Goal: Task Accomplishment & Management: Use online tool/utility

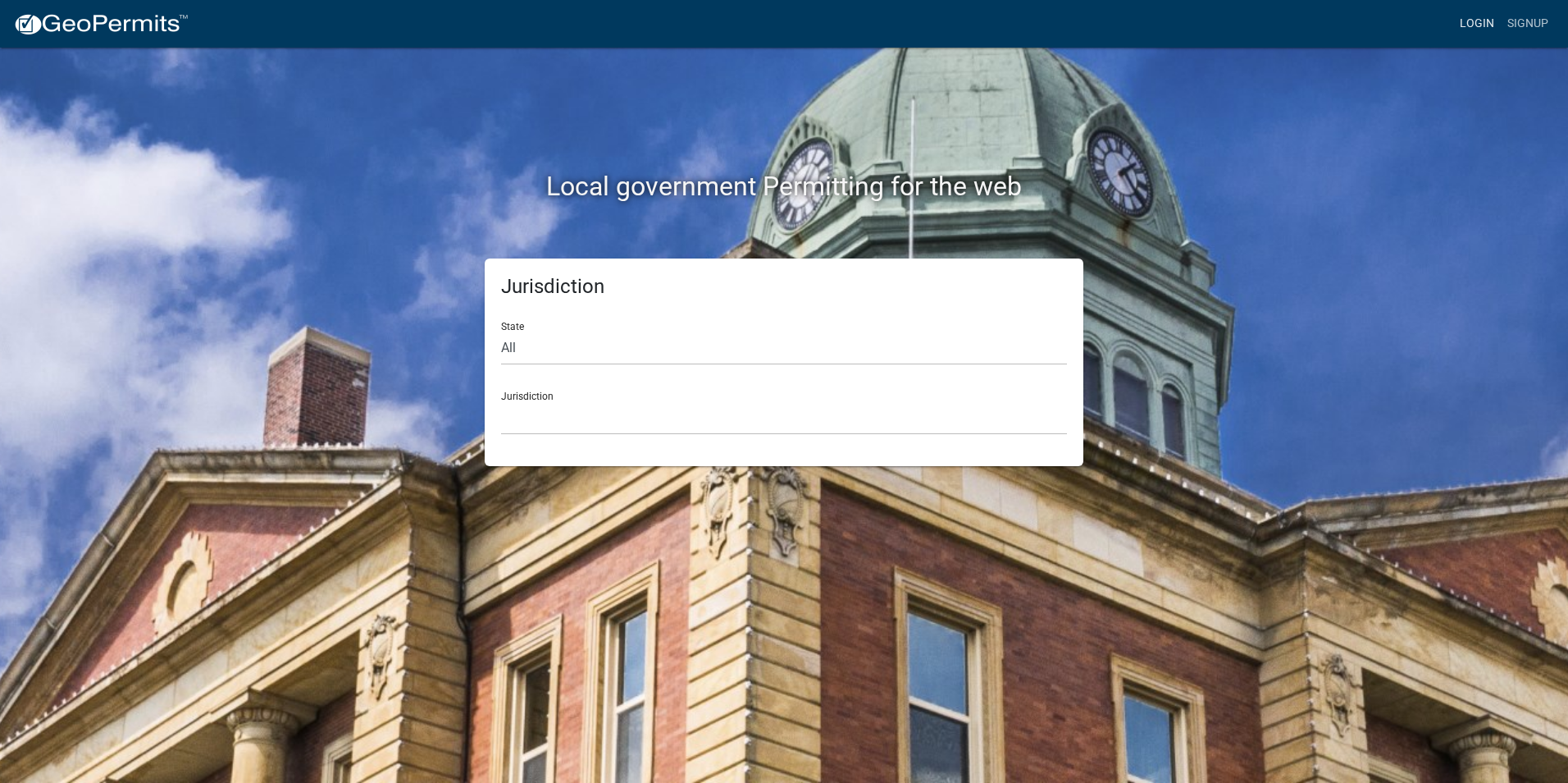
click at [1469, 18] on link "Login" at bounding box center [1477, 24] width 47 height 31
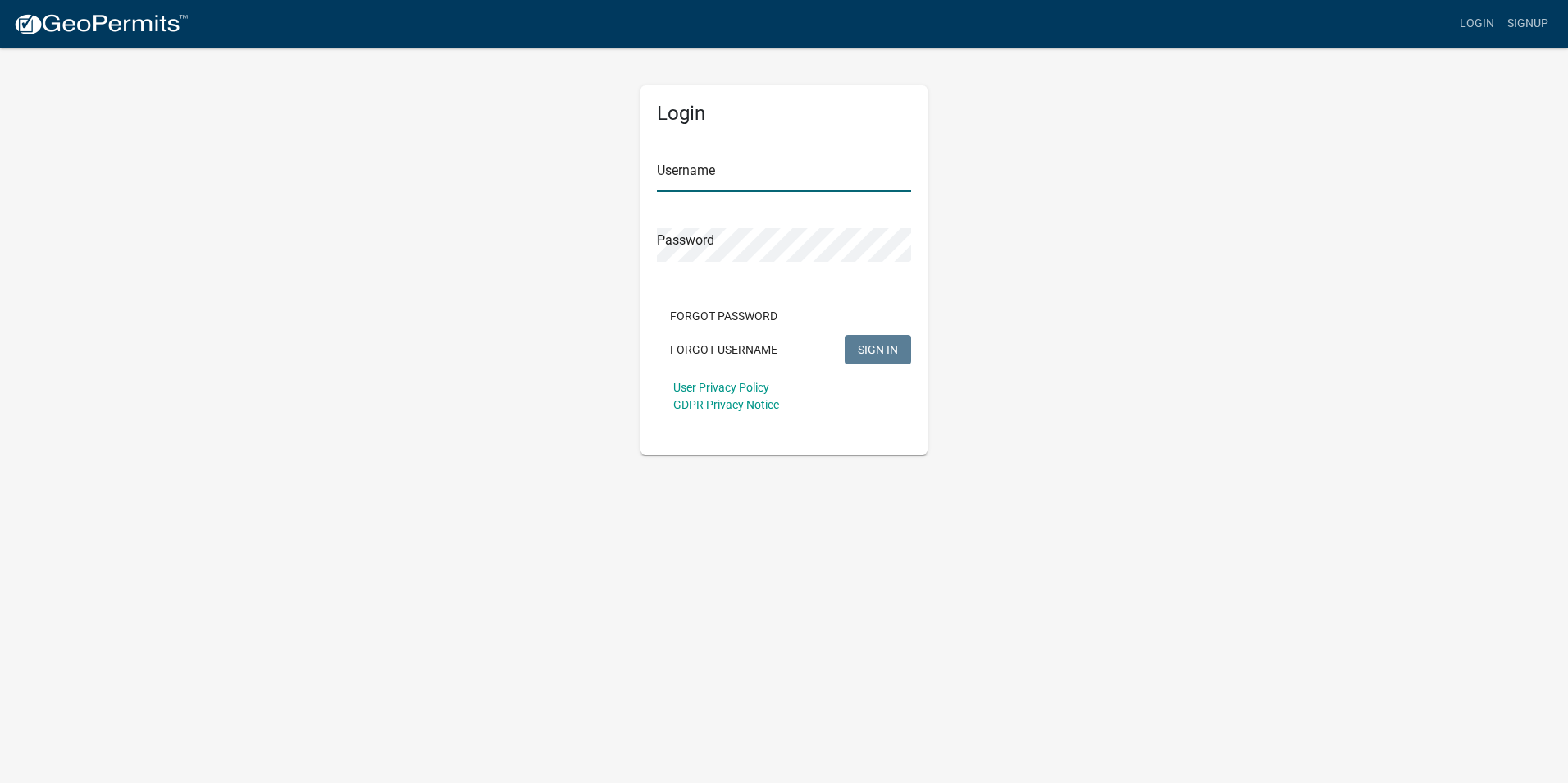
click at [689, 178] on input "Username" at bounding box center [784, 175] width 254 height 34
type input "kgrand"
click at [845, 335] on button "SIGN IN" at bounding box center [878, 349] width 66 height 30
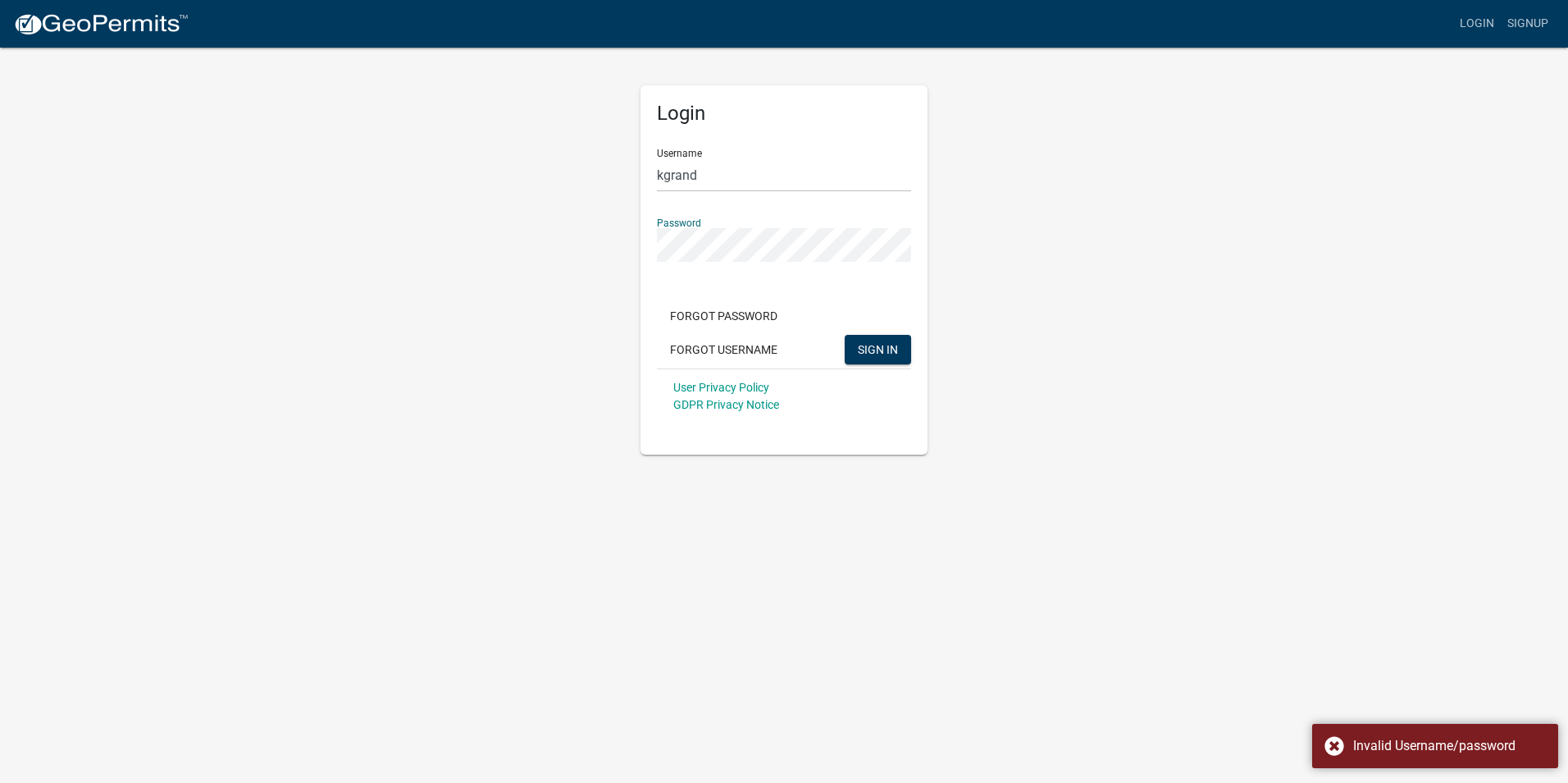
click at [562, 247] on div "Login Username kgrand Password Forgot Password Forgot Username SIGN IN User Pri…" at bounding box center [784, 250] width 935 height 408
click at [845, 335] on button "SIGN IN" at bounding box center [878, 349] width 66 height 30
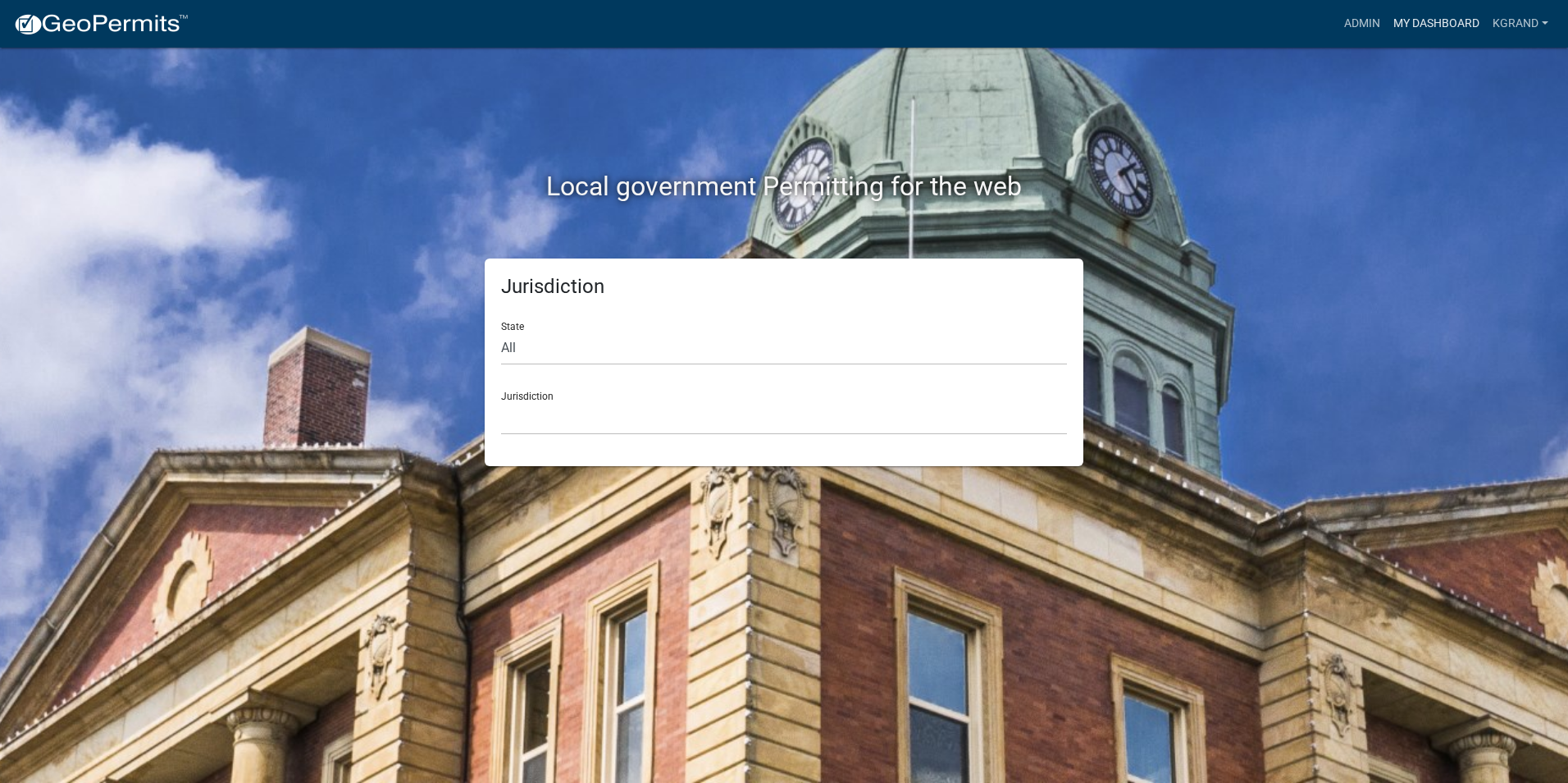
click at [1420, 24] on link "My Dashboard" at bounding box center [1436, 24] width 99 height 31
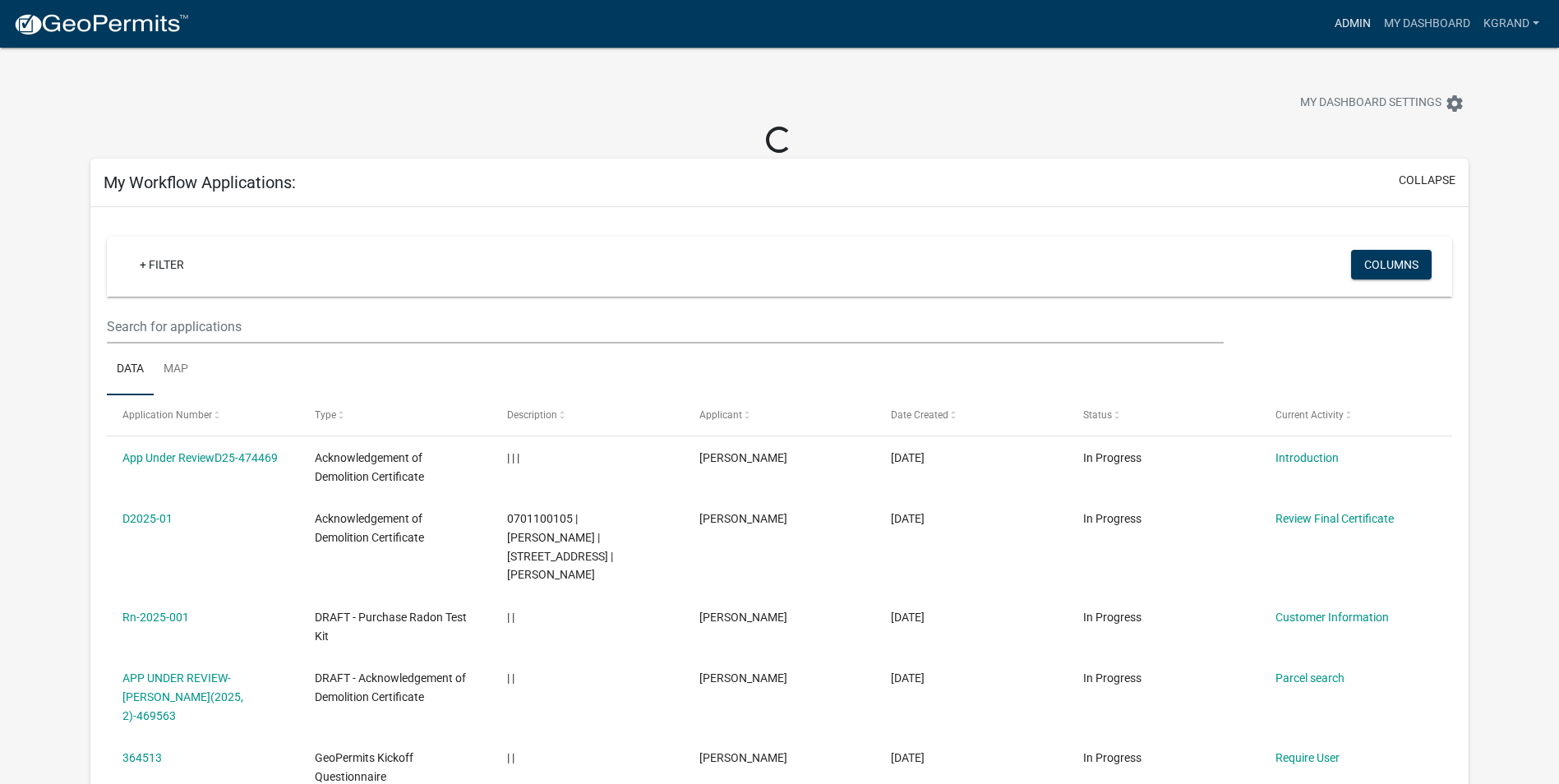
click at [1347, 27] on link "Admin" at bounding box center [1353, 24] width 49 height 31
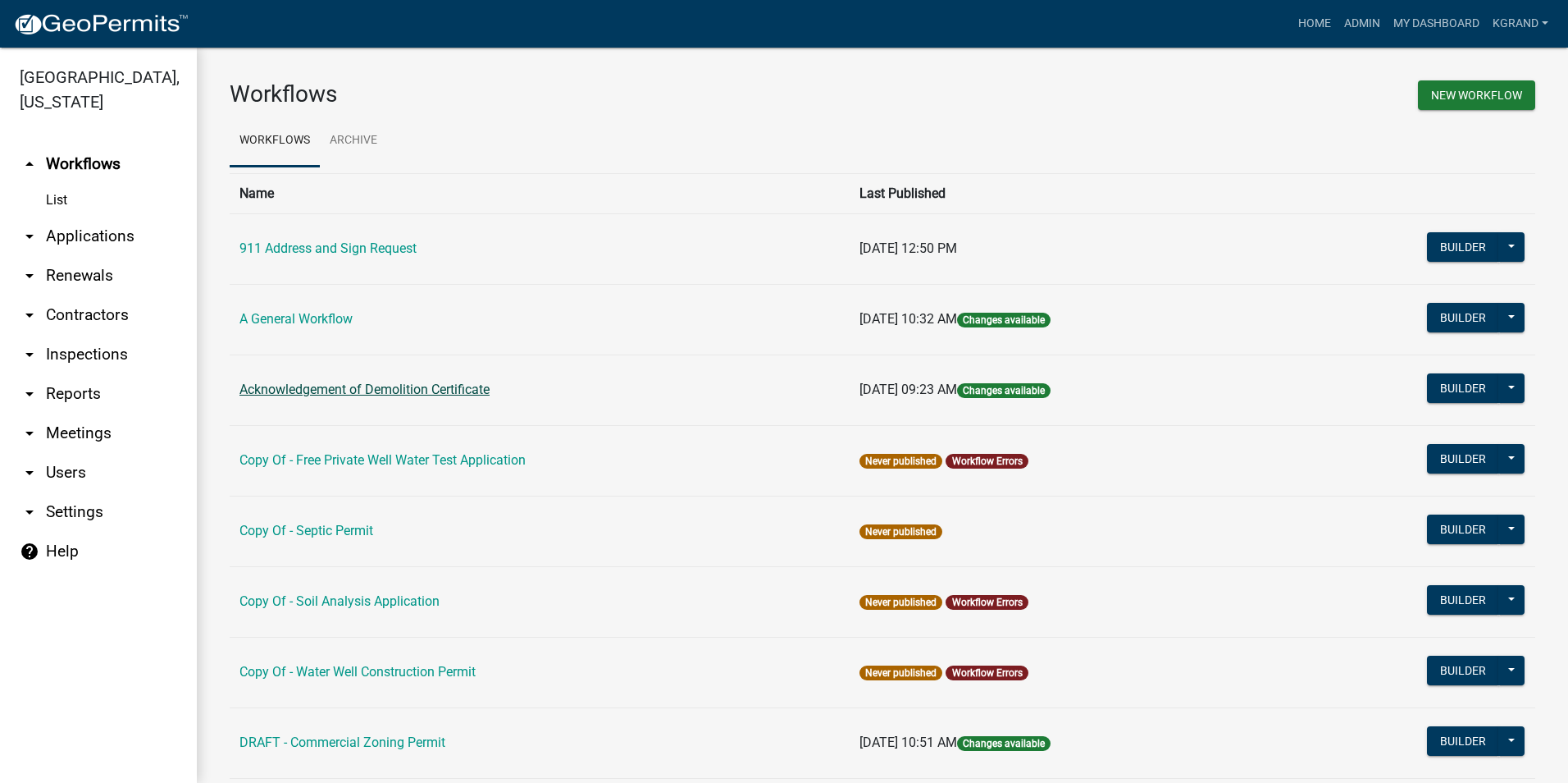
click at [386, 386] on link "Acknowledgement of Demolition Certificate" at bounding box center [364, 389] width 250 height 15
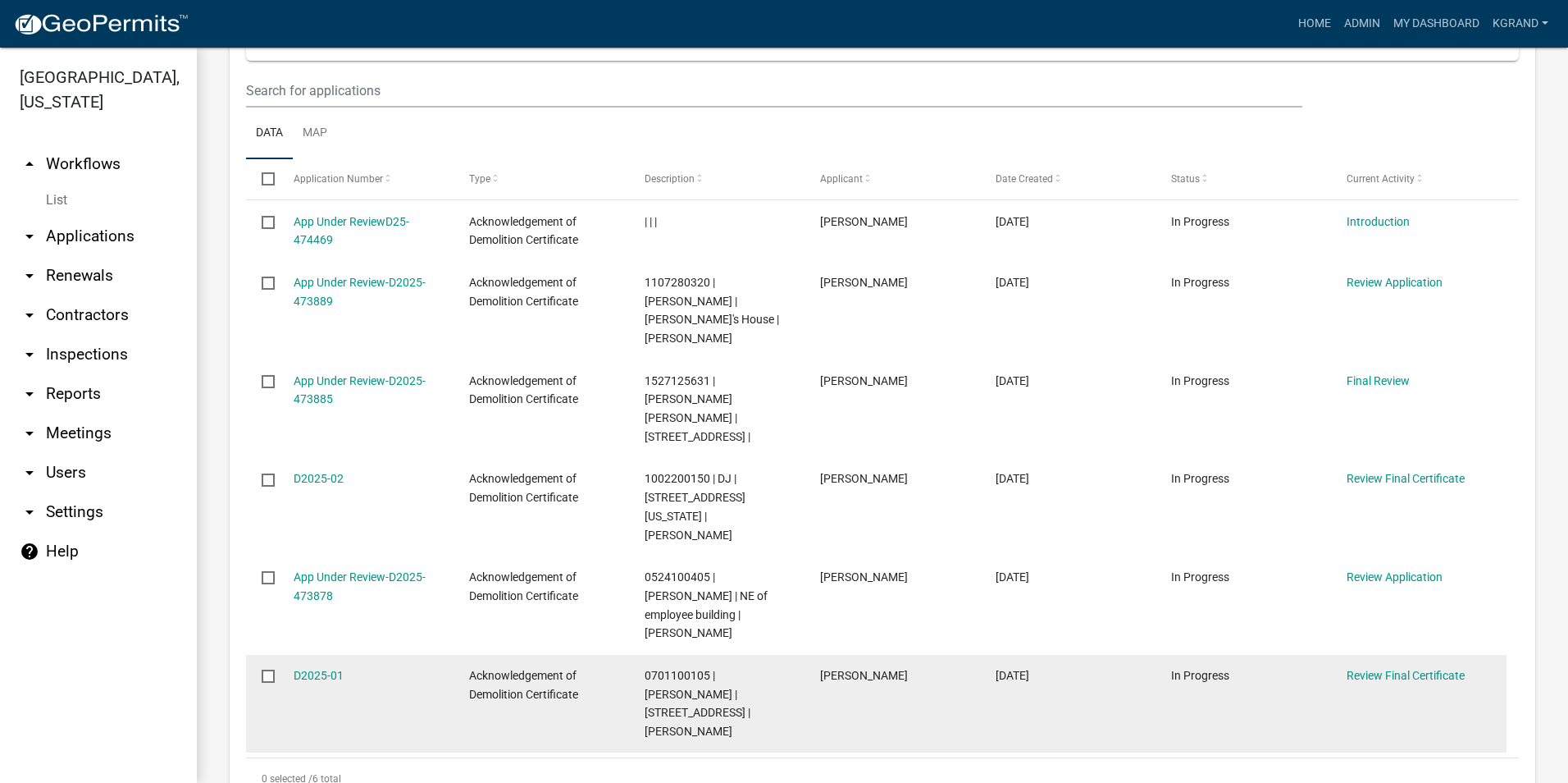
scroll to position [410, 0]
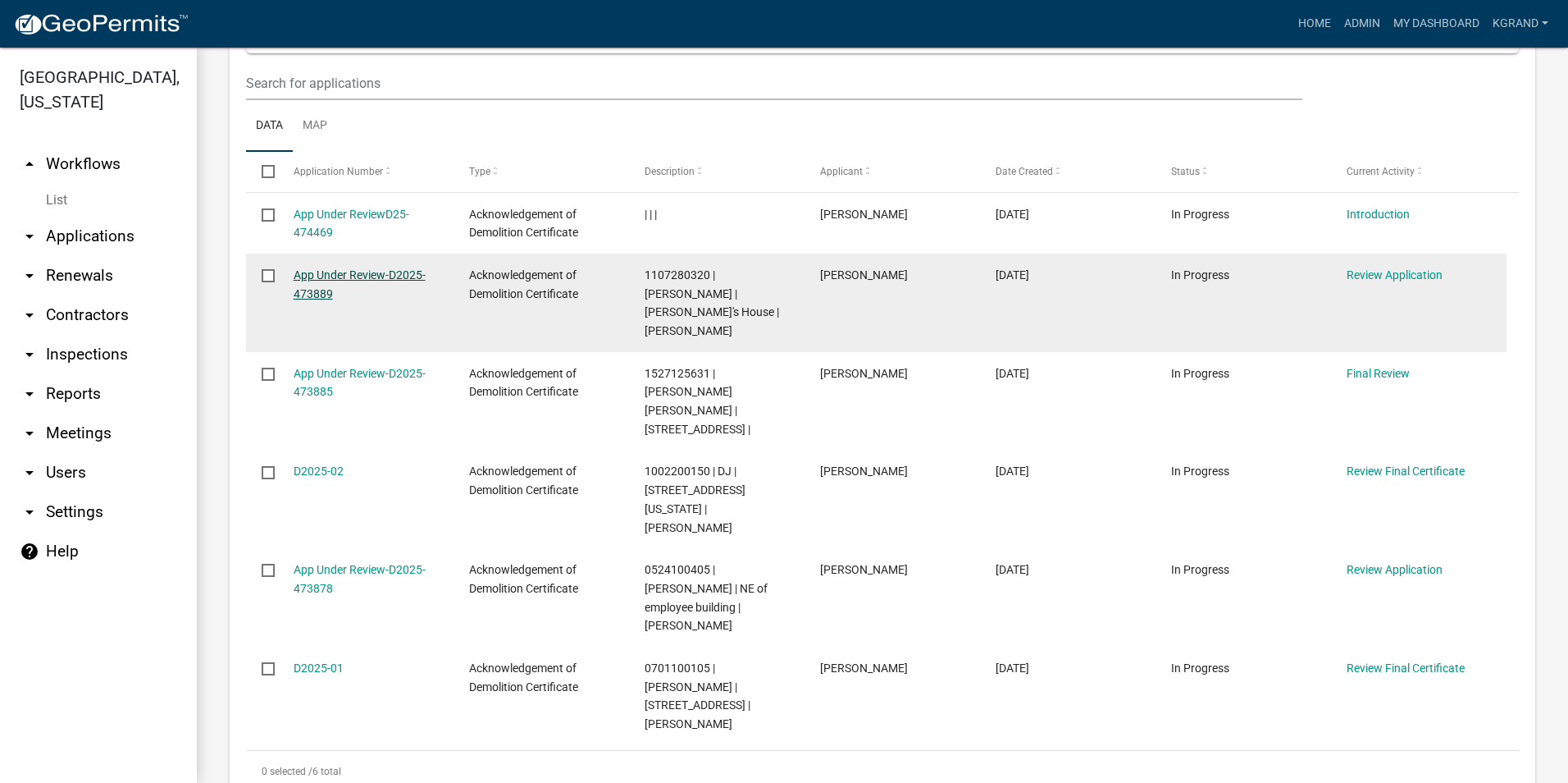
click at [388, 275] on link "App Under Review-D2025-473889" at bounding box center [360, 285] width 132 height 32
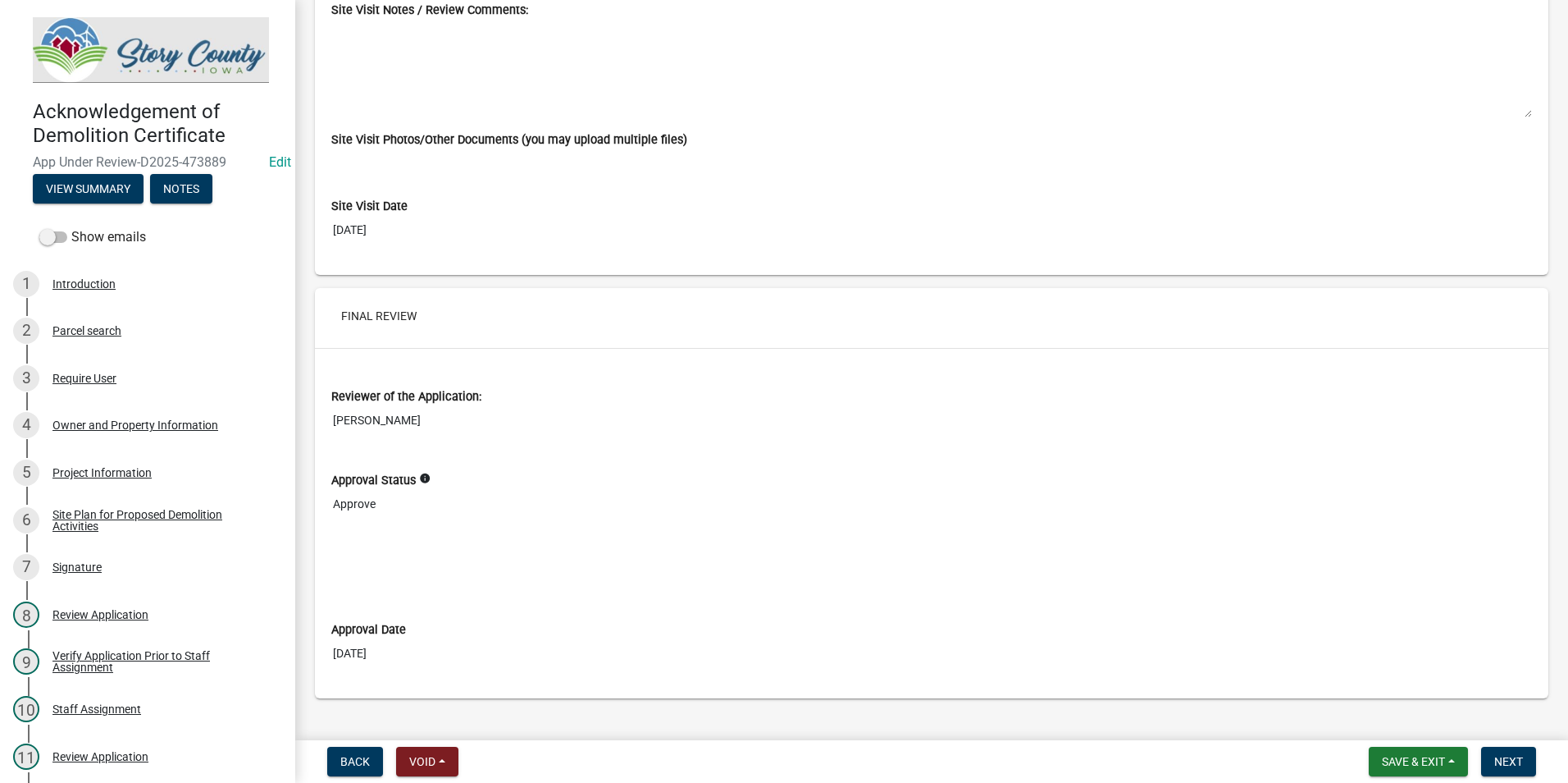
scroll to position [7810, 0]
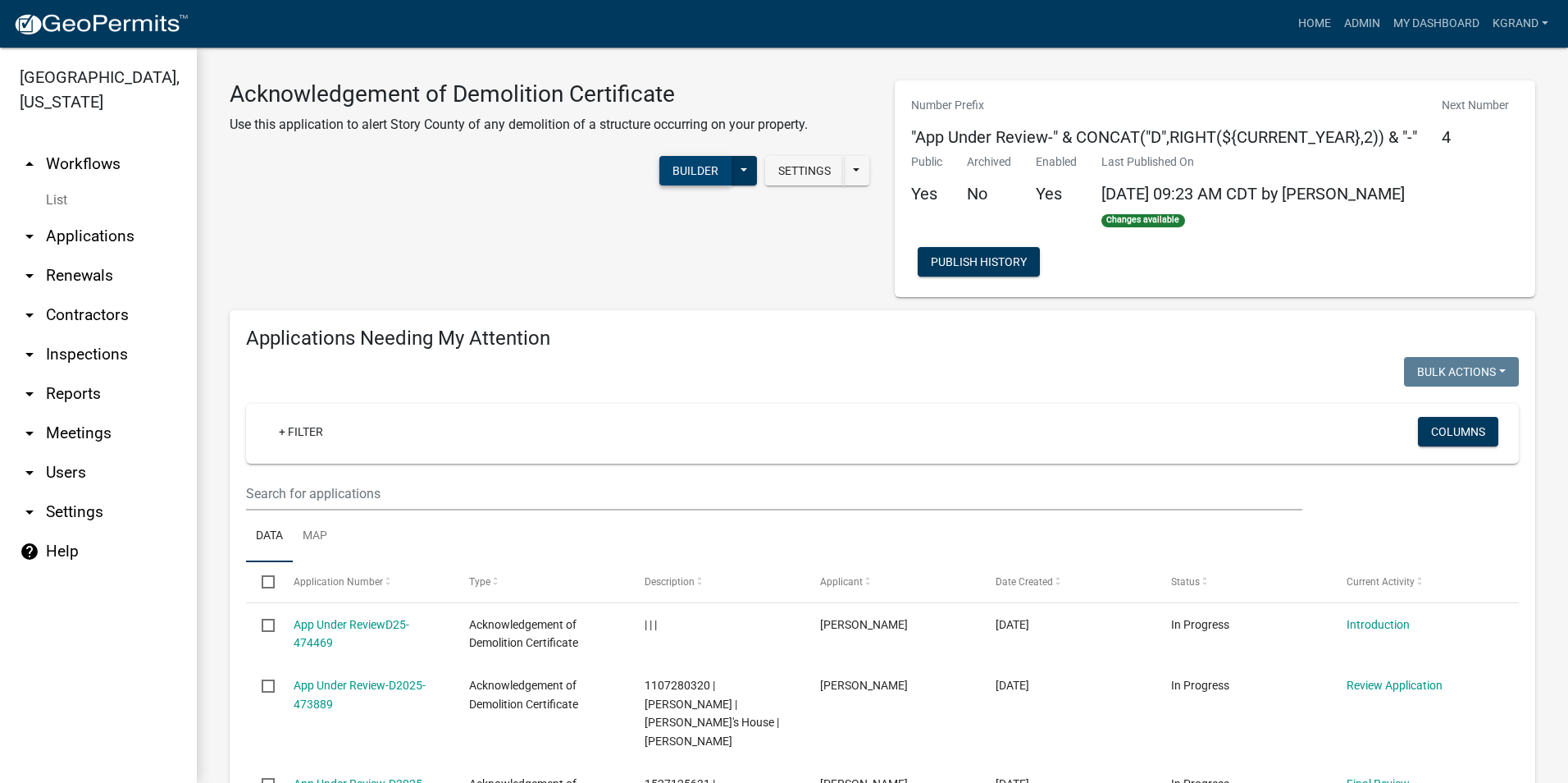
click at [673, 174] on button "Builder" at bounding box center [695, 170] width 72 height 30
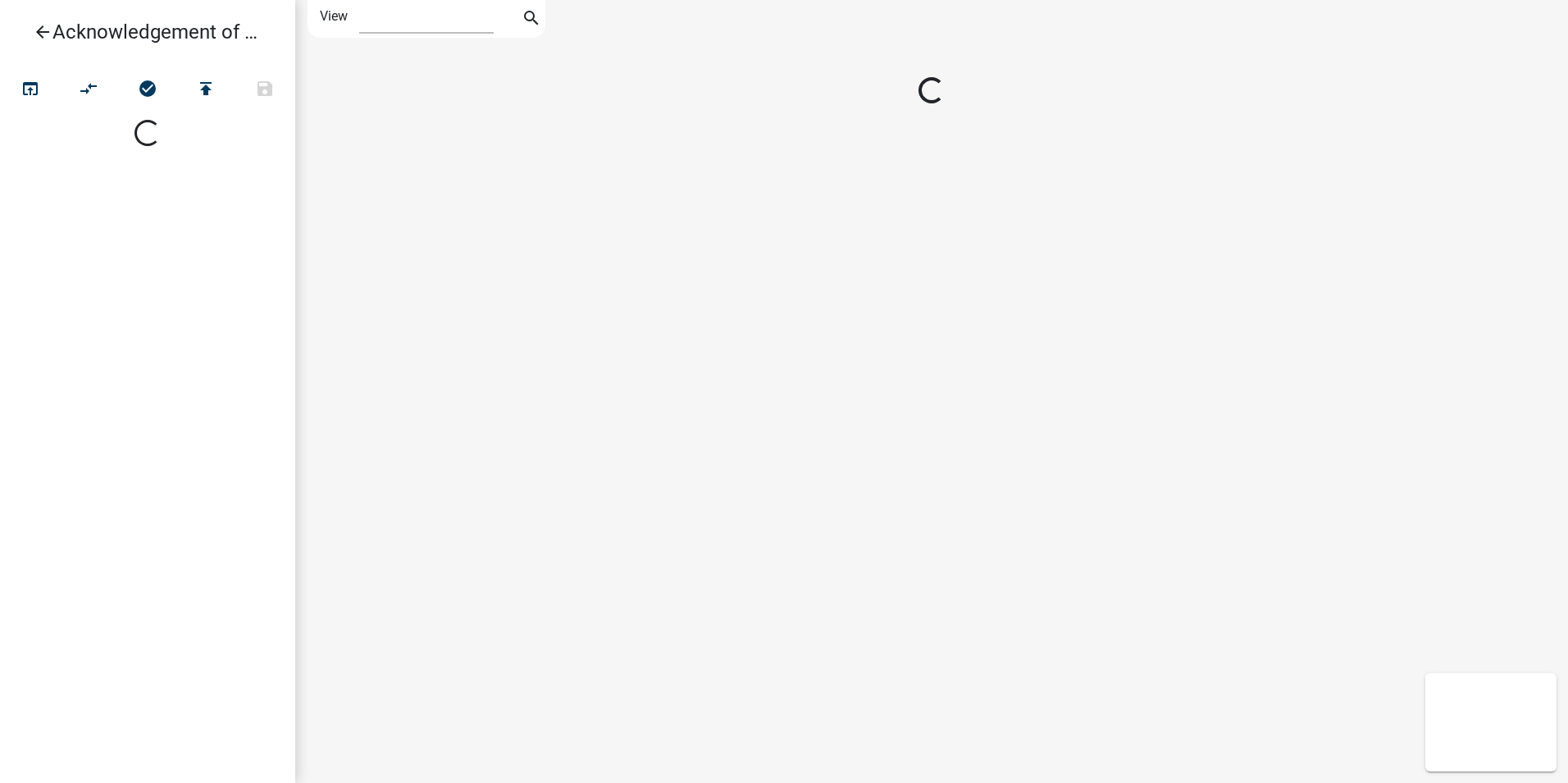
select select "1"
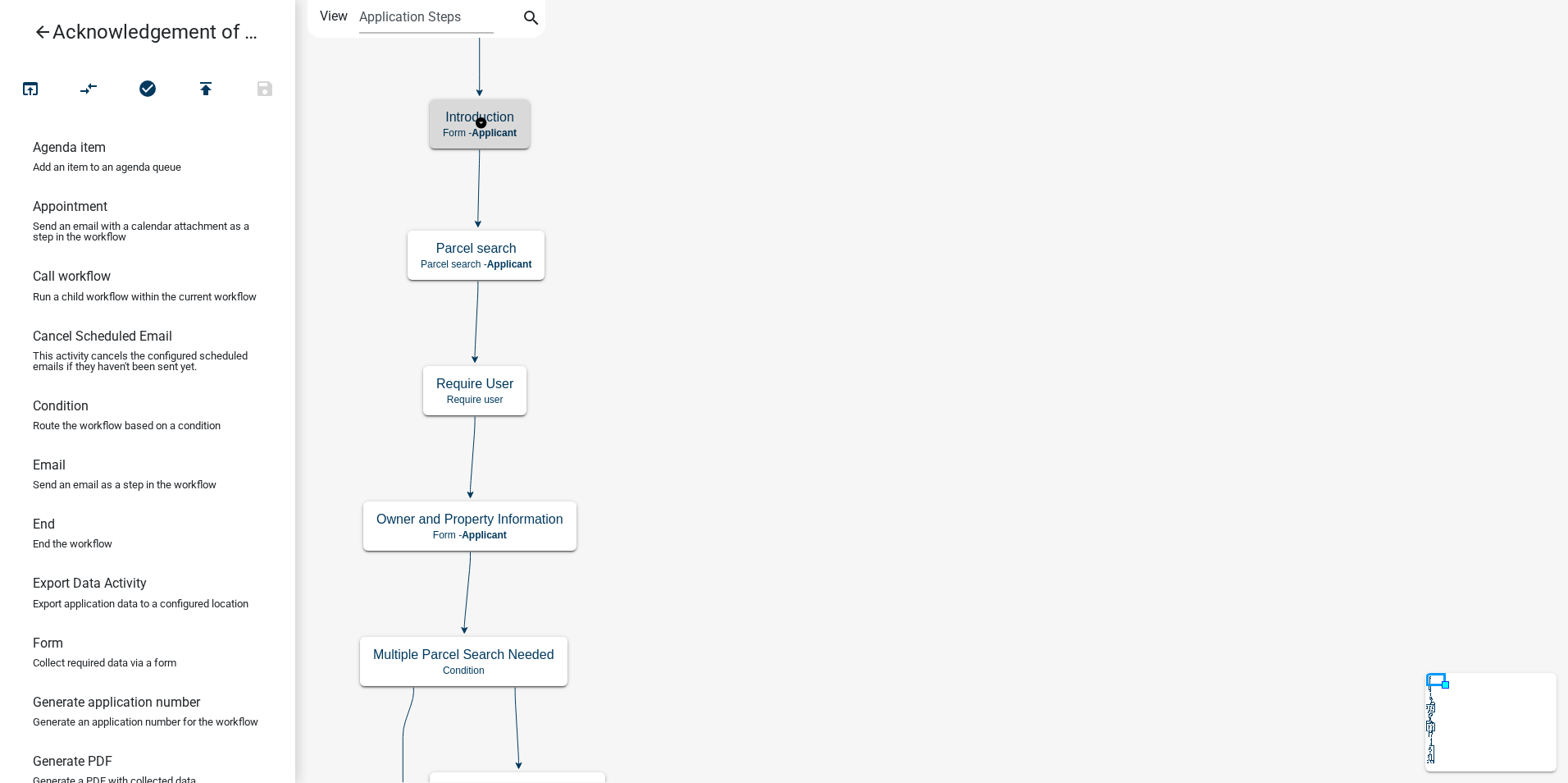
click at [517, 132] on span "Applicant" at bounding box center [494, 133] width 45 height 12
click at [508, 132] on span "Applicant" at bounding box center [494, 133] width 45 height 12
click at [509, 131] on span "Applicant" at bounding box center [494, 133] width 45 height 12
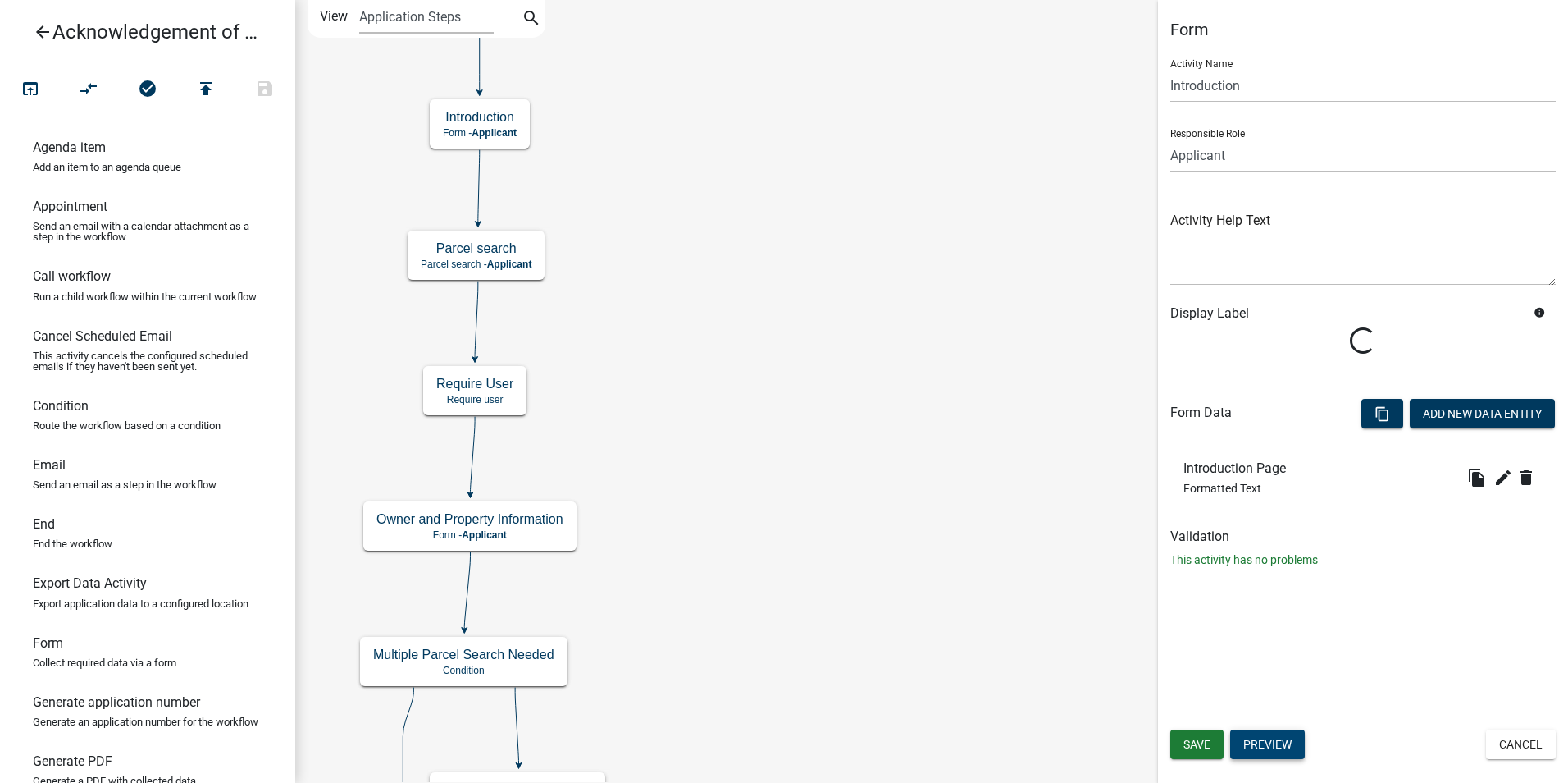
click at [1272, 758] on button "Preview" at bounding box center [1267, 744] width 75 height 30
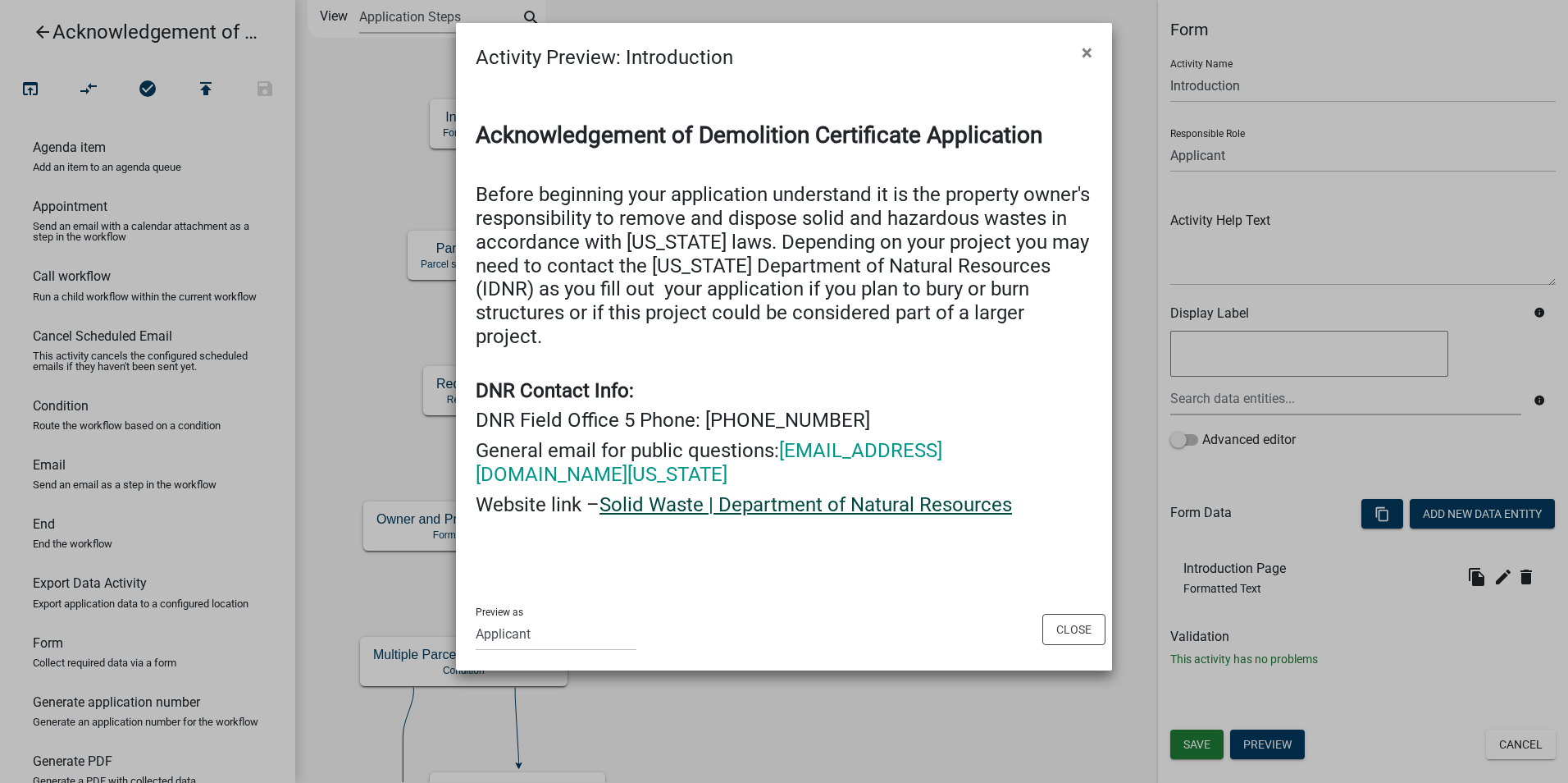
click at [841, 493] on link "Solid Waste | Department of Natural Resources" at bounding box center [806, 504] width 413 height 23
click at [1073, 614] on button "Close" at bounding box center [1074, 629] width 64 height 31
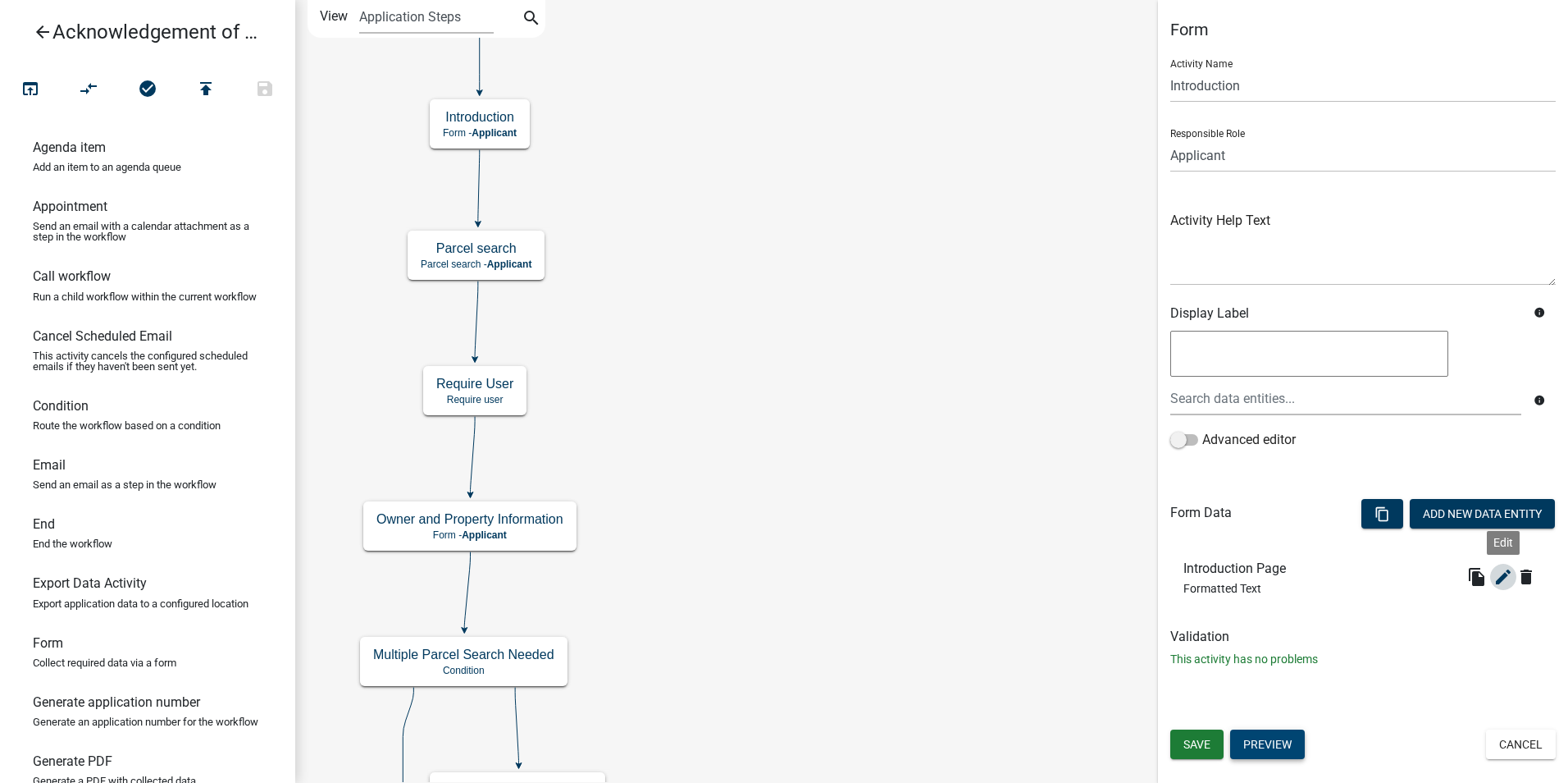
click at [1498, 582] on icon "edit" at bounding box center [1503, 576] width 19 height 19
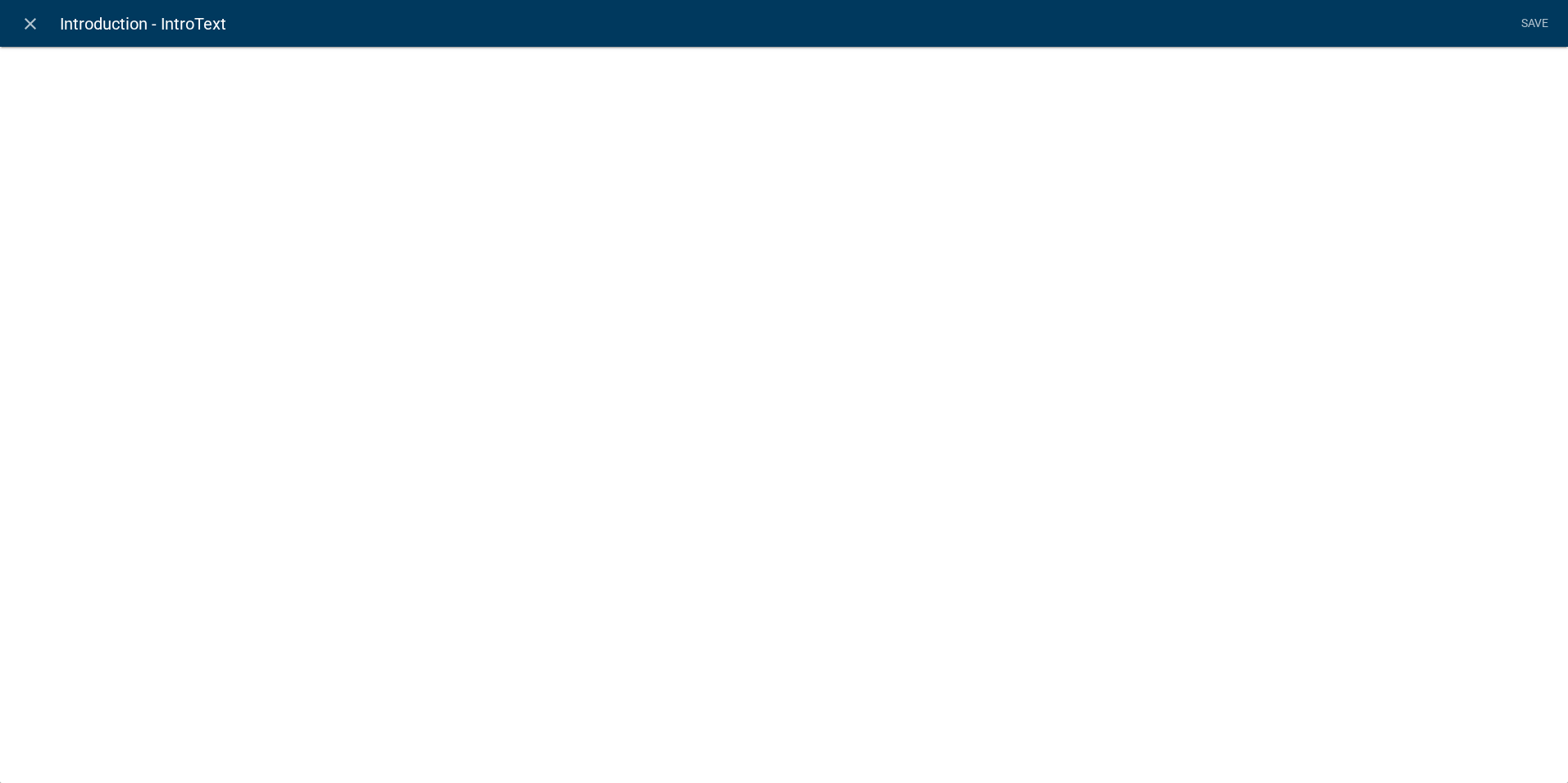
select select "rich-text"
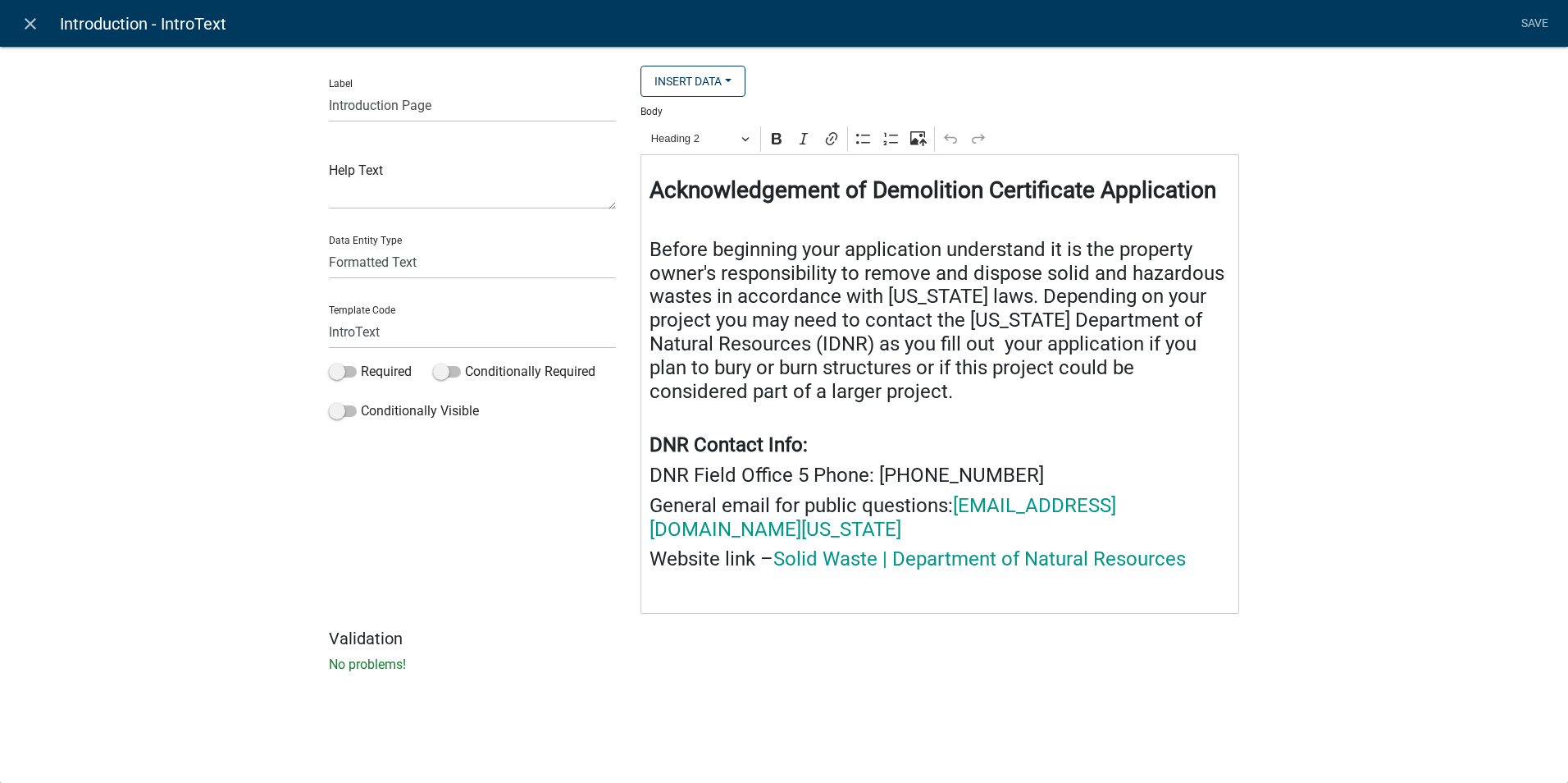
click at [872, 372] on h4 "Before beginning your application understand it is the property owner's respons…" at bounding box center [940, 321] width 582 height 166
drag, startPoint x: 873, startPoint y: 370, endPoint x: 856, endPoint y: 369, distance: 17.0
click at [856, 369] on h4 "Before beginning your application understand it is the property owner's respons…" at bounding box center [940, 321] width 582 height 166
click at [781, 136] on icon "Editor toolbar" at bounding box center [777, 139] width 10 height 12
click at [867, 403] on h4 "Before beginning your application understand it is the property owner's respons…" at bounding box center [940, 321] width 582 height 166
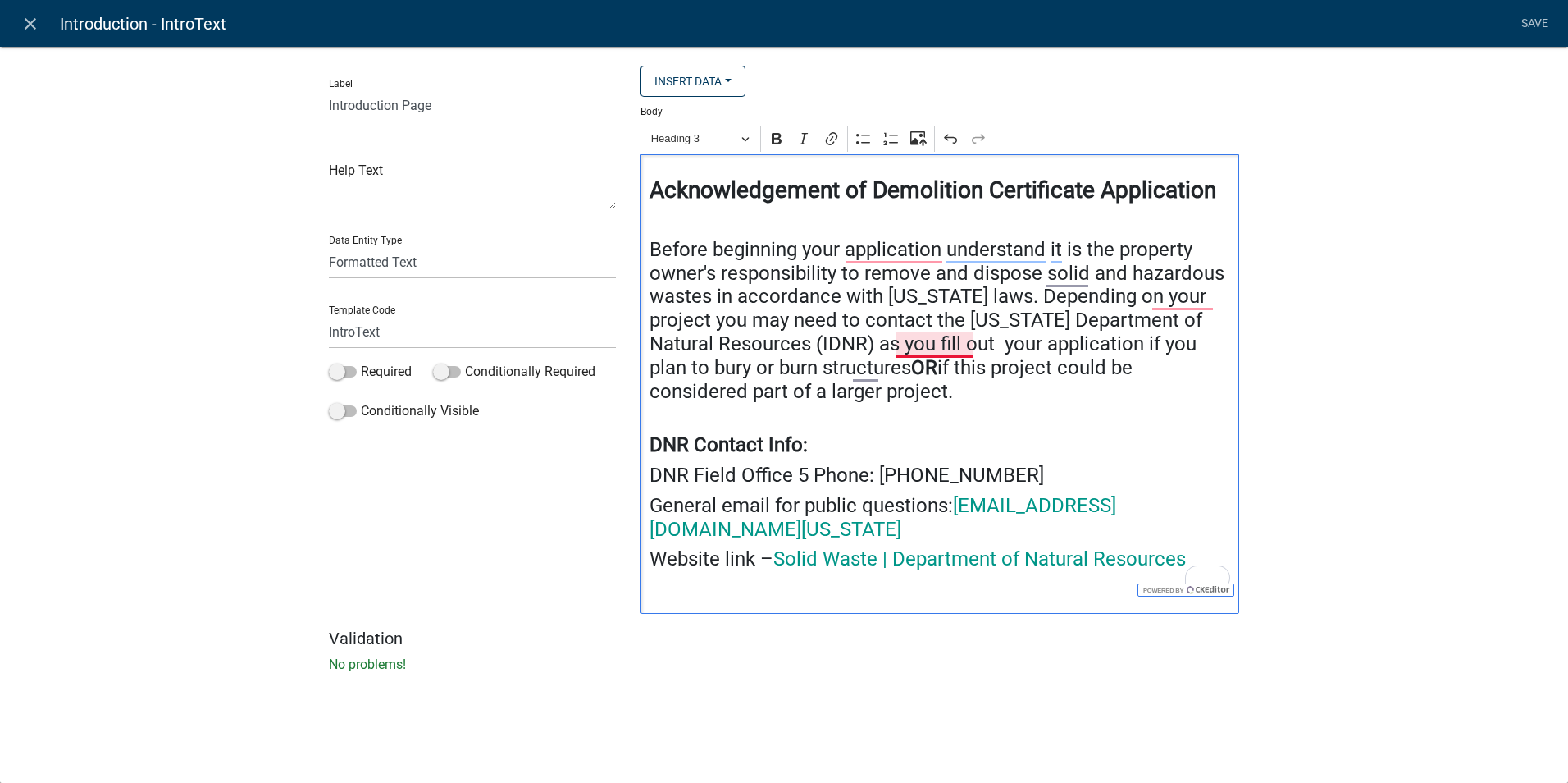
click at [909, 349] on h4 "Before beginning your application understand it is the property owner's respons…" at bounding box center [940, 321] width 582 height 166
click at [1162, 297] on h4 "Before beginning your application understand it is the property owner's respons…" at bounding box center [940, 321] width 582 height 166
click at [893, 252] on h4 "Before beginning your application understand it is the property owner's respons…" at bounding box center [940, 321] width 582 height 166
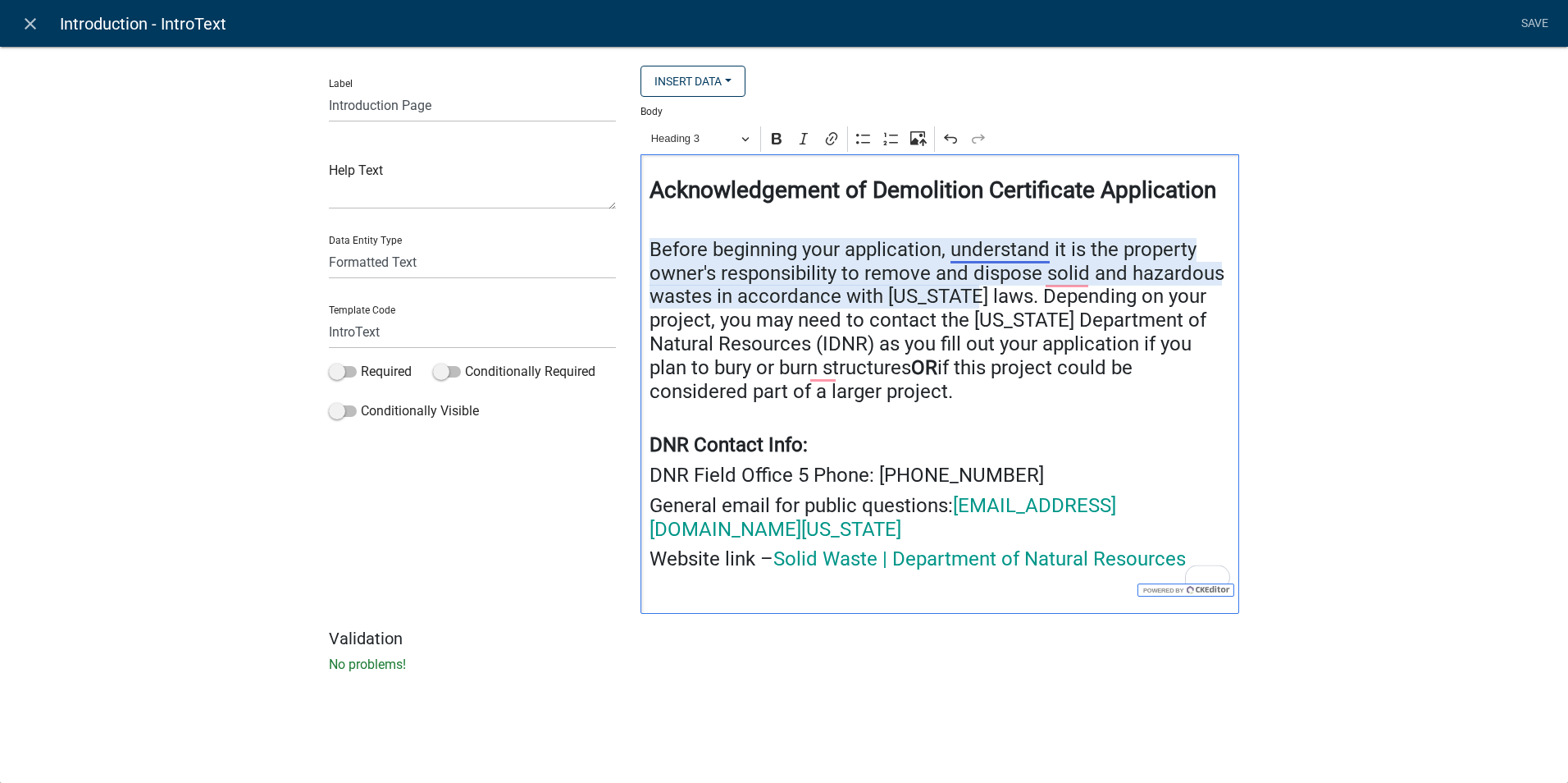
click at [998, 249] on h4 "Before beginning your application, understand it is the property owner's respon…" at bounding box center [940, 321] width 582 height 166
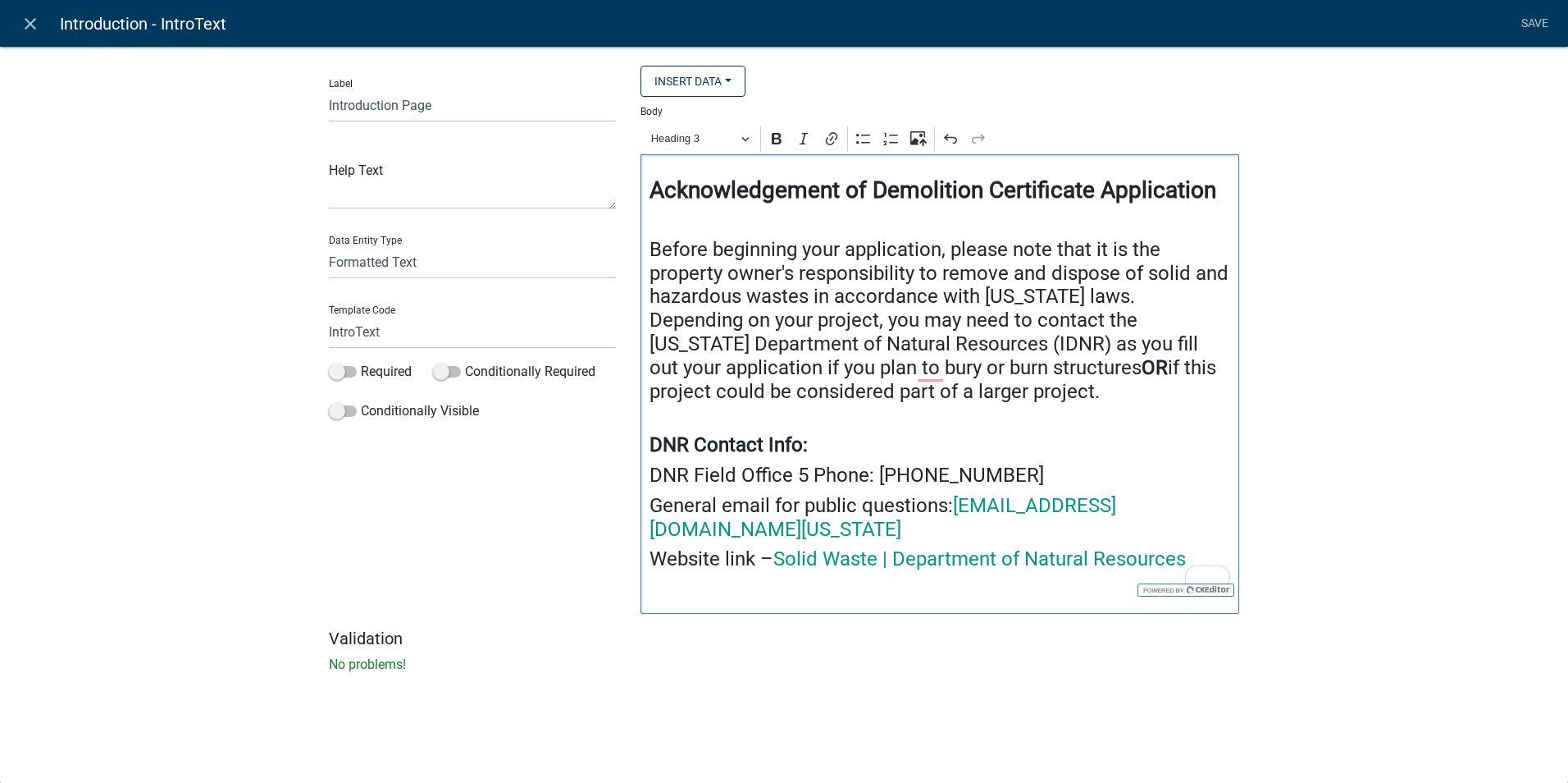
click at [1017, 399] on h4 "Before beginning your application, please note that it is the property owner's …" at bounding box center [940, 321] width 582 height 166
click at [1345, 414] on div "Label Introduction Page Help Text Data Entity Type Free Form Text Document Disp…" at bounding box center [784, 364] width 1568 height 689
click at [1216, 584] on div "1" at bounding box center [1217, 577] width 18 height 18
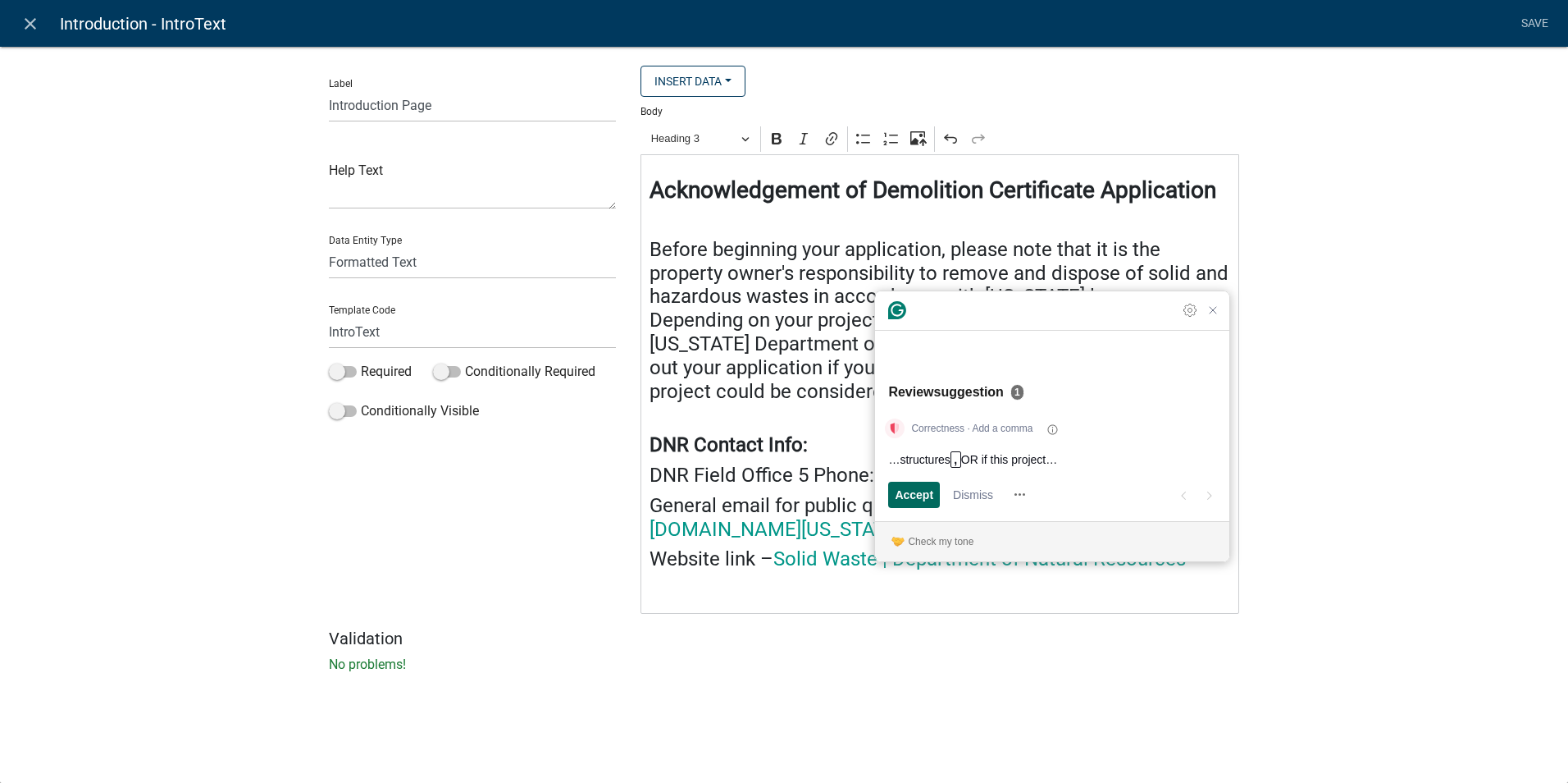
click at [915, 498] on span "Accept" at bounding box center [914, 494] width 39 height 17
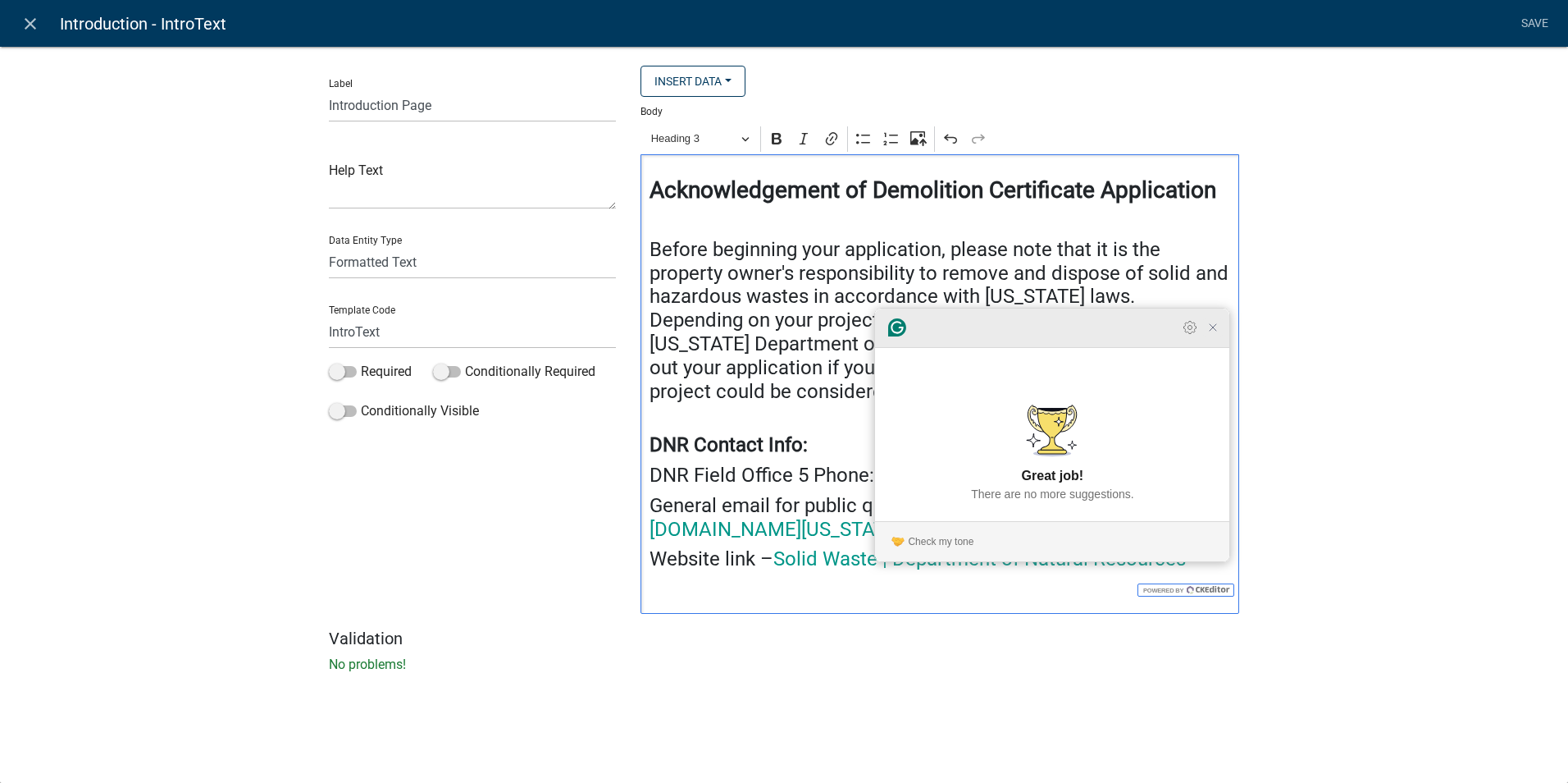
click at [1215, 334] on icon "Close Grammarly Assistant" at bounding box center [1212, 327] width 13 height 13
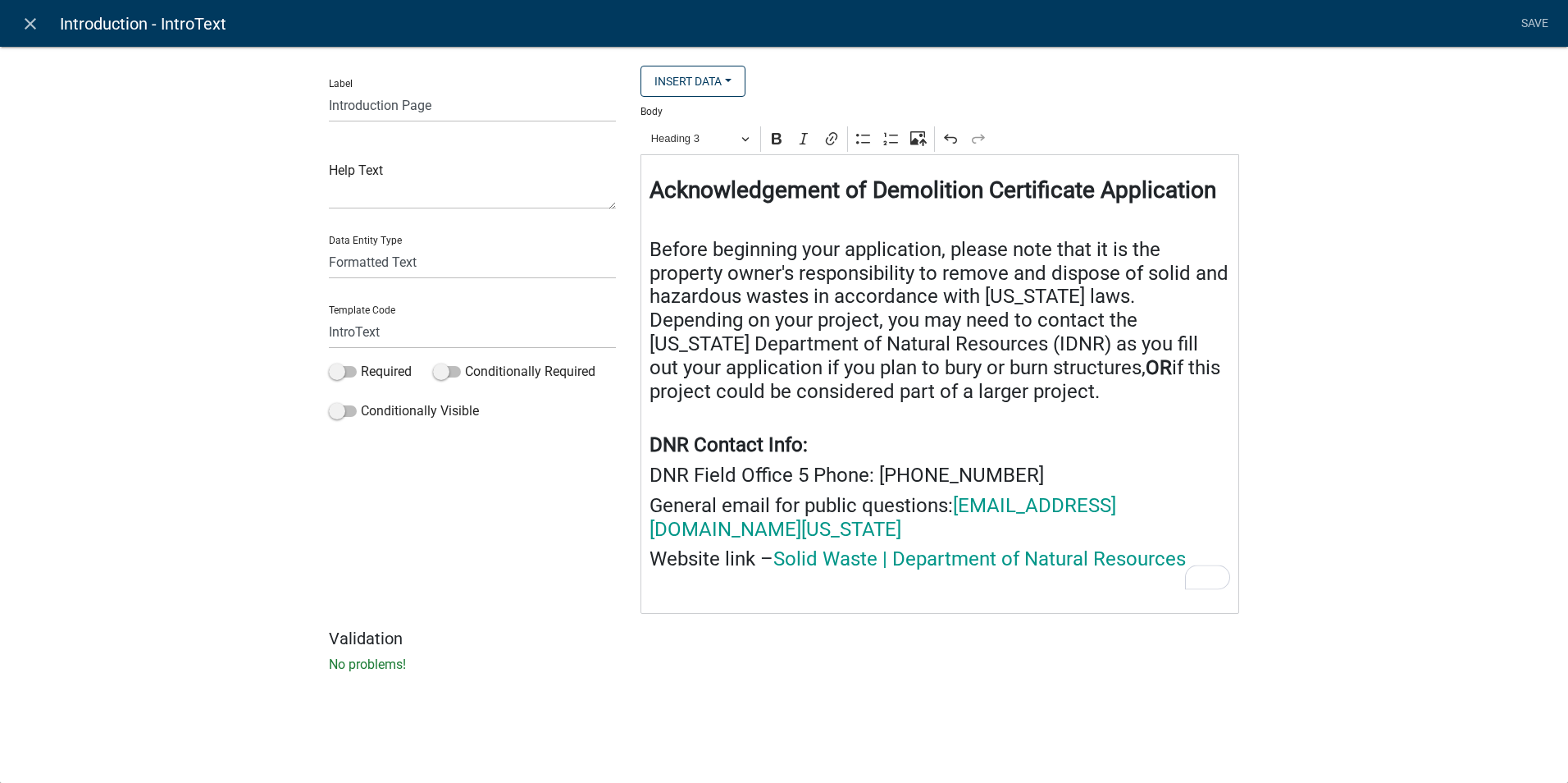
click at [1324, 453] on div "Label Introduction Page Help Text Data Entity Type Free Form Text Document Disp…" at bounding box center [784, 364] width 1568 height 689
click at [866, 655] on p "No problems!" at bounding box center [784, 664] width 911 height 19
click at [790, 663] on div "Label Introduction Page Help Text Data Entity Type Free Form Text Document Disp…" at bounding box center [784, 364] width 1568 height 689
click at [1526, 29] on link "Save" at bounding box center [1534, 24] width 41 height 31
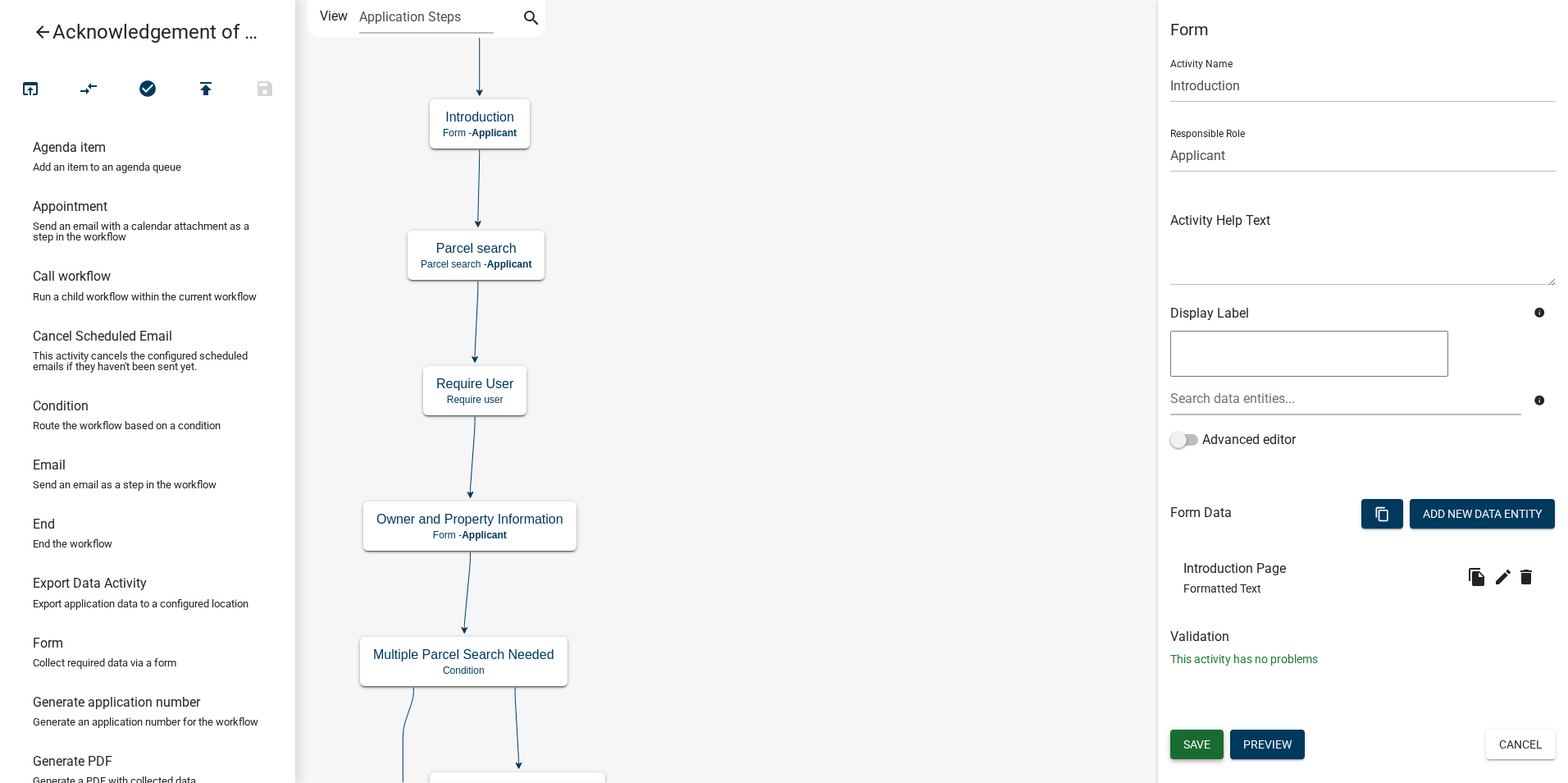
drag, startPoint x: 1208, startPoint y: 741, endPoint x: 1184, endPoint y: 686, distance: 60.0
click at [1210, 741] on span "Save" at bounding box center [1197, 744] width 27 height 13
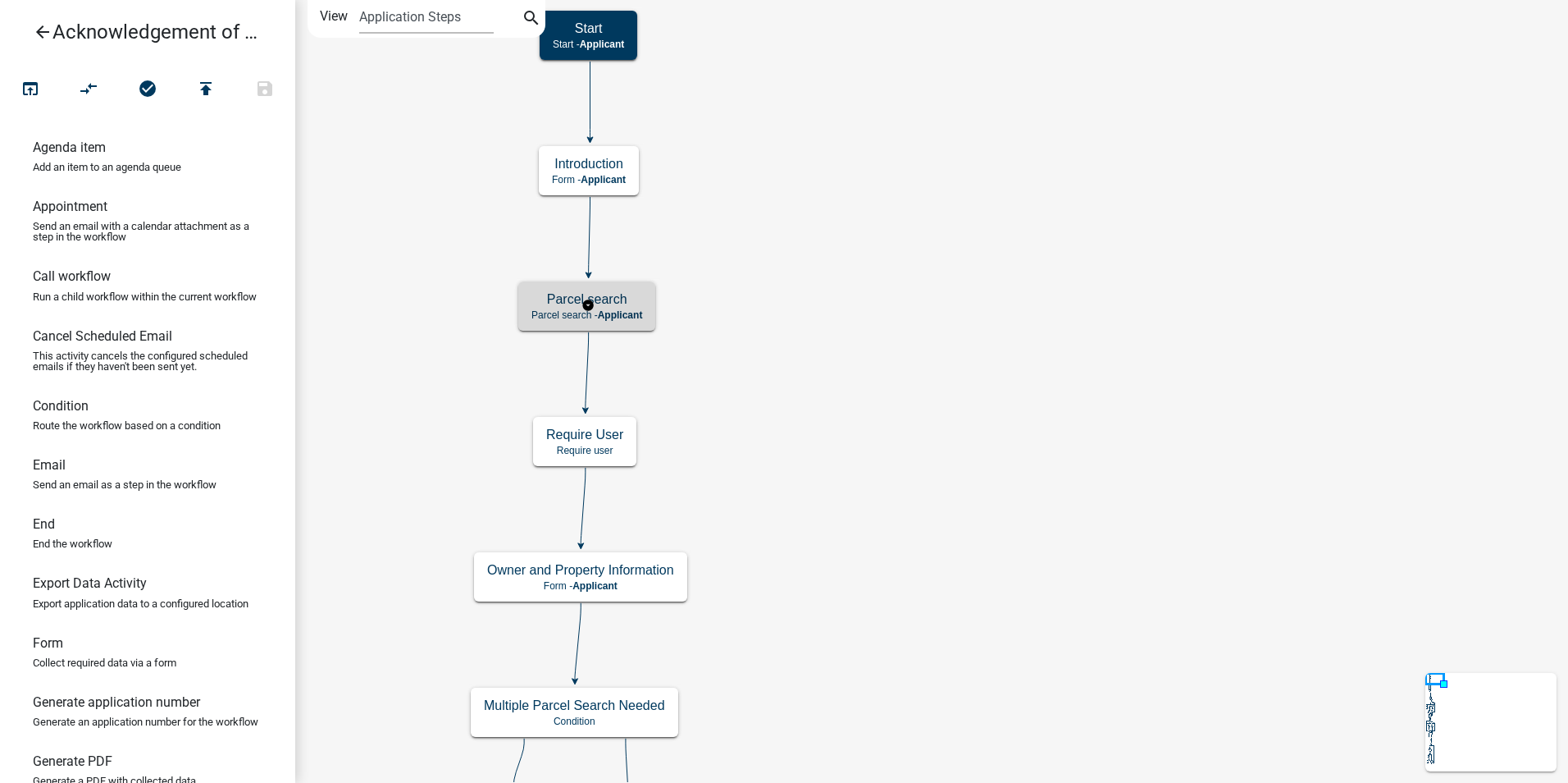
click at [638, 307] on h5 "Parcel search" at bounding box center [586, 299] width 111 height 15
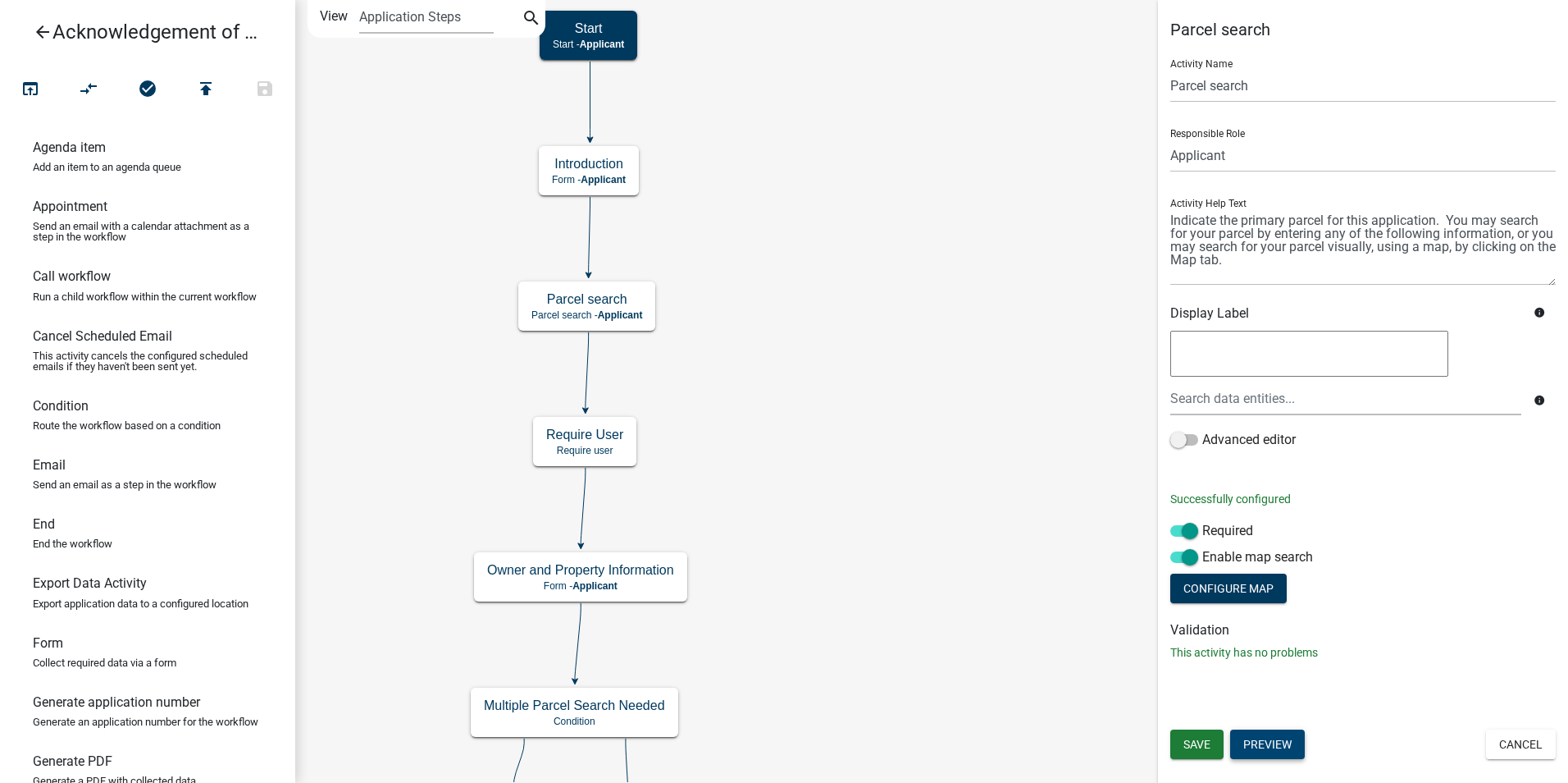
click at [1255, 738] on button "Preview" at bounding box center [1267, 744] width 75 height 30
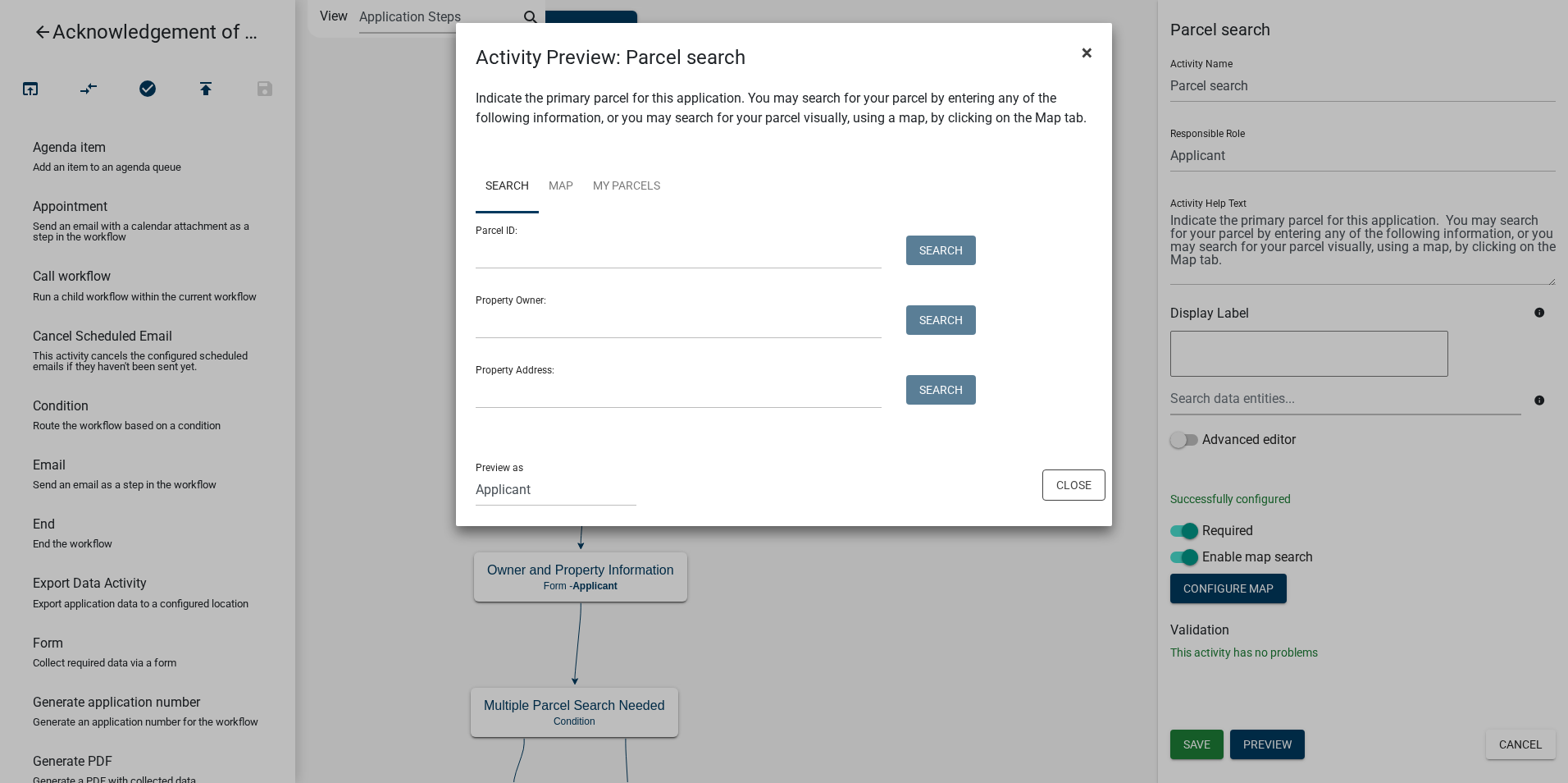
click at [1084, 52] on span "×" at bounding box center [1087, 52] width 11 height 23
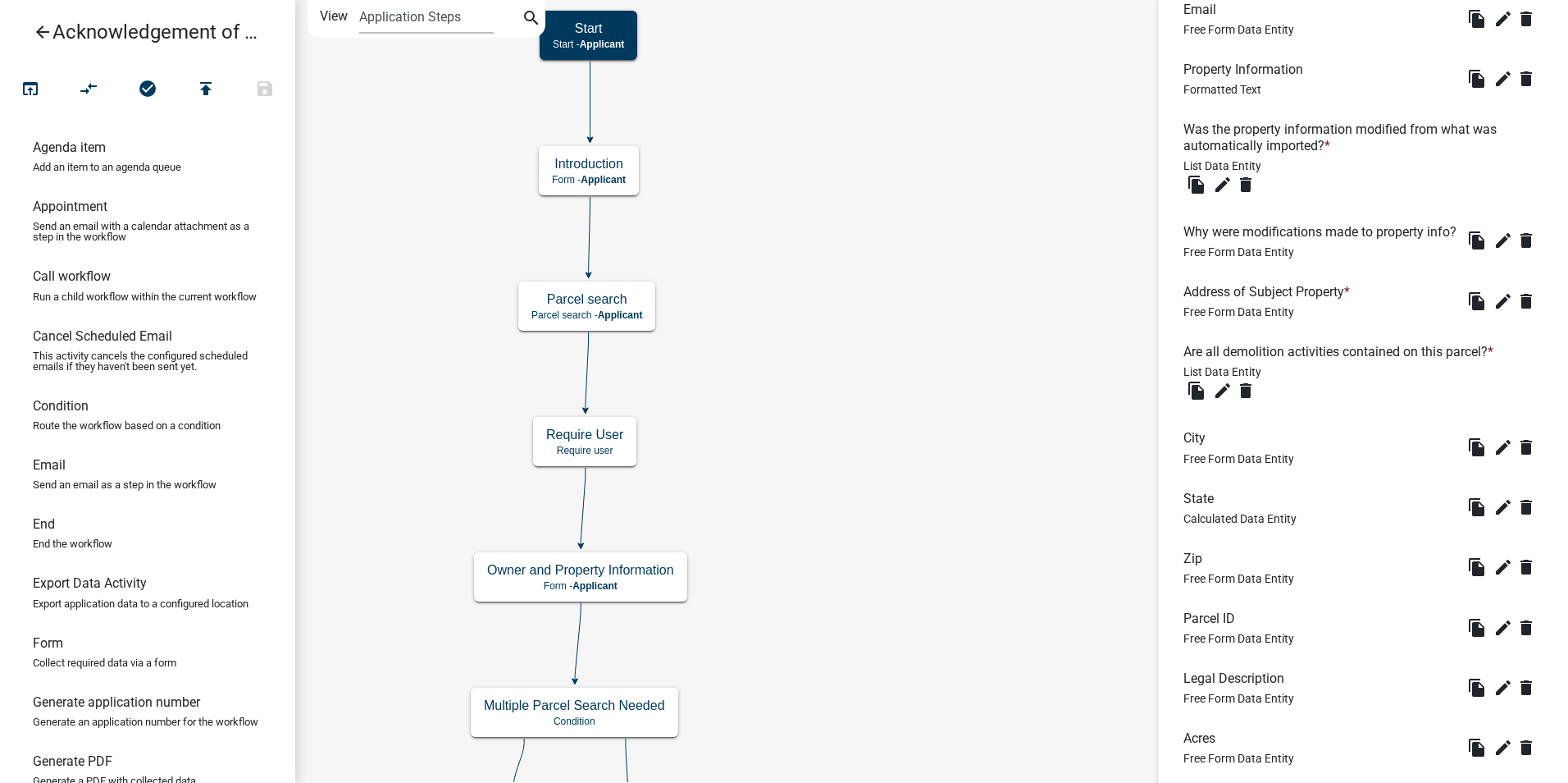
scroll to position [1416, 0]
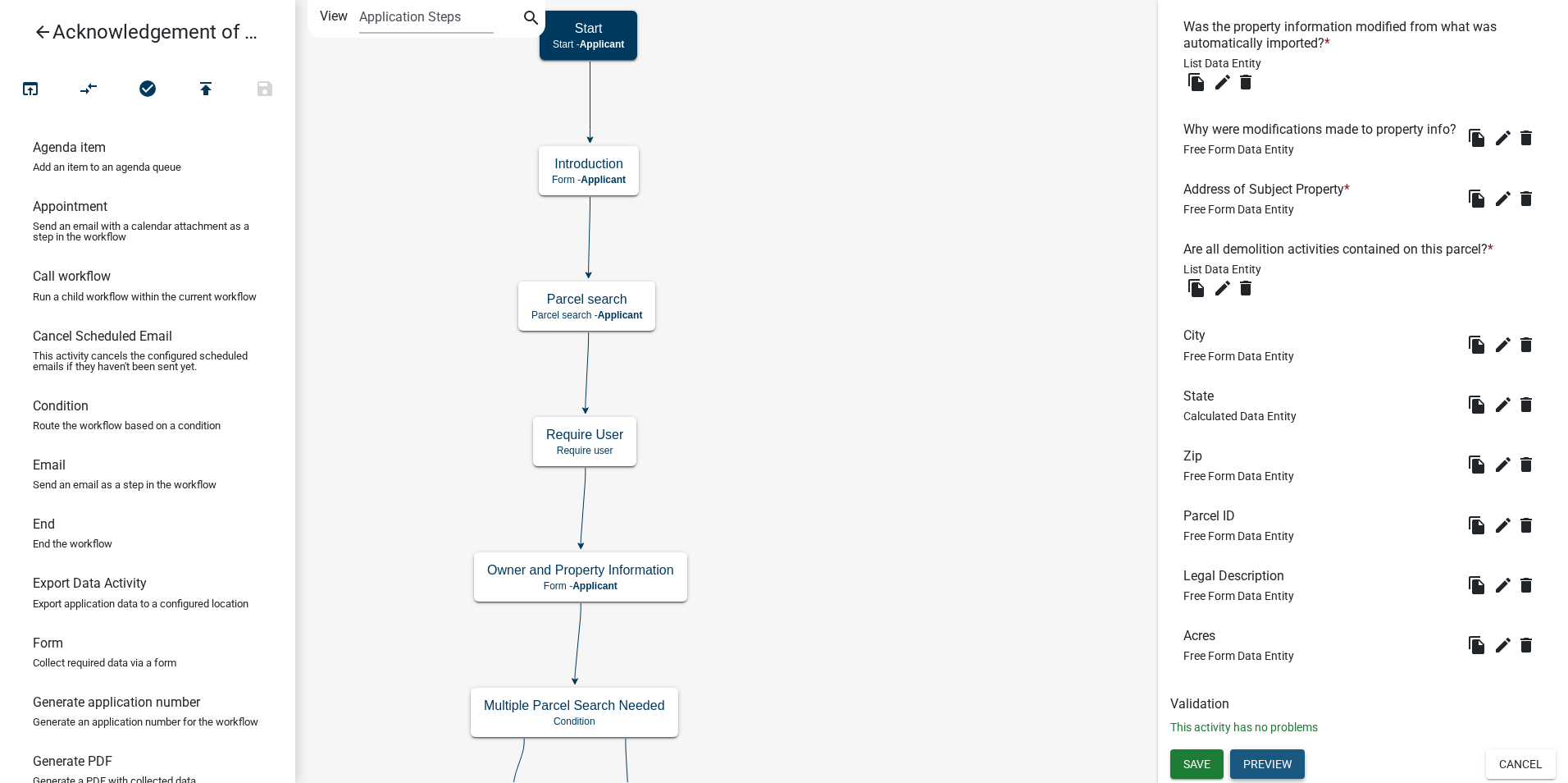
click at [1277, 765] on button "Preview" at bounding box center [1267, 764] width 75 height 30
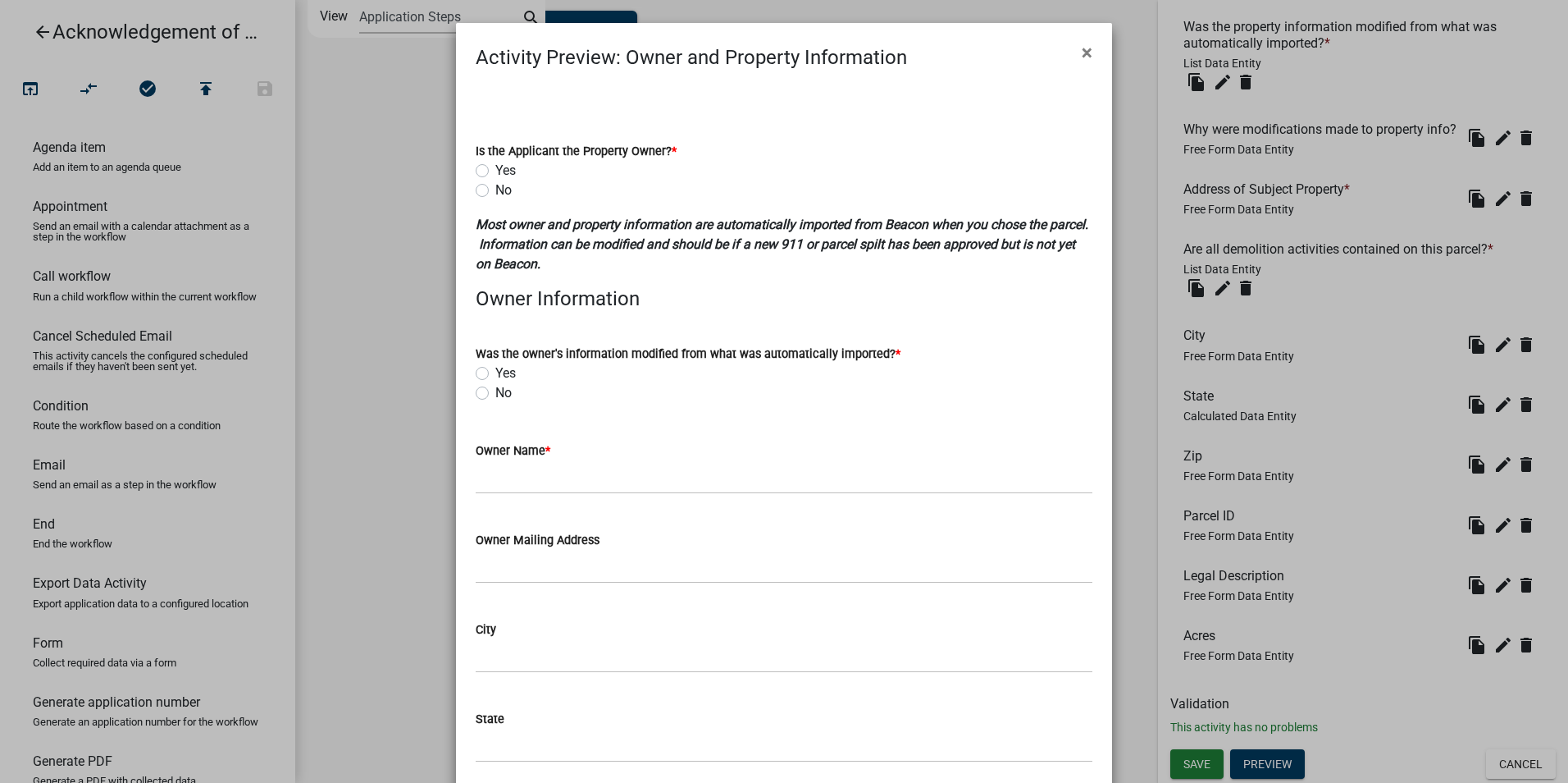
click at [496, 192] on label "No" at bounding box center [503, 190] width 16 height 19
click at [496, 192] on input "No" at bounding box center [501, 186] width 11 height 11
radio input "true"
click at [496, 193] on label "No" at bounding box center [503, 190] width 16 height 19
click at [496, 192] on input "No" at bounding box center [501, 186] width 11 height 11
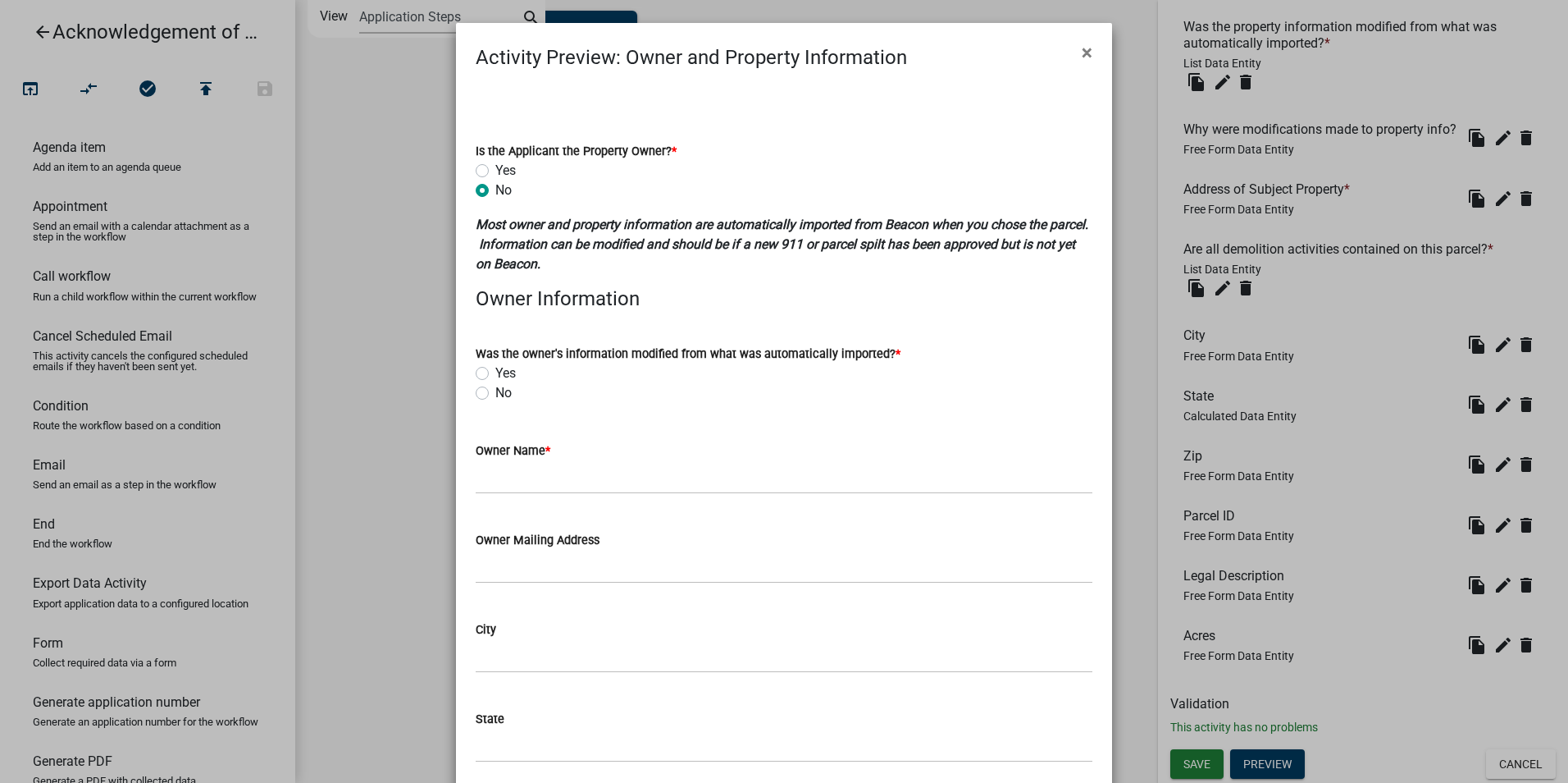
click at [496, 172] on label "Yes" at bounding box center [506, 170] width 20 height 19
click at [496, 171] on input "Yes" at bounding box center [501, 166] width 11 height 11
radio input "true"
click at [496, 189] on label "No" at bounding box center [503, 190] width 16 height 19
click at [496, 189] on input "No" at bounding box center [501, 186] width 11 height 11
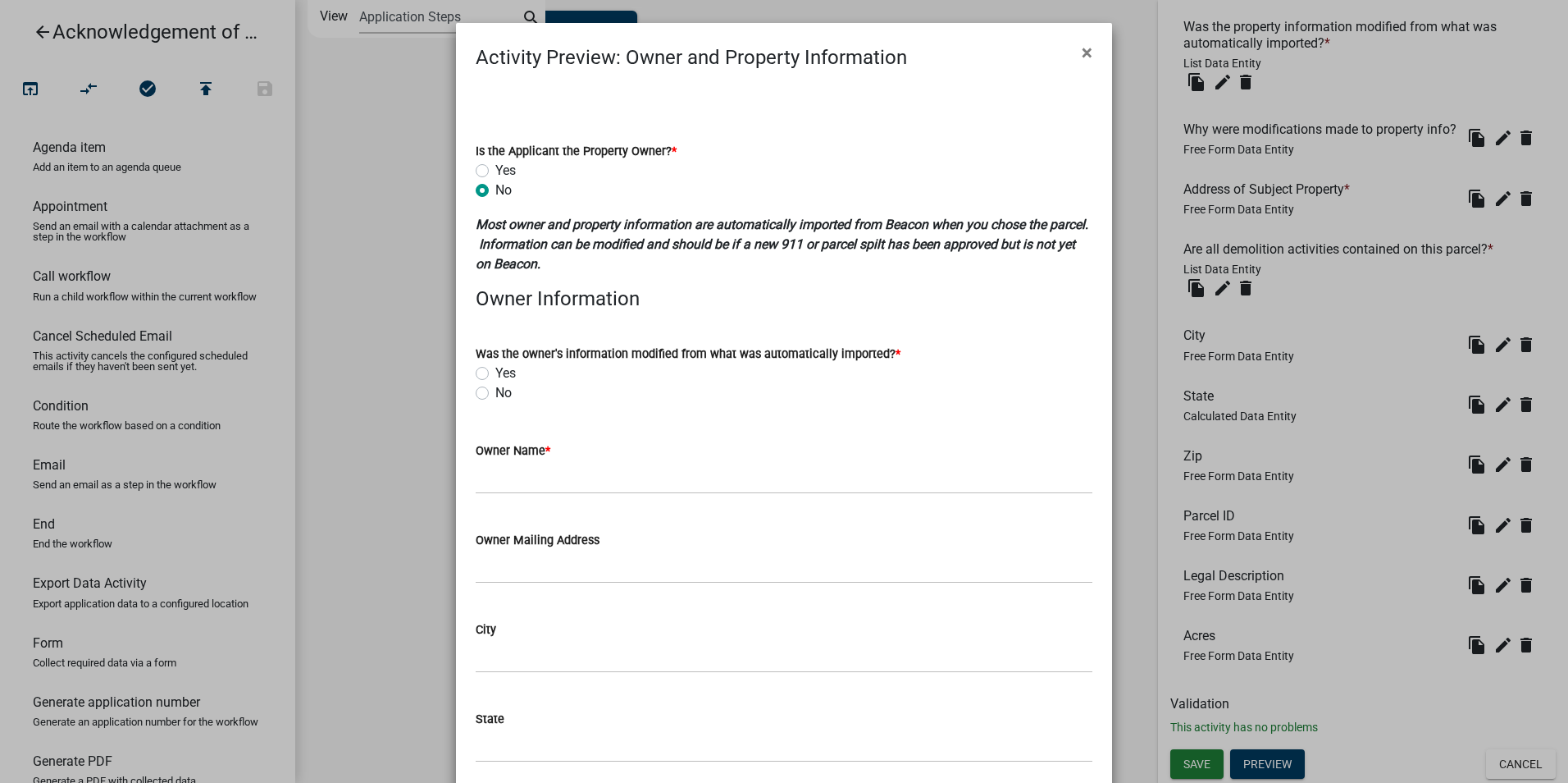
radio input "true"
drag, startPoint x: 747, startPoint y: 302, endPoint x: 663, endPoint y: 308, distance: 84.2
click at [735, 304] on h4 "Owner Information" at bounding box center [784, 299] width 617 height 24
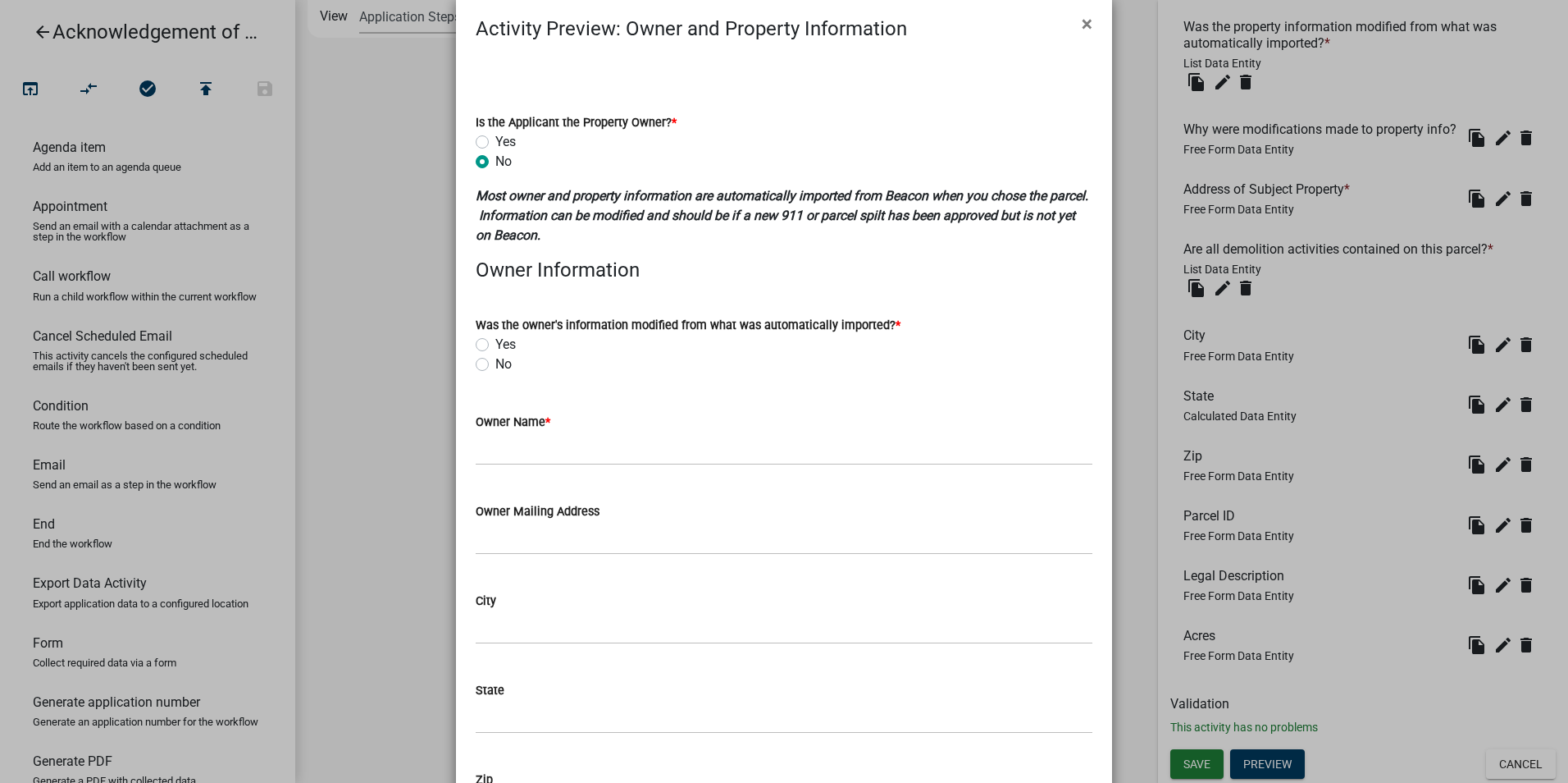
scroll to position [0, 0]
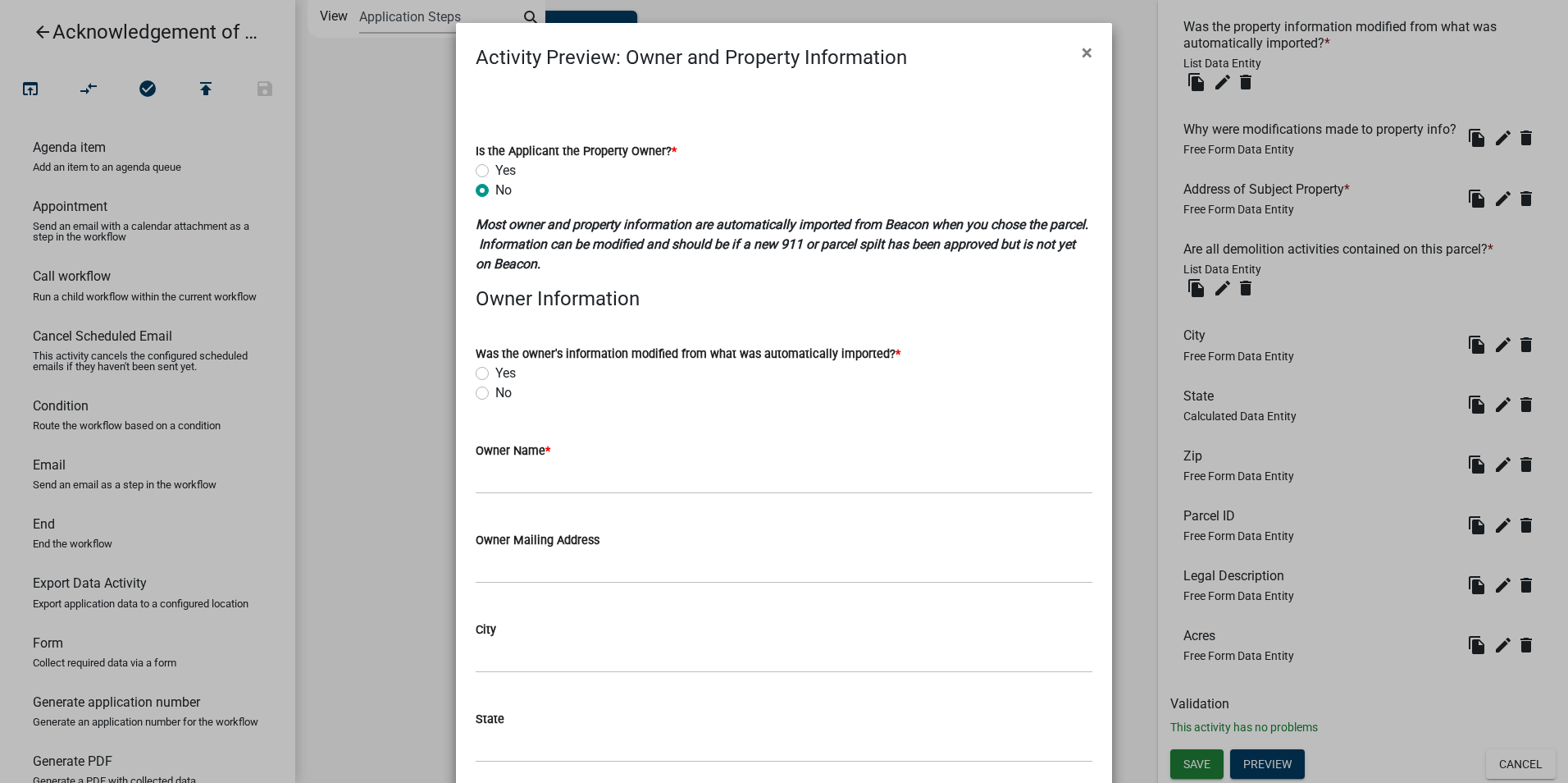
click at [524, 418] on div "Owner Name *" at bounding box center [784, 456] width 617 height 76
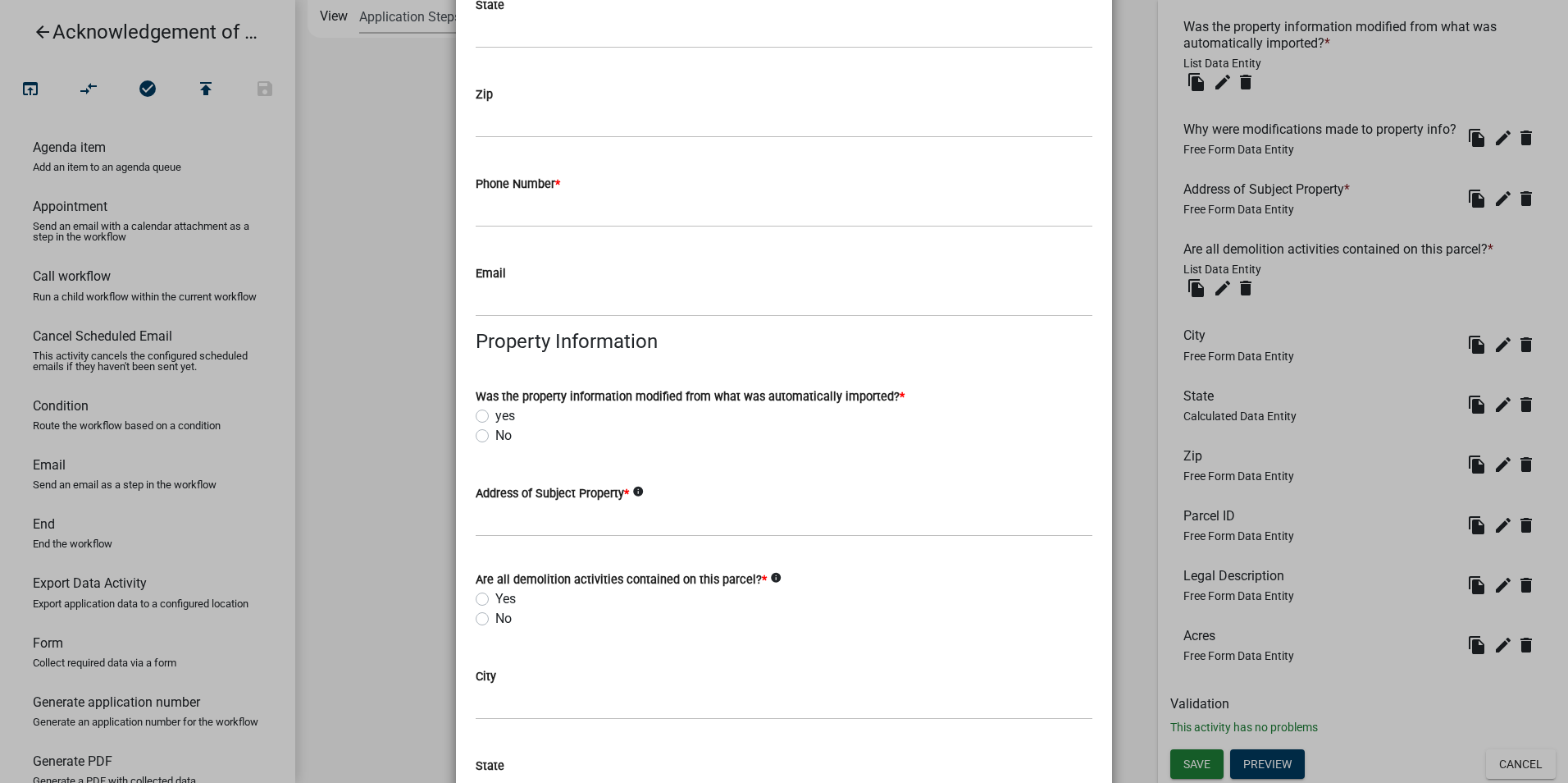
scroll to position [738, 0]
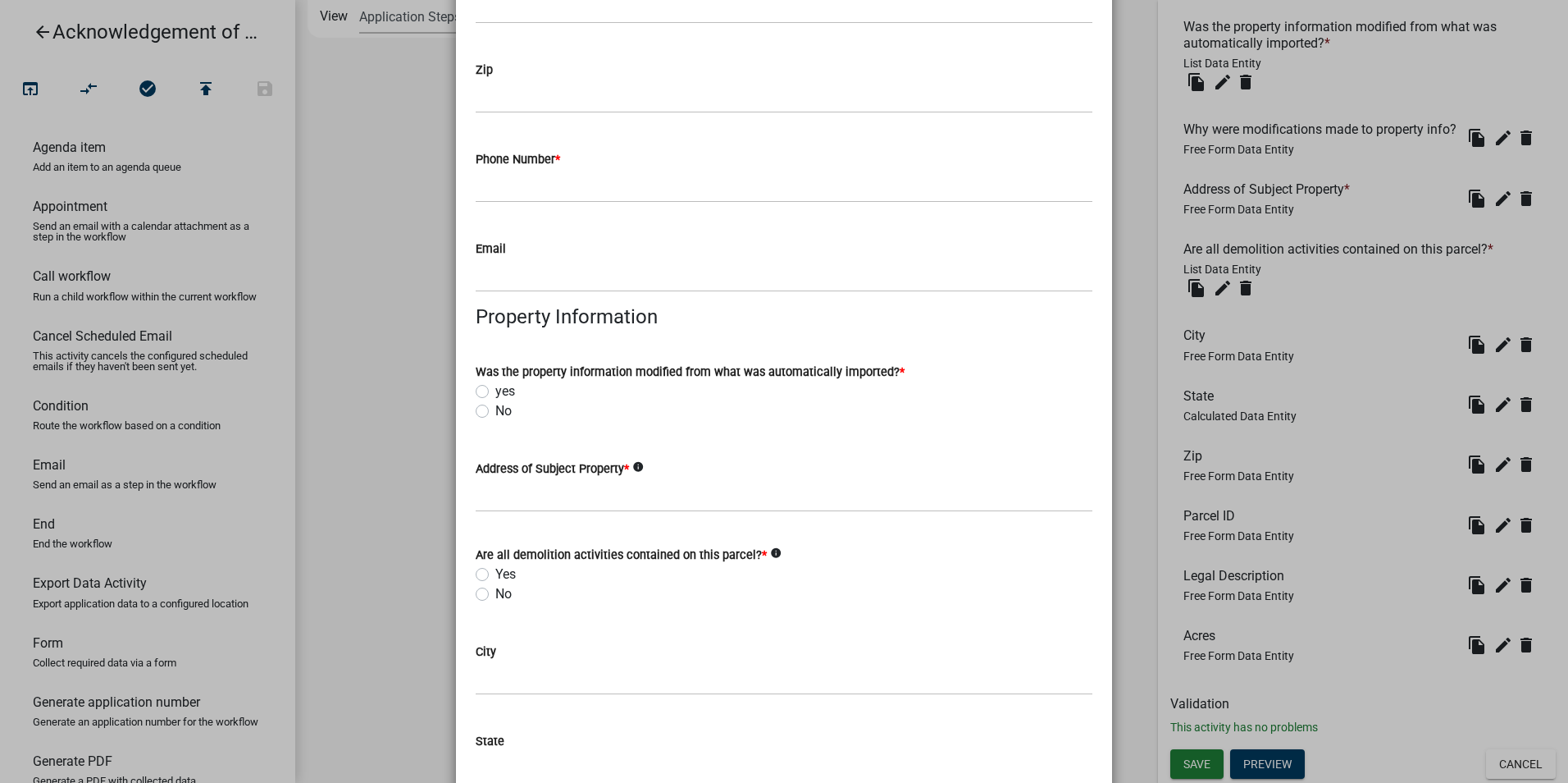
click at [633, 469] on icon "info" at bounding box center [639, 467] width 12 height 12
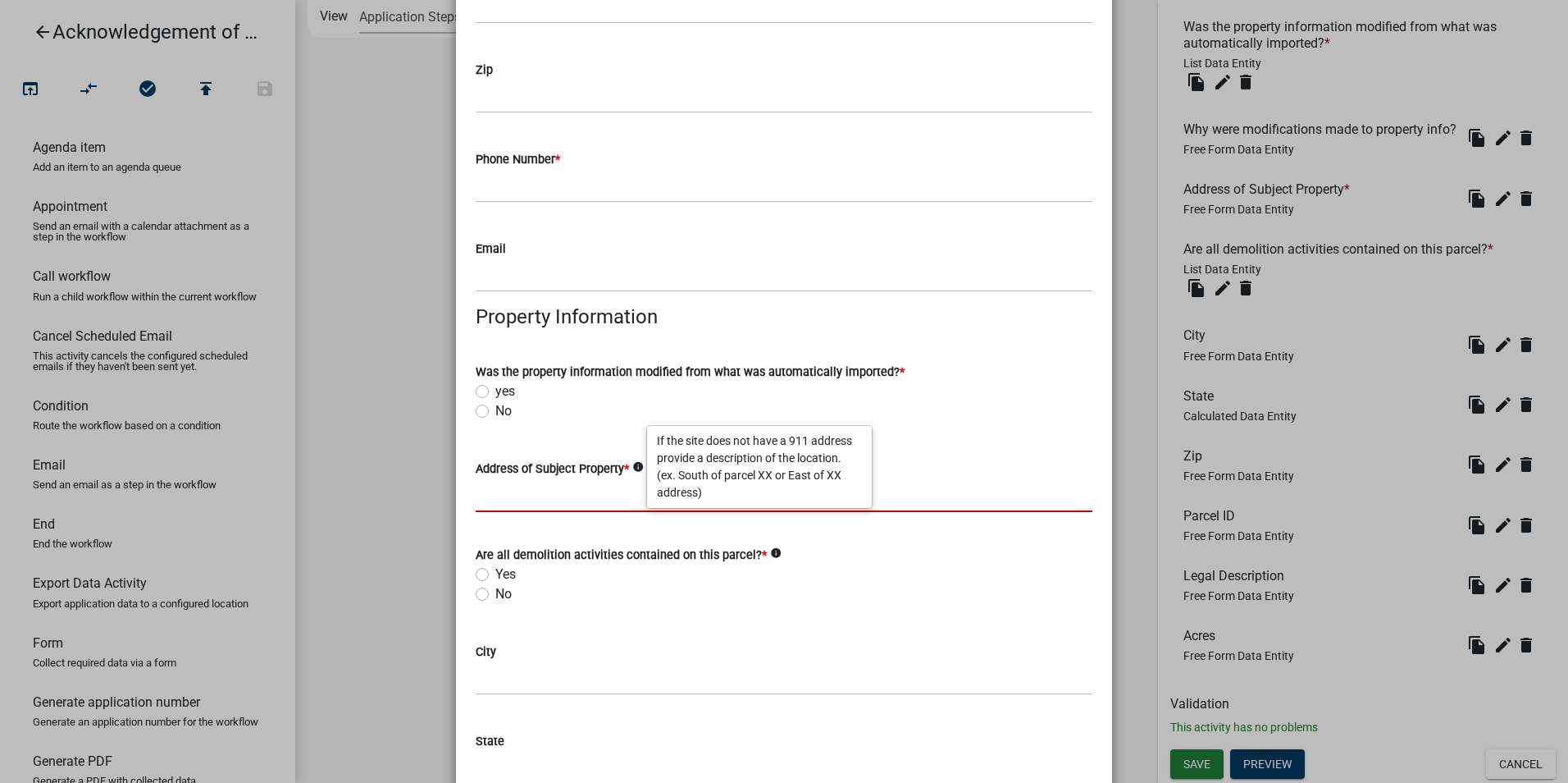
click at [551, 499] on input "Address of Subject Property *" at bounding box center [784, 496] width 617 height 34
drag, startPoint x: 787, startPoint y: 480, endPoint x: 778, endPoint y: 479, distance: 9.1
click at [784, 480] on input "Address of Subject Property *" at bounding box center [784, 496] width 617 height 34
click at [554, 466] on label "Address of Subject Property *" at bounding box center [552, 469] width 153 height 12
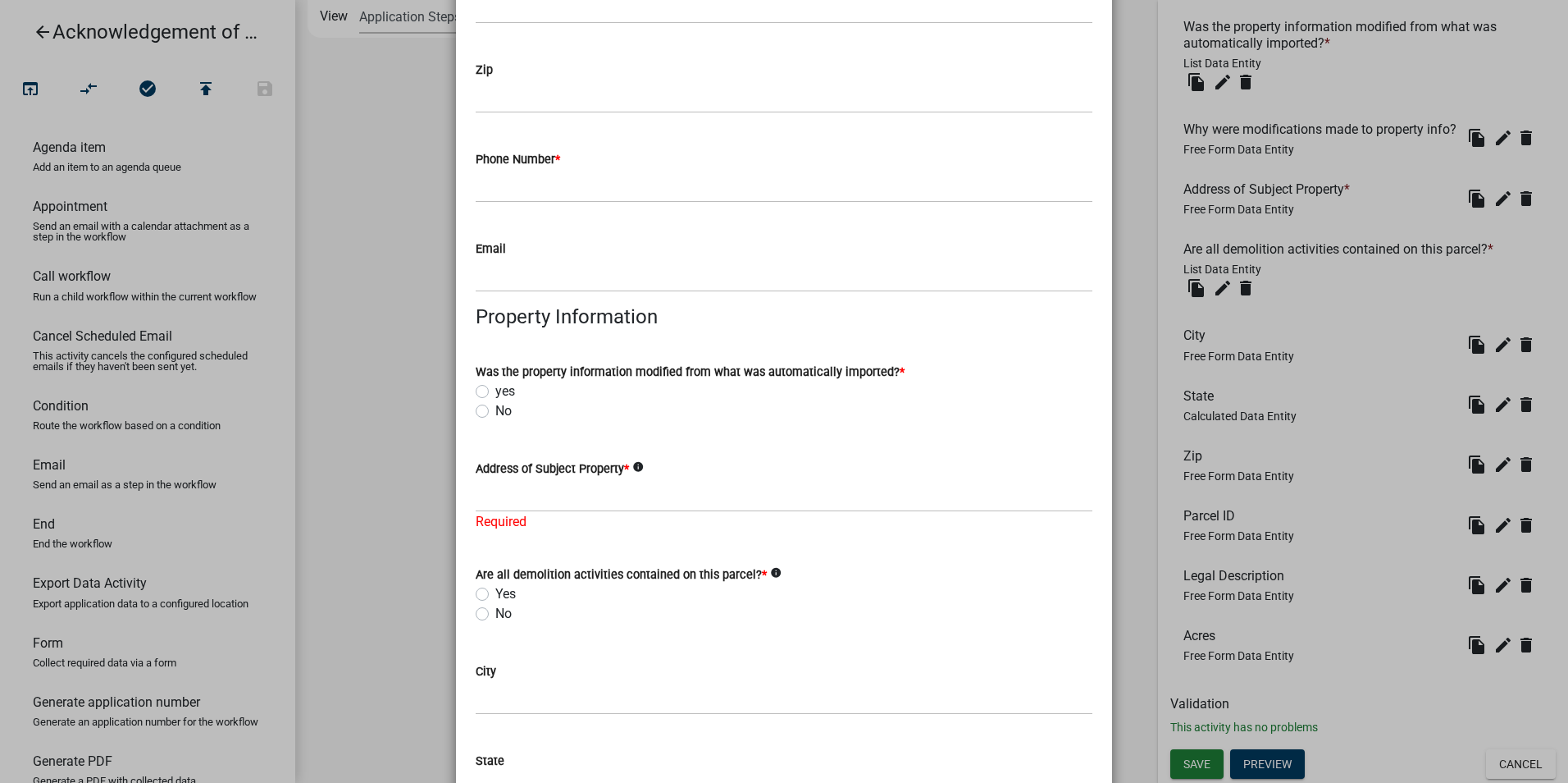
click at [496, 392] on label "yes" at bounding box center [505, 391] width 19 height 19
click at [496, 392] on input "yes" at bounding box center [501, 386] width 11 height 11
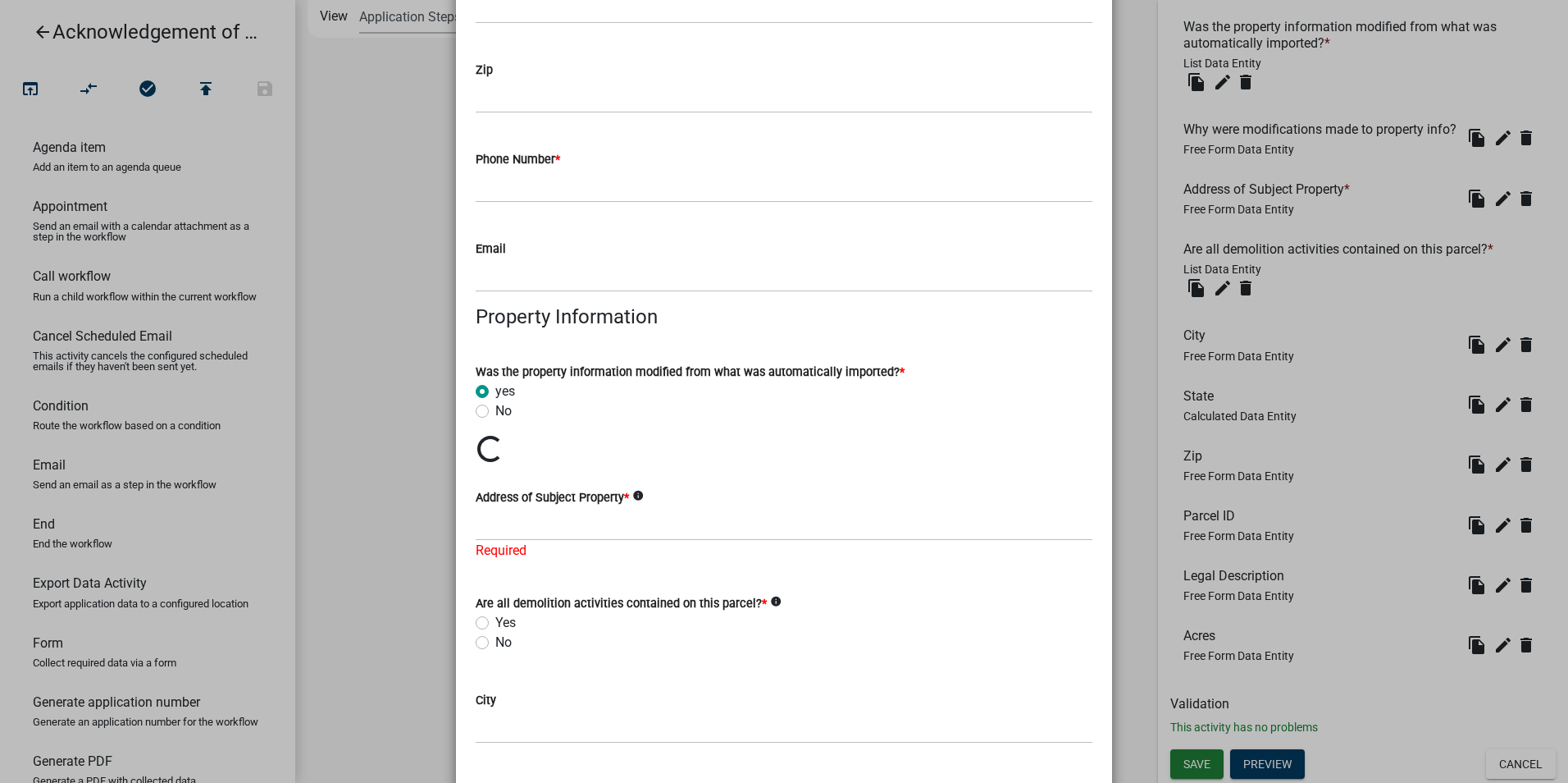
radio input "true"
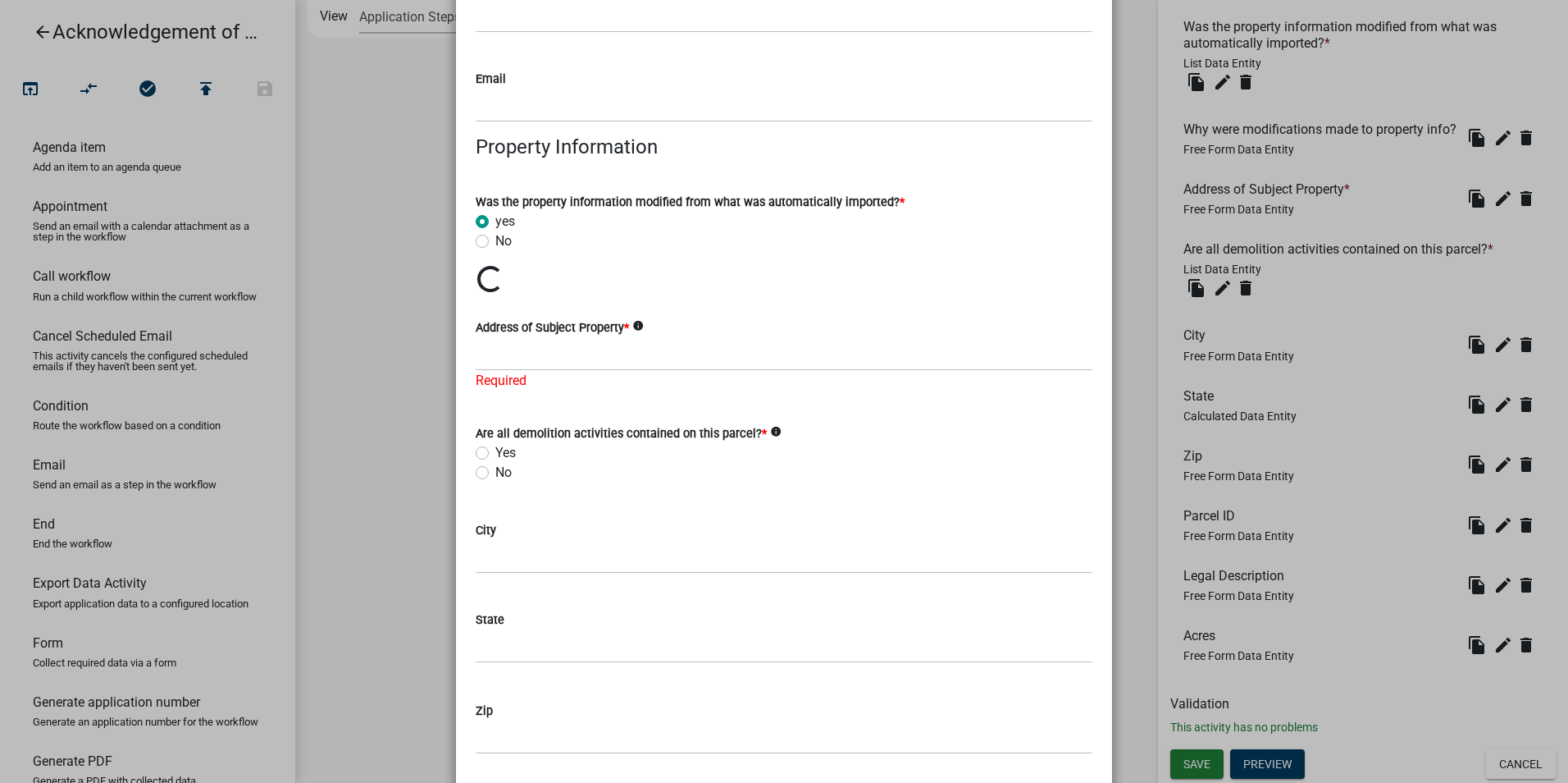
scroll to position [902, 0]
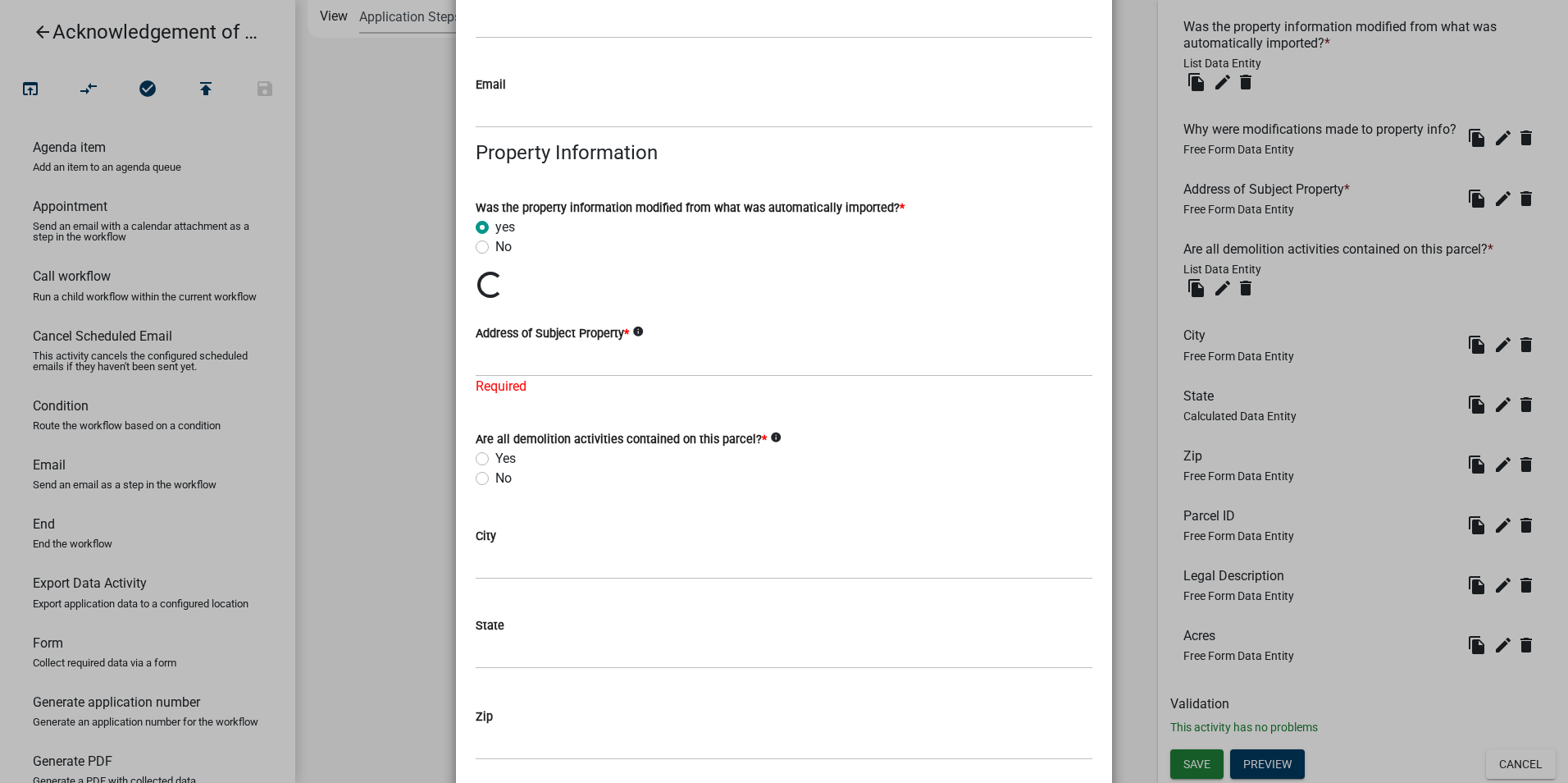
click at [466, 247] on div "Was the property information modified from what was automatically imported? * y…" at bounding box center [784, 217] width 641 height 79
click at [496, 246] on label "No" at bounding box center [503, 247] width 16 height 19
click at [496, 246] on input "No" at bounding box center [501, 242] width 11 height 11
radio input "true"
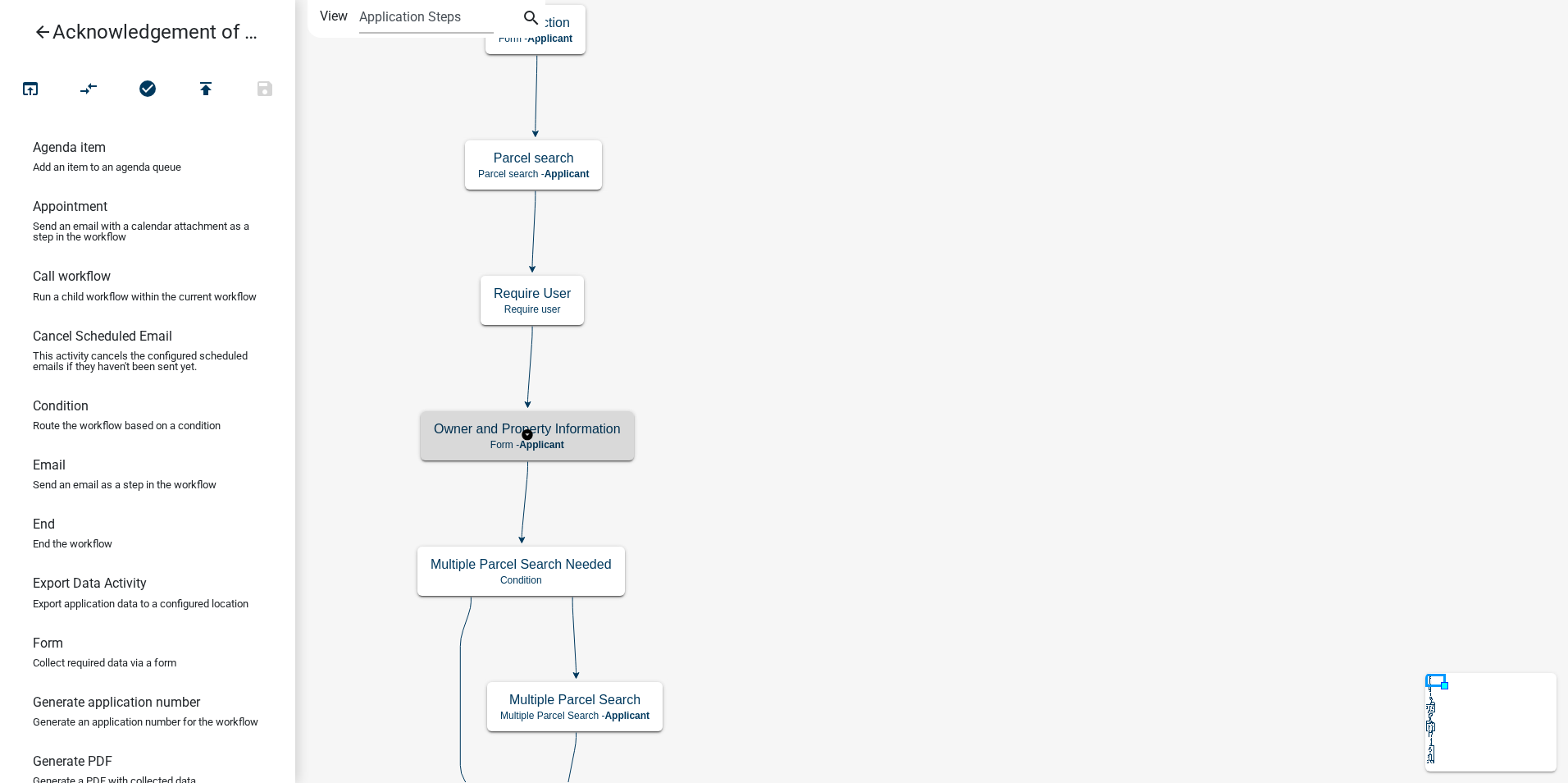
click at [580, 436] on h5 "Owner and Property Information" at bounding box center [527, 429] width 187 height 15
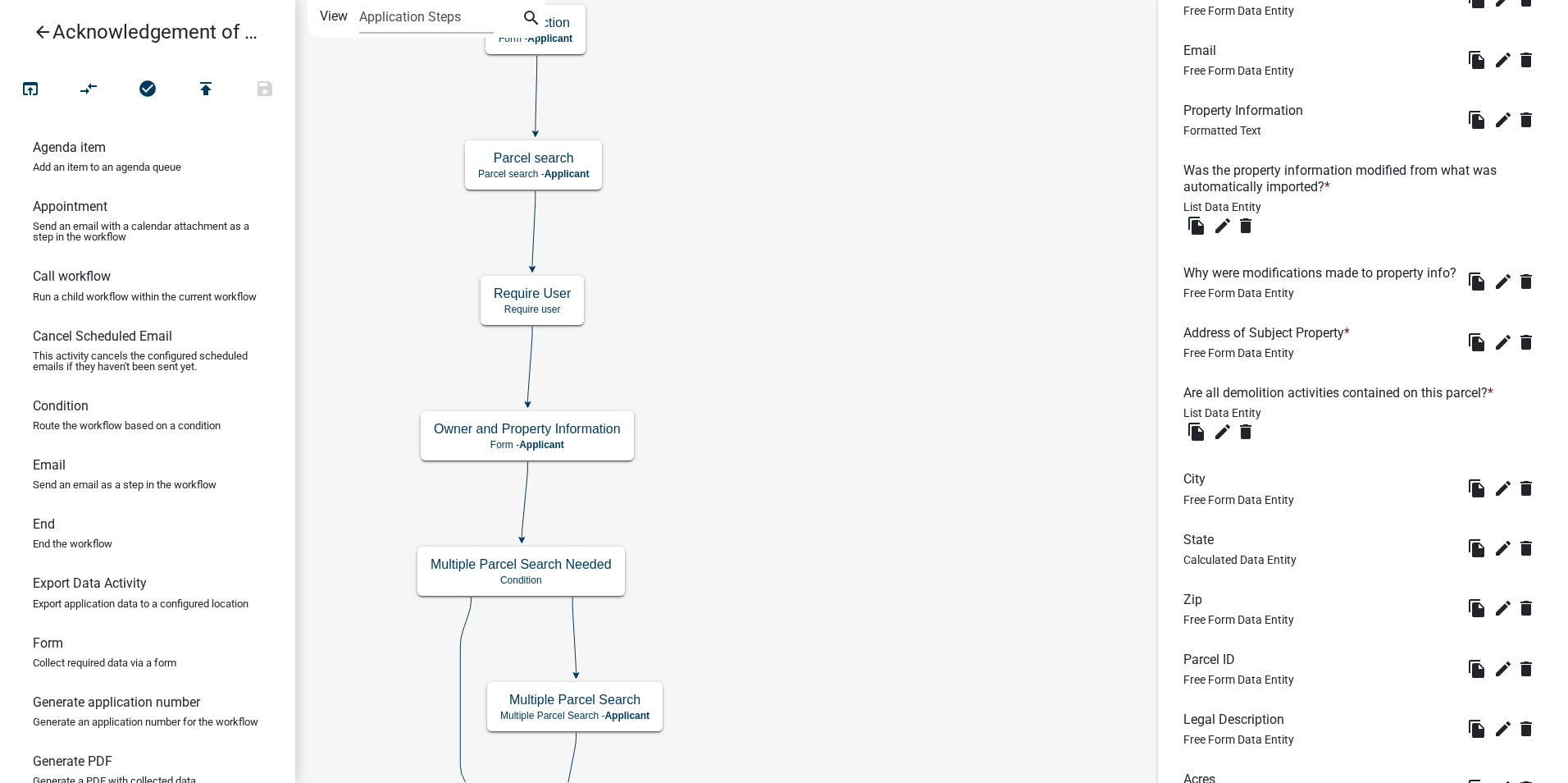
scroll to position [1230, 0]
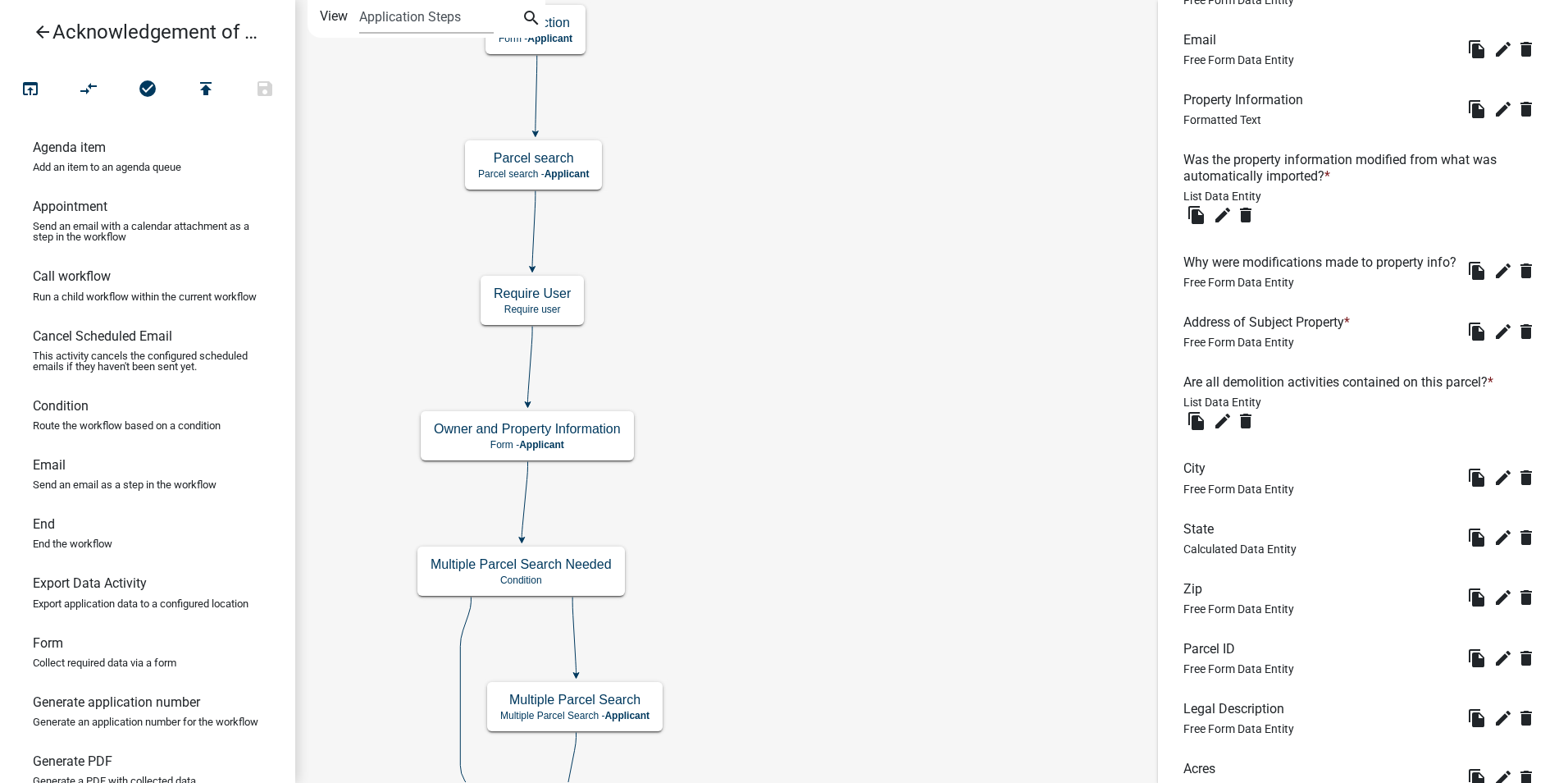
click at [1283, 361] on li "Address of Subject Property * Free Form Data Entity file_copy edit delete" at bounding box center [1363, 330] width 385 height 60
click at [1316, 361] on li "Address of Subject Property * Free Form Data Entity file_copy edit delete" at bounding box center [1363, 330] width 385 height 60
click at [1493, 342] on icon "edit" at bounding box center [1503, 331] width 19 height 19
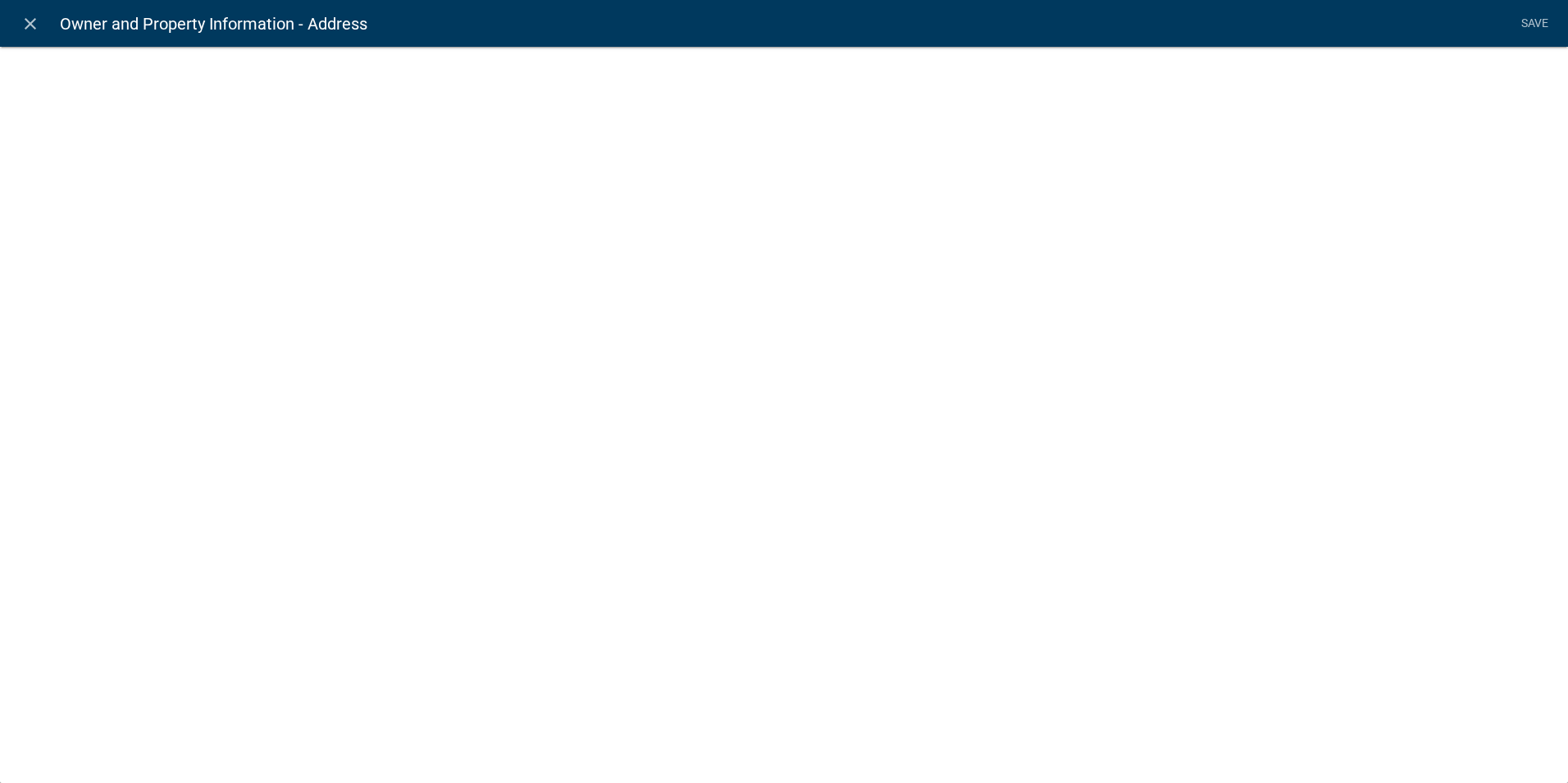
select select
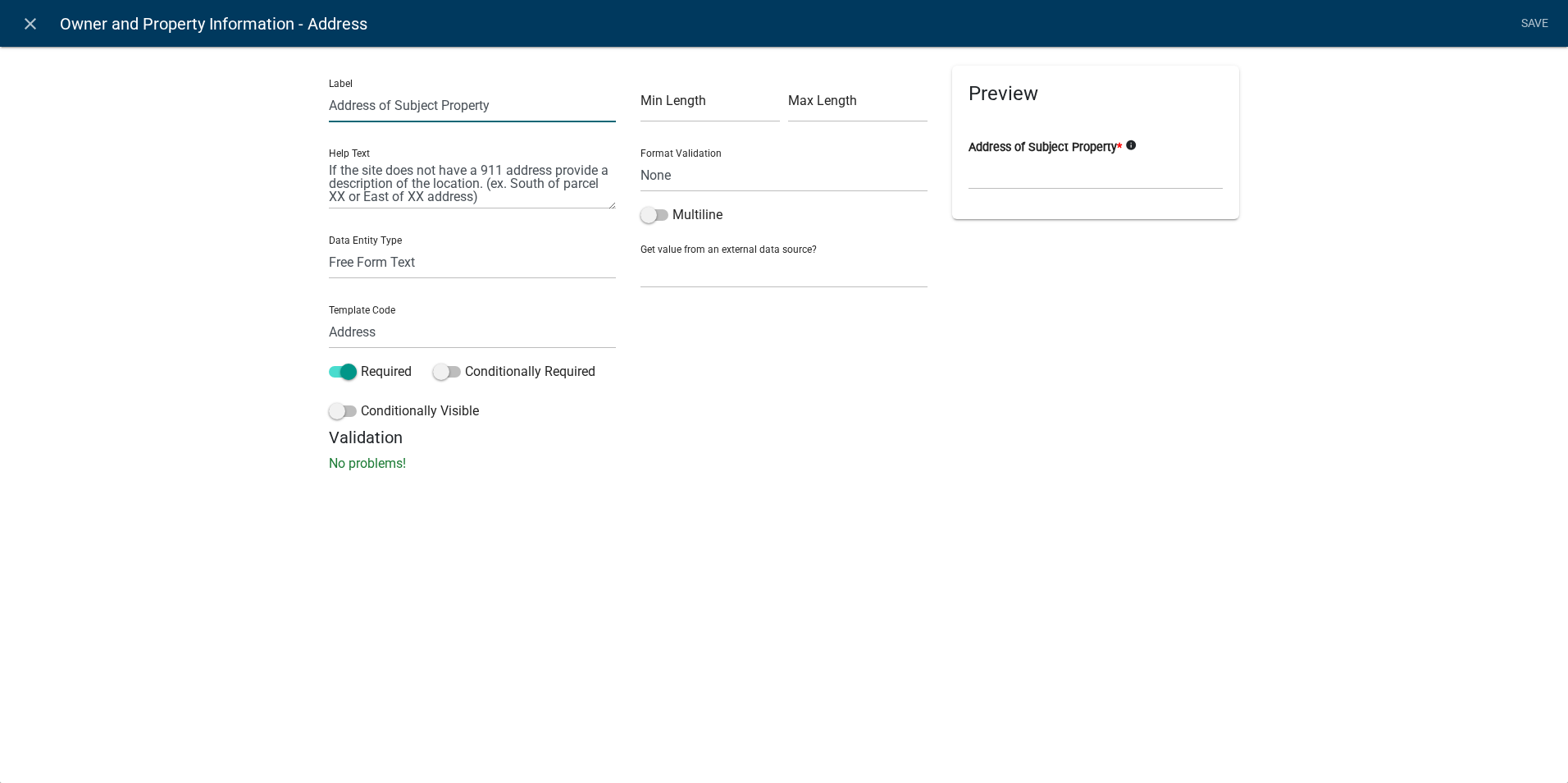
click at [425, 103] on input "Address of Subject Property" at bounding box center [472, 106] width 287 height 34
click at [854, 427] on div "Min Length Max Length Format Validation None Email PhoneNumber Multiline Get va…" at bounding box center [784, 246] width 312 height 362
click at [452, 112] on input "Address of Subject Property" at bounding box center [472, 106] width 287 height 34
click at [367, 103] on input "Address of Subject Property" at bounding box center [472, 106] width 287 height 34
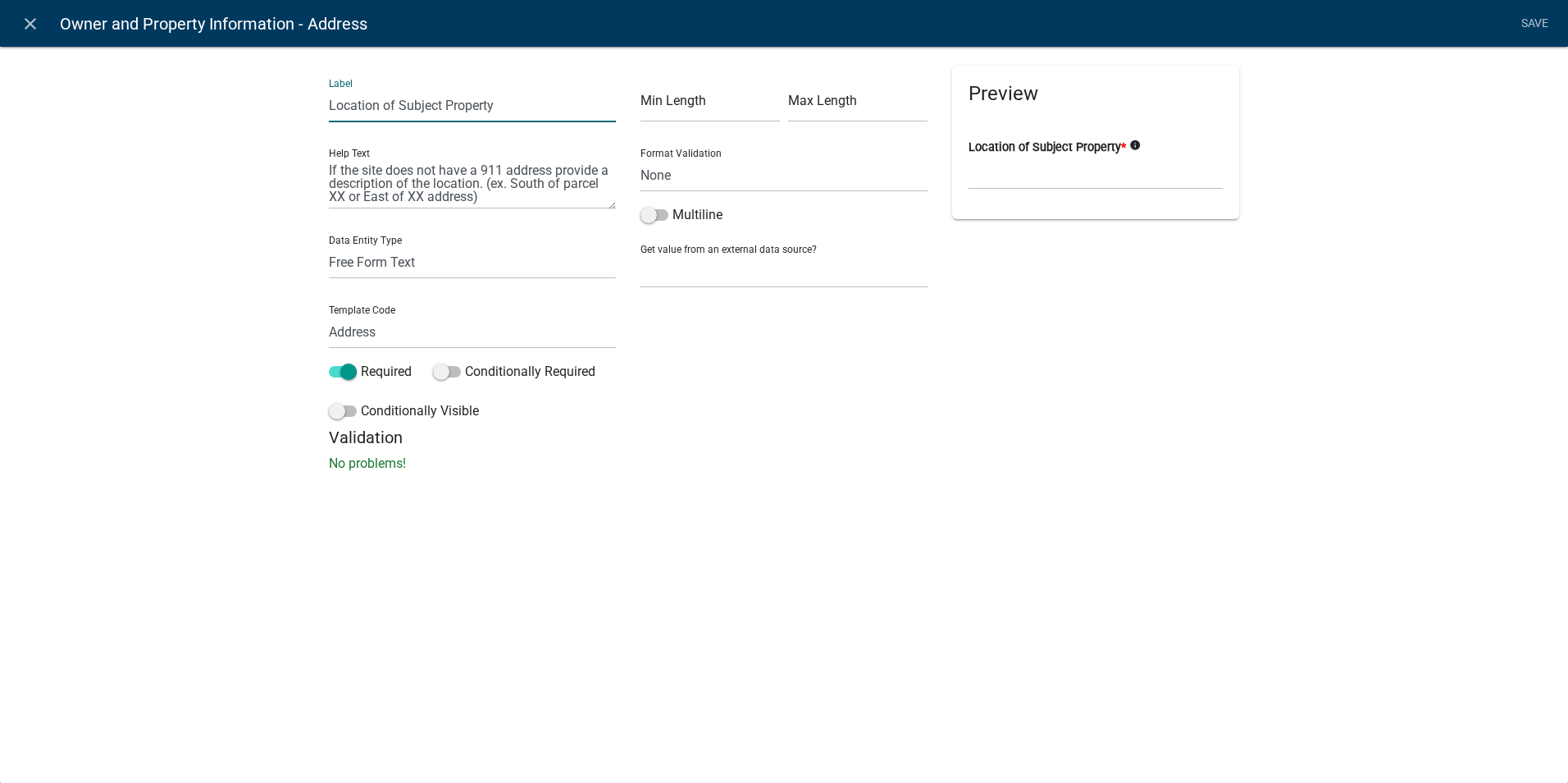
drag, startPoint x: 506, startPoint y: 101, endPoint x: 400, endPoint y: 98, distance: 106.0
click at [400, 98] on input "Location of Subject Property" at bounding box center [472, 106] width 287 height 34
type input "Location of Building to Be Demolished"
click at [1532, 27] on link "Save" at bounding box center [1534, 24] width 41 height 31
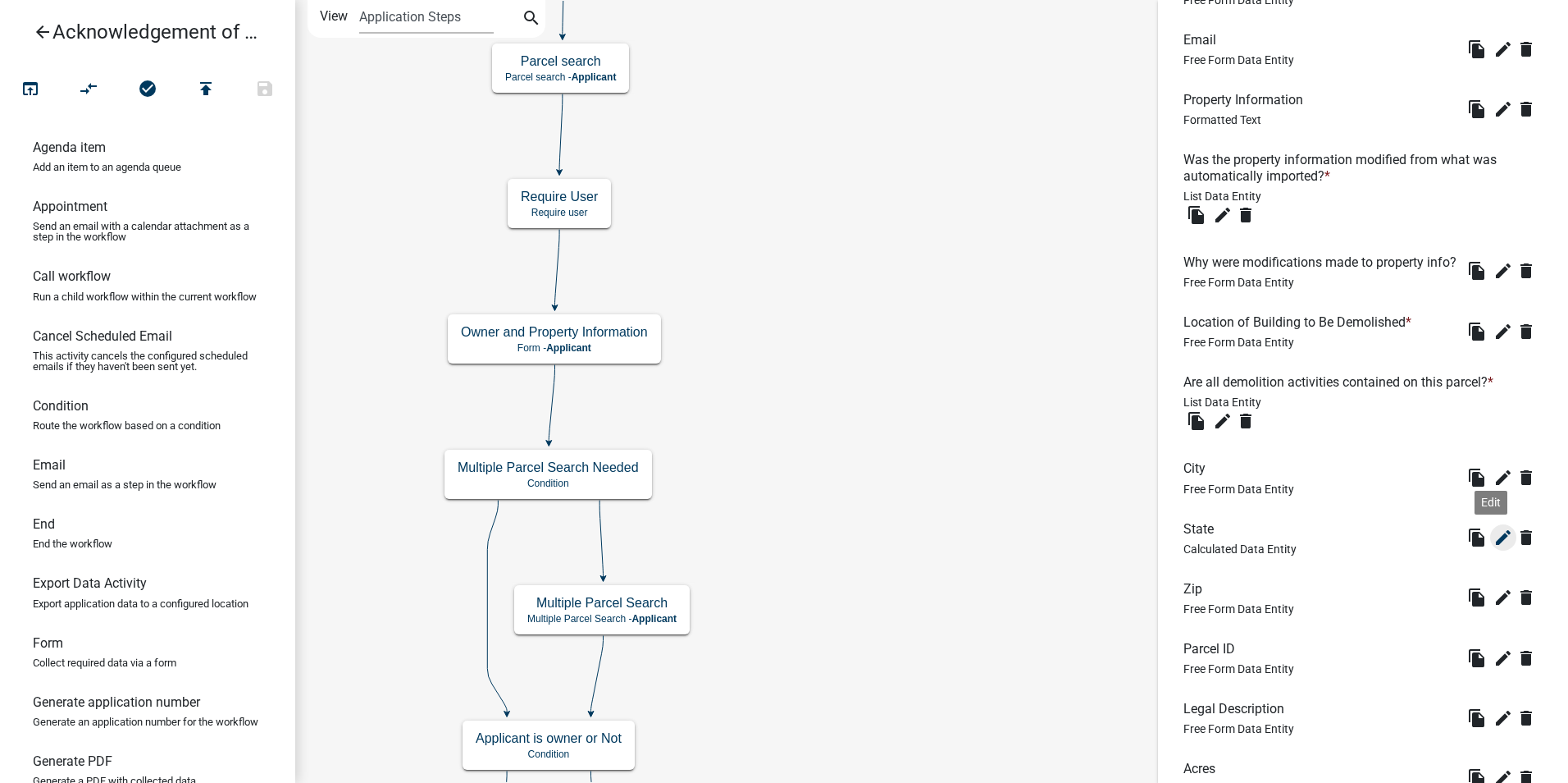
click at [1493, 547] on icon "edit" at bounding box center [1503, 537] width 19 height 19
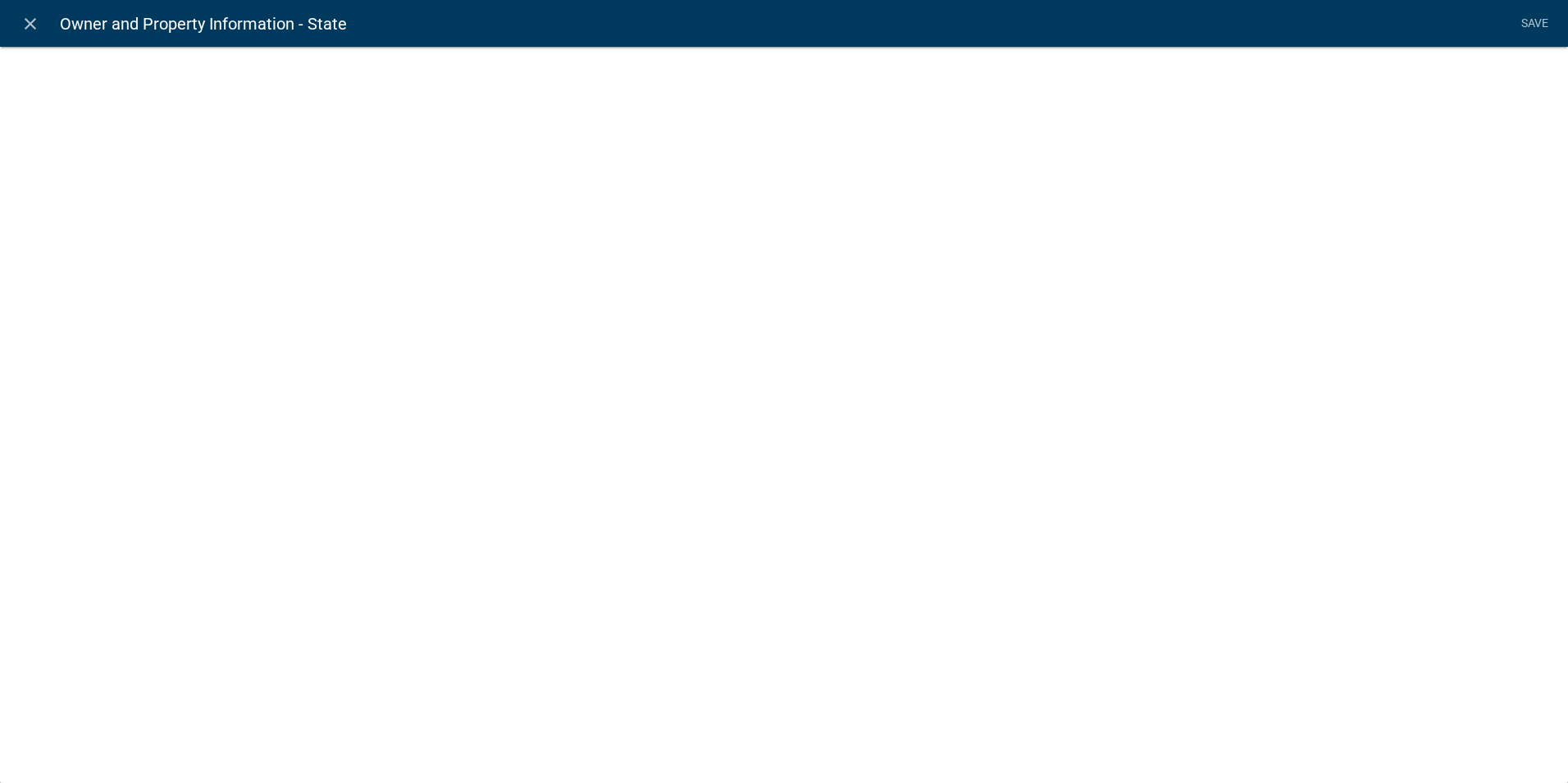
select select "calculated-value"
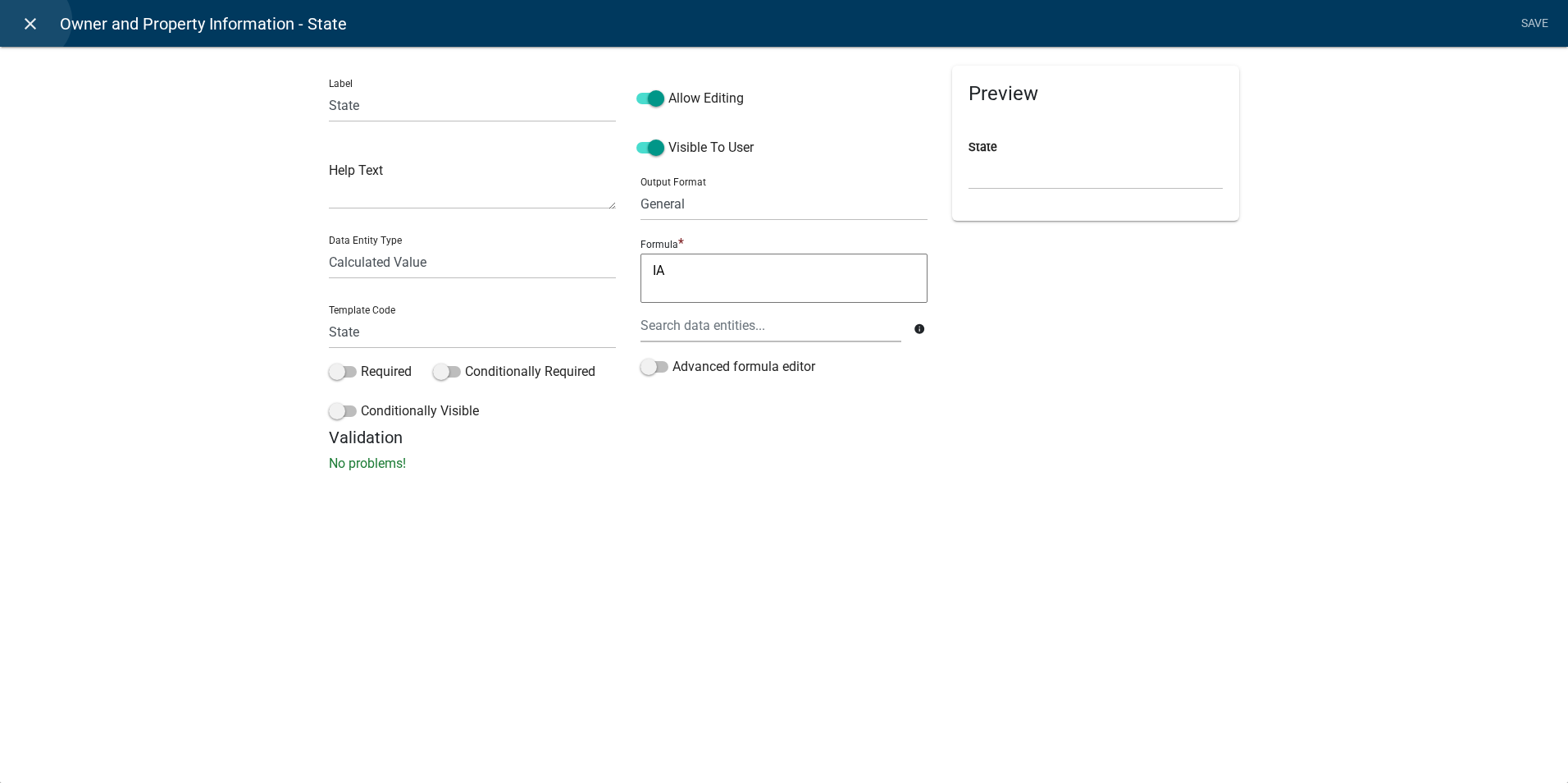
click at [30, 20] on icon "close" at bounding box center [30, 23] width 19 height 19
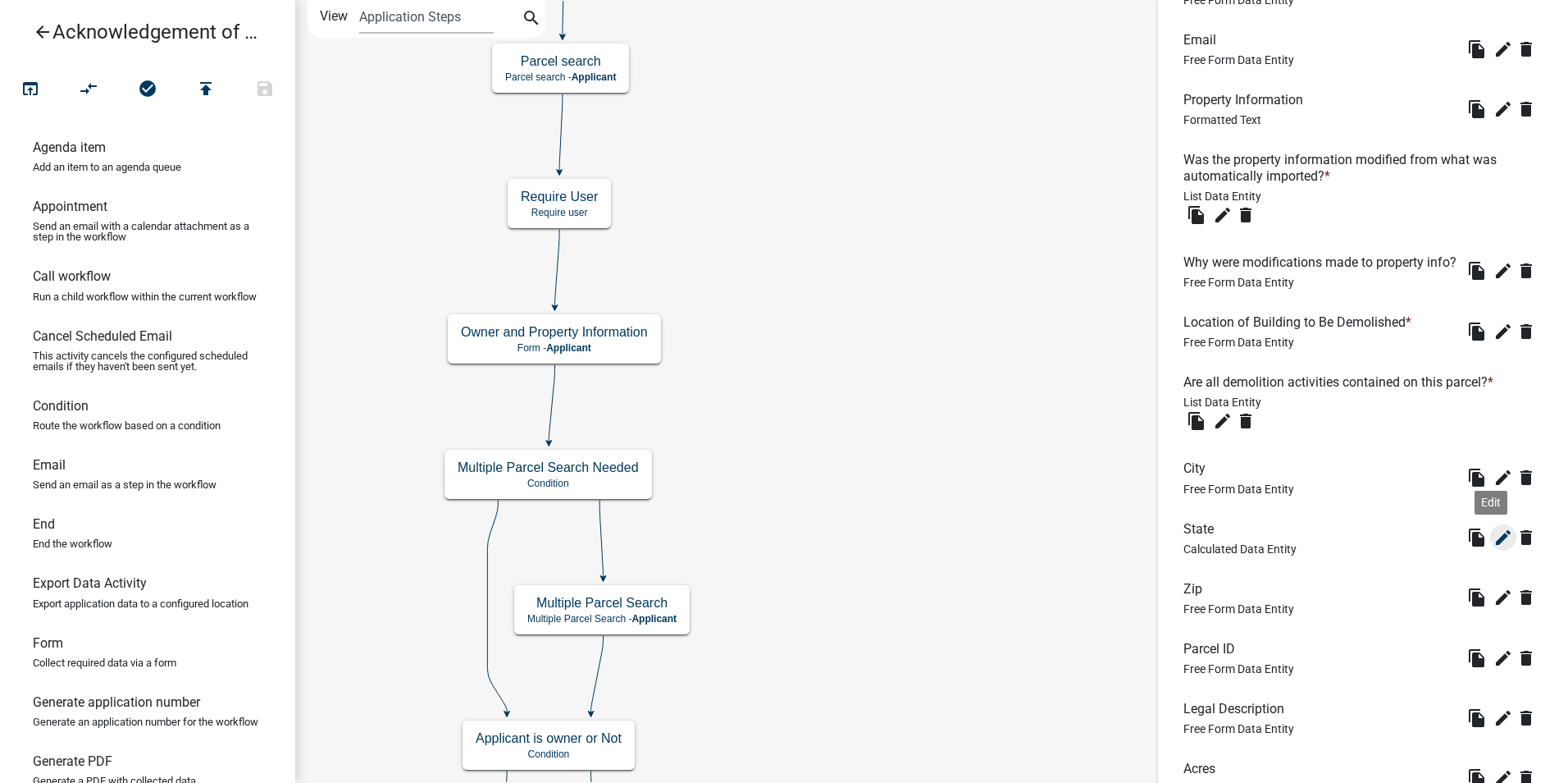
click at [1493, 547] on icon "edit" at bounding box center [1503, 537] width 19 height 19
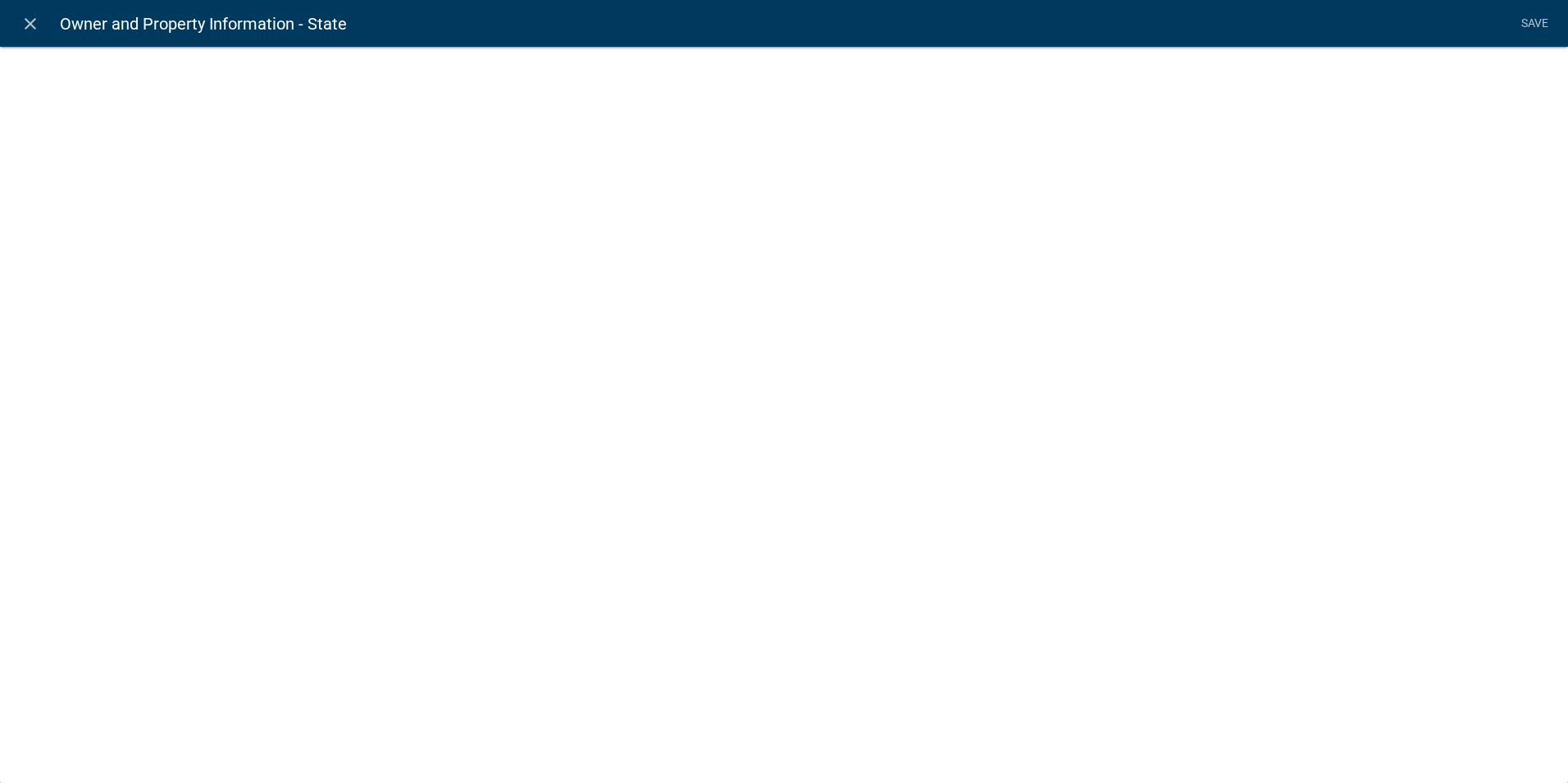
select select "calculated-value"
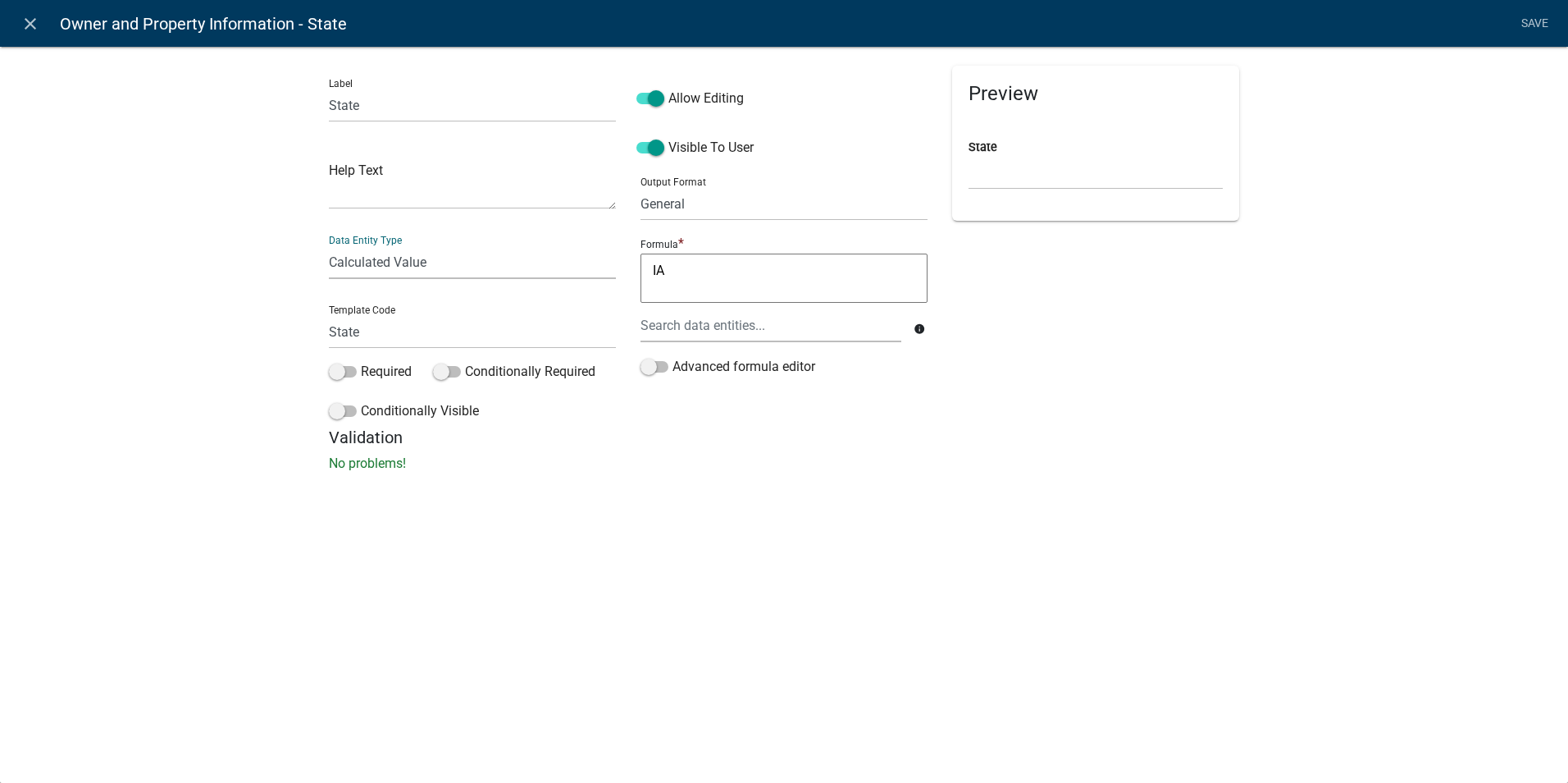
click at [450, 262] on select "Free Form Text Document Display Entity Value Fee Numeric Data Date Map Sketch D…" at bounding box center [472, 263] width 287 height 34
drag, startPoint x: 845, startPoint y: 598, endPoint x: 848, endPoint y: 583, distance: 15.3
click at [845, 597] on div "close Owner and Property Information - State Save Label State Help Text Data En…" at bounding box center [784, 392] width 1568 height 783
click at [23, 25] on icon "close" at bounding box center [30, 23] width 19 height 19
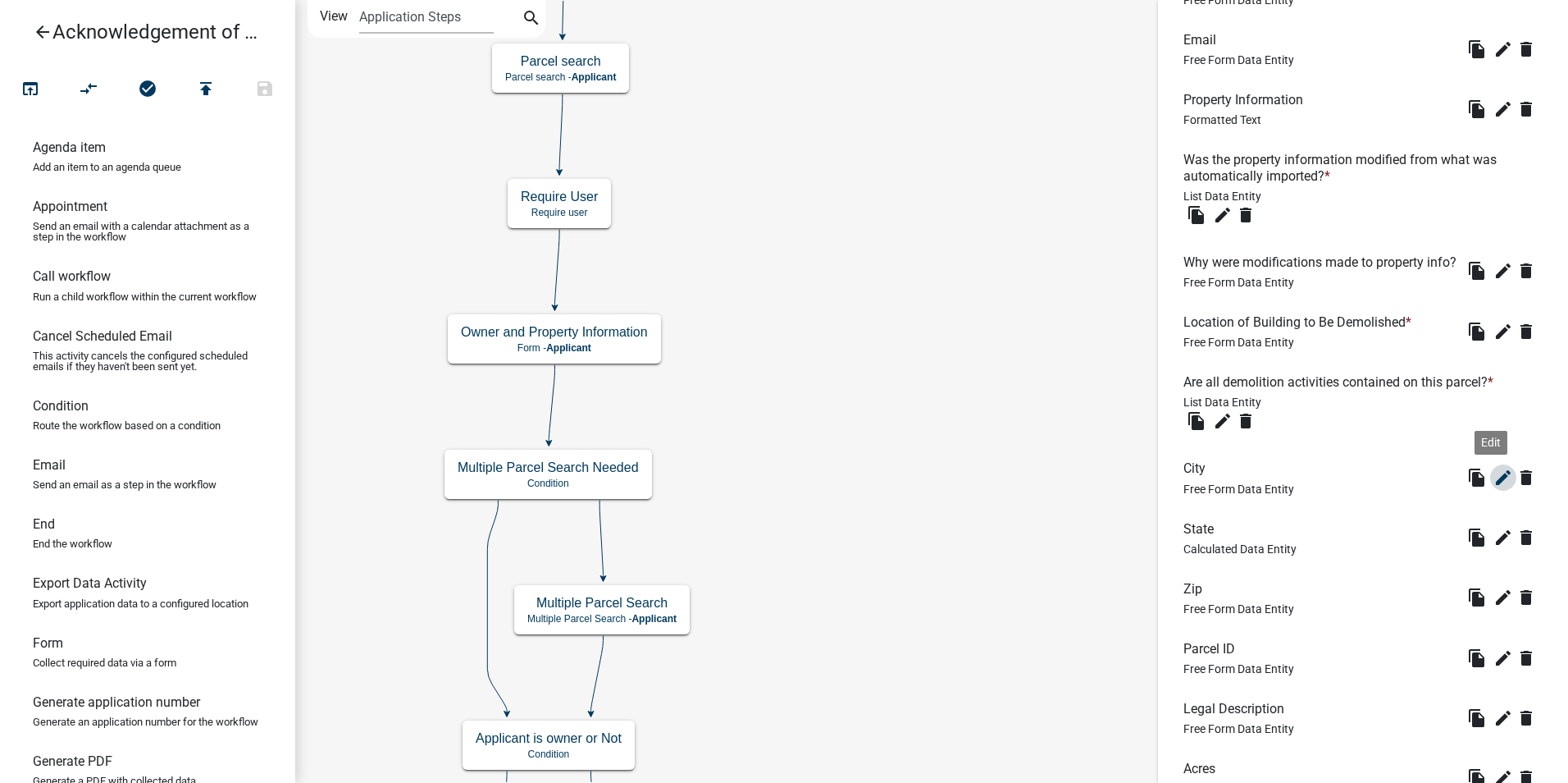
click at [1493, 487] on icon "edit" at bounding box center [1503, 477] width 19 height 19
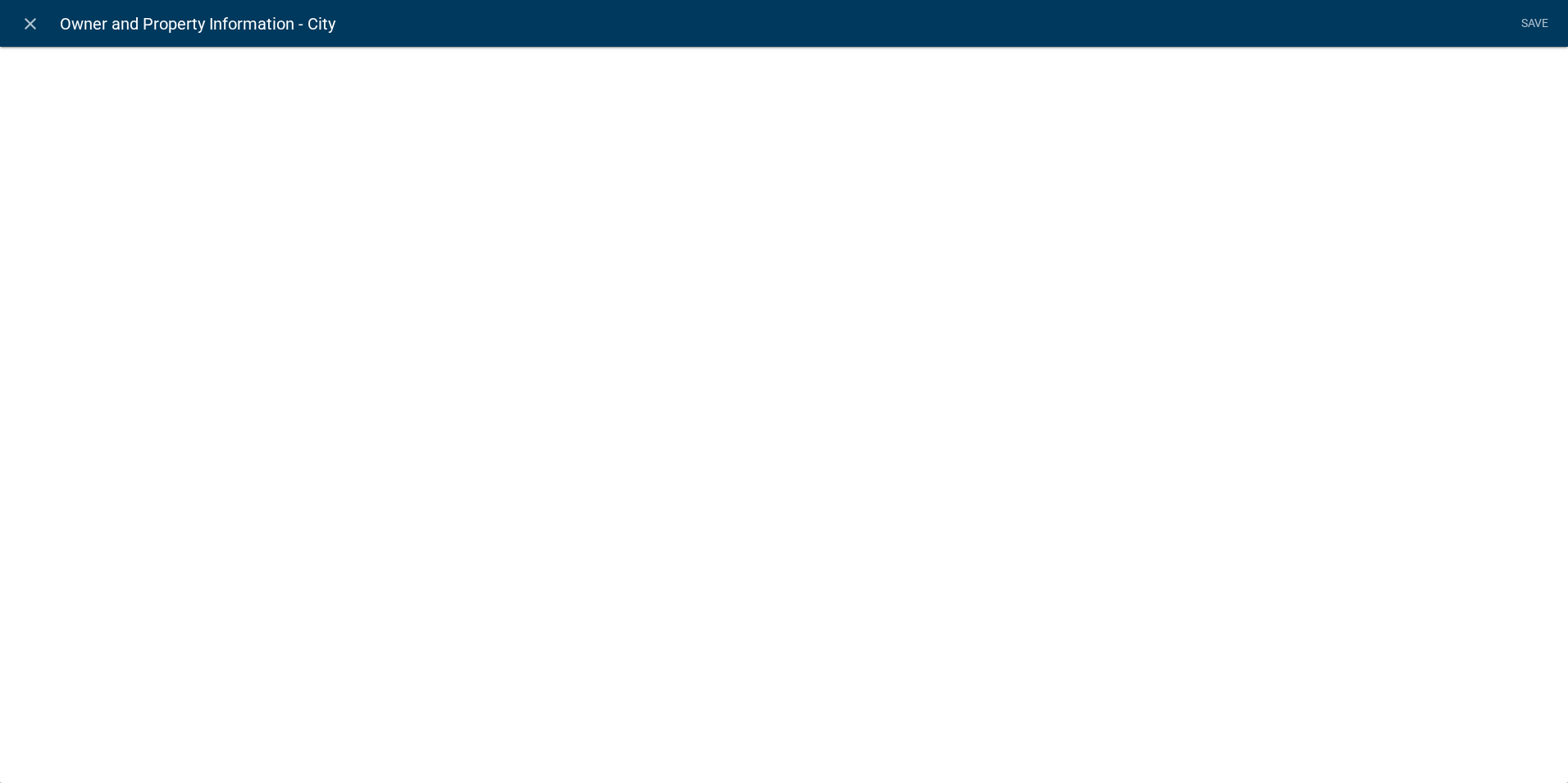
select select "1: Object"
select select "16: Object"
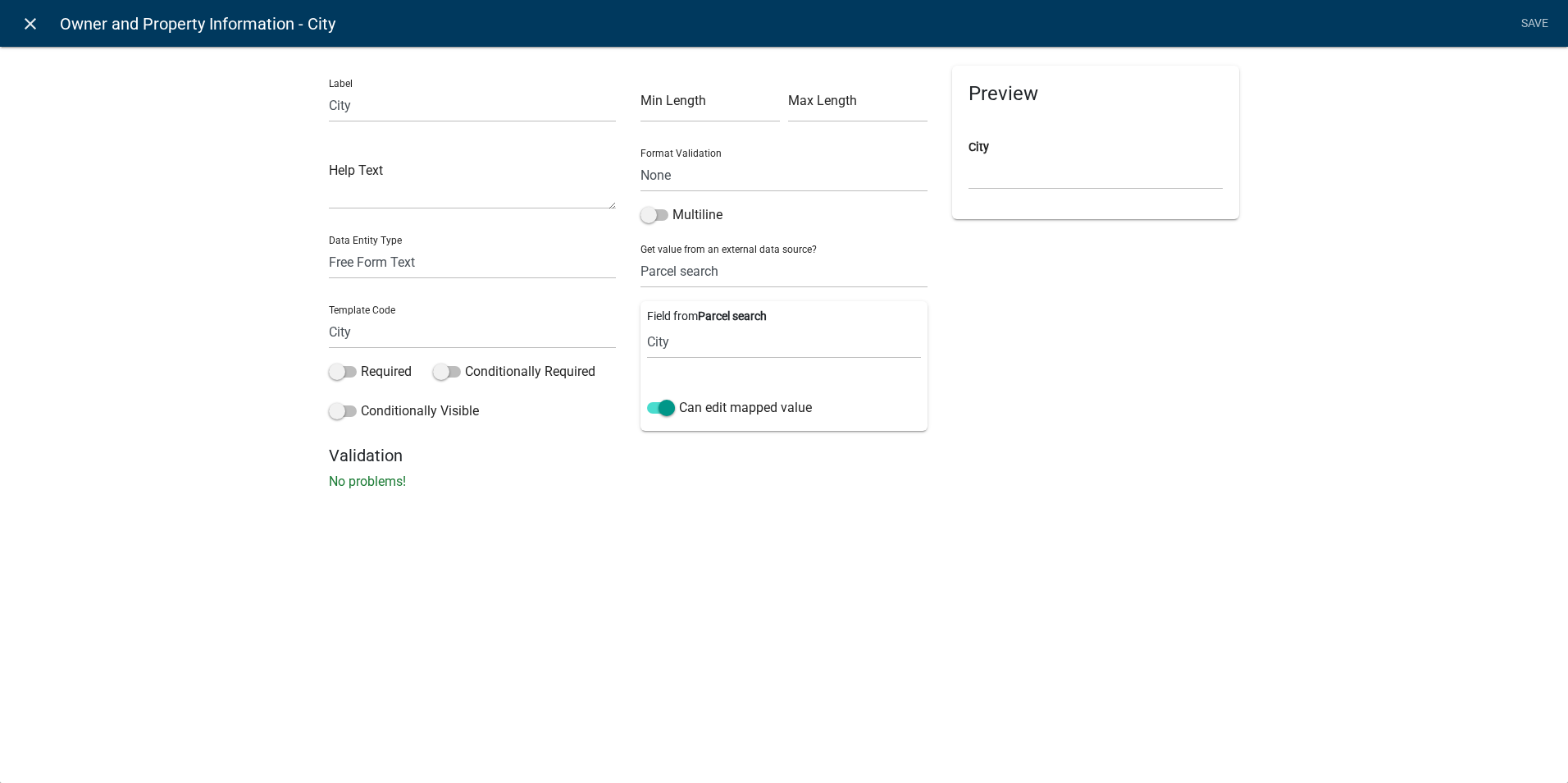
click at [24, 25] on icon "close" at bounding box center [30, 23] width 19 height 19
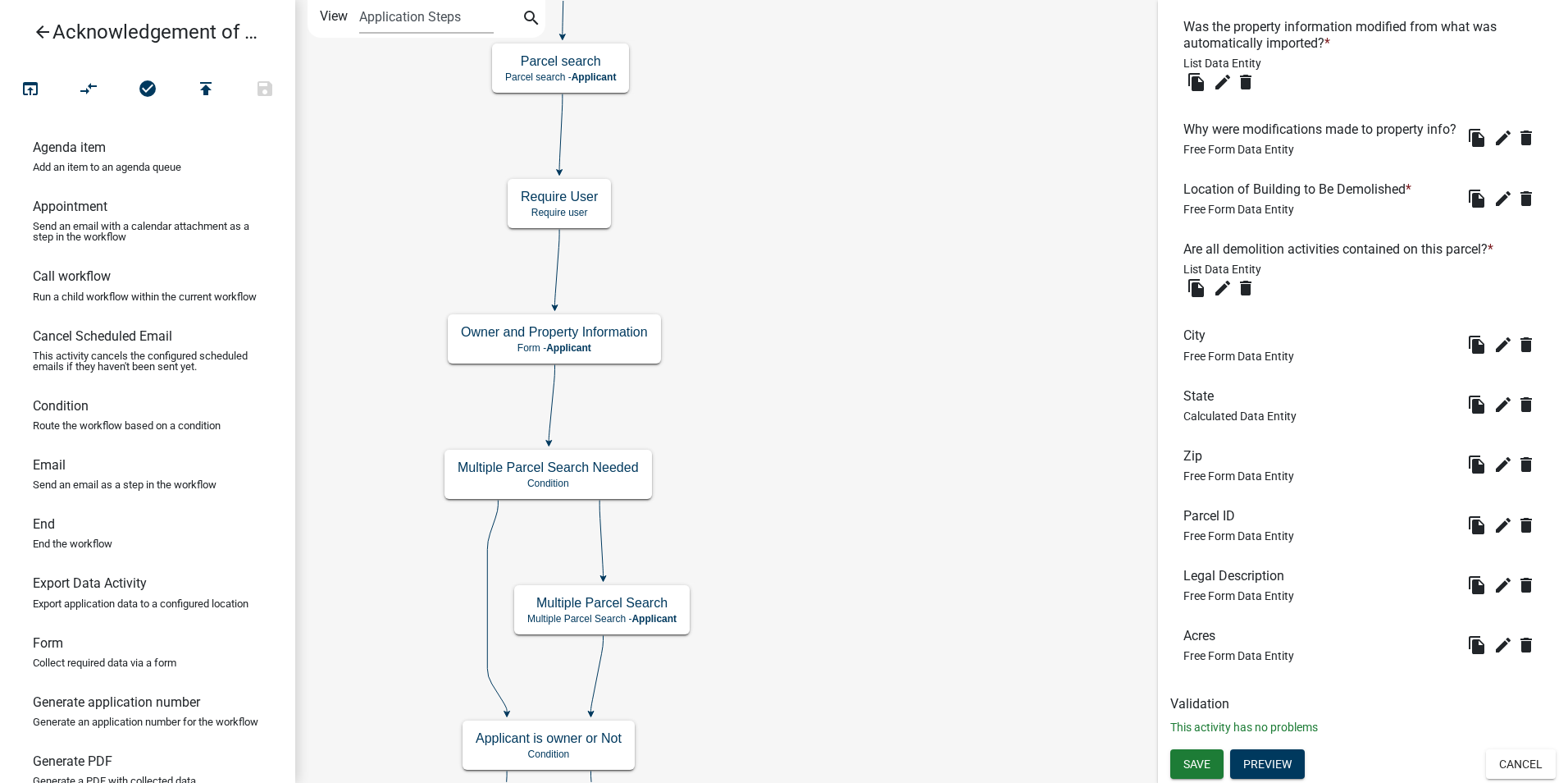
scroll to position [1416, 0]
click at [1493, 407] on icon "edit" at bounding box center [1503, 404] width 19 height 19
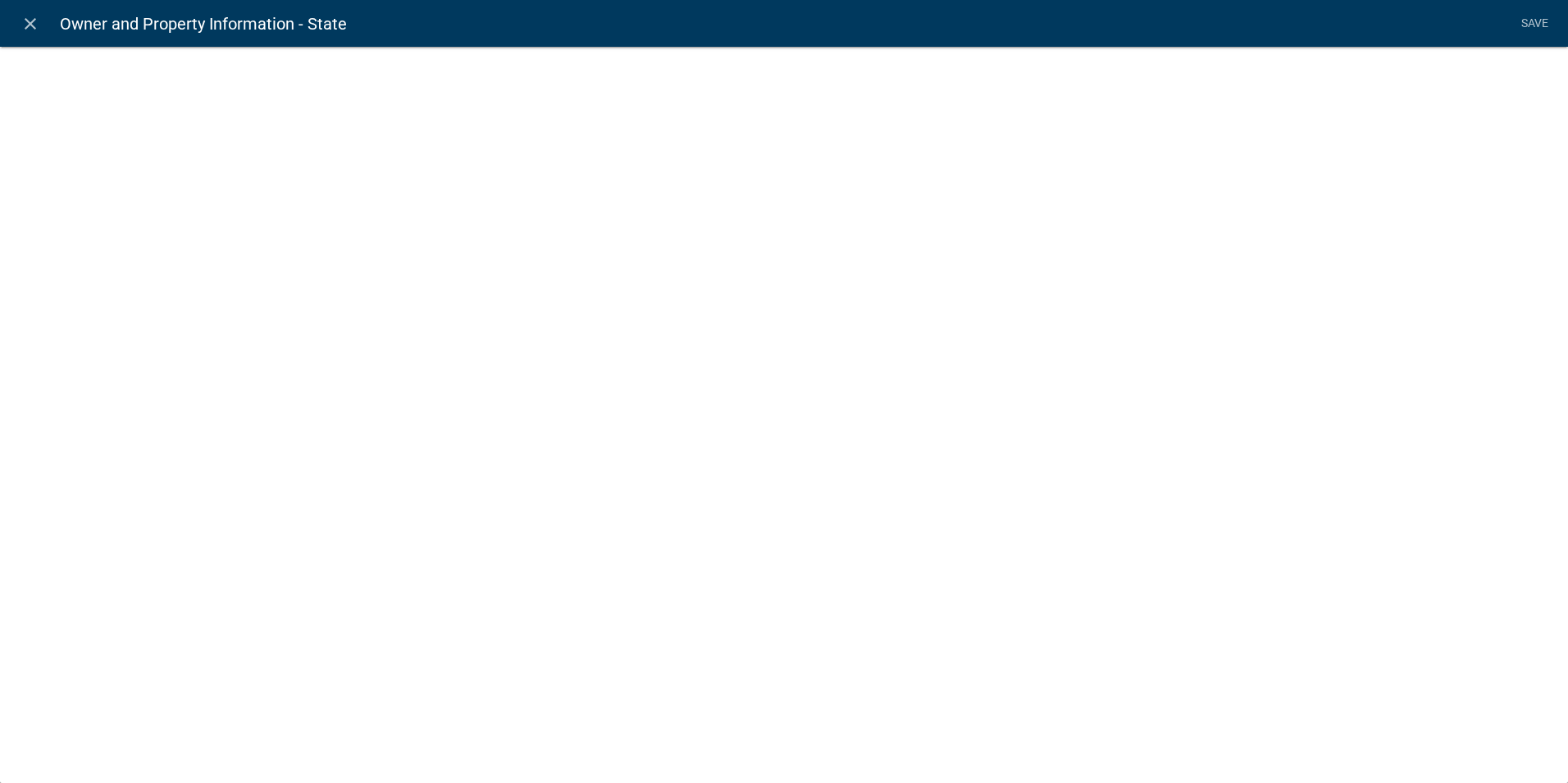
select select "calculated-value"
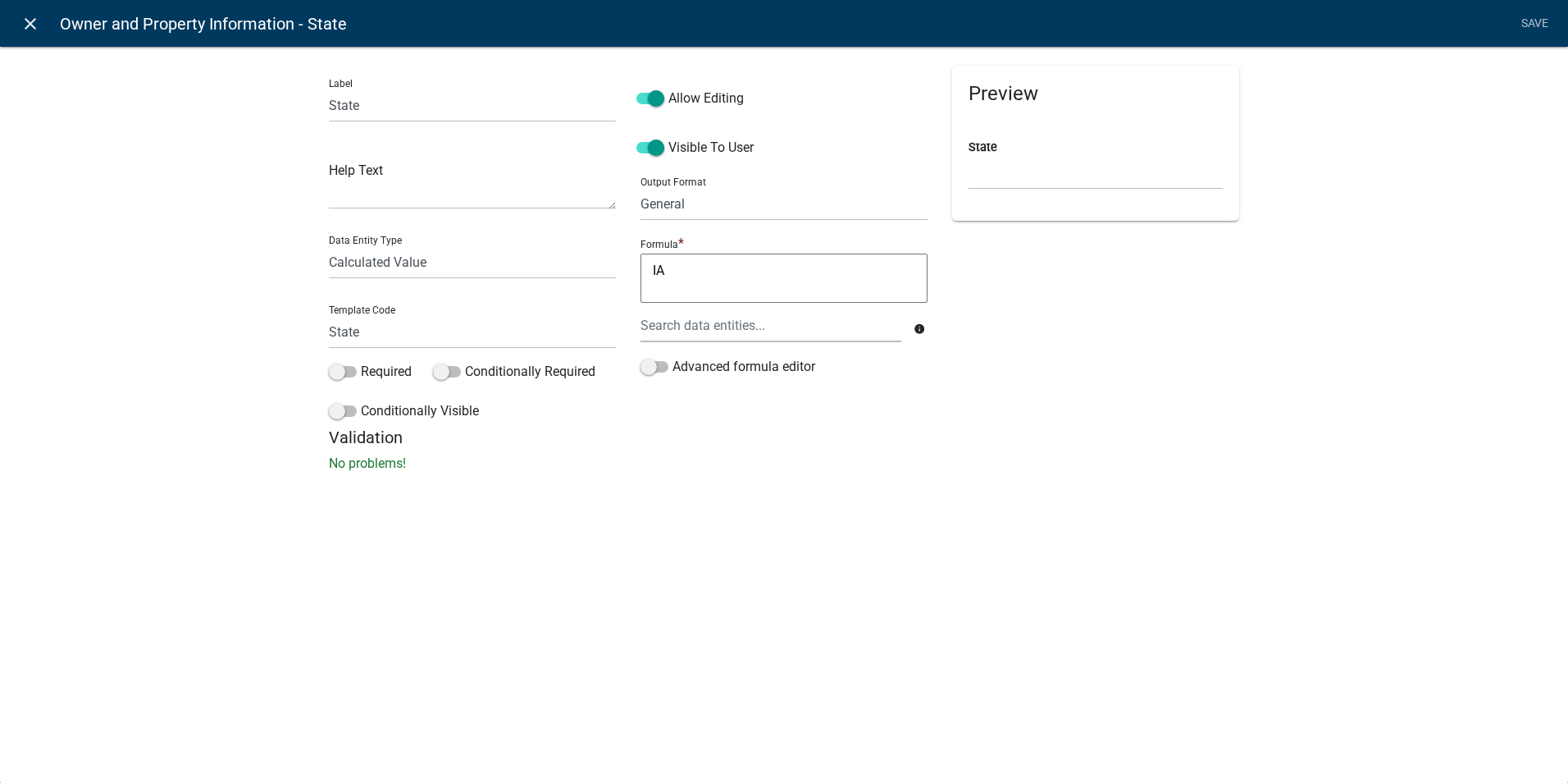
click at [31, 26] on icon "close" at bounding box center [30, 23] width 19 height 19
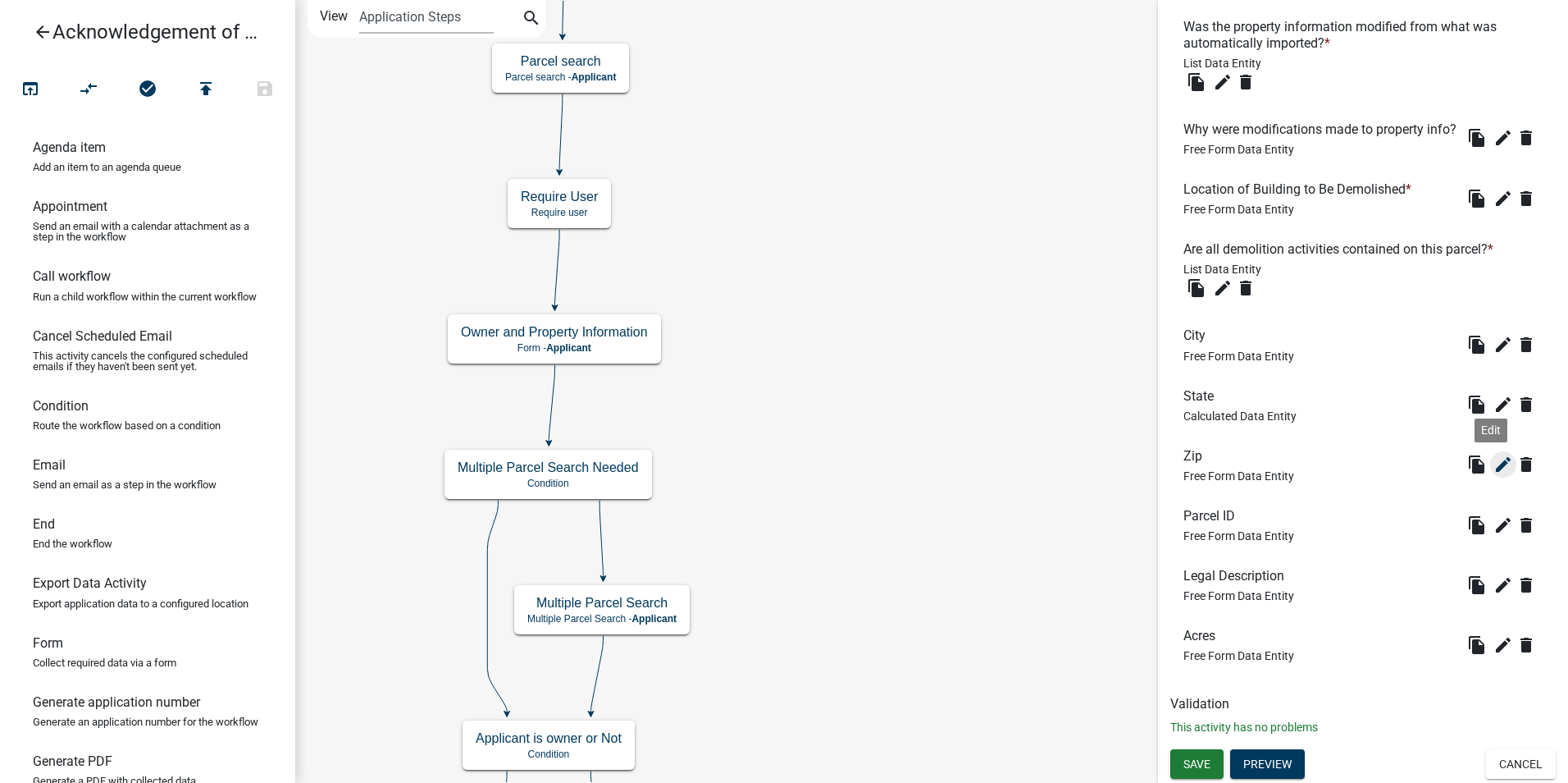
click at [1493, 461] on icon "edit" at bounding box center [1503, 464] width 19 height 19
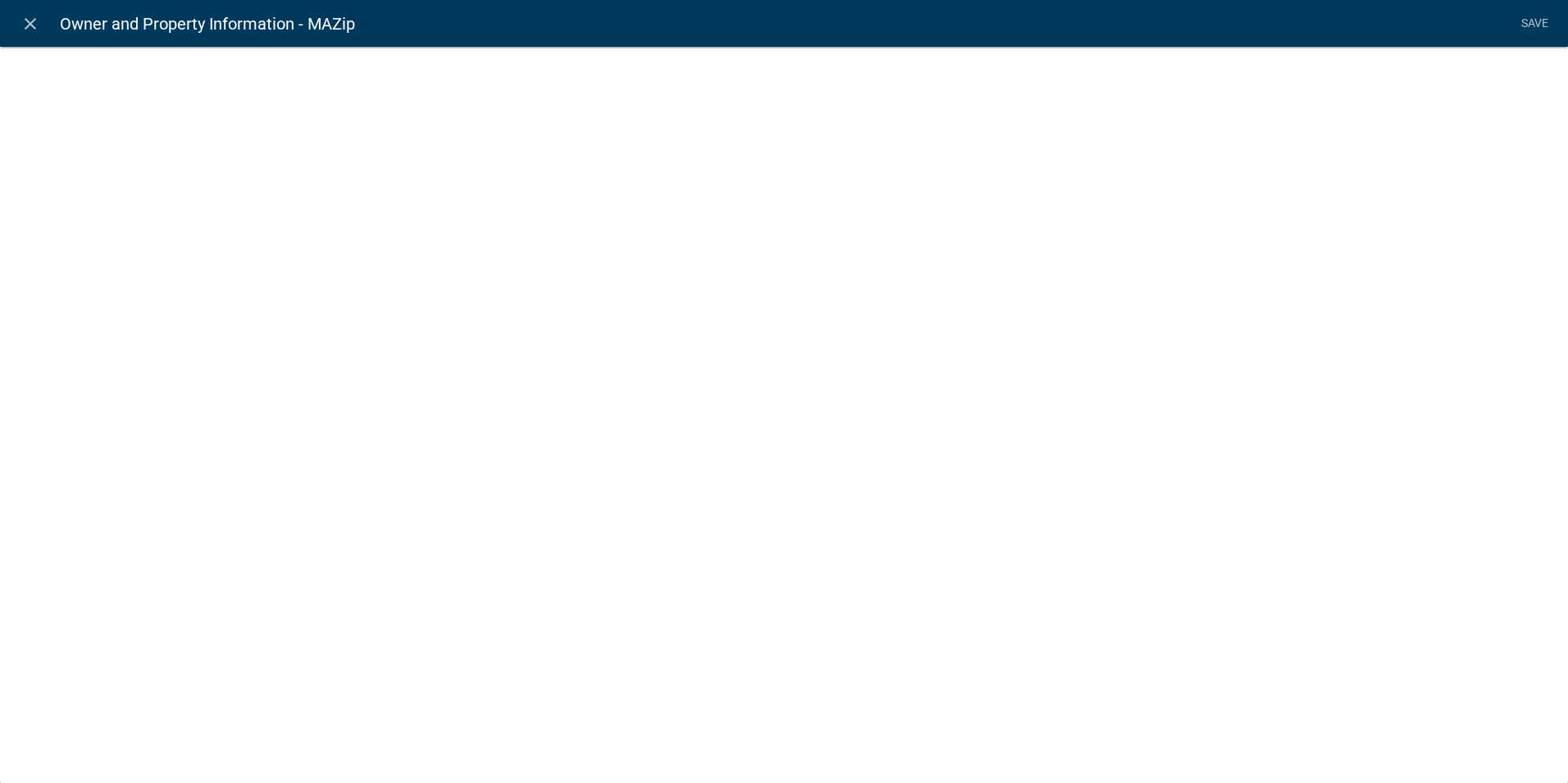
select select "1: Object"
select select "4: Object"
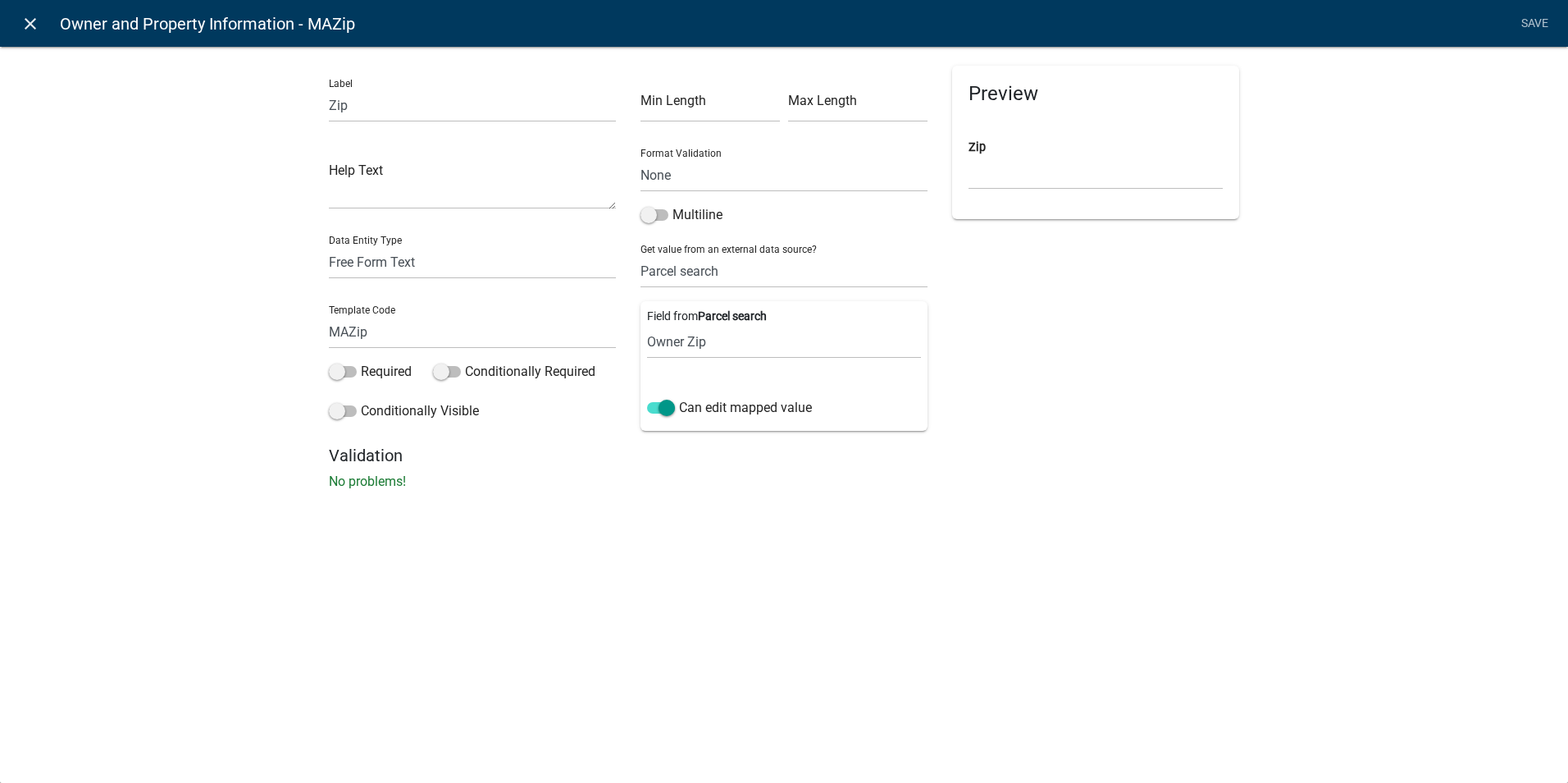
click at [27, 18] on icon "close" at bounding box center [30, 23] width 19 height 19
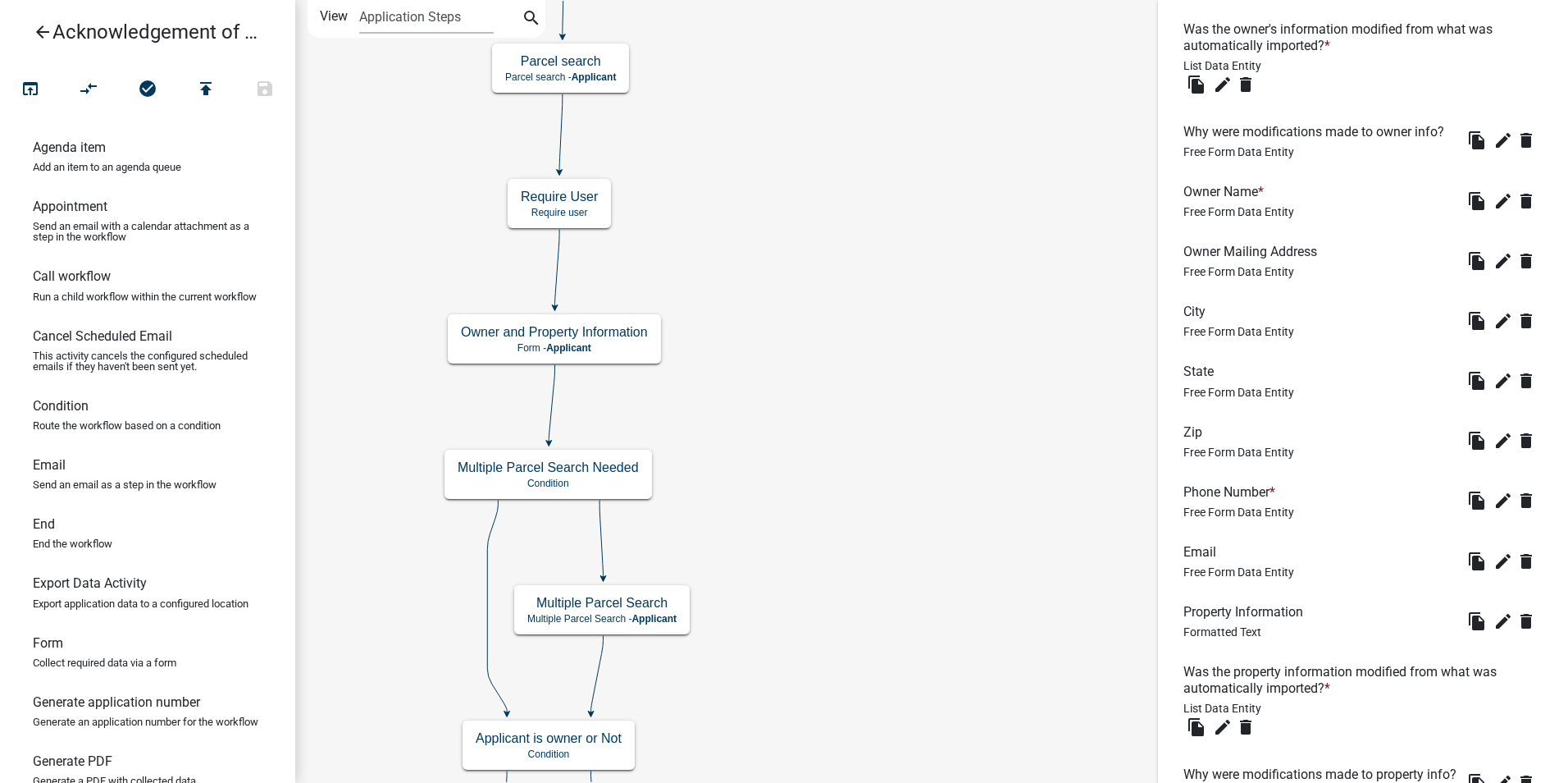
scroll to position [678, 0]
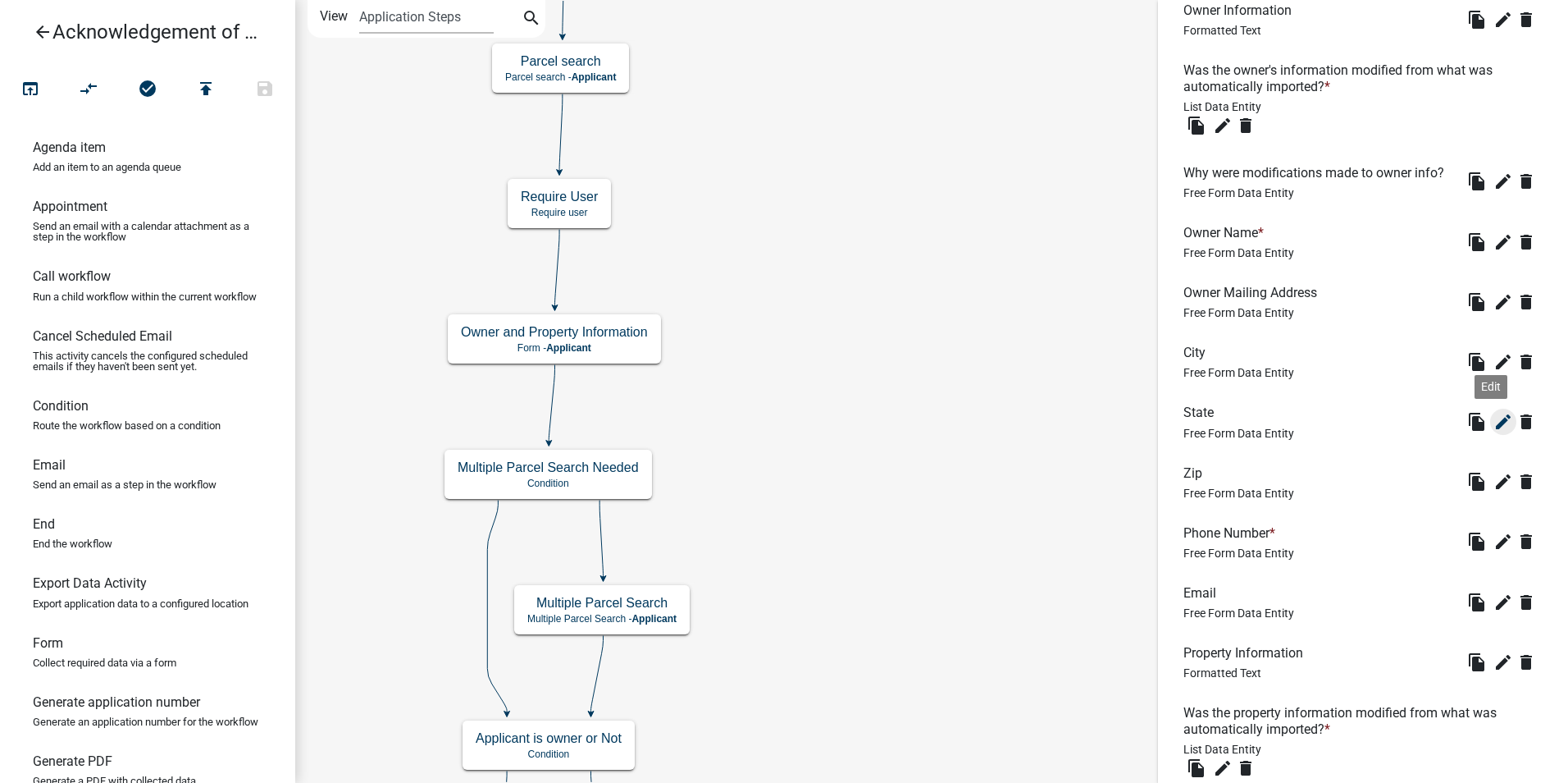
click at [1493, 431] on icon "edit" at bounding box center [1503, 421] width 19 height 19
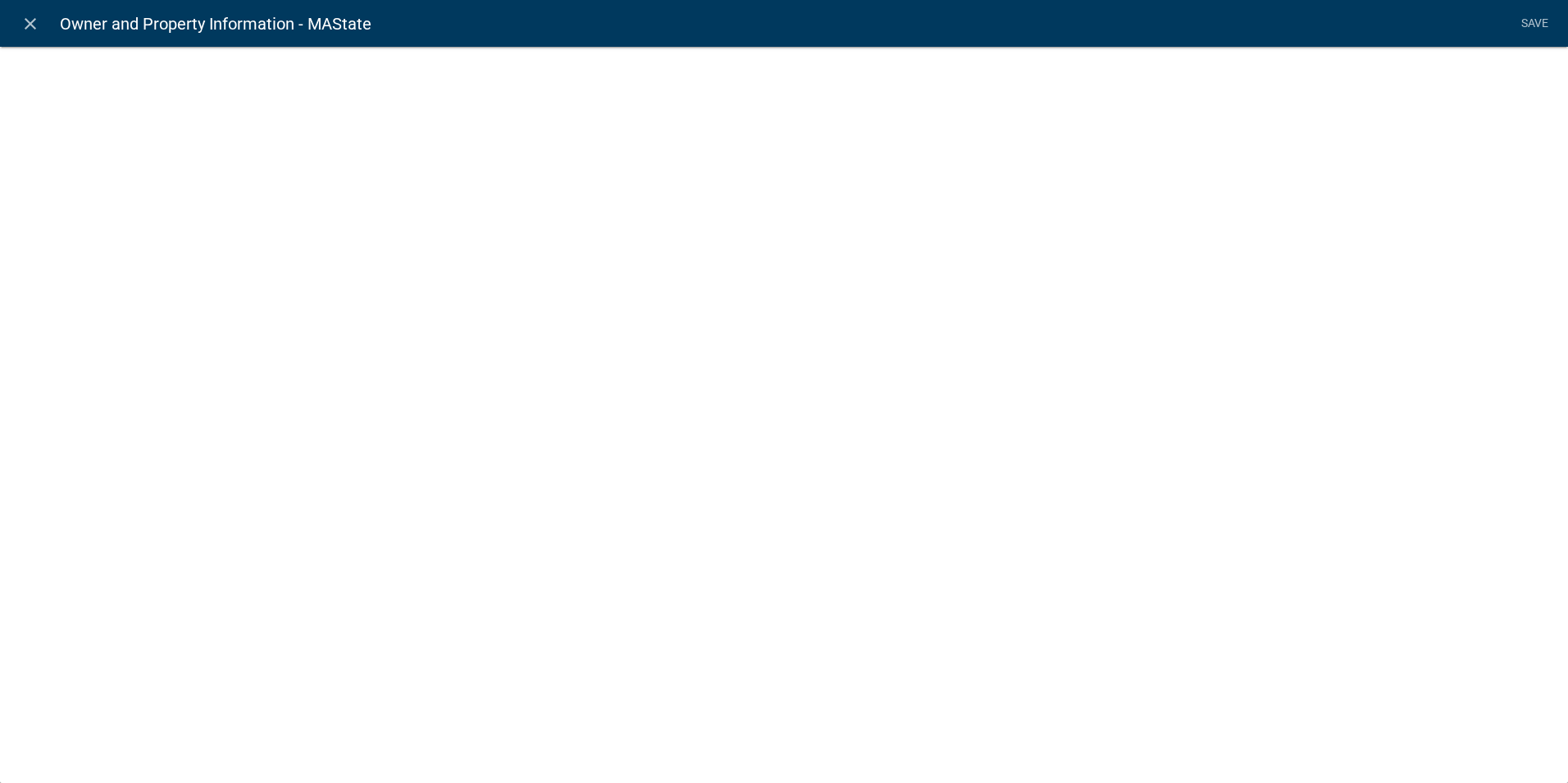
select select "1: Object"
select select "3: Object"
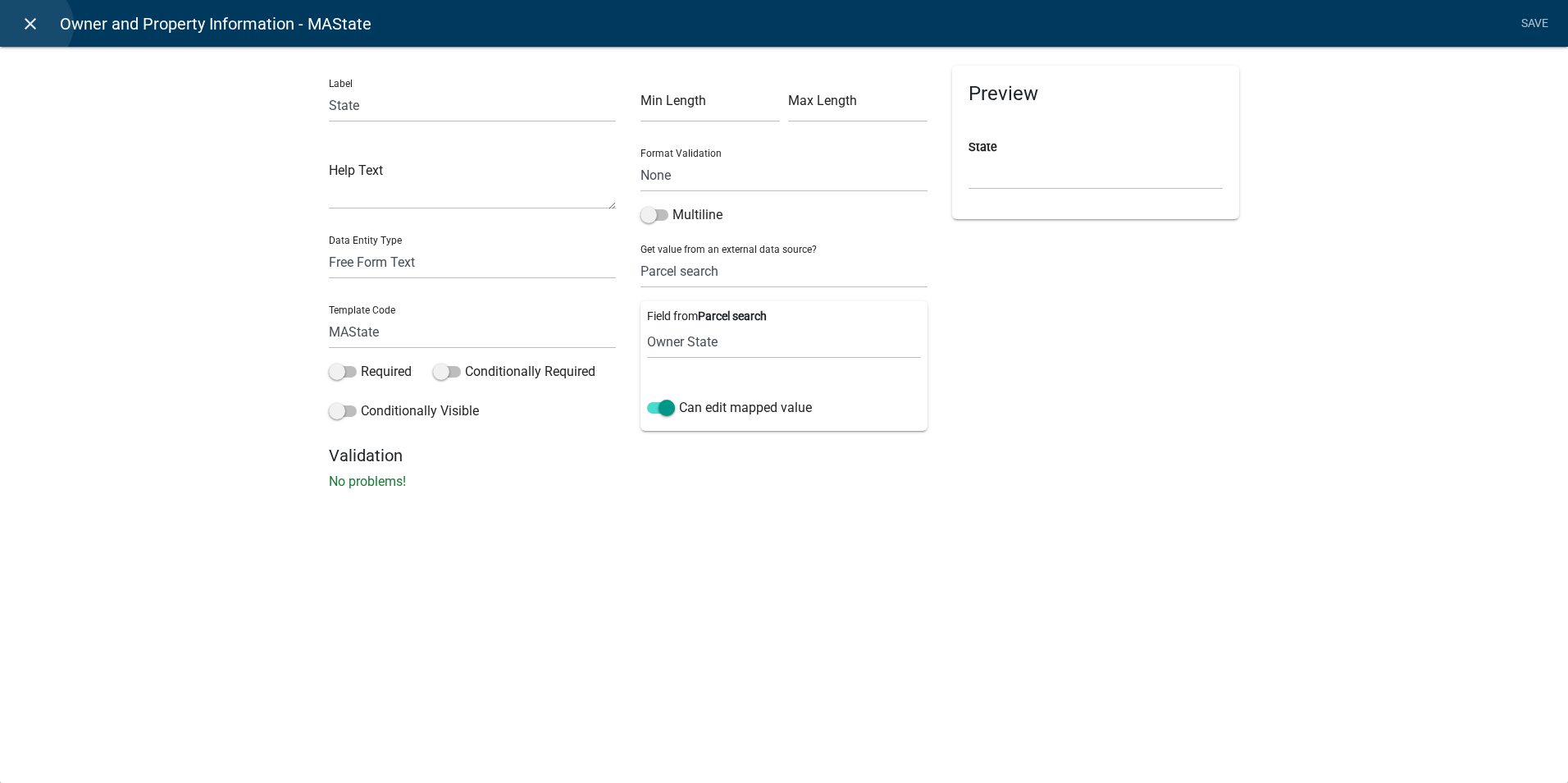
click at [32, 25] on icon "close" at bounding box center [30, 23] width 19 height 19
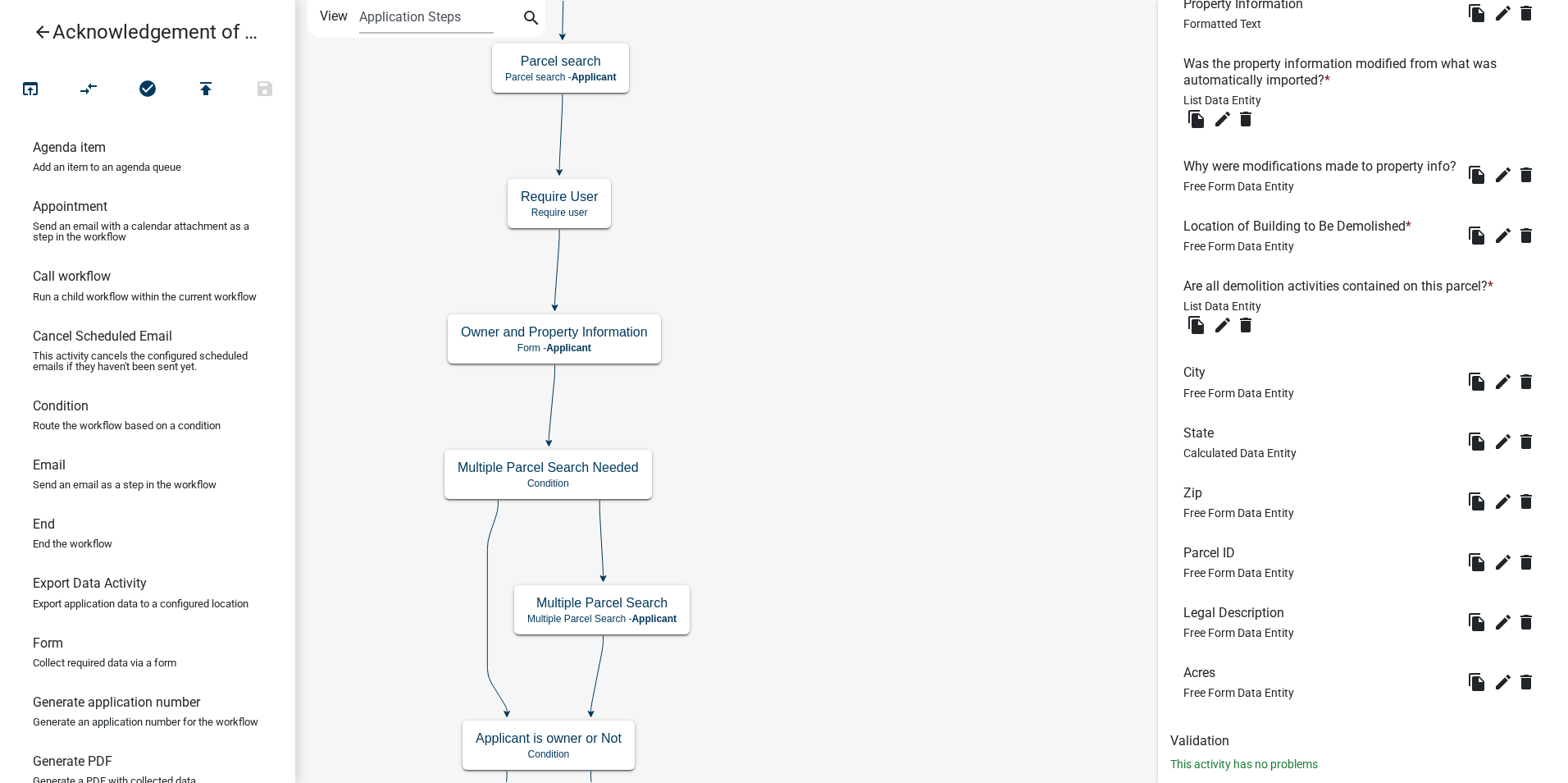
scroll to position [1416, 0]
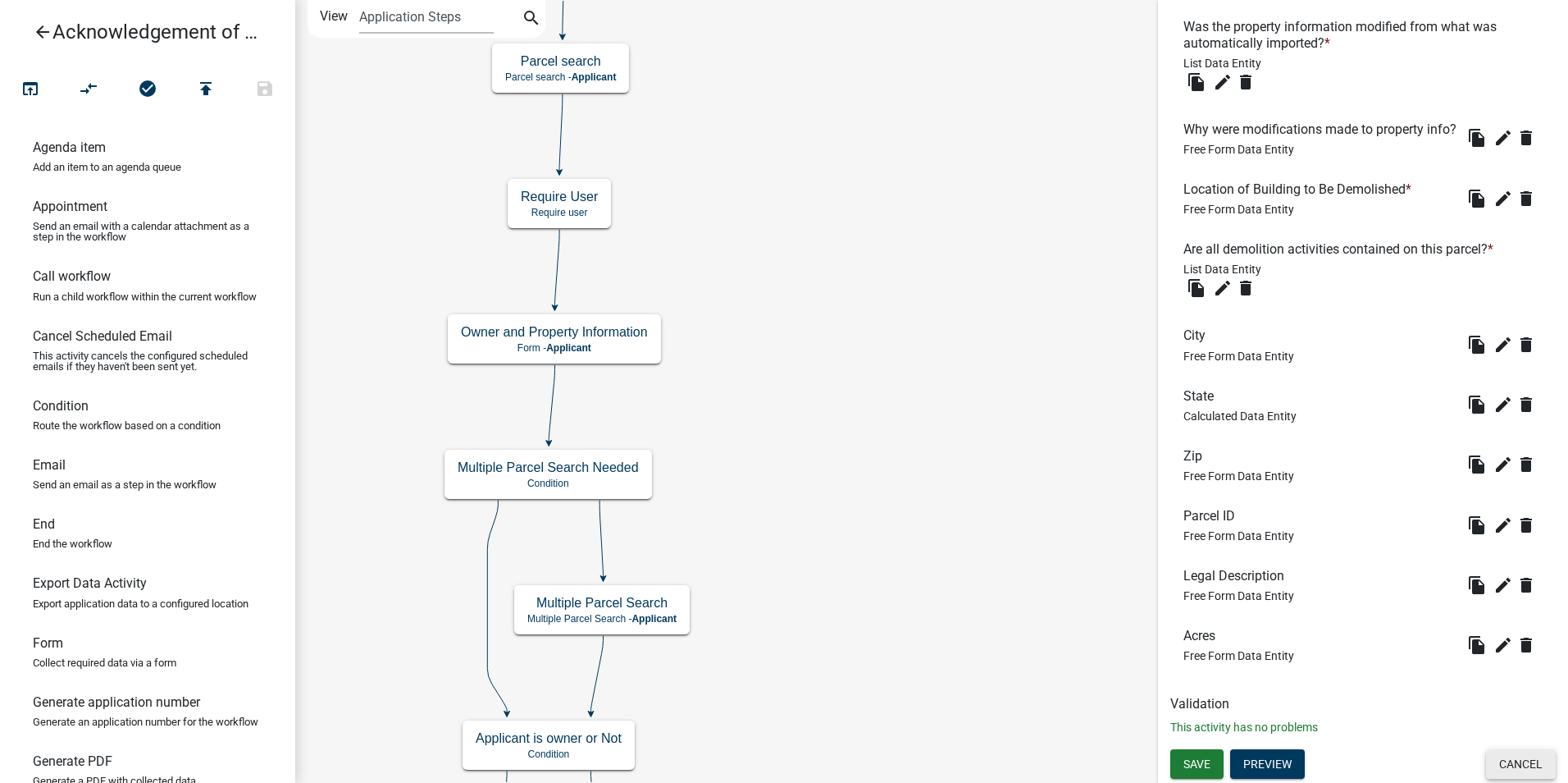
click at [1508, 768] on button "Cancel" at bounding box center [1521, 764] width 69 height 30
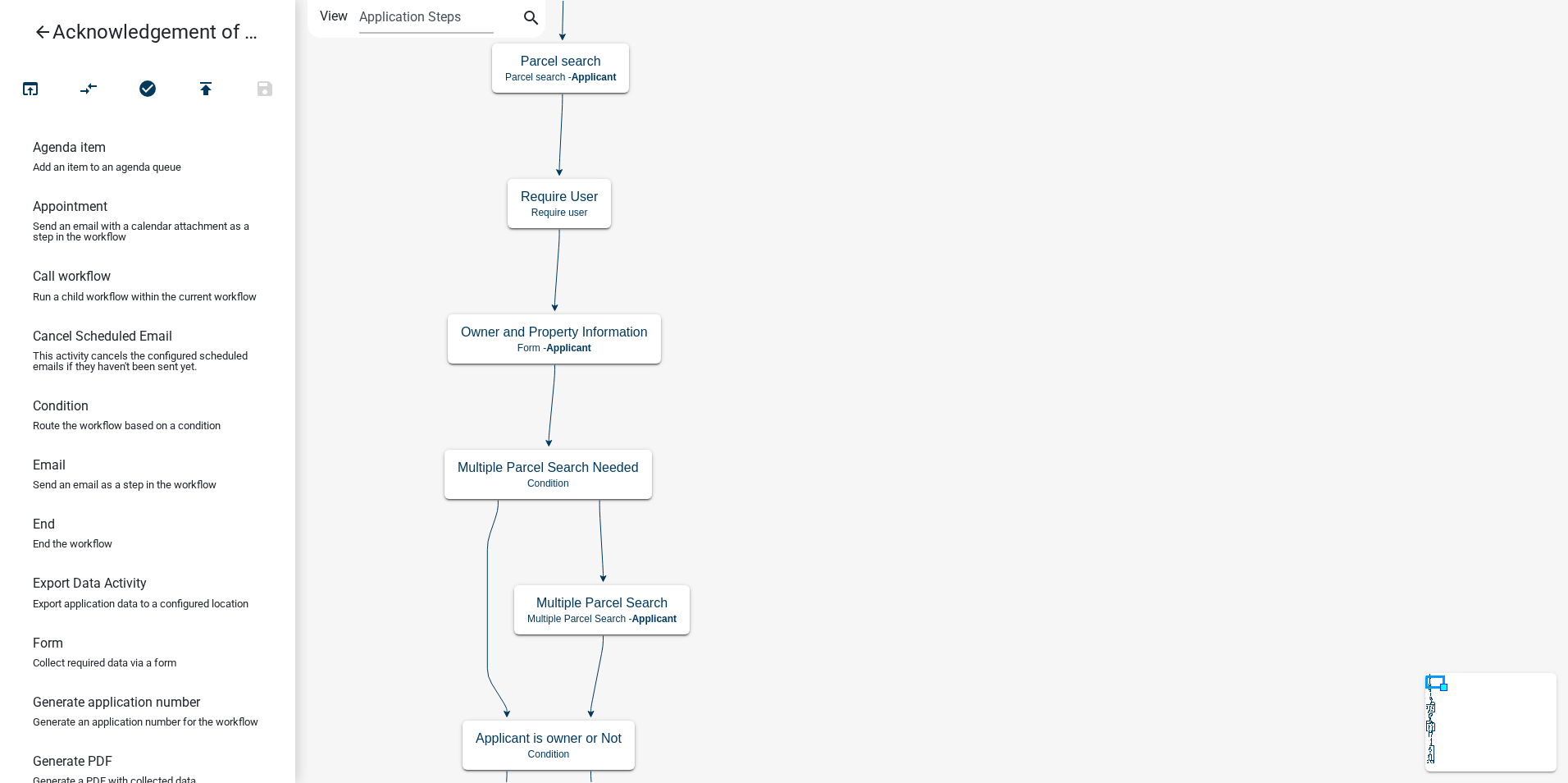
scroll to position [0, 0]
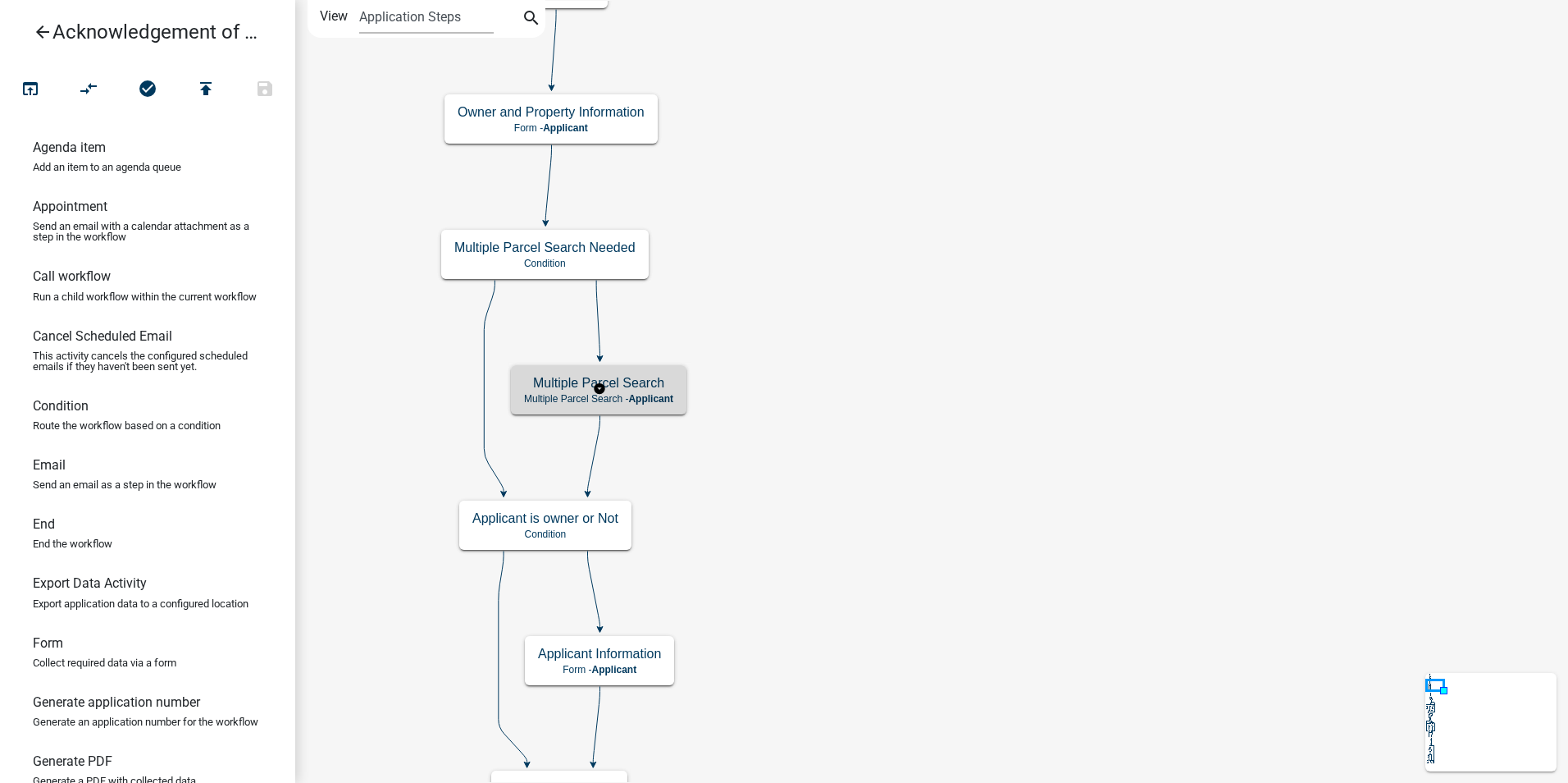
click at [645, 389] on h5 "Multiple Parcel Search" at bounding box center [599, 383] width 149 height 15
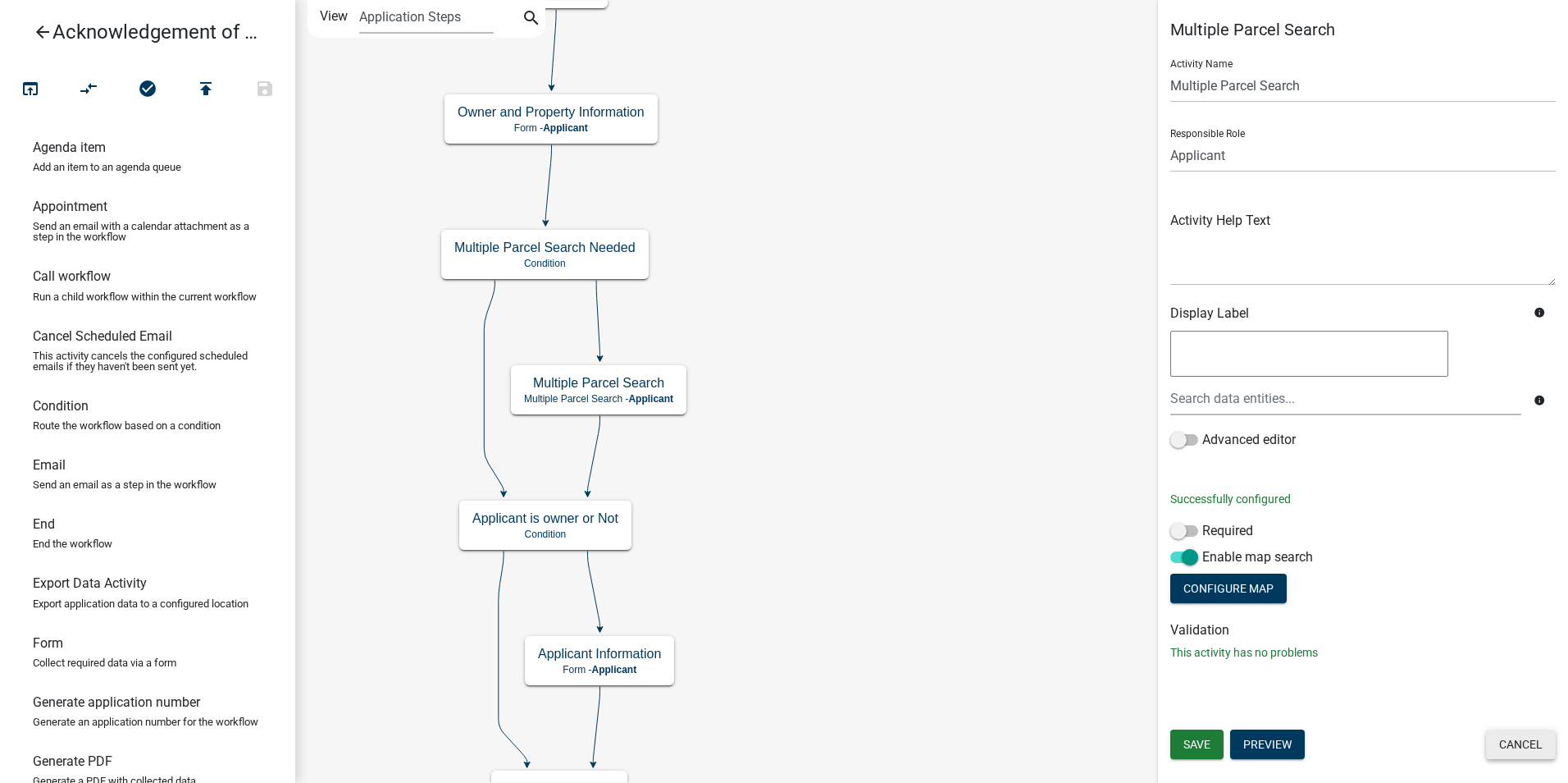
drag, startPoint x: 1524, startPoint y: 743, endPoint x: 1506, endPoint y: 736, distance: 19.3
click at [1522, 743] on button "Cancel" at bounding box center [1521, 744] width 69 height 30
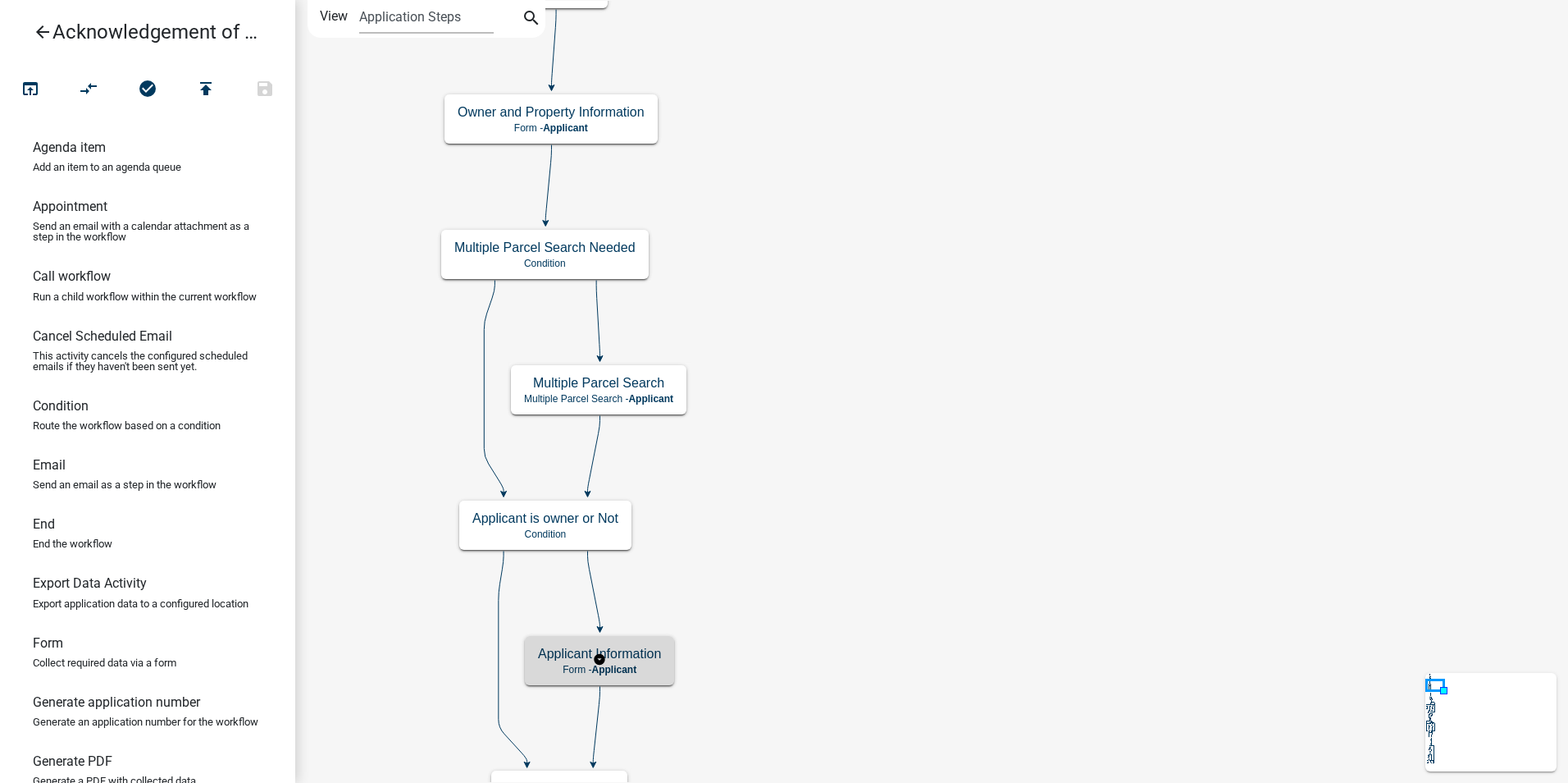
click at [634, 658] on h5 "Applicant Information" at bounding box center [599, 653] width 123 height 15
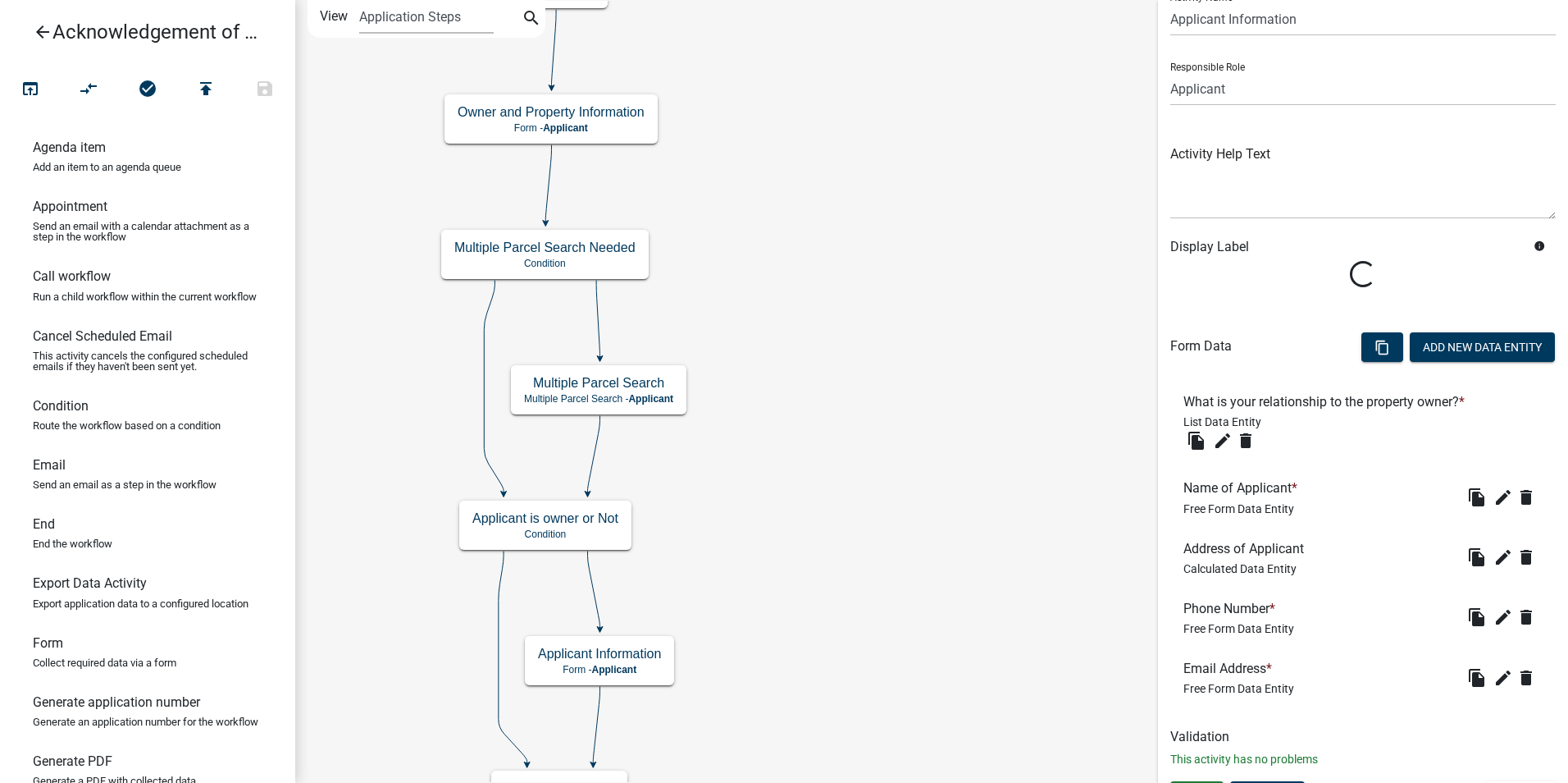
scroll to position [97, 0]
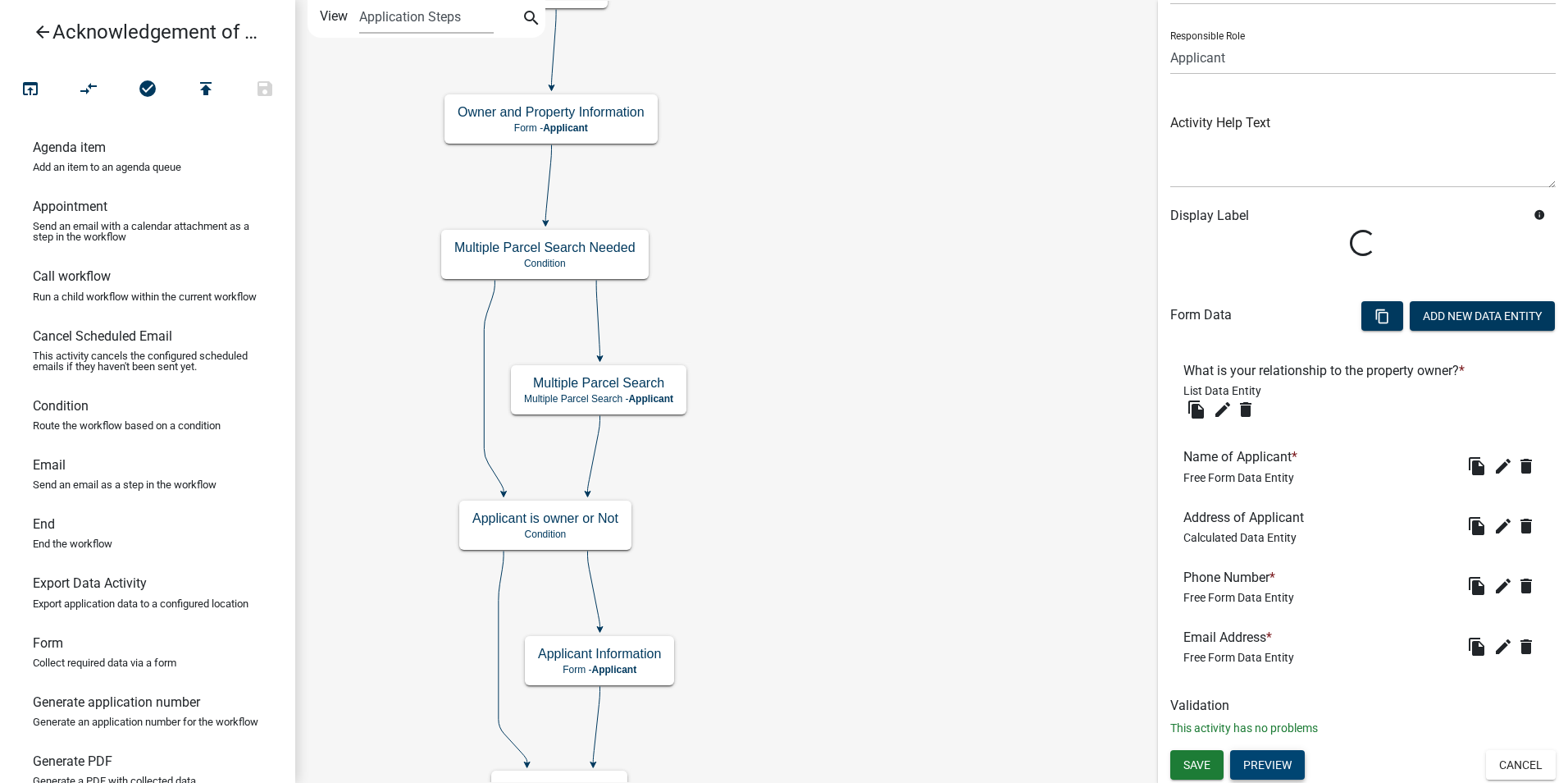
click at [1280, 758] on button "Preview" at bounding box center [1267, 764] width 75 height 30
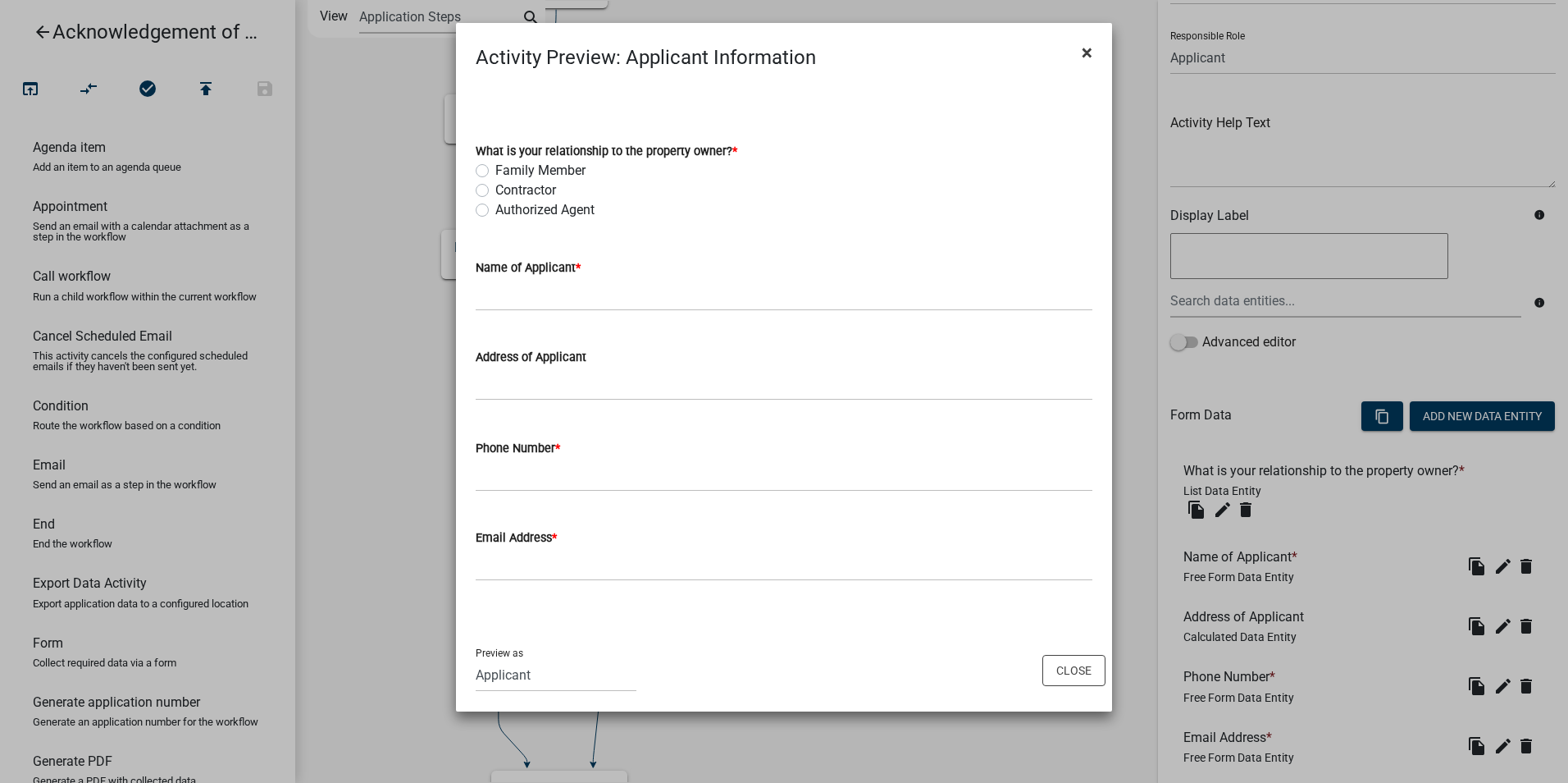
click at [1087, 53] on span "×" at bounding box center [1087, 52] width 11 height 23
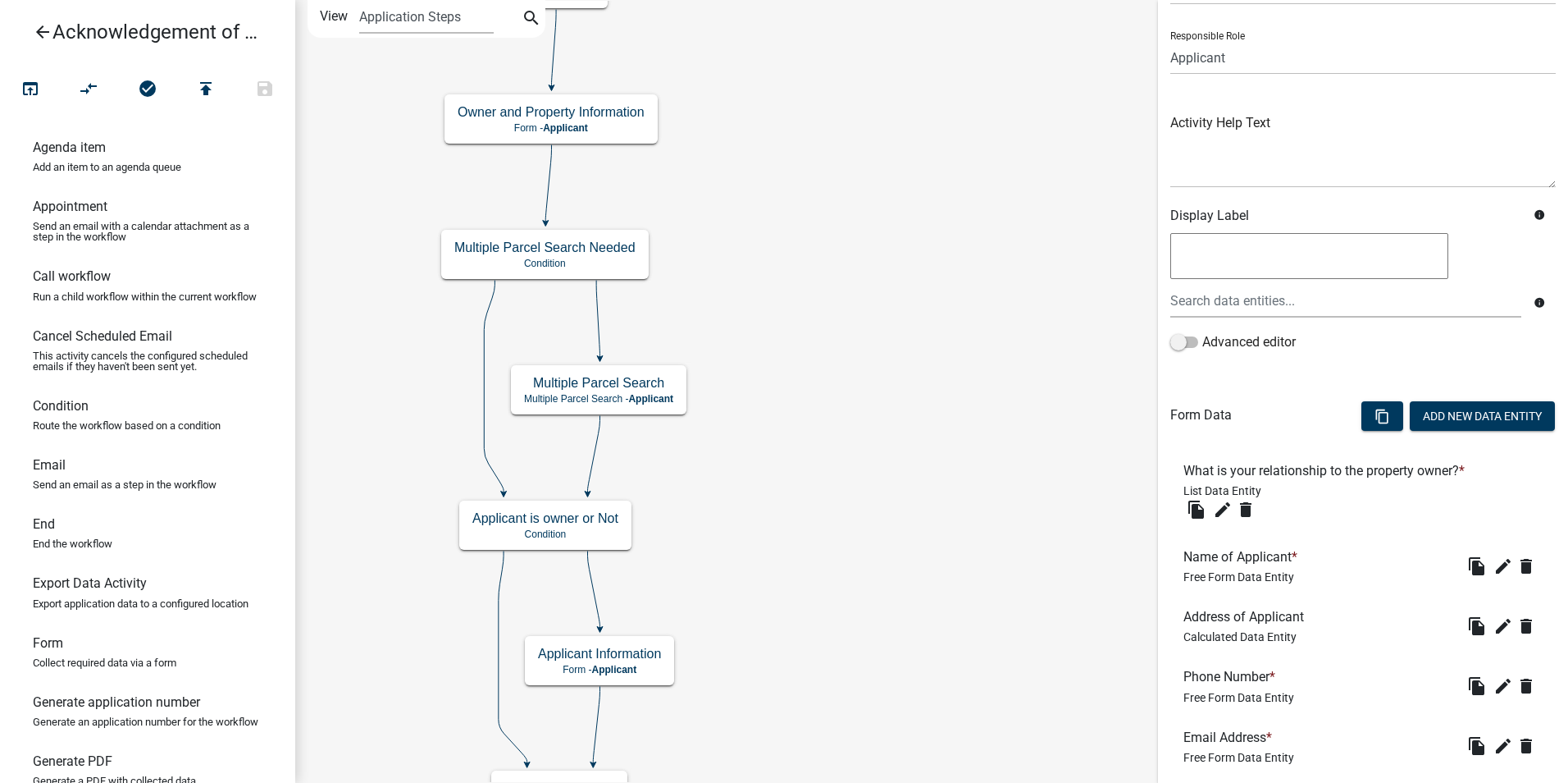
scroll to position [198, 0]
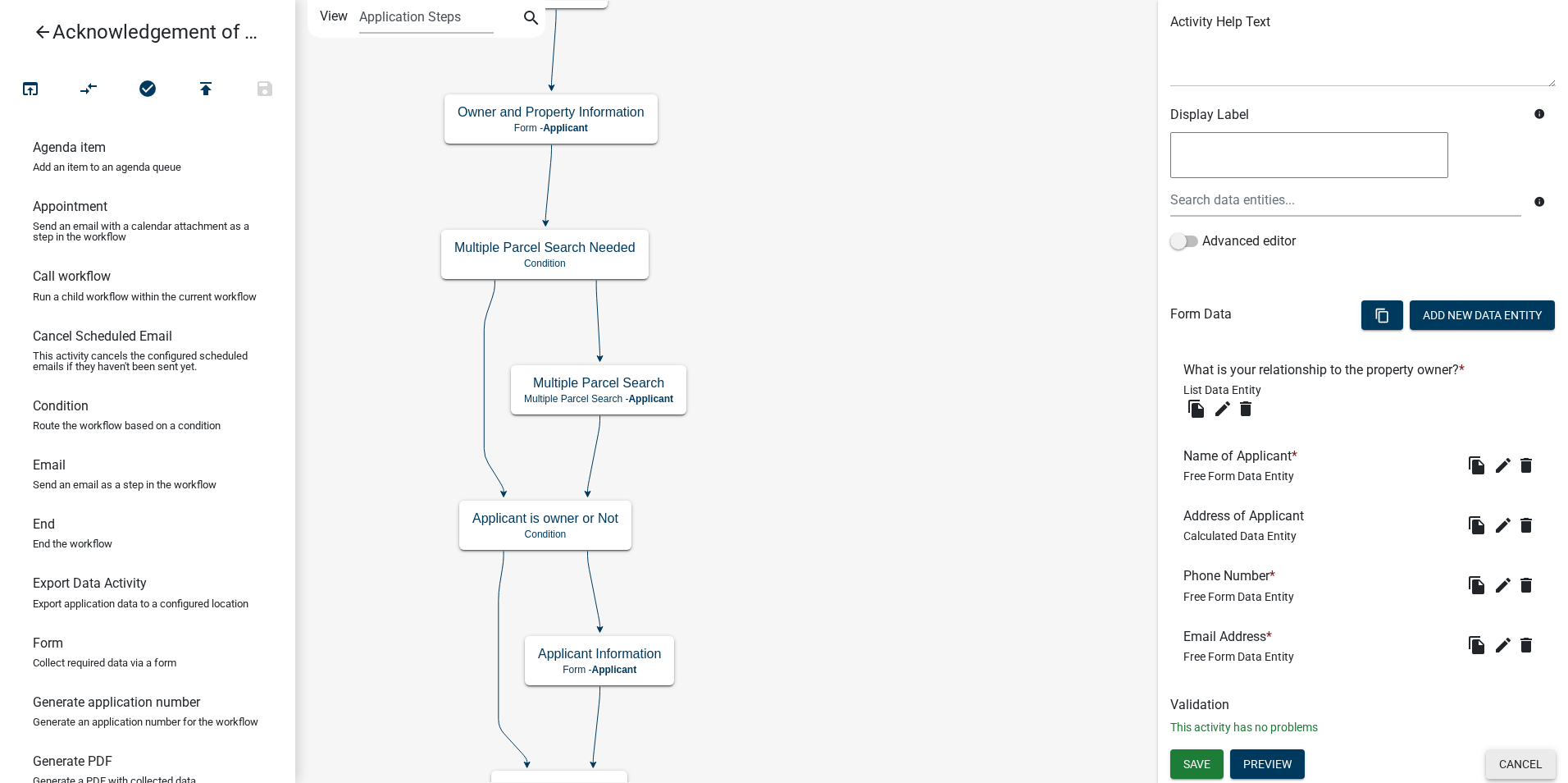
click at [1499, 763] on button "Cancel" at bounding box center [1521, 764] width 69 height 30
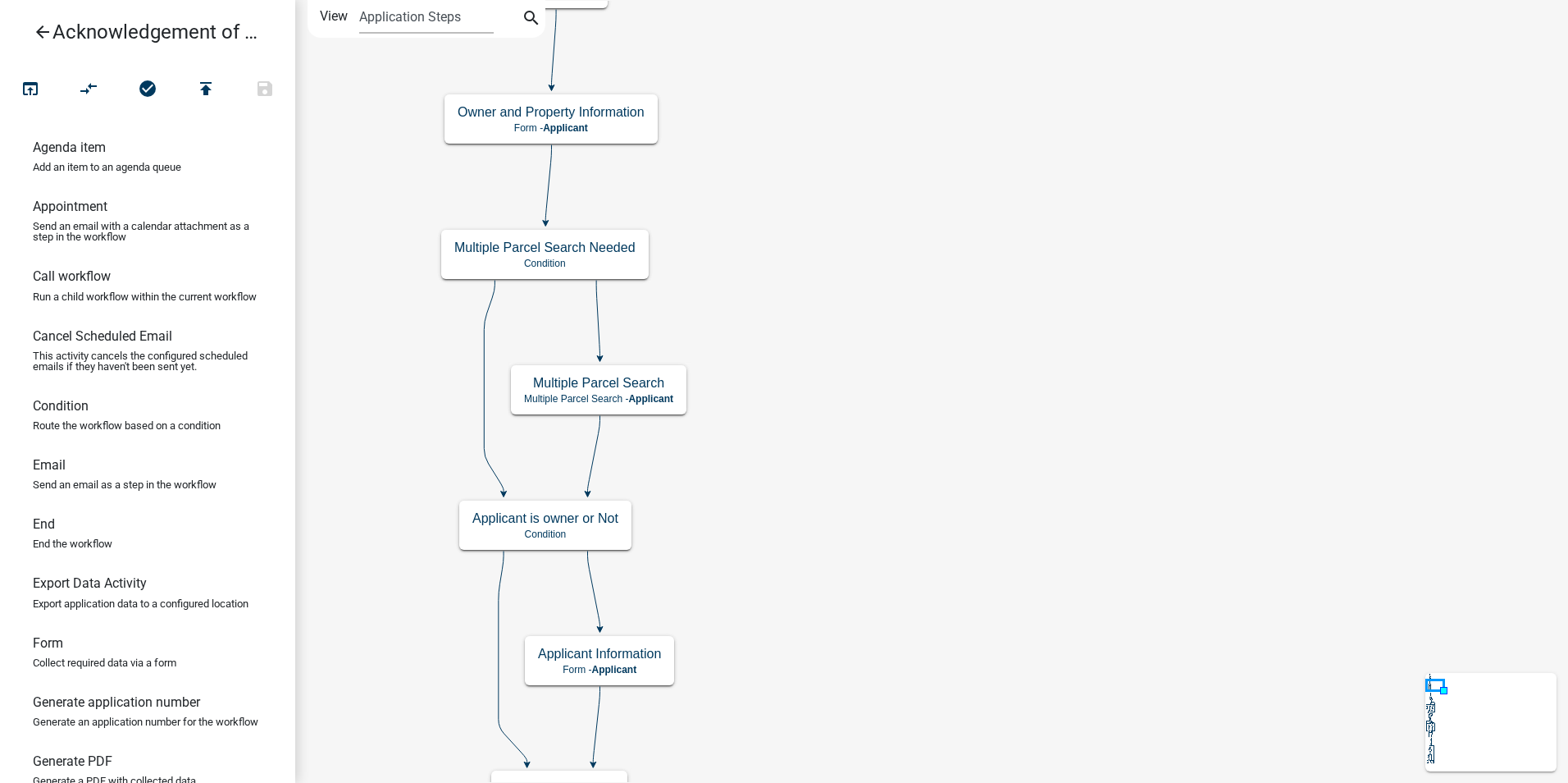
scroll to position [0, 0]
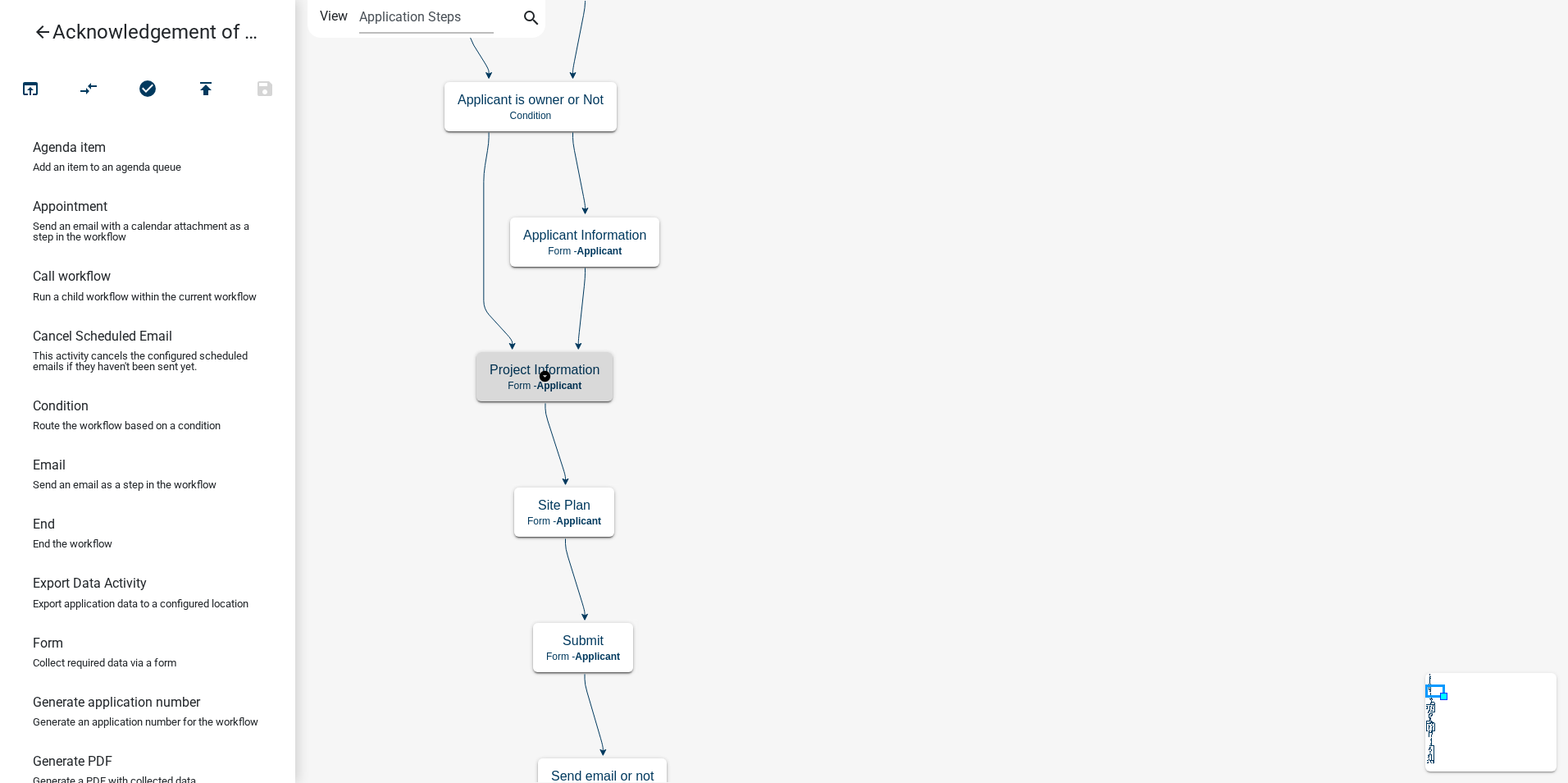
click at [587, 375] on h5 "Project Information" at bounding box center [545, 369] width 110 height 15
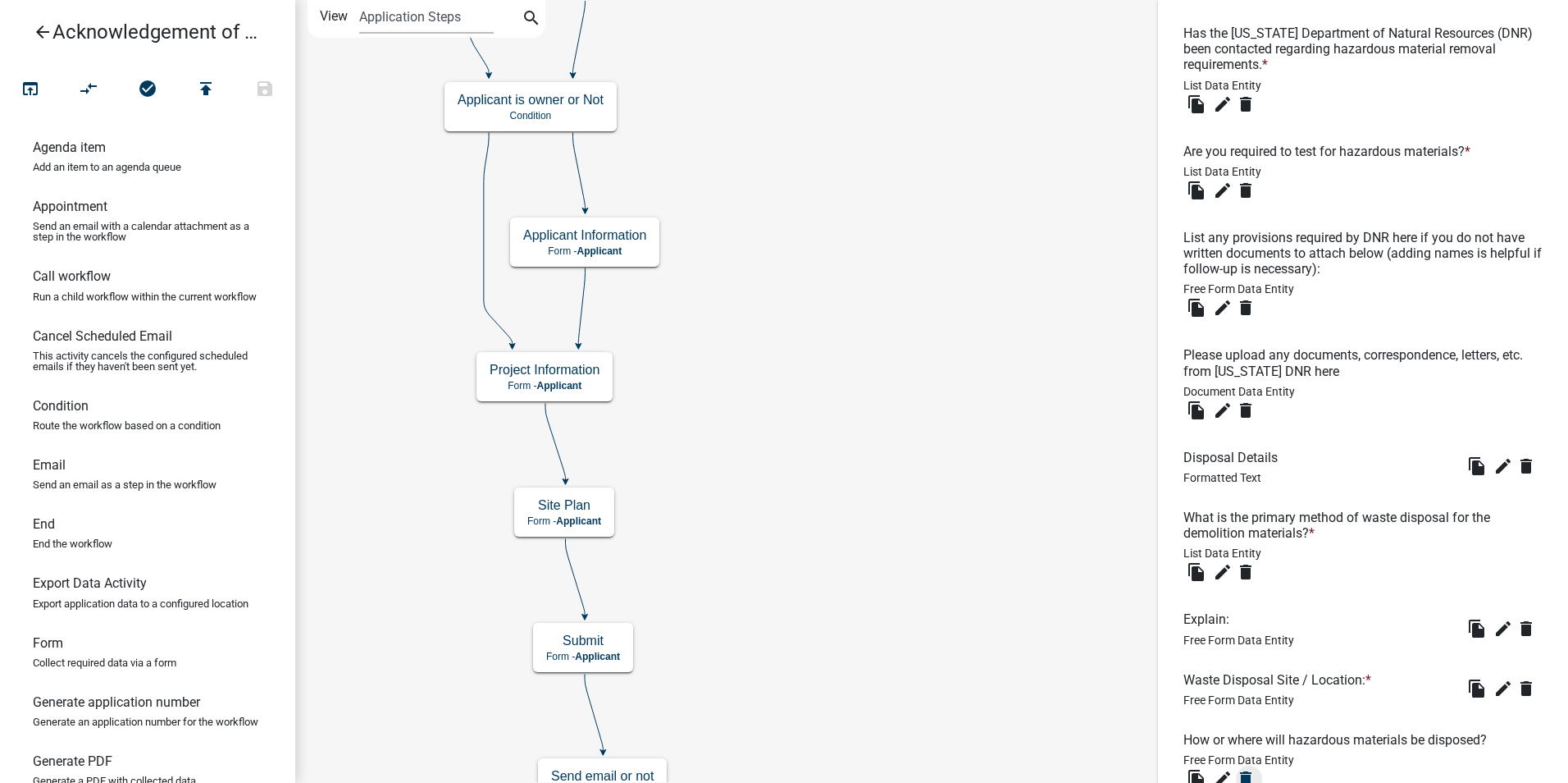
scroll to position [2105, 0]
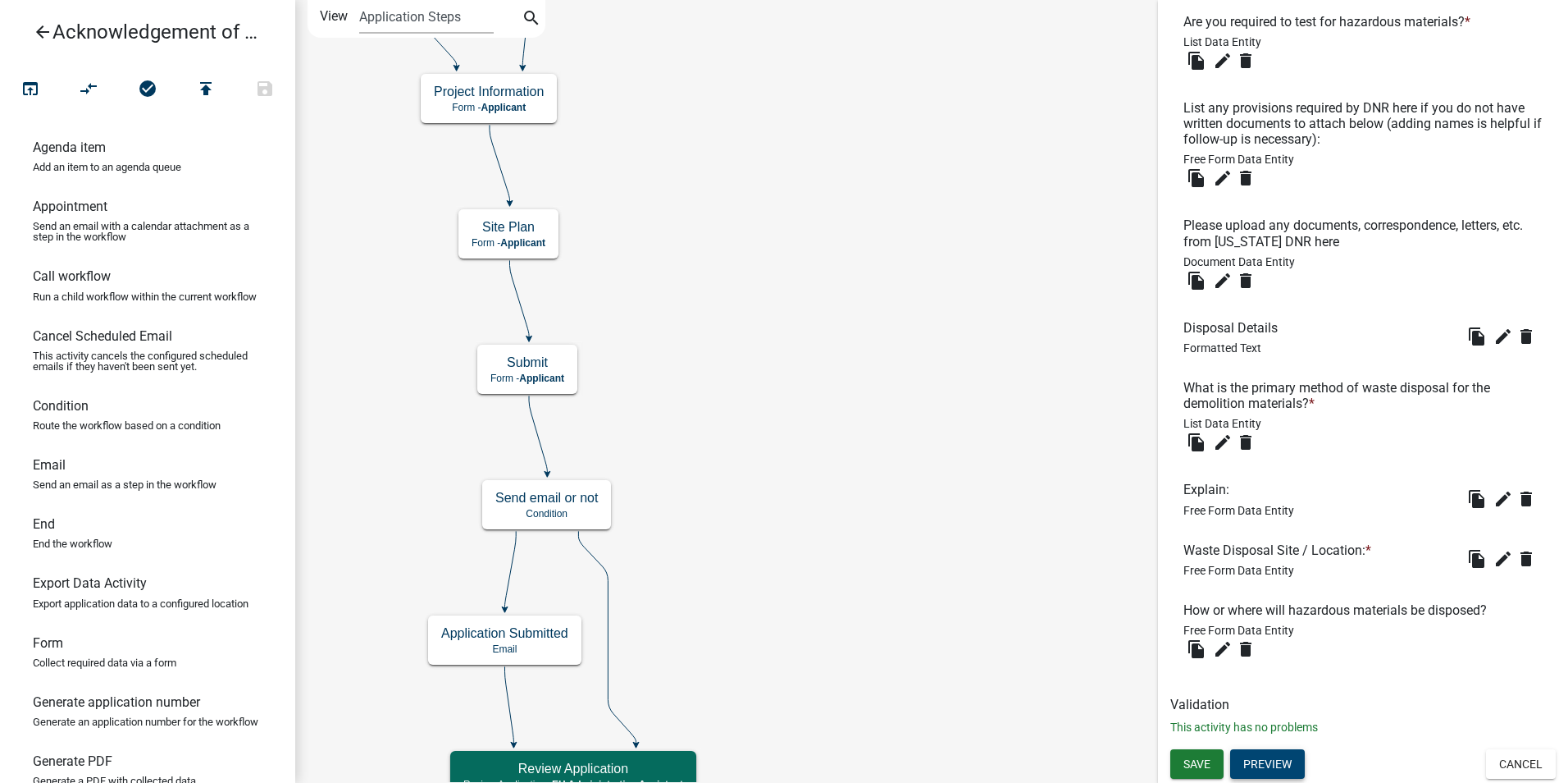
click at [1265, 762] on button "Preview" at bounding box center [1267, 764] width 75 height 30
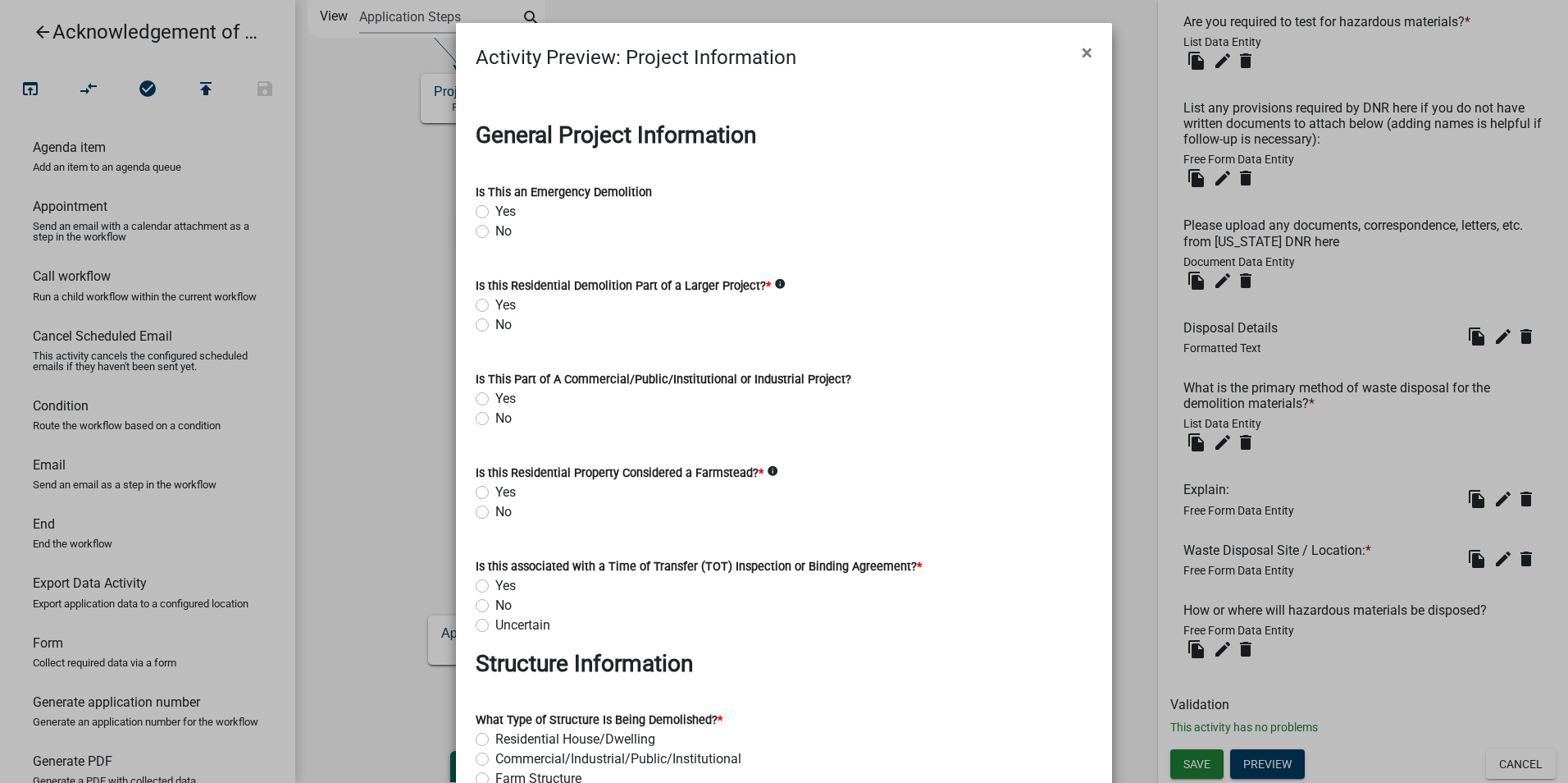
click at [774, 285] on icon "info" at bounding box center [780, 284] width 12 height 12
click at [767, 470] on icon "info" at bounding box center [773, 471] width 12 height 12
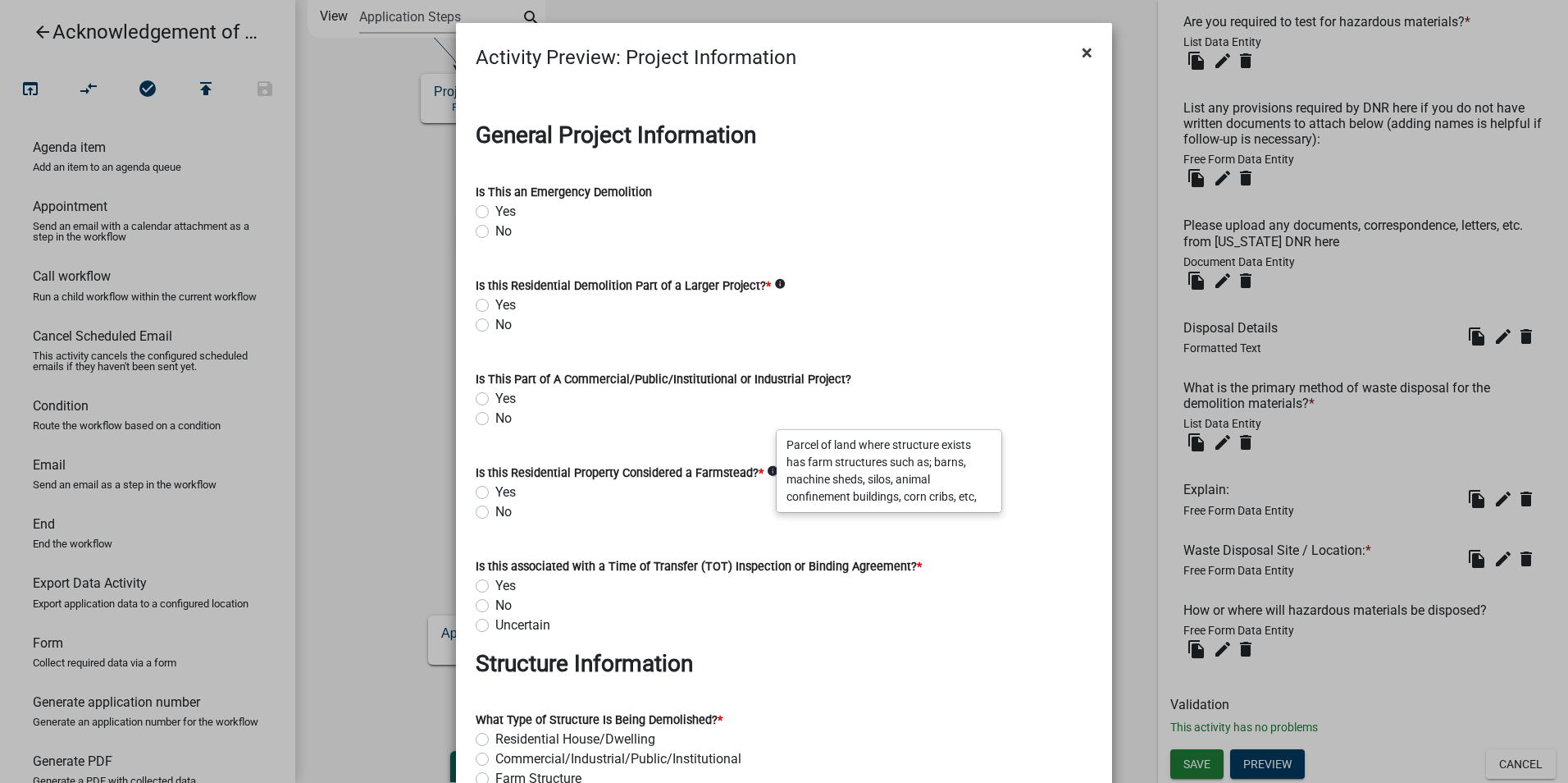
click at [1082, 45] on span "×" at bounding box center [1087, 52] width 11 height 23
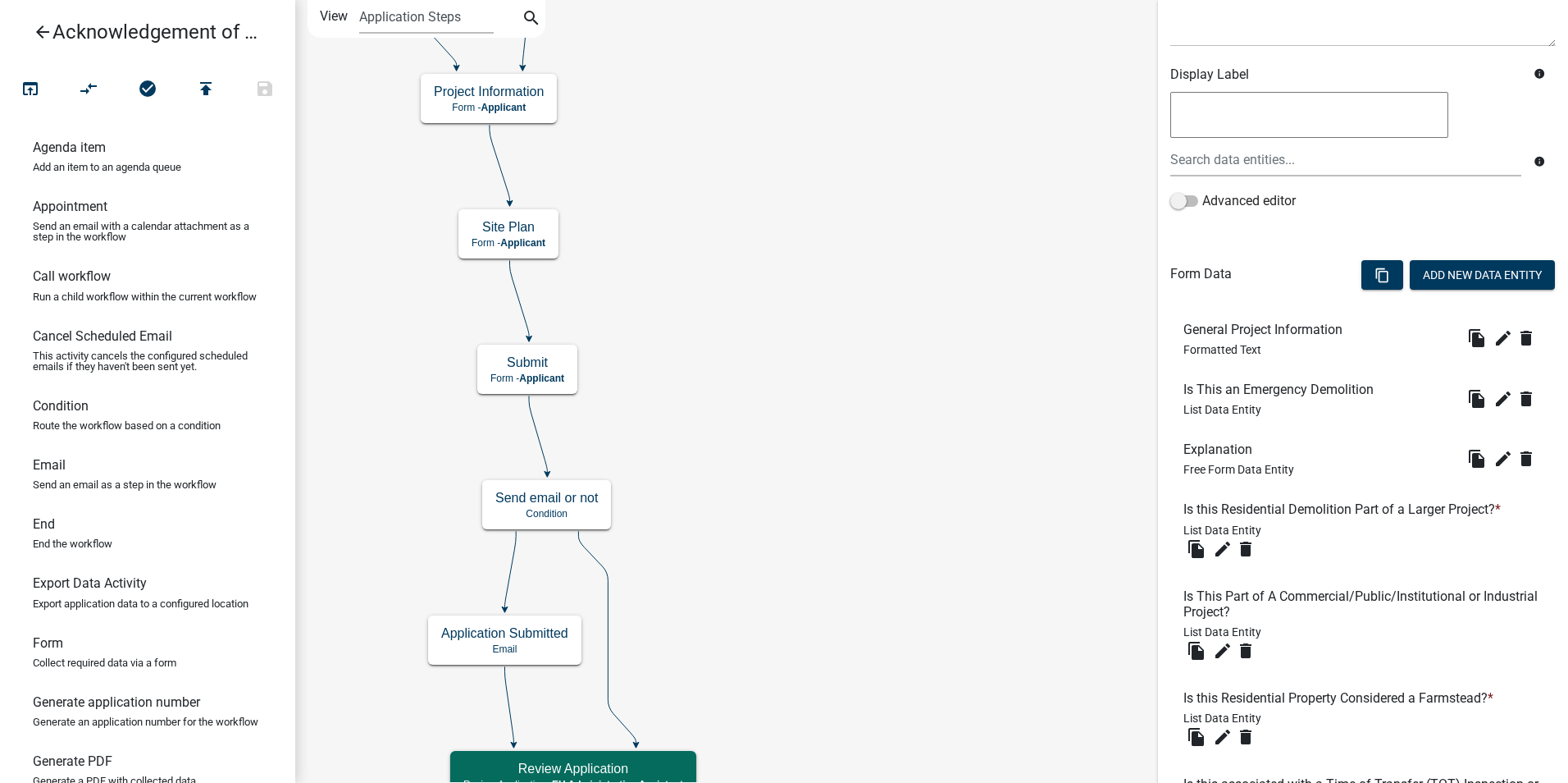
scroll to position [492, 0]
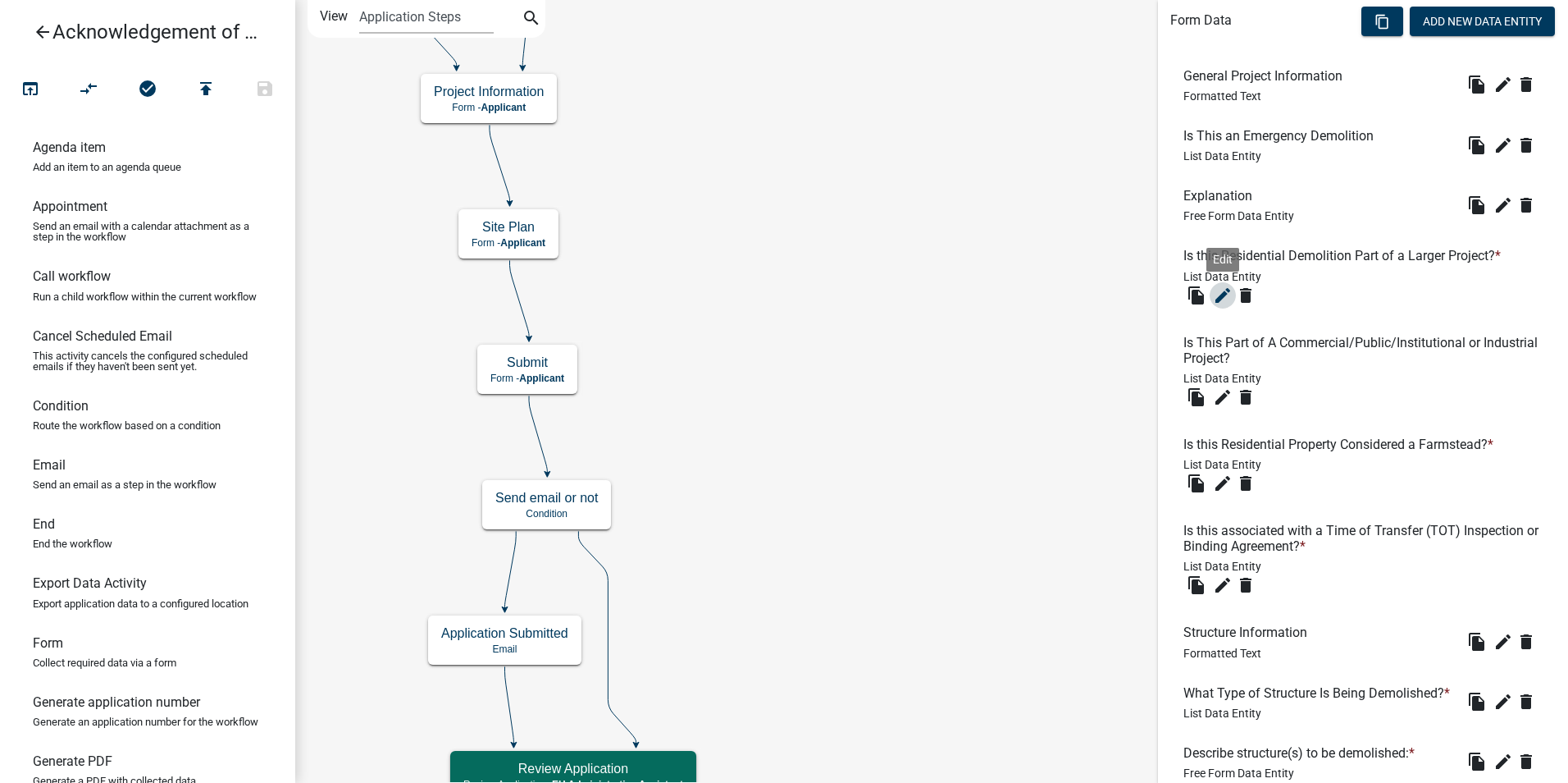
click at [1222, 297] on icon "edit" at bounding box center [1222, 295] width 19 height 19
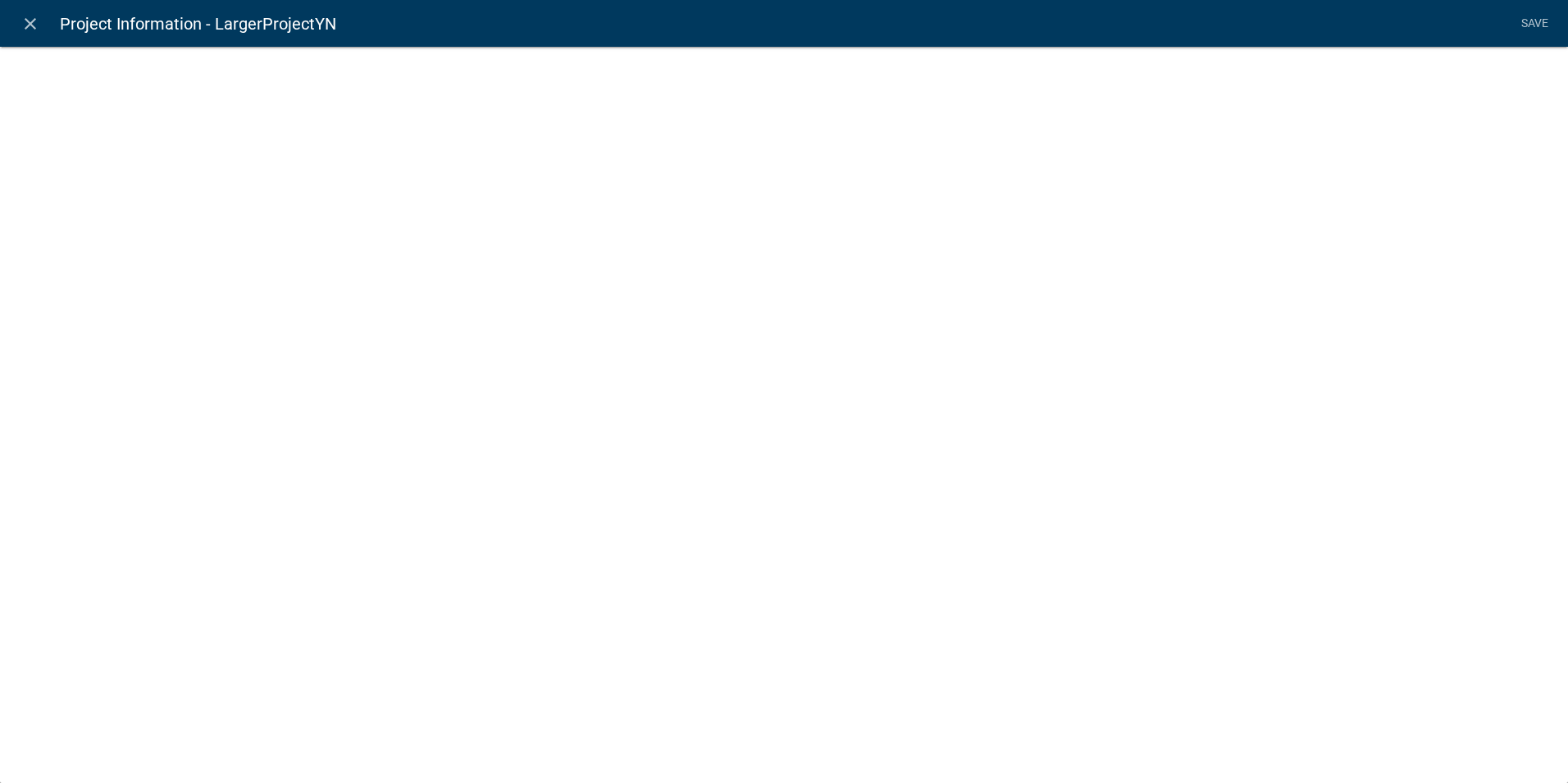
select select "list-data"
select select
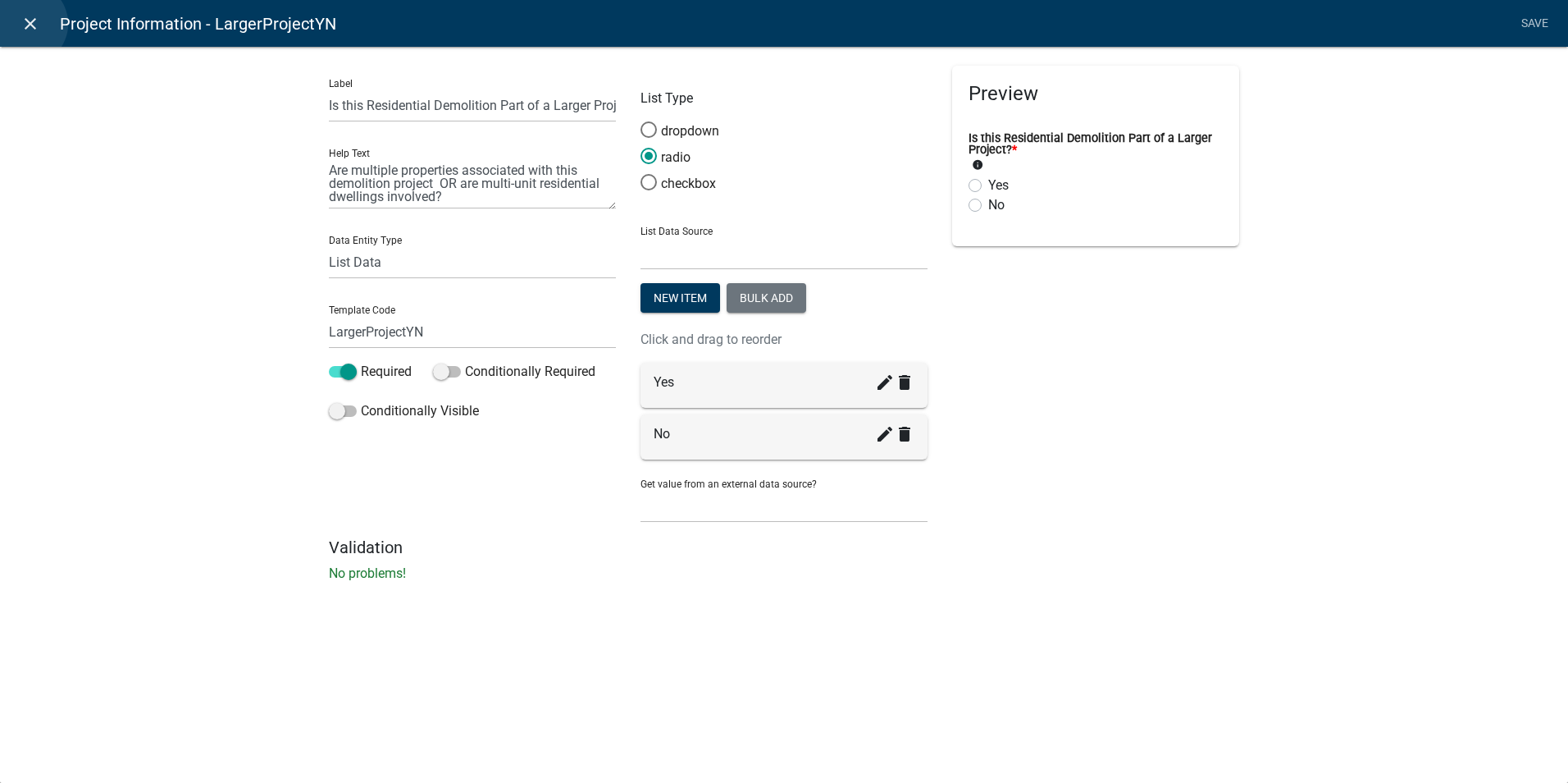
click at [27, 23] on icon "close" at bounding box center [30, 23] width 19 height 19
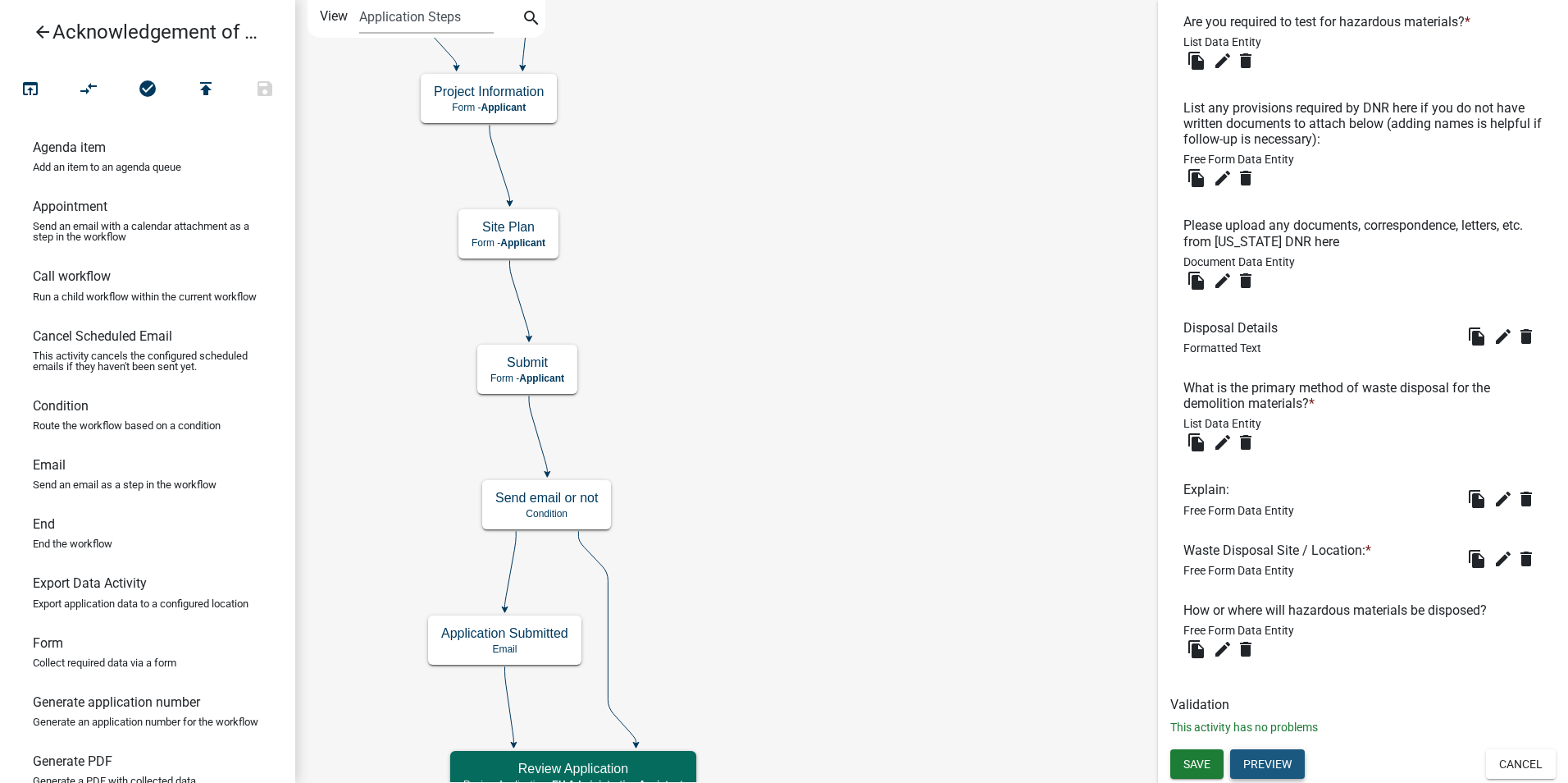
click at [1259, 764] on button "Preview" at bounding box center [1267, 764] width 75 height 30
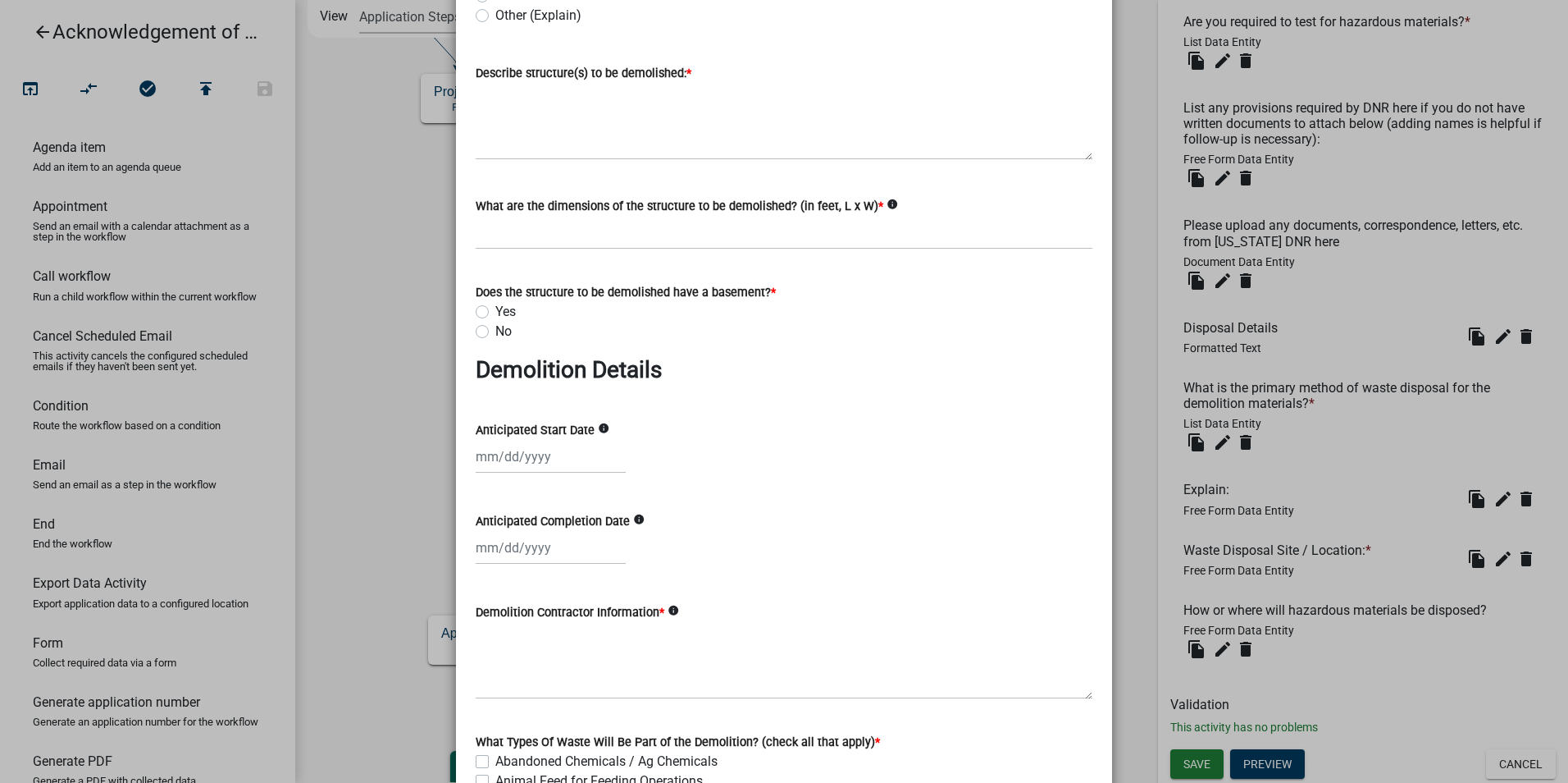
scroll to position [902, 0]
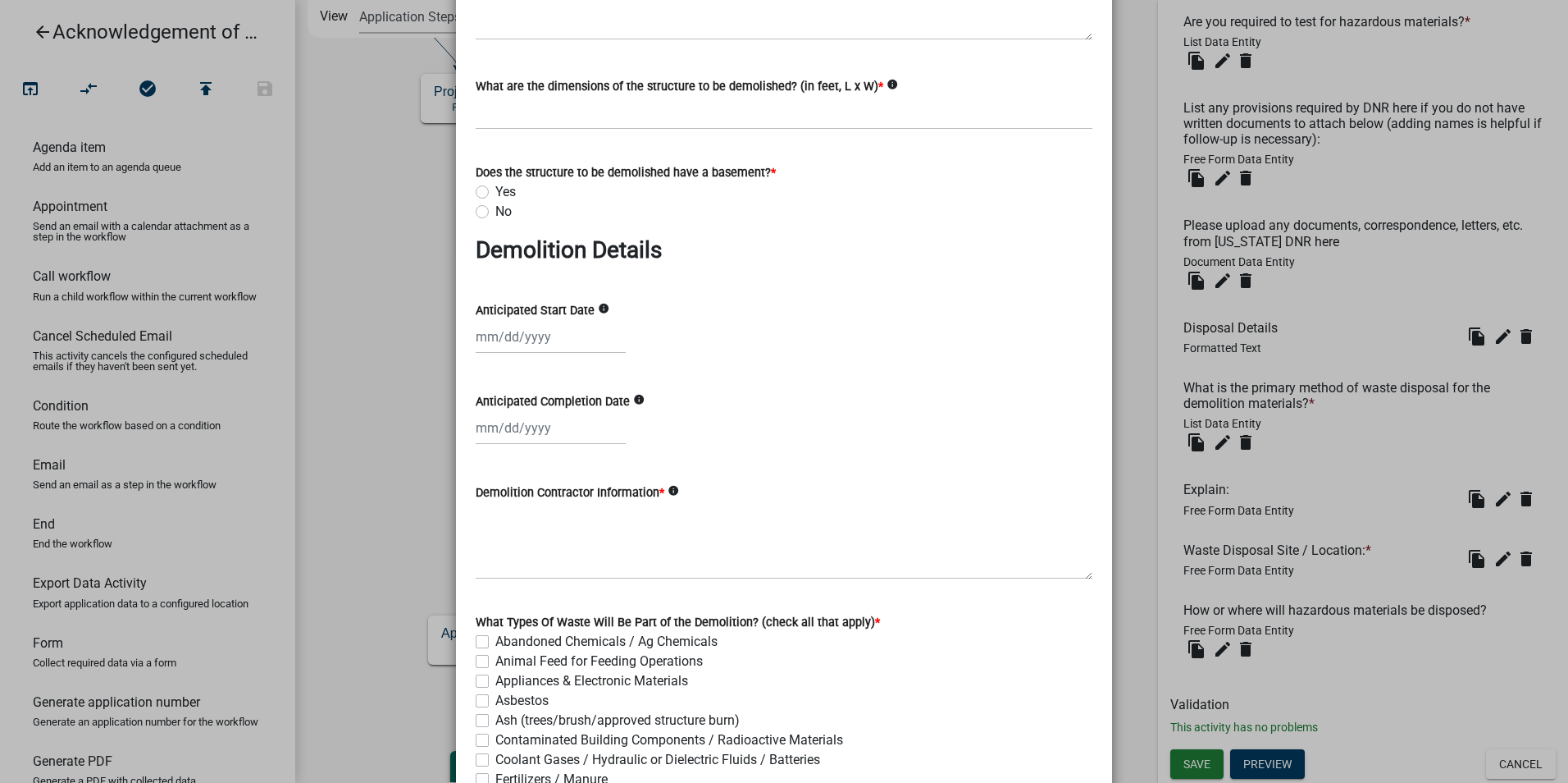
click at [600, 310] on icon "info" at bounding box center [604, 308] width 12 height 12
drag, startPoint x: 600, startPoint y: 310, endPoint x: 744, endPoint y: 369, distance: 155.6
click at [745, 369] on div "Anticipated Completion Date info" at bounding box center [784, 407] width 617 height 76
click at [634, 398] on icon "info" at bounding box center [640, 400] width 12 height 12
drag, startPoint x: 632, startPoint y: 398, endPoint x: 668, endPoint y: 451, distance: 64.1
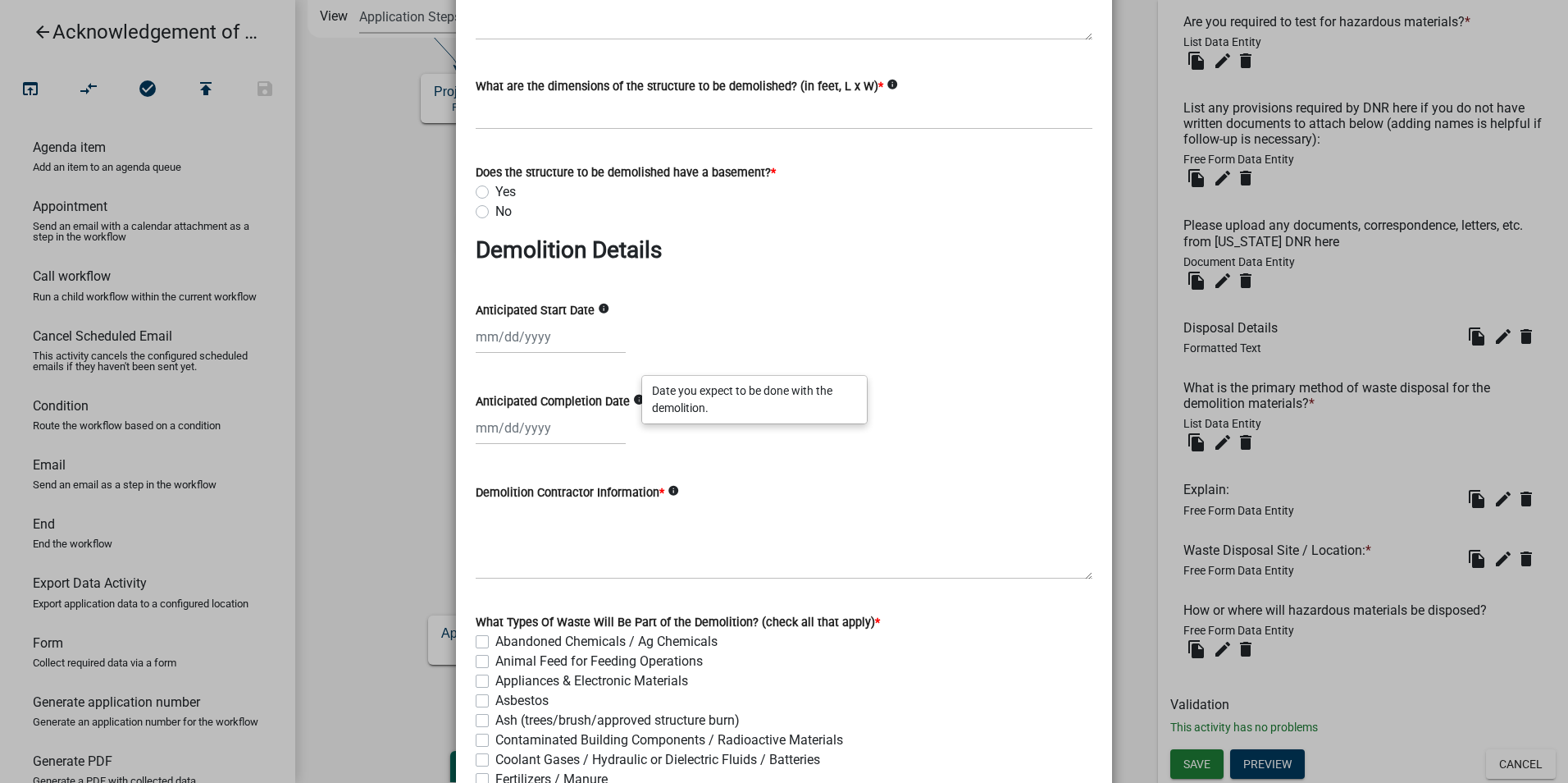
click at [670, 451] on wm-data-entity-input "Anticipated Completion Date info" at bounding box center [784, 414] width 617 height 91
click at [673, 489] on div "Demolition Contractor Information * info" at bounding box center [784, 491] width 617 height 19
click at [668, 491] on icon "info" at bounding box center [673, 491] width 12 height 12
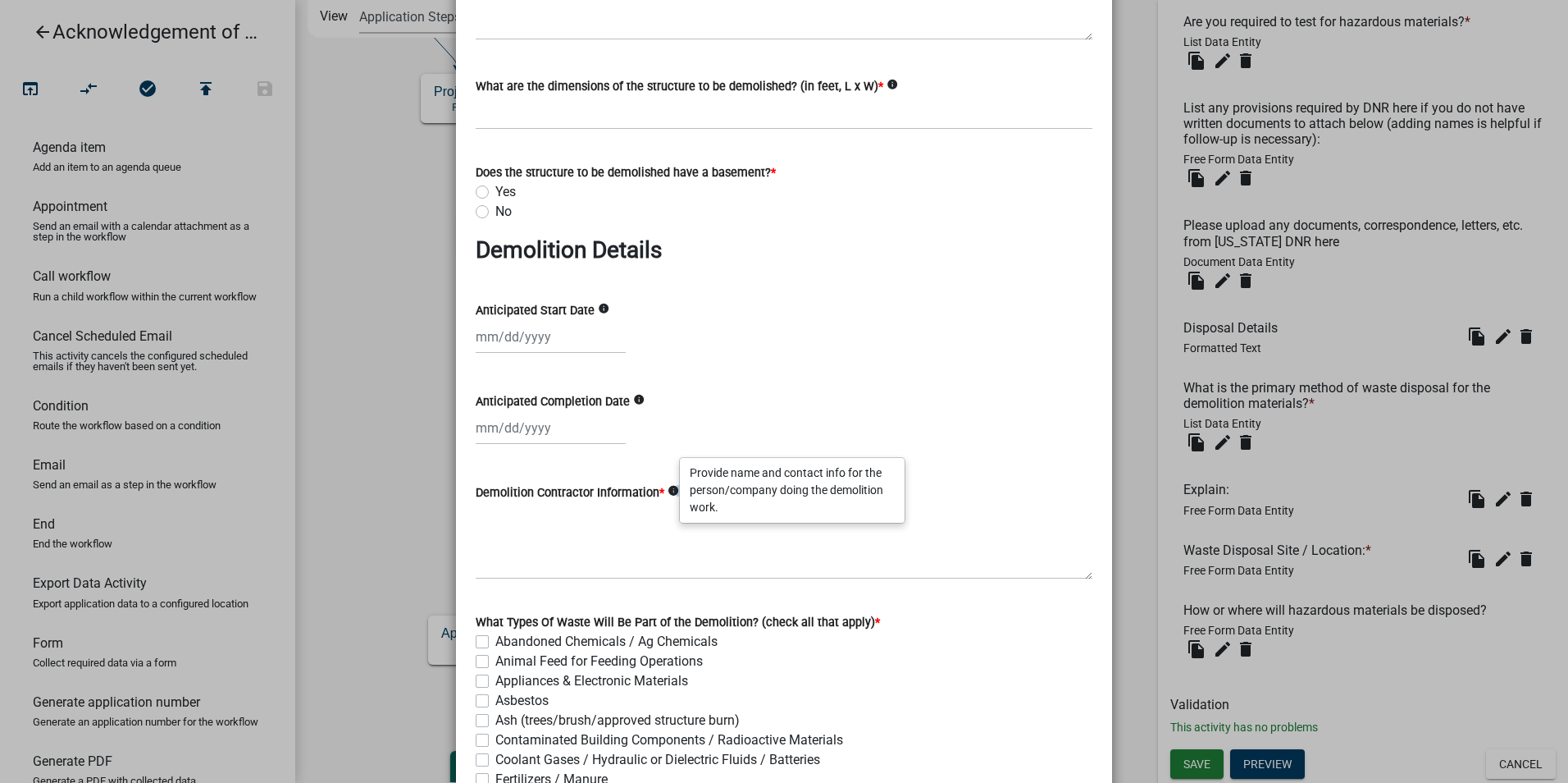
drag, startPoint x: 668, startPoint y: 491, endPoint x: 850, endPoint y: 394, distance: 206.2
click at [850, 394] on div "Anticipated Completion Date info" at bounding box center [784, 401] width 617 height 19
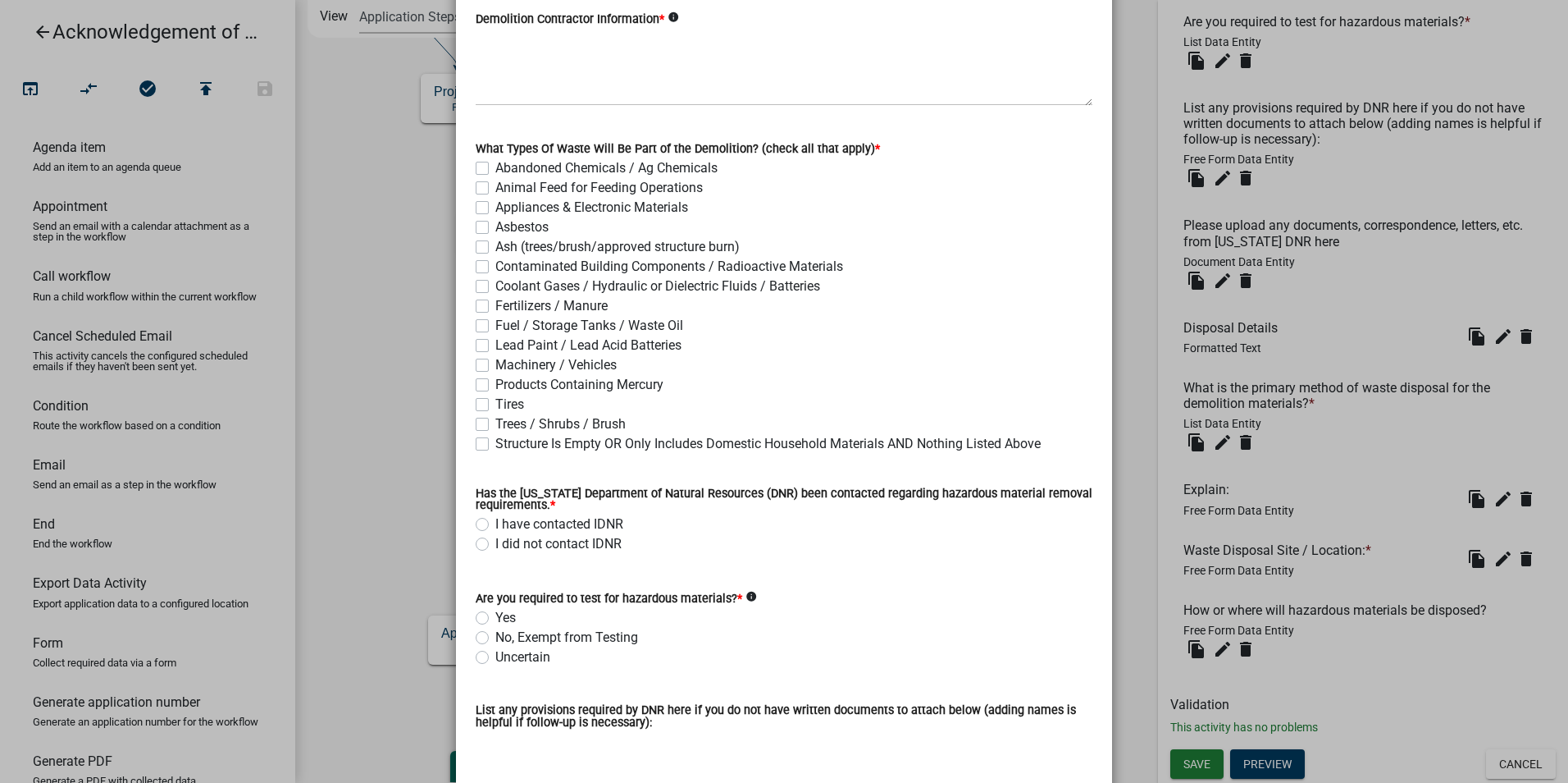
scroll to position [1395, 0]
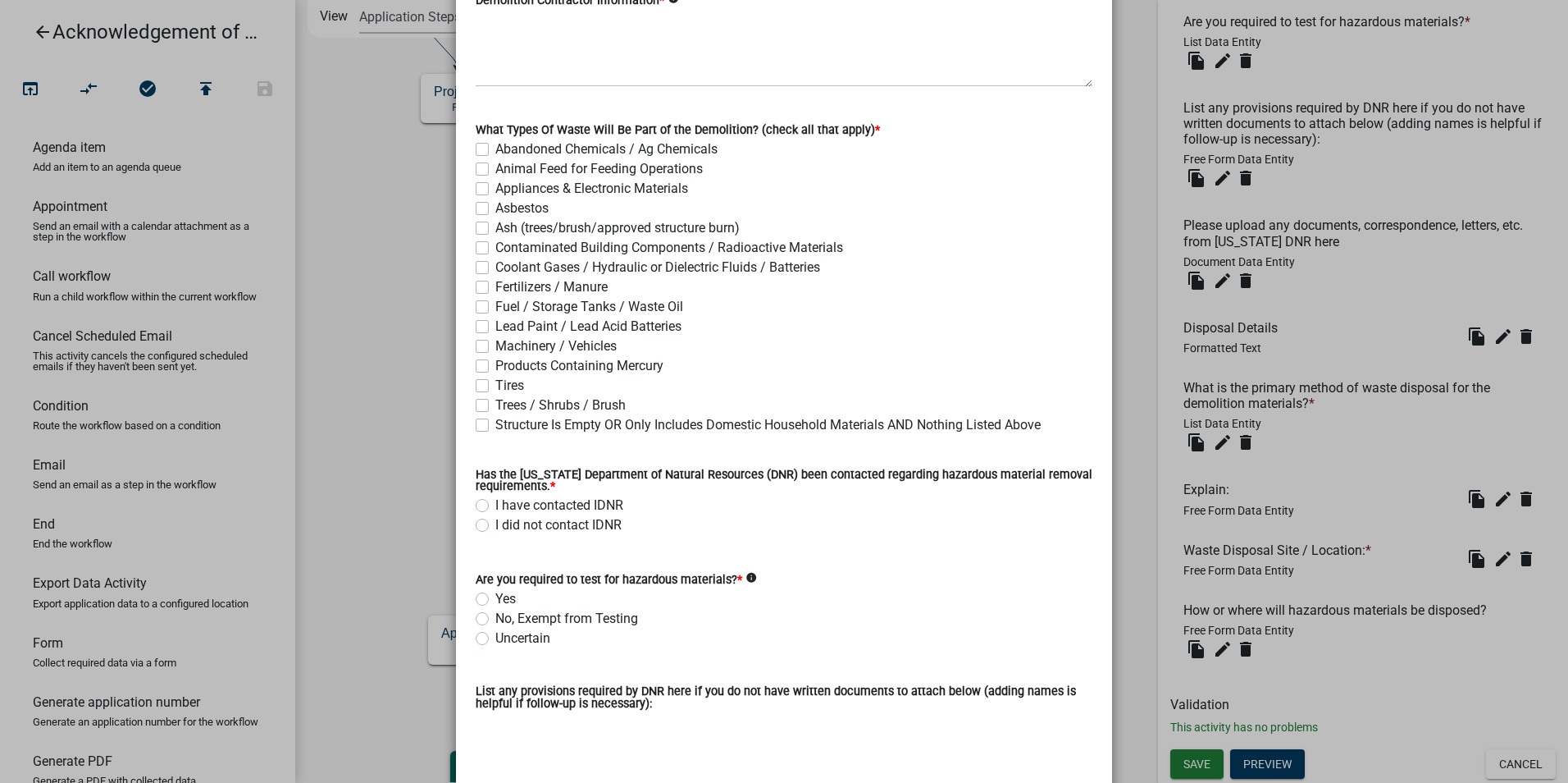
click at [747, 582] on icon "info" at bounding box center [751, 578] width 12 height 12
drag, startPoint x: 747, startPoint y: 583, endPoint x: 716, endPoint y: 600, distance: 35.4
click at [716, 600] on div "Yes" at bounding box center [784, 598] width 617 height 19
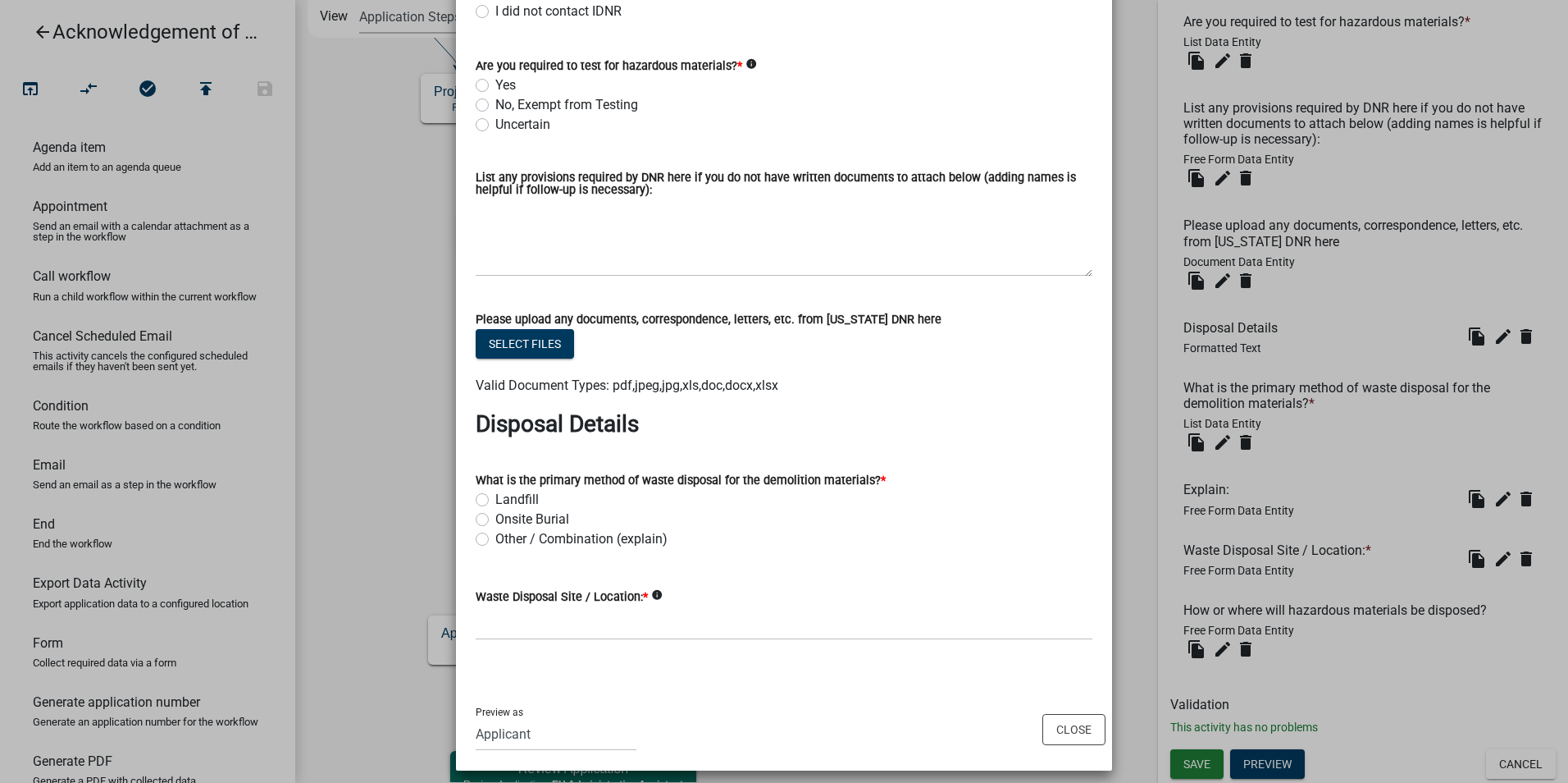
scroll to position [1921, 0]
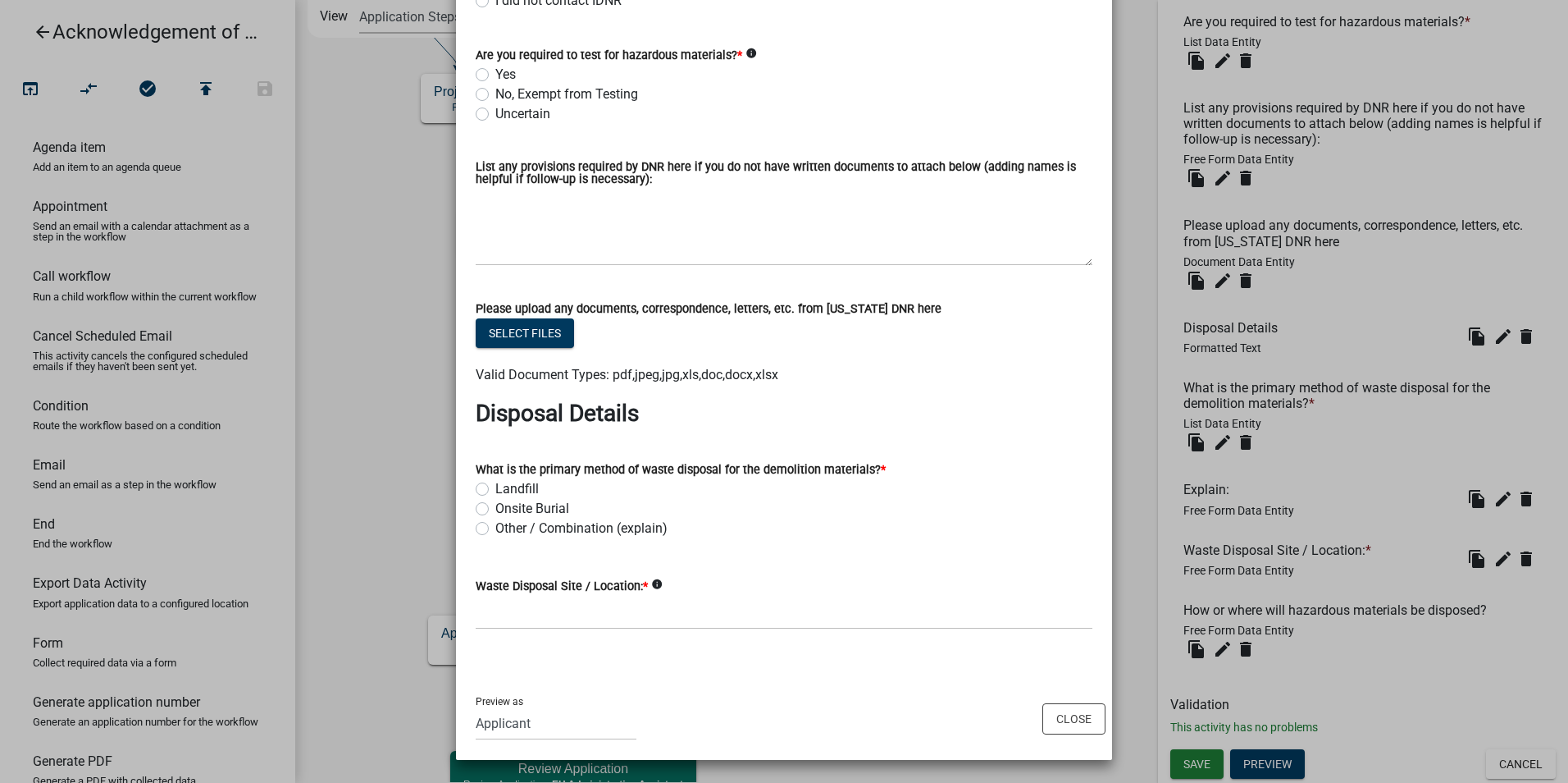
click at [651, 587] on icon "info" at bounding box center [657, 585] width 12 height 12
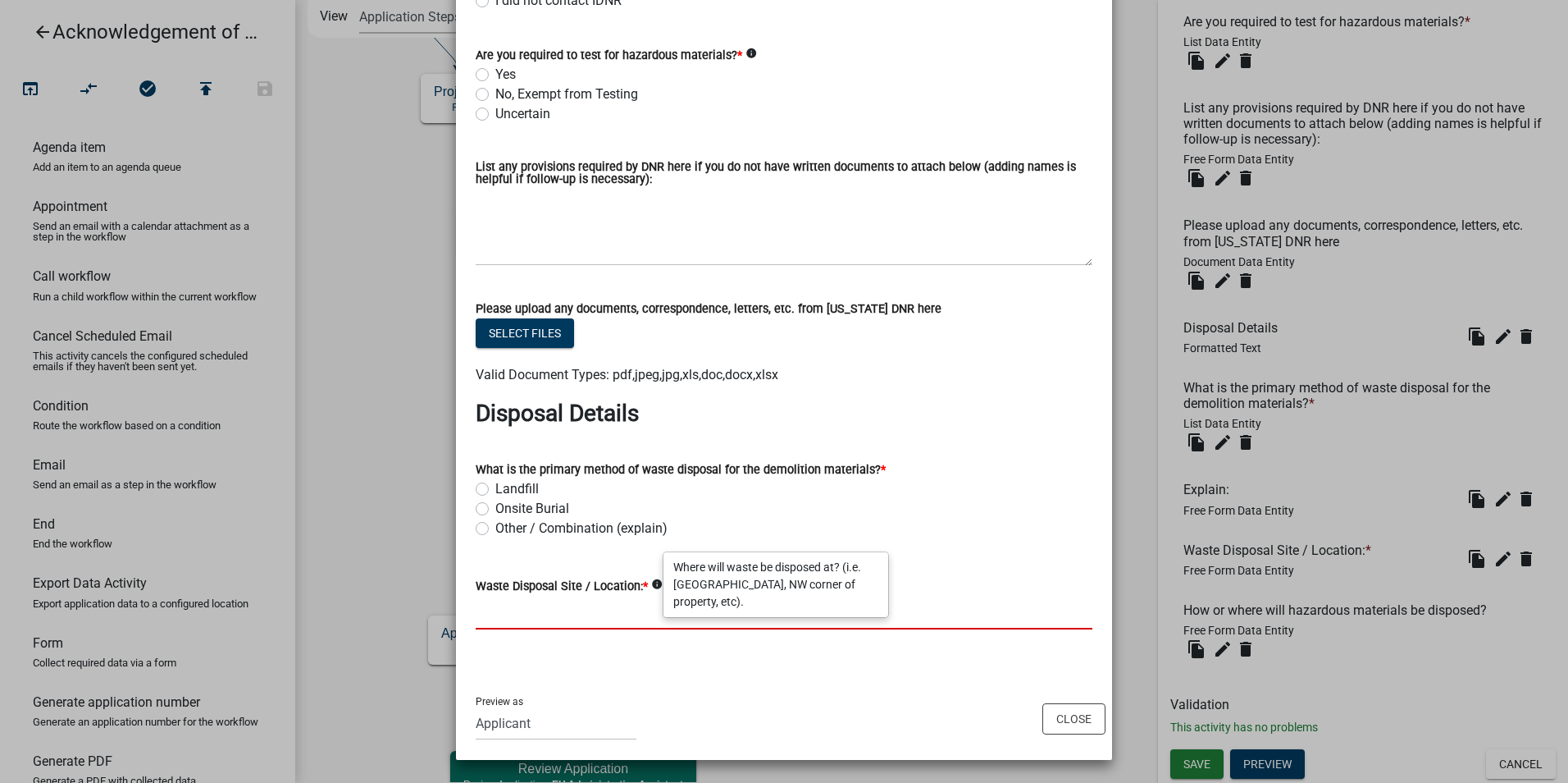
click at [555, 615] on input "Waste Disposal Site / Location: *" at bounding box center [784, 613] width 617 height 34
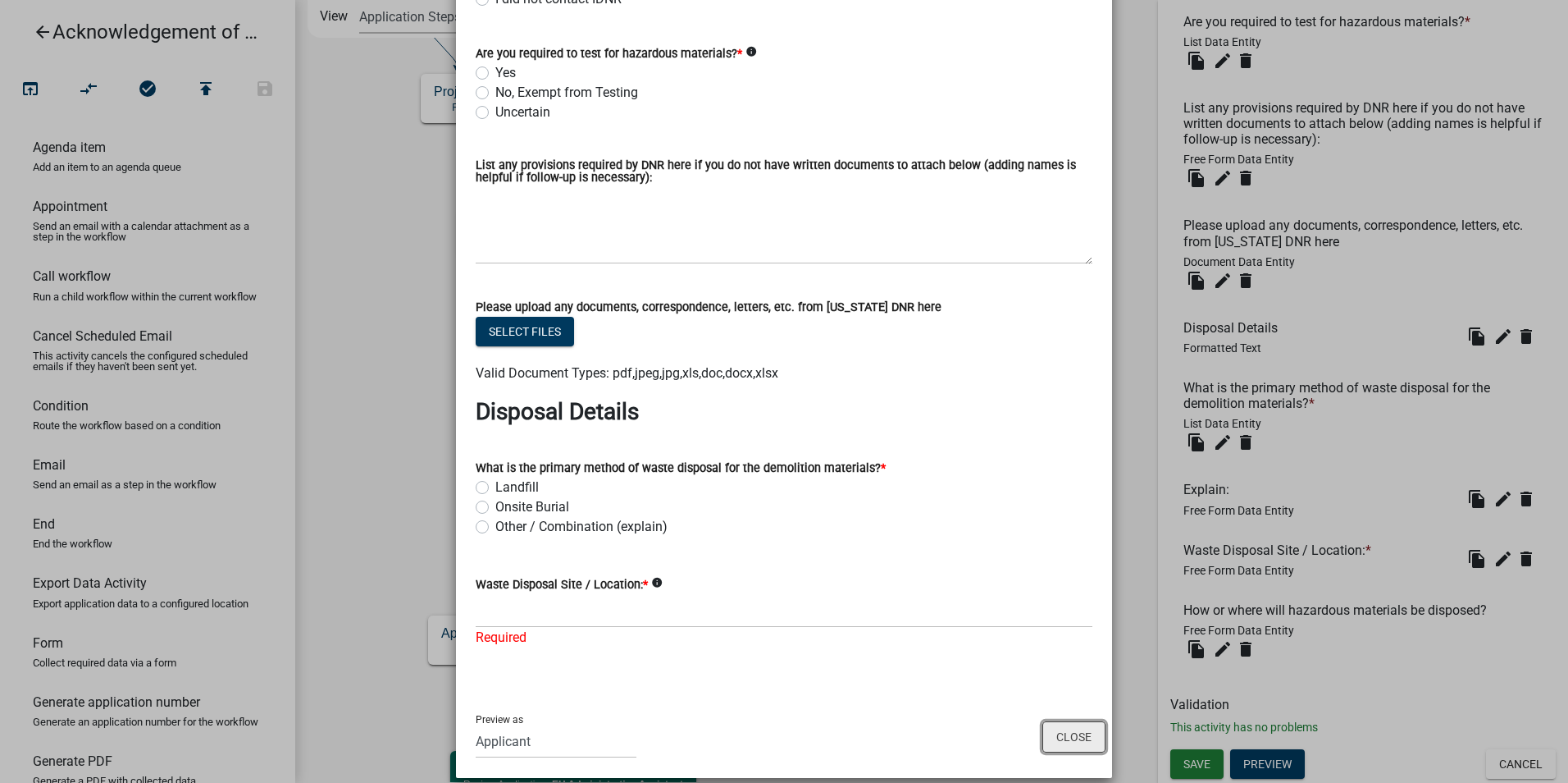
click at [1060, 736] on button "Close" at bounding box center [1074, 736] width 64 height 31
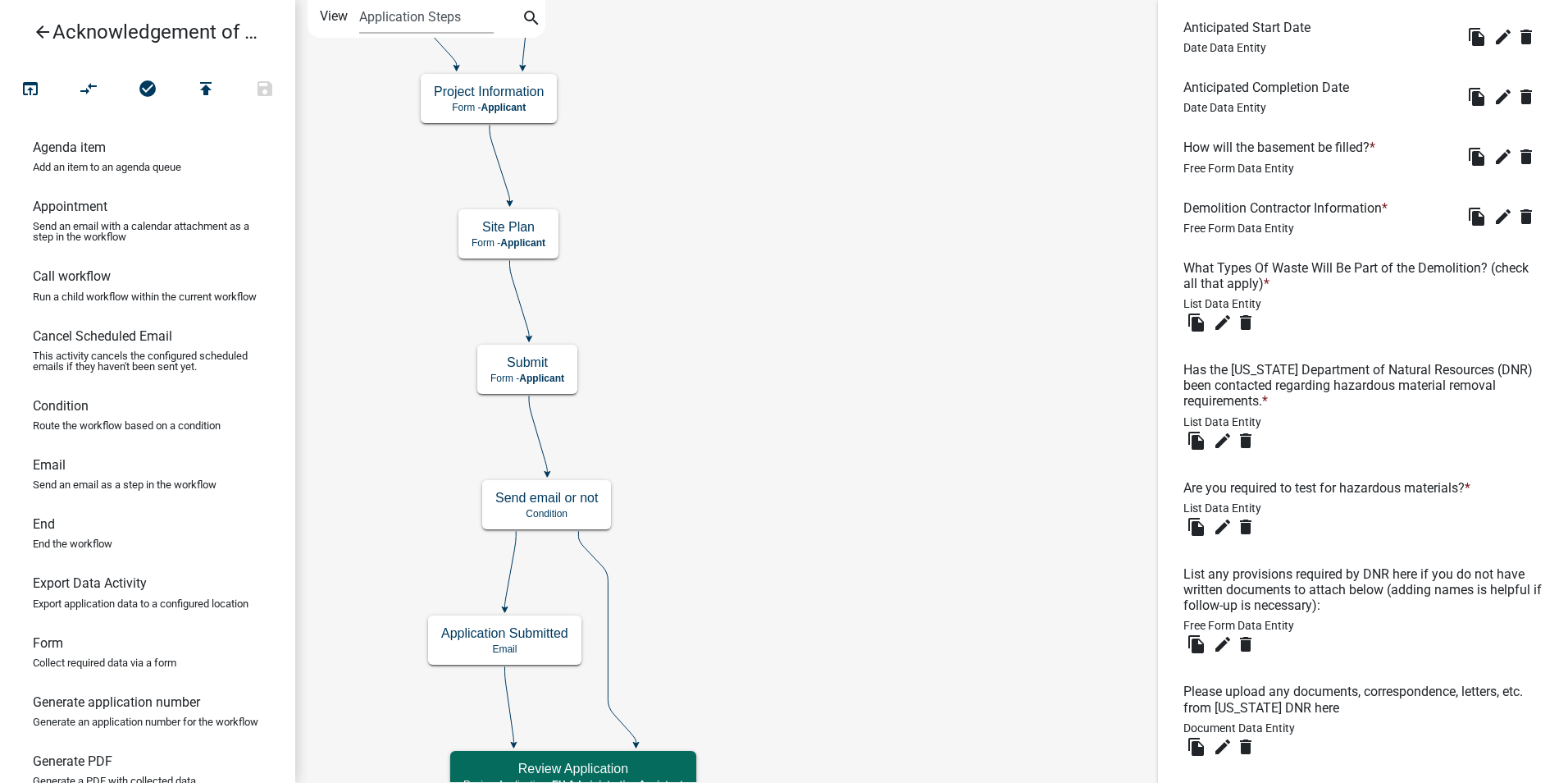
scroll to position [1695, 0]
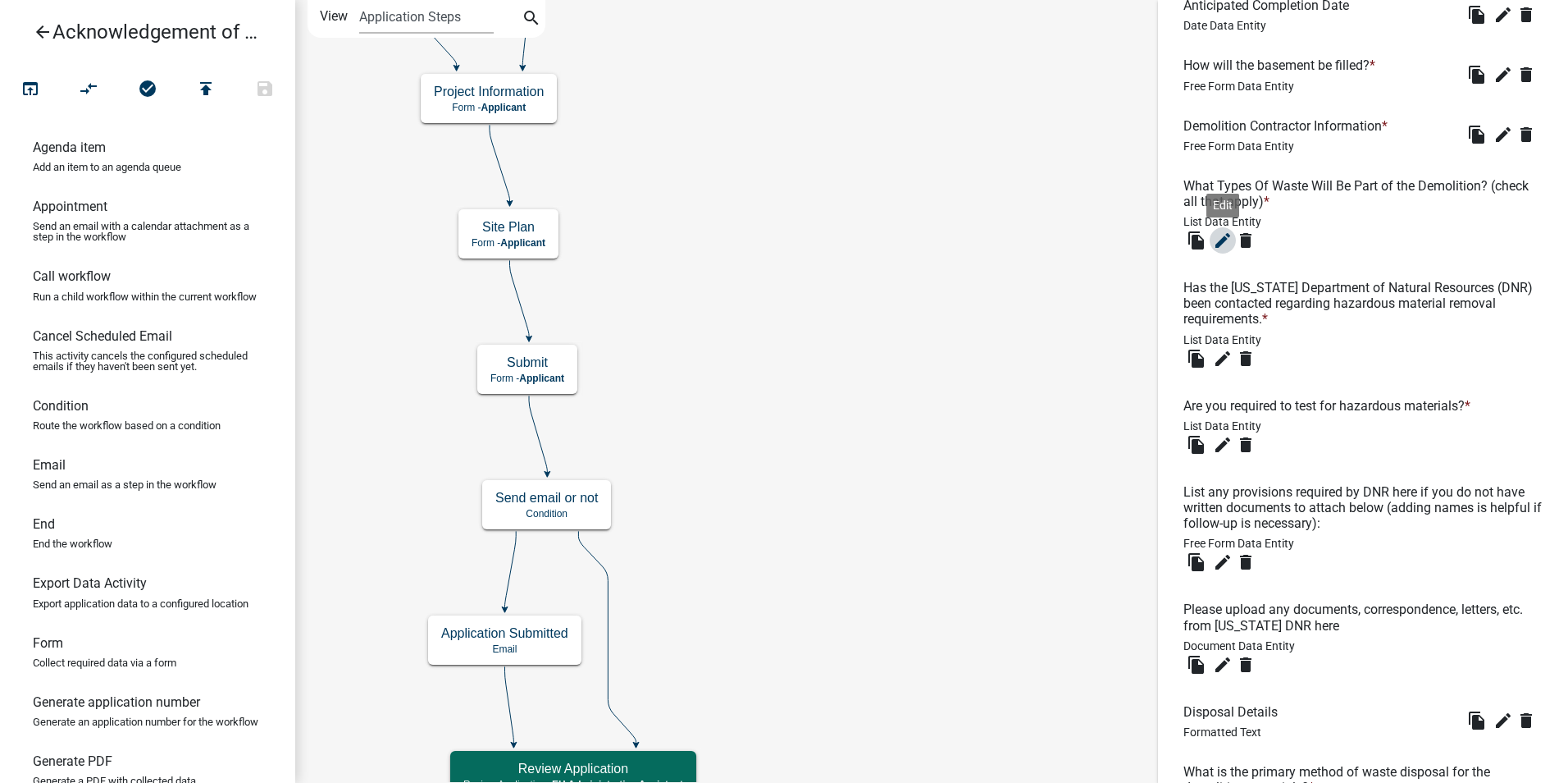
click at [1220, 250] on icon "edit" at bounding box center [1222, 240] width 19 height 19
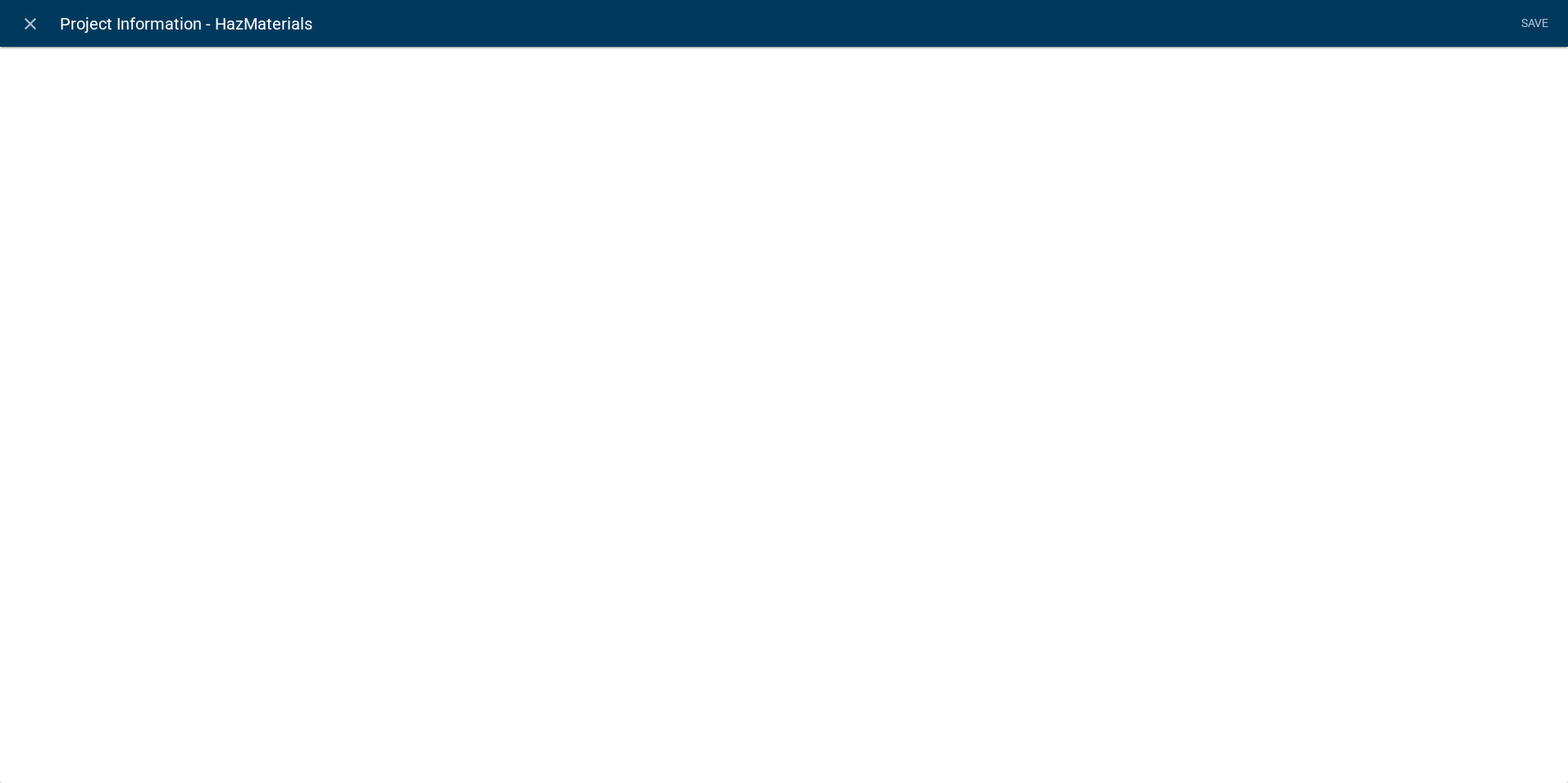
select select "list-data"
select select
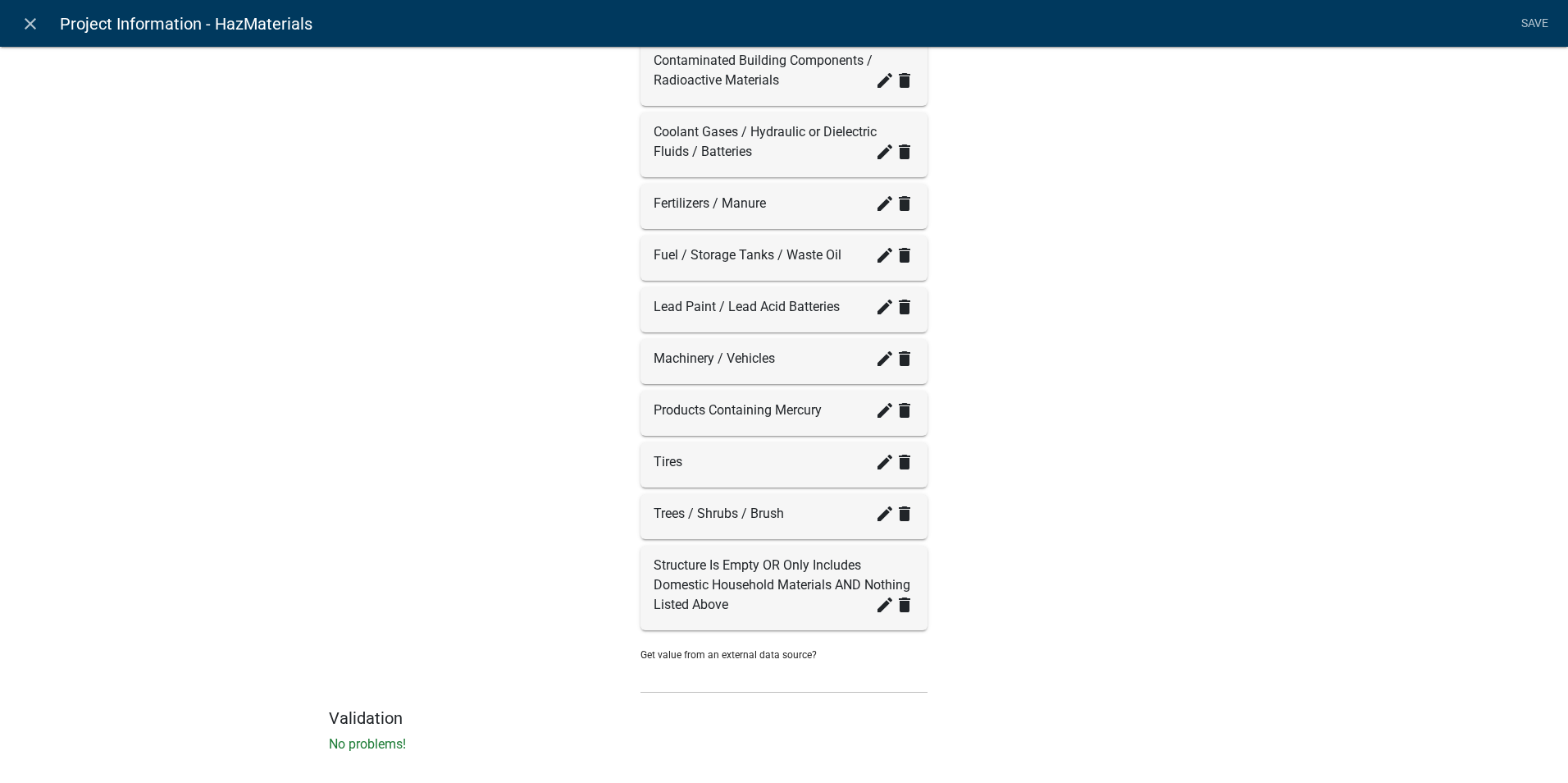
scroll to position [640, 0]
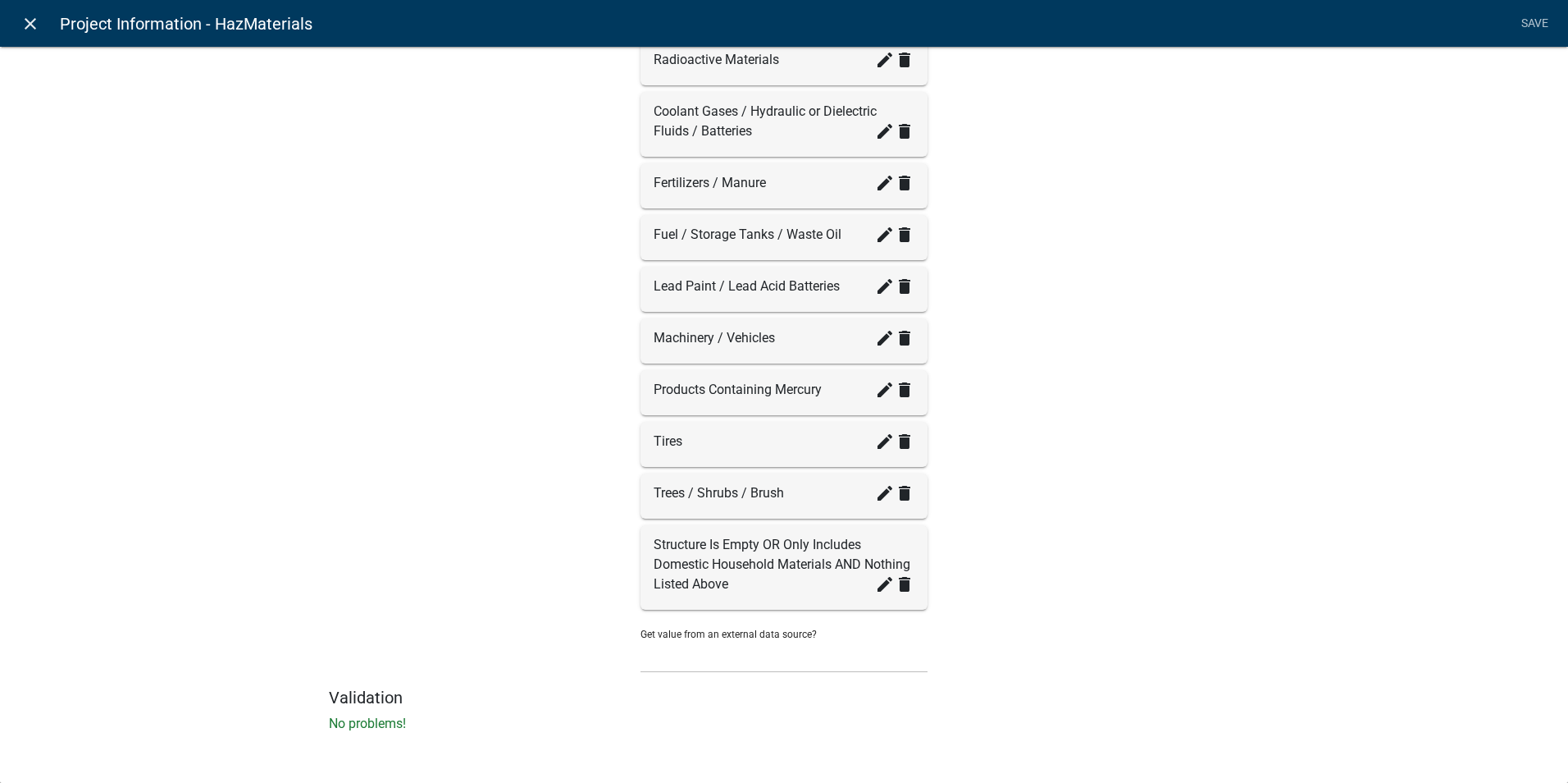
click at [21, 22] on icon "close" at bounding box center [30, 23] width 19 height 19
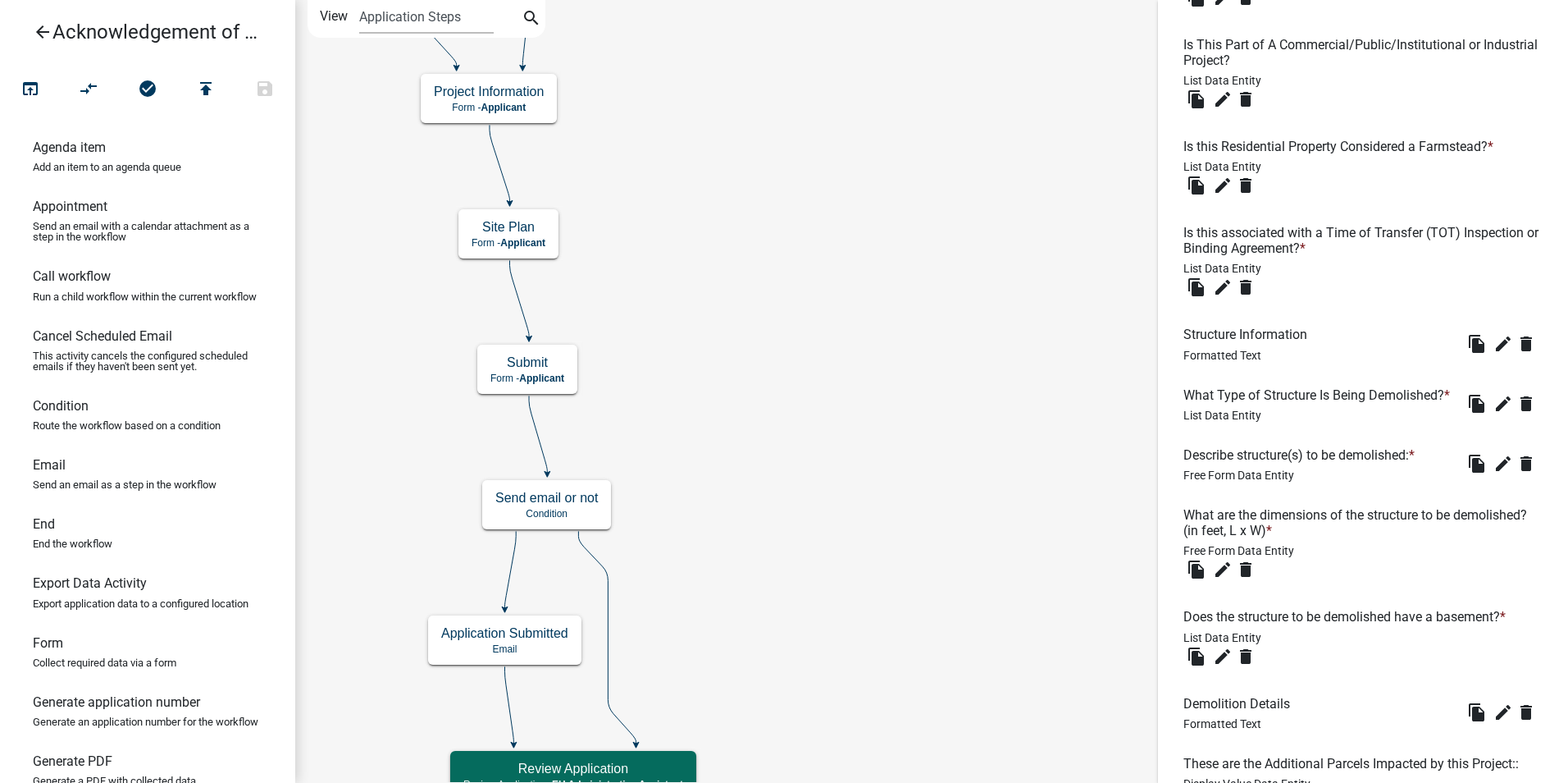
scroll to position [791, 0]
click at [1493, 412] on icon "edit" at bounding box center [1503, 402] width 19 height 19
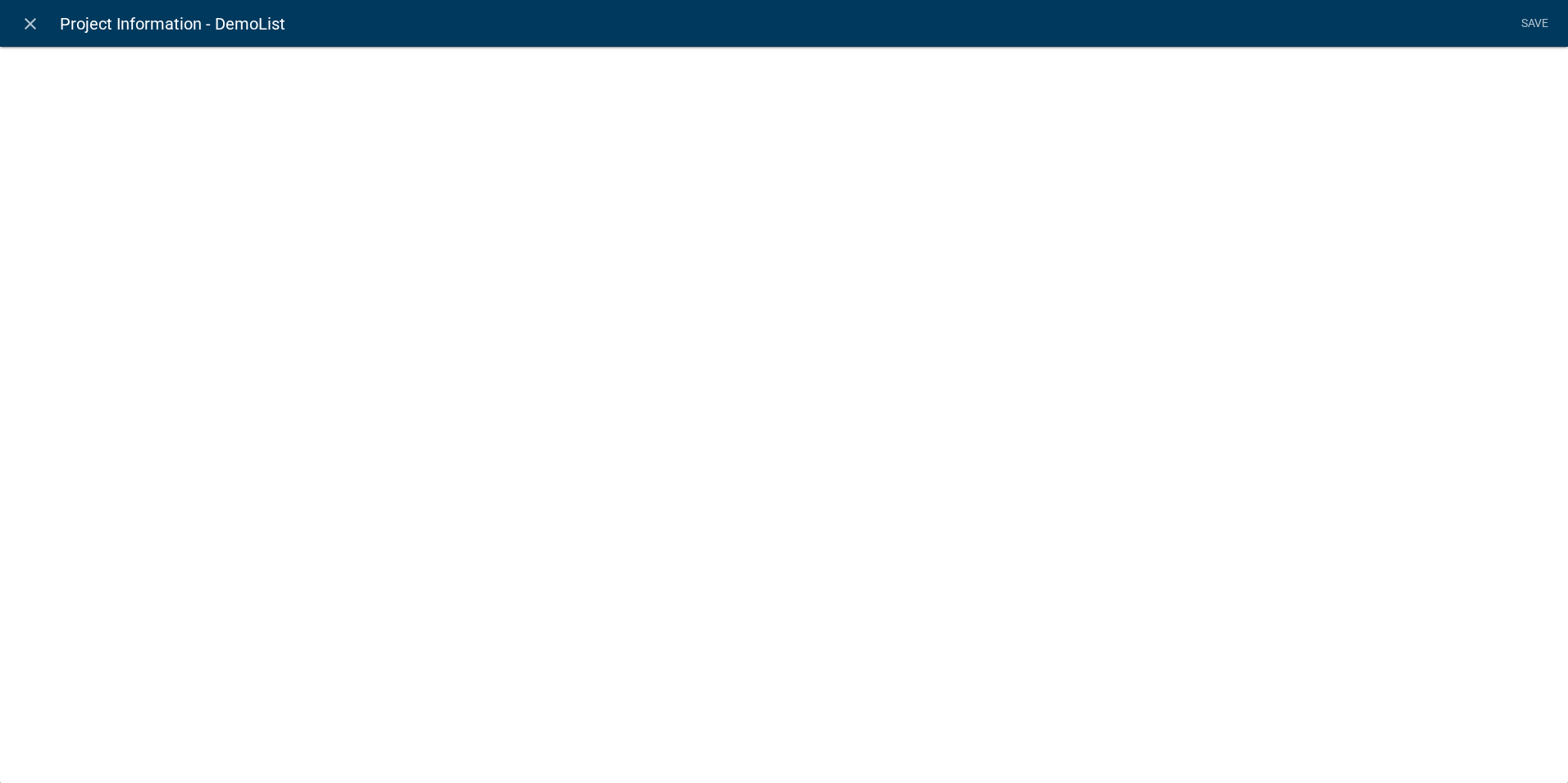
select select "list-data"
select select
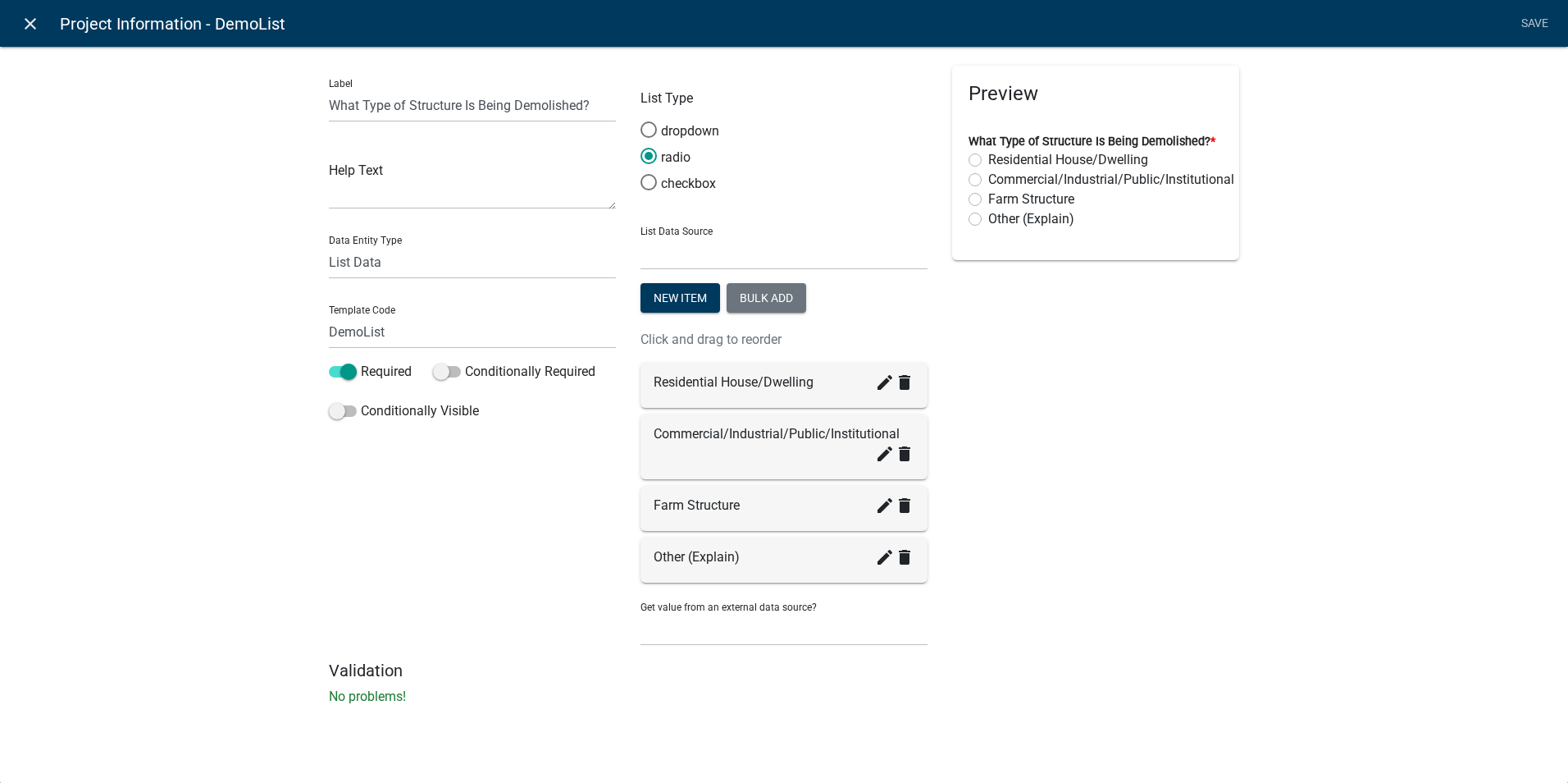
click at [33, 23] on icon "close" at bounding box center [30, 23] width 19 height 19
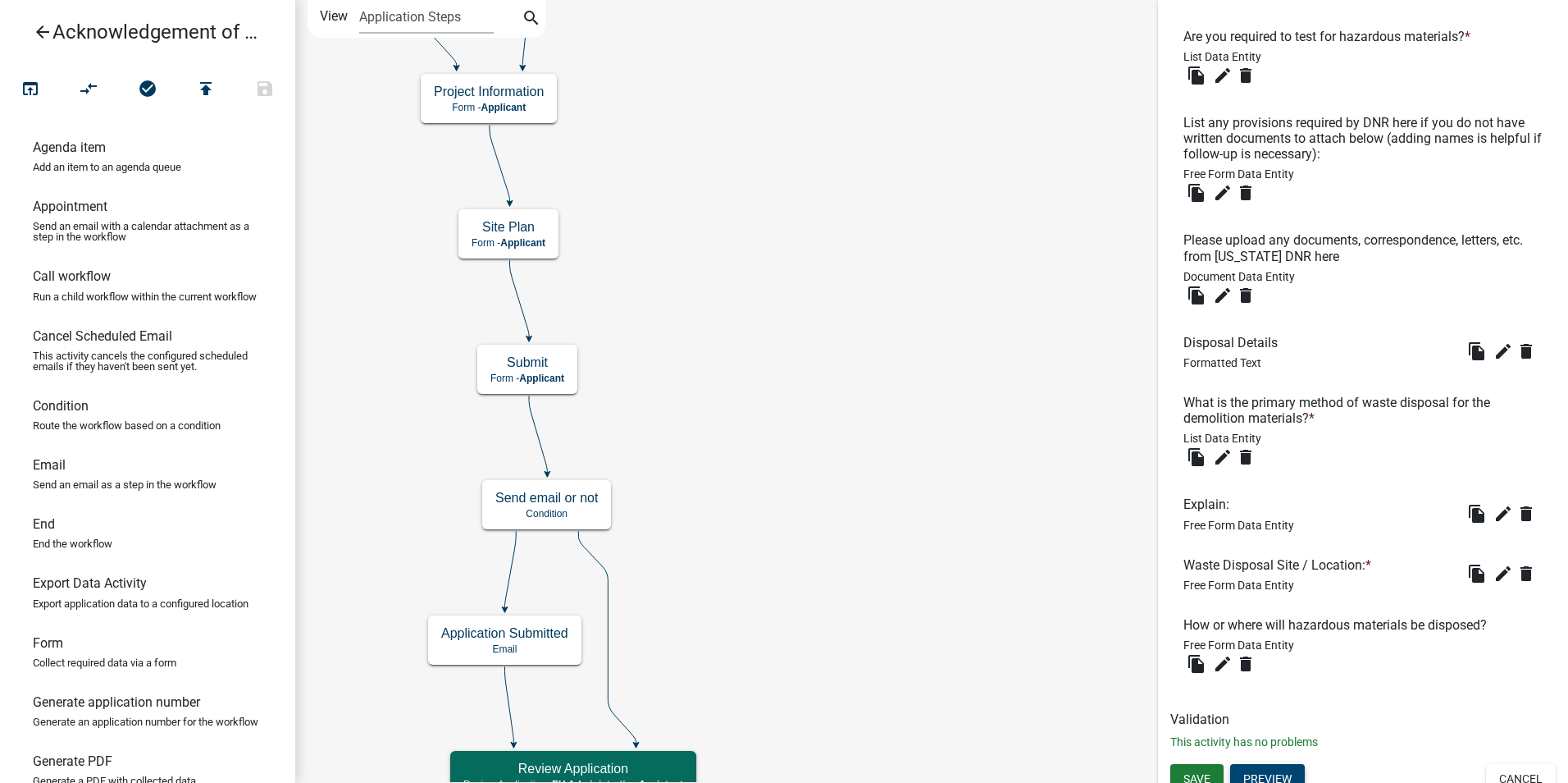
scroll to position [2105, 0]
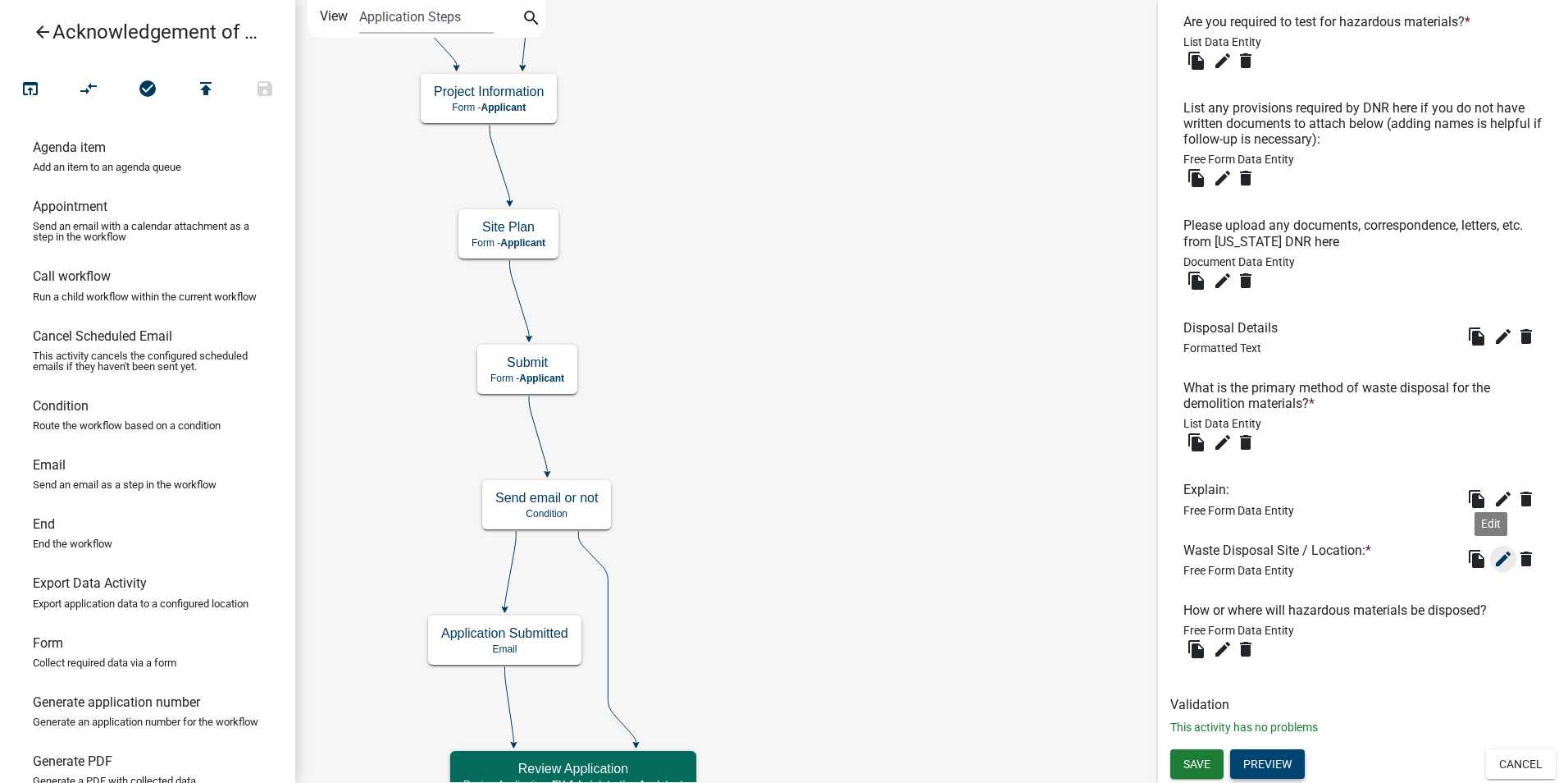
click at [1493, 565] on icon "edit" at bounding box center [1503, 558] width 19 height 19
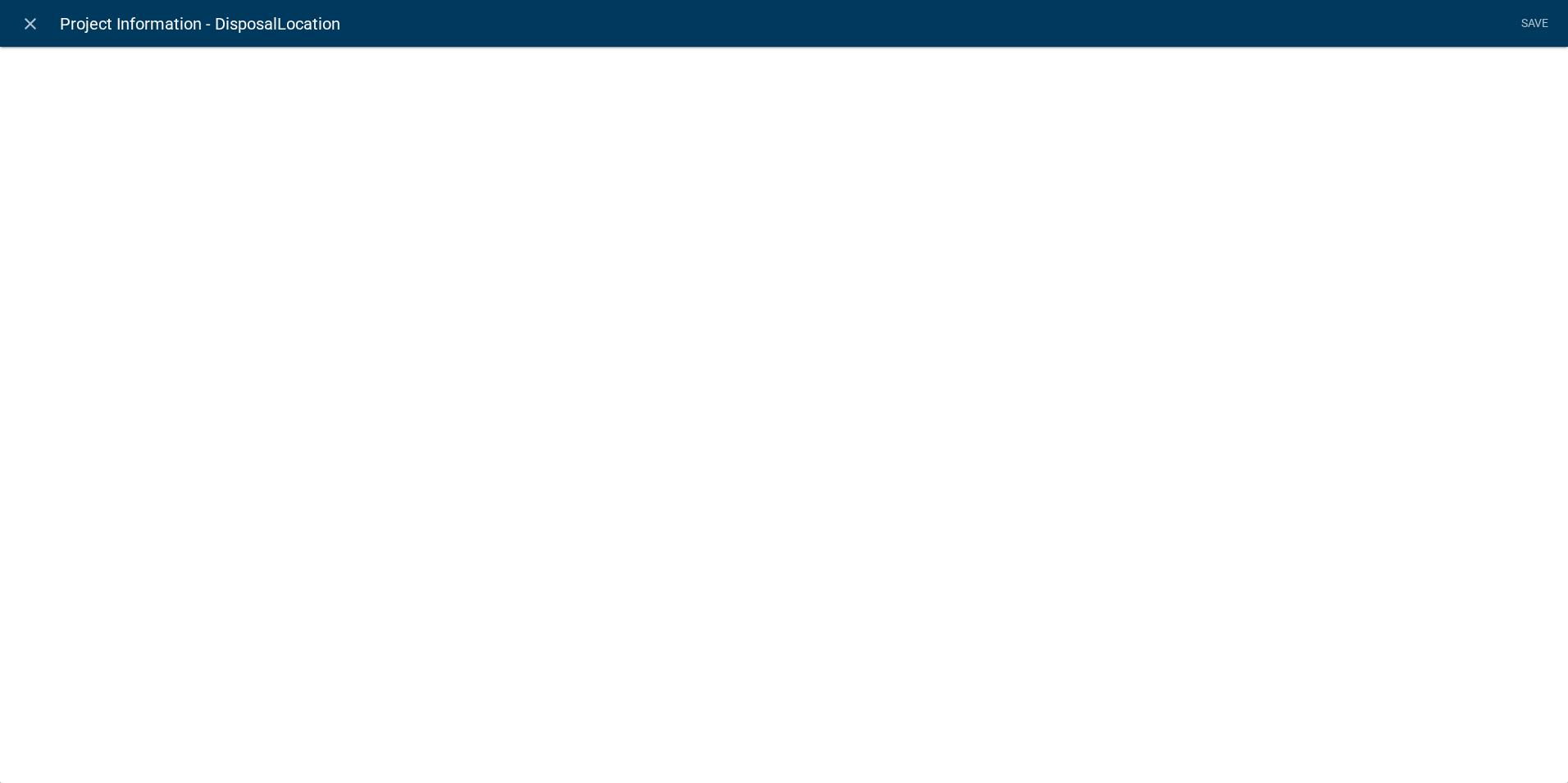
select select
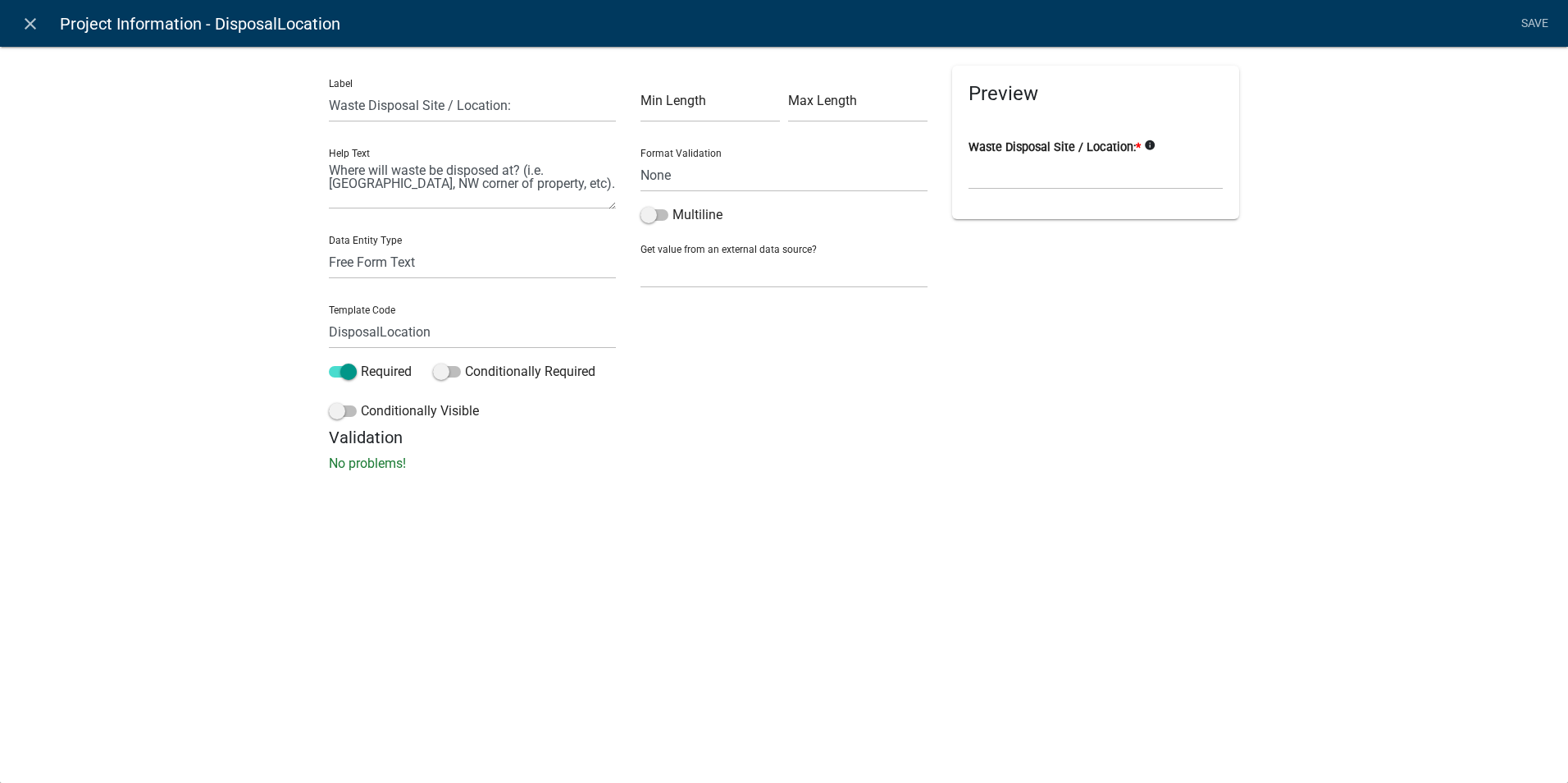
click at [1147, 144] on icon "info" at bounding box center [1150, 146] width 12 height 12
click at [1153, 289] on div "Preview Waste Disposal Site / Location: * info" at bounding box center [1096, 246] width 312 height 362
click at [26, 27] on icon "close" at bounding box center [30, 23] width 19 height 19
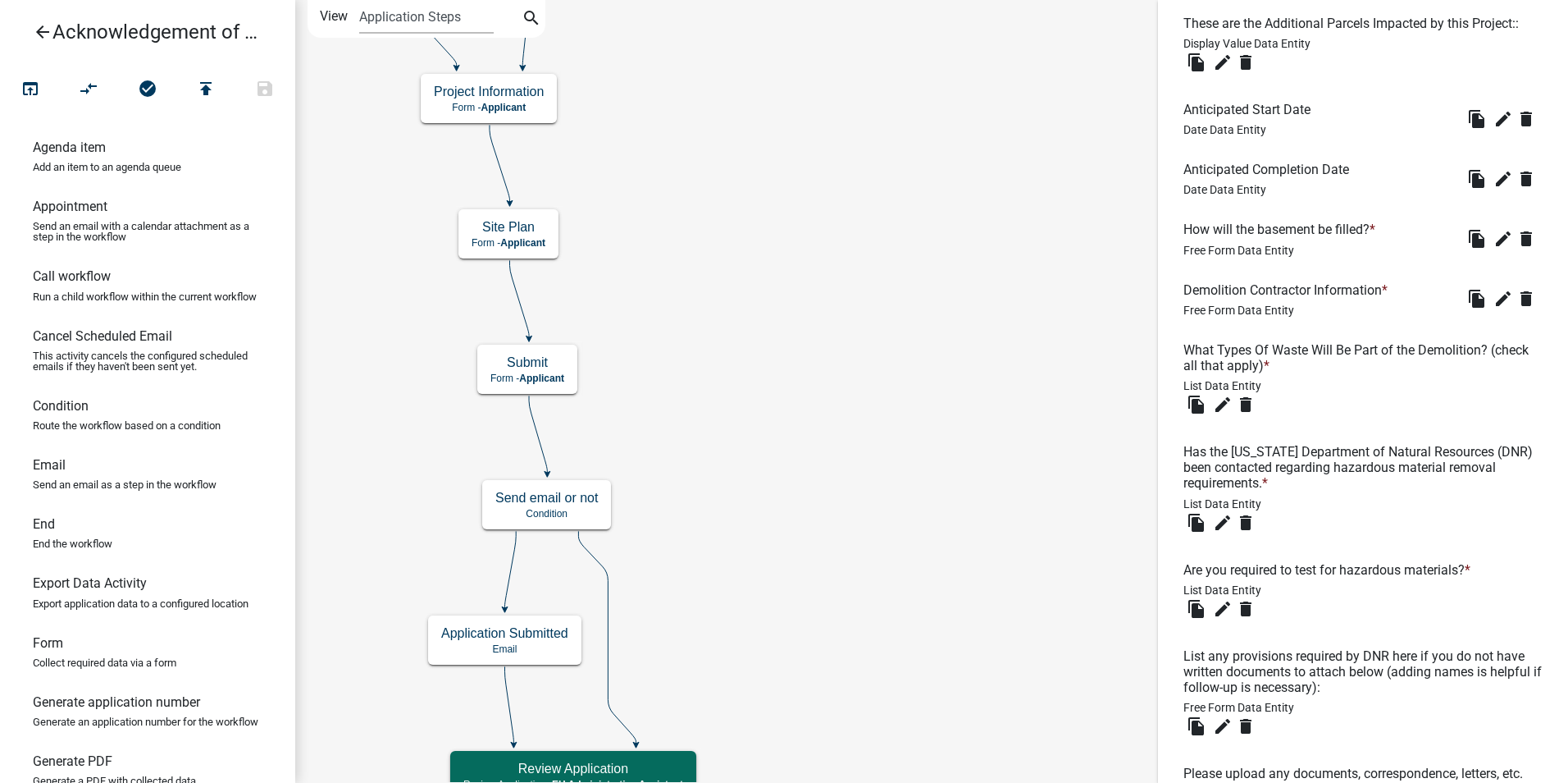
scroll to position [1613, 0]
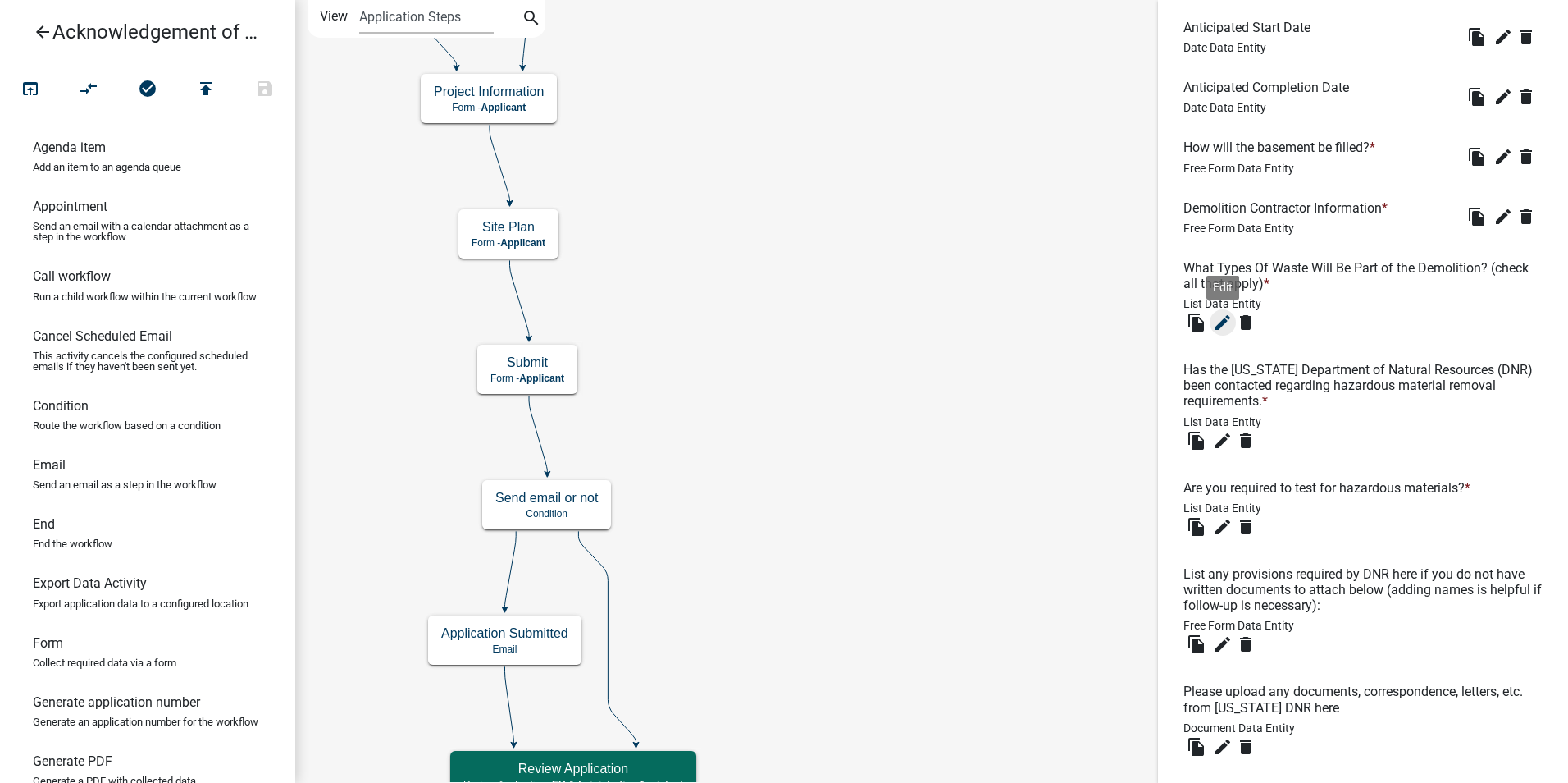
click at [1222, 332] on icon "edit" at bounding box center [1222, 322] width 19 height 19
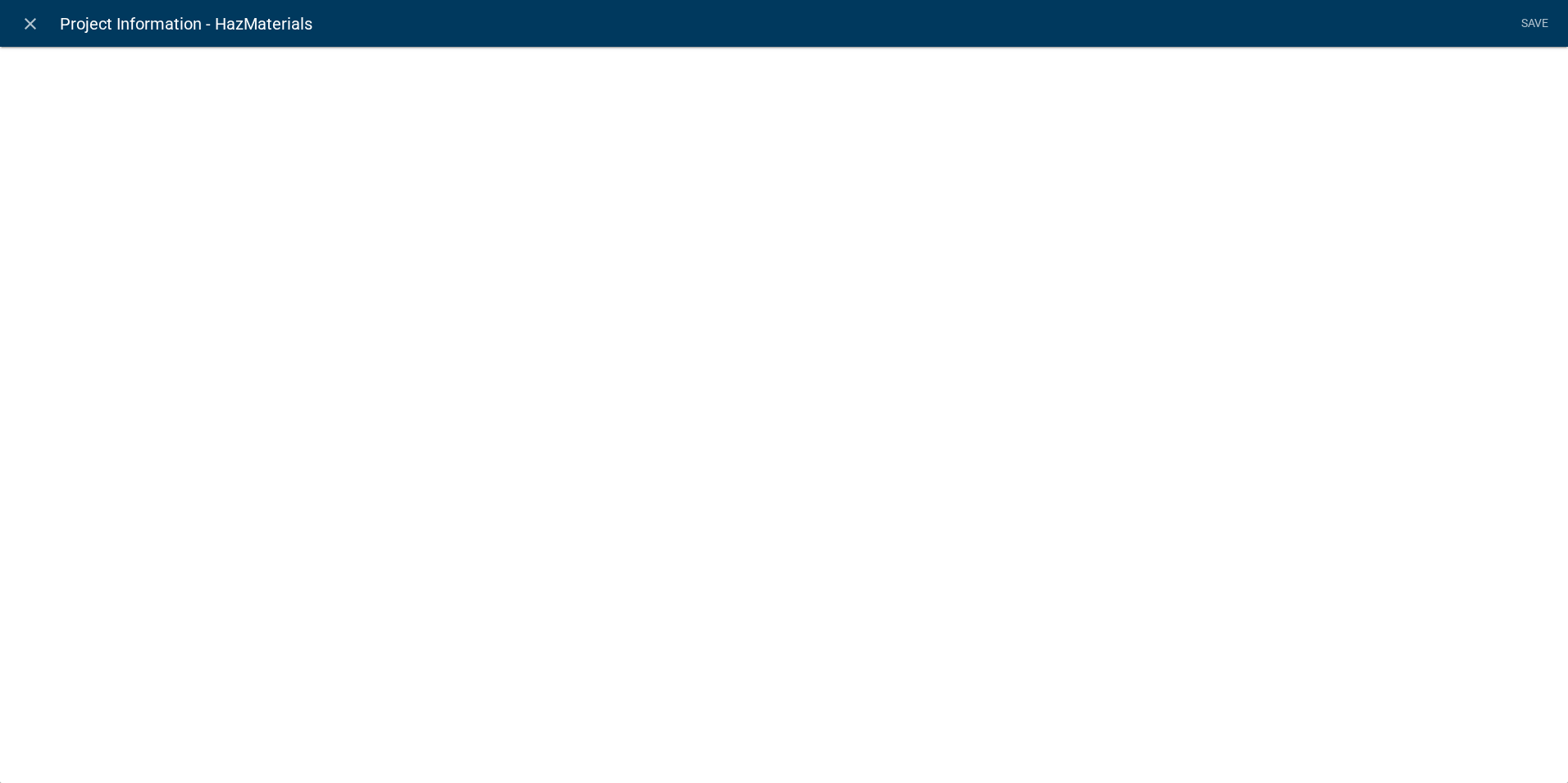
select select "list-data"
select select
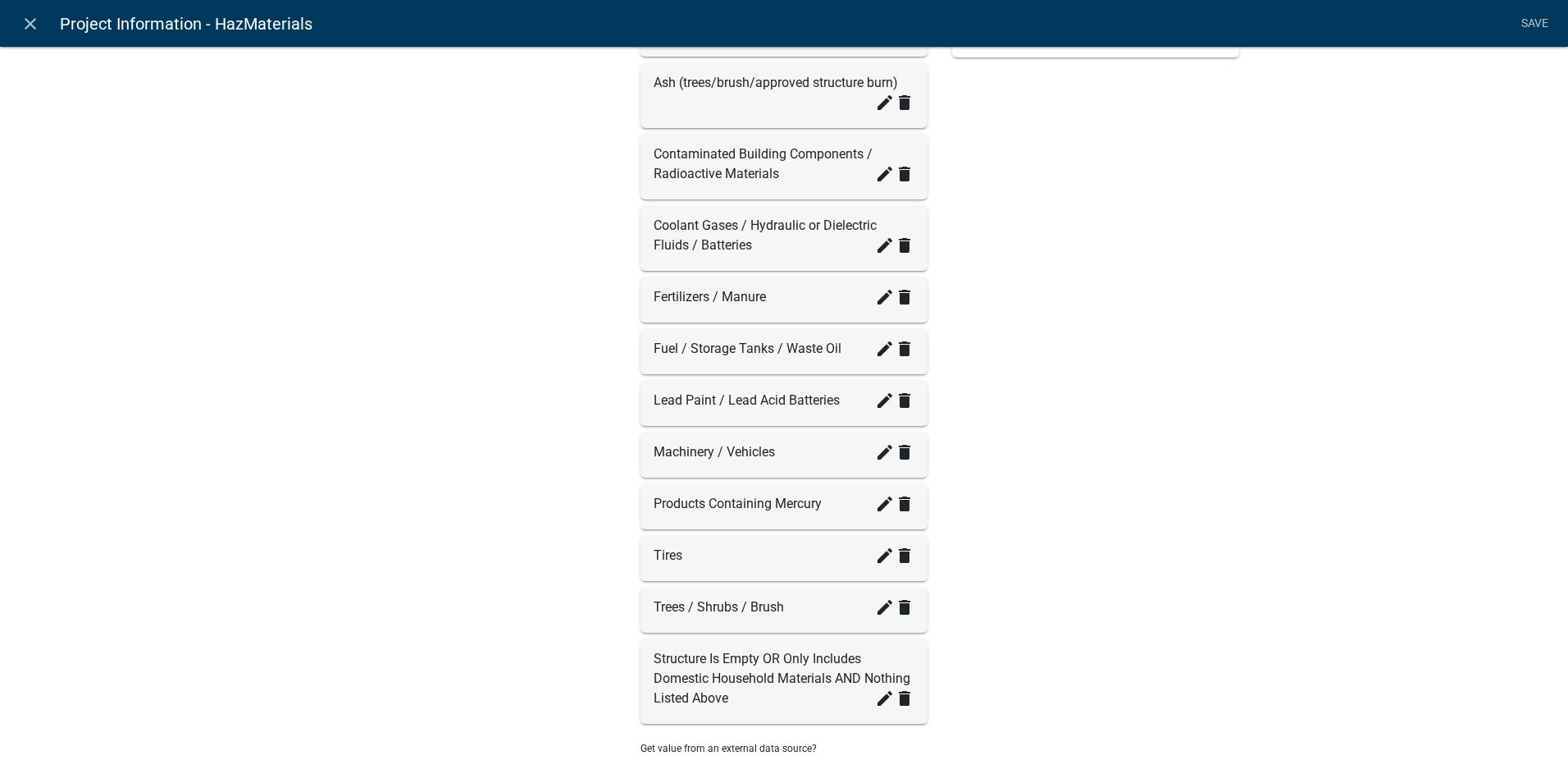
scroll to position [558, 0]
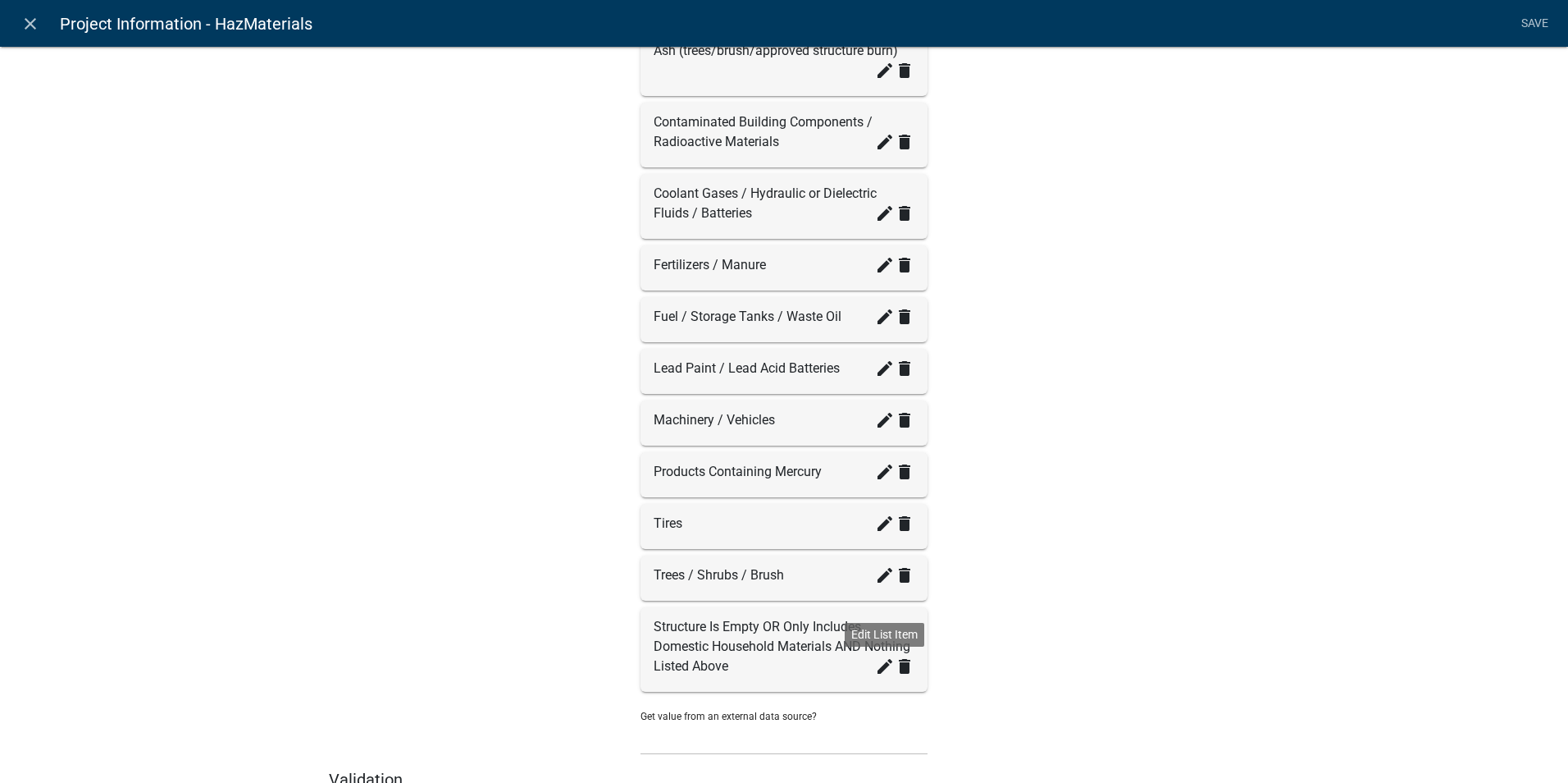
click at [879, 665] on icon "create" at bounding box center [884, 666] width 19 height 19
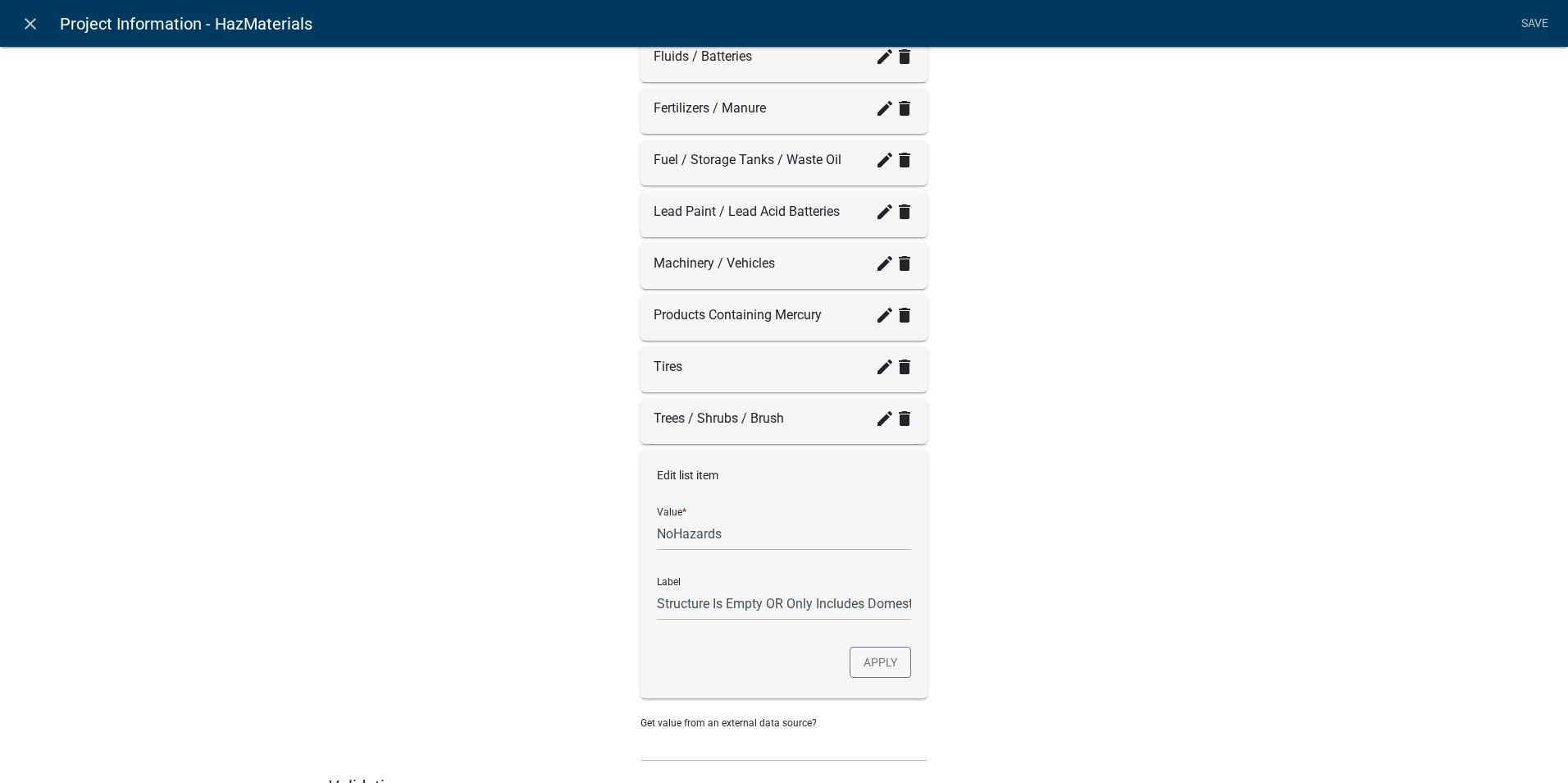
scroll to position [803, 0]
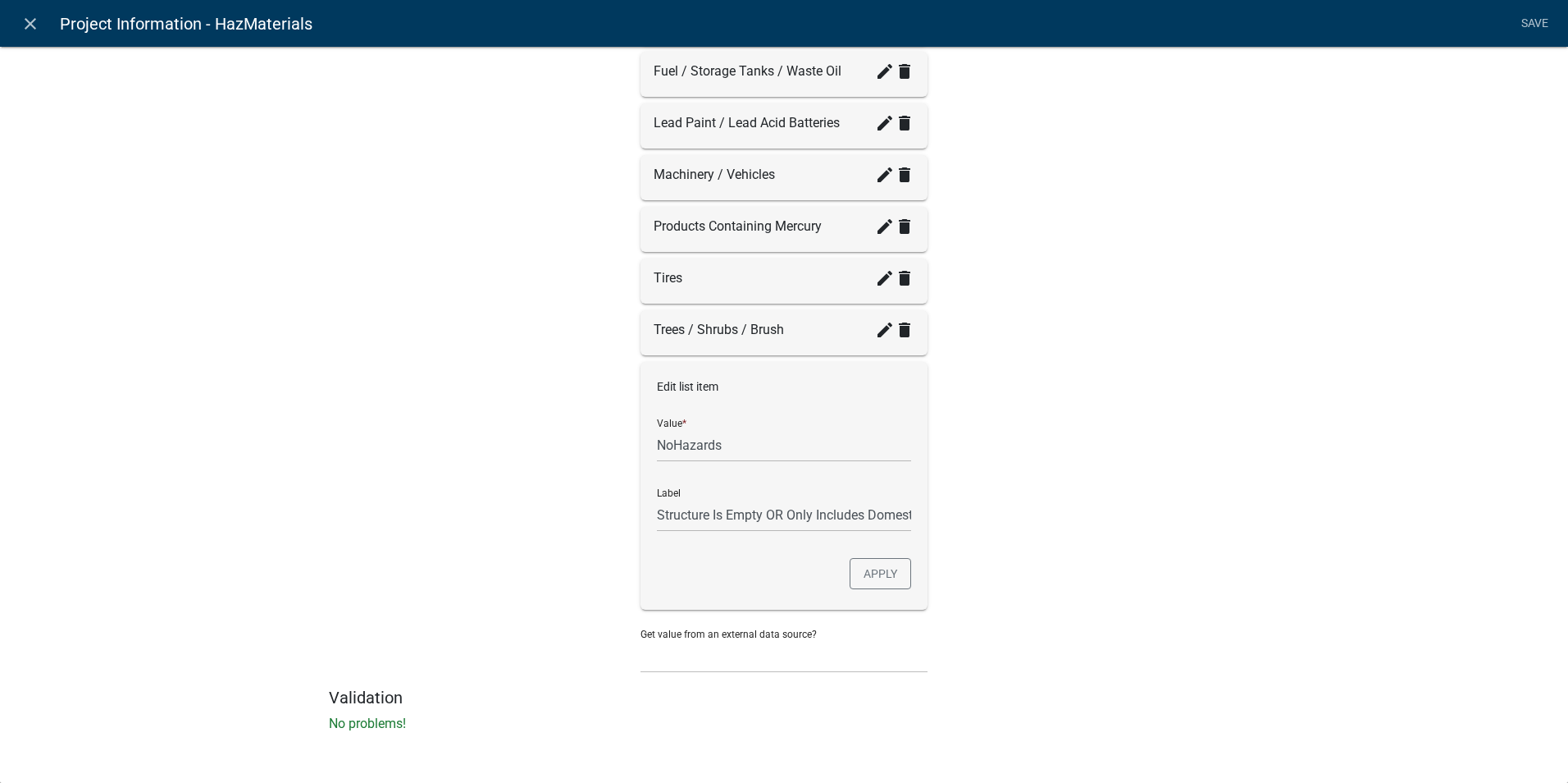
click at [24, 30] on icon "close" at bounding box center [30, 23] width 19 height 19
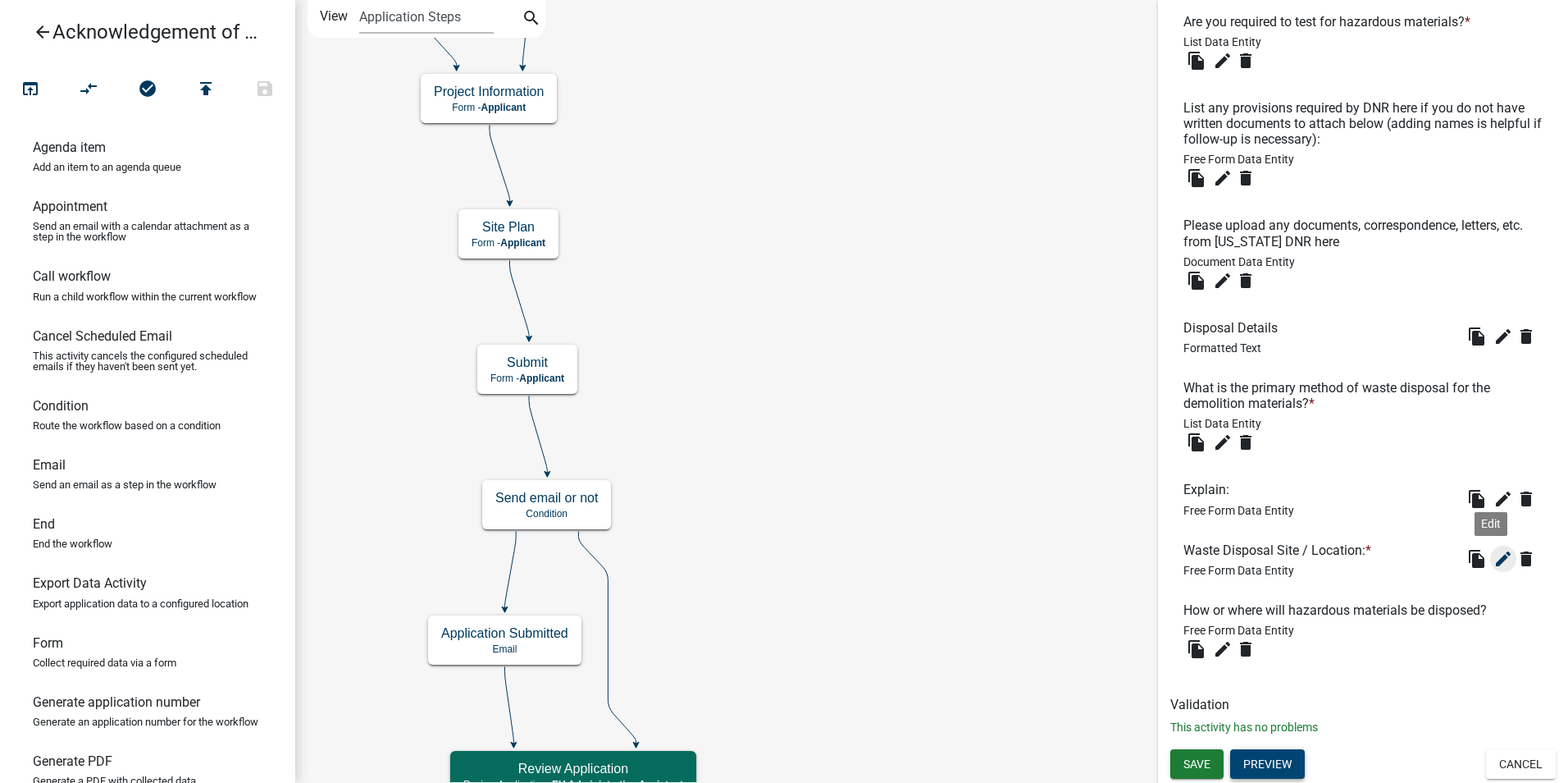
click at [1493, 562] on icon "edit" at bounding box center [1503, 558] width 19 height 19
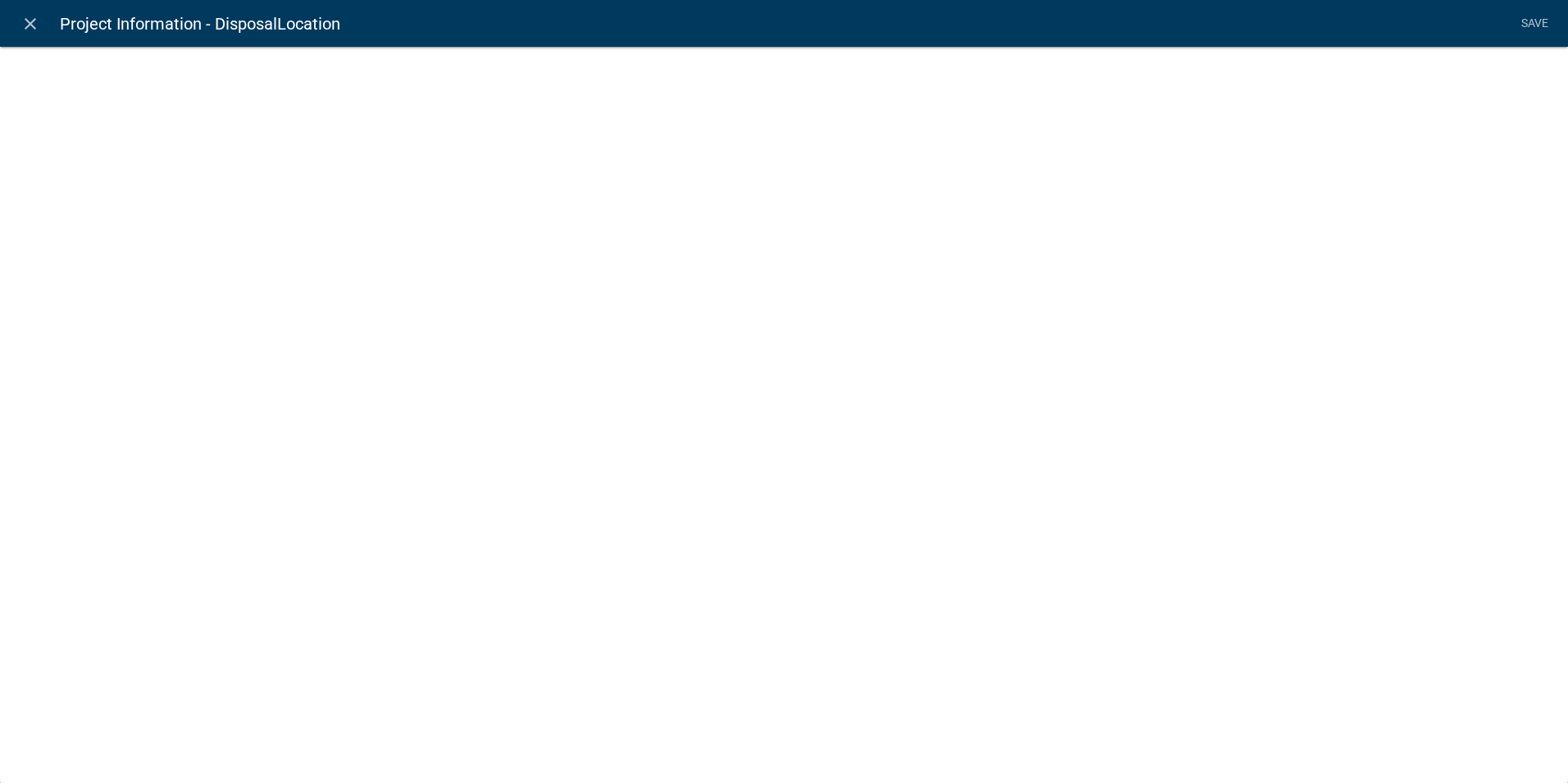
select select
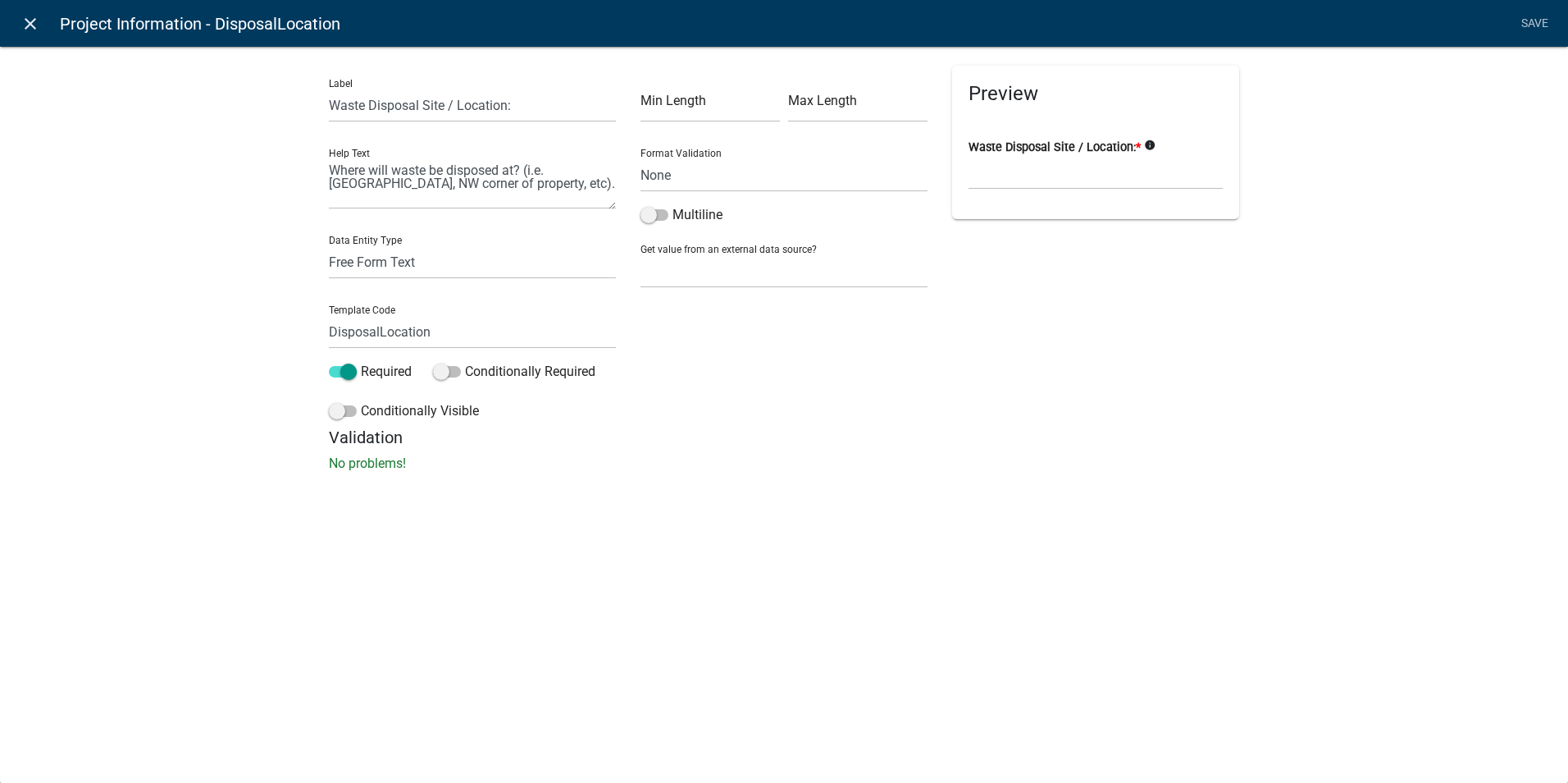
click at [36, 34] on link "close" at bounding box center [30, 24] width 34 height 34
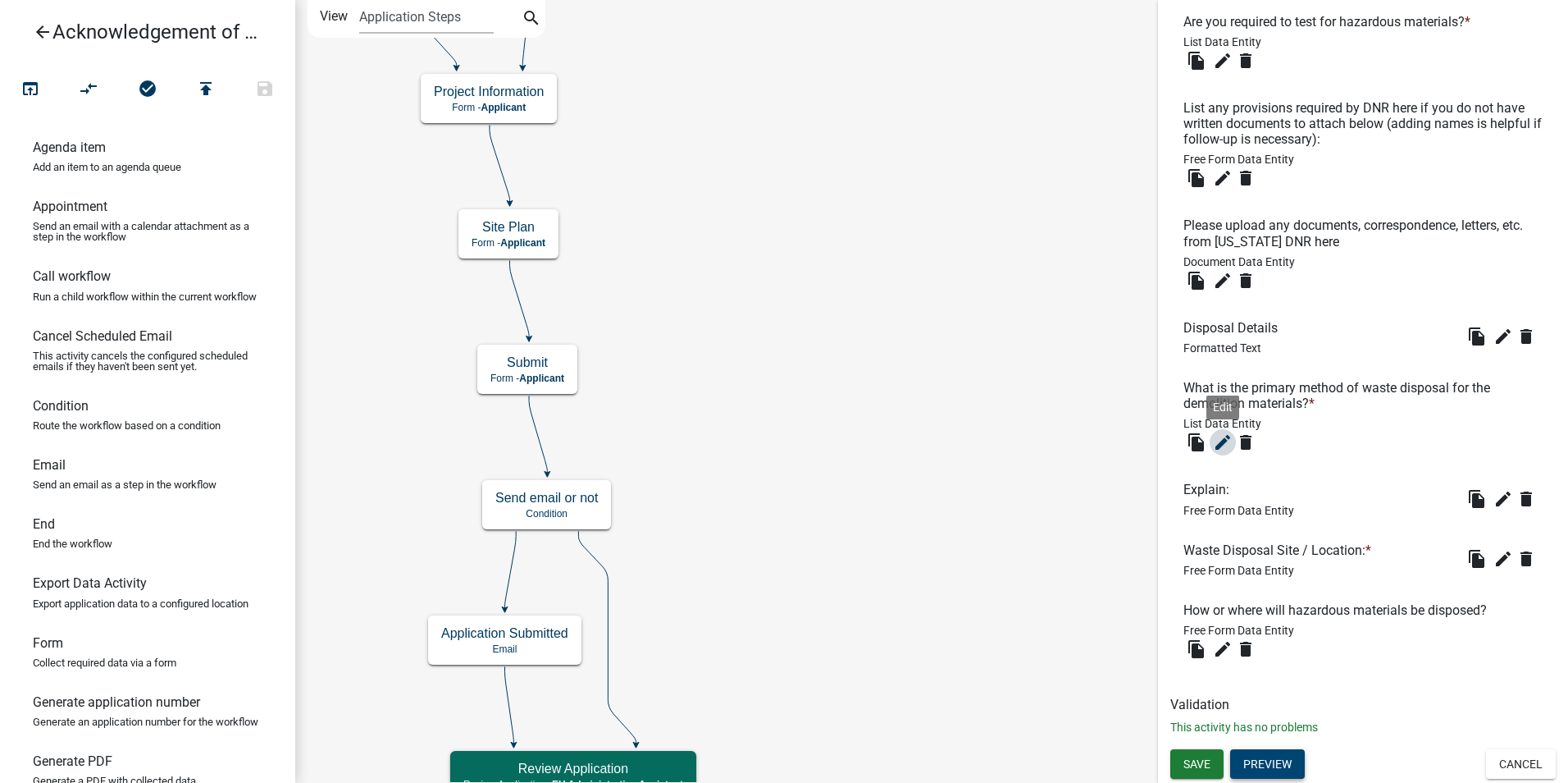
click at [1217, 444] on icon "edit" at bounding box center [1222, 441] width 19 height 19
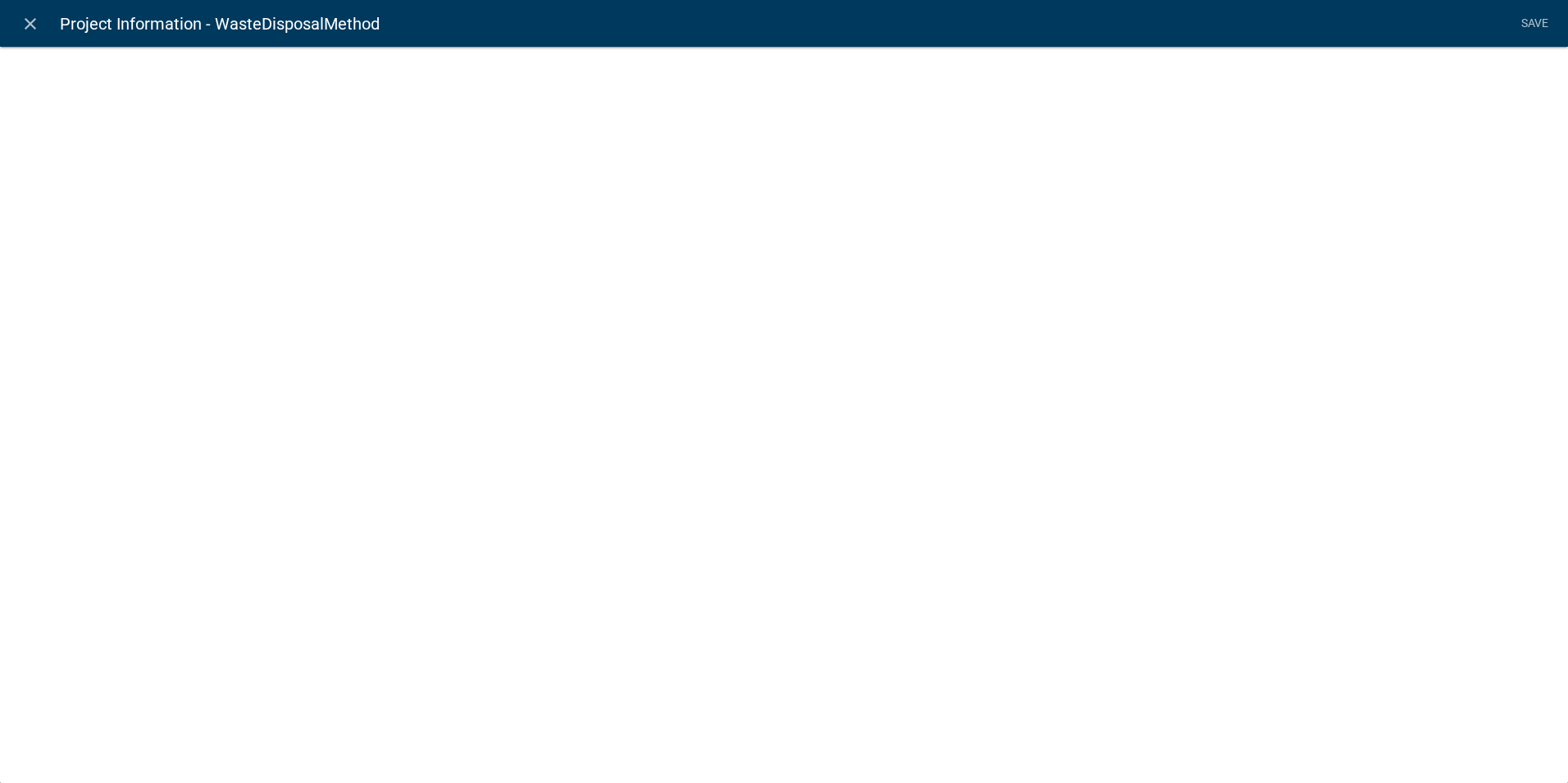
select select "list-data"
select select
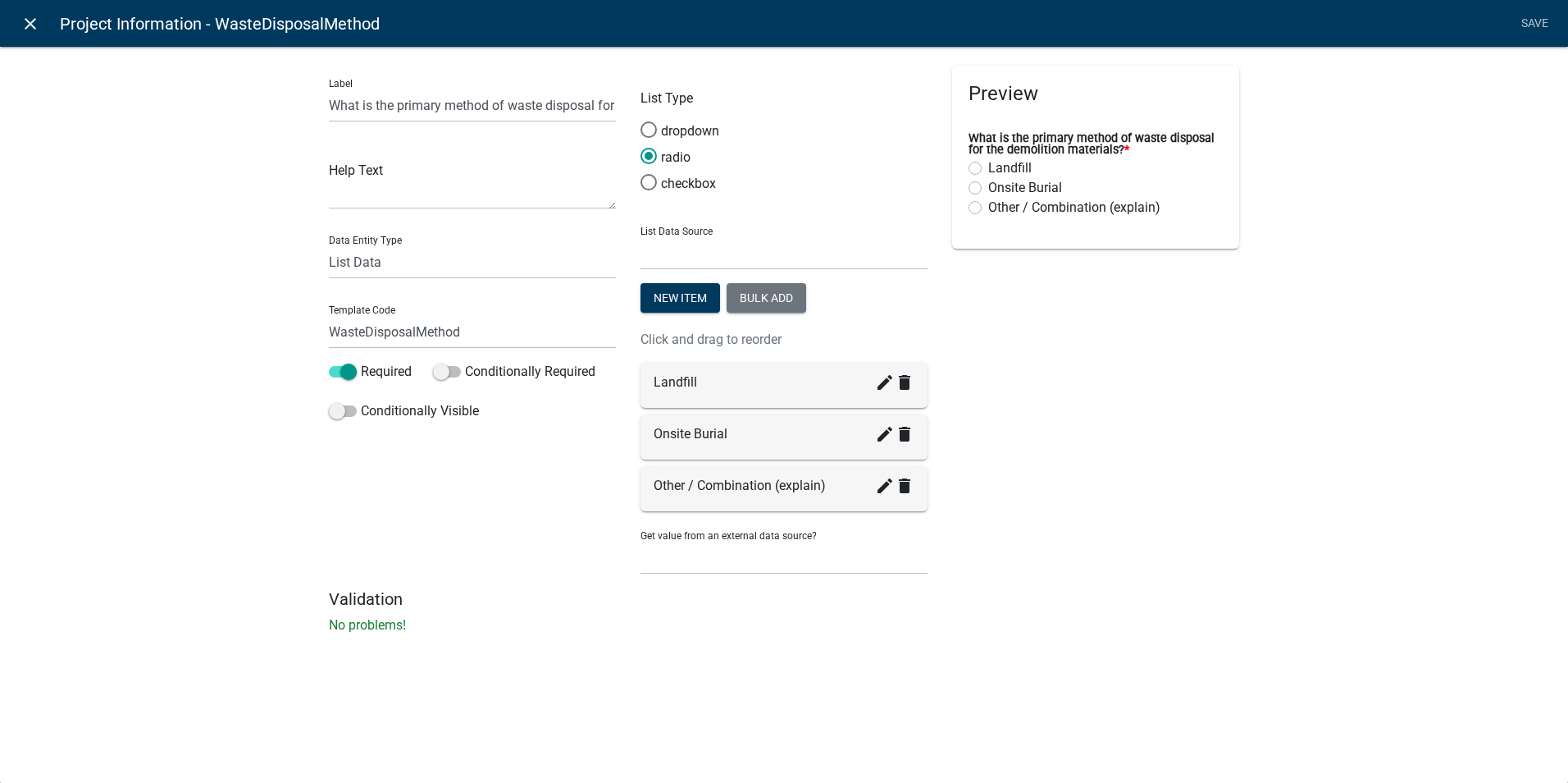
click at [30, 27] on icon "close" at bounding box center [30, 23] width 19 height 19
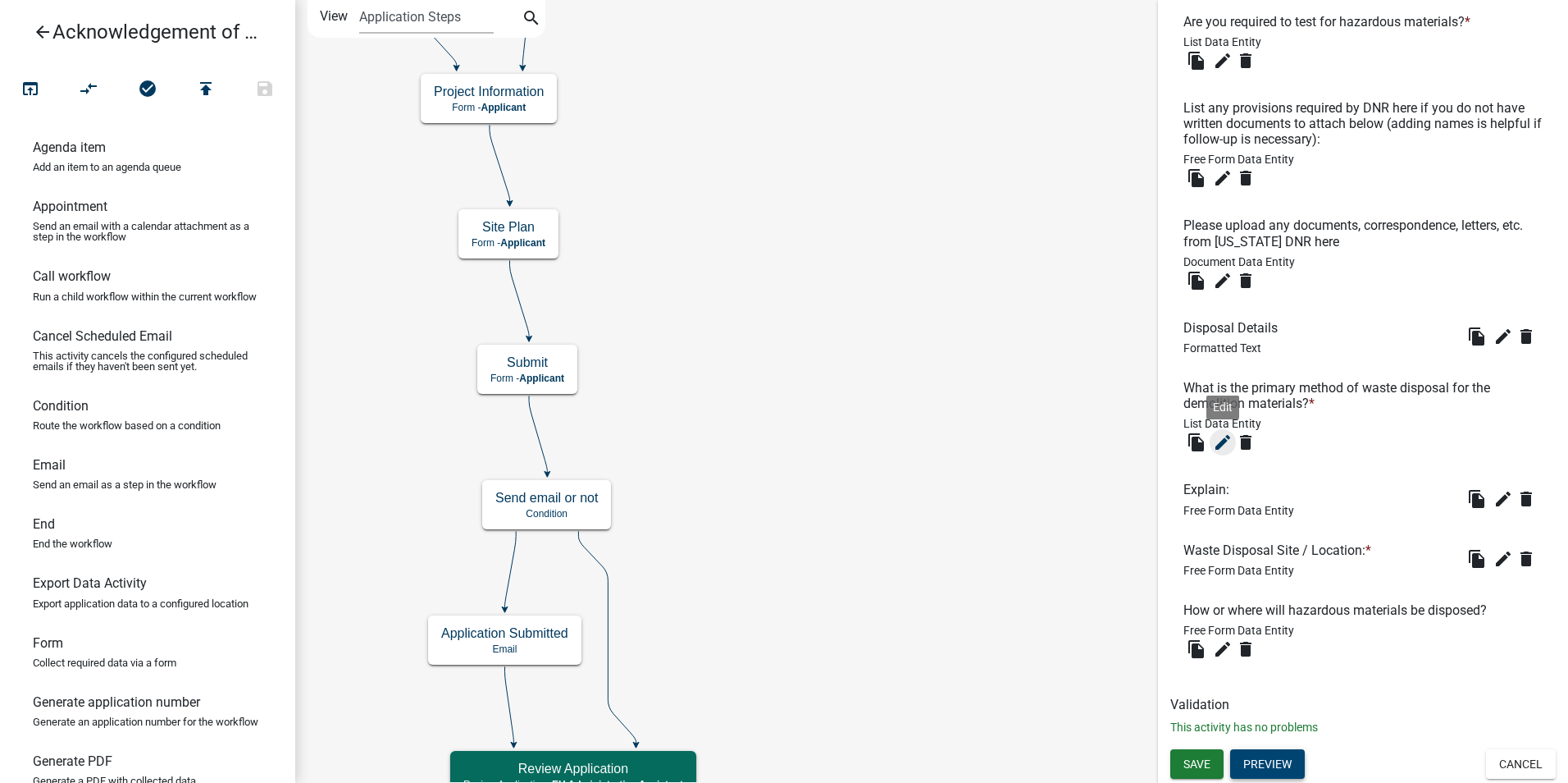
click at [1221, 452] on icon "edit" at bounding box center [1222, 441] width 19 height 19
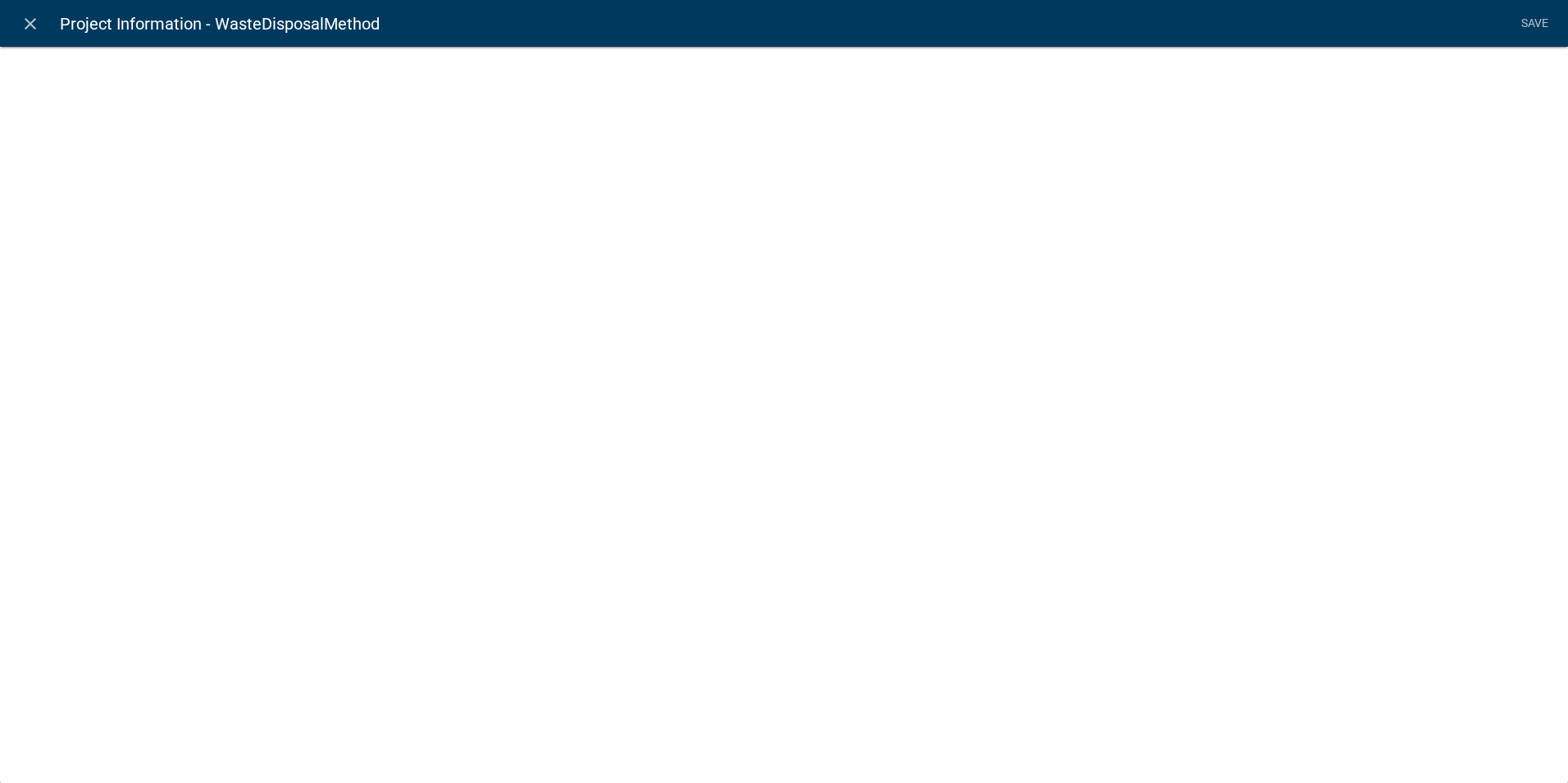
select select "list-data"
select select
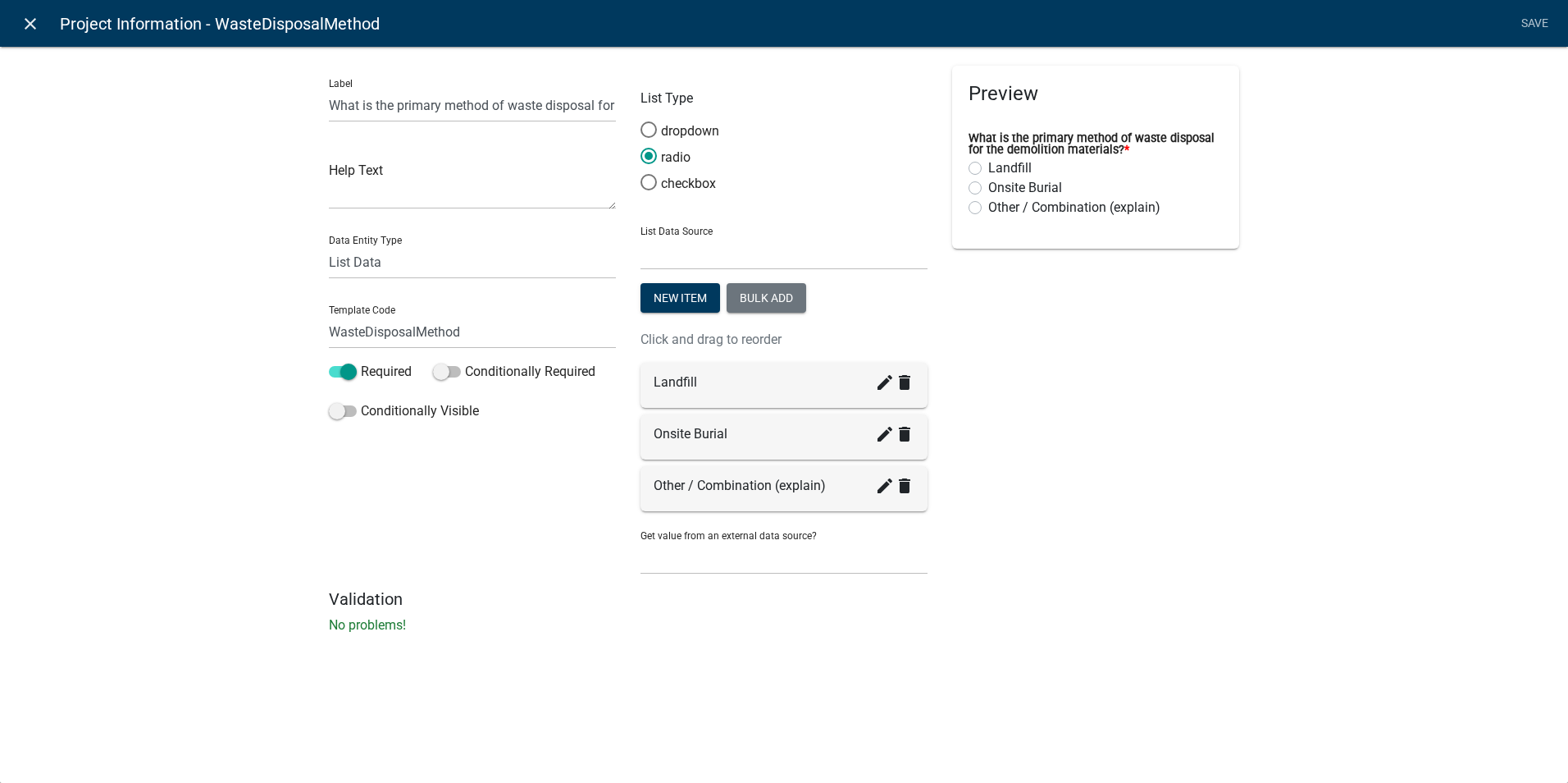
click at [25, 19] on icon "close" at bounding box center [30, 23] width 19 height 19
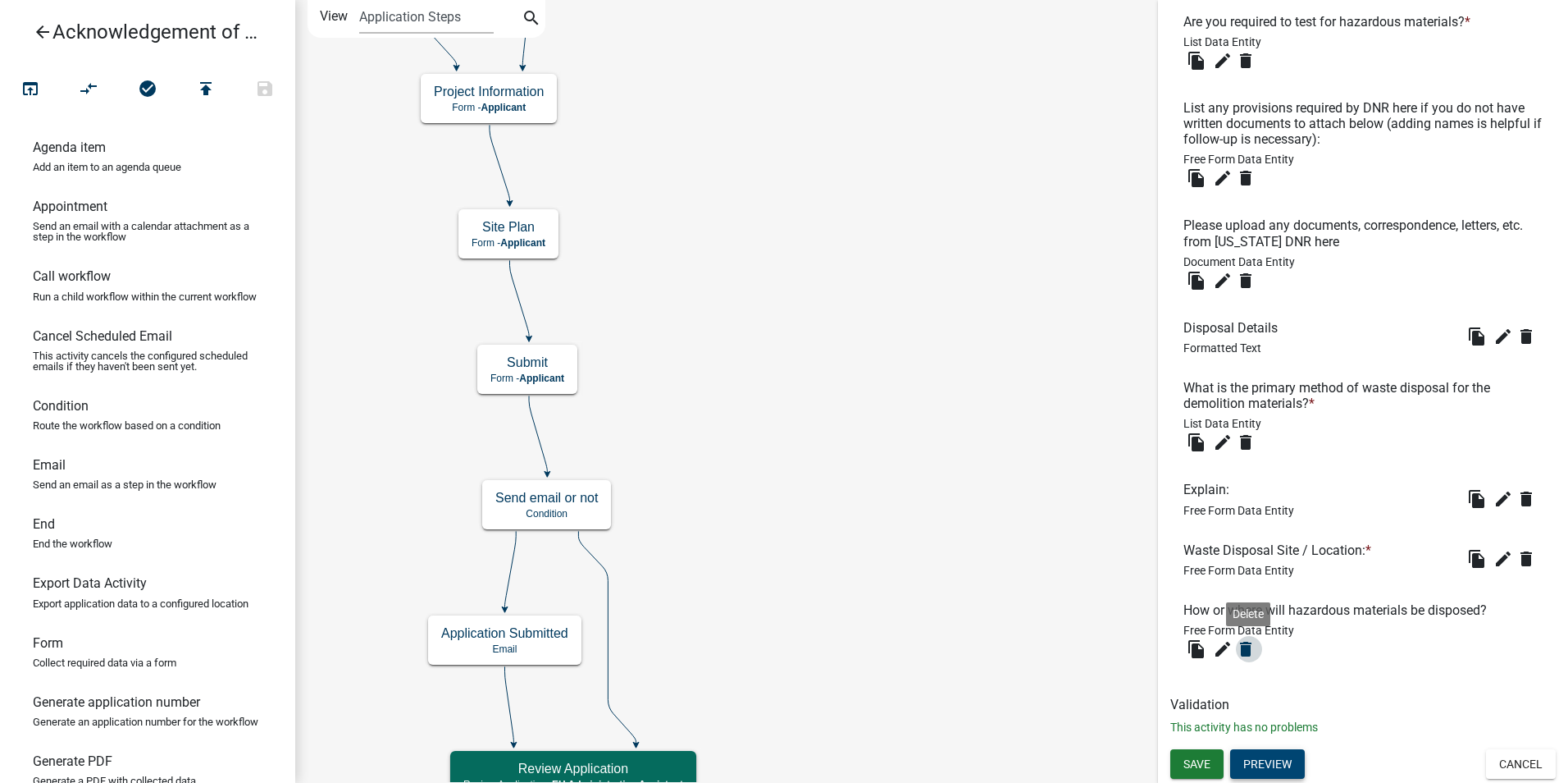
click at [1244, 652] on icon "delete" at bounding box center [1245, 648] width 19 height 19
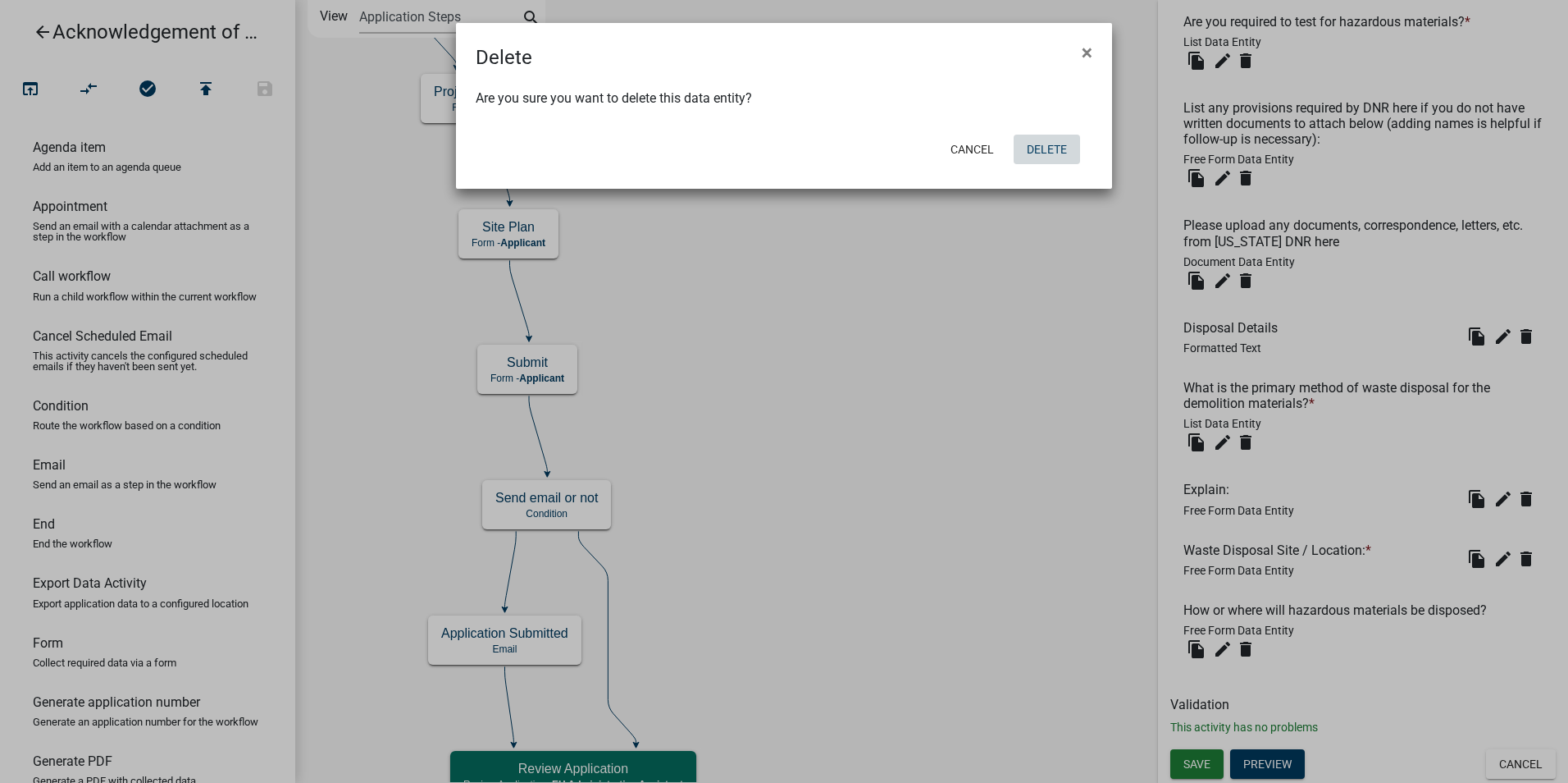
click at [1040, 152] on button "Delete" at bounding box center [1047, 149] width 66 height 30
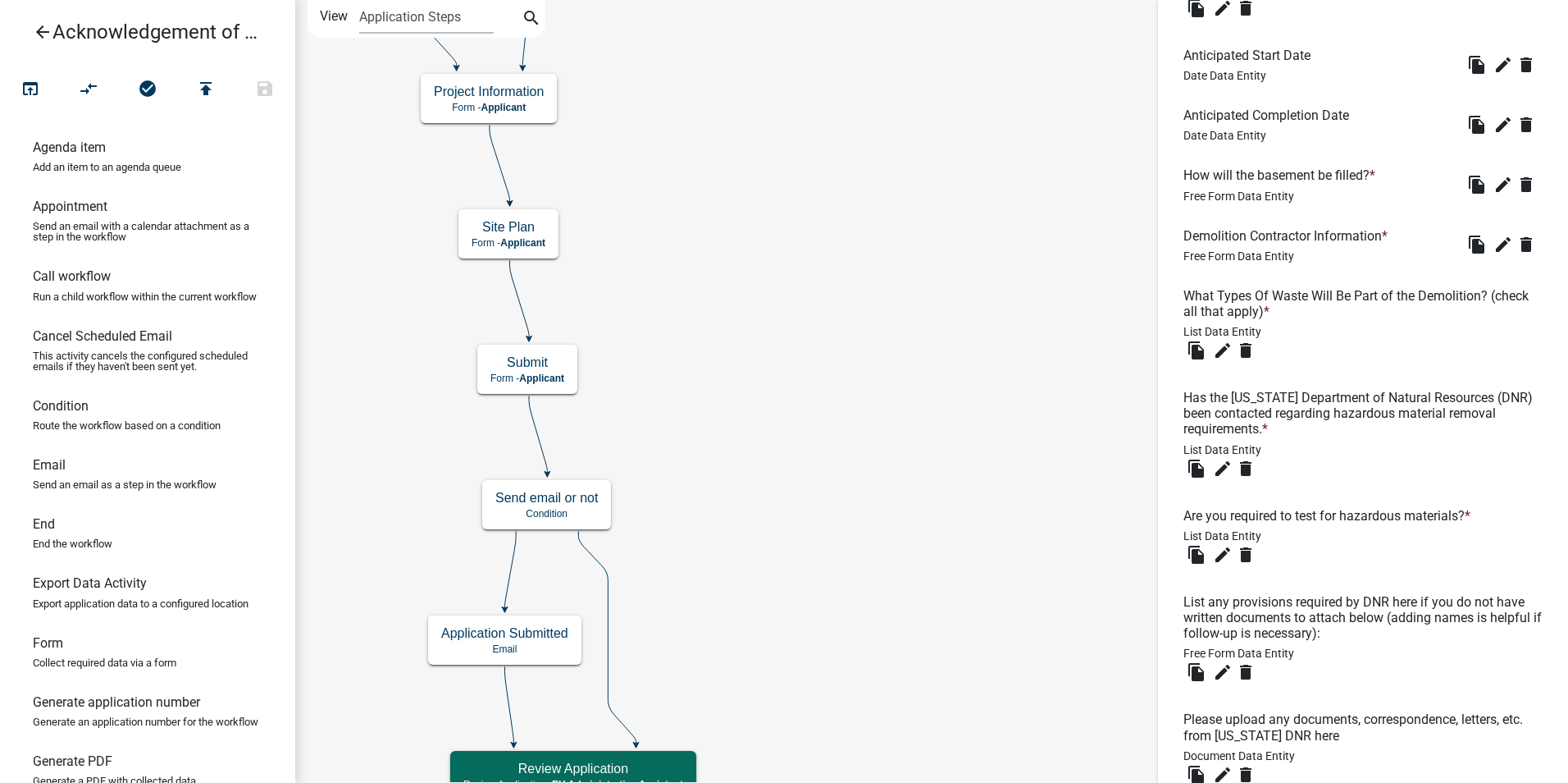
scroll to position [2019, 0]
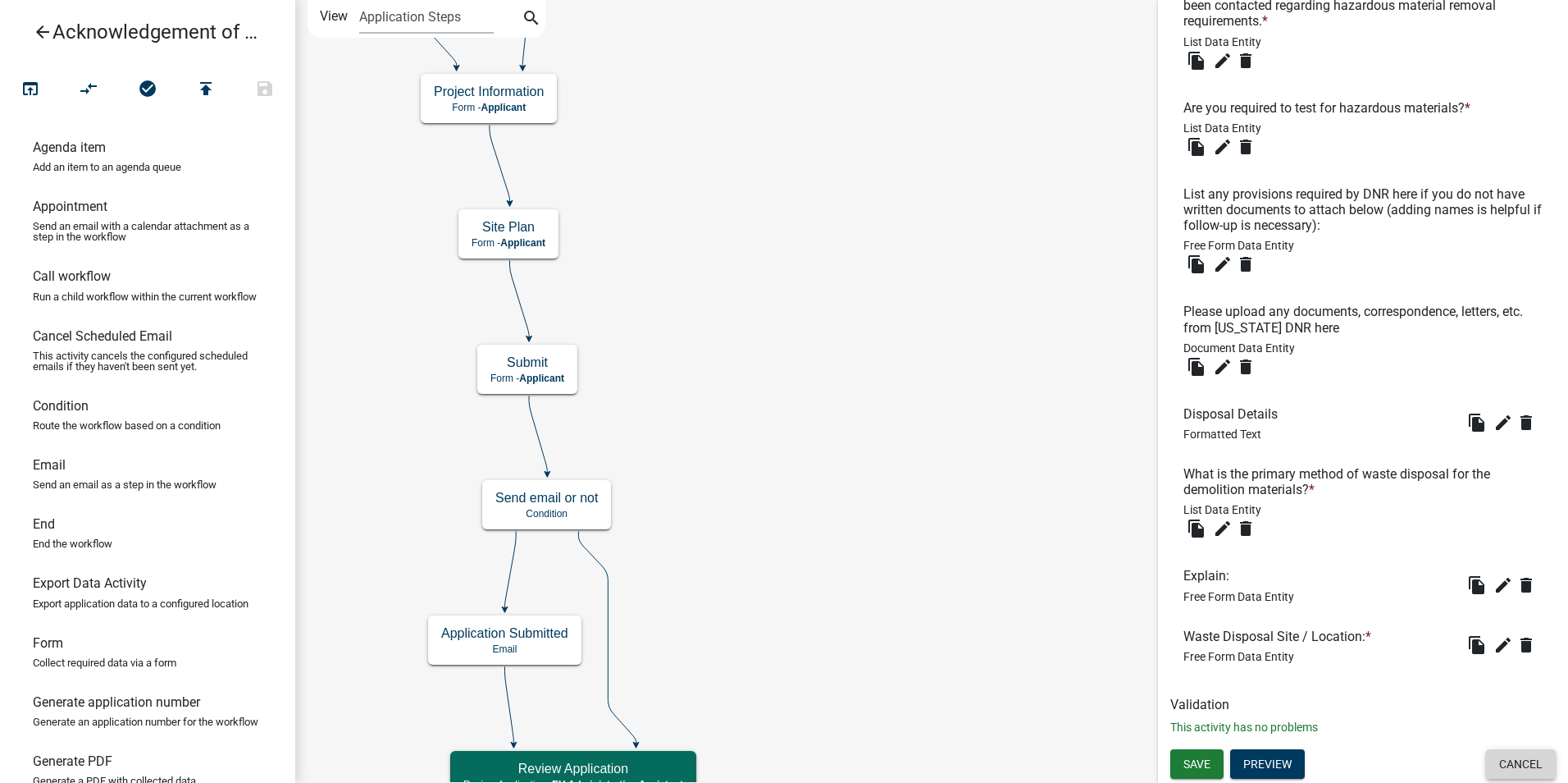
drag, startPoint x: 1508, startPoint y: 770, endPoint x: 1453, endPoint y: 774, distance: 55.1
click at [1507, 770] on button "Cancel" at bounding box center [1521, 764] width 69 height 30
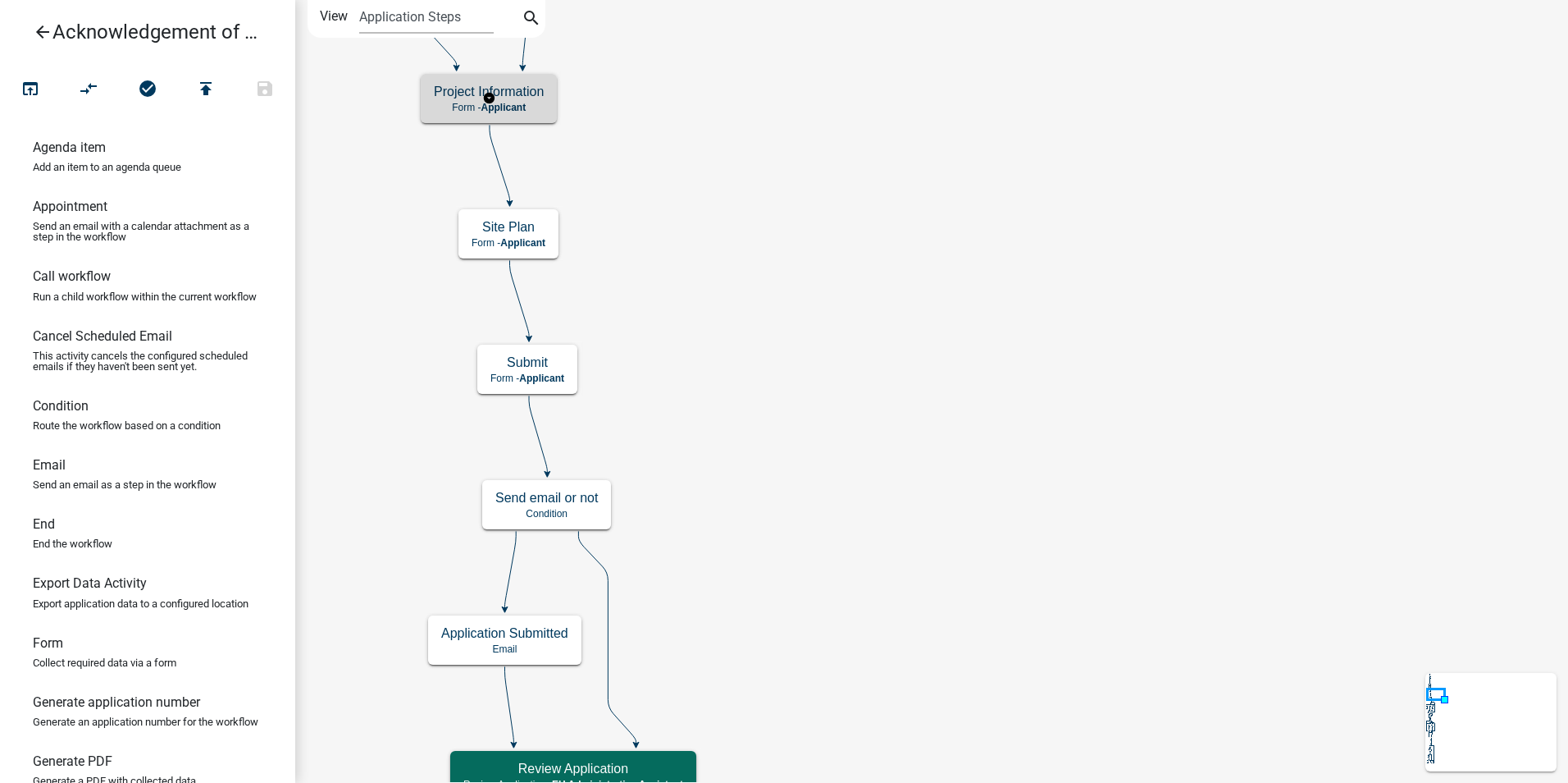
click at [515, 114] on div "Project Information Form - Applicant" at bounding box center [489, 98] width 136 height 49
click at [527, 94] on h5 "Project Information" at bounding box center [489, 92] width 110 height 15
click at [529, 94] on h5 "Project Information" at bounding box center [489, 92] width 110 height 15
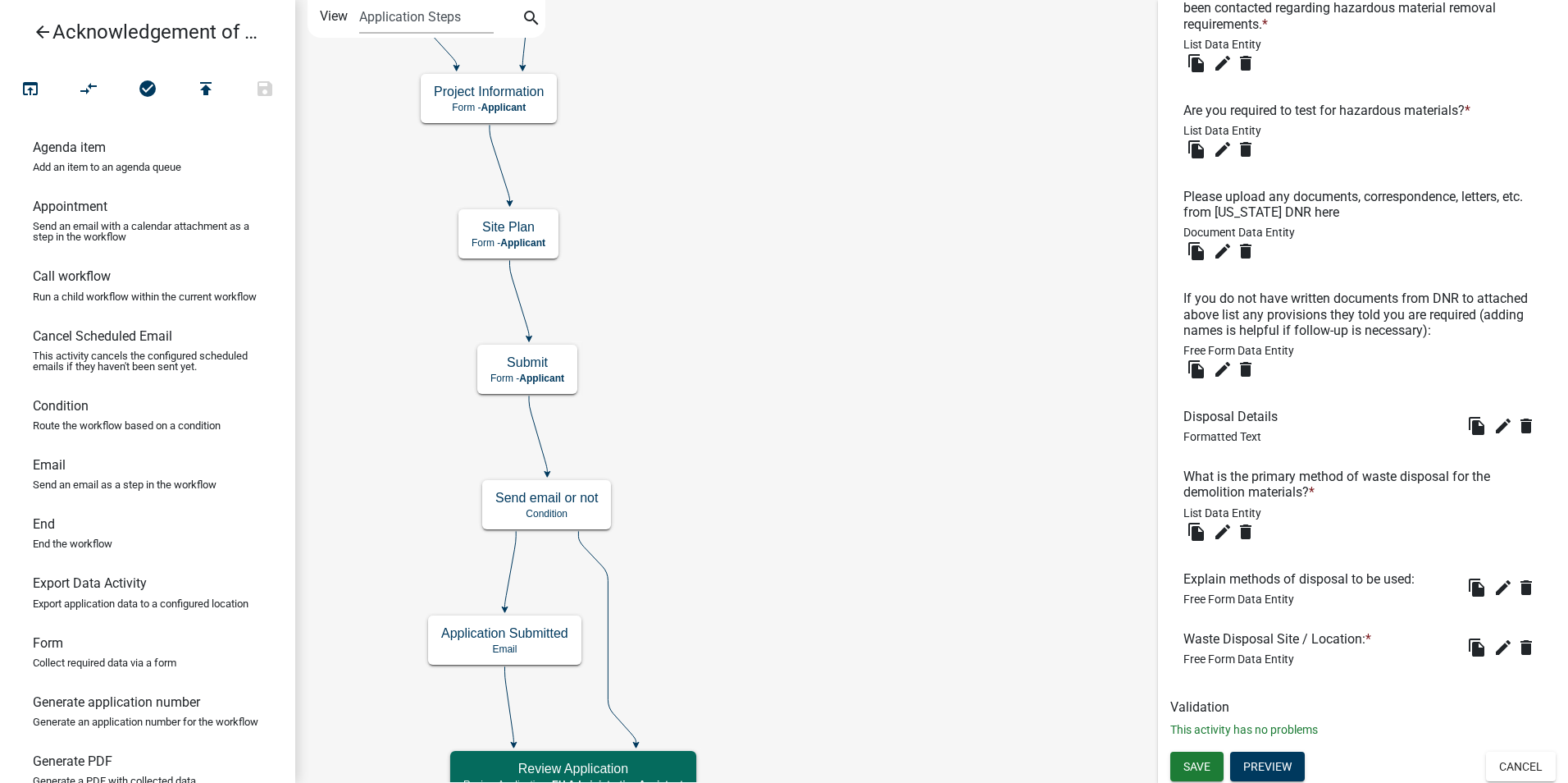
scroll to position [2079, 0]
click at [1277, 768] on button "Preview" at bounding box center [1267, 764] width 75 height 30
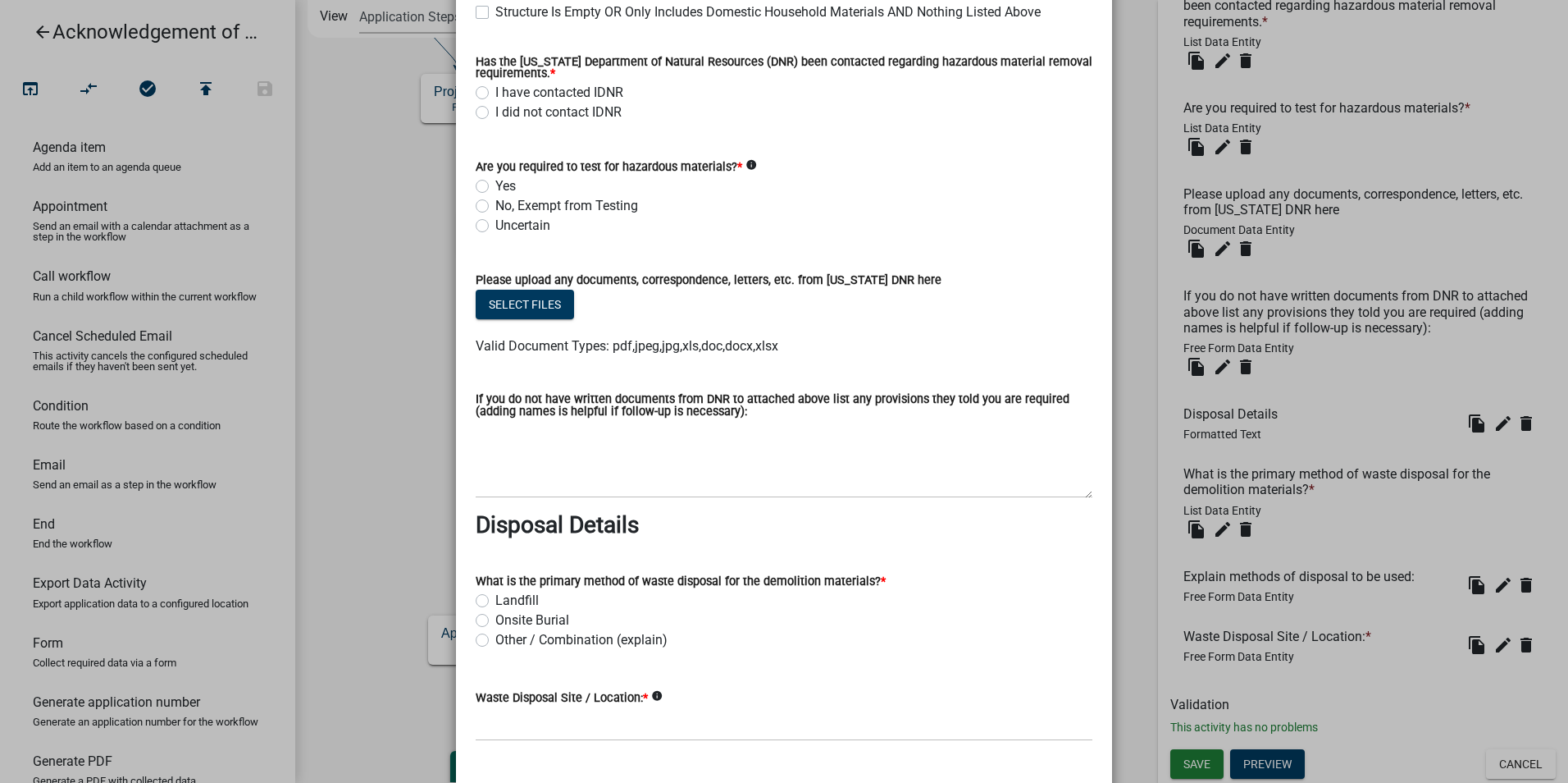
scroll to position [1921, 0]
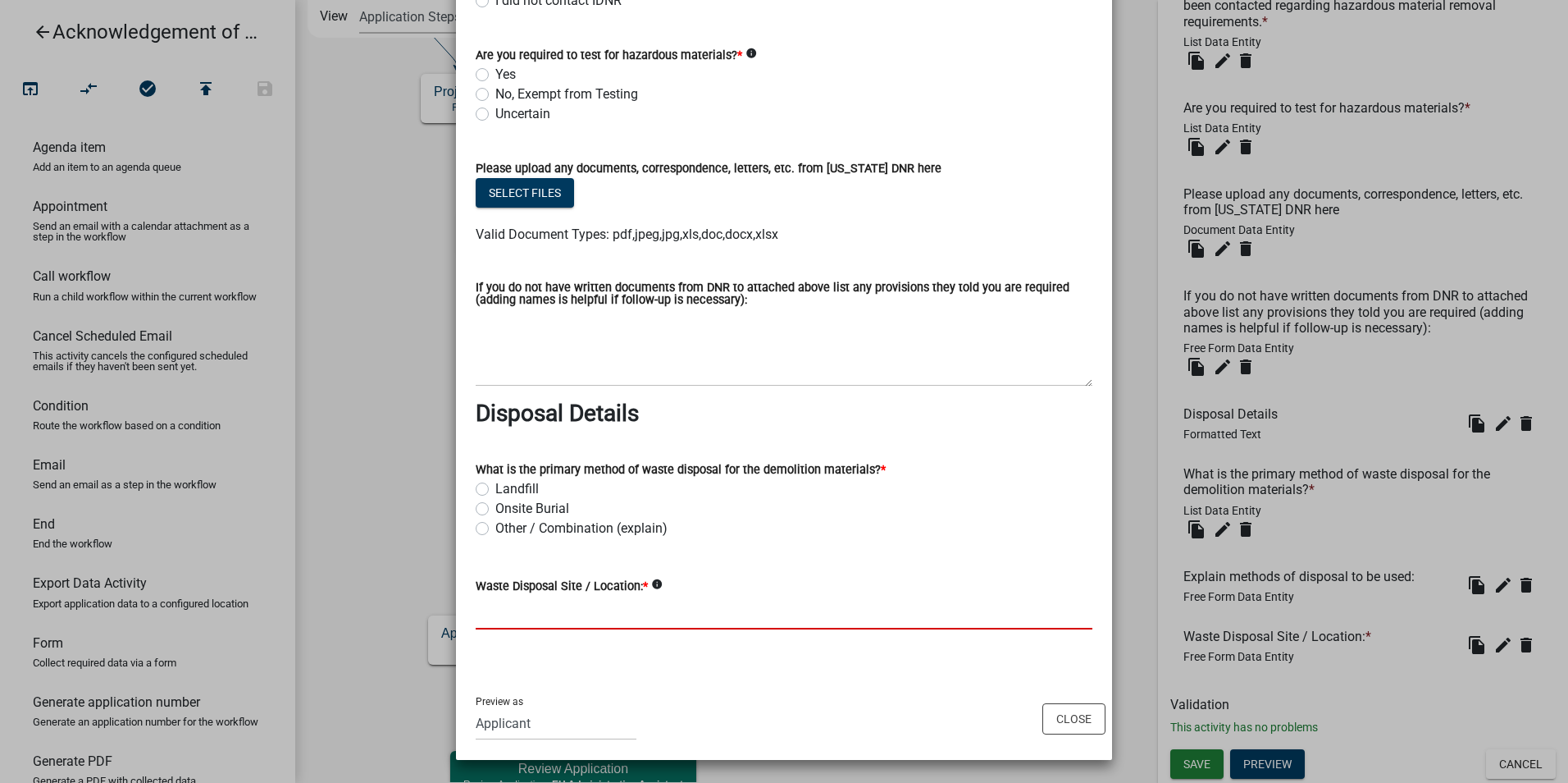
click at [576, 614] on input "Waste Disposal Site / Location: *" at bounding box center [784, 613] width 617 height 34
click at [572, 608] on input "Waste Disposal Site / Location: *" at bounding box center [784, 613] width 617 height 34
click at [858, 532] on div "Other / Combination (explain)" at bounding box center [784, 528] width 617 height 19
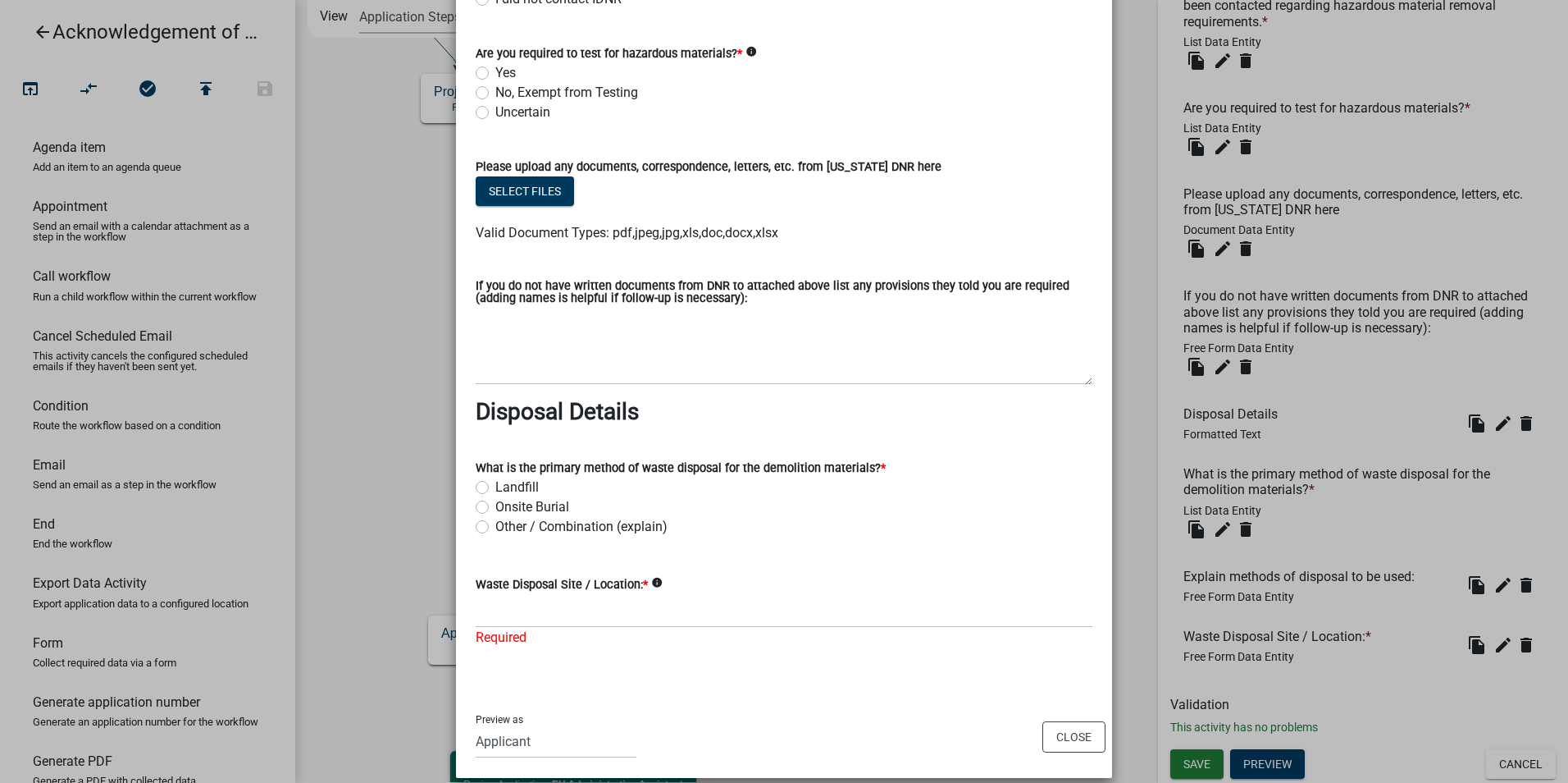
click at [767, 530] on div "Other / Combination (explain)" at bounding box center [784, 526] width 617 height 19
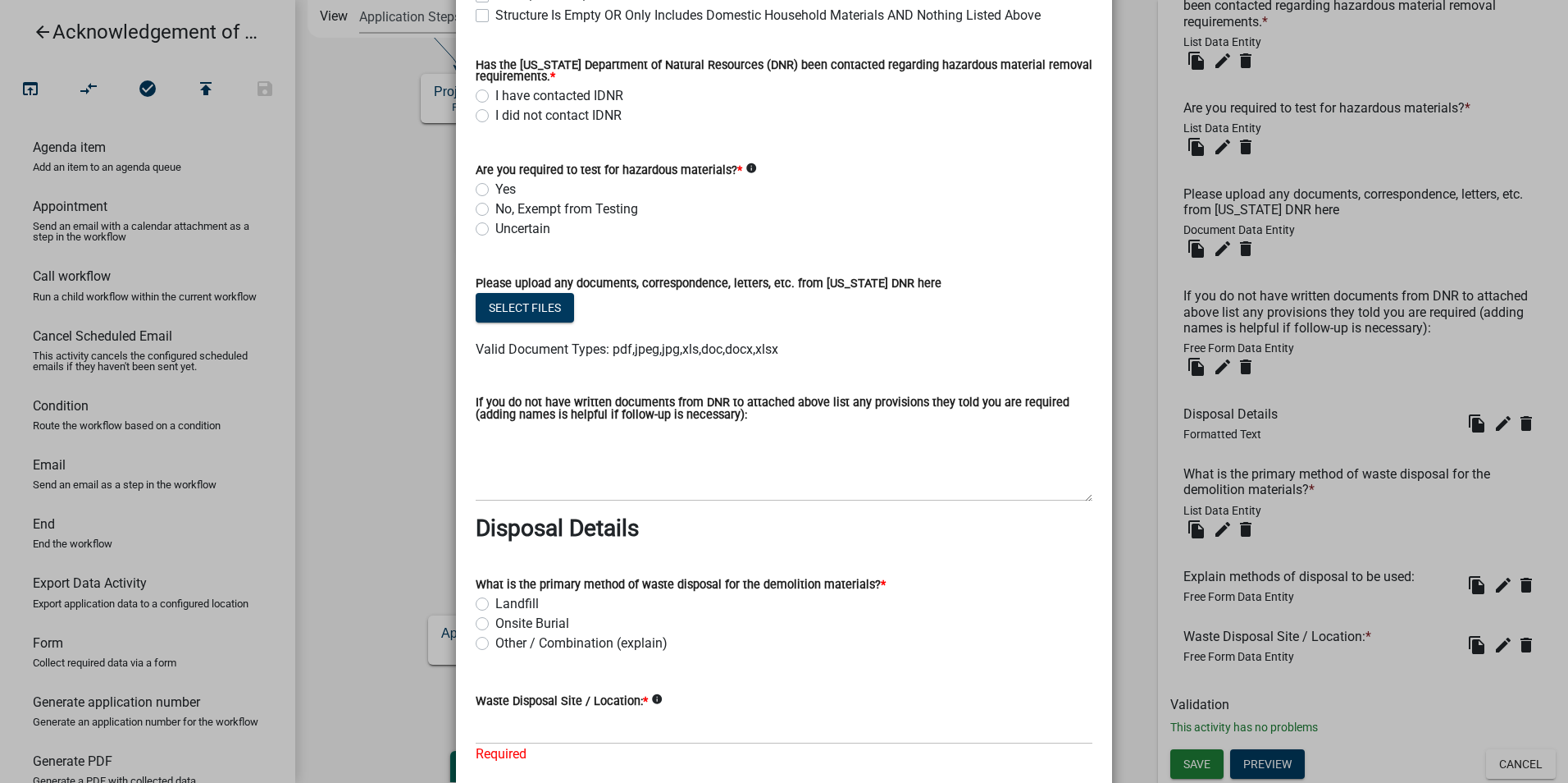
scroll to position [1941, 0]
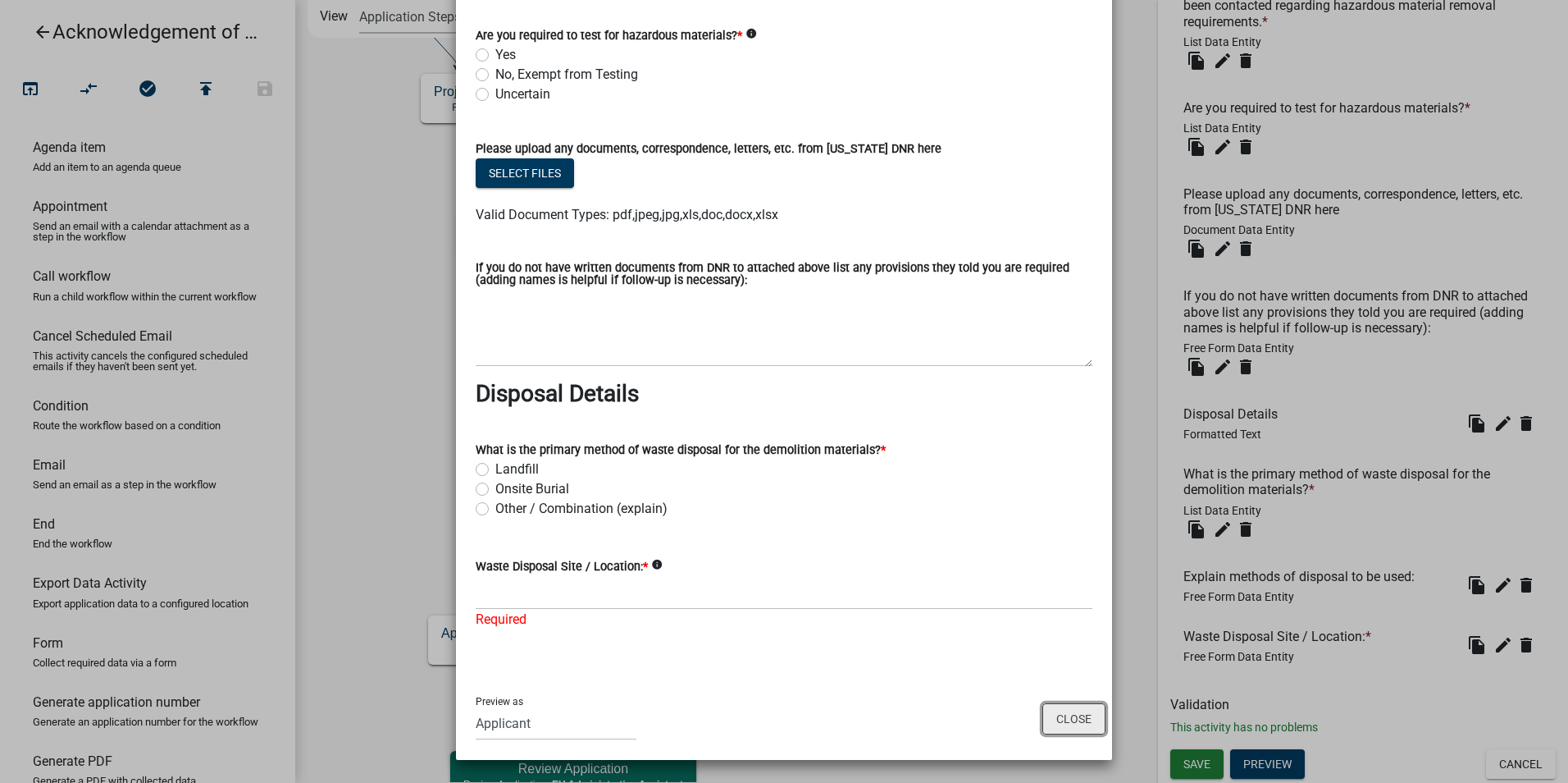
click at [1061, 727] on button "Close" at bounding box center [1074, 719] width 64 height 31
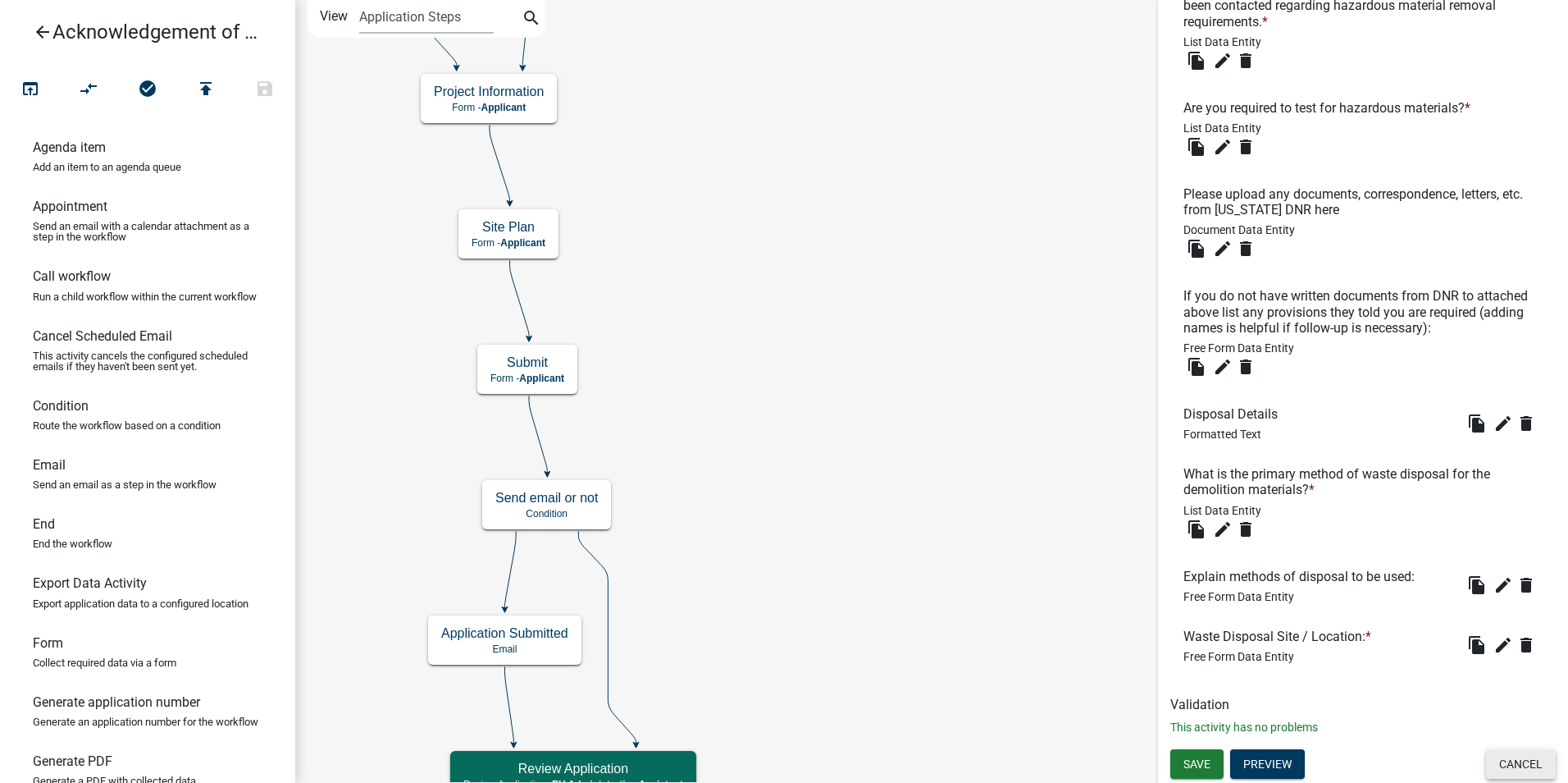
click at [1517, 763] on button "Cancel" at bounding box center [1521, 764] width 69 height 30
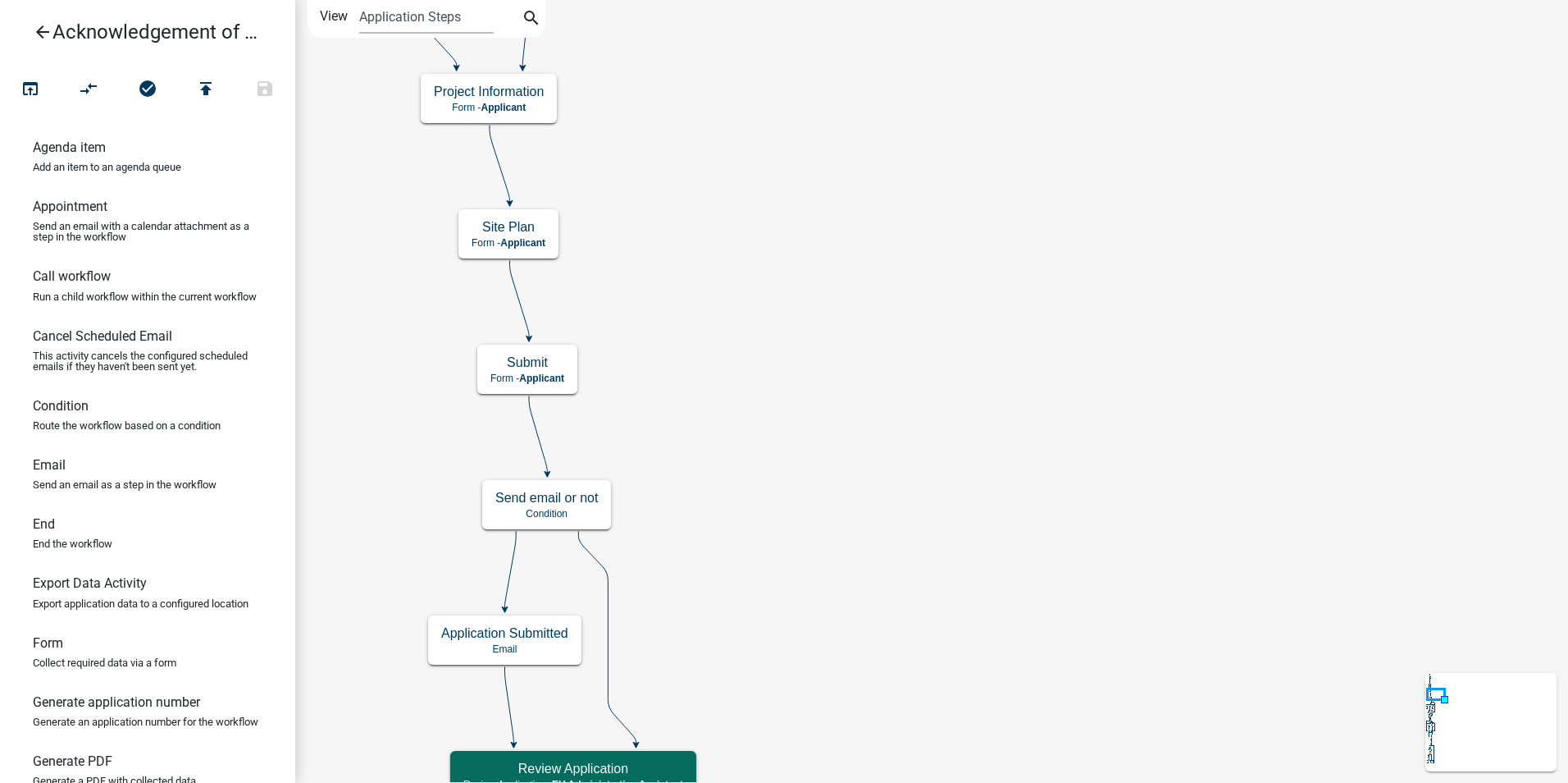
scroll to position [0, 0]
click at [530, 225] on h5 "Site Plan" at bounding box center [508, 227] width 74 height 15
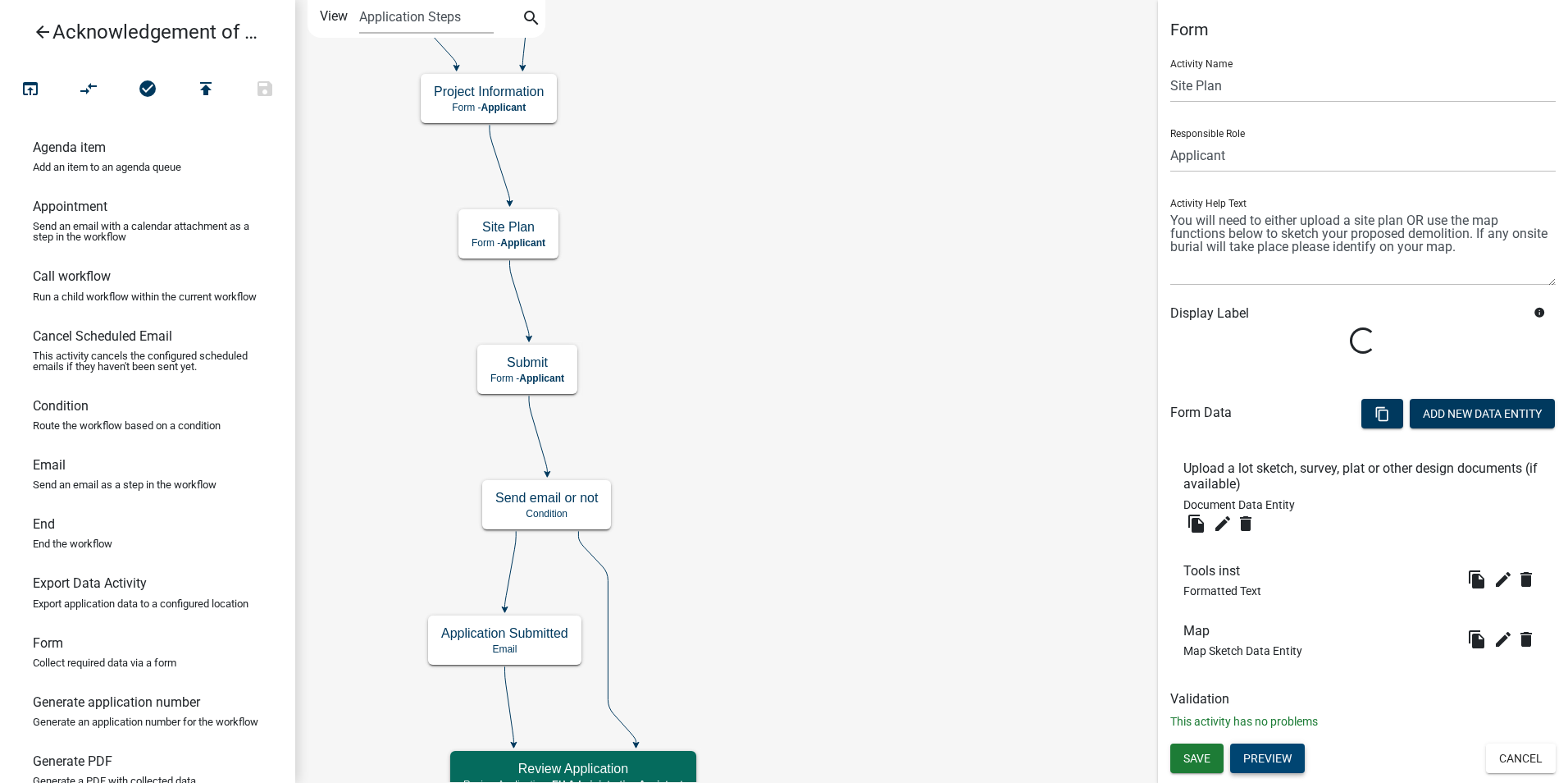
click at [1267, 753] on div "Form Activity Name Site Plan Responsible Role Applicant Admin P & D Inspectors …" at bounding box center [1363, 392] width 410 height 783
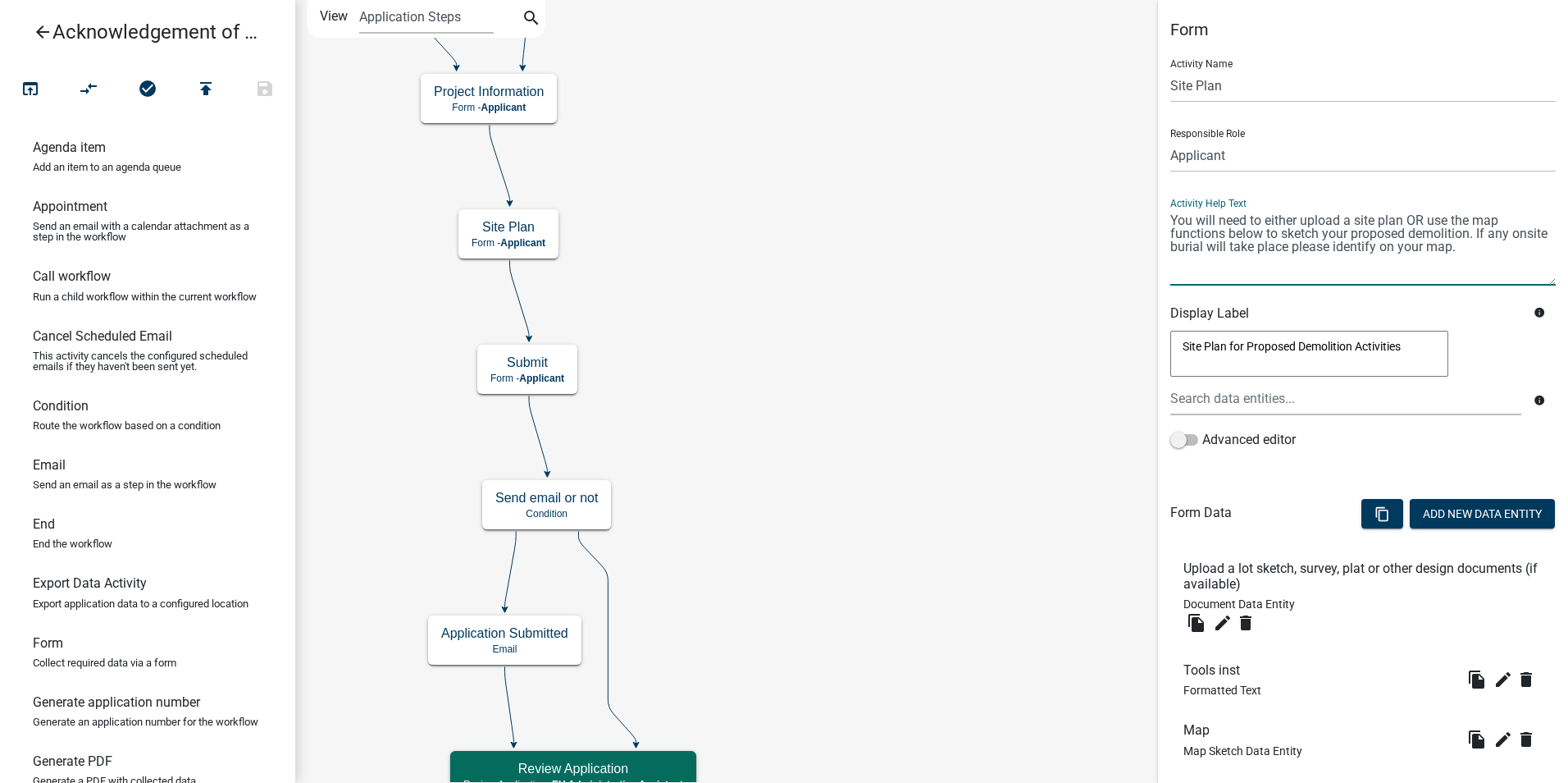
click at [1471, 235] on textarea at bounding box center [1363, 247] width 385 height 77
click at [1281, 268] on textarea "To enrich screen reader interactions, please activate Accessibility in Grammarl…" at bounding box center [1363, 247] width 385 height 77
click at [1322, 220] on textarea "To enrich screen reader interactions, please activate Accessibility in Grammarl…" at bounding box center [1363, 247] width 385 height 77
click at [1380, 263] on textarea "To enrich screen reader interactions, please activate Accessibility in Grammarl…" at bounding box center [1363, 247] width 385 height 77
click at [1188, 242] on textarea "To enrich screen reader interactions, please activate Accessibility in Grammarl…" at bounding box center [1363, 247] width 385 height 77
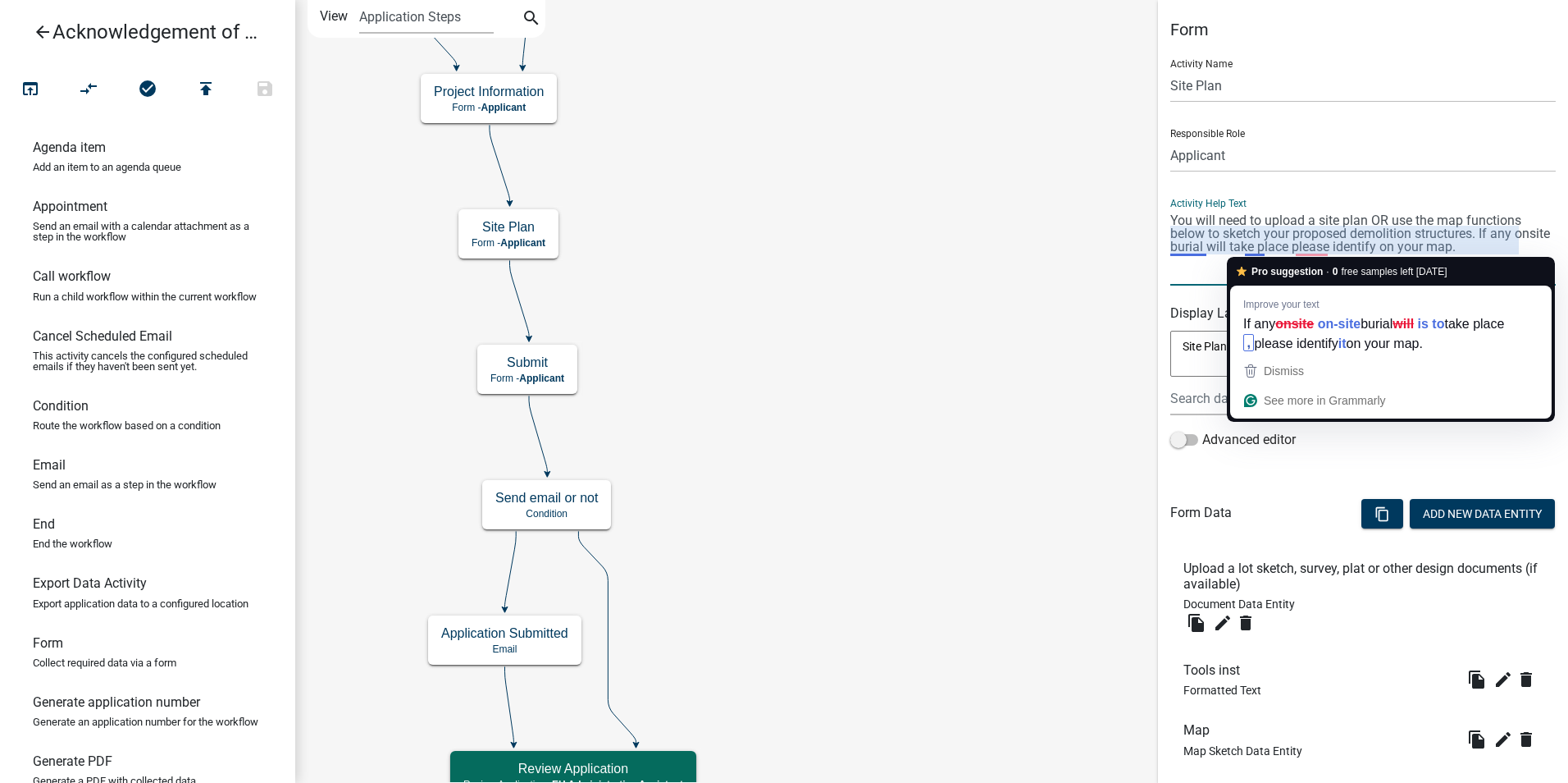
click at [1260, 246] on textarea "To enrich screen reader interactions, please activate Accessibility in Grammarl…" at bounding box center [1363, 247] width 385 height 77
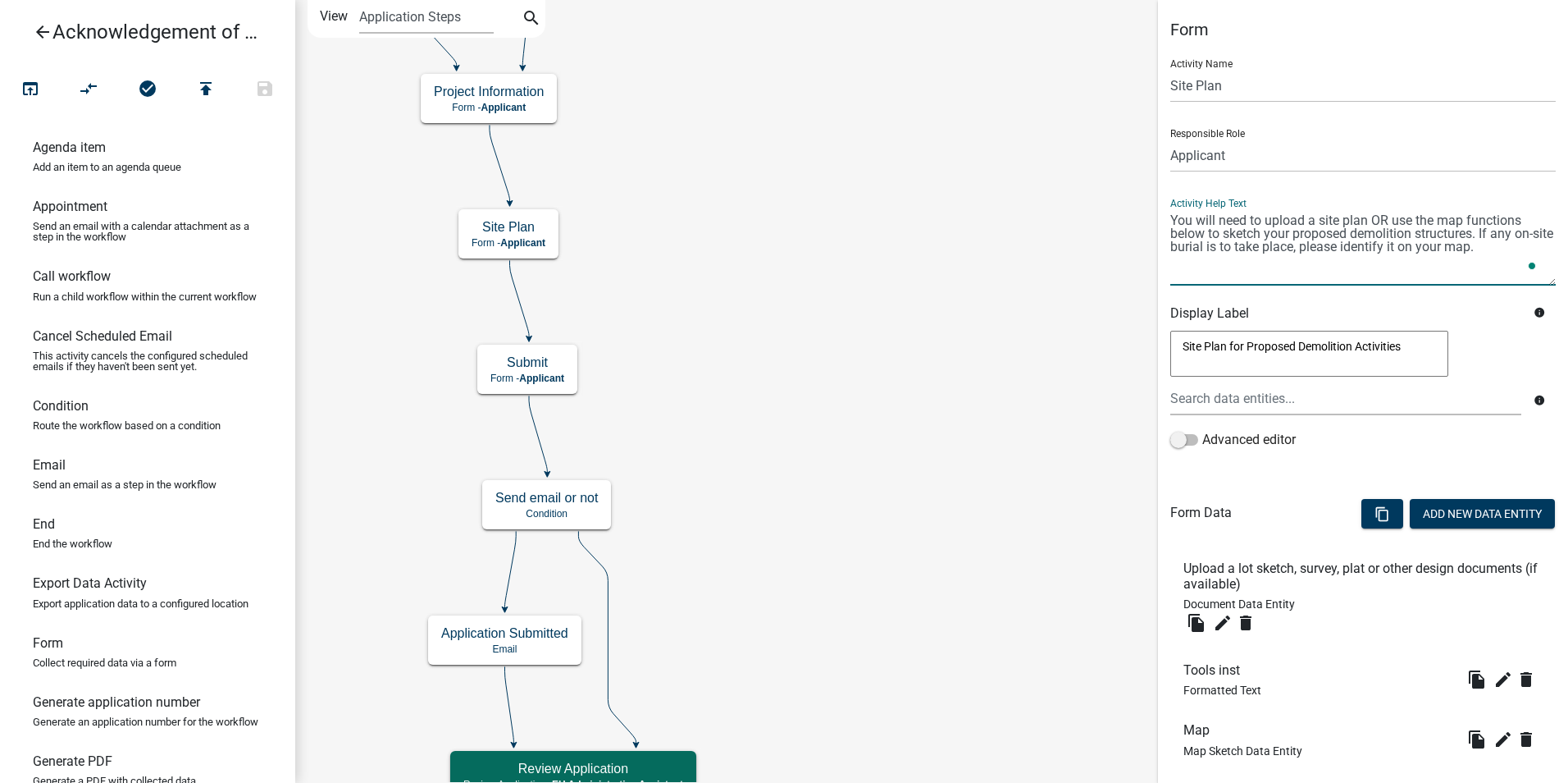
drag, startPoint x: 1538, startPoint y: 231, endPoint x: 1565, endPoint y: 241, distance: 28.8
click at [1539, 231] on textarea "To enrich screen reader interactions, please activate Accessibility in Grammarl…" at bounding box center [1363, 247] width 385 height 77
type textarea "You will need to upload a site plan OR use the map functions below to sketch yo…"
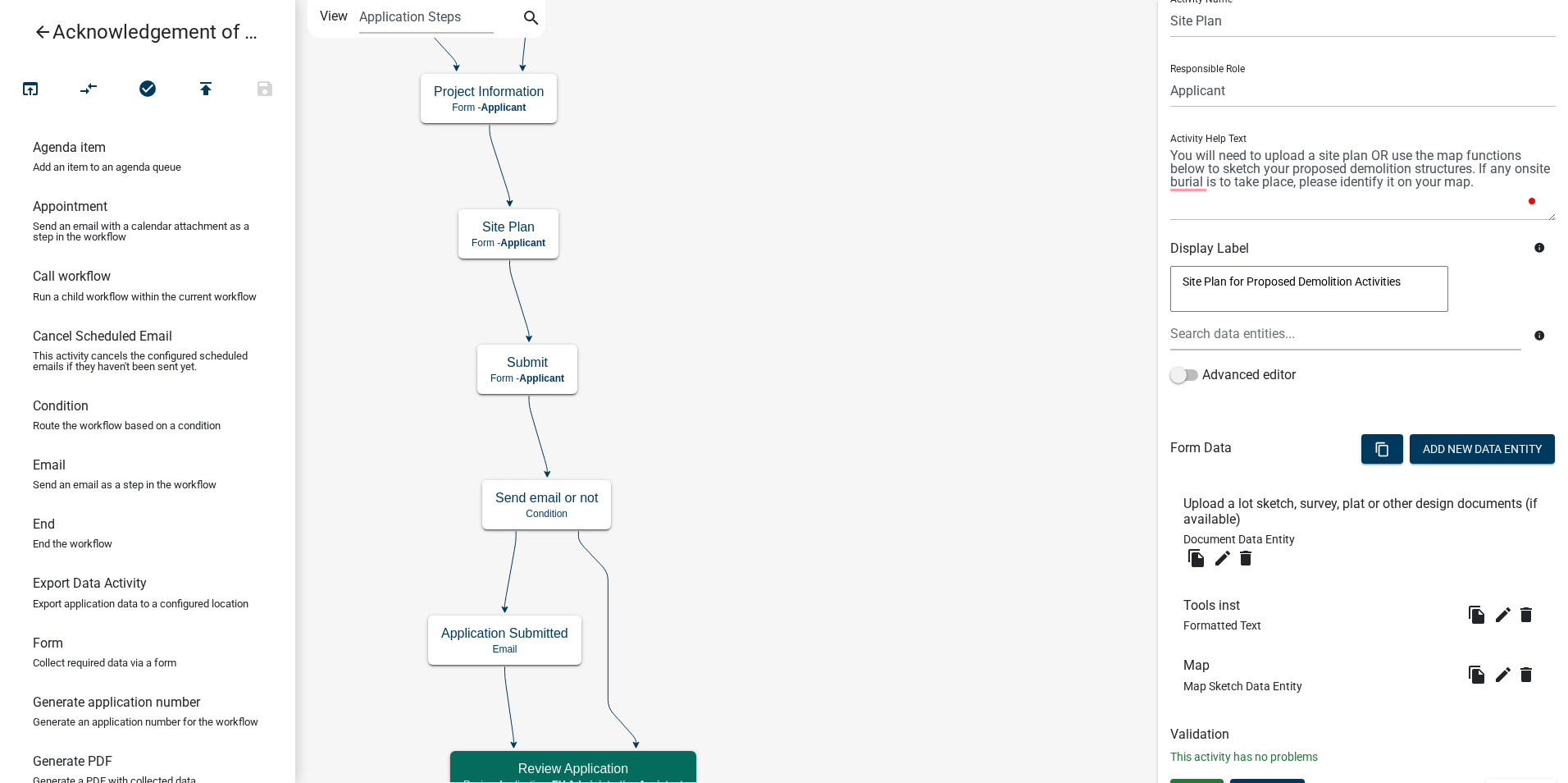
scroll to position [94, 0]
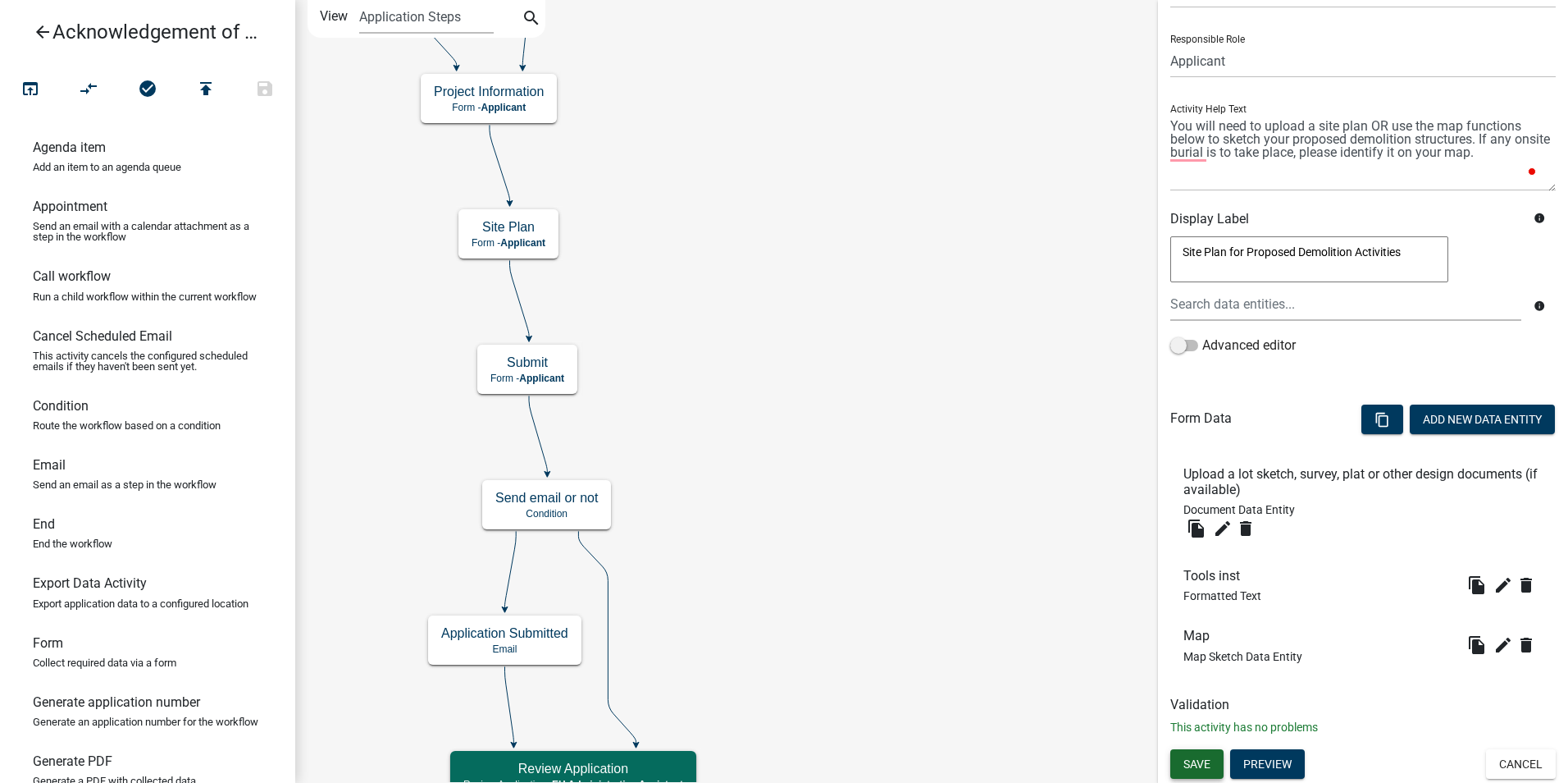
click at [1209, 773] on button "Save" at bounding box center [1197, 764] width 53 height 30
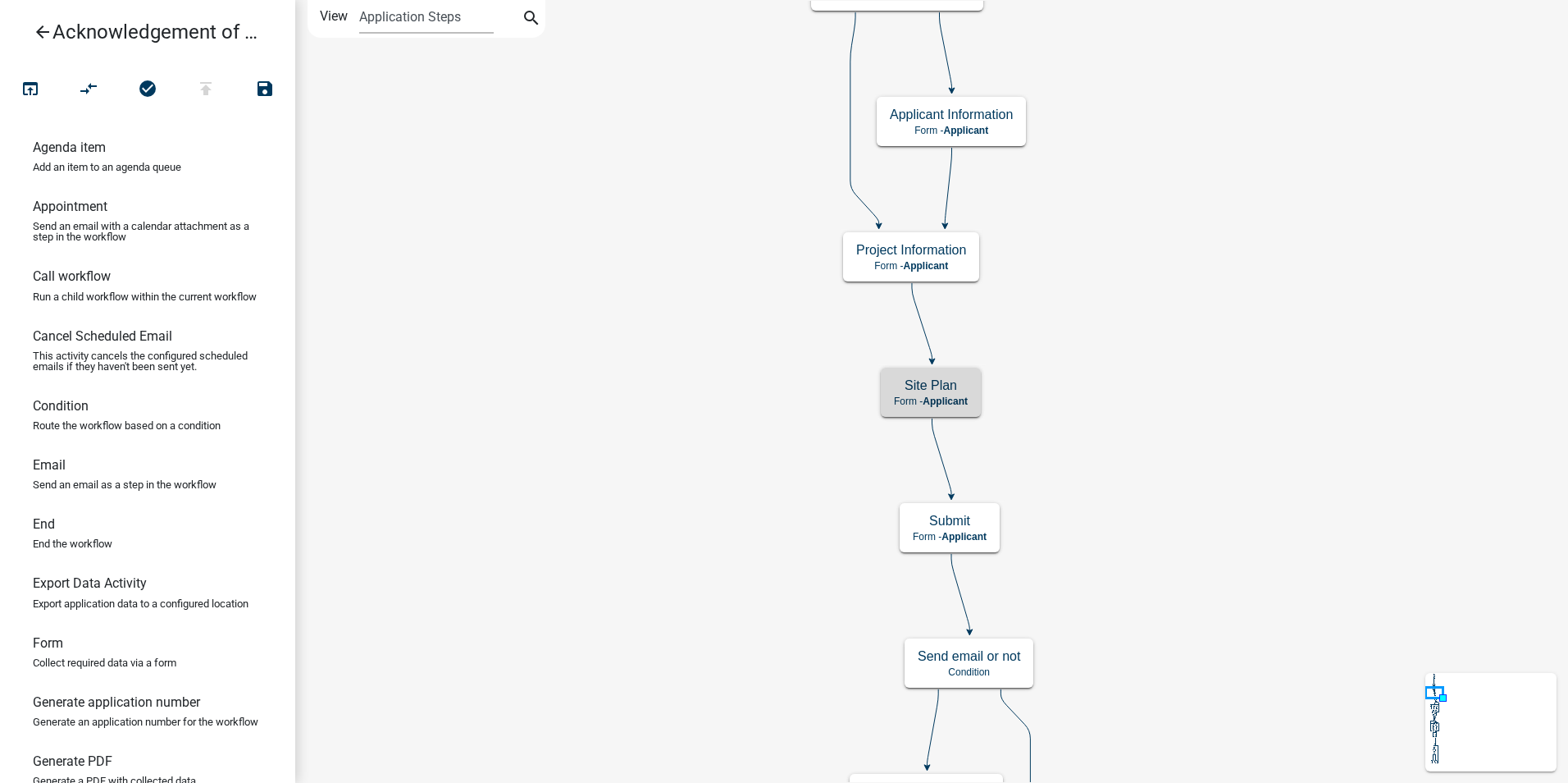
scroll to position [0, 0]
click at [972, 517] on h5 "Submit" at bounding box center [950, 520] width 74 height 15
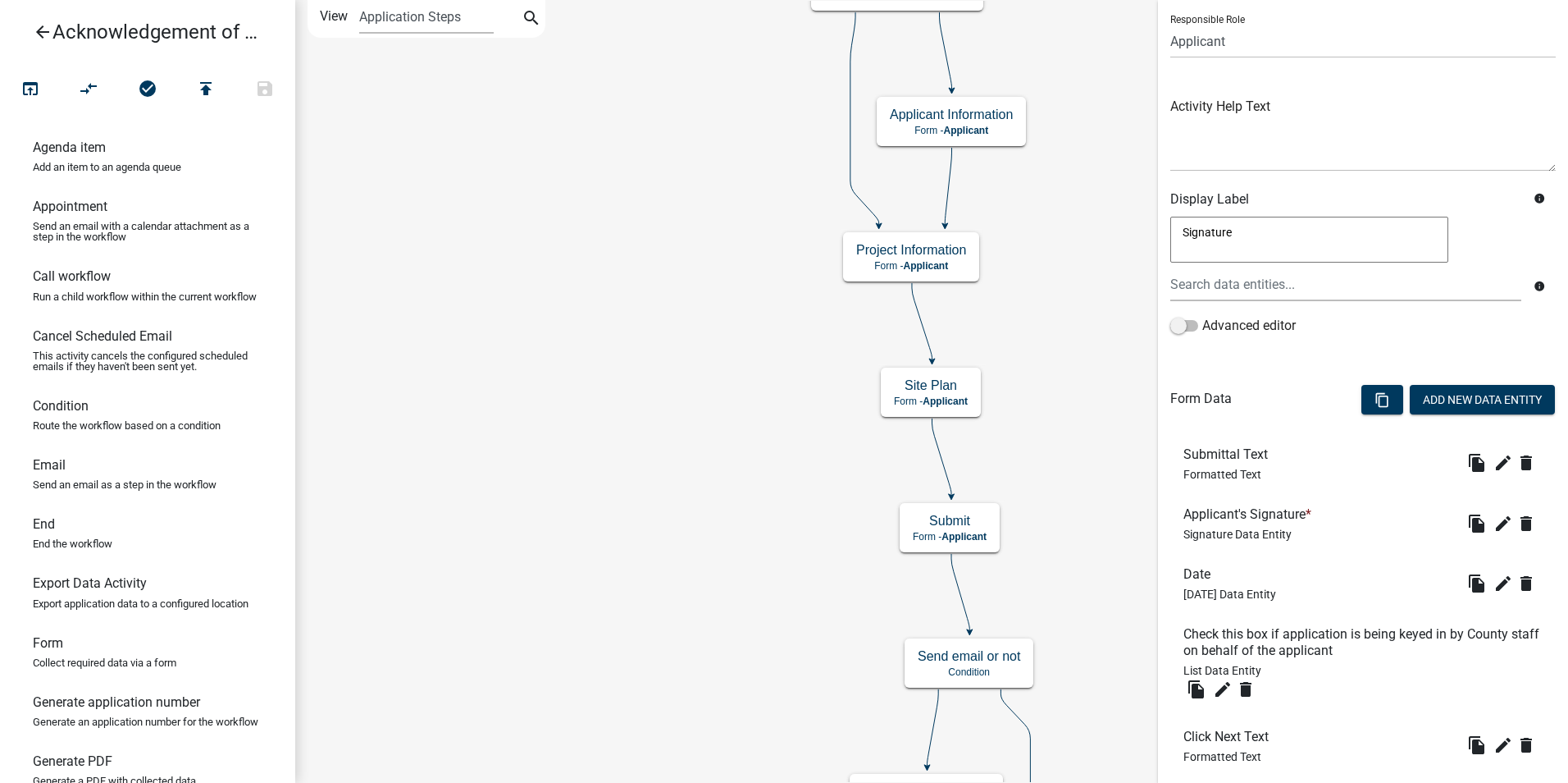
scroll to position [214, 0]
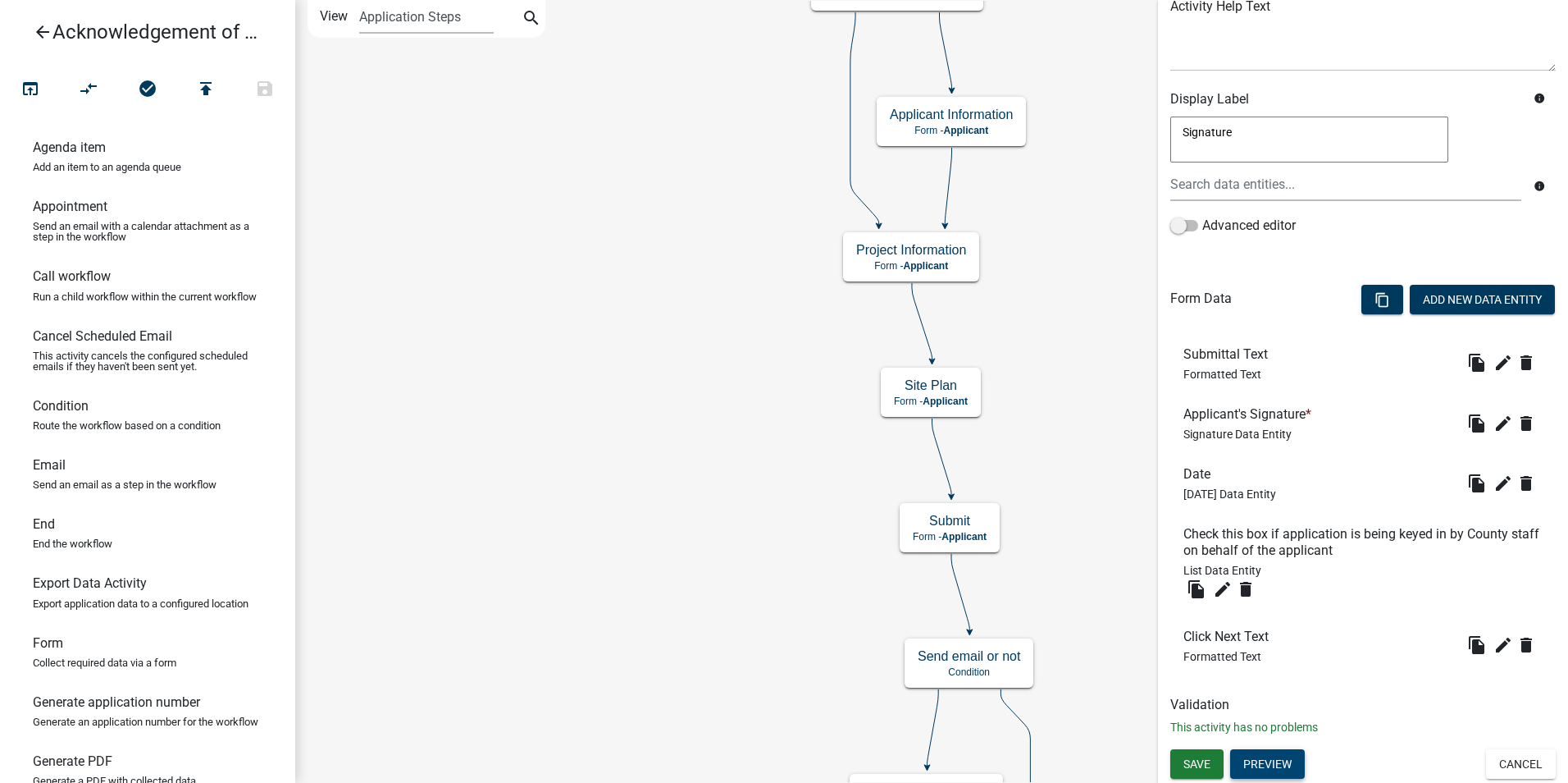
click at [1263, 757] on button "Preview" at bounding box center [1267, 764] width 75 height 30
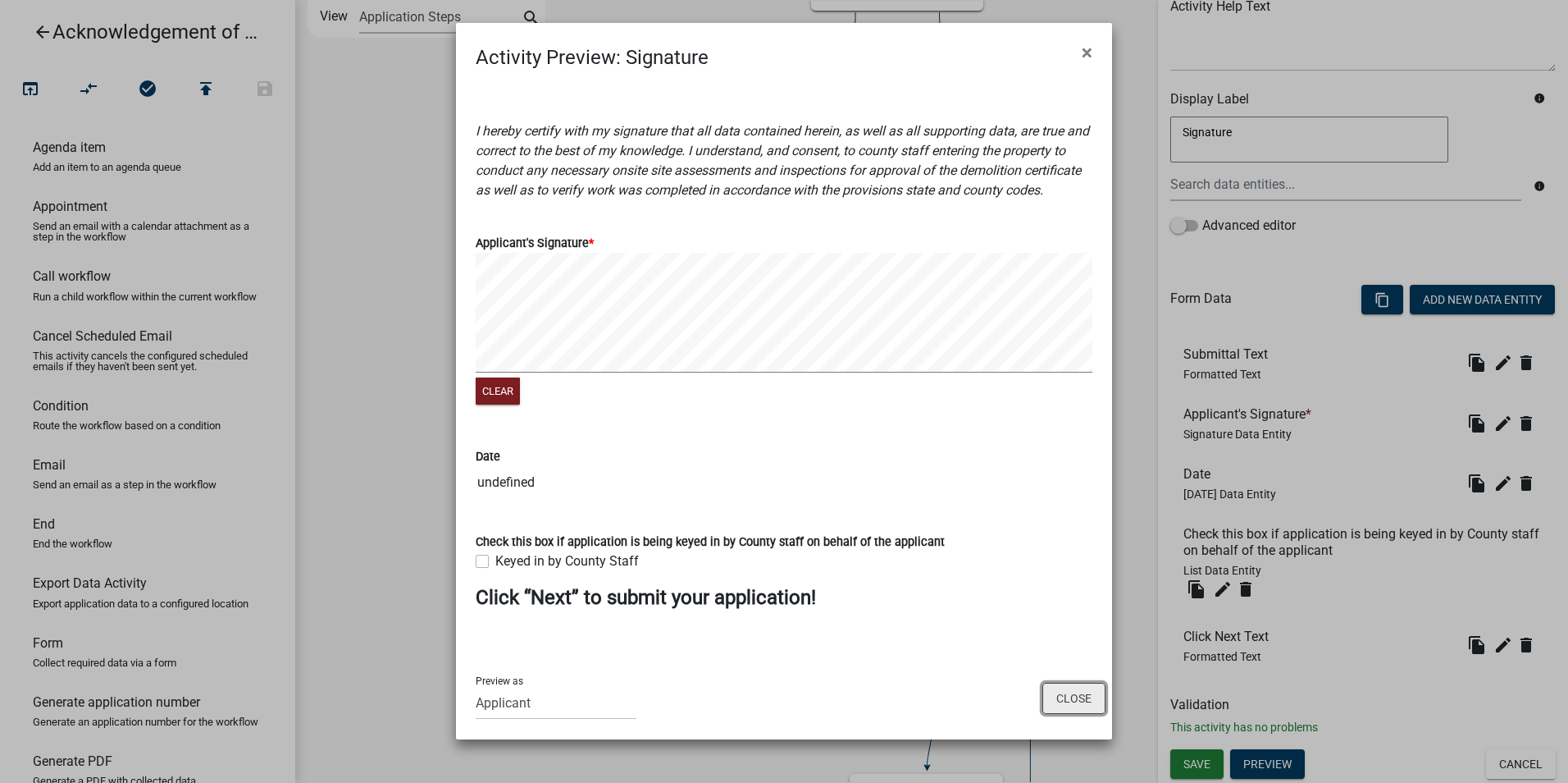
click at [1059, 700] on button "Close" at bounding box center [1074, 698] width 64 height 31
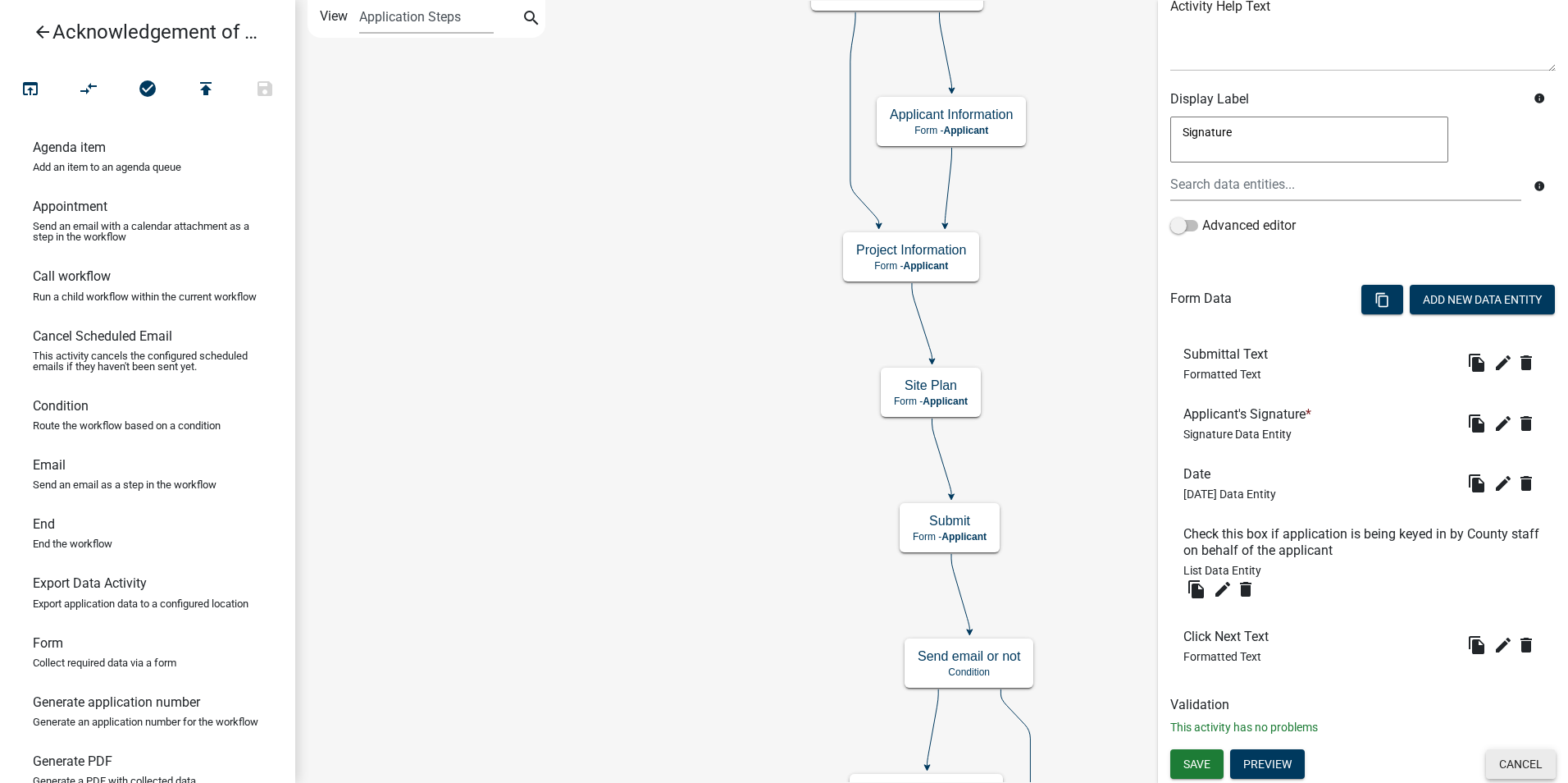
click at [1502, 769] on button "Cancel" at bounding box center [1521, 764] width 69 height 30
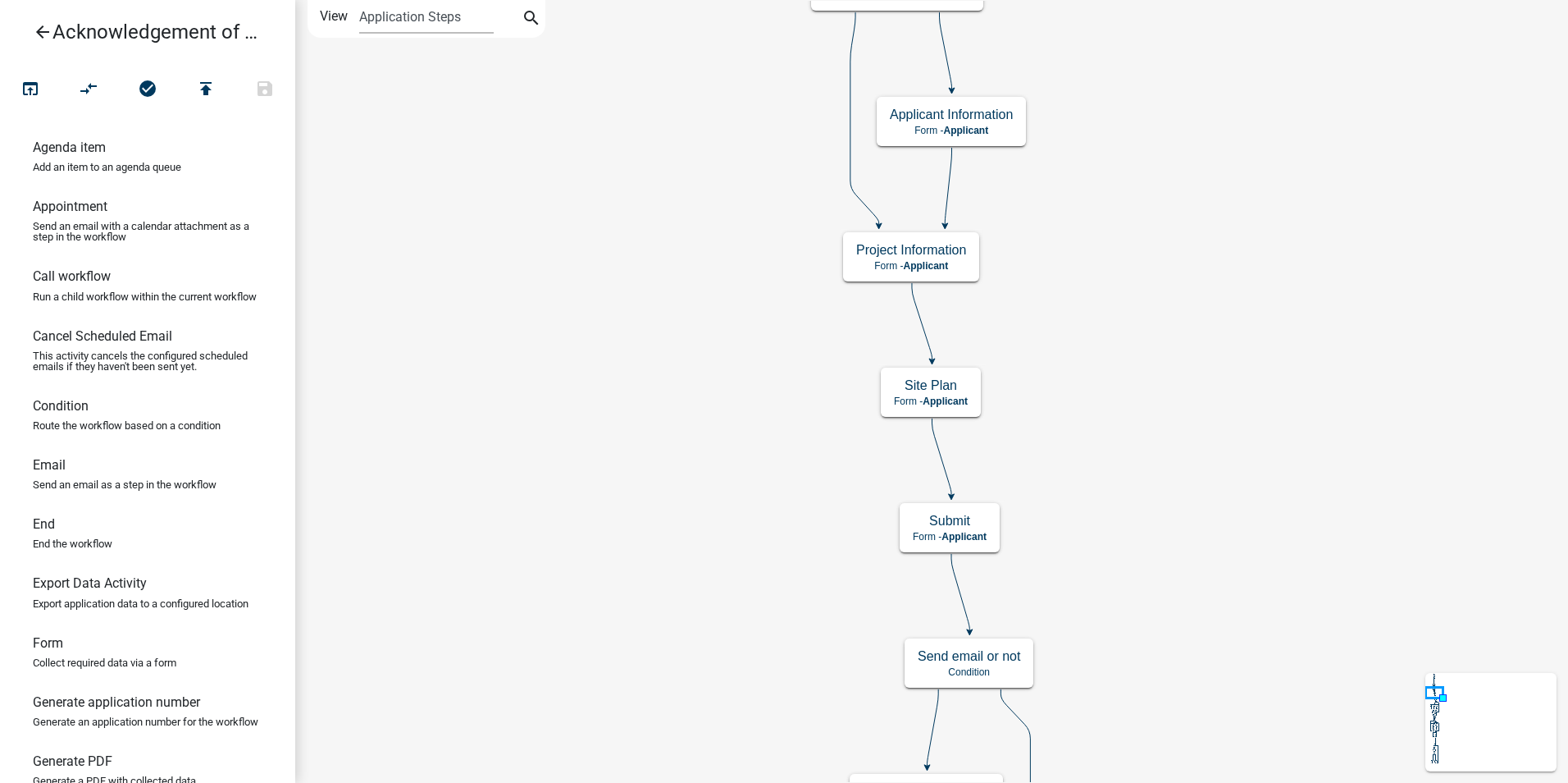
scroll to position [0, 0]
click at [975, 523] on h5 "Submit" at bounding box center [950, 520] width 74 height 15
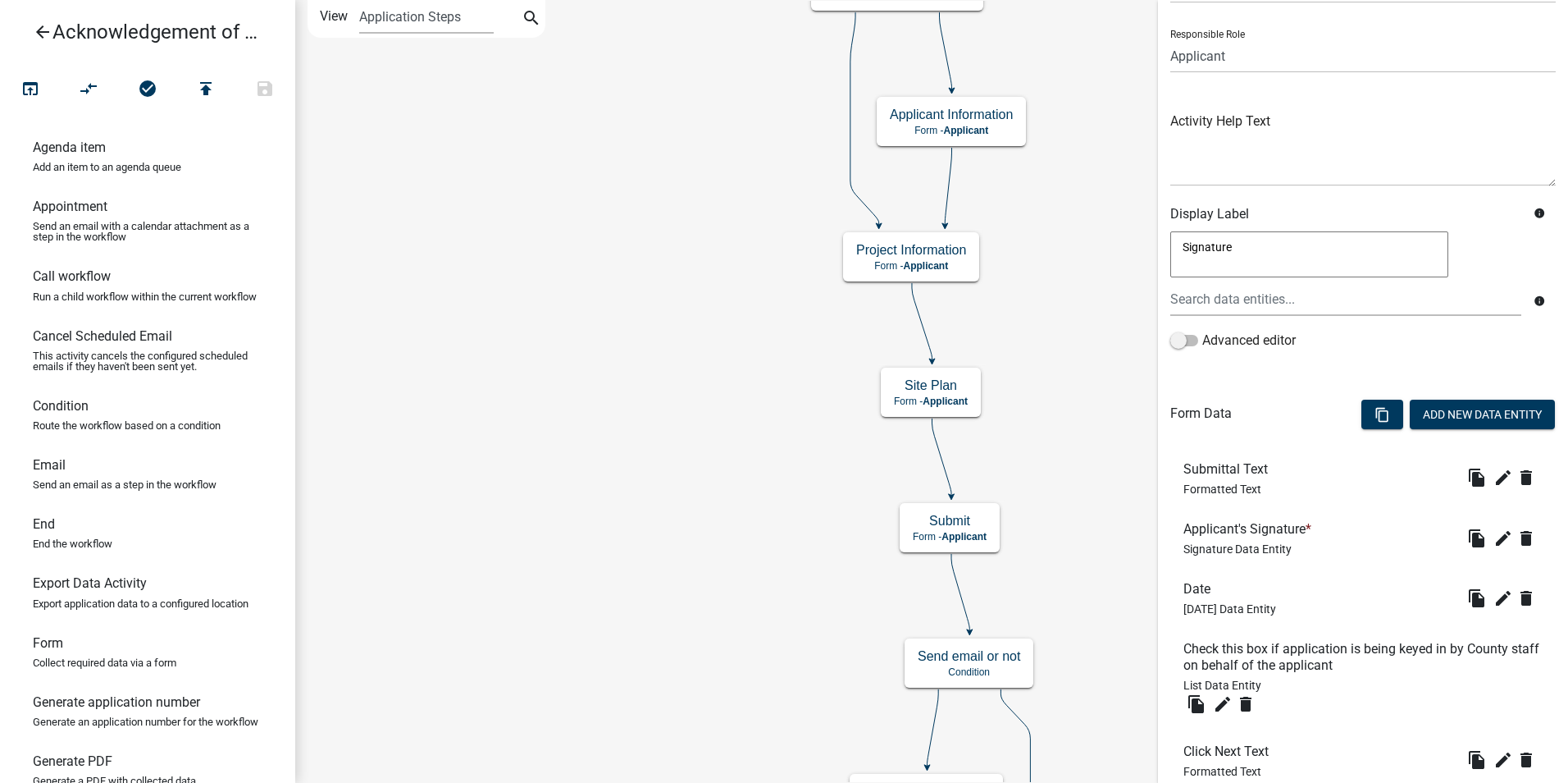
scroll to position [214, 0]
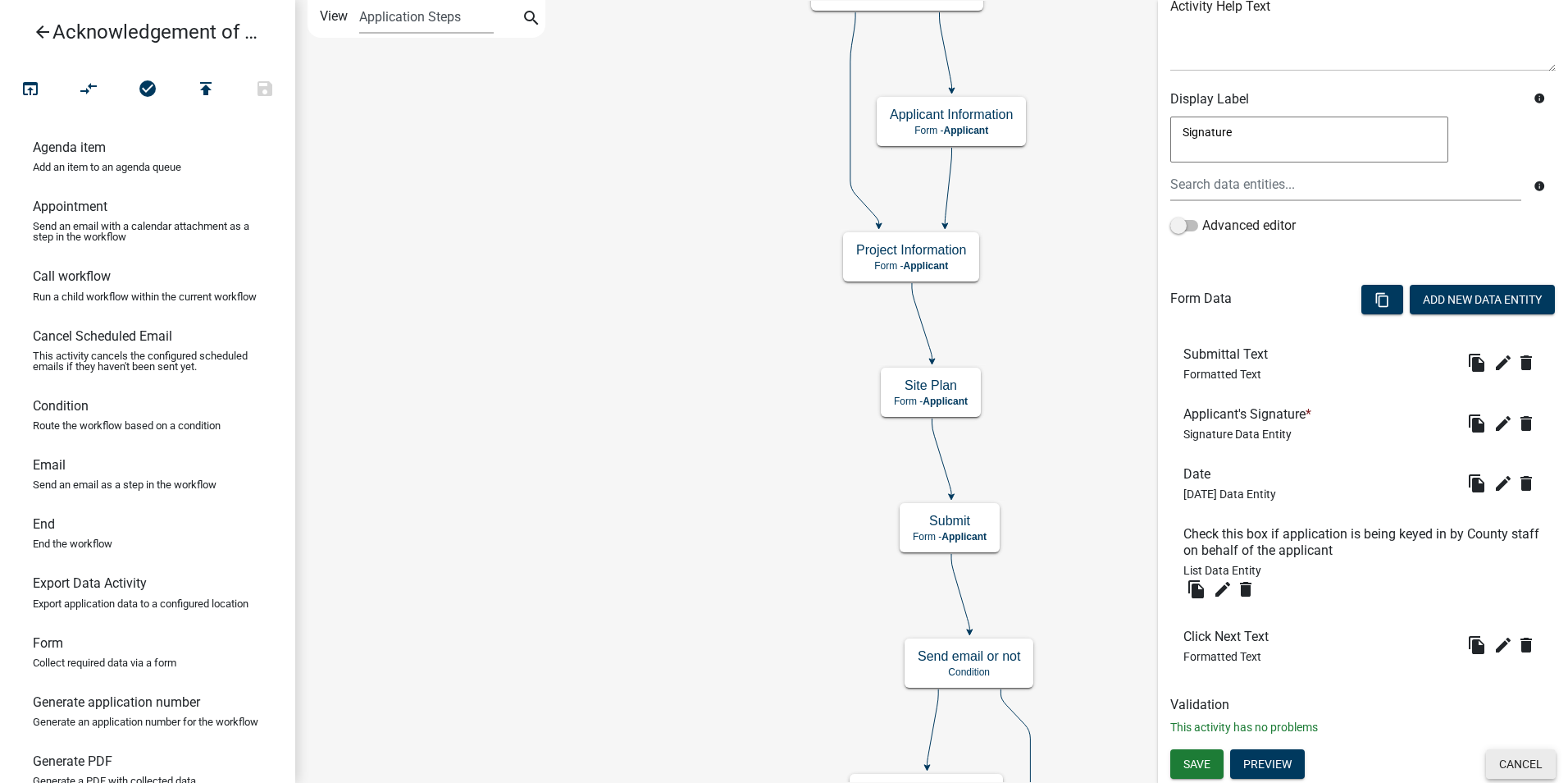
drag, startPoint x: 1491, startPoint y: 765, endPoint x: 1480, endPoint y: 759, distance: 12.5
click at [1489, 764] on button "Cancel" at bounding box center [1521, 764] width 69 height 30
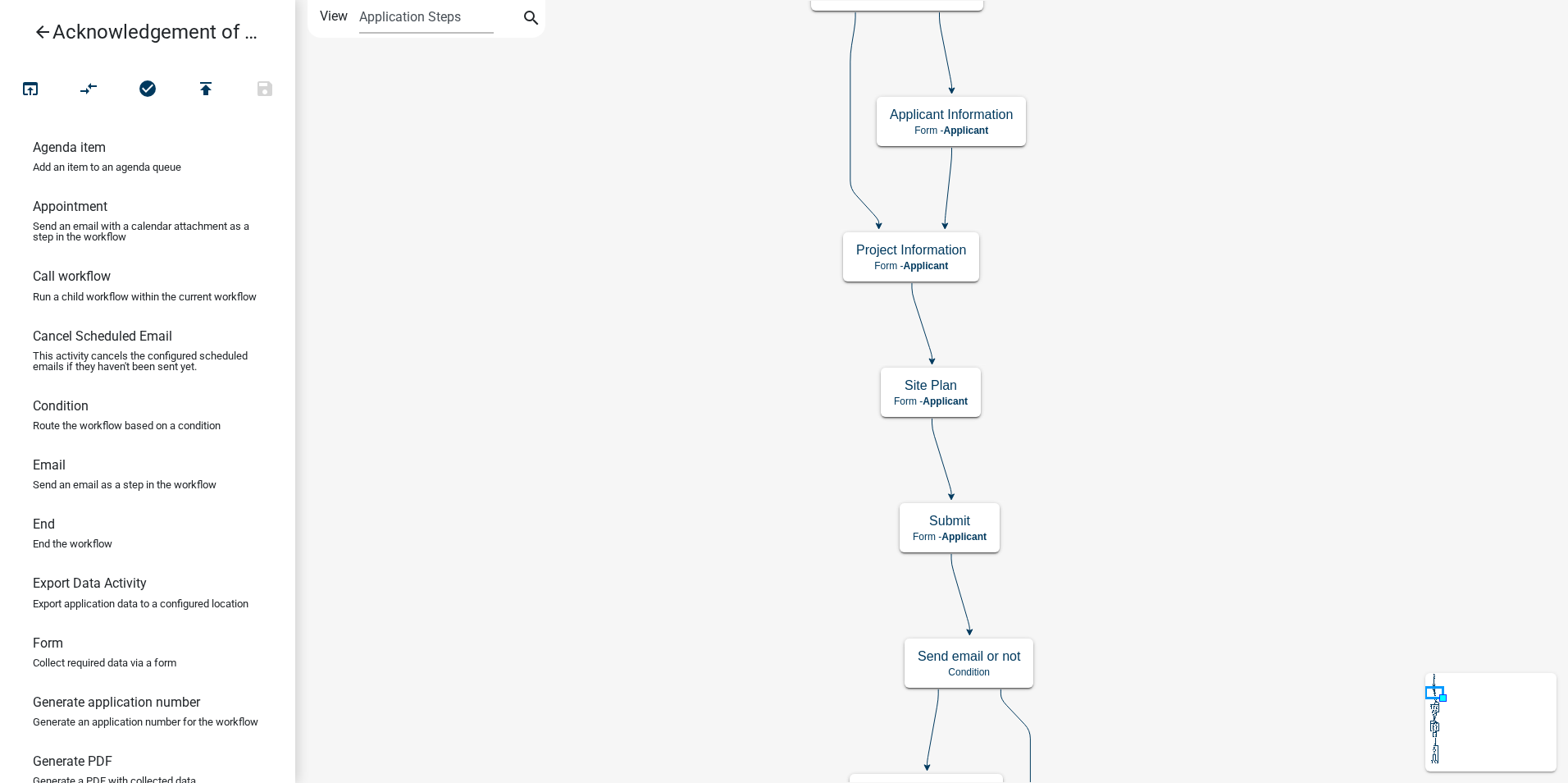
scroll to position [0, 0]
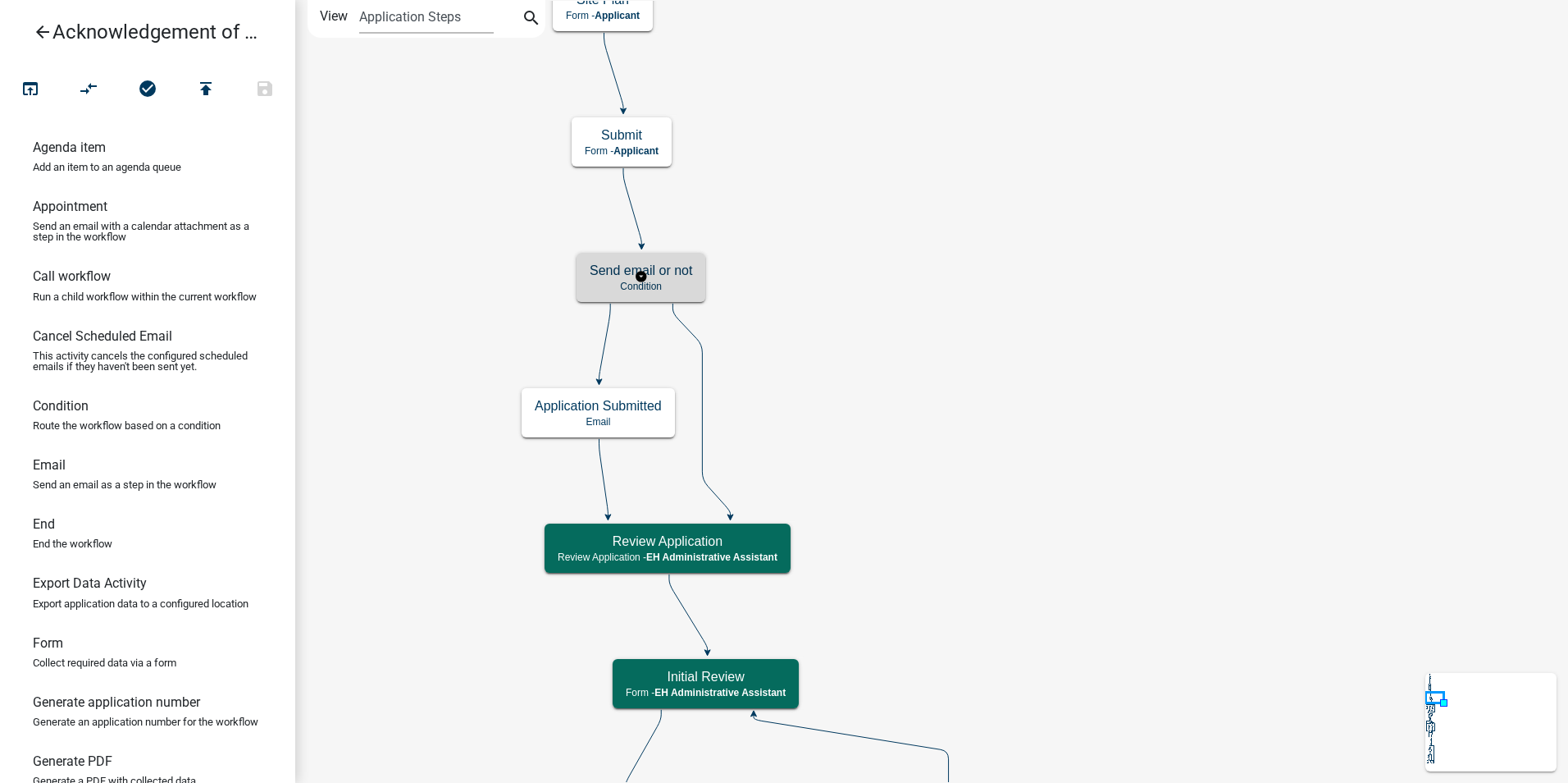
click at [696, 286] on div "Send email or not Condition" at bounding box center [641, 277] width 129 height 49
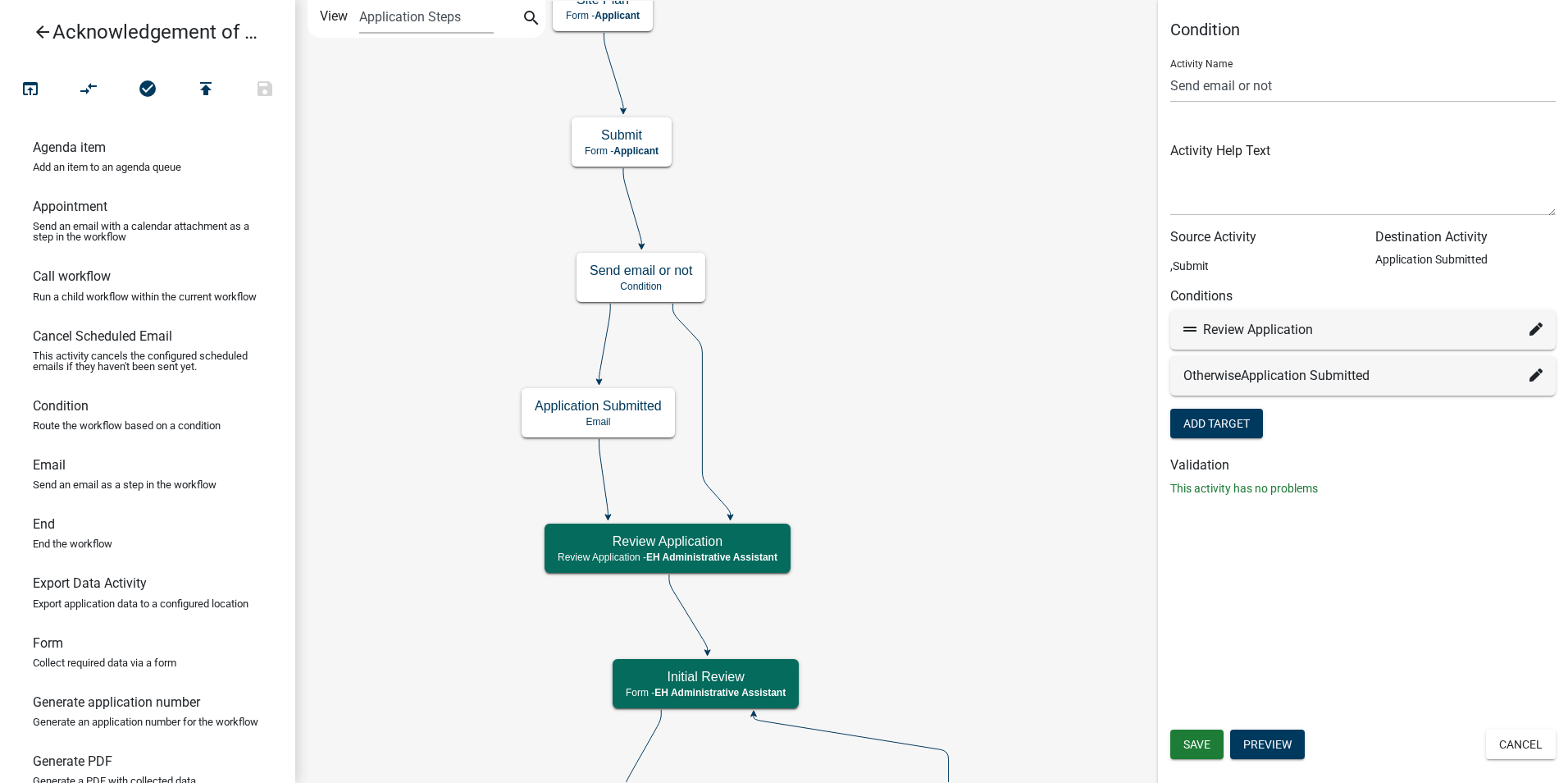
click at [1535, 376] on icon at bounding box center [1536, 375] width 13 height 13
select select "6: 1a9cc7e5-fc67-4be6-bdde-2253cc169e88"
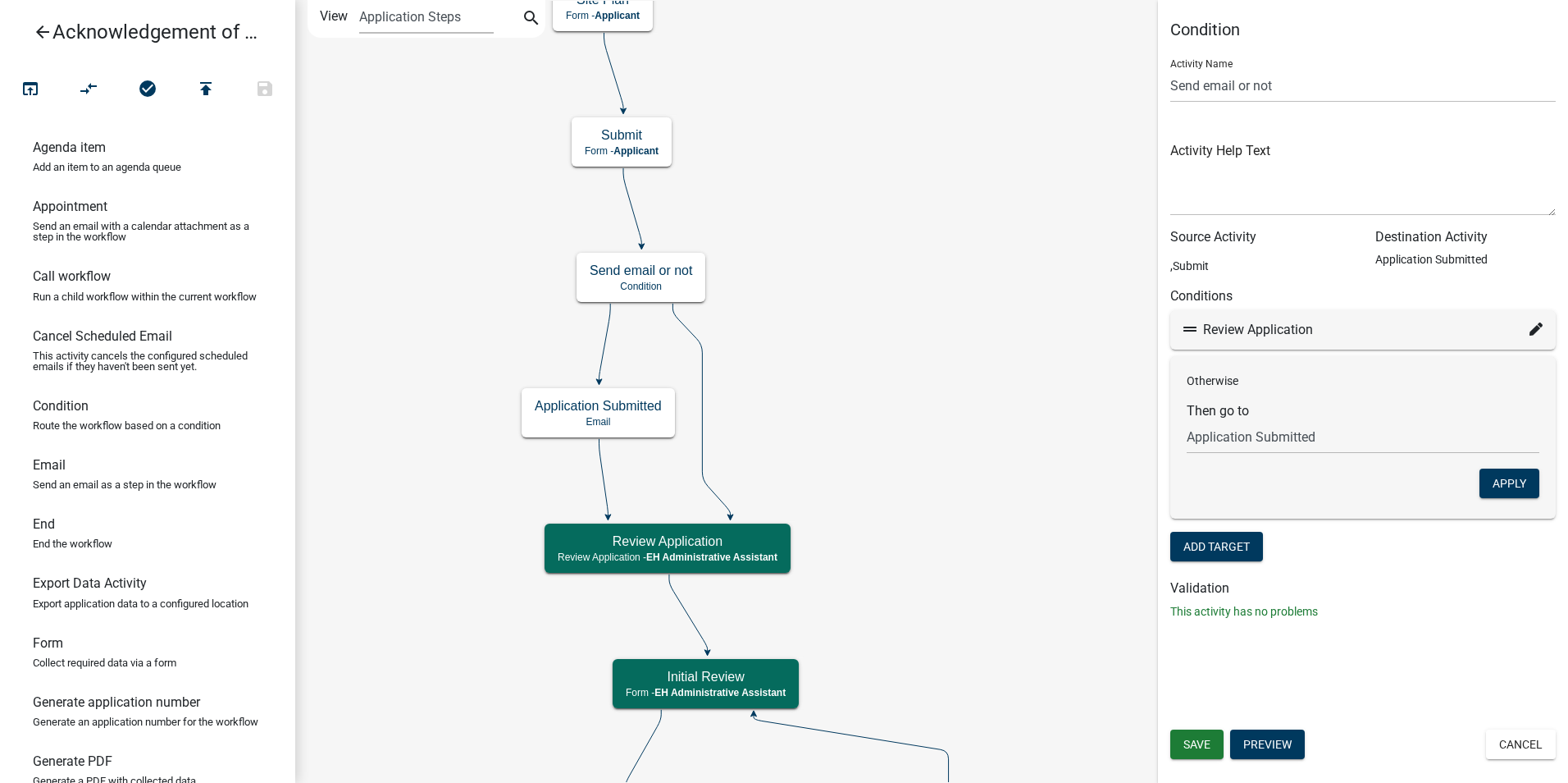
click at [1527, 327] on div "Review Application" at bounding box center [1363, 330] width 359 height 19
click at [1536, 330] on icon at bounding box center [1536, 329] width 13 height 13
select select "29: f1a11da6-c602-47e4-ab8b-085a14624e76"
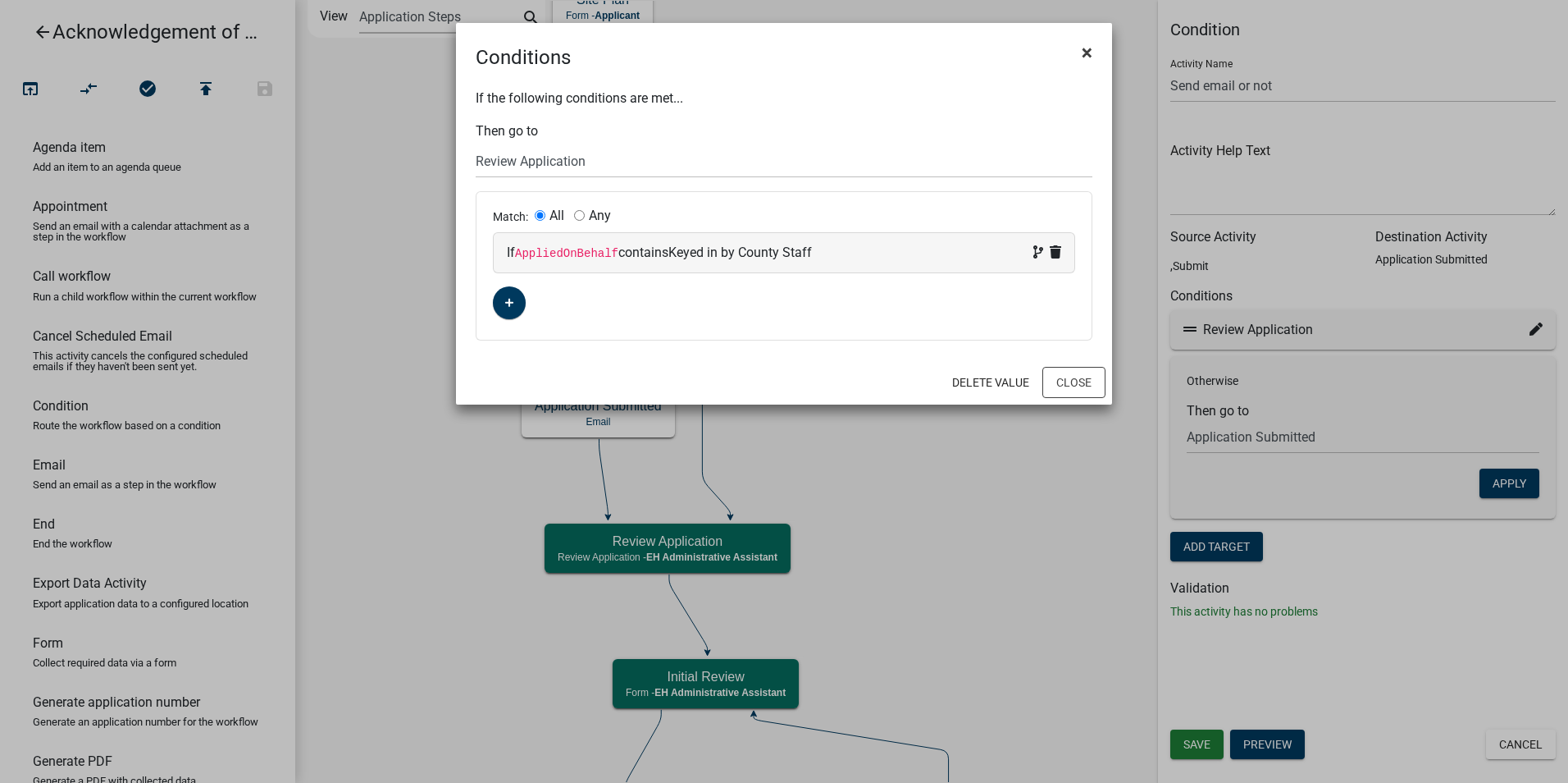
click at [1089, 49] on span "×" at bounding box center [1087, 52] width 11 height 23
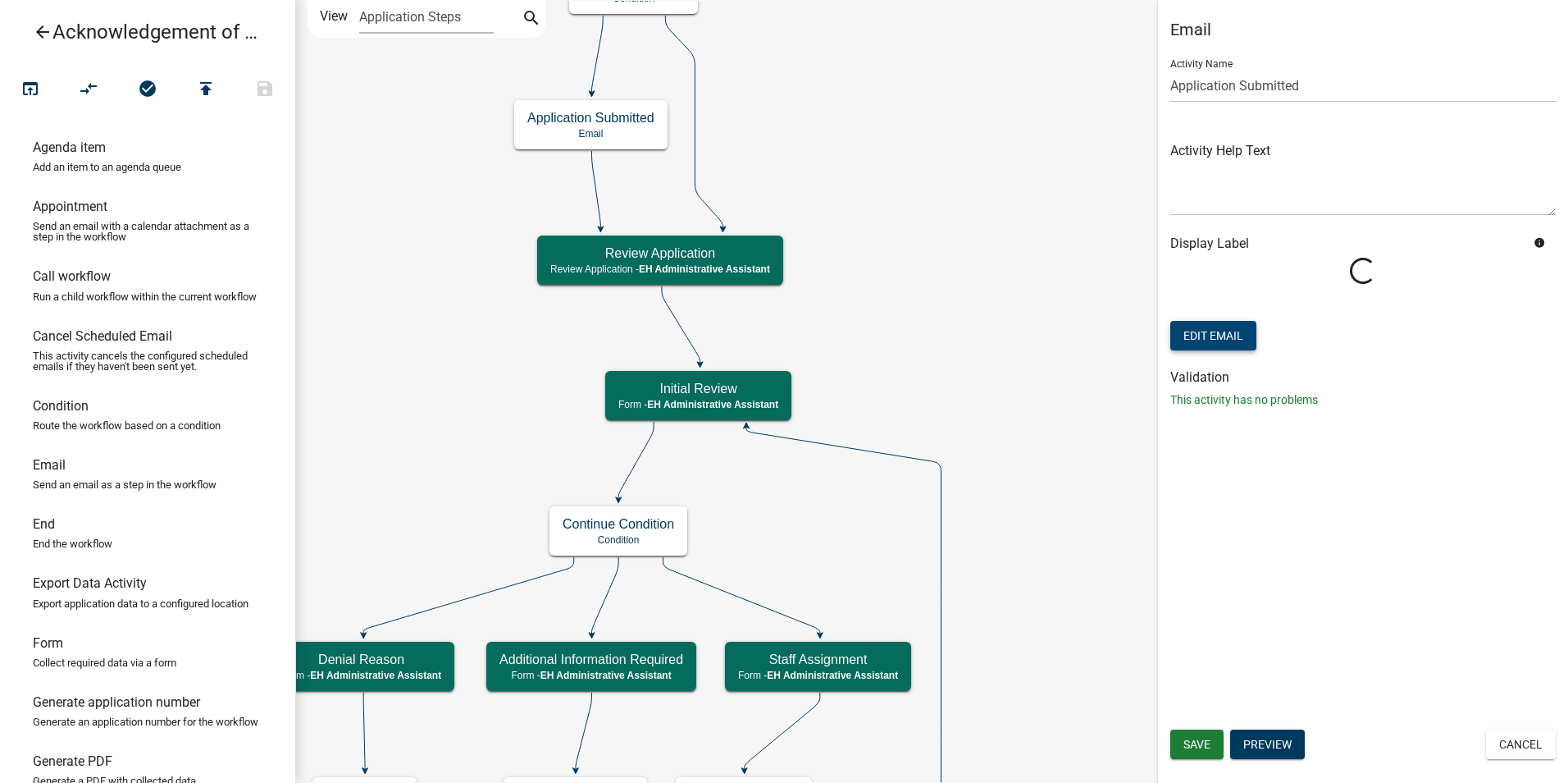
click at [1225, 336] on button "Edit Email" at bounding box center [1214, 336] width 86 height 30
select select "51100578-599f-4d7e-be24-c94a8b75c9ee"
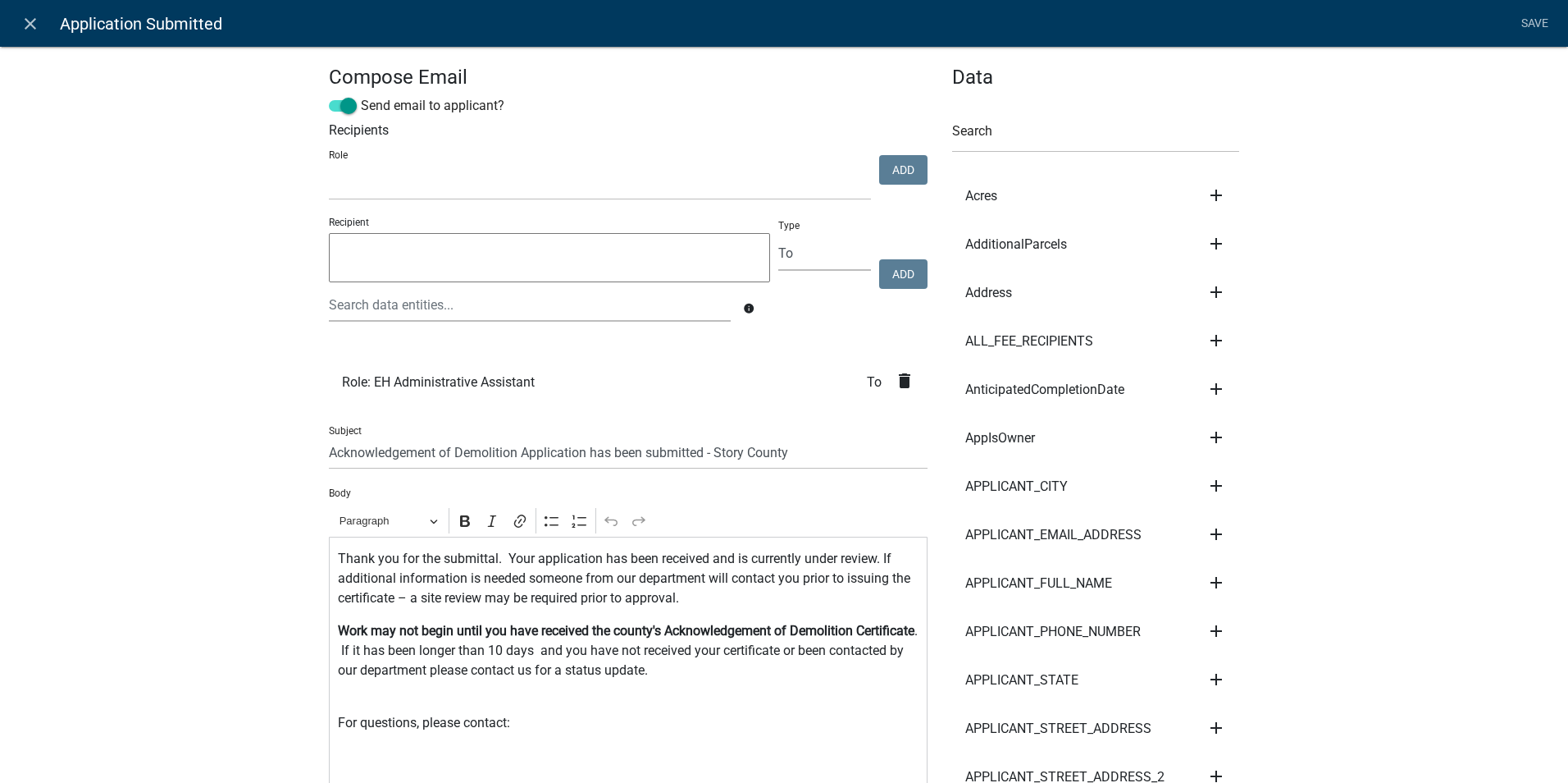
select select
click at [24, 25] on icon "close" at bounding box center [30, 23] width 19 height 19
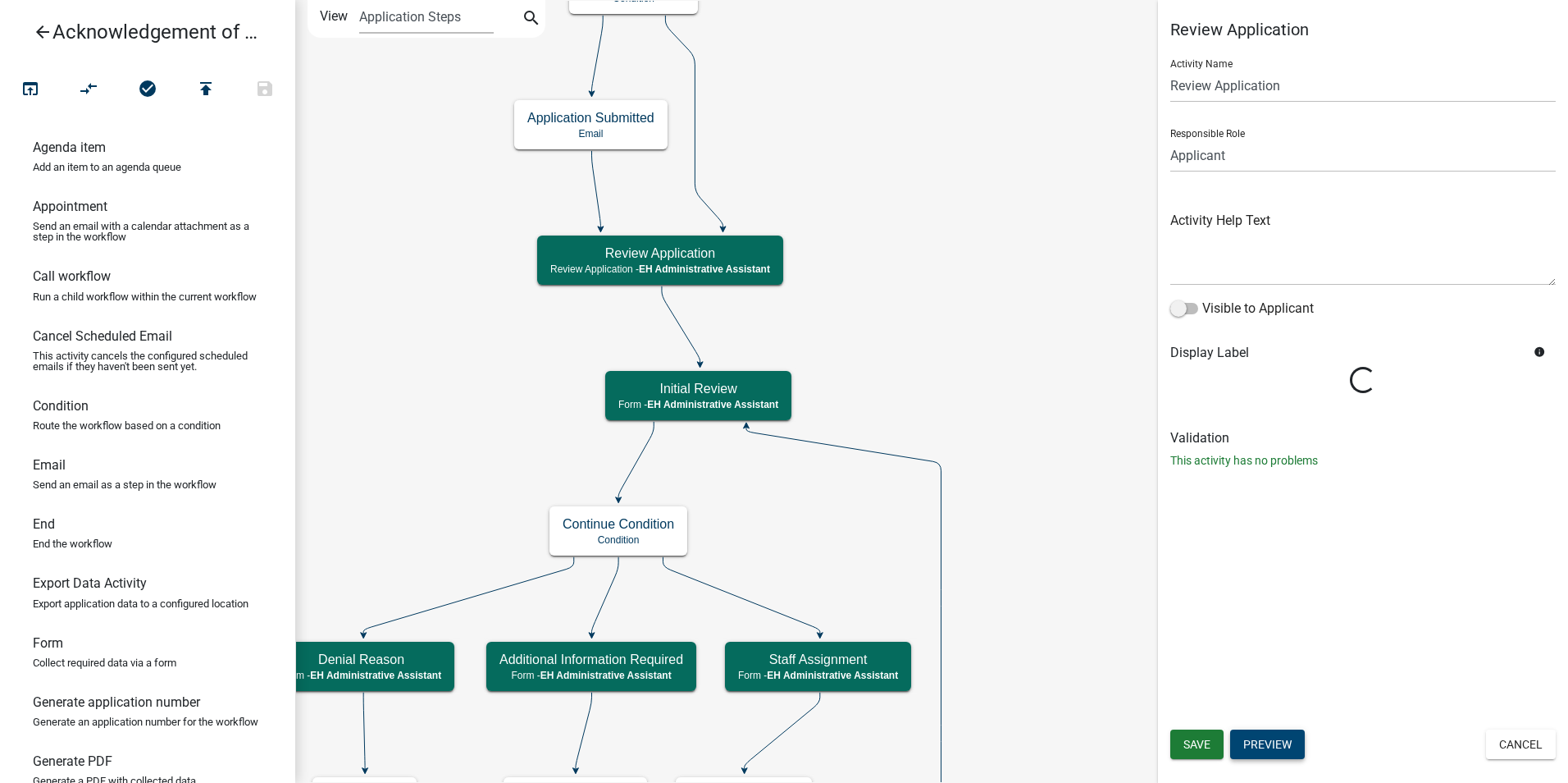
click at [1281, 743] on button "Preview" at bounding box center [1267, 744] width 75 height 30
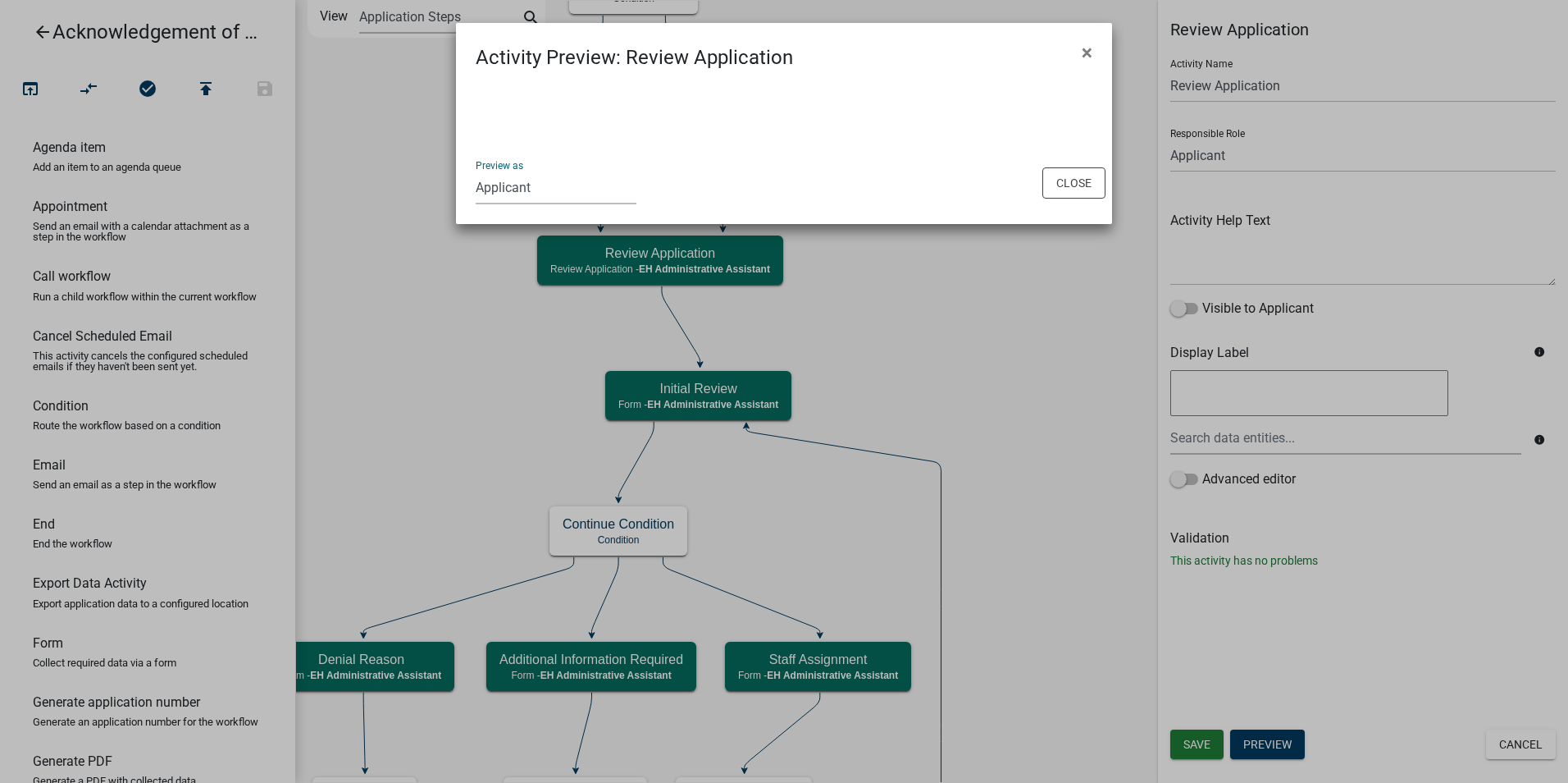
click at [513, 194] on select "Applicant Admin P & D Inspectors EH Administrative Assistant EH Front Desk Zoni…" at bounding box center [557, 187] width 161 height 34
select select "da3e3e5f-670d-4329-b60c-5cc8a4b2b679"
click at [476, 170] on select "Applicant Admin P & D Inspectors EH Administrative Assistant EH Front Desk Zoni…" at bounding box center [557, 187] width 161 height 34
click at [849, 179] on div "Preview as Applicant Admin P & D Inspectors EH Administrative Assistant EH Fron…" at bounding box center [784, 183] width 657 height 83
click at [1094, 53] on button "×" at bounding box center [1088, 53] width 37 height 46
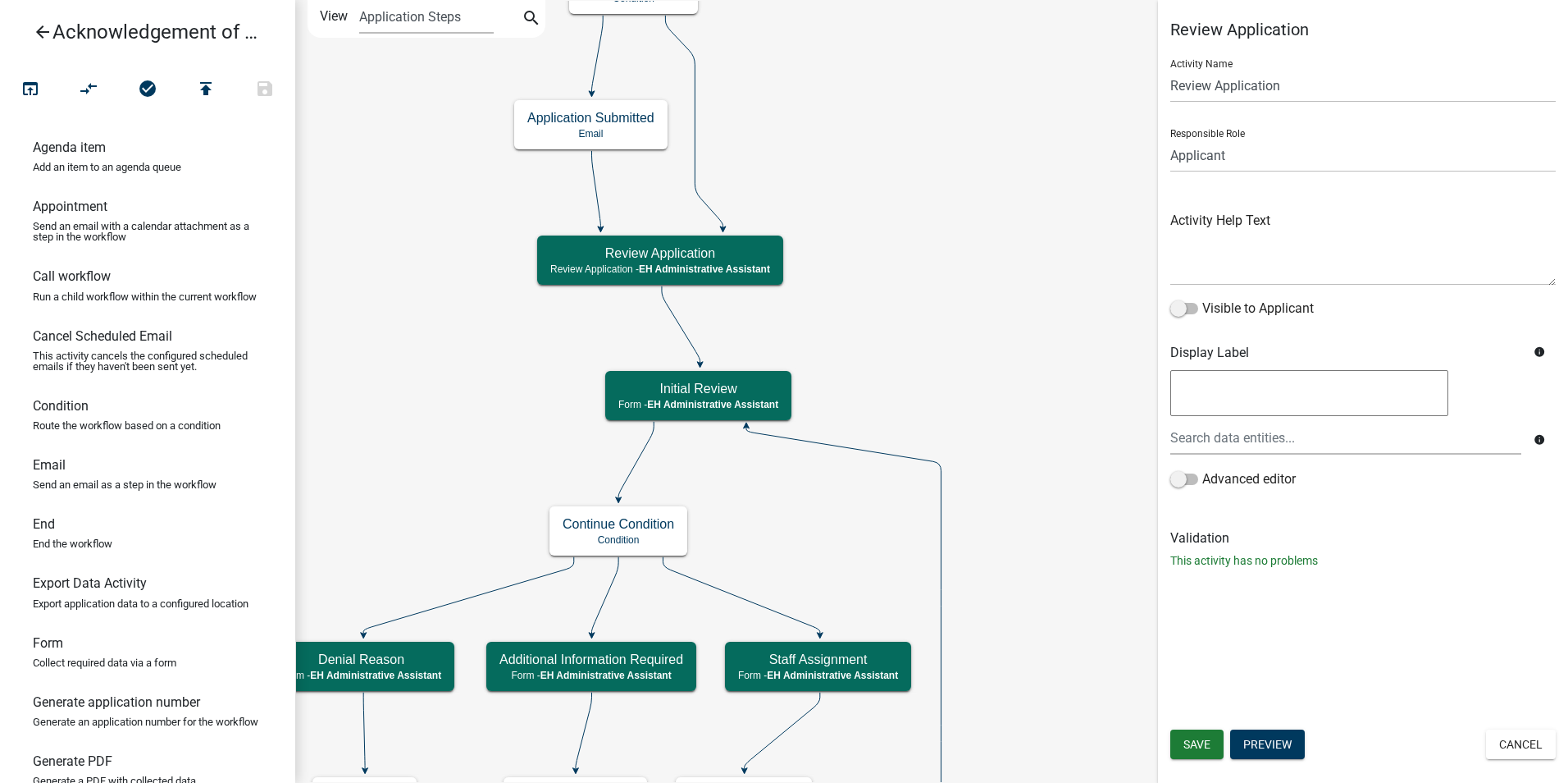
click at [1264, 744] on button "Preview" at bounding box center [1267, 744] width 75 height 30
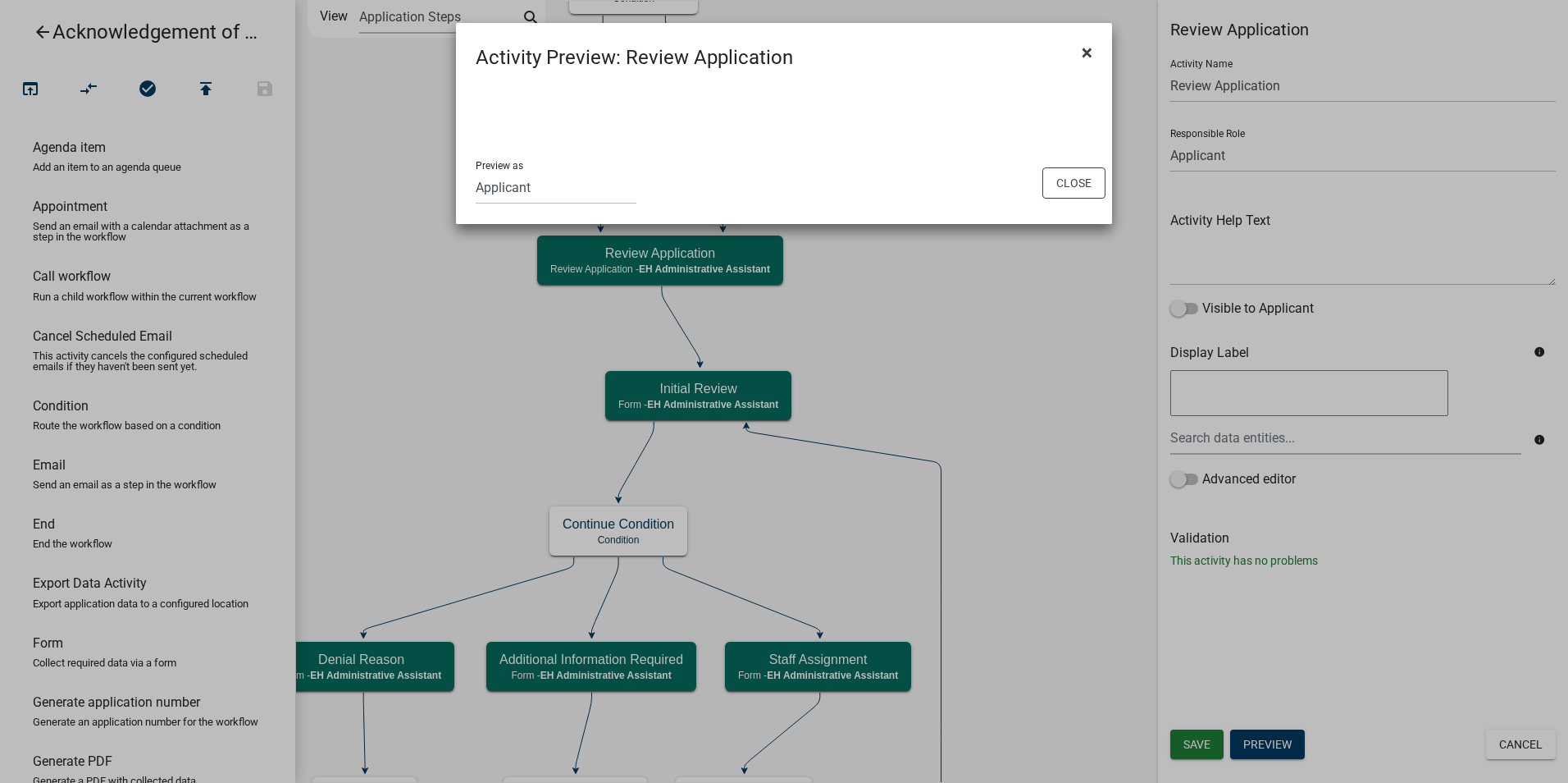
click at [1083, 52] on span "×" at bounding box center [1087, 52] width 11 height 23
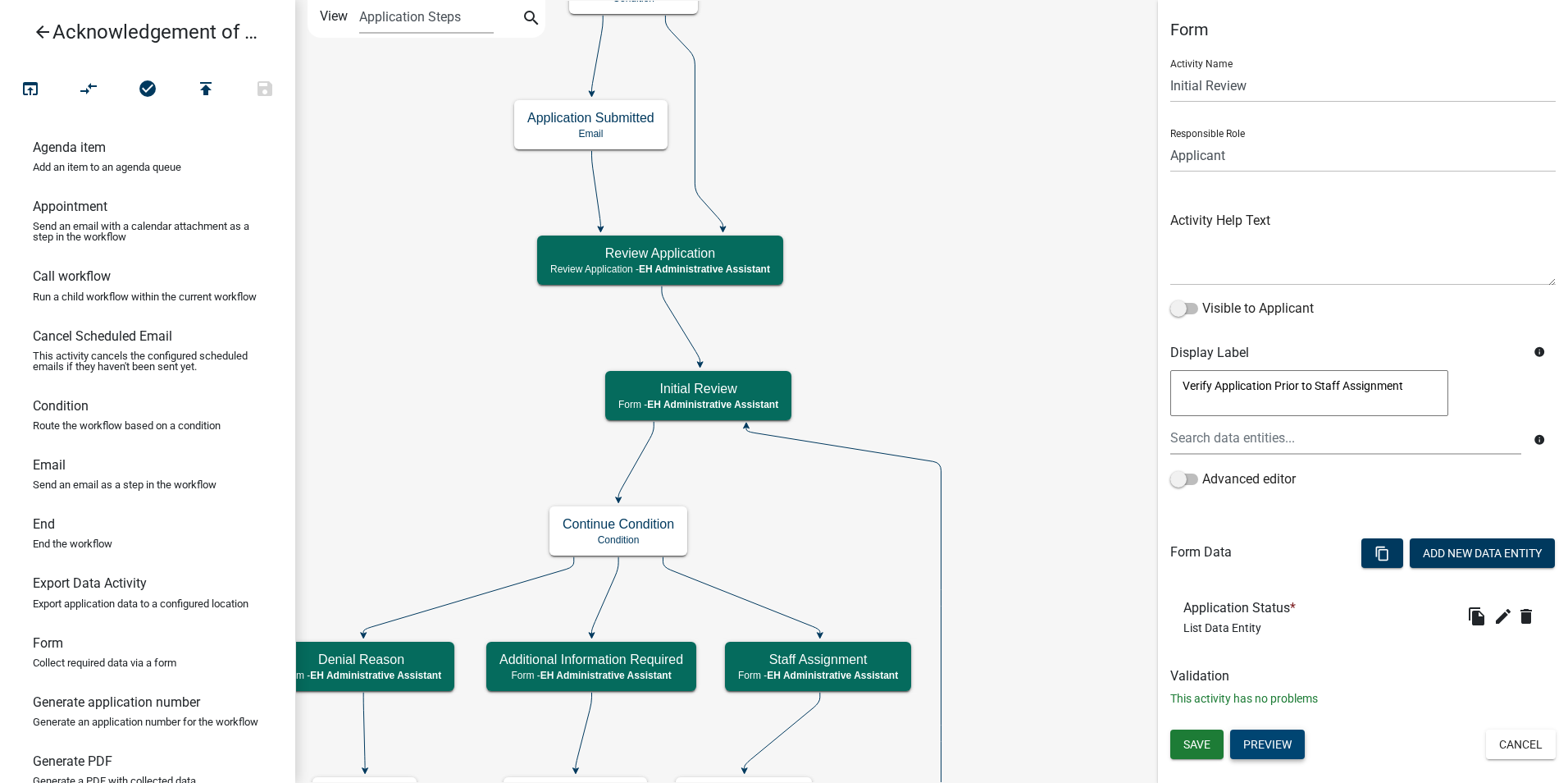
click at [1288, 734] on button "Preview" at bounding box center [1267, 744] width 75 height 30
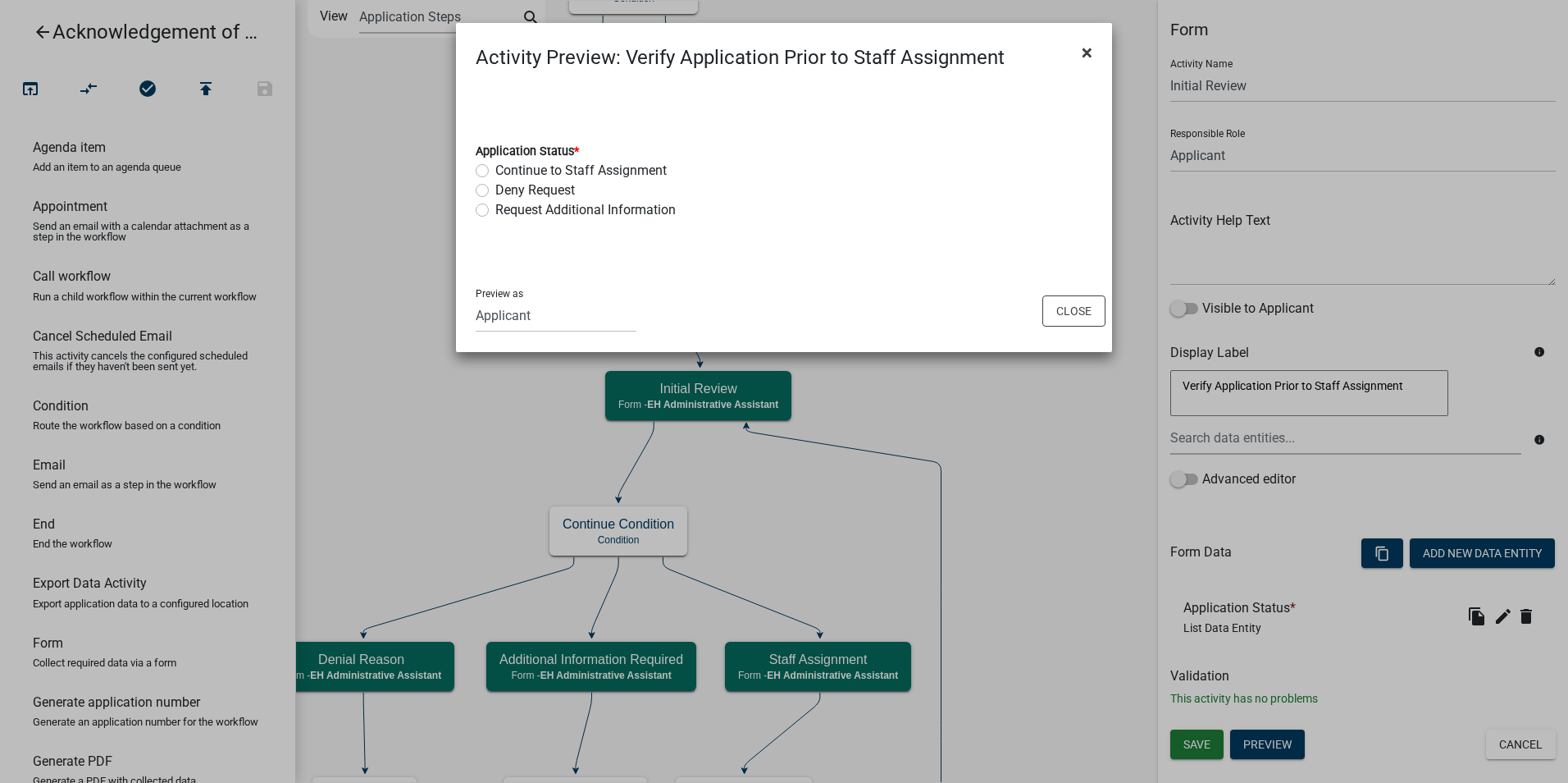
click at [1087, 47] on span "×" at bounding box center [1087, 52] width 11 height 23
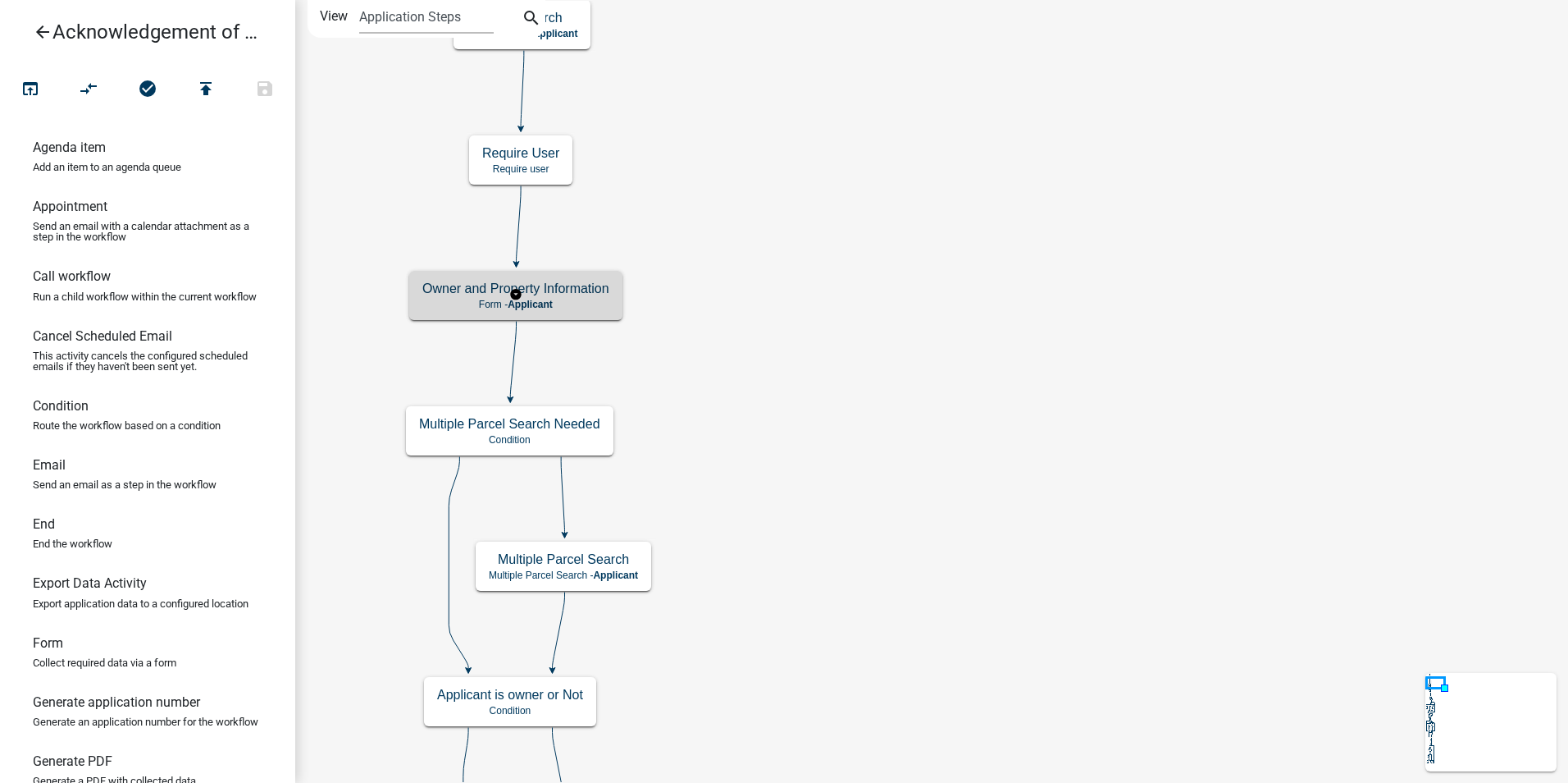
click at [579, 299] on p "Form - Applicant" at bounding box center [516, 304] width 187 height 12
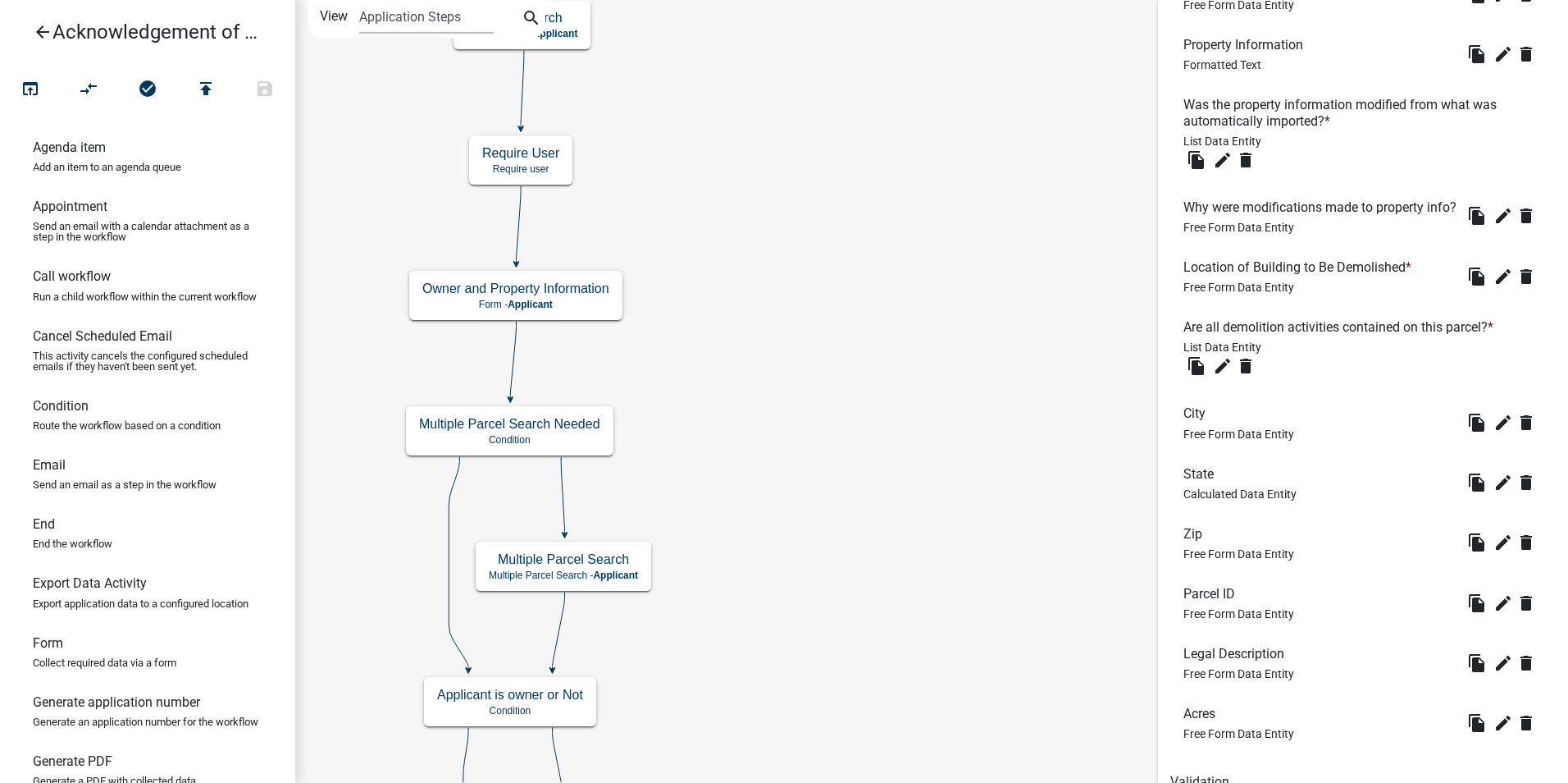
scroll to position [1416, 0]
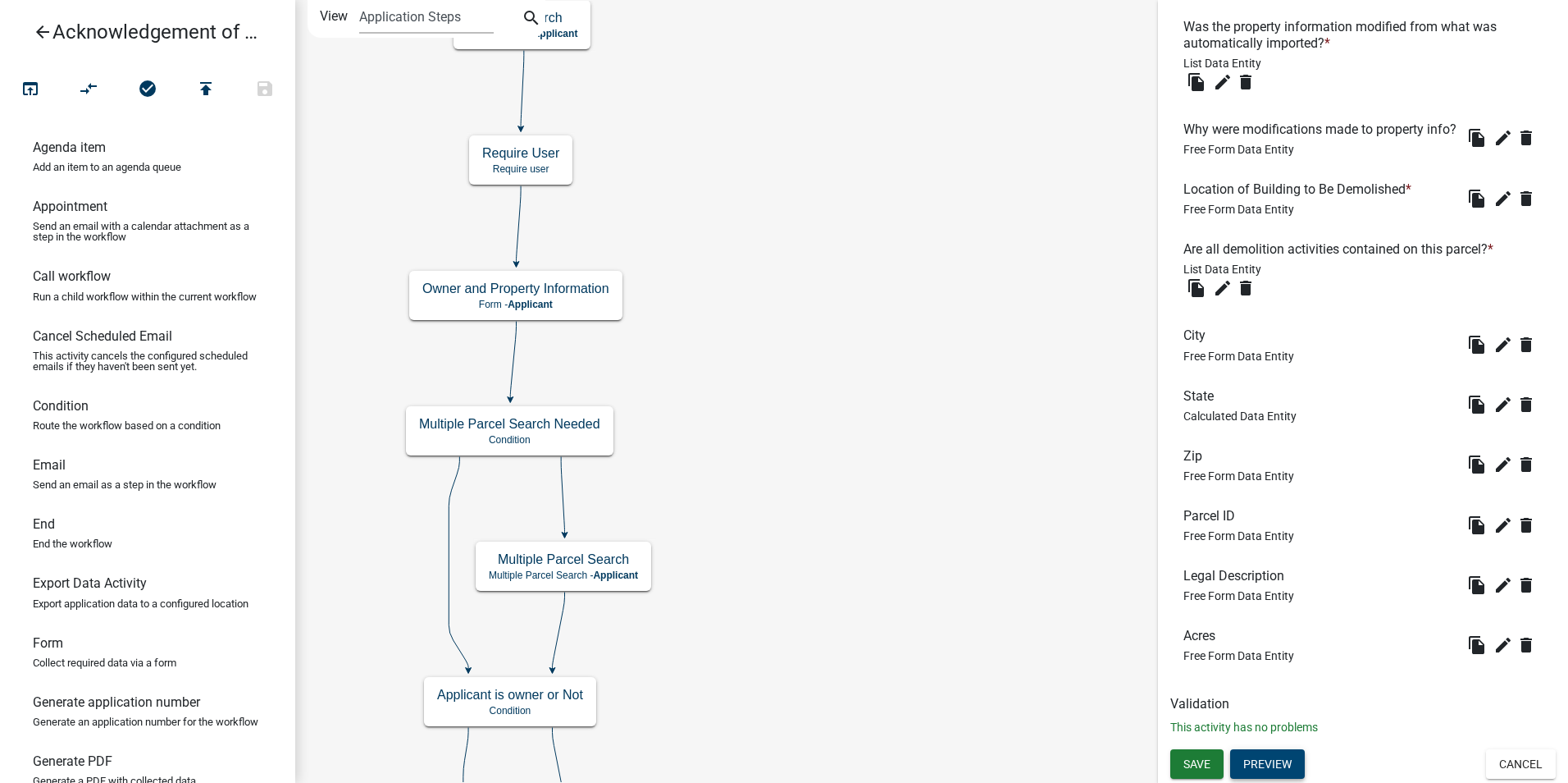
click at [1287, 773] on button "Preview" at bounding box center [1267, 764] width 75 height 30
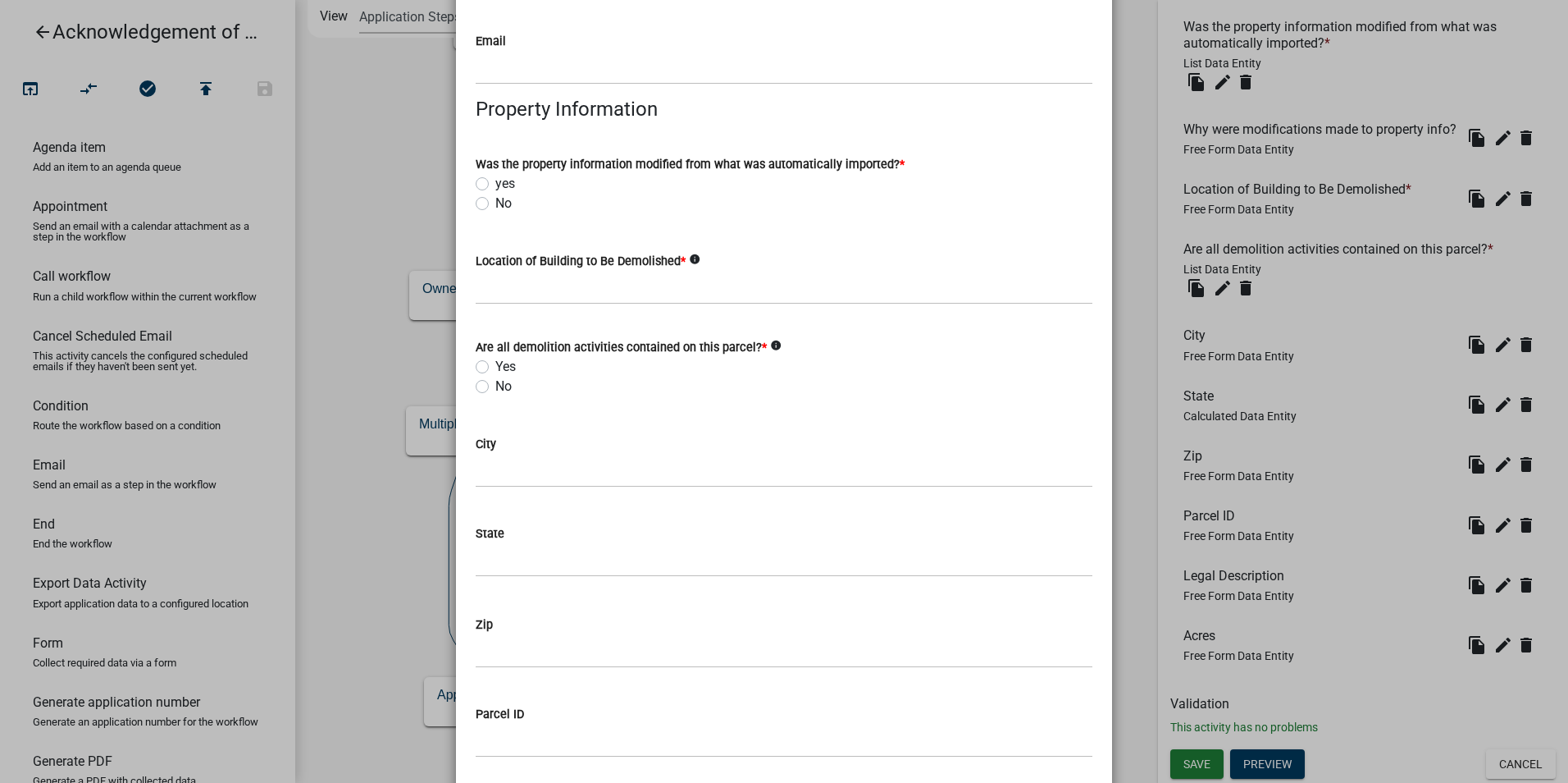
scroll to position [985, 0]
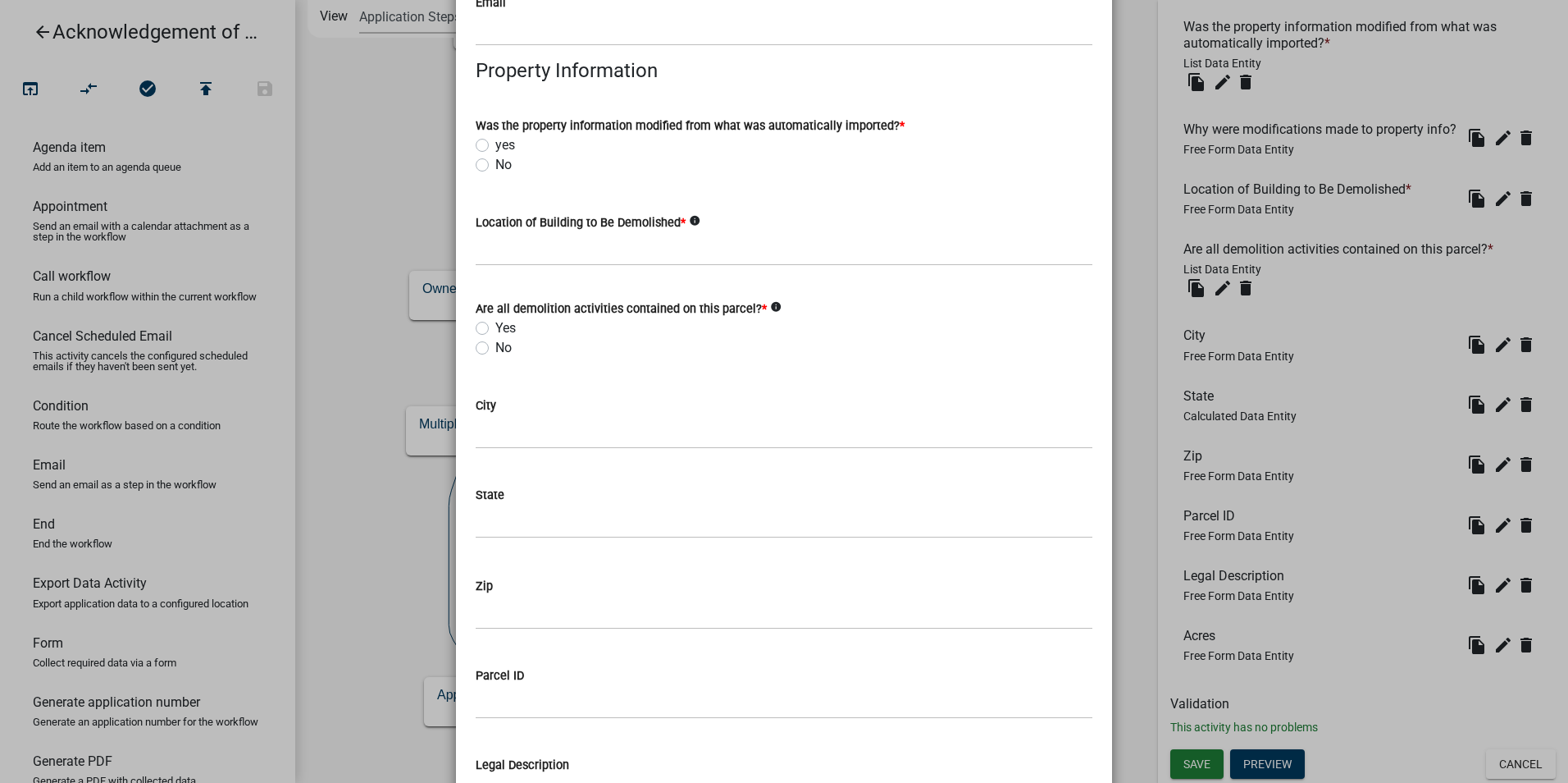
click at [770, 306] on icon "info" at bounding box center [776, 307] width 12 height 12
click at [626, 342] on div "No" at bounding box center [784, 347] width 617 height 19
click at [520, 433] on input "City" at bounding box center [784, 432] width 617 height 34
click at [575, 412] on div "City" at bounding box center [784, 405] width 617 height 19
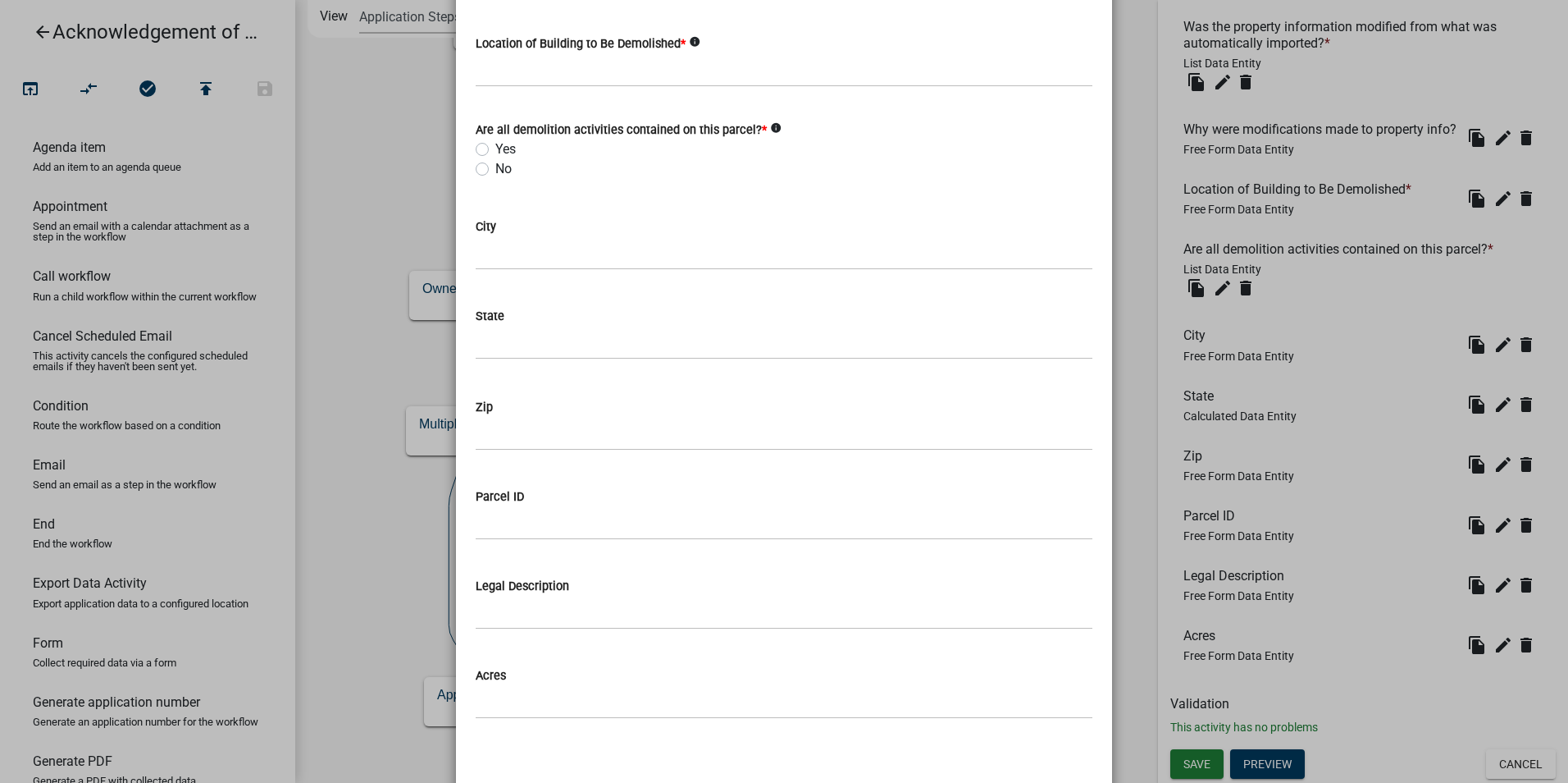
scroll to position [1253, 0]
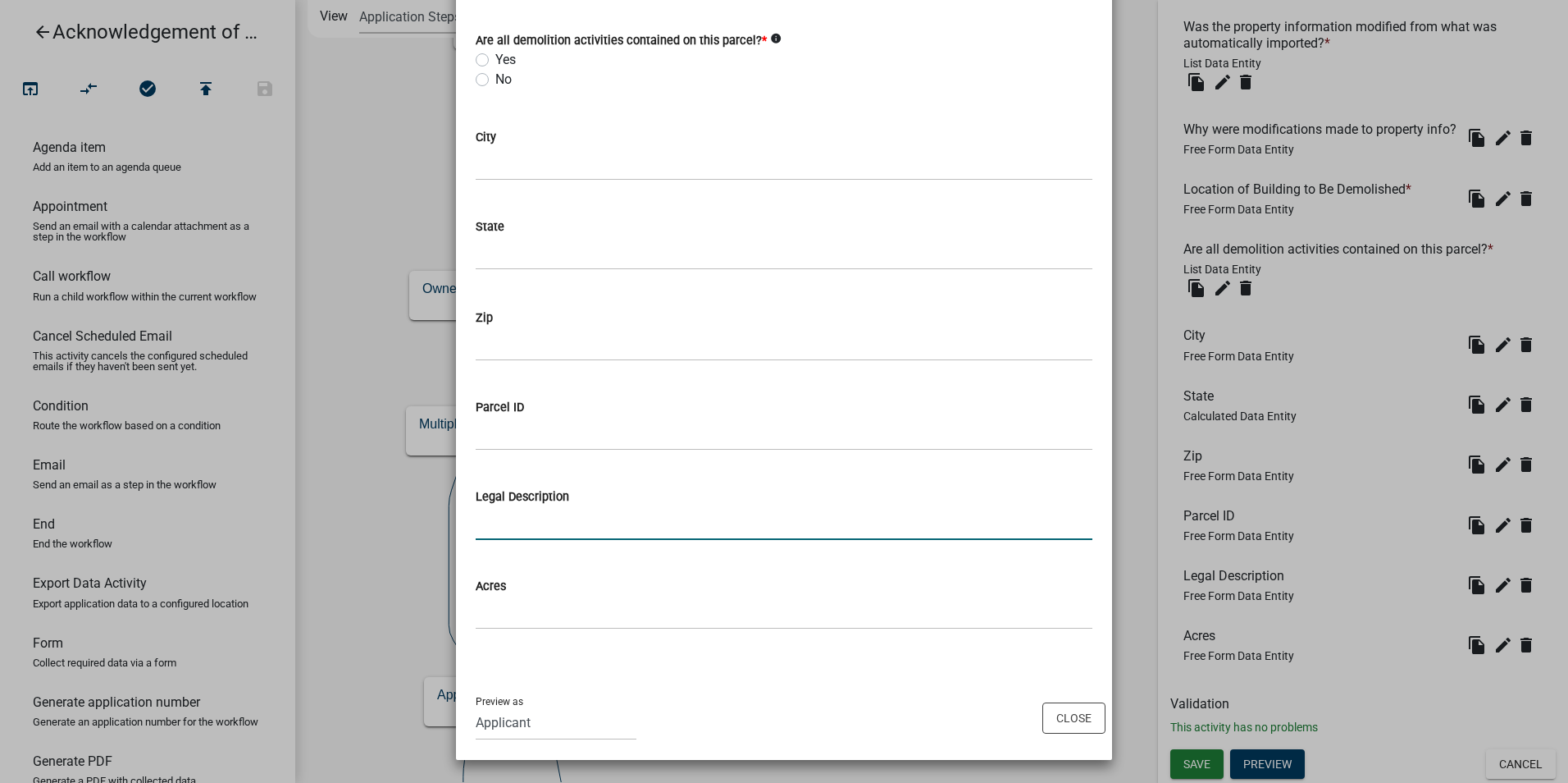
click at [597, 524] on input "Legal Description" at bounding box center [784, 523] width 617 height 34
click at [599, 625] on input "Acres" at bounding box center [784, 613] width 617 height 34
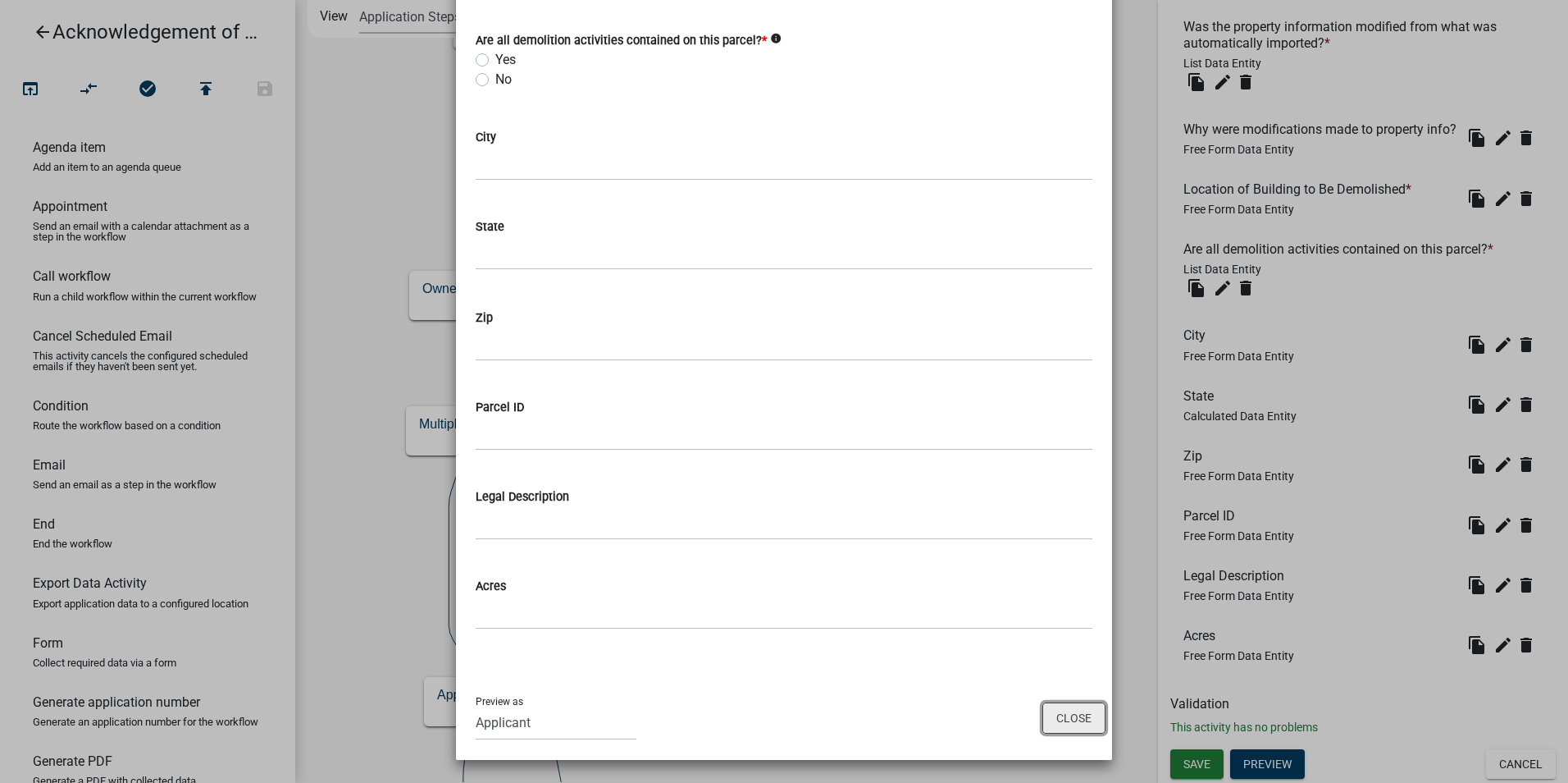
click at [1055, 714] on button "Close" at bounding box center [1074, 718] width 64 height 31
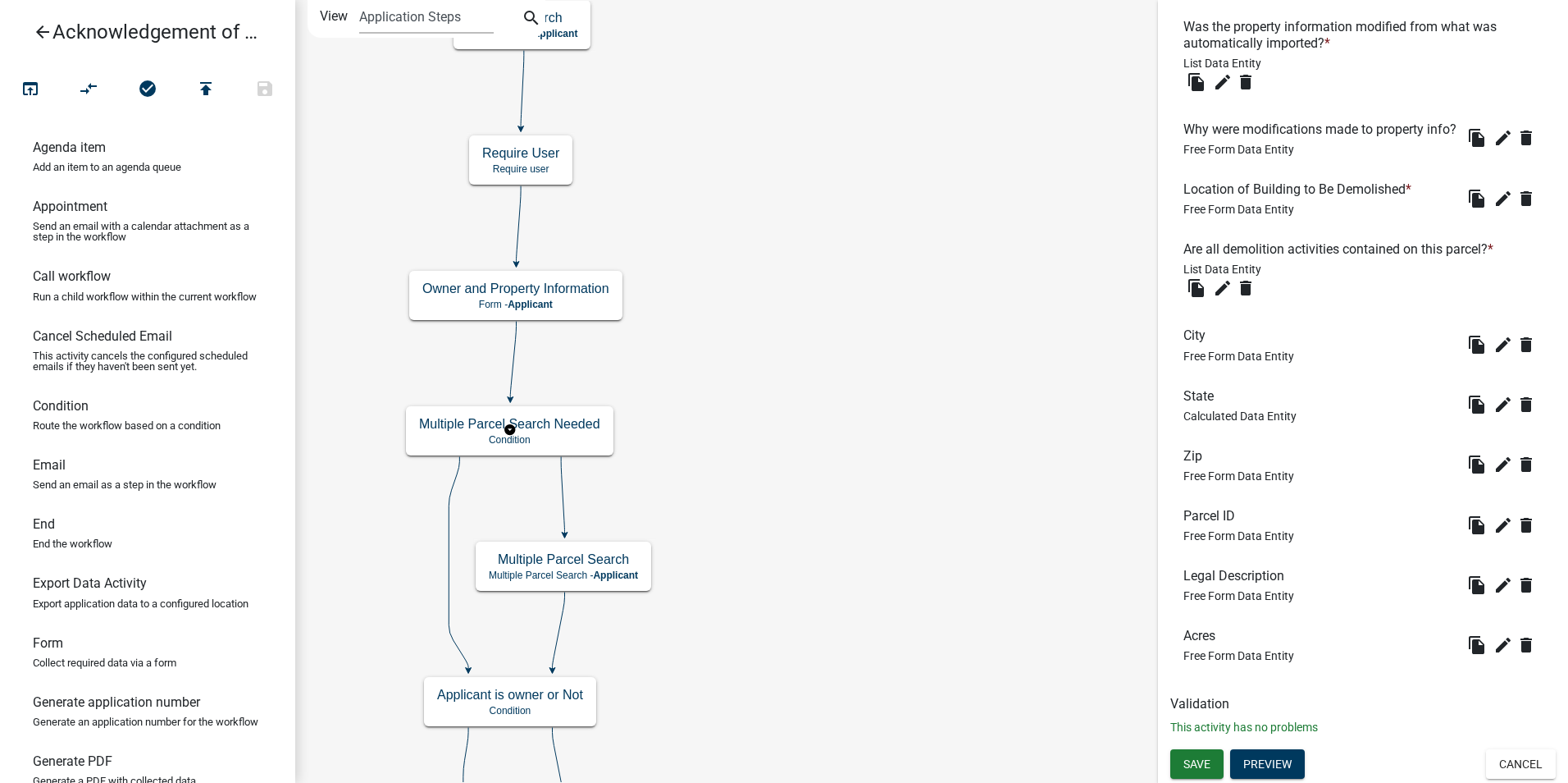
scroll to position [0, 0]
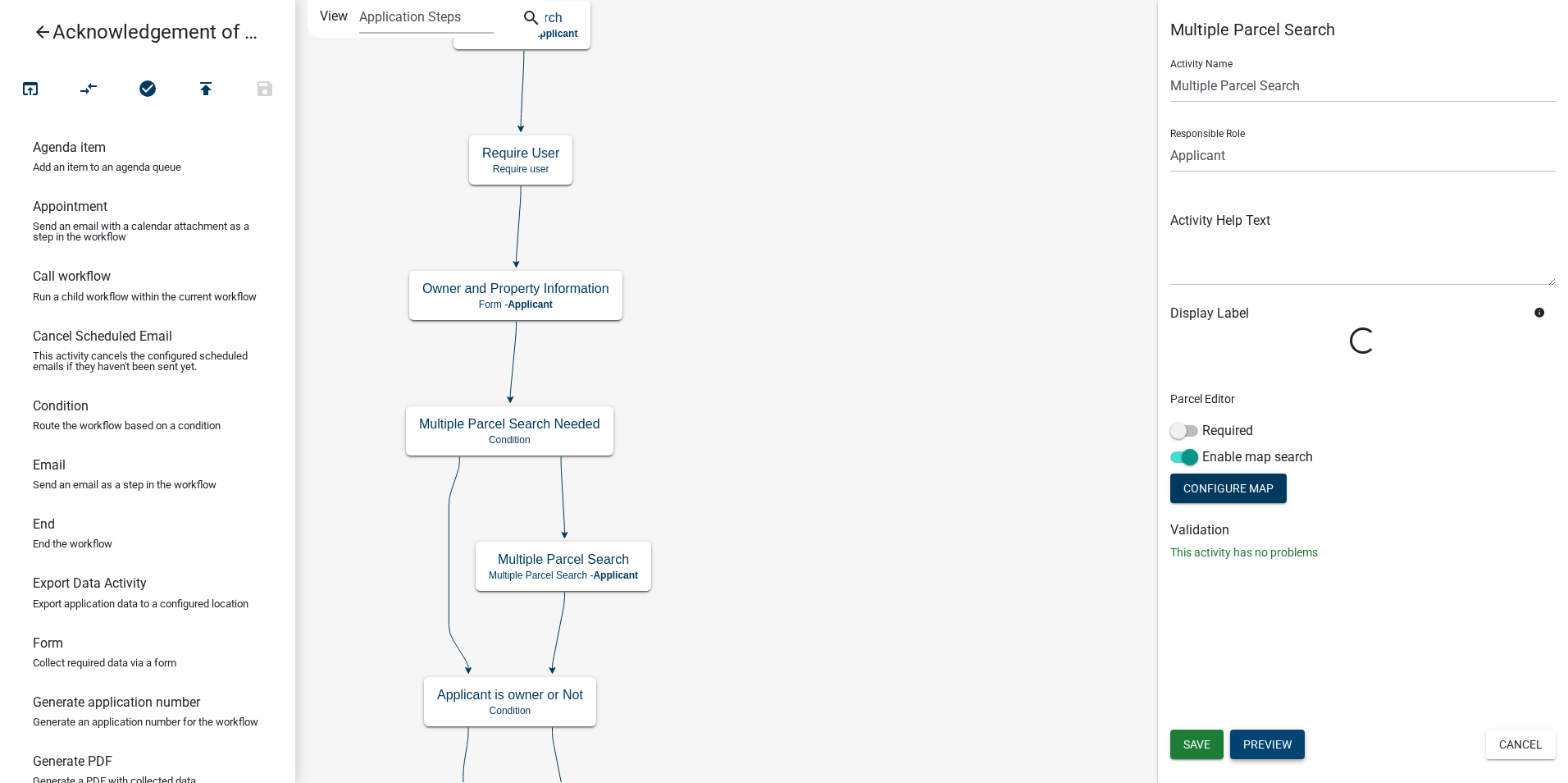
click at [1275, 744] on button "Preview" at bounding box center [1267, 744] width 75 height 30
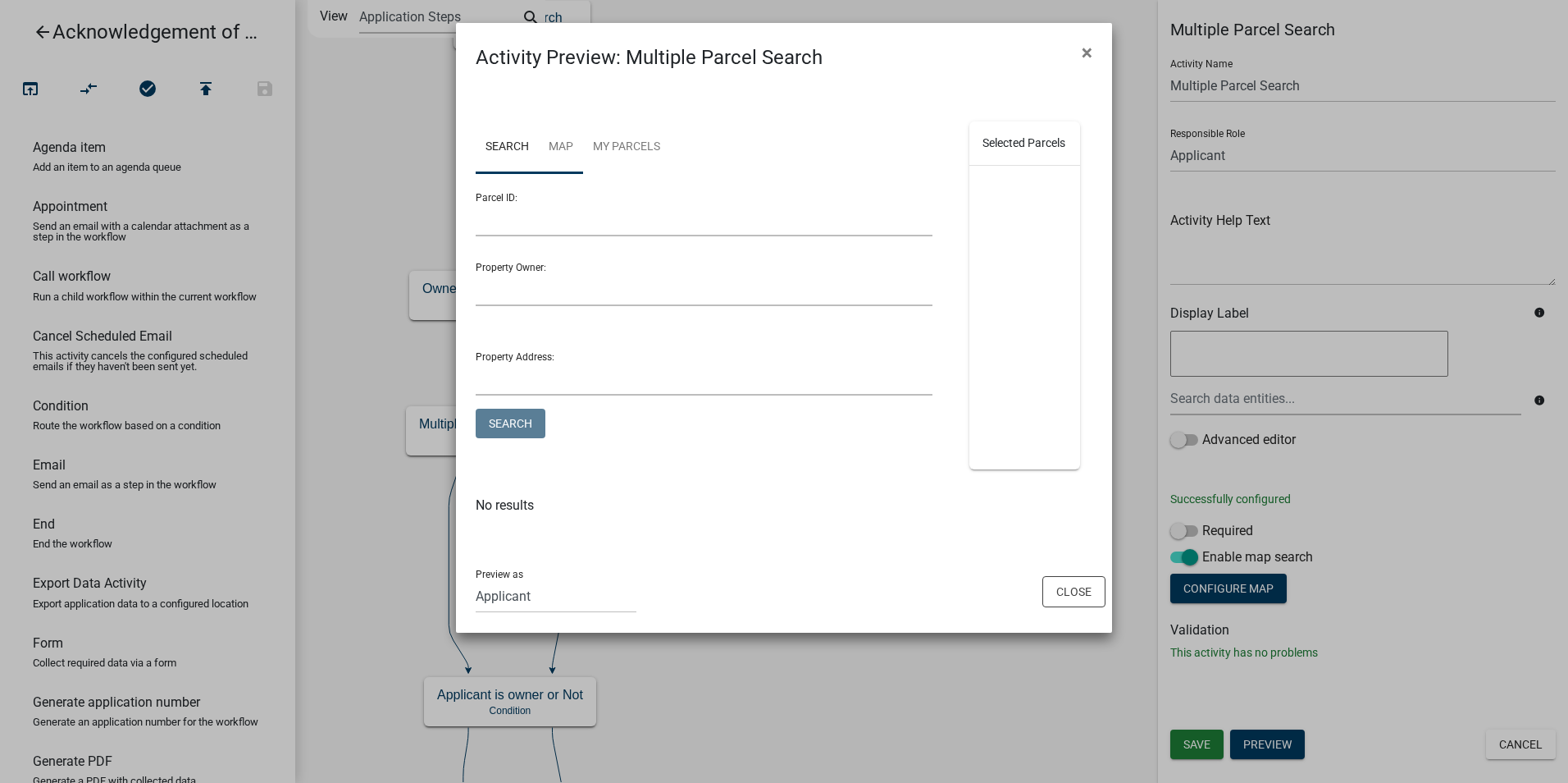
click at [557, 154] on link "Map" at bounding box center [561, 147] width 44 height 53
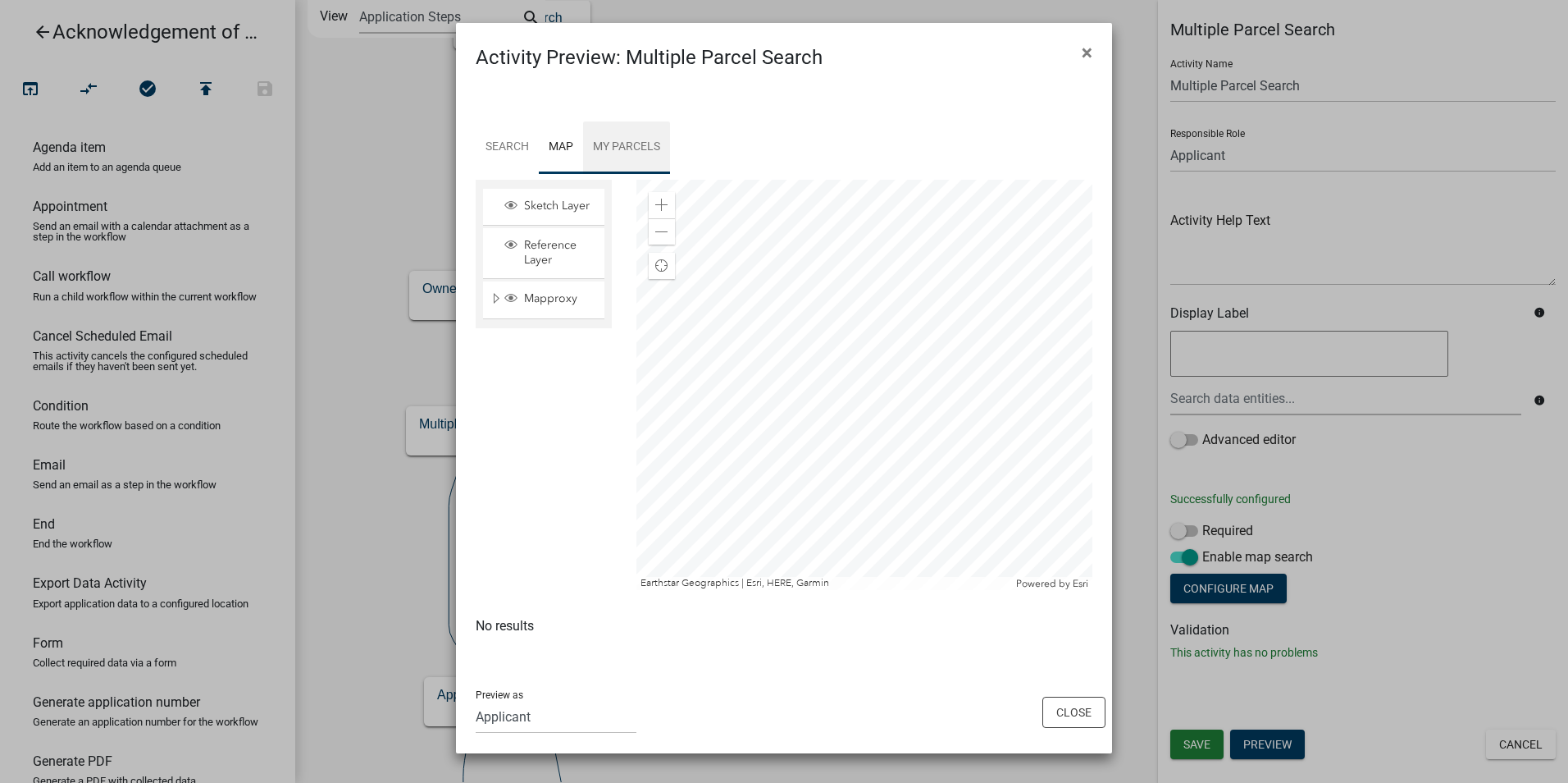
click at [617, 151] on link "My Parcels" at bounding box center [626, 147] width 87 height 53
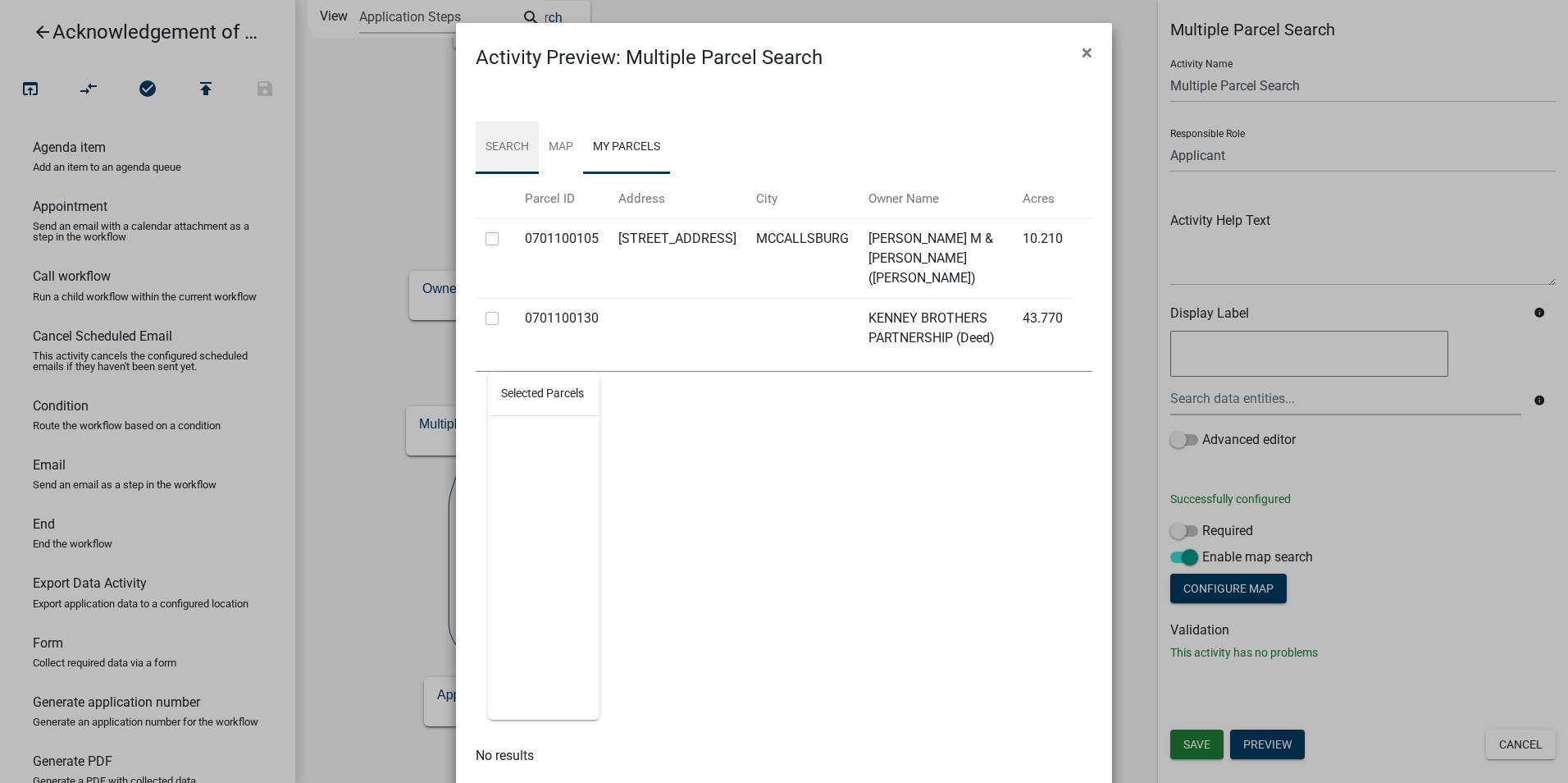
click at [486, 148] on link "Search" at bounding box center [507, 147] width 64 height 53
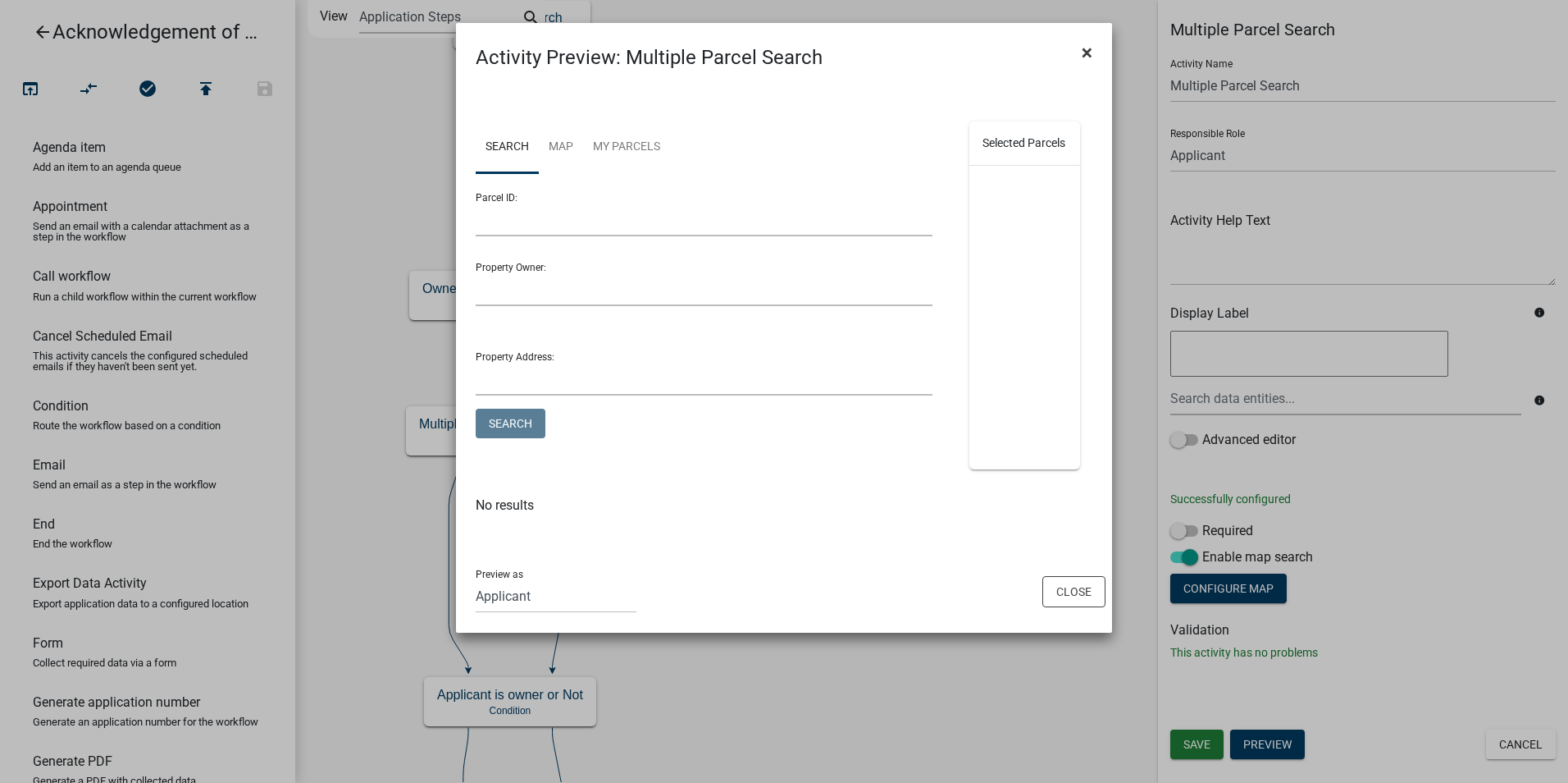
click at [1090, 54] on span "×" at bounding box center [1087, 52] width 11 height 23
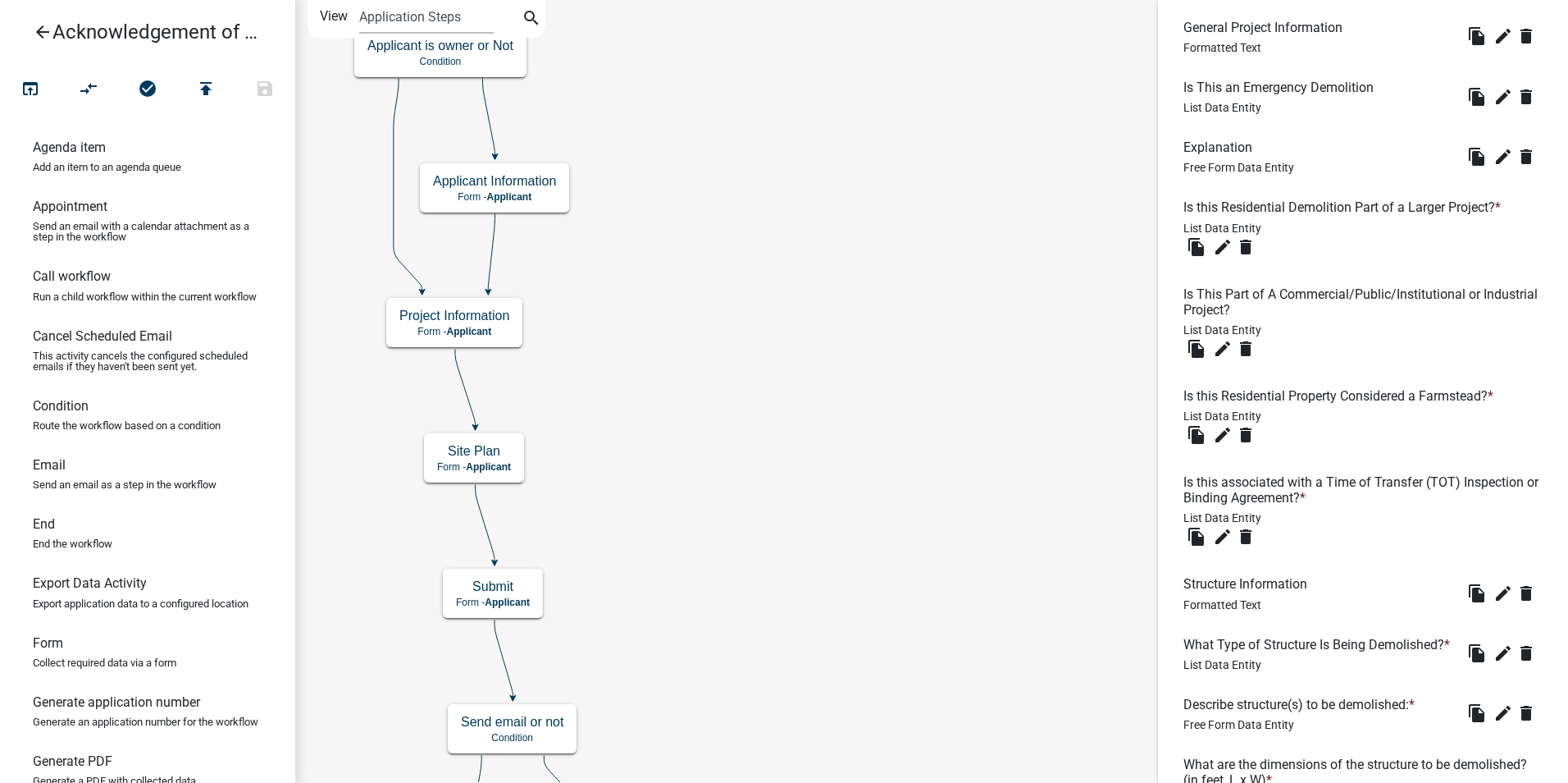
scroll to position [492, 0]
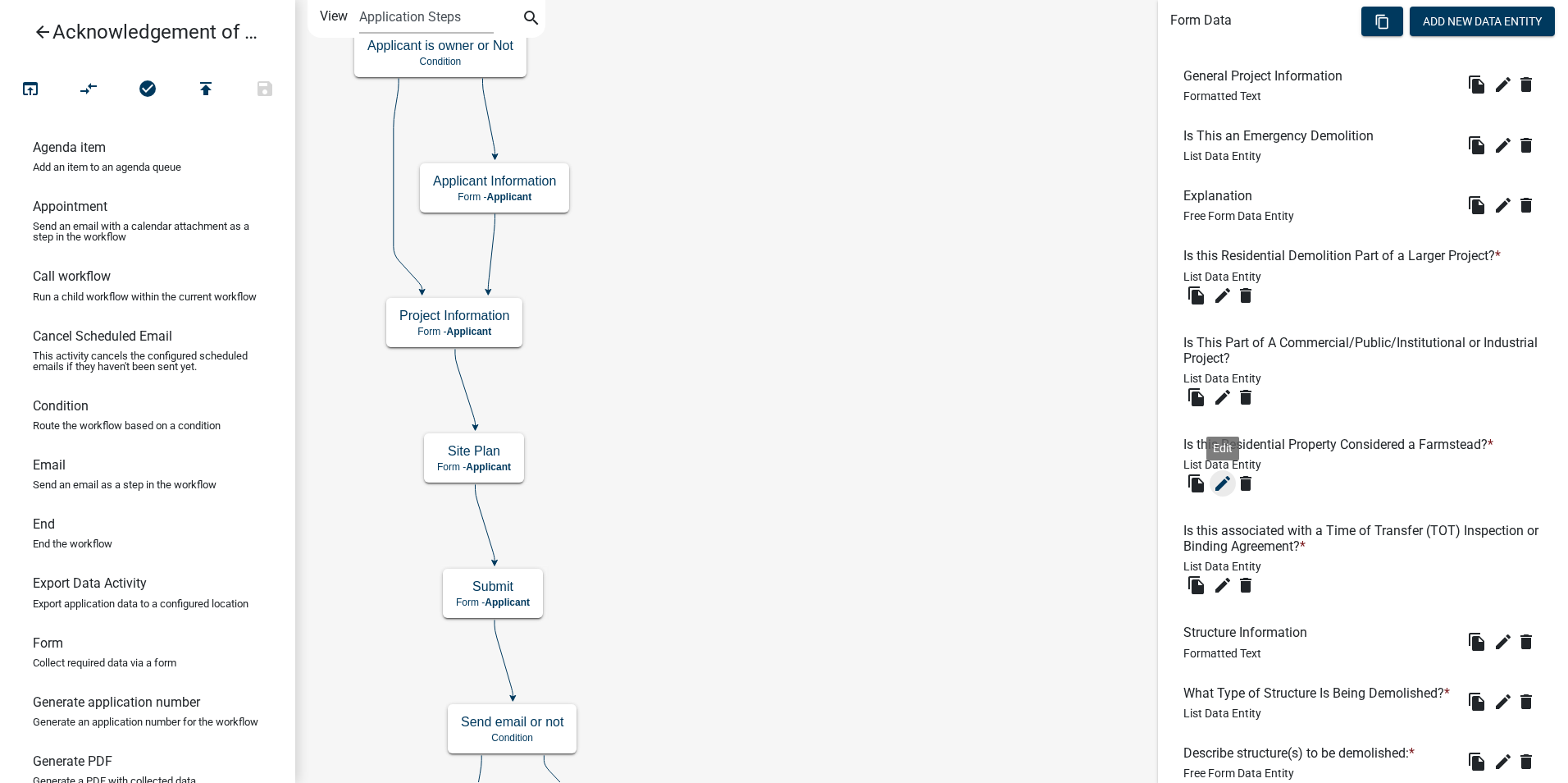
click at [1216, 484] on icon "edit" at bounding box center [1222, 483] width 19 height 19
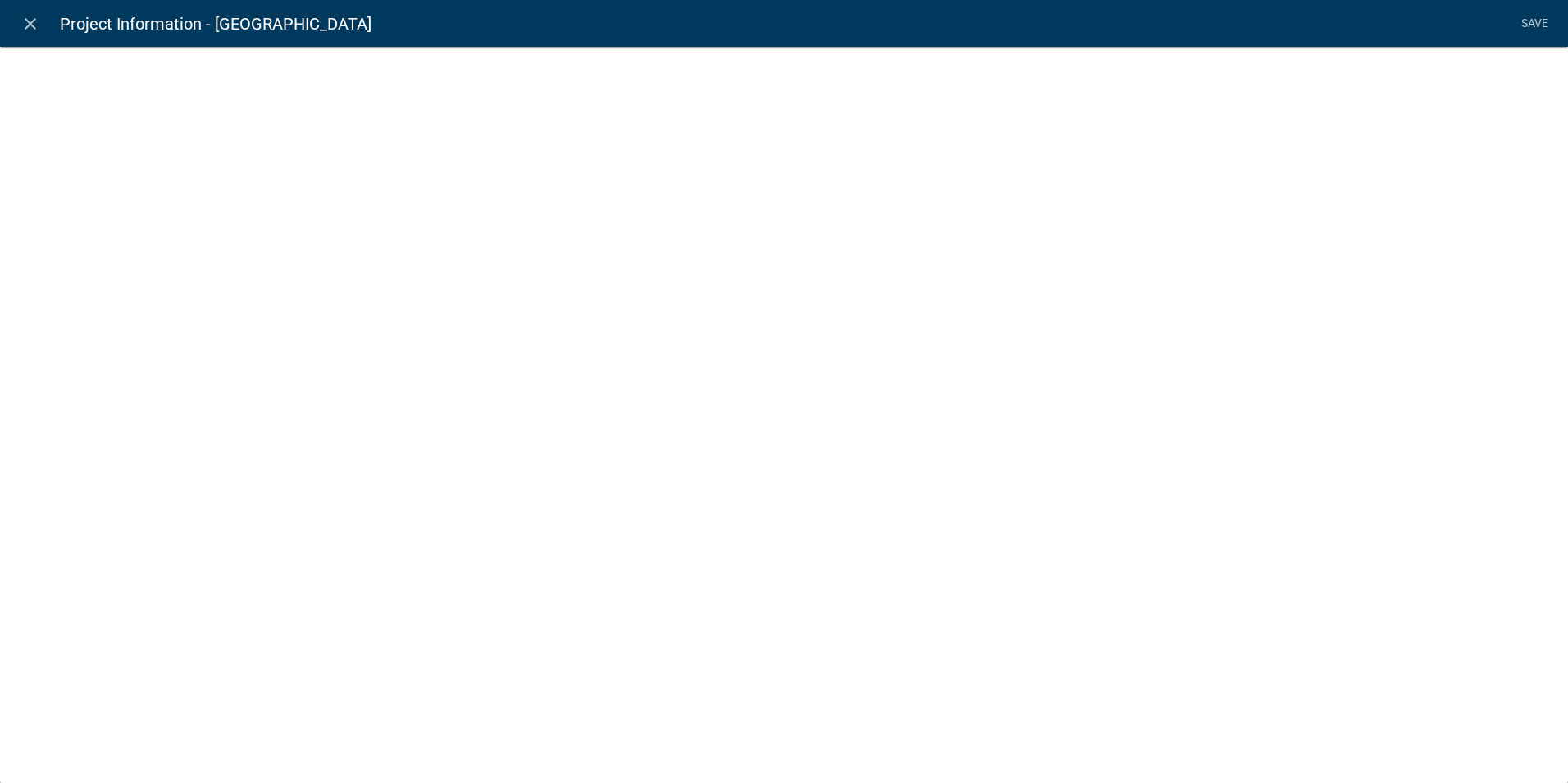
select select "list-data"
select select
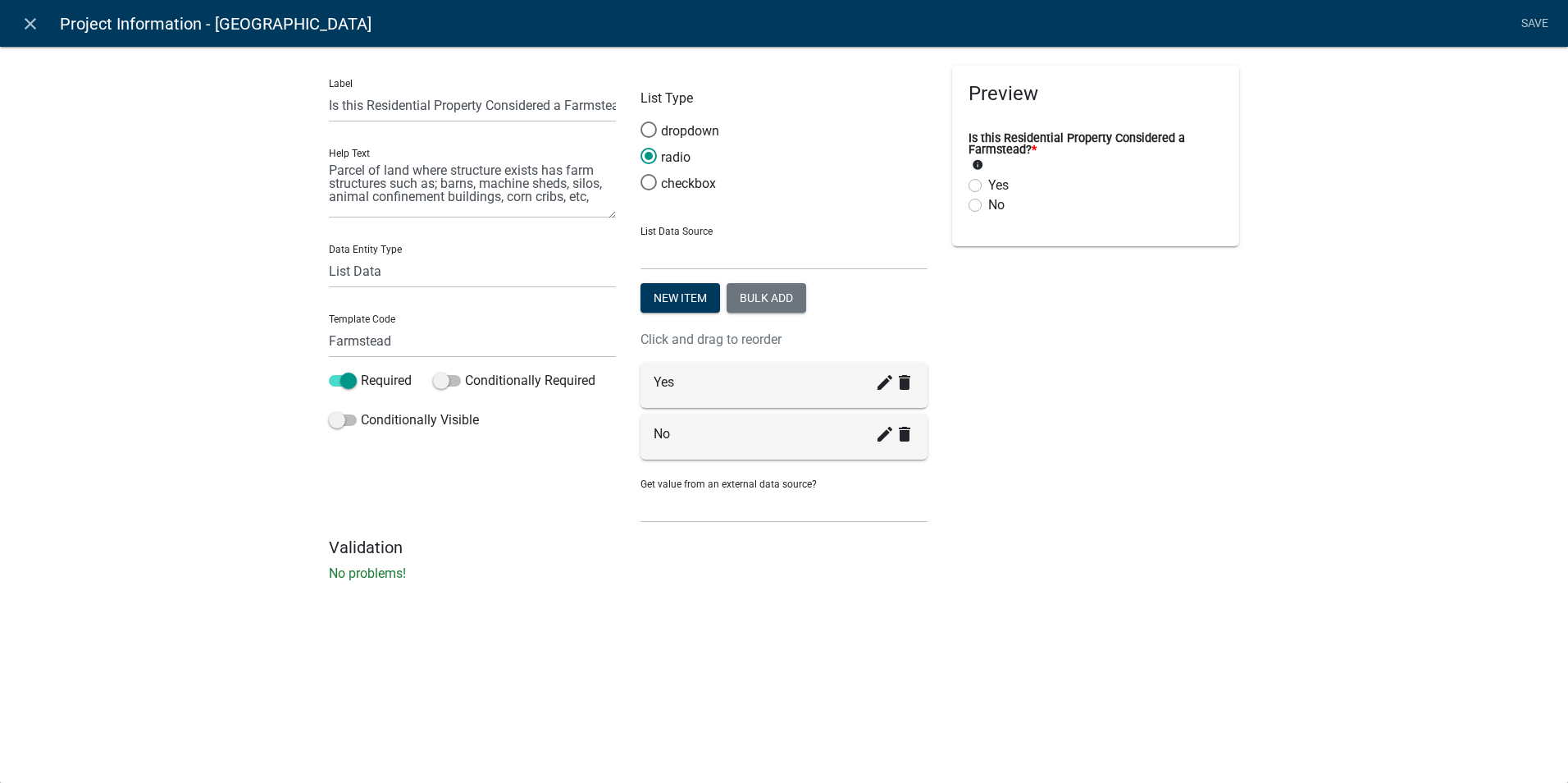
drag, startPoint x: 611, startPoint y: 207, endPoint x: 607, endPoint y: 216, distance: 9.8
click at [607, 216] on textarea "Parcel of land where structure exists has farm structures such as; barns, machi…" at bounding box center [472, 188] width 287 height 60
click at [592, 197] on textarea "Parcel of land where structure exists has farm structures such as; barns, machi…" at bounding box center [472, 188] width 287 height 60
click at [594, 200] on textarea "Parcel of land where structure exists has farm structures such as; barns, machi…" at bounding box center [472, 188] width 287 height 60
type textarea "Parcel of land where structure exists has farm structures such as; barns, machi…"
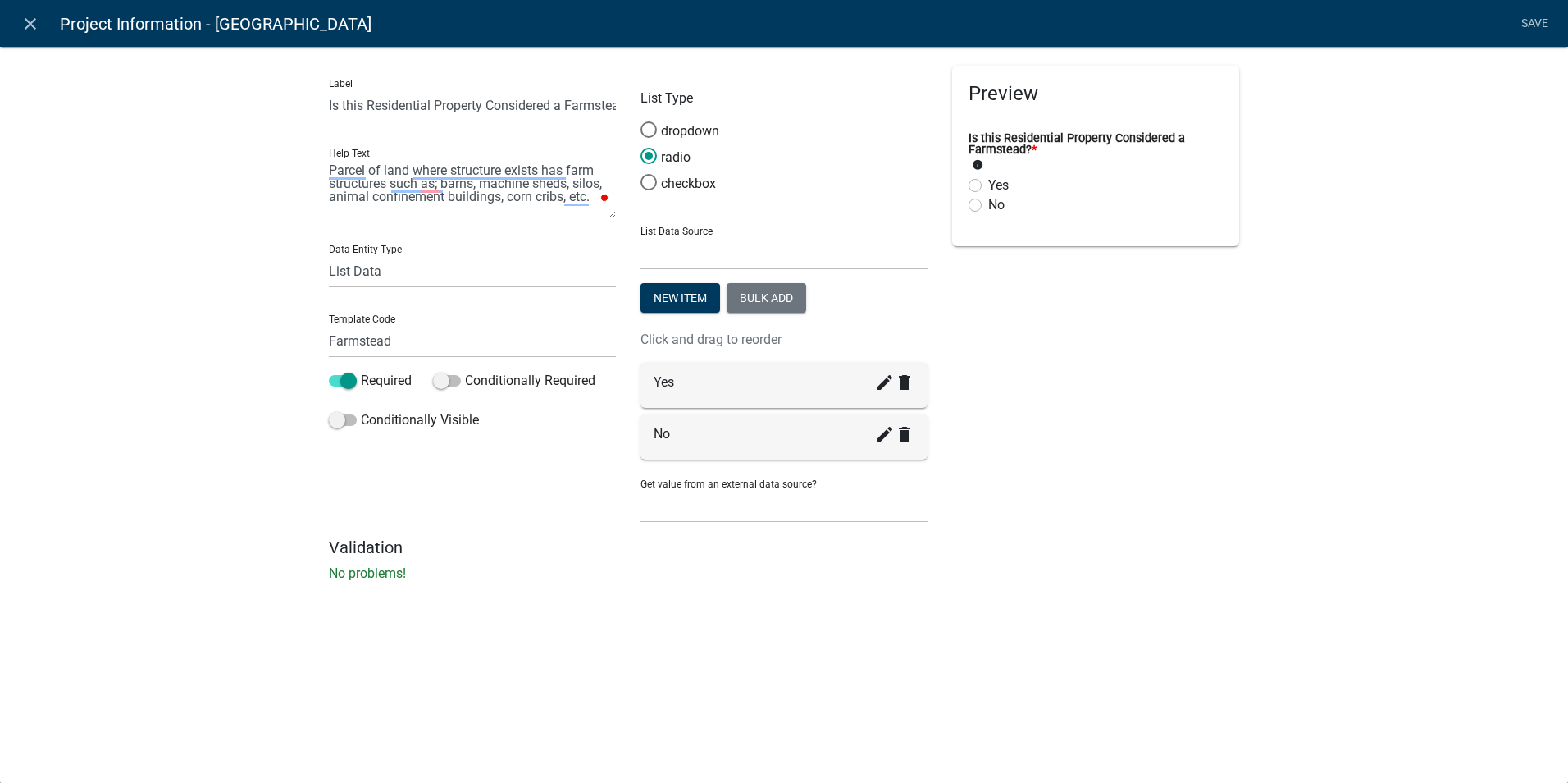
click at [989, 628] on div "close Project Information - Farmstead Save Label Is this Residential Property C…" at bounding box center [784, 392] width 1568 height 783
click at [1543, 23] on link "Save" at bounding box center [1534, 24] width 41 height 31
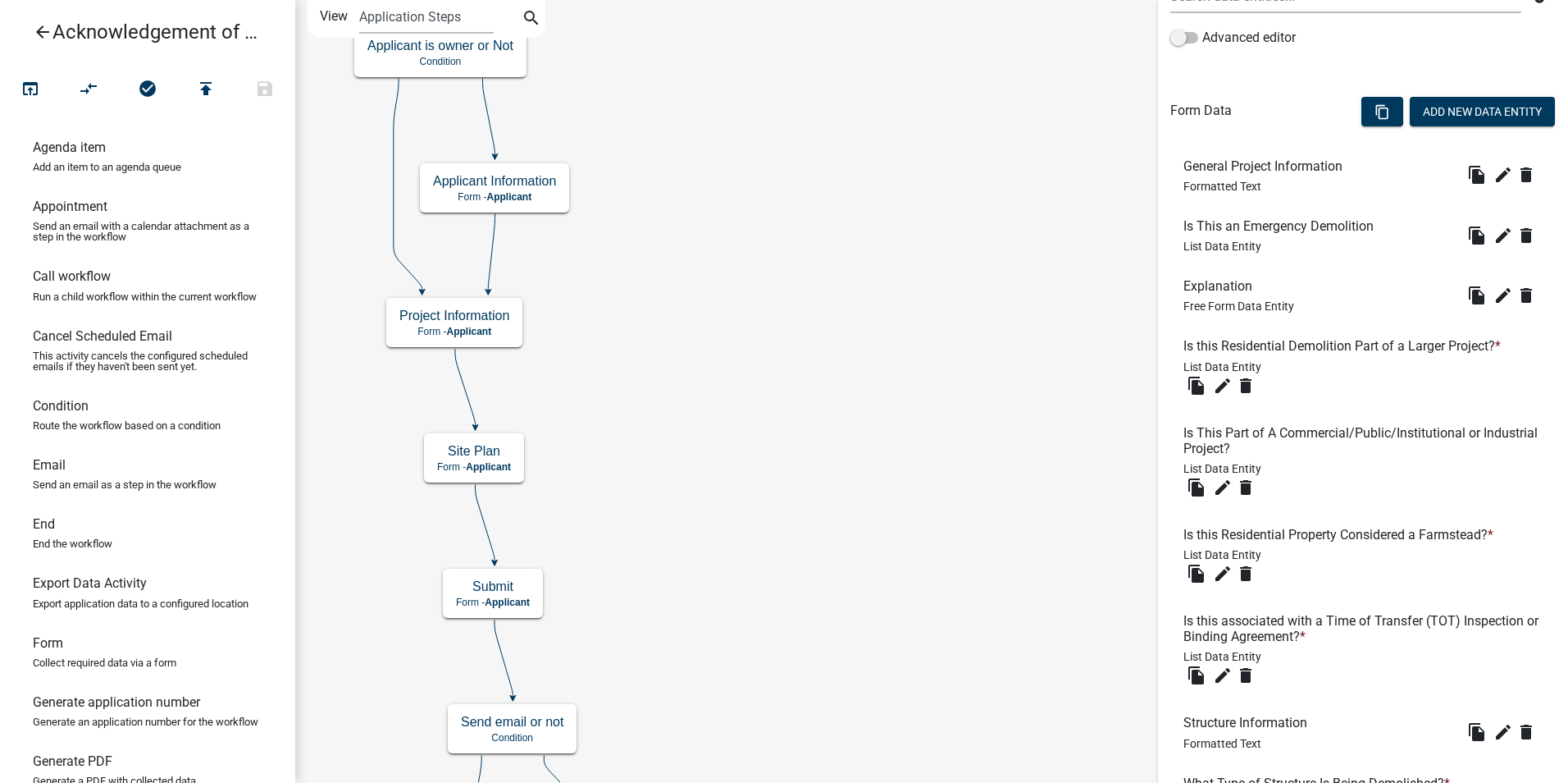
scroll to position [410, 0]
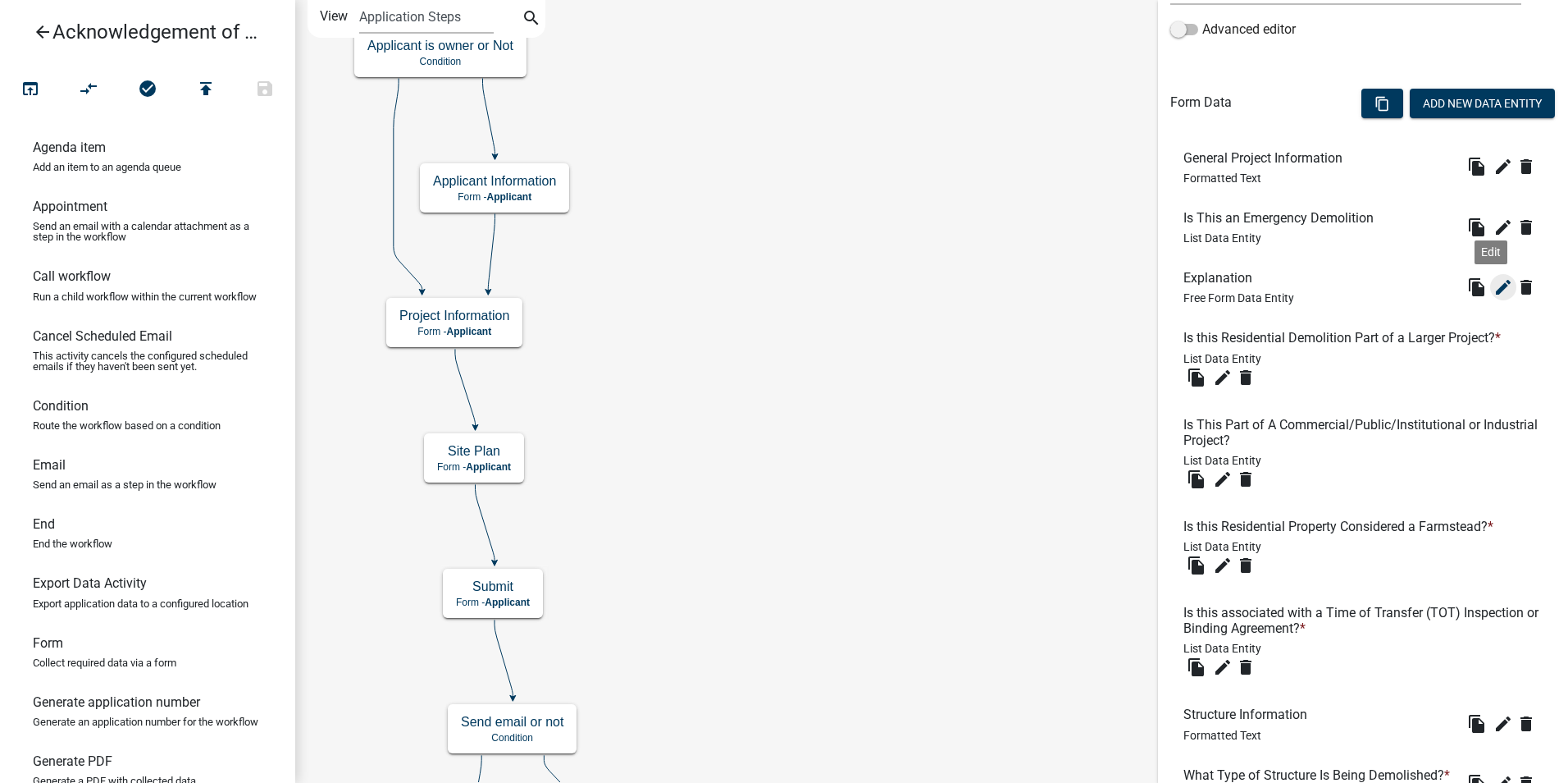
click at [1494, 280] on icon "edit" at bounding box center [1503, 286] width 19 height 19
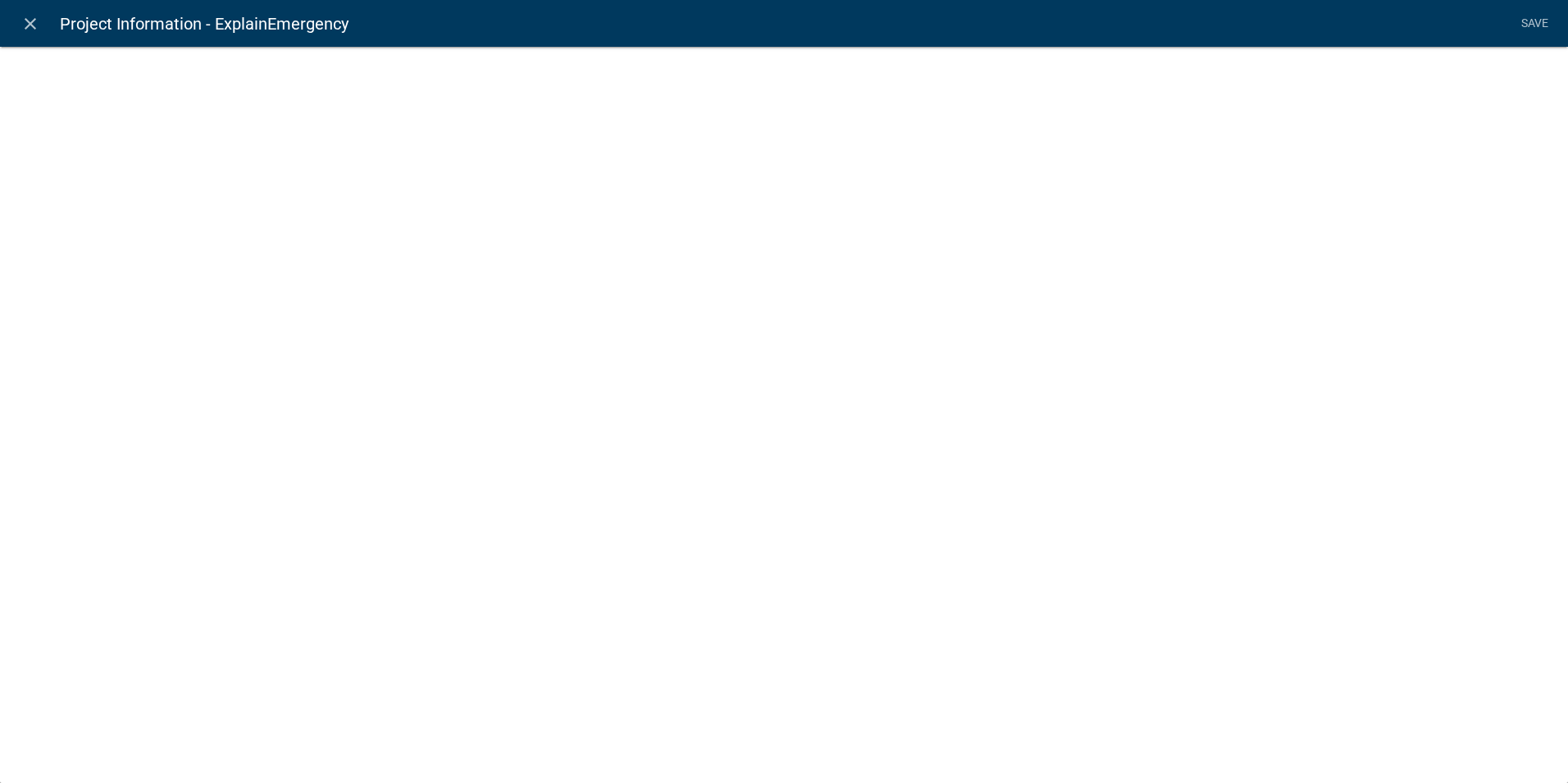
select select
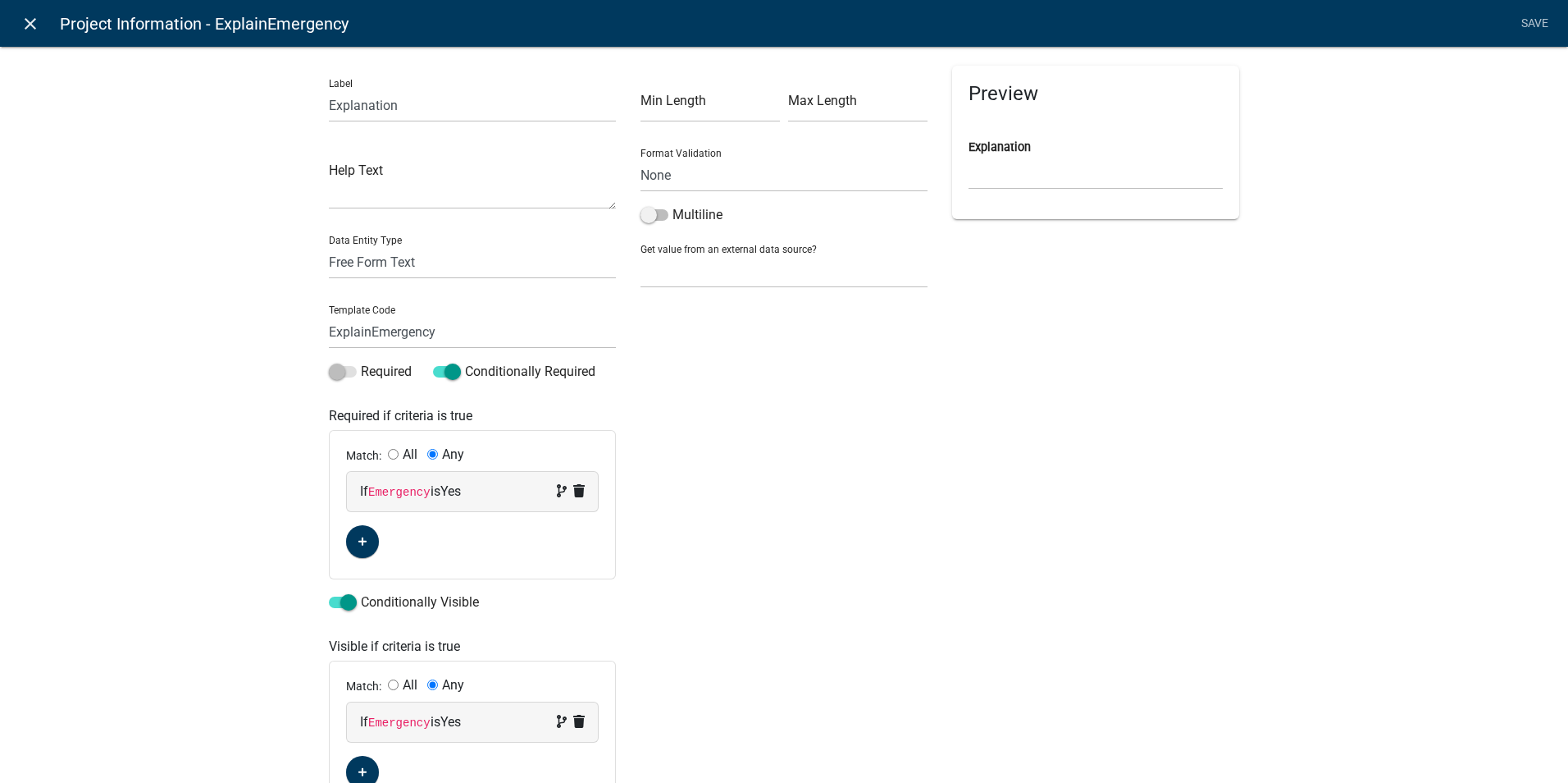
click at [28, 21] on icon "close" at bounding box center [30, 23] width 19 height 19
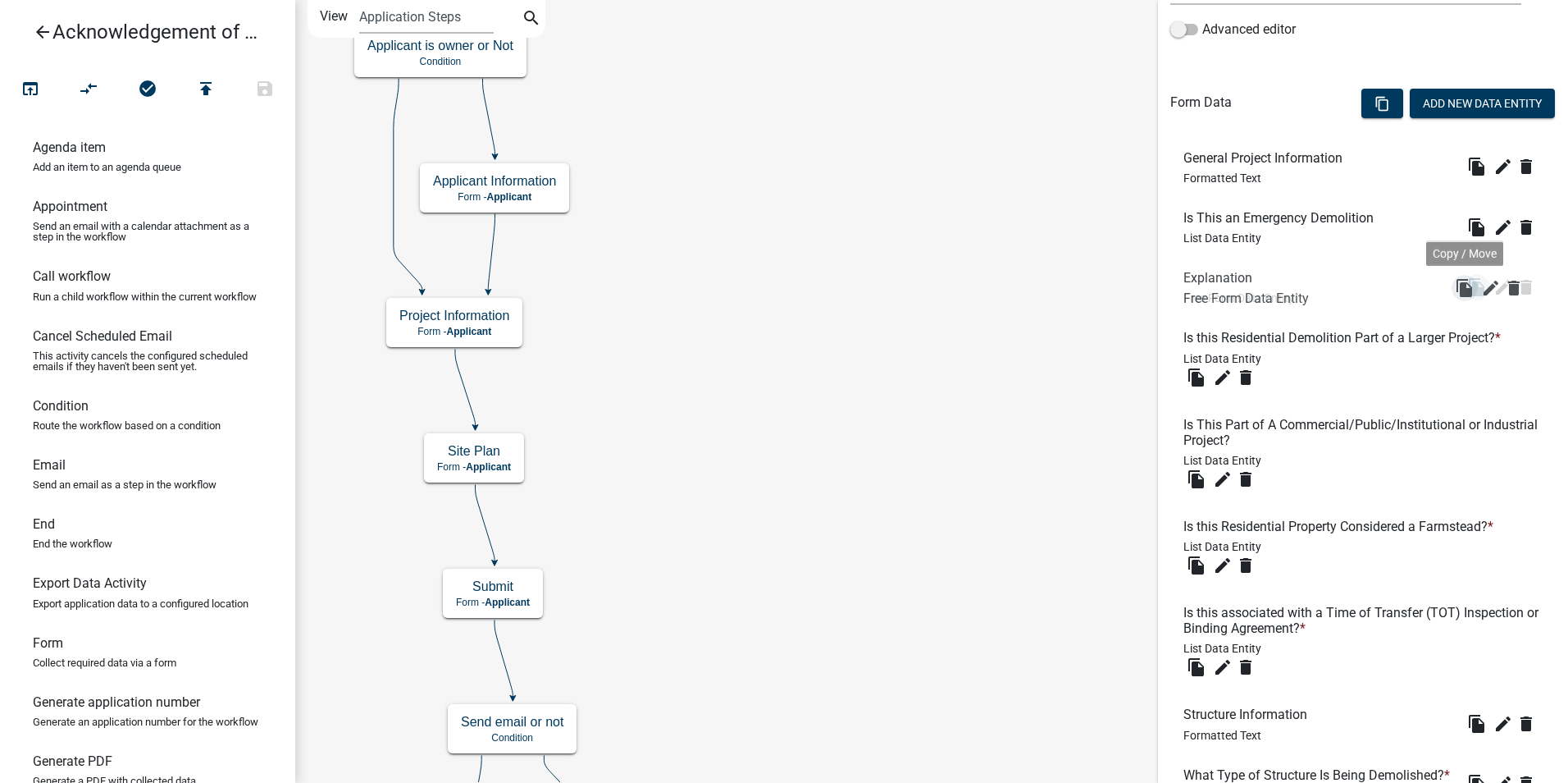
click at [1467, 288] on icon "file_copy" at bounding box center [1477, 286] width 19 height 19
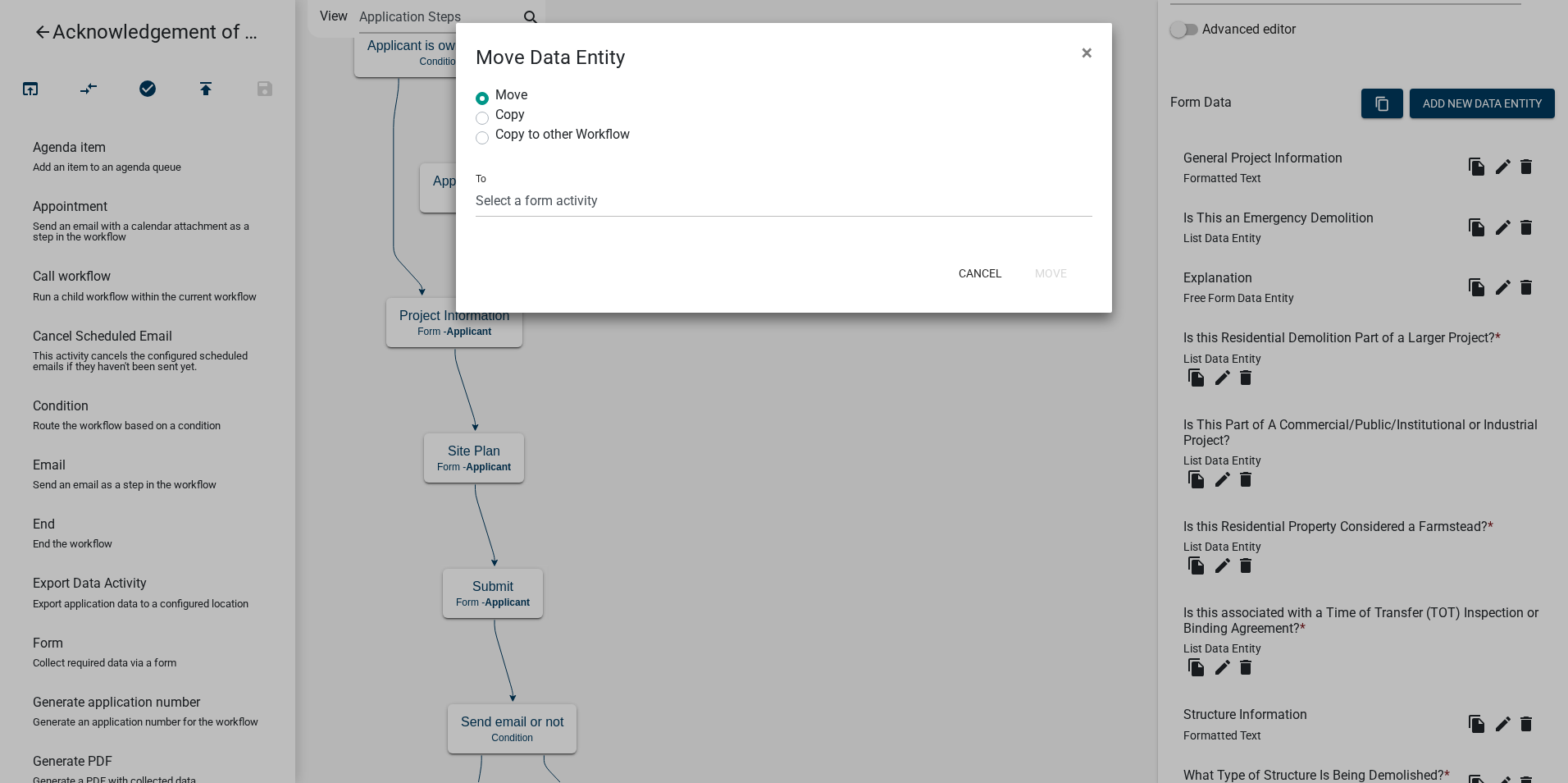
click at [490, 117] on div "Copy" at bounding box center [784, 118] width 617 height 19
click at [496, 114] on label "Copy" at bounding box center [510, 114] width 30 height 13
click at [496, 114] on input "Copy" at bounding box center [501, 114] width 11 height 11
radio input "true"
click at [505, 198] on select "Select a form activity Owner and Property Information Submit Denial Reason Init…" at bounding box center [784, 201] width 617 height 34
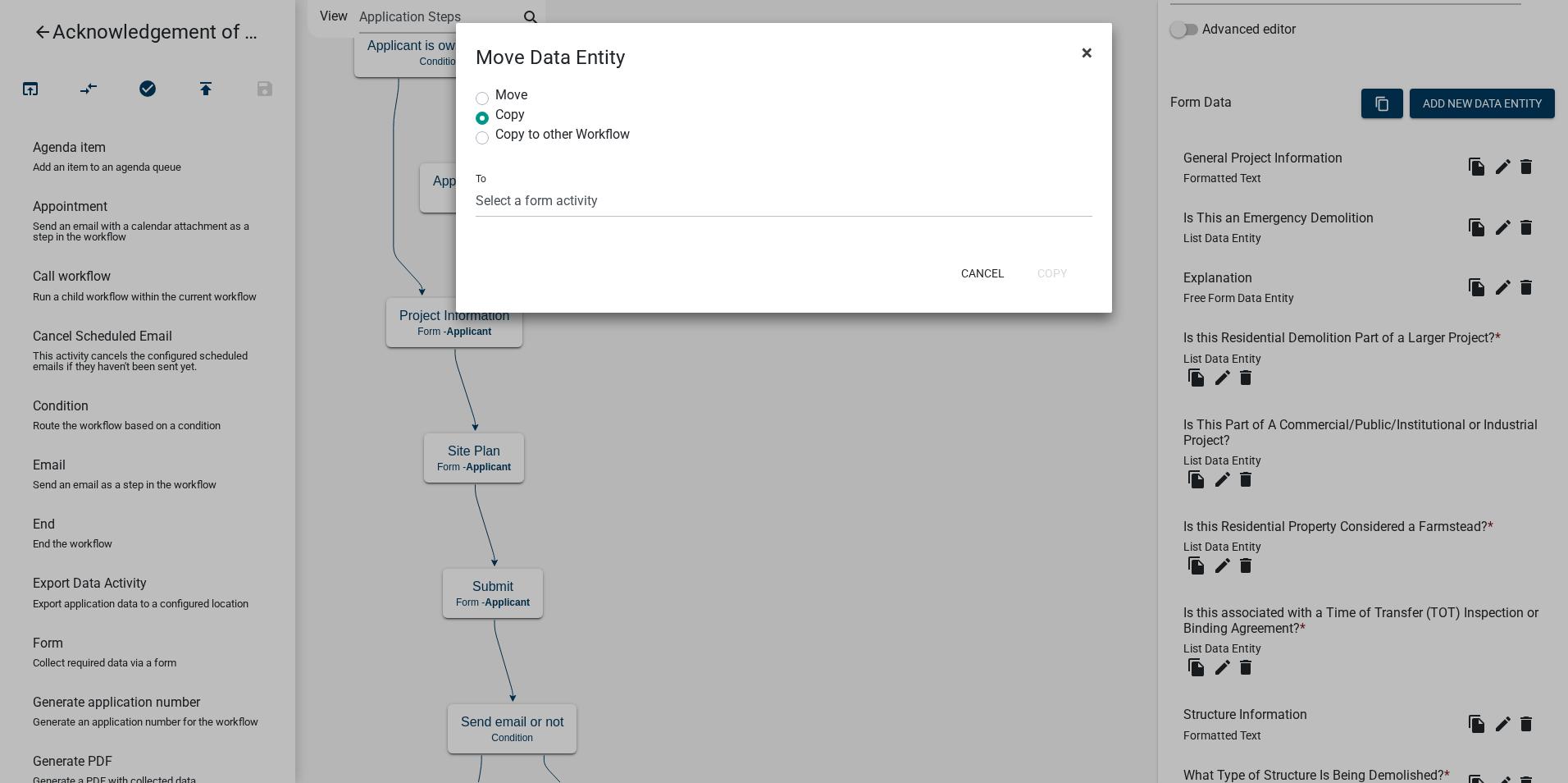
click at [1082, 48] on button "×" at bounding box center [1088, 53] width 37 height 46
radio input "true"
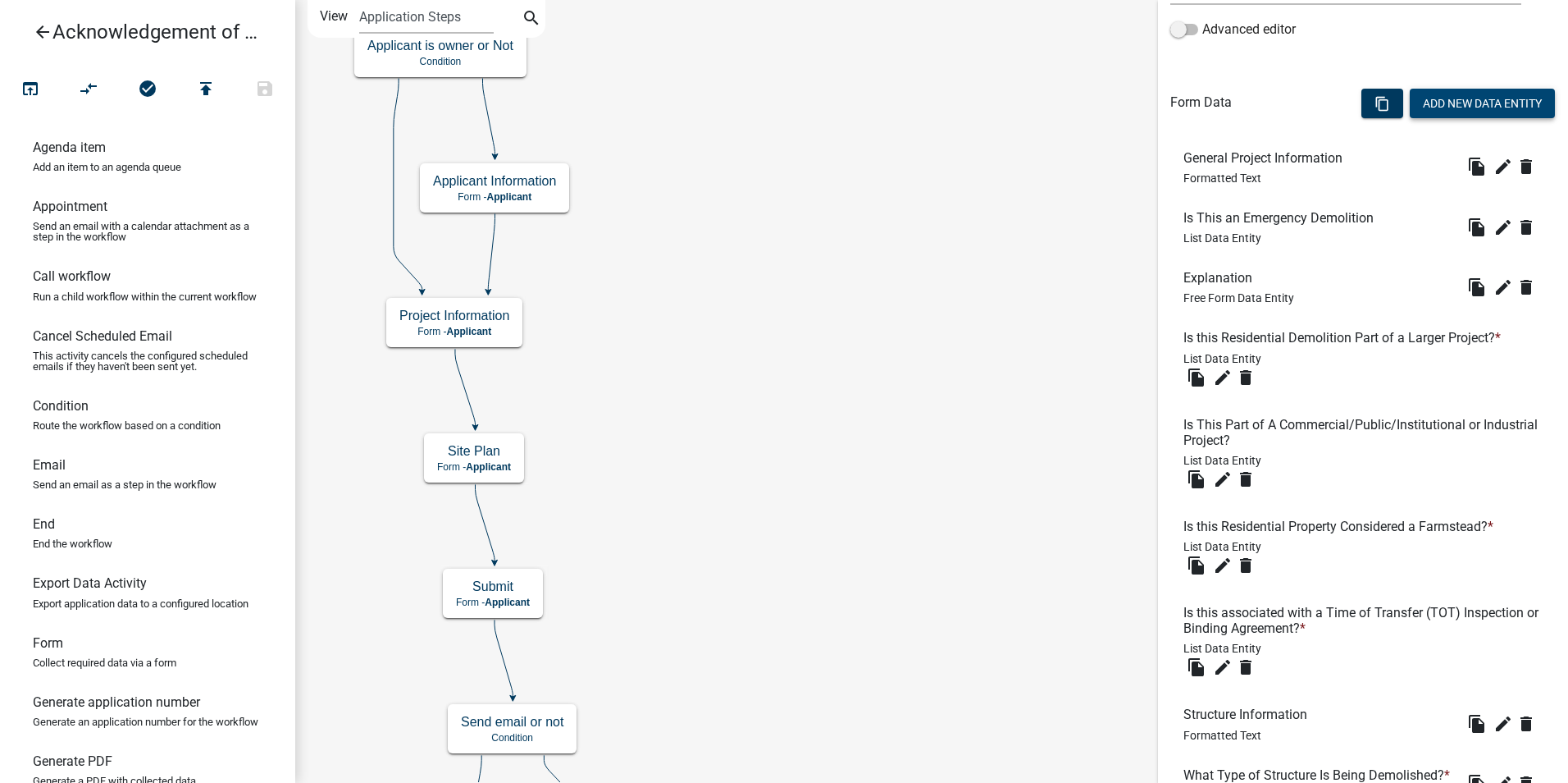
click at [1443, 108] on button "Add New Data Entity" at bounding box center [1482, 103] width 145 height 30
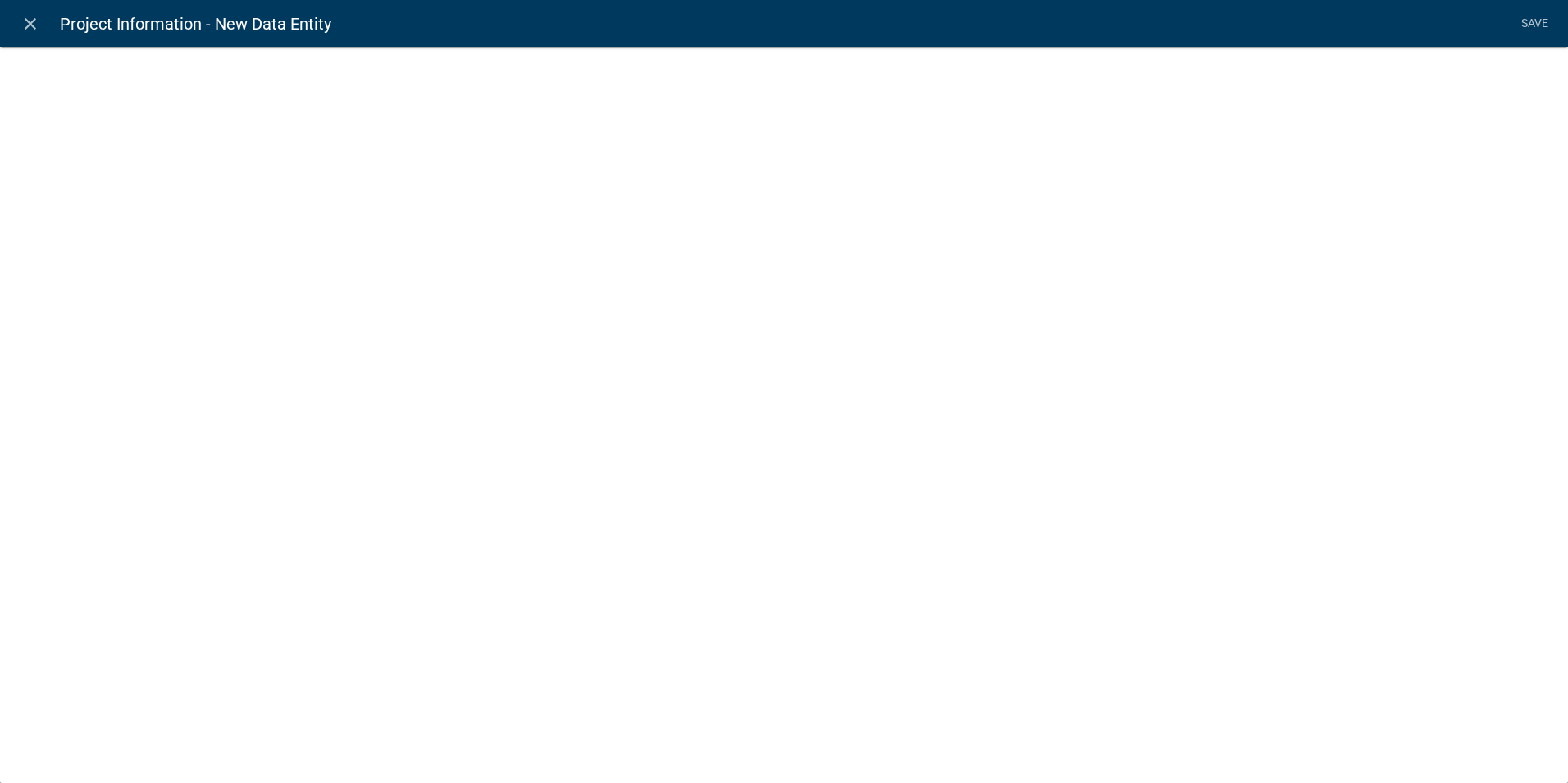
select select
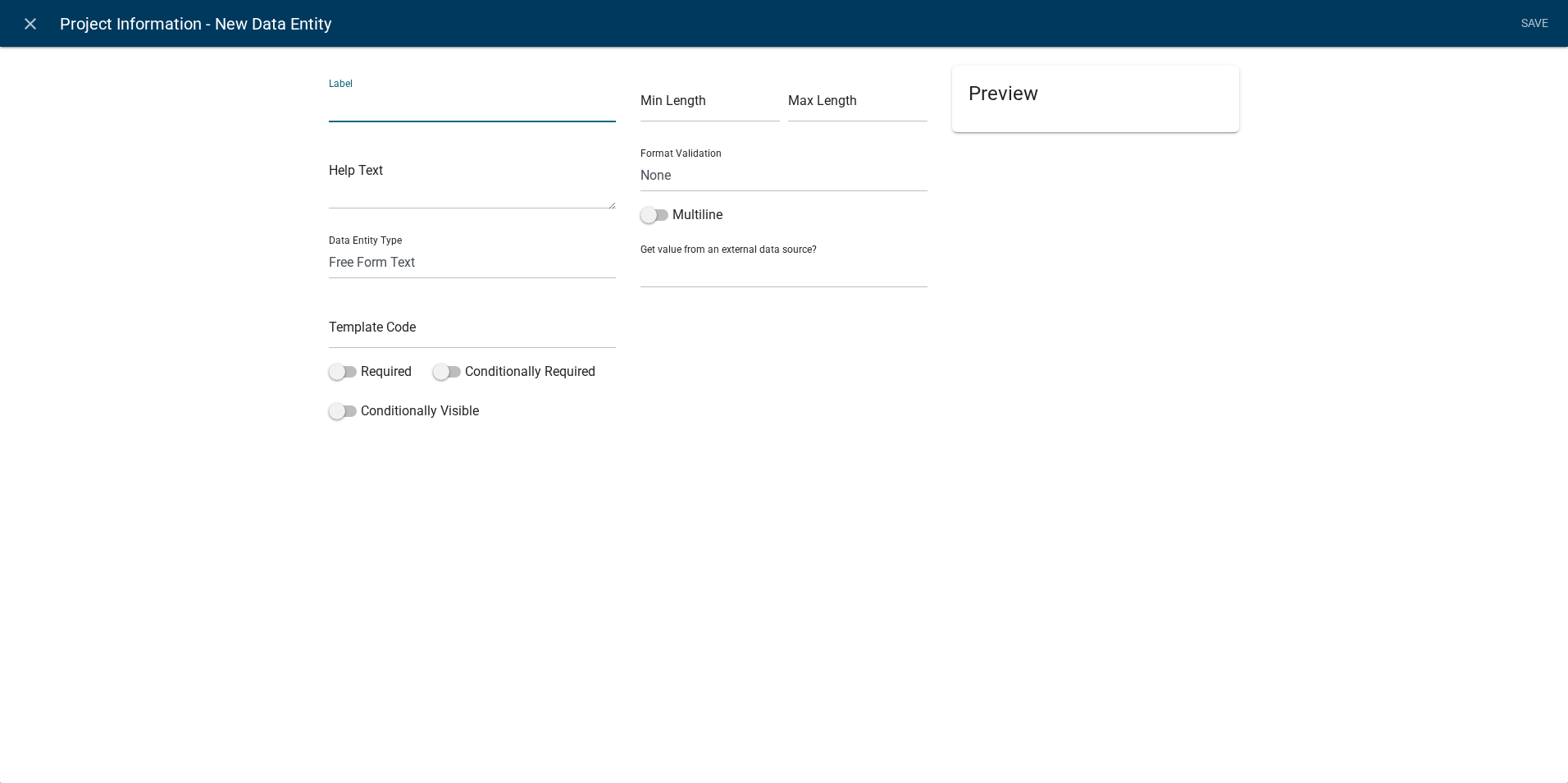
click at [373, 99] on input "text" at bounding box center [472, 106] width 287 height 34
type input "Explain:"
click at [402, 330] on input "text" at bounding box center [472, 332] width 287 height 34
type input "ExplainLargerProject"
click at [457, 369] on span at bounding box center [446, 372] width 28 height 12
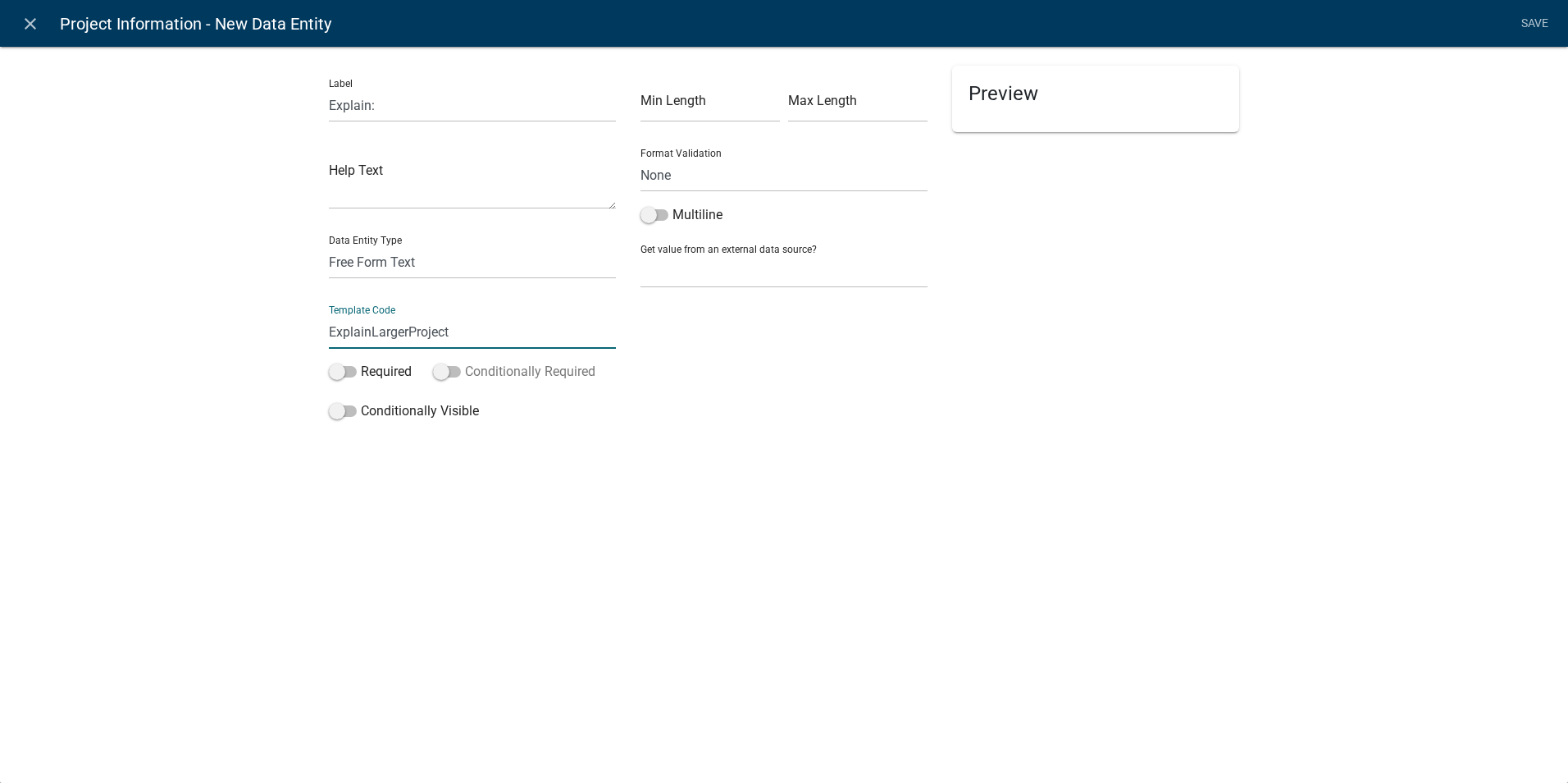
click at [465, 362] on input "Conditionally Required" at bounding box center [465, 362] width 0 height 0
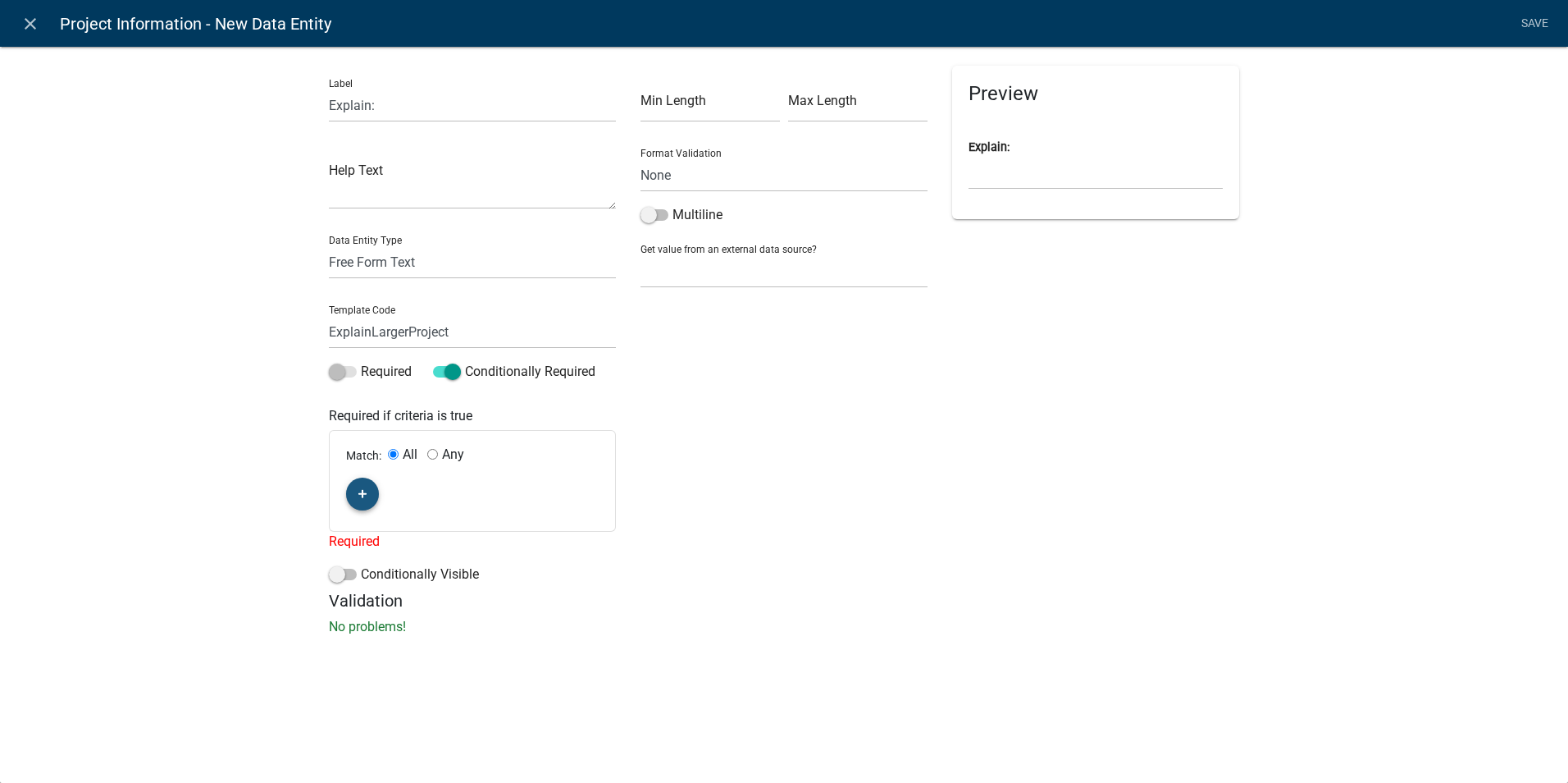
click at [360, 495] on icon "button" at bounding box center [363, 494] width 9 height 9
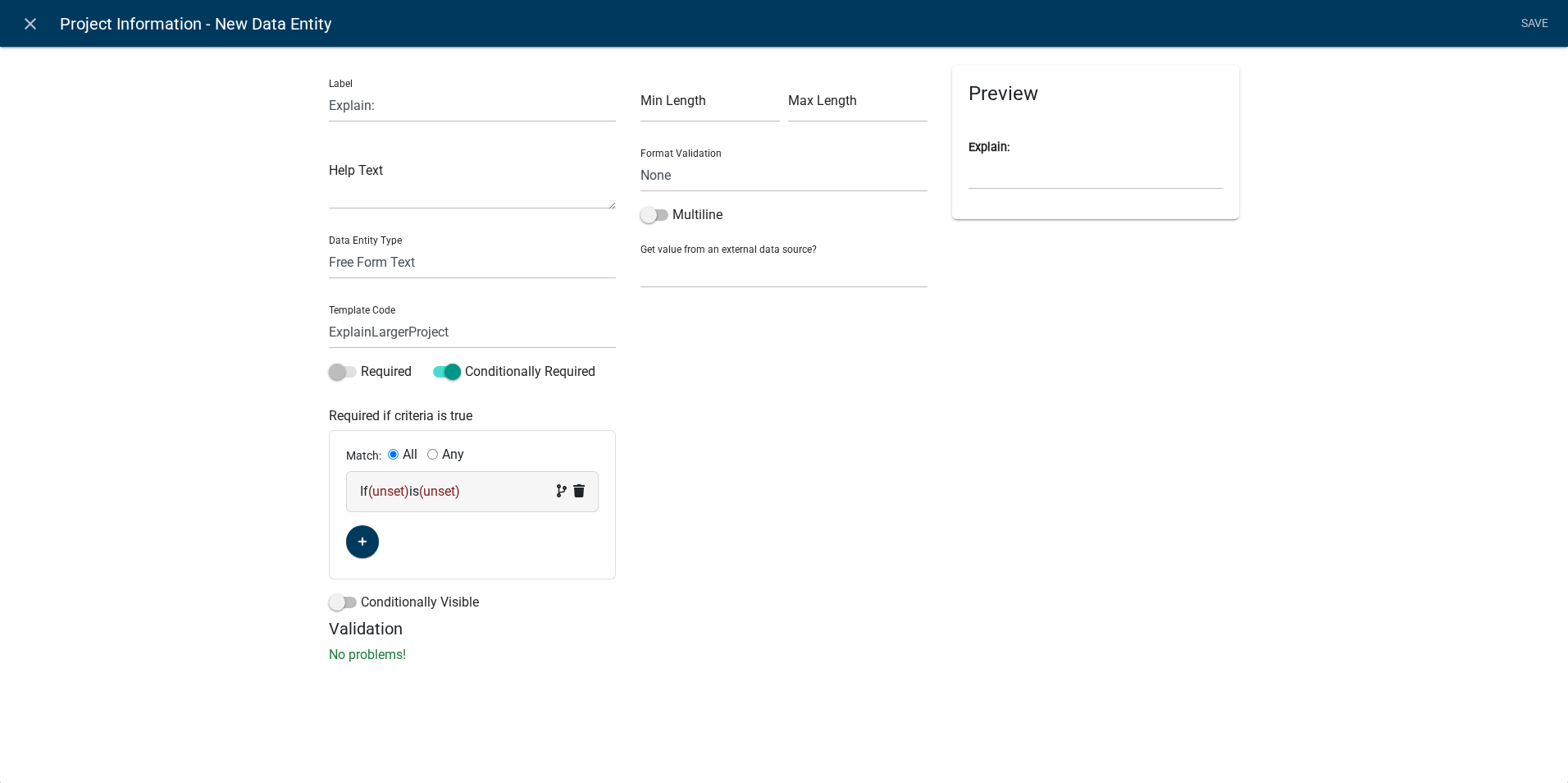
click at [388, 488] on span "(unset)" at bounding box center [389, 491] width 41 height 15
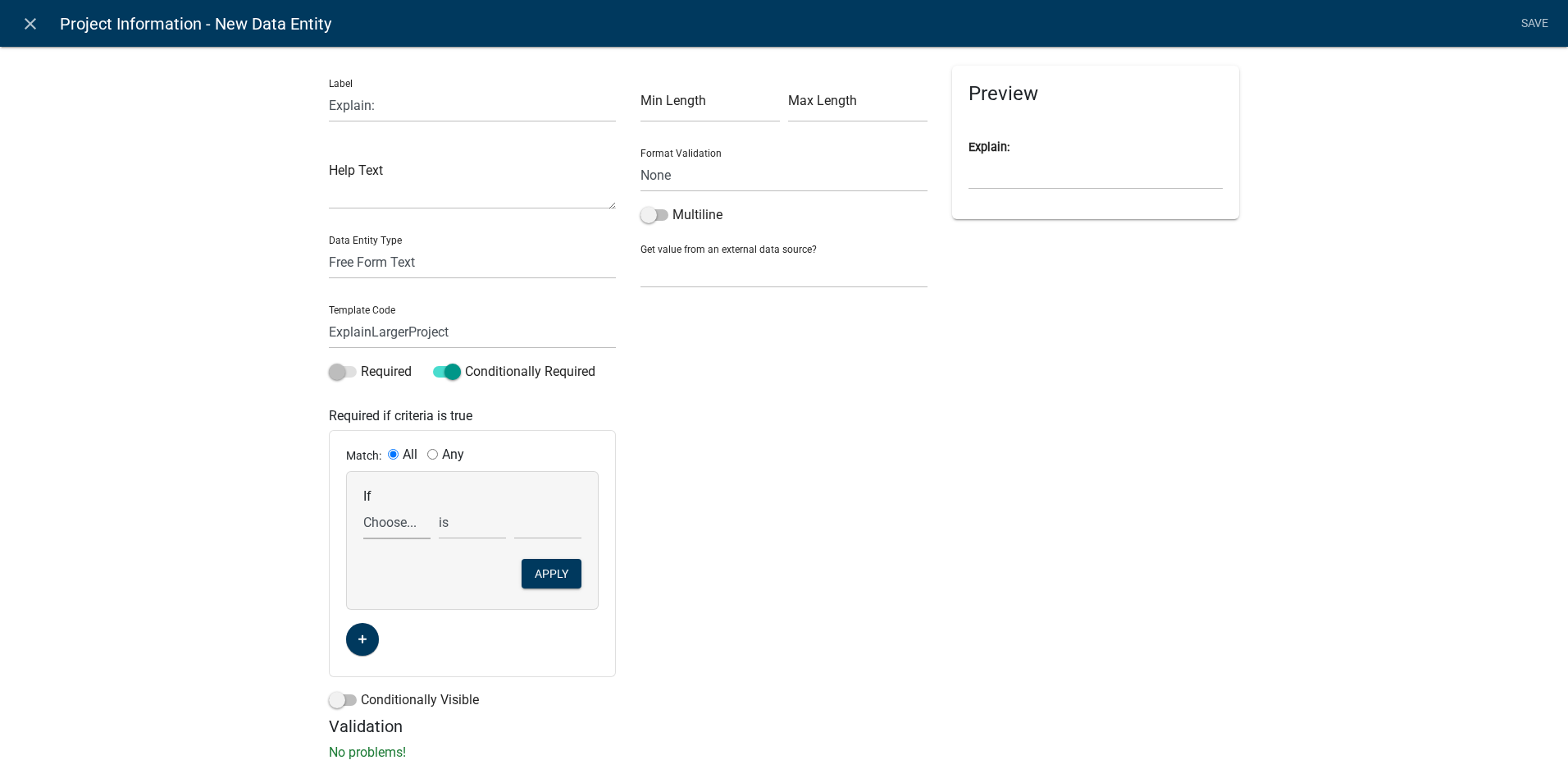
click at [378, 522] on select "Choose... Acres AdditionalParcels AdditionalParcelsImported Address ALL_FEE_REC…" at bounding box center [396, 522] width 67 height 34
click at [377, 520] on select "Choose... Acres AdditionalParcels AdditionalParcelsImported Address ALL_FEE_REC…" at bounding box center [396, 522] width 67 height 34
select select "53: LargerProjectYN"
click at [363, 505] on select "Choose... Acres AdditionalParcels AdditionalParcelsImported Address ALL_FEE_REC…" at bounding box center [396, 522] width 67 height 34
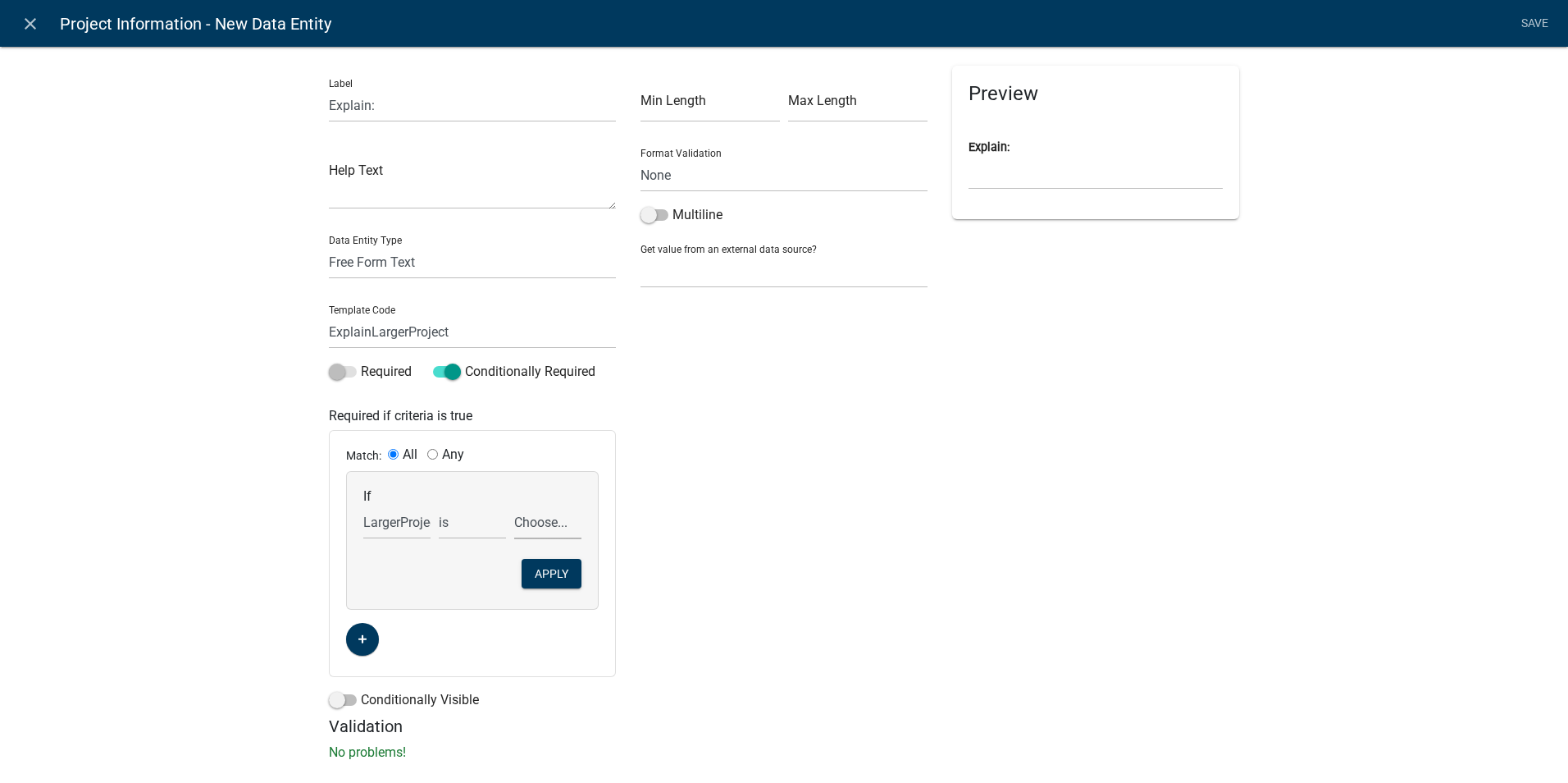
click at [523, 525] on select "Choose... No Yes" at bounding box center [547, 522] width 67 height 34
select select "2: Yes"
click at [514, 505] on select "Choose... No Yes" at bounding box center [547, 522] width 67 height 34
click at [557, 575] on button "Apply" at bounding box center [551, 573] width 60 height 30
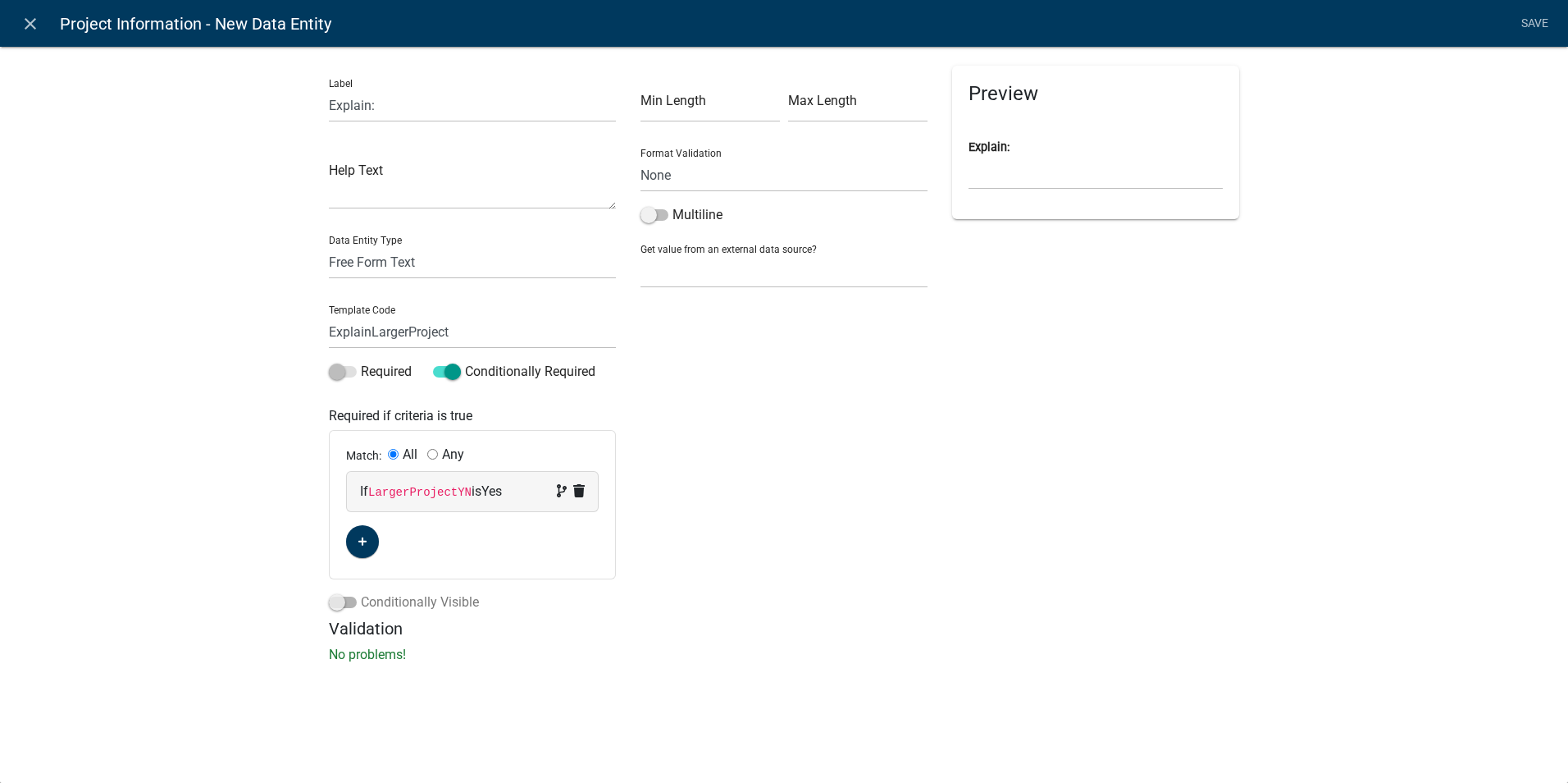
click at [343, 608] on span at bounding box center [342, 603] width 28 height 12
click at [361, 592] on input "Conditionally Visible" at bounding box center [361, 592] width 0 height 0
click at [365, 720] on button "button" at bounding box center [363, 725] width 33 height 33
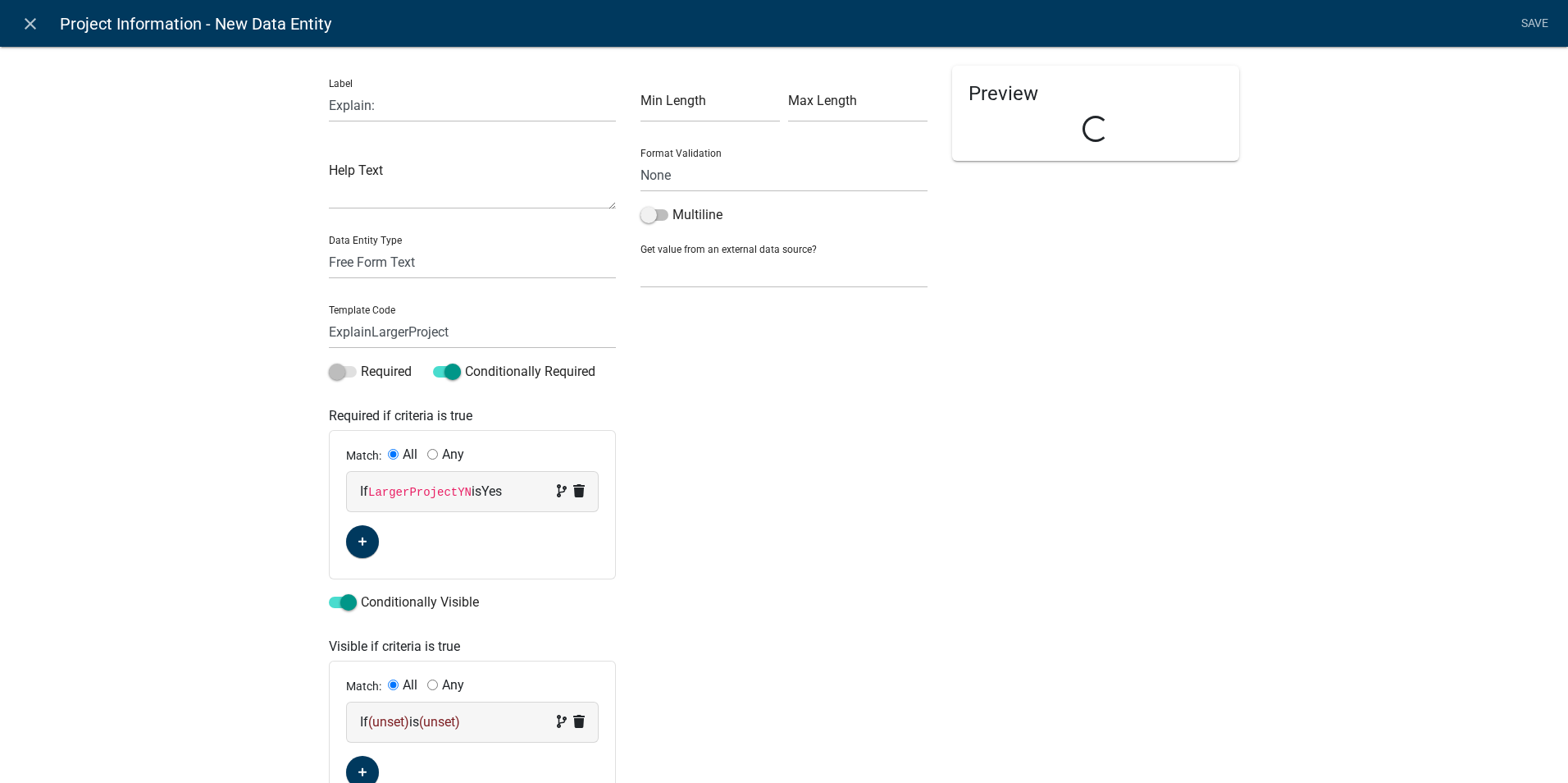
click at [385, 720] on span "(unset)" at bounding box center [389, 721] width 41 height 15
drag, startPoint x: 383, startPoint y: 759, endPoint x: 380, endPoint y: 746, distance: 13.3
click at [384, 758] on select "Choose... Acres AdditionalParcels AdditionalParcelsImported Address ALL_FEE_REC…" at bounding box center [396, 753] width 67 height 34
select select "53: LargerProjectYN"
click at [363, 736] on select "Choose... Acres AdditionalParcels AdditionalParcelsImported Address ALL_FEE_REC…" at bounding box center [396, 753] width 67 height 34
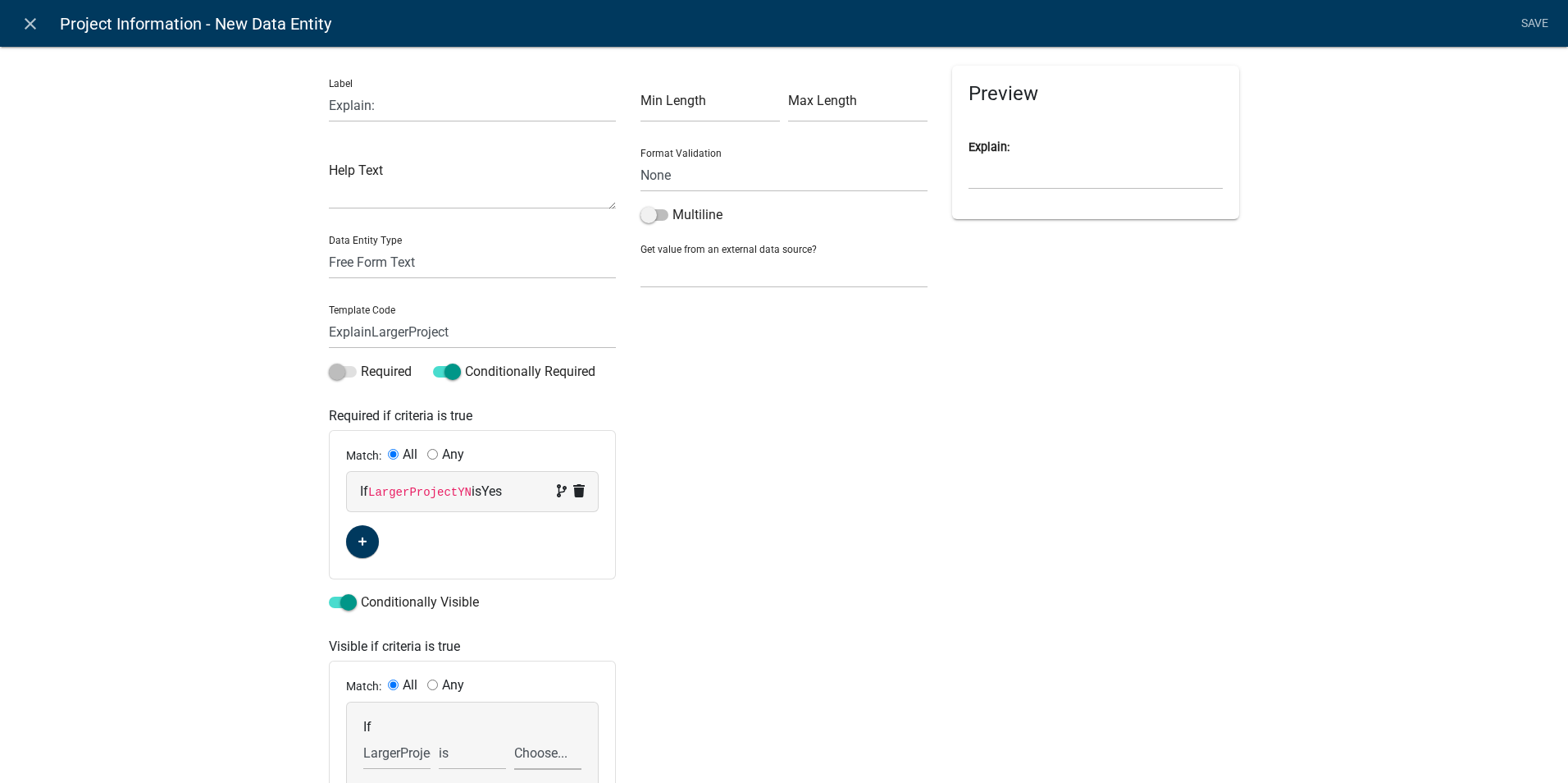
click at [518, 753] on select "Choose... No Yes" at bounding box center [547, 753] width 67 height 34
select select "2: Yes"
click at [514, 736] on select "Choose... No Yes" at bounding box center [547, 753] width 67 height 34
click at [1094, 385] on div "Preview Explain:" at bounding box center [1096, 486] width 312 height 841
click at [1529, 14] on link "Save" at bounding box center [1534, 24] width 41 height 31
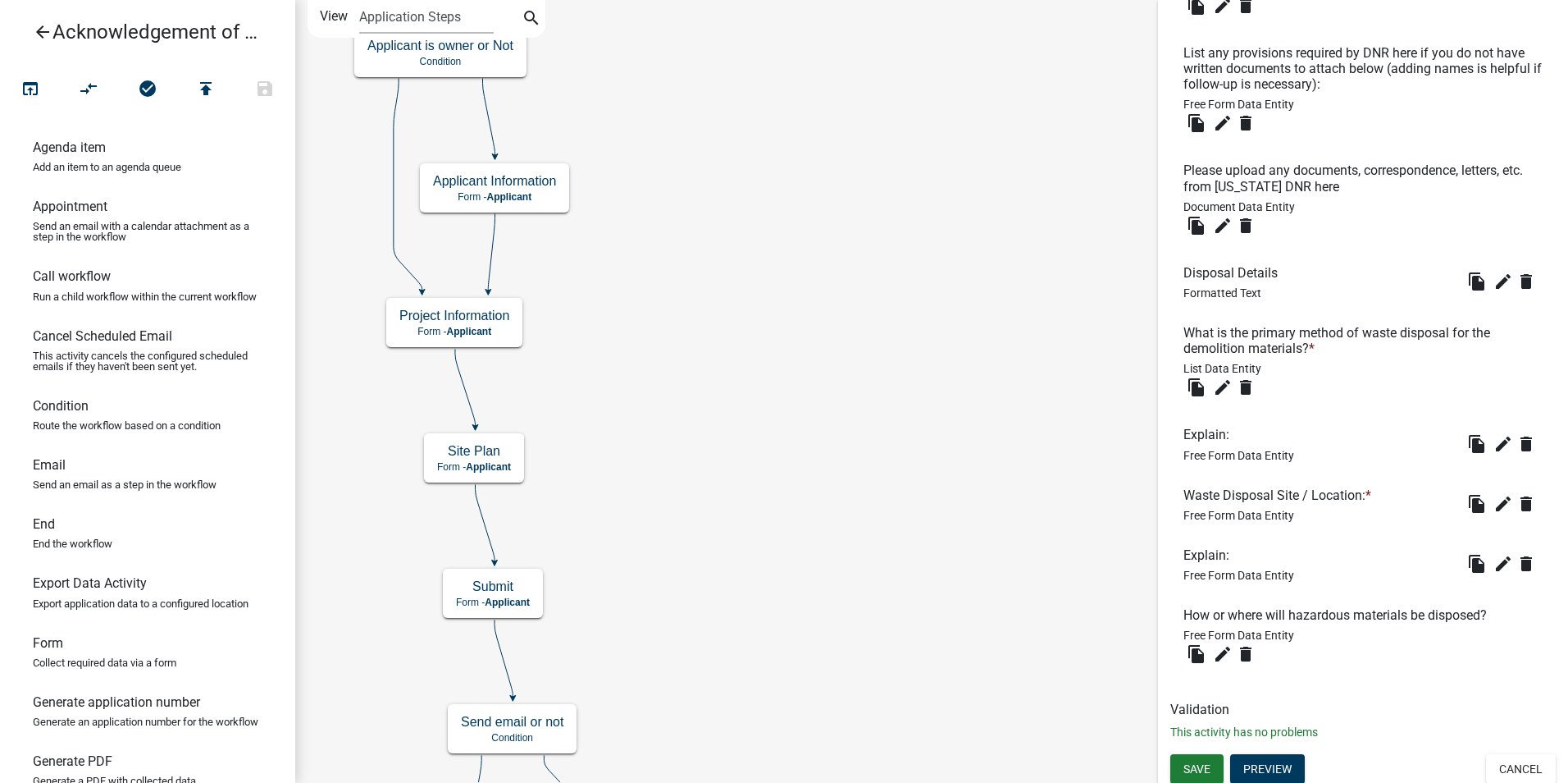
scroll to position [2164, 0]
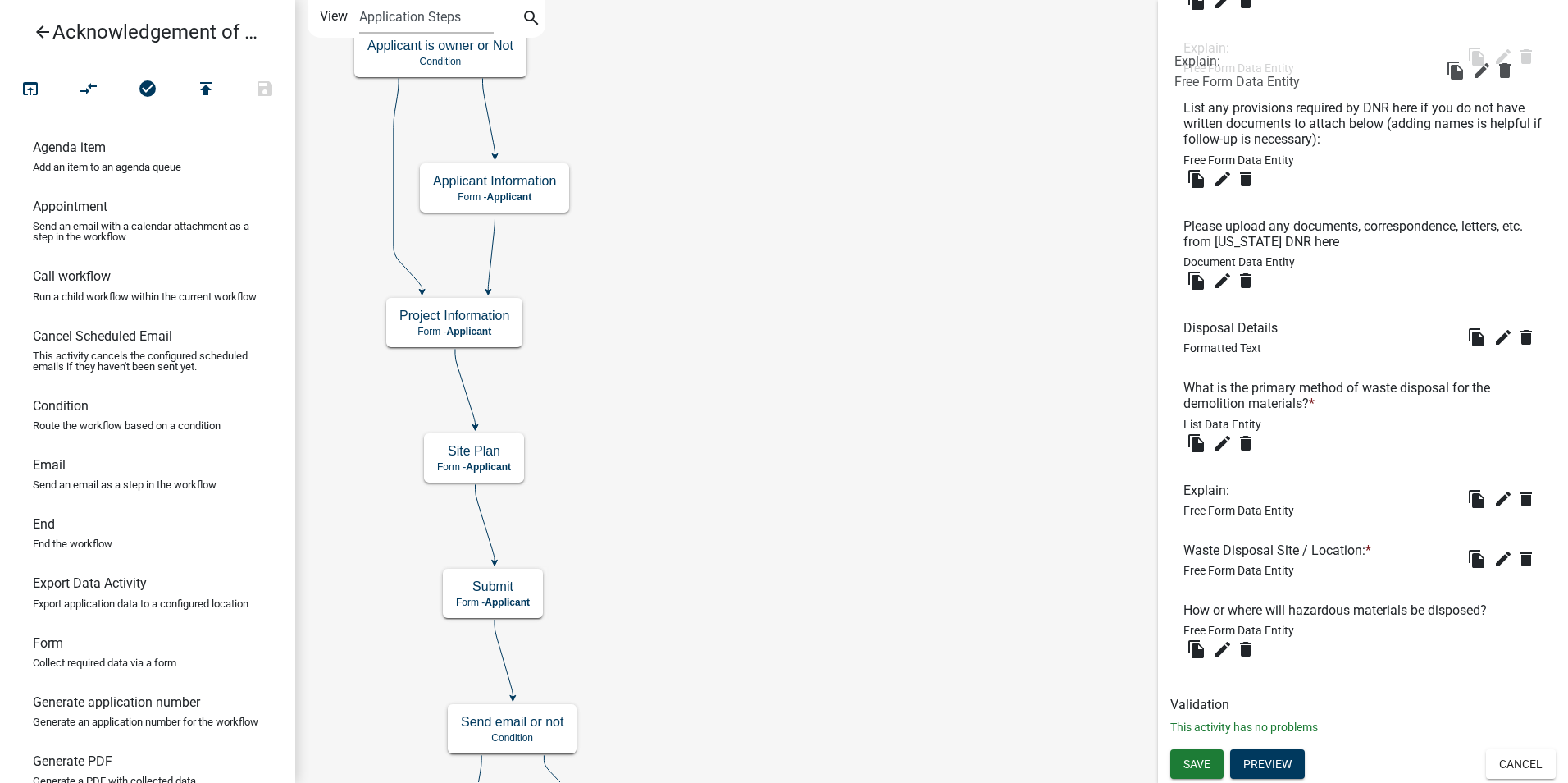
drag, startPoint x: 1194, startPoint y: 551, endPoint x: 1185, endPoint y: 63, distance: 488.1
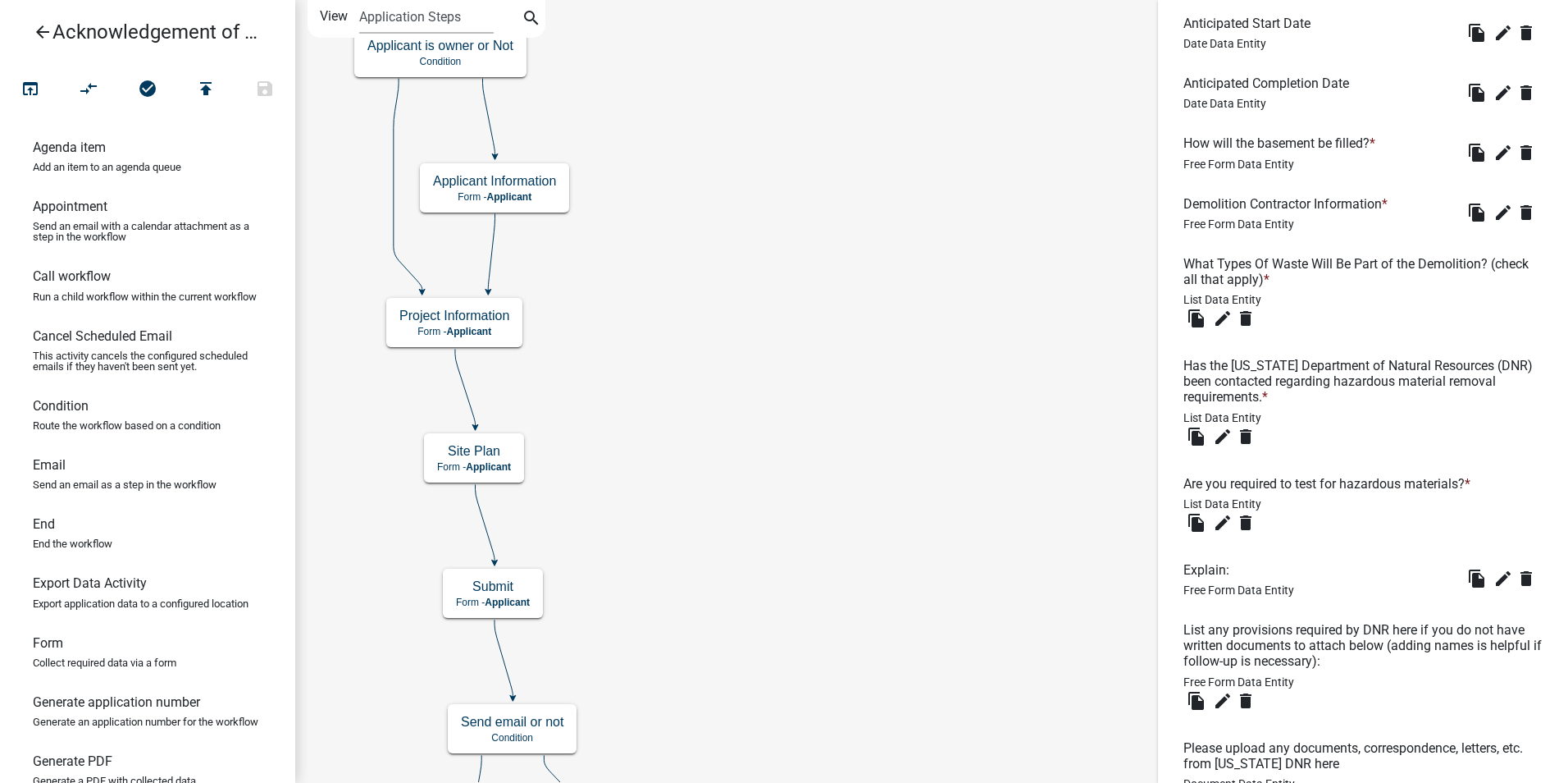
scroll to position [1591, 0]
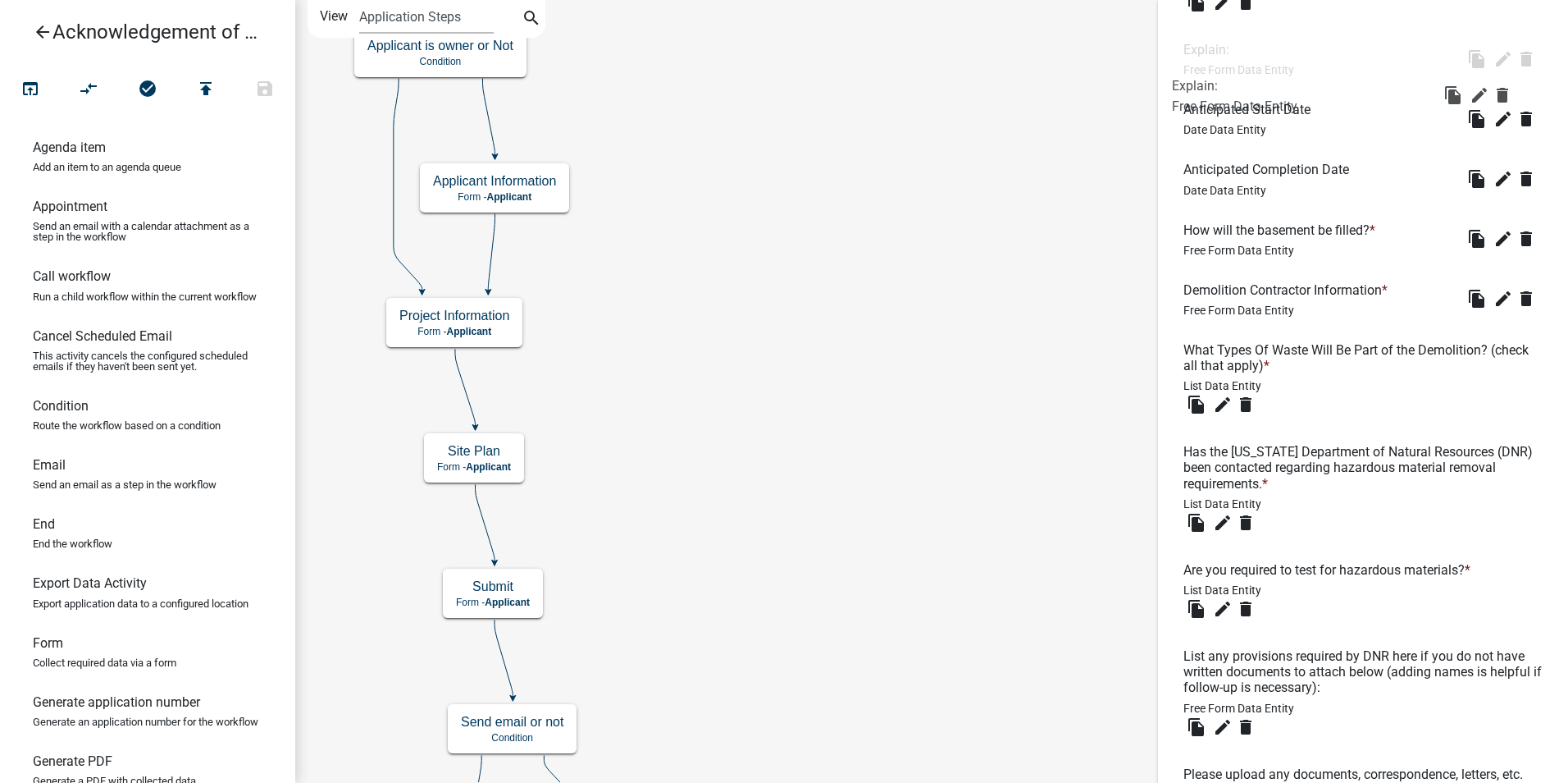
drag, startPoint x: 1195, startPoint y: 621, endPoint x: 1183, endPoint y: 82, distance: 539.1
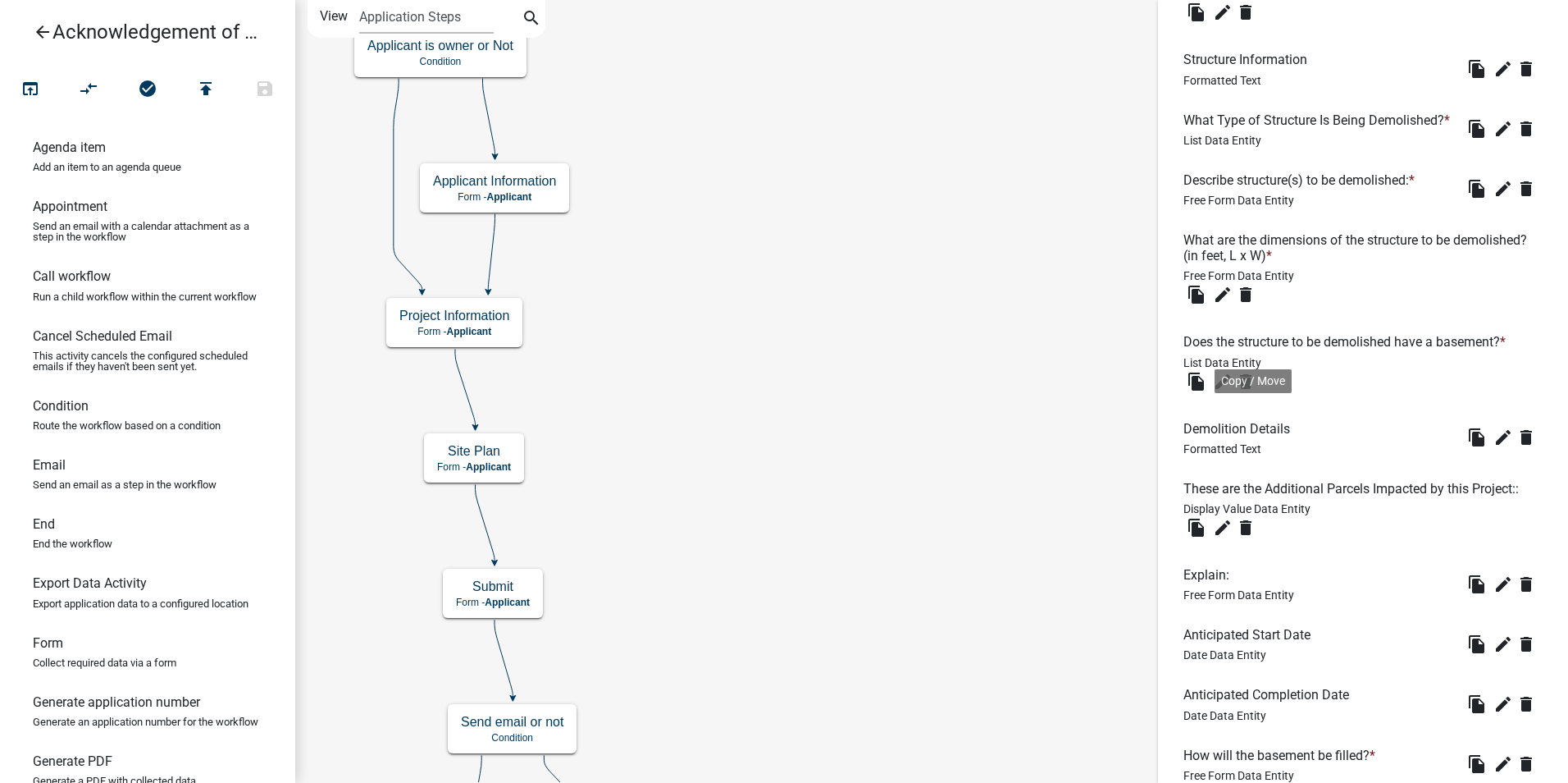
scroll to position [1016, 0]
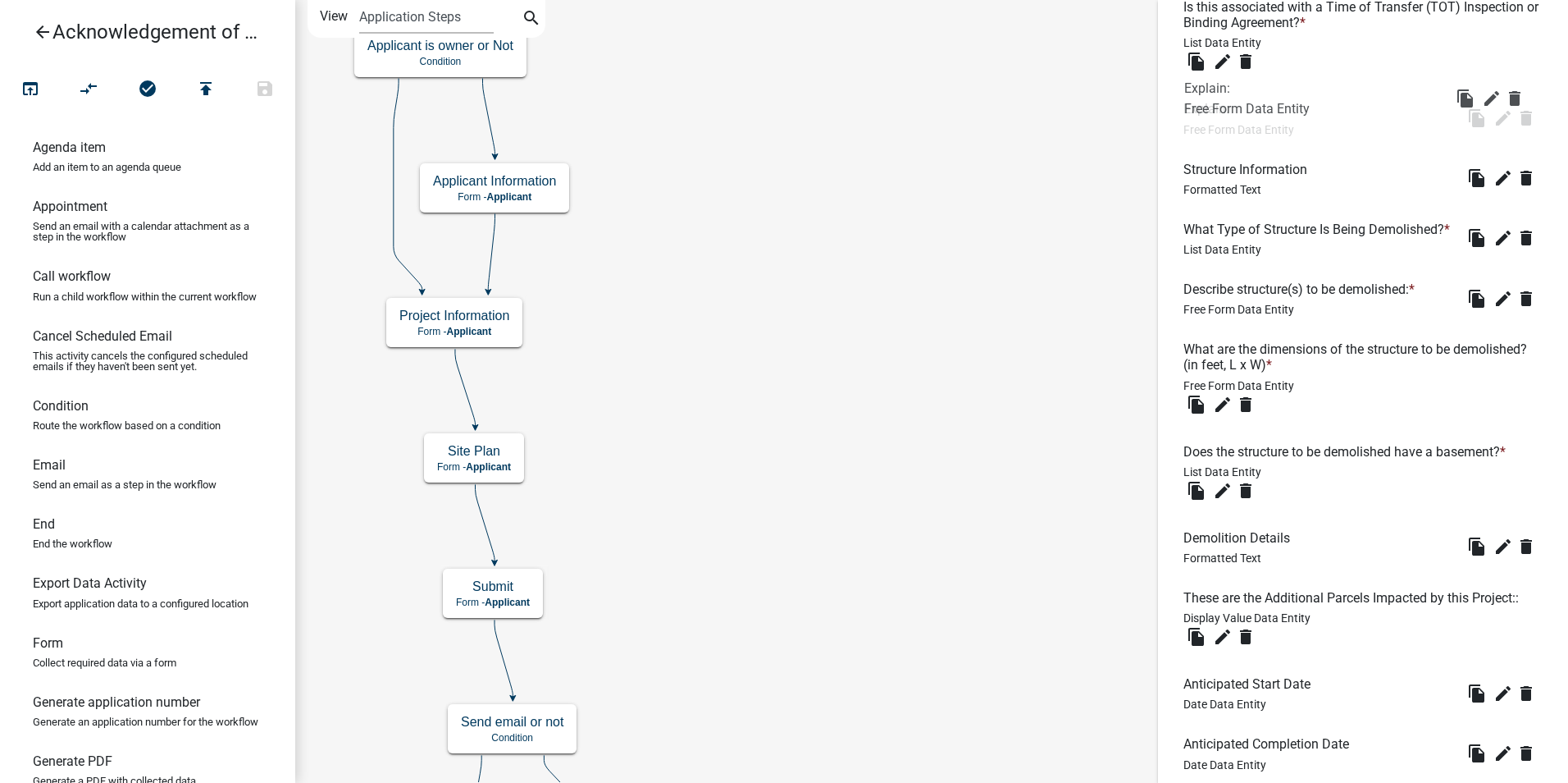
drag, startPoint x: 1198, startPoint y: 651, endPoint x: 1199, endPoint y: 88, distance: 563.0
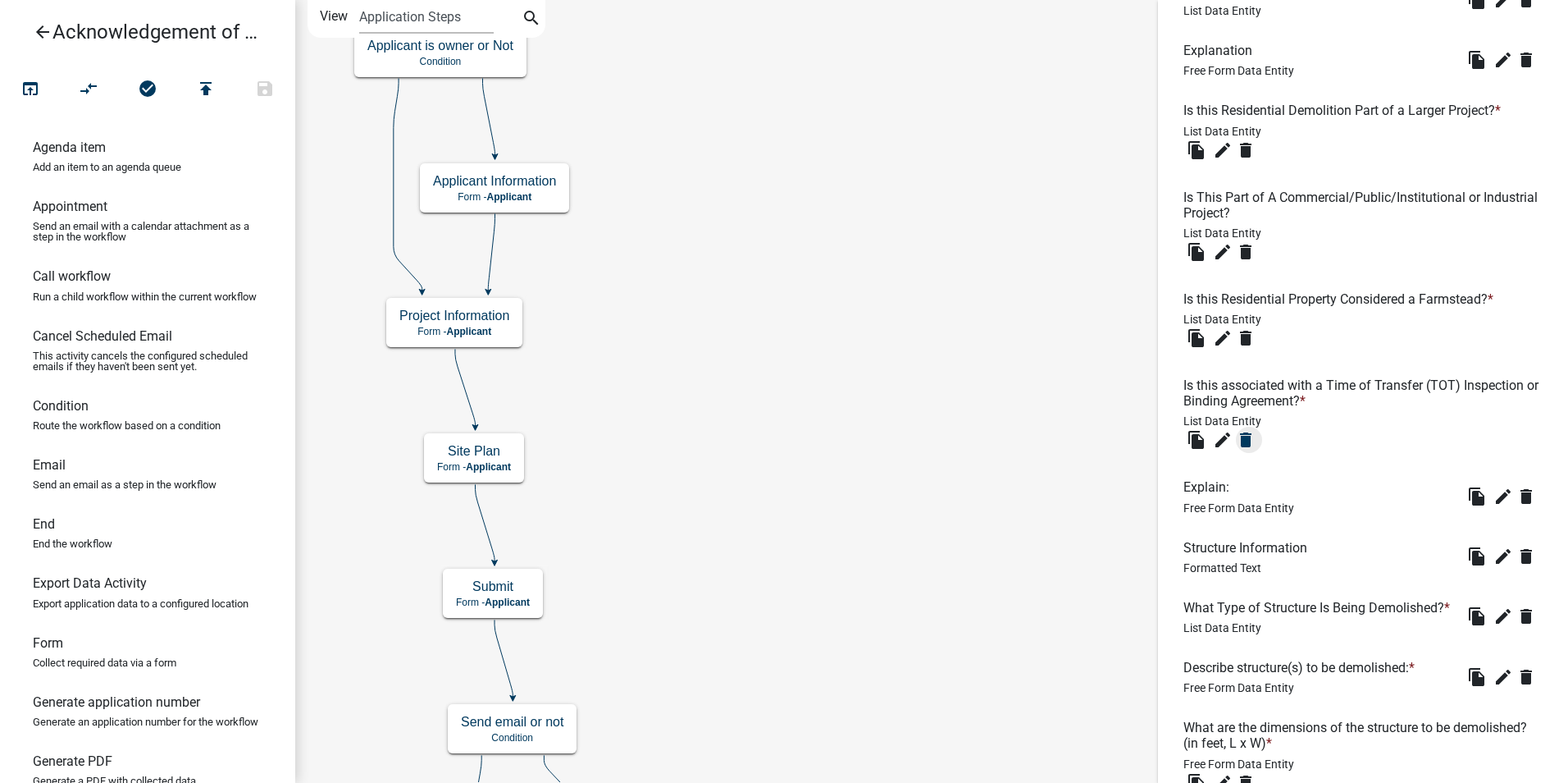
scroll to position [606, 0]
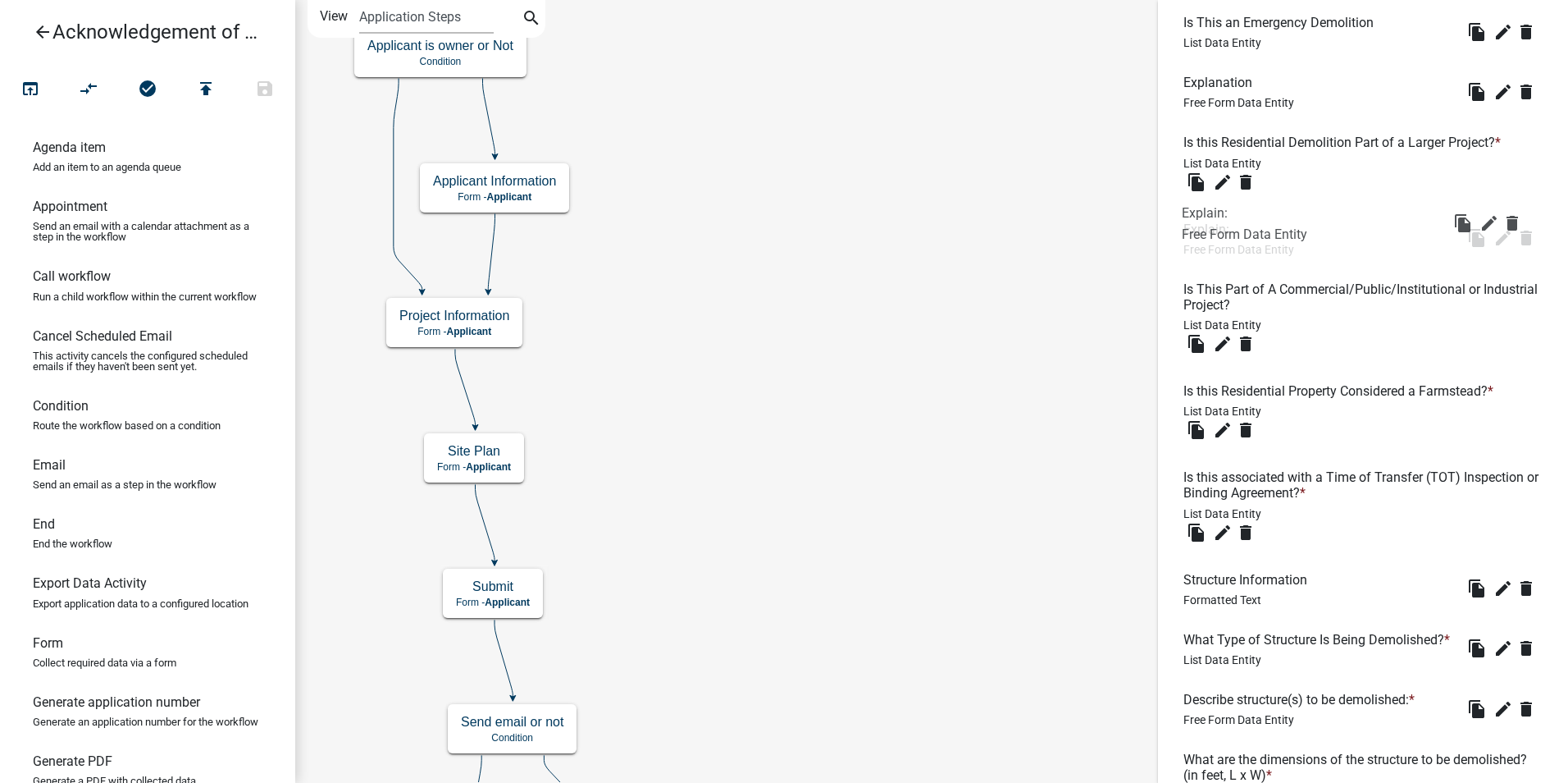
drag, startPoint x: 1209, startPoint y: 519, endPoint x: 1206, endPoint y: 214, distance: 305.0
click at [1223, 342] on icon "edit" at bounding box center [1222, 343] width 19 height 19
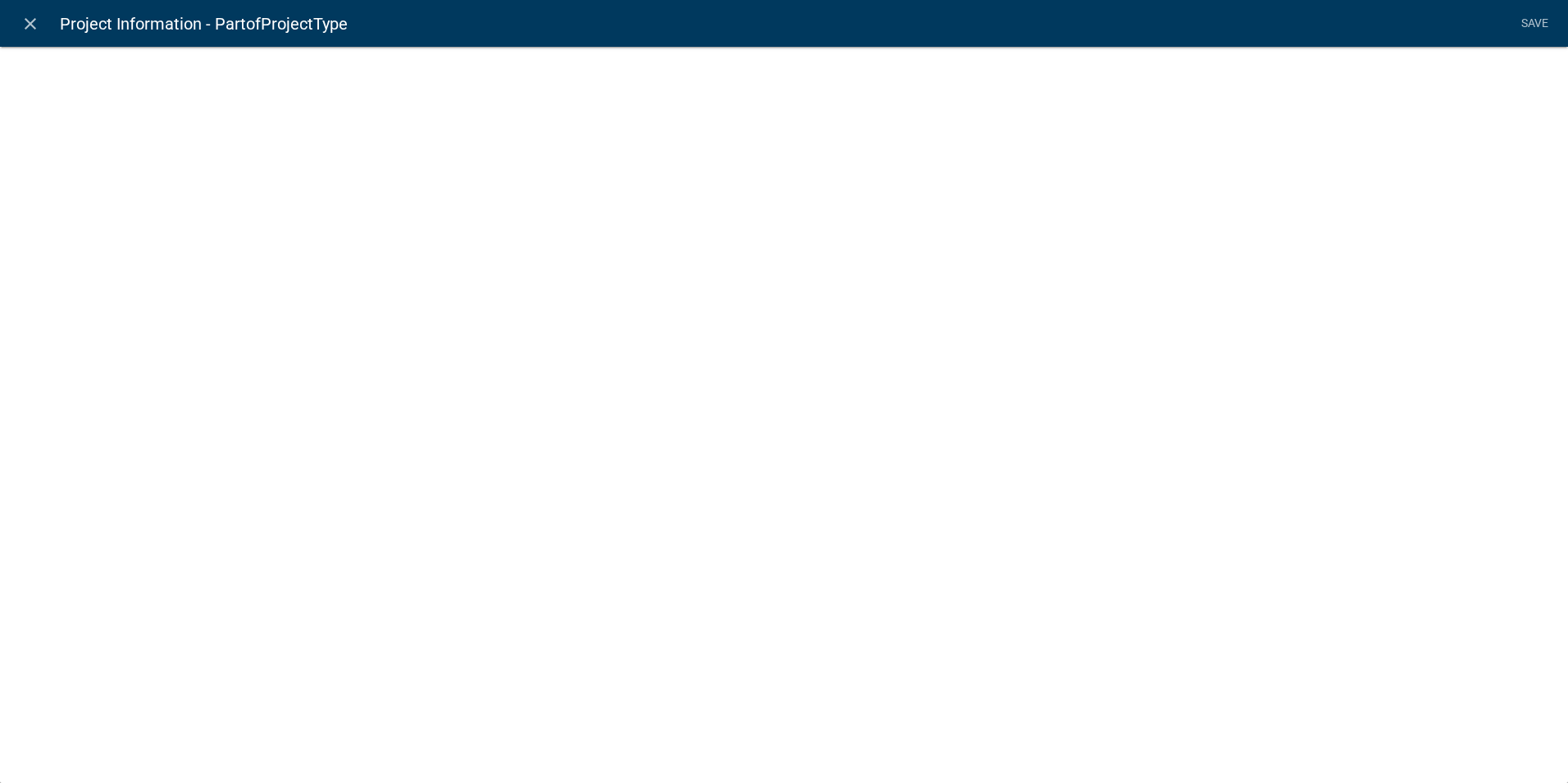
select select "list-data"
select select
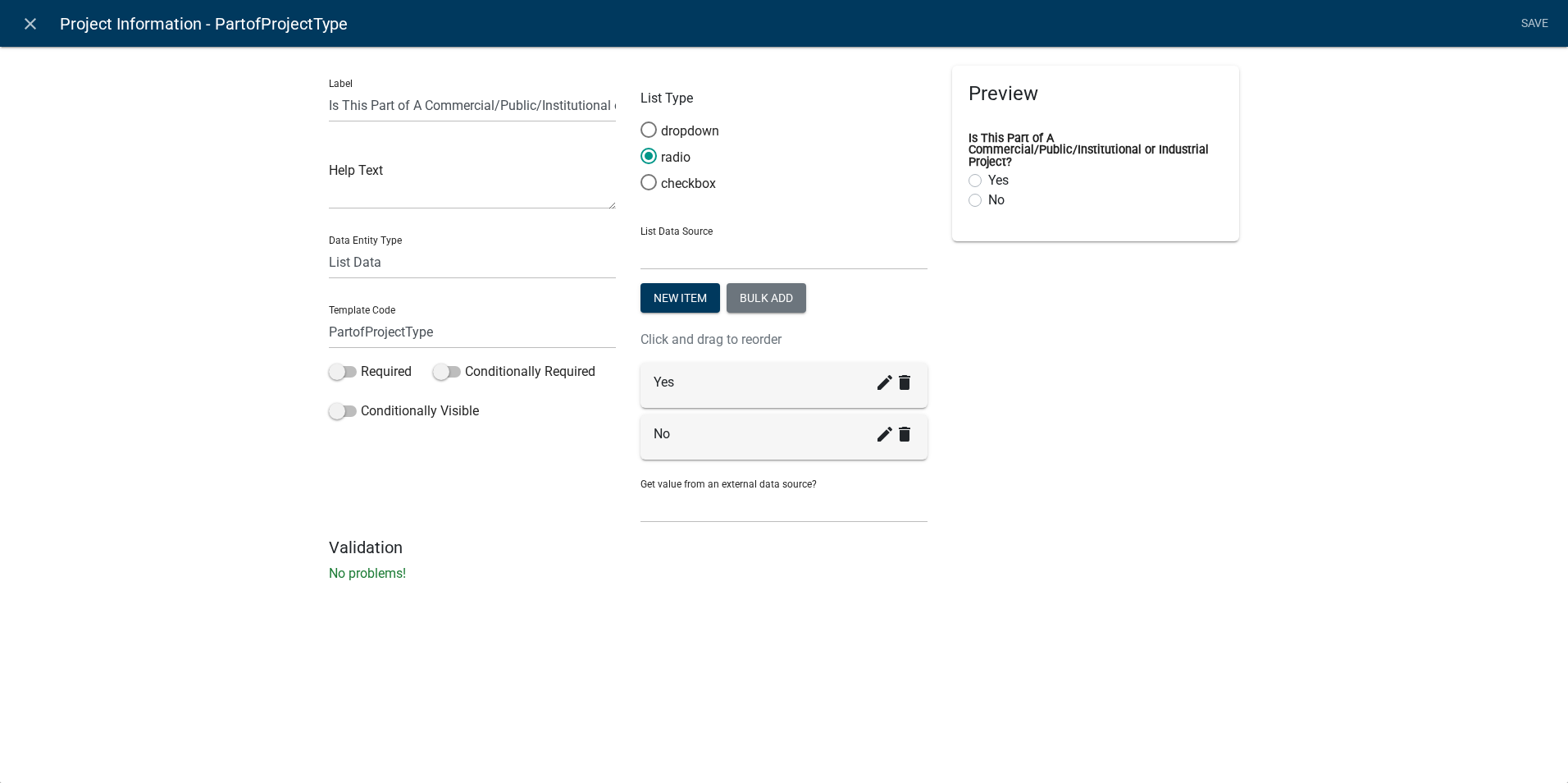
drag, startPoint x: 347, startPoint y: 374, endPoint x: 345, endPoint y: 381, distance: 7.3
click at [347, 375] on span at bounding box center [342, 372] width 28 height 12
click at [361, 362] on input "Required" at bounding box center [361, 362] width 0 height 0
click at [1536, 18] on link "Save" at bounding box center [1534, 24] width 41 height 31
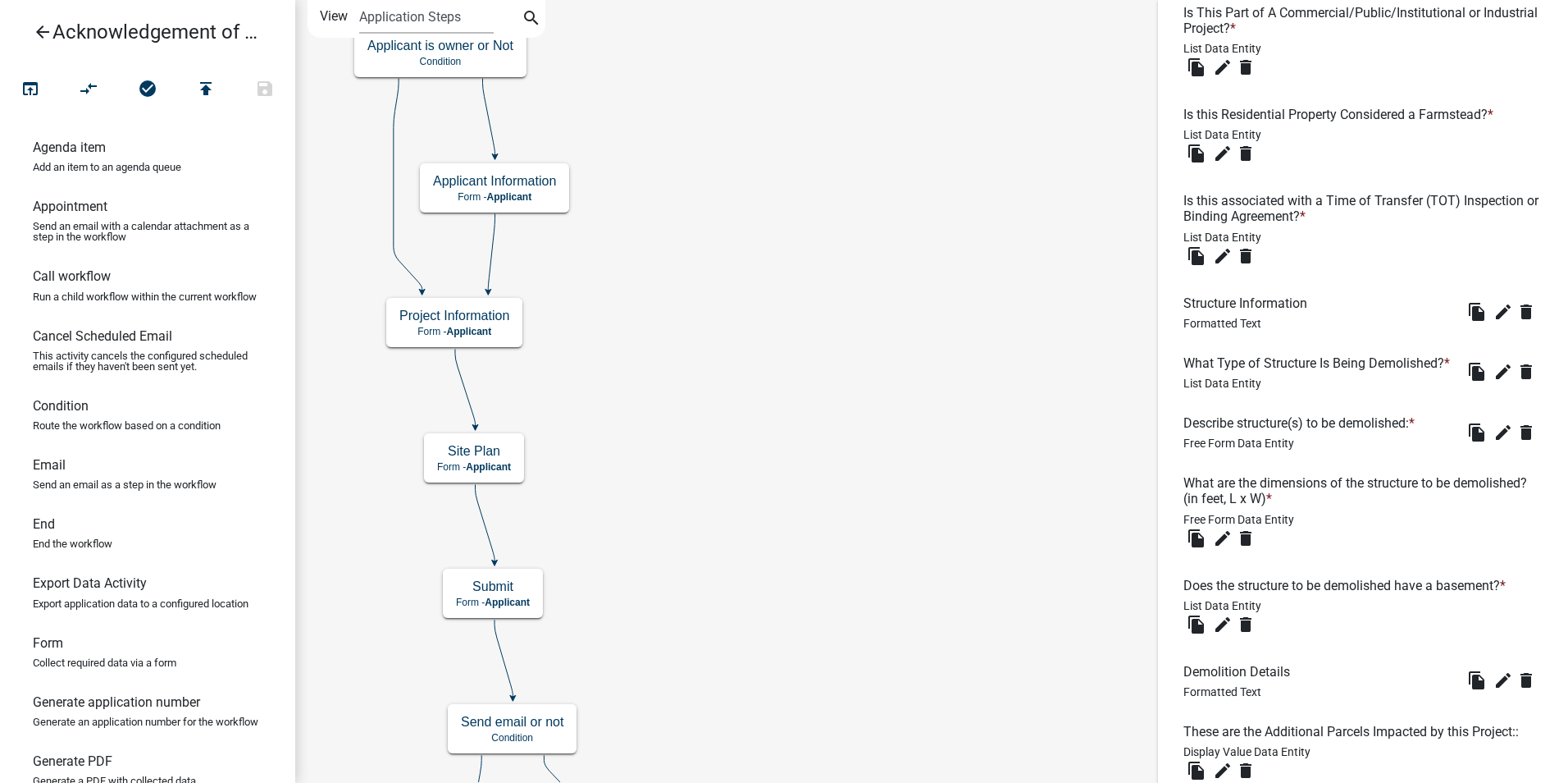
scroll to position [820, 0]
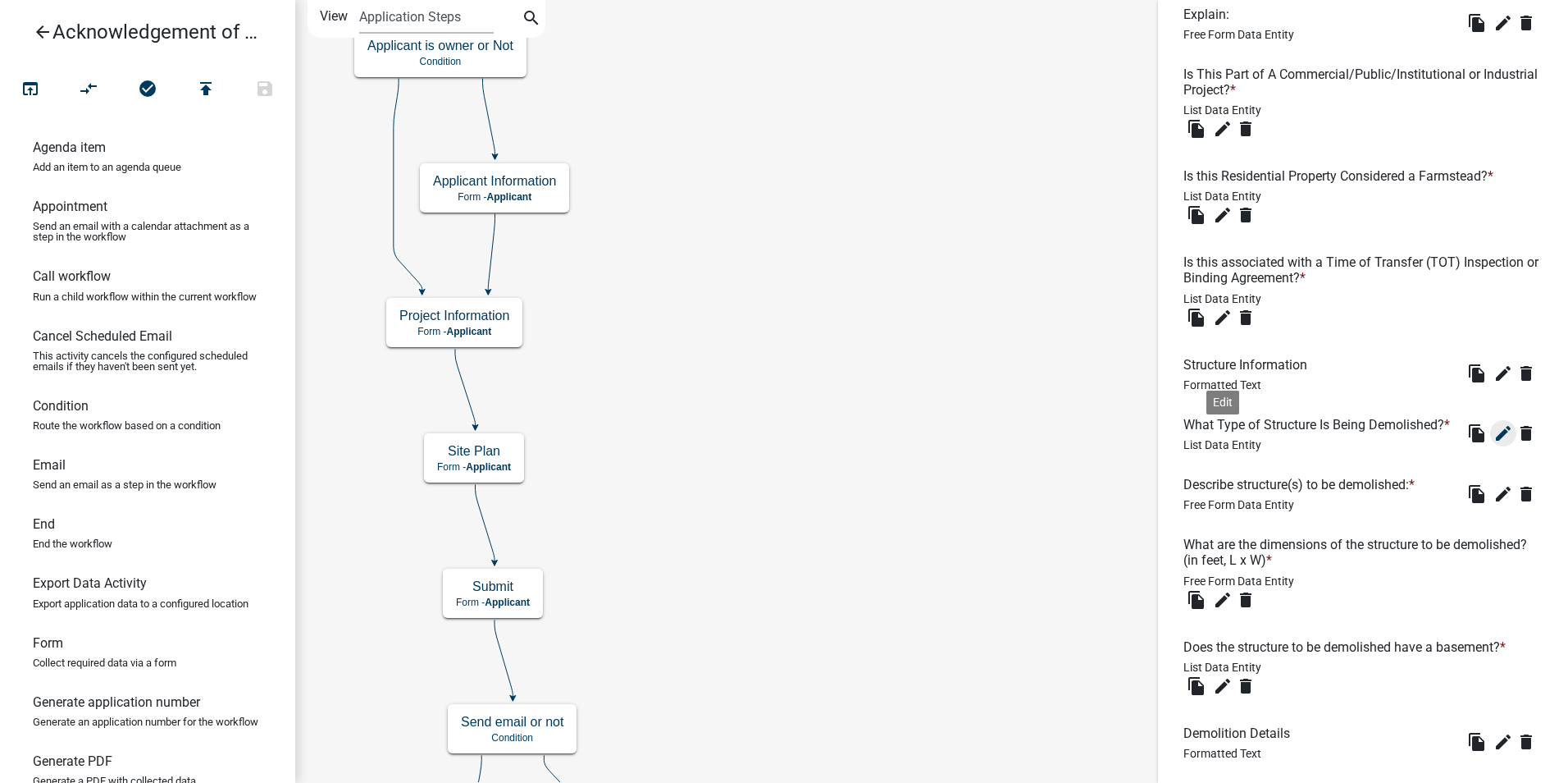
click at [1493, 443] on icon "edit" at bounding box center [1503, 433] width 19 height 19
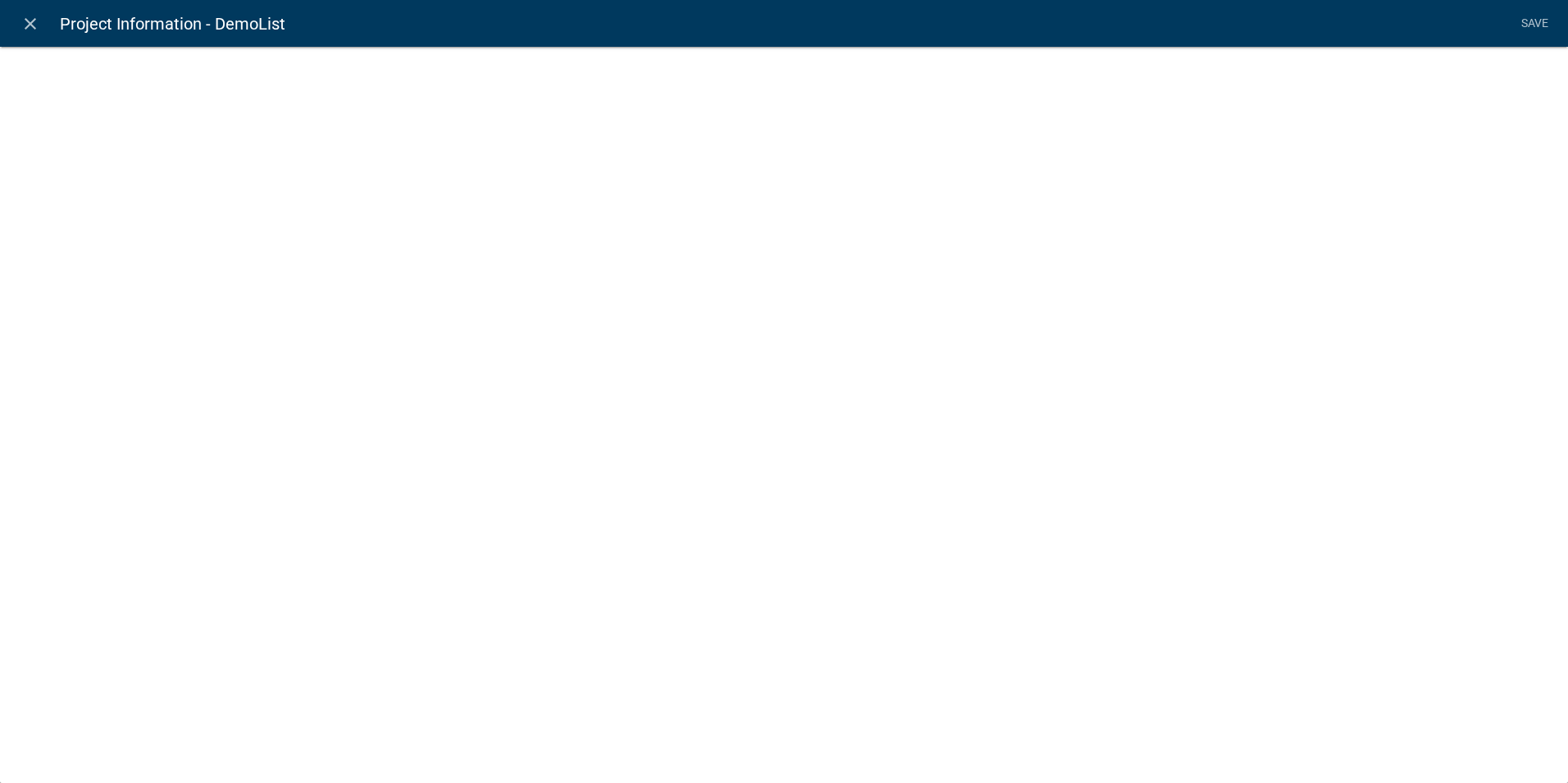
select select "list-data"
select select
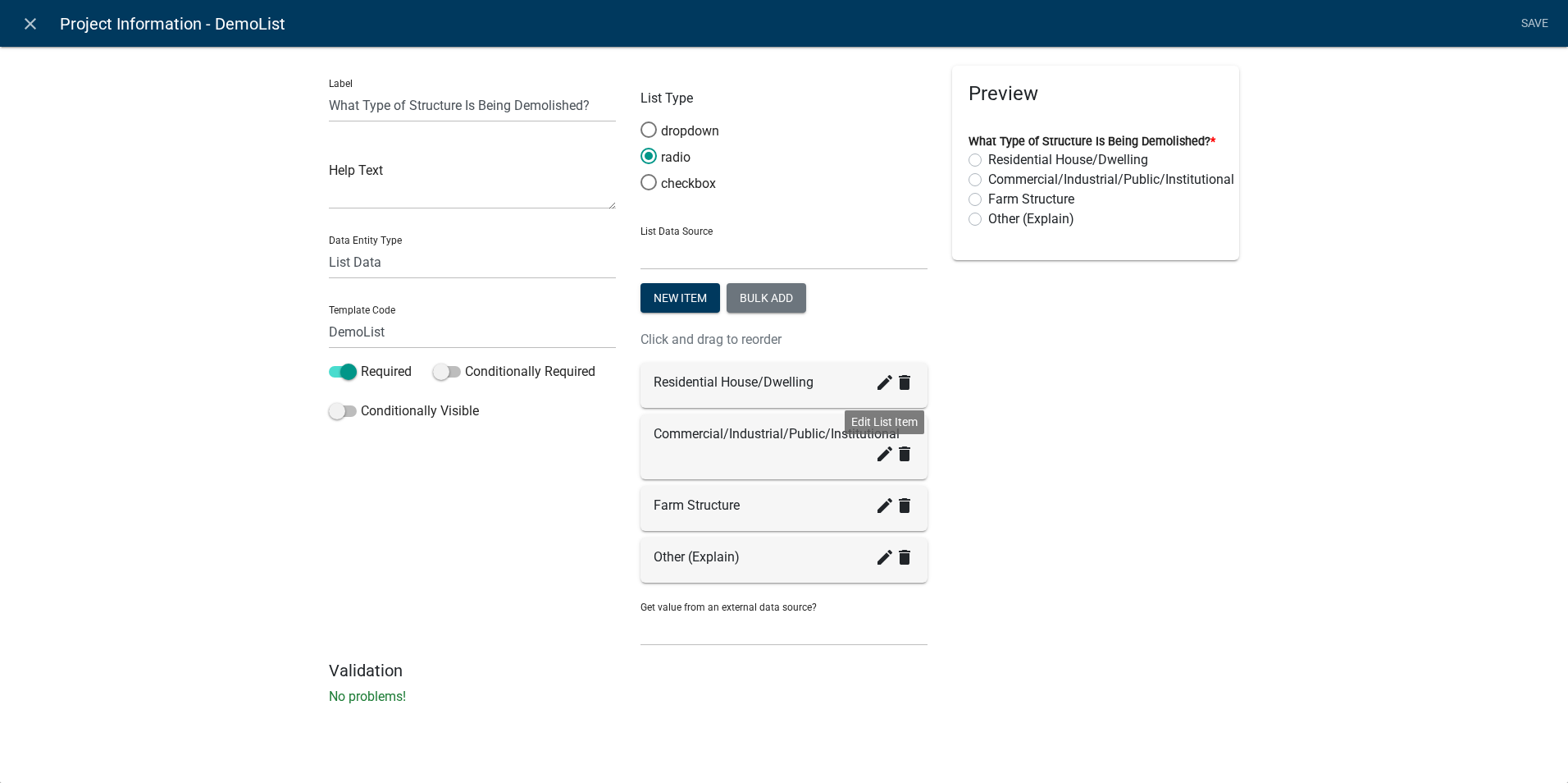
click at [884, 458] on icon "create" at bounding box center [884, 453] width 19 height 19
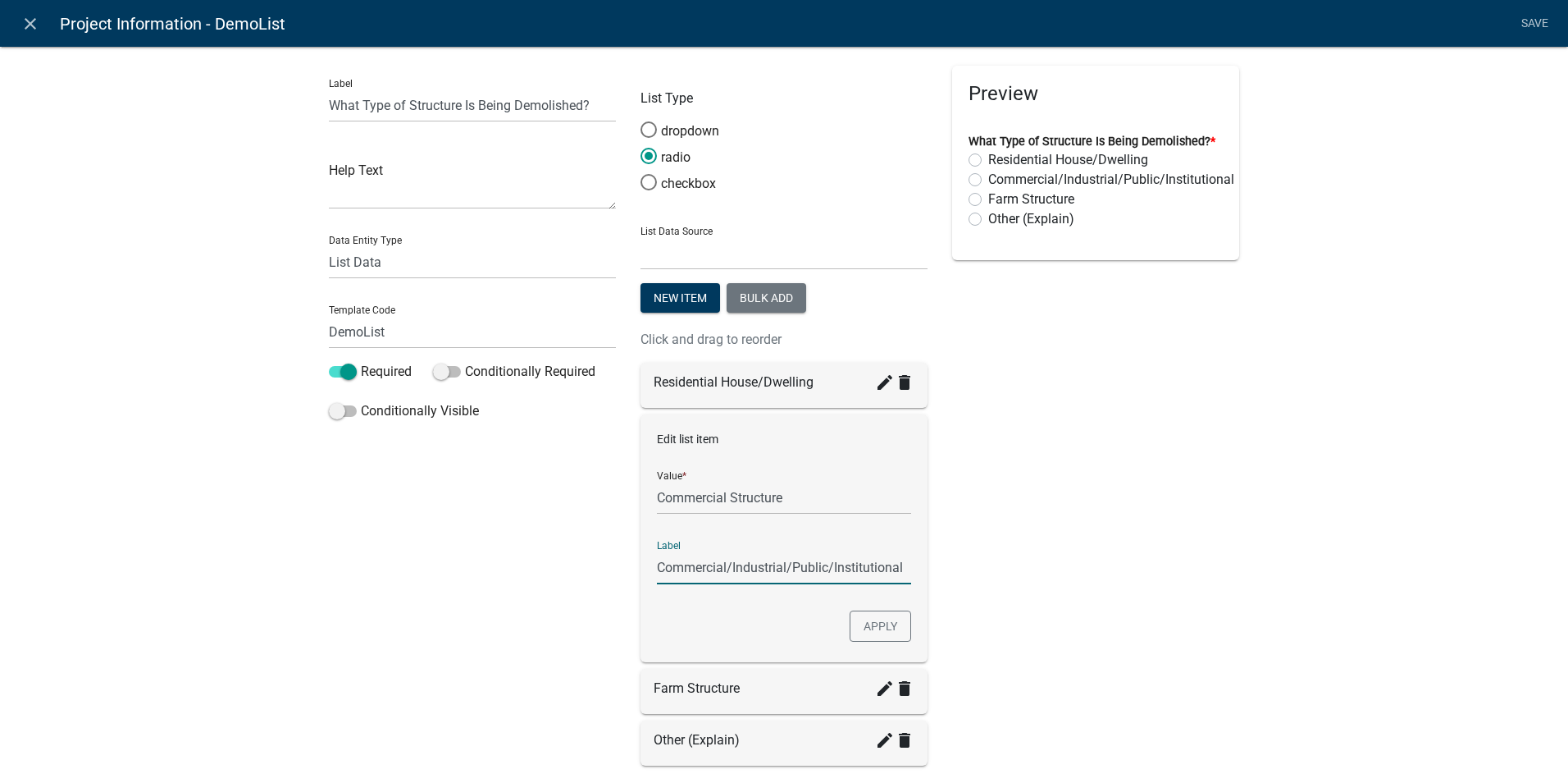
click at [769, 565] on input "Commercial/Industrial/Public/Institutional" at bounding box center [784, 568] width 254 height 34
type input "Commercial/Industrial/Public/Institutional Structure"
click at [881, 628] on button "Apply" at bounding box center [880, 625] width 62 height 31
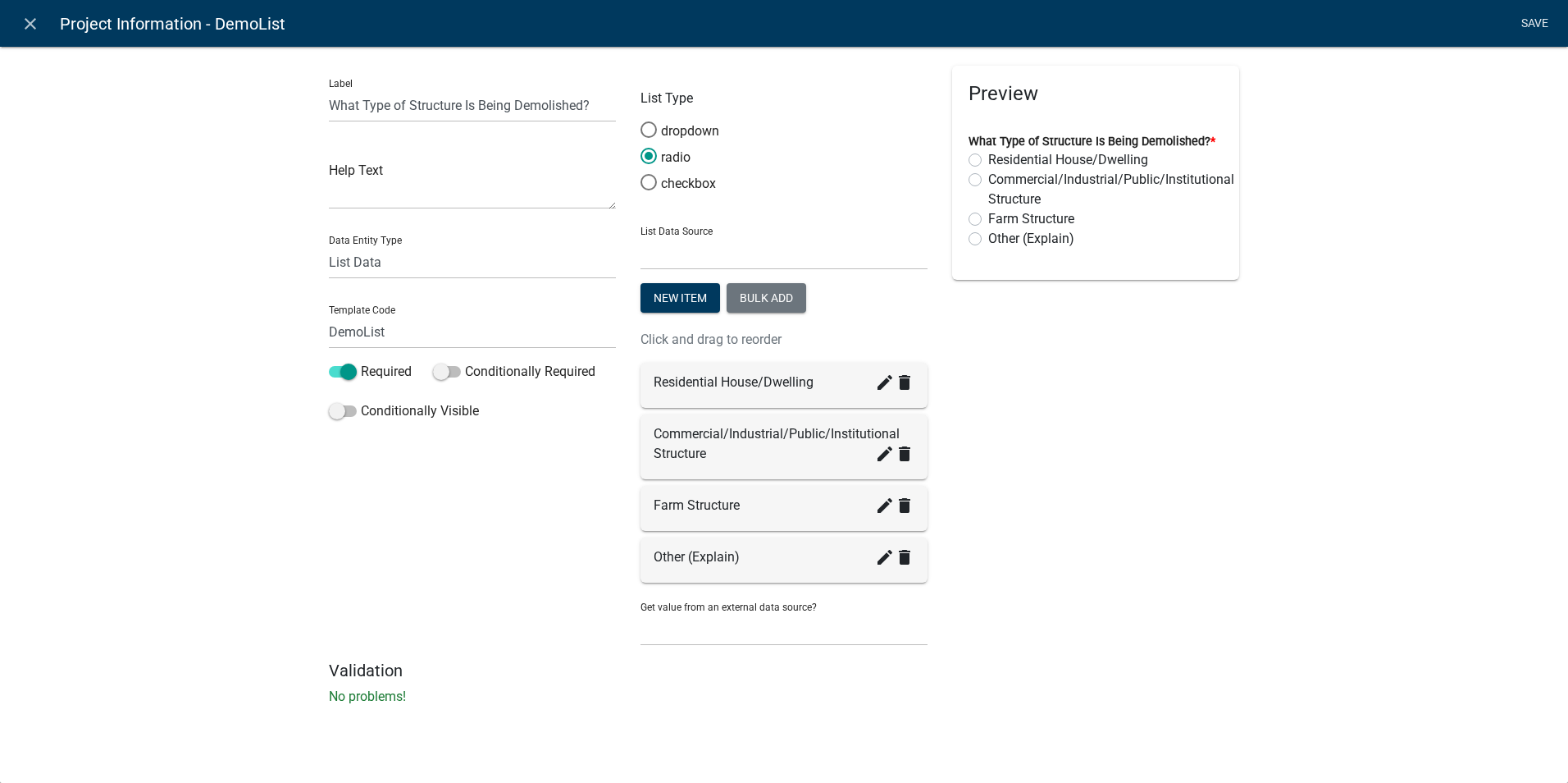
click at [1525, 16] on link "Save" at bounding box center [1534, 24] width 41 height 31
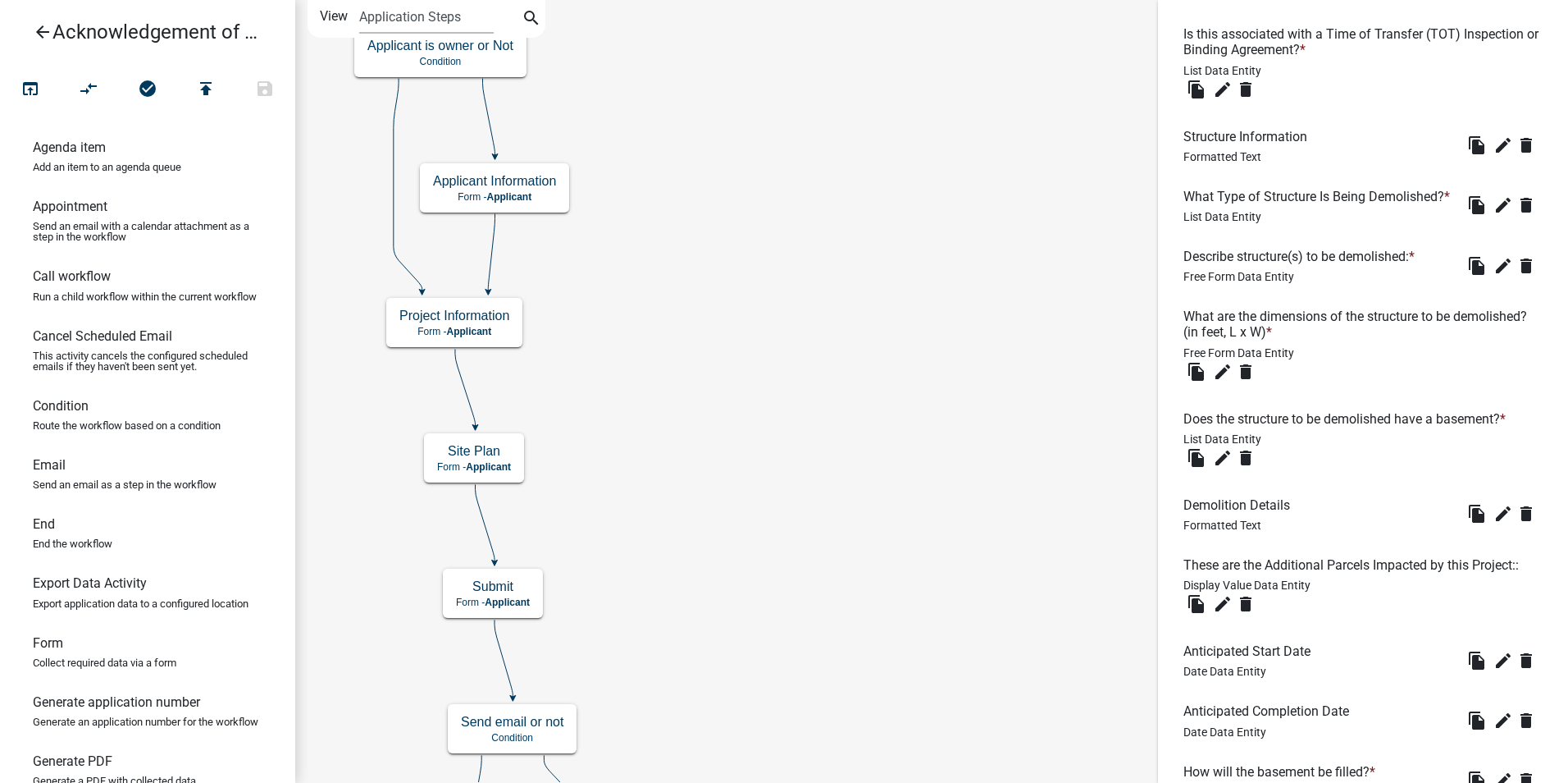
scroll to position [920, 0]
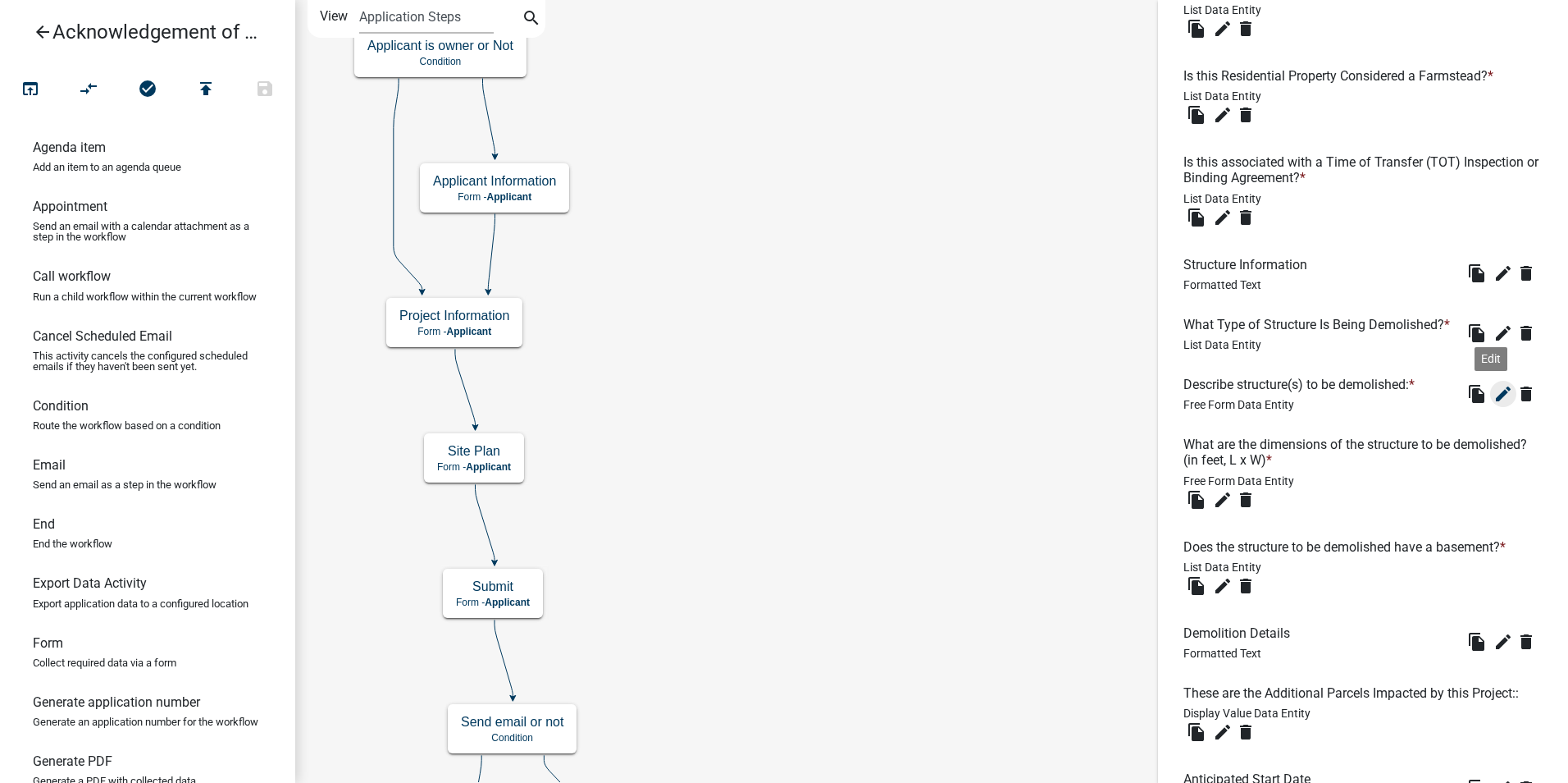
click at [1493, 403] on icon "edit" at bounding box center [1503, 393] width 19 height 19
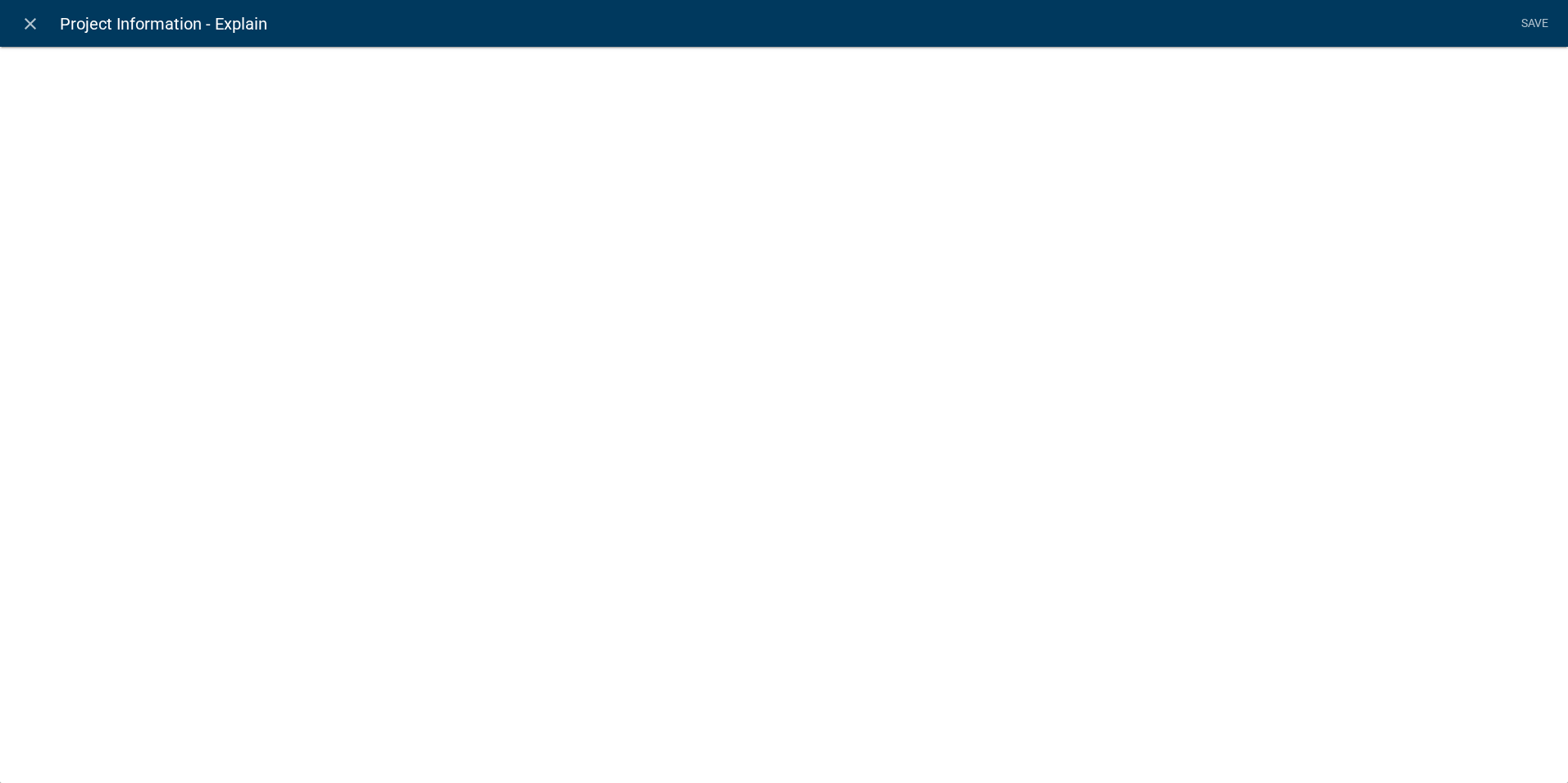
select select
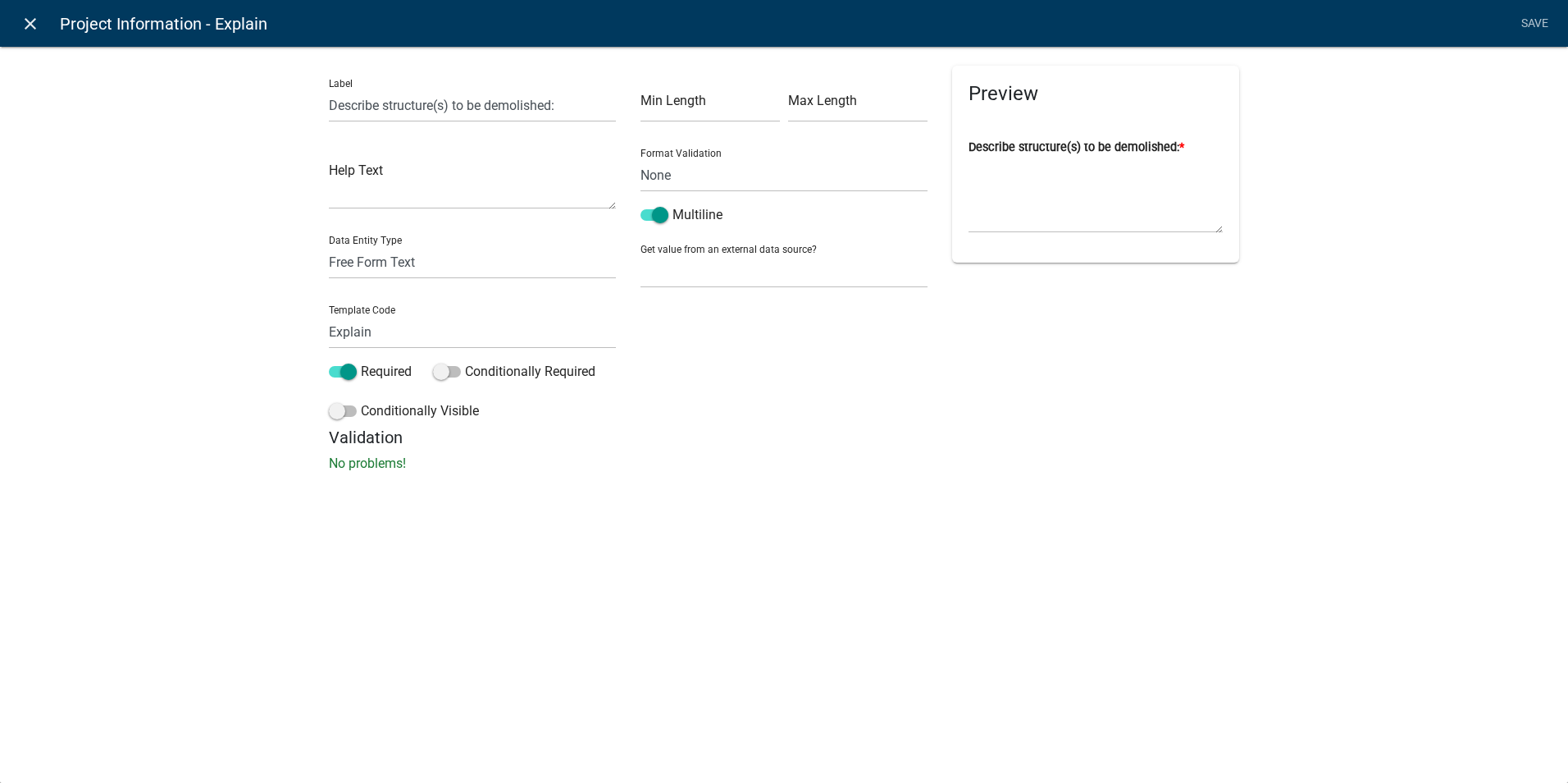
click at [28, 16] on icon "close" at bounding box center [30, 23] width 19 height 19
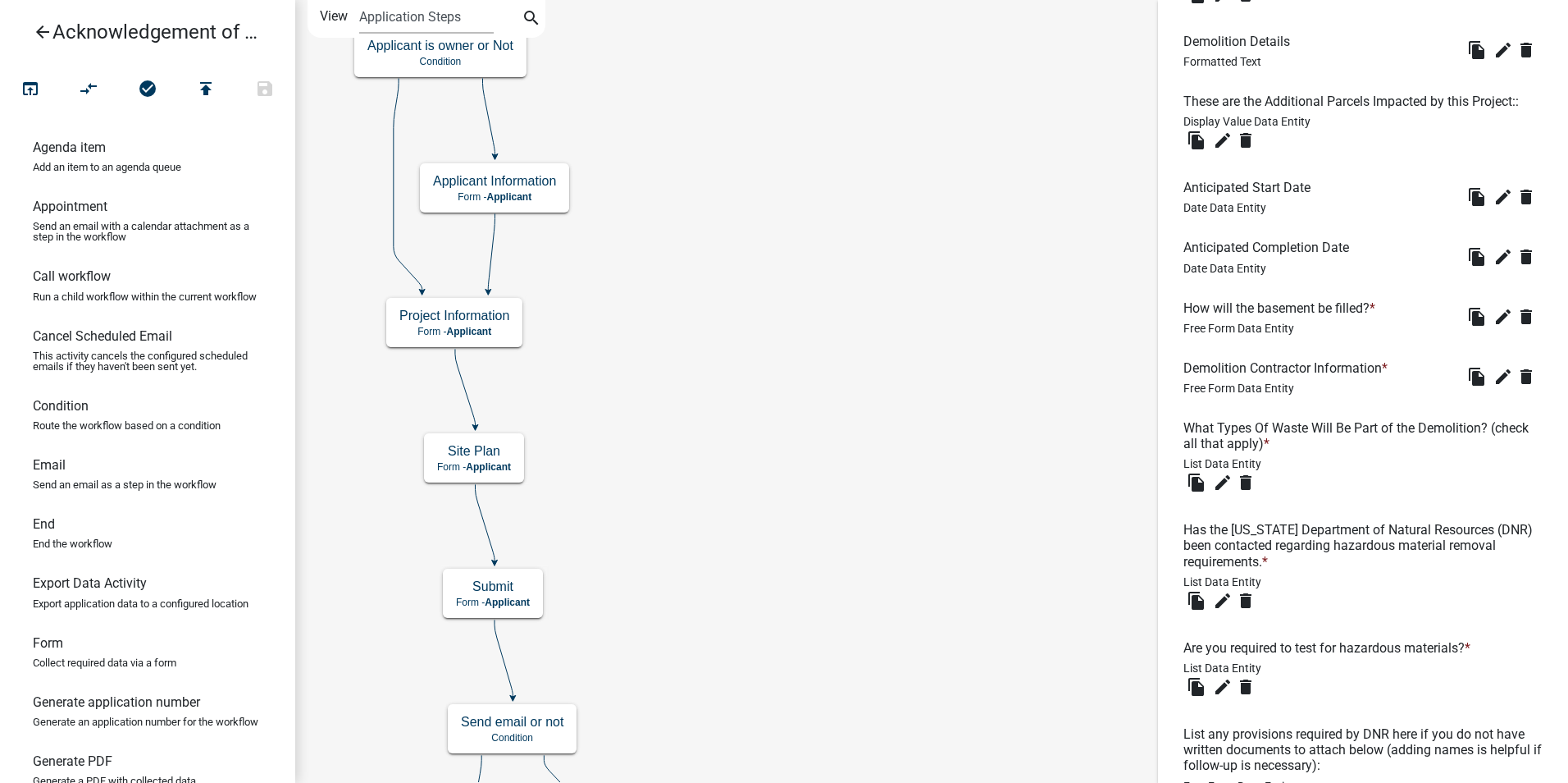
scroll to position [1577, 0]
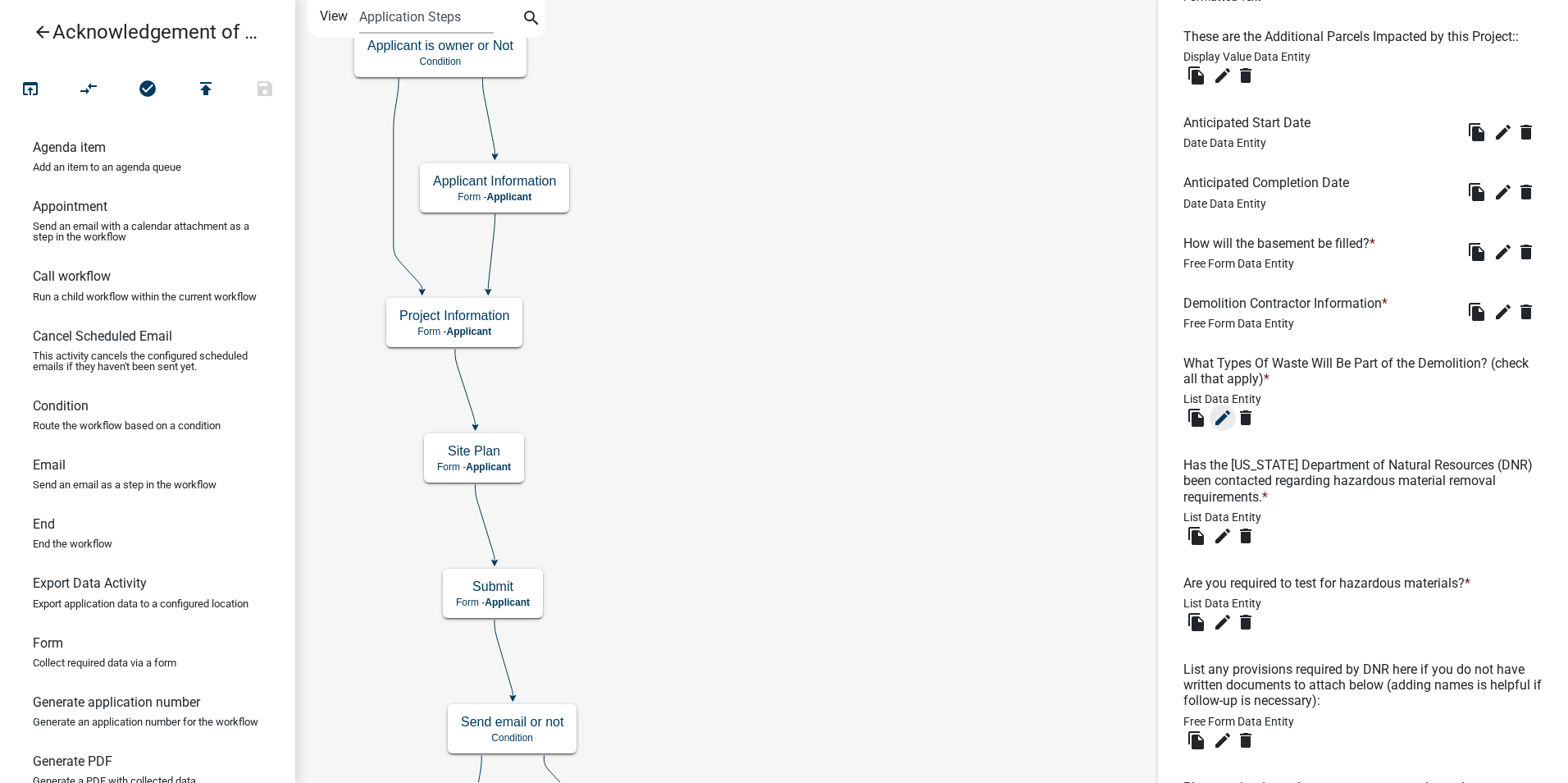
click at [1219, 427] on icon "edit" at bounding box center [1222, 417] width 19 height 19
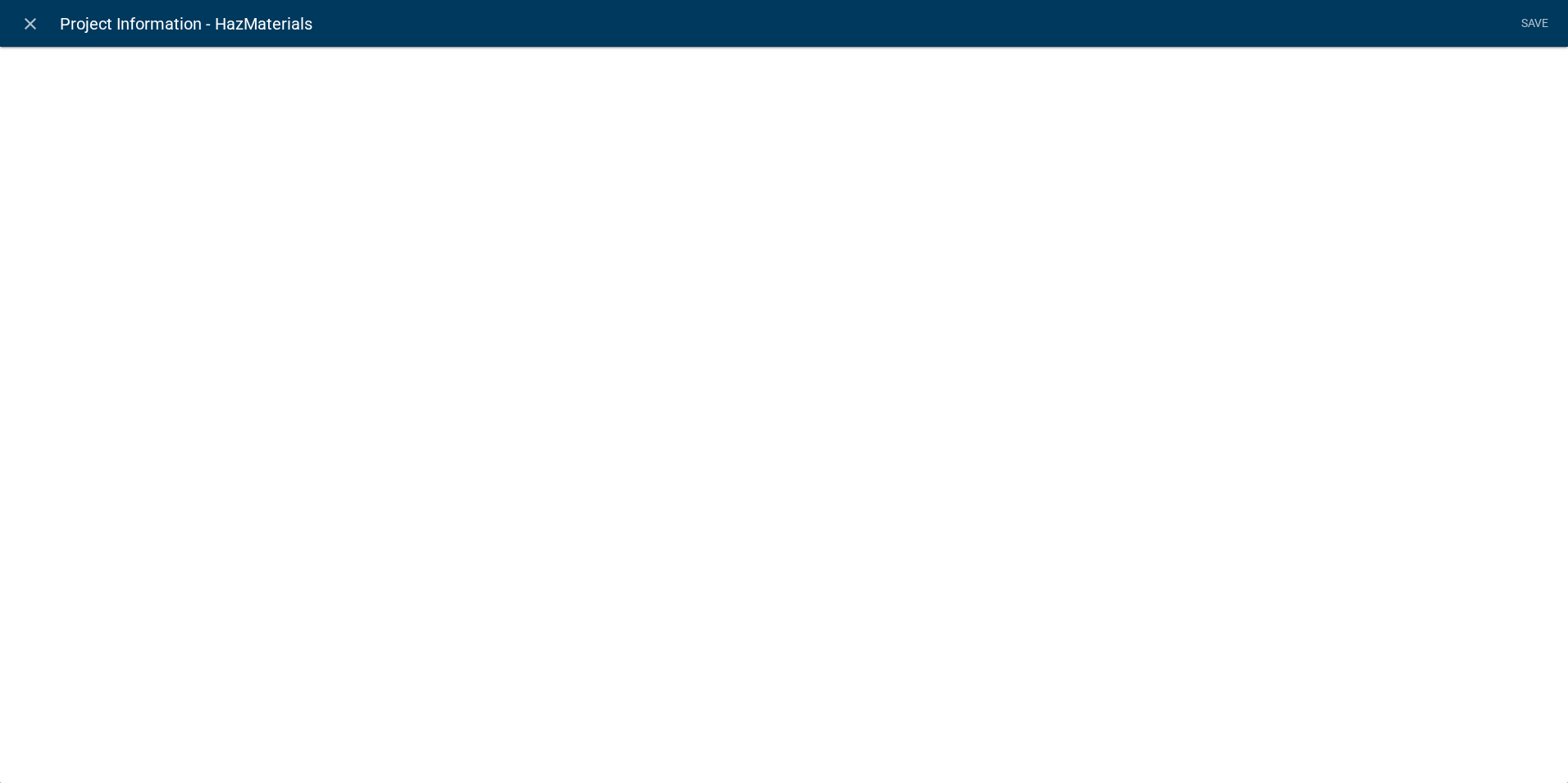
select select "list-data"
select select
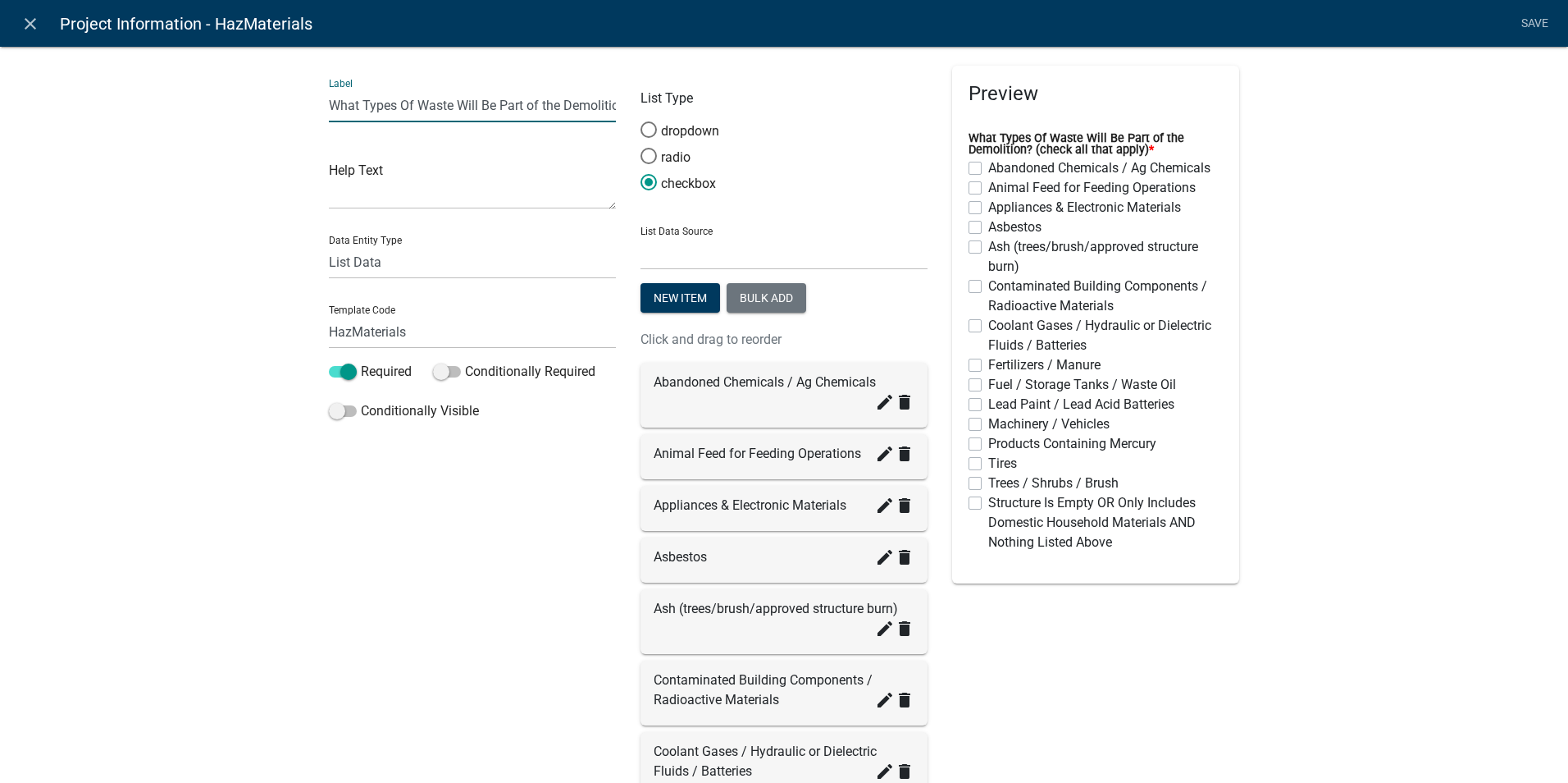
click at [441, 108] on input "What Types Of Waste Will Be Part of the Demolition? (check all that apply)" at bounding box center [472, 106] width 287 height 34
click at [449, 103] on input "What Types Of Waste Will Be Part of the Demolition? (check all that apply)" at bounding box center [472, 106] width 287 height 34
click at [379, 103] on input "What Types Of Wastes Are In the Structure Being Demolished? (check all that app…" at bounding box center [472, 106] width 287 height 34
click at [400, 105] on input "What Types Of Wastes Are In the Structure Being Demolished? (check all that app…" at bounding box center [472, 106] width 287 height 34
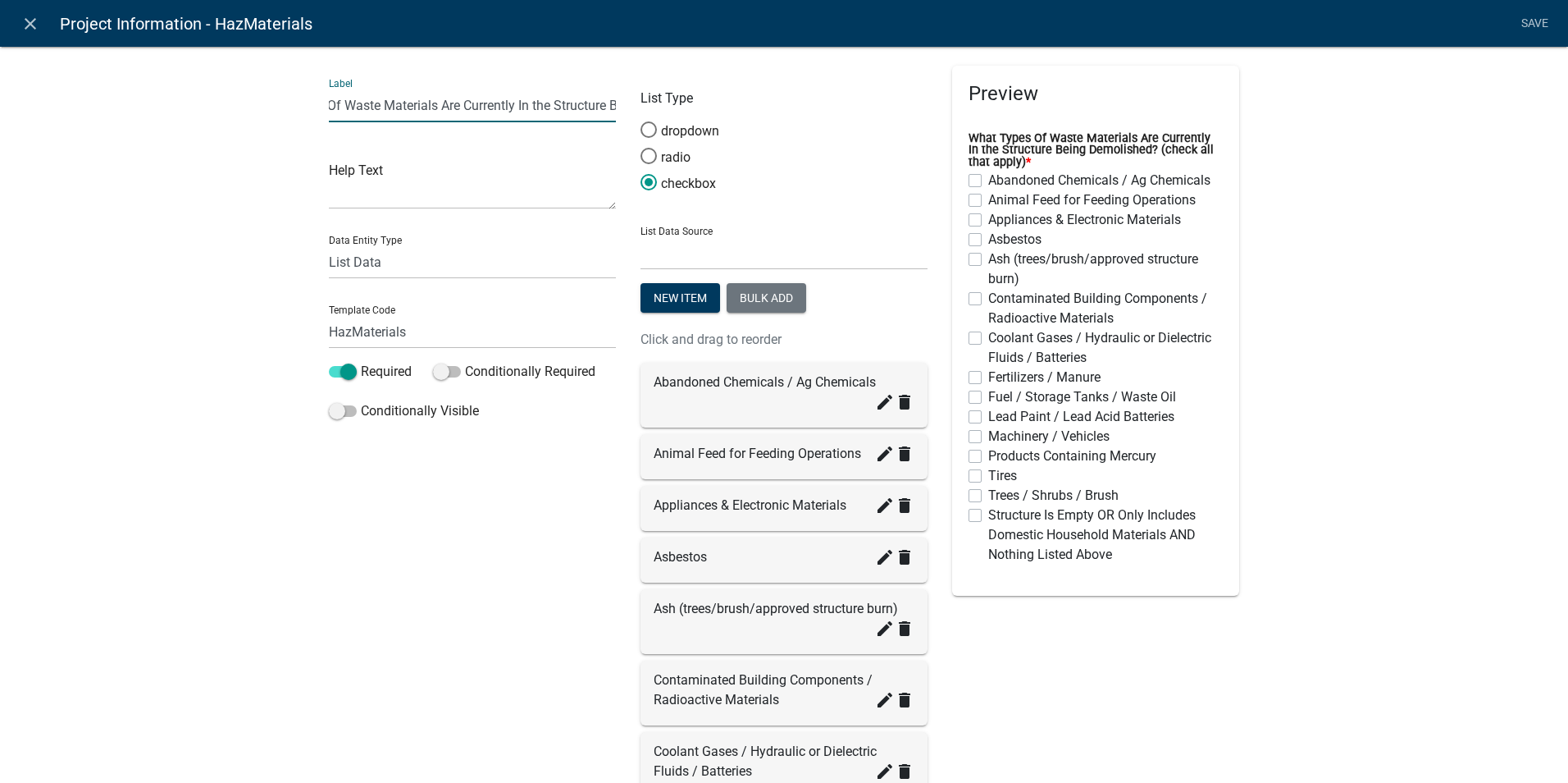
type input "What Types Of Waste Materials Are Currently In the Structure Being Demolished? …"
click at [398, 555] on div "Label What Types Of Waste Materials Are Currently In the Structure Being Demoli…" at bounding box center [473, 696] width 312 height 1262
click at [1522, 24] on link "Save" at bounding box center [1534, 24] width 41 height 31
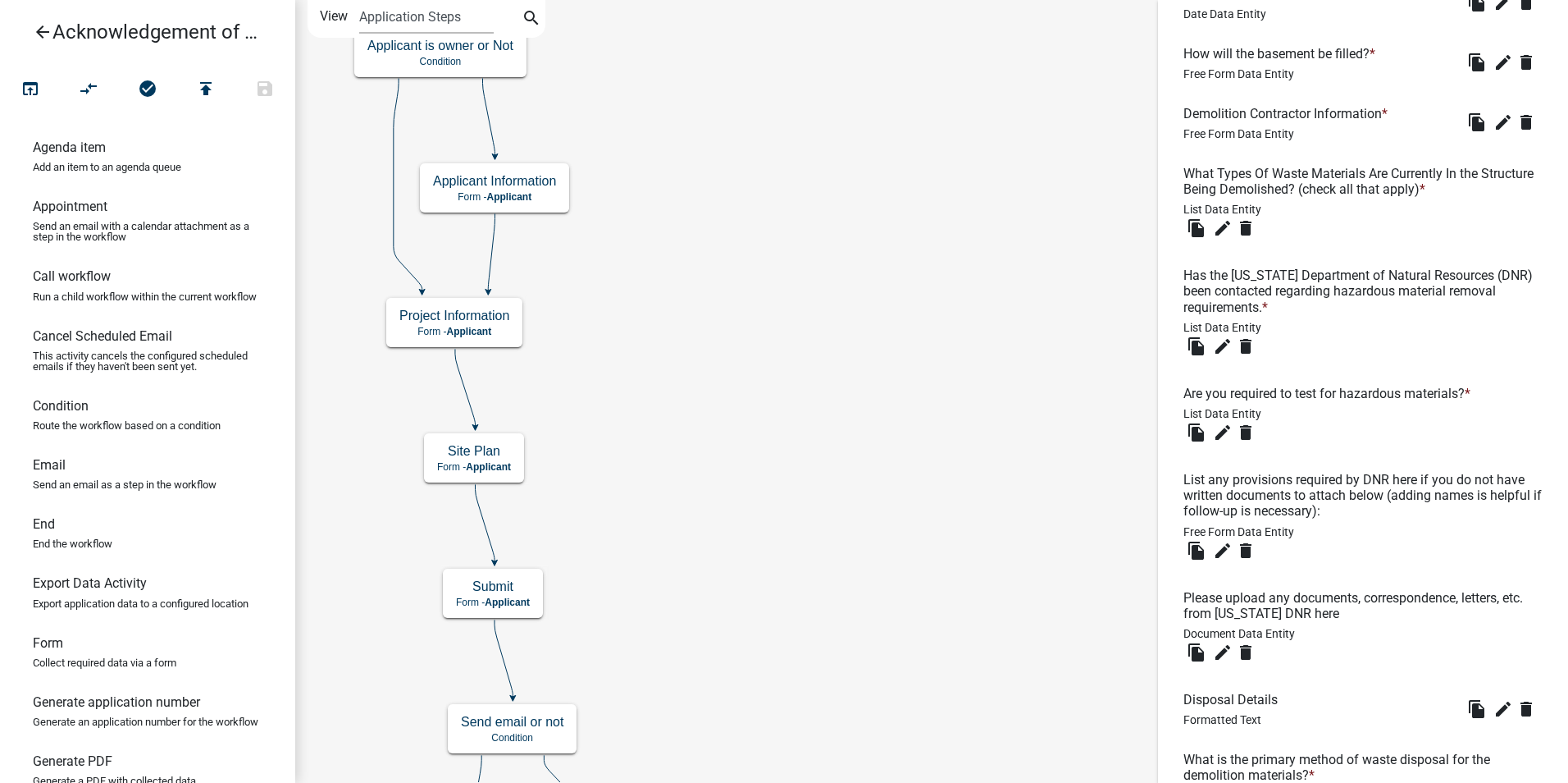
scroll to position [1805, 0]
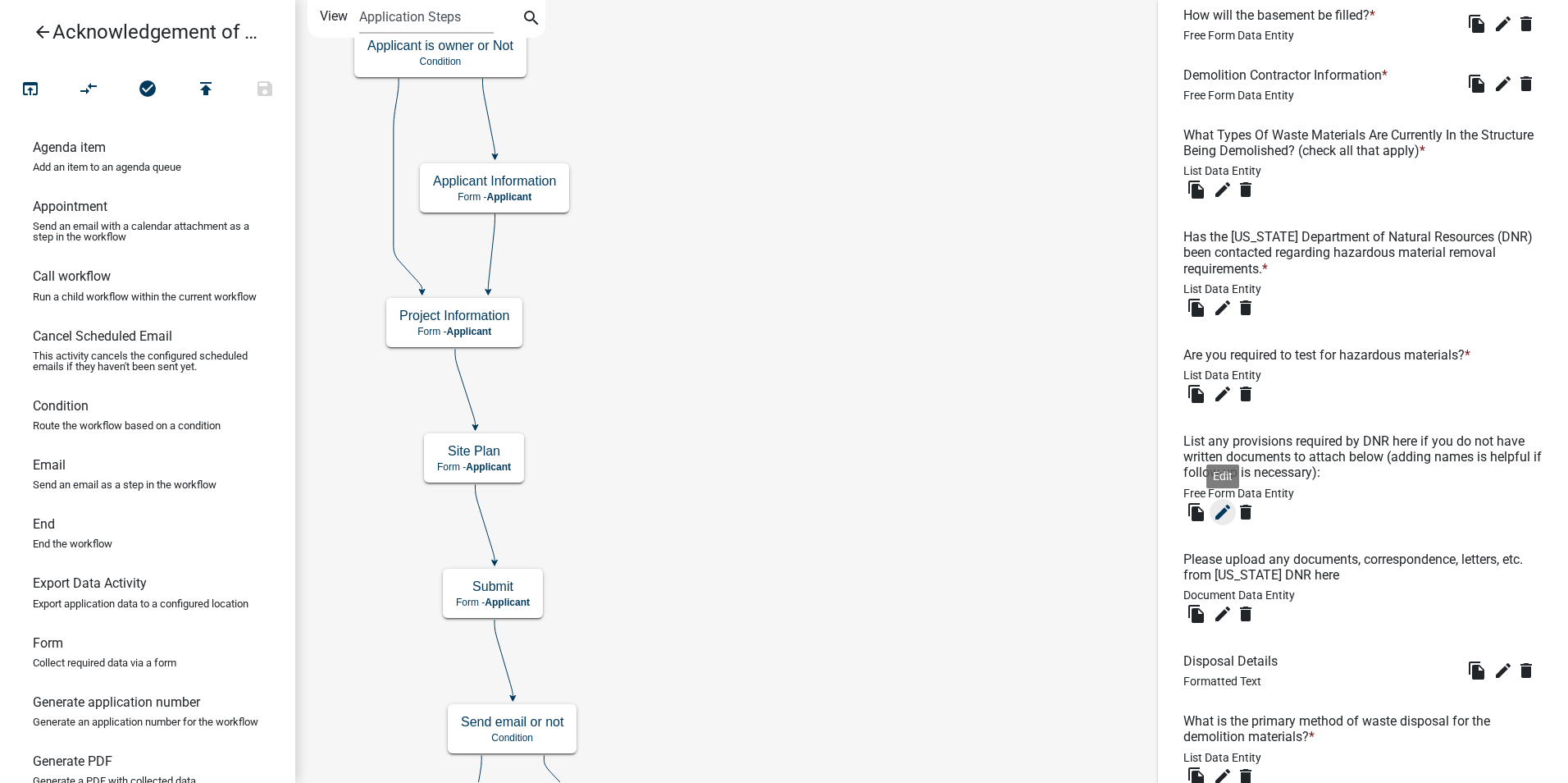
click at [1222, 522] on icon "edit" at bounding box center [1222, 512] width 19 height 19
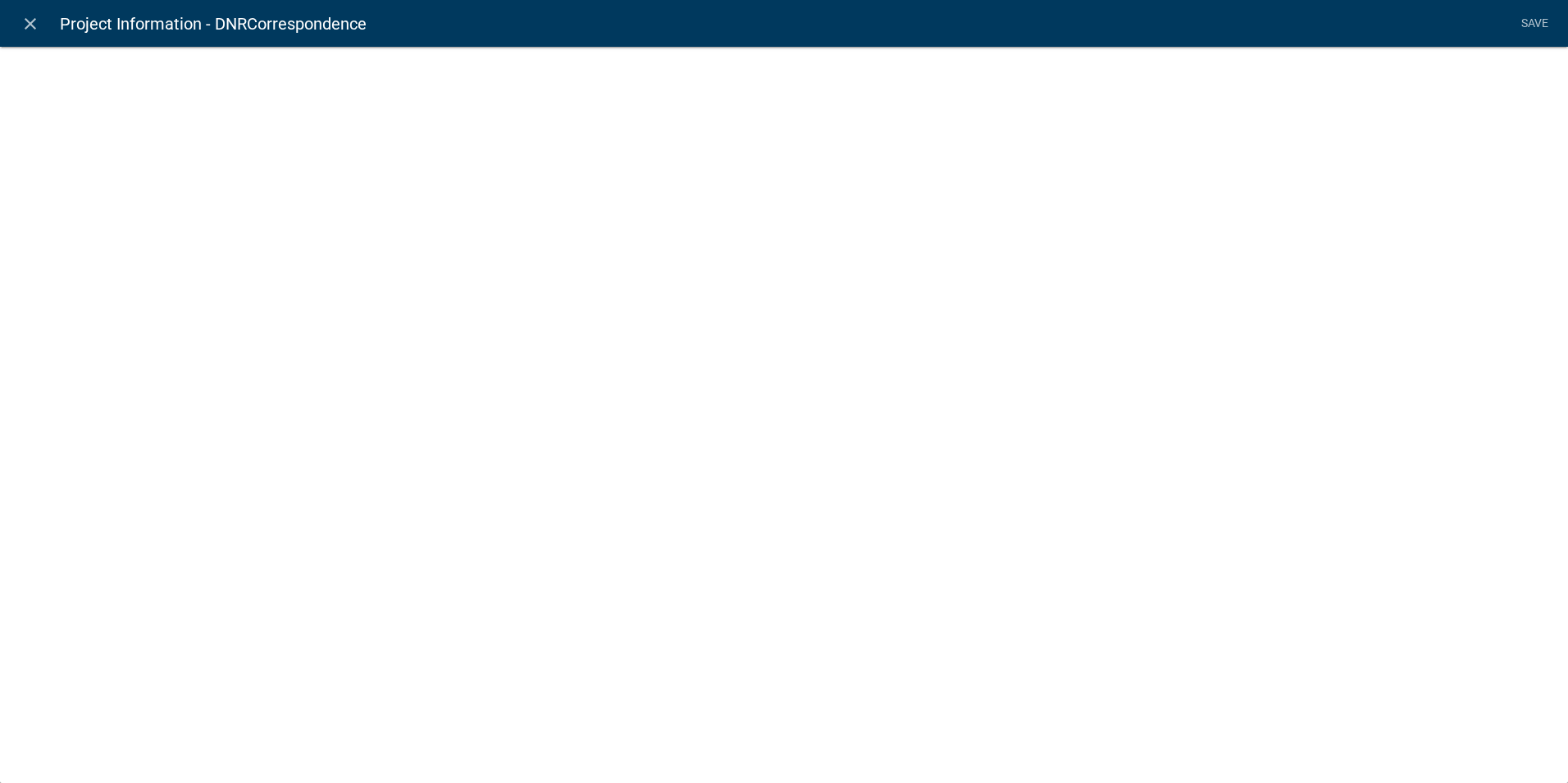
select select
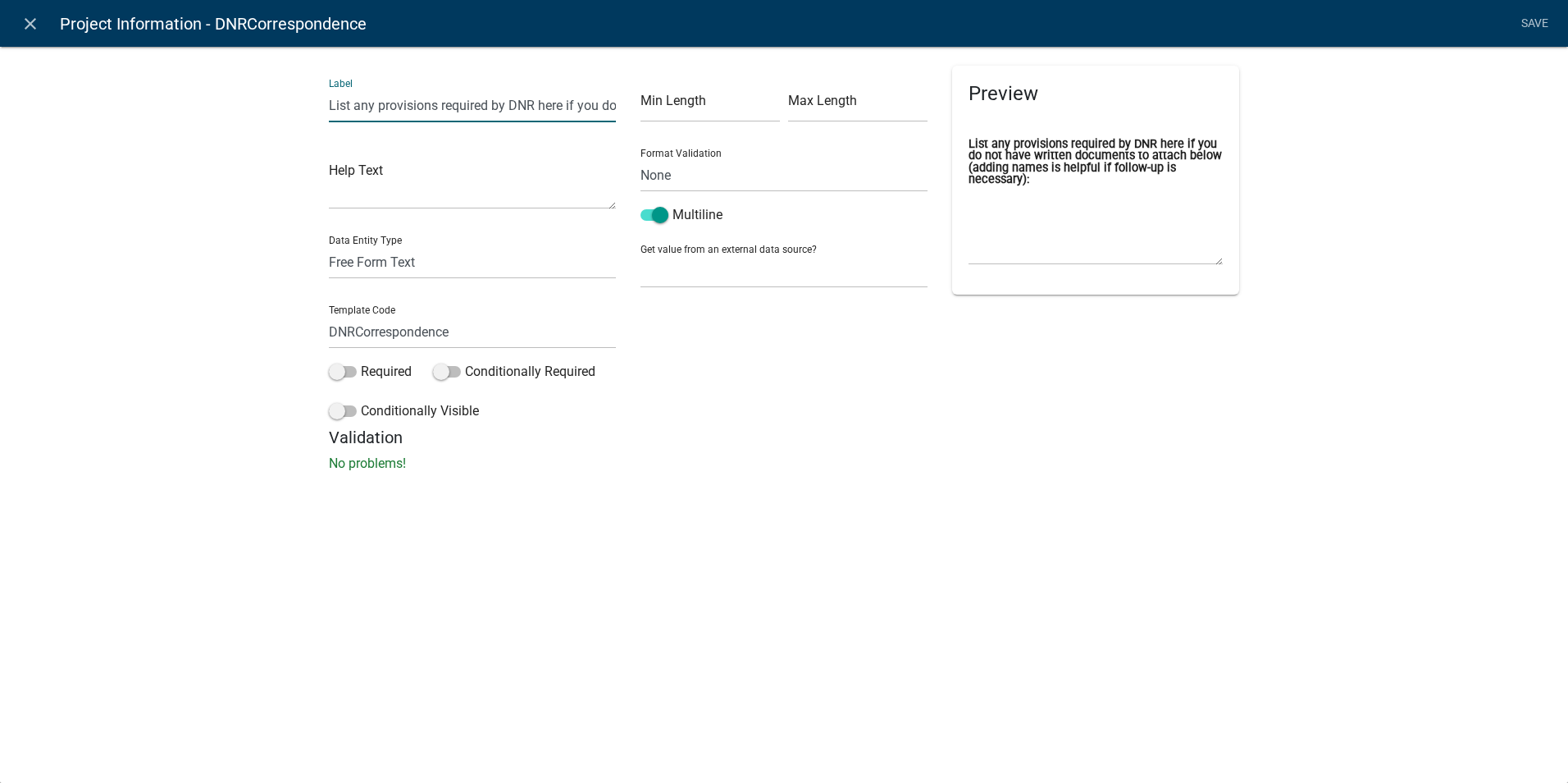
click at [426, 103] on input "List any provisions required by DNR here if you do not have written documents t…" at bounding box center [472, 106] width 287 height 34
drag, startPoint x: 564, startPoint y: 105, endPoint x: 322, endPoint y: 101, distance: 242.0
click at [322, 101] on div "Label List any provisions required by DNR here if you do not have written docum…" at bounding box center [473, 246] width 312 height 362
click at [542, 106] on input "If you do not have written documents to attach below (adding names is helpful i…" at bounding box center [472, 106] width 287 height 34
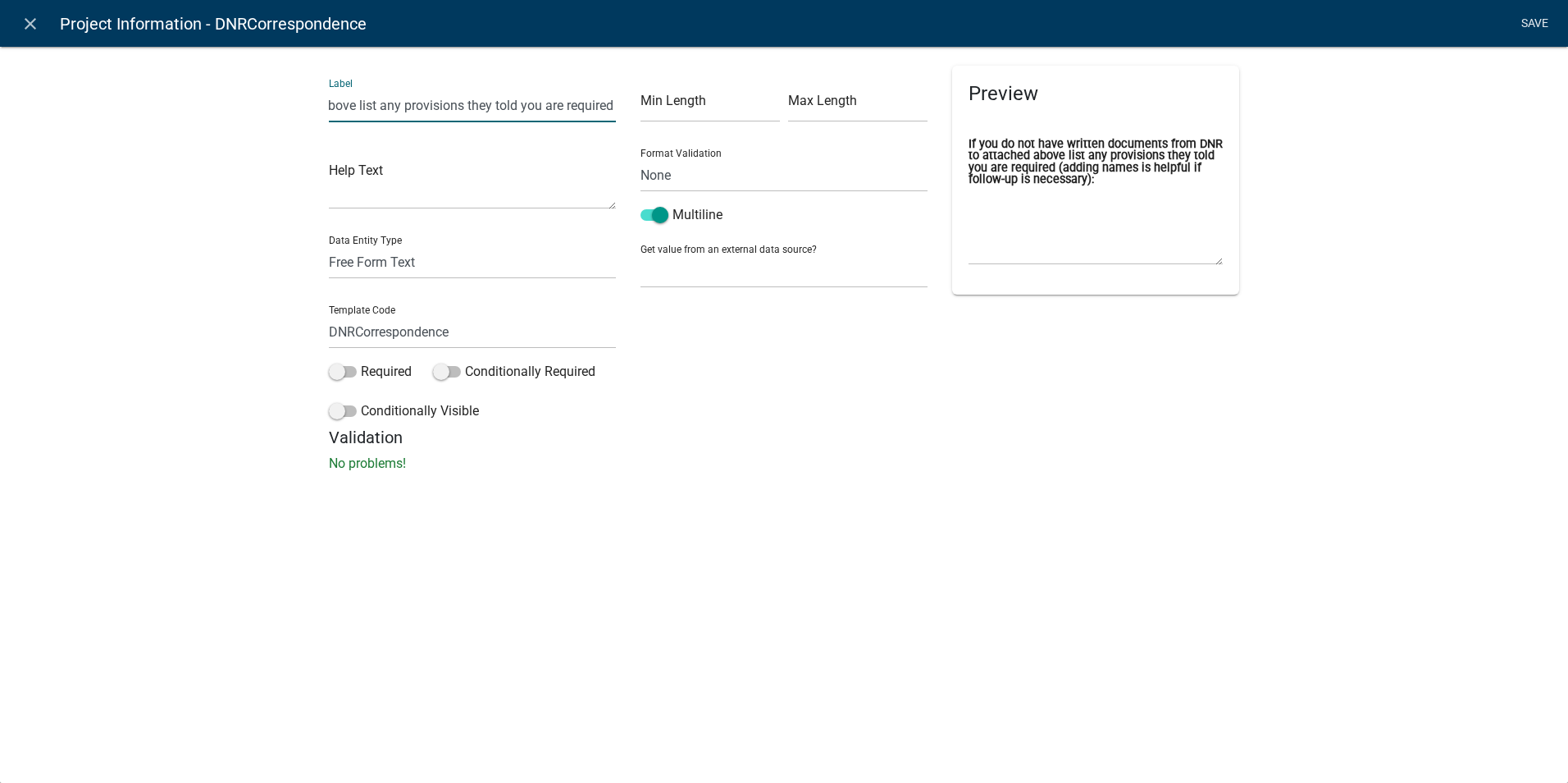
type input "If you do not have written documents from DNR to attached above list any provis…"
click at [1543, 25] on link "Save" at bounding box center [1534, 24] width 41 height 31
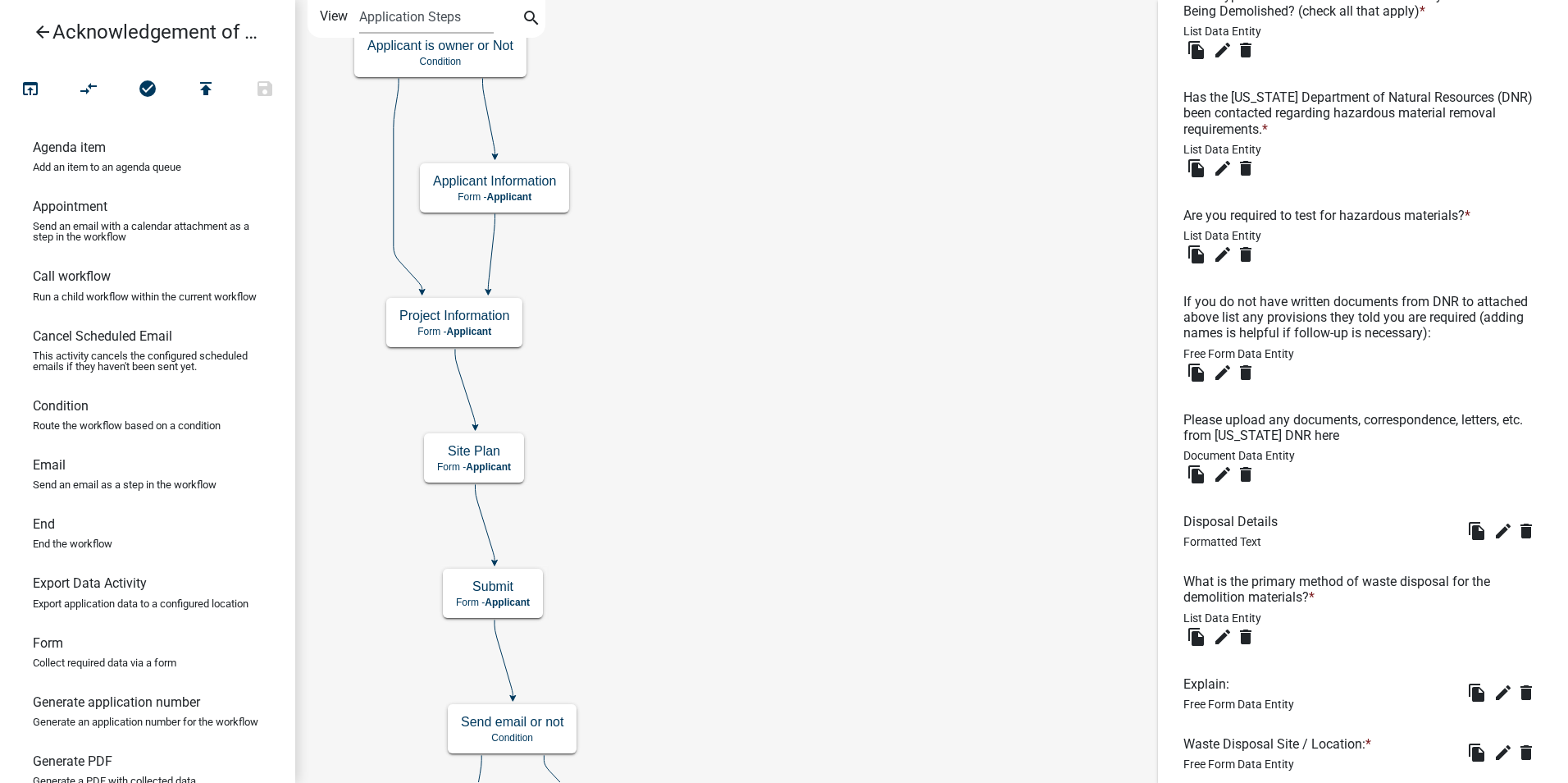
scroll to position [1919, 0]
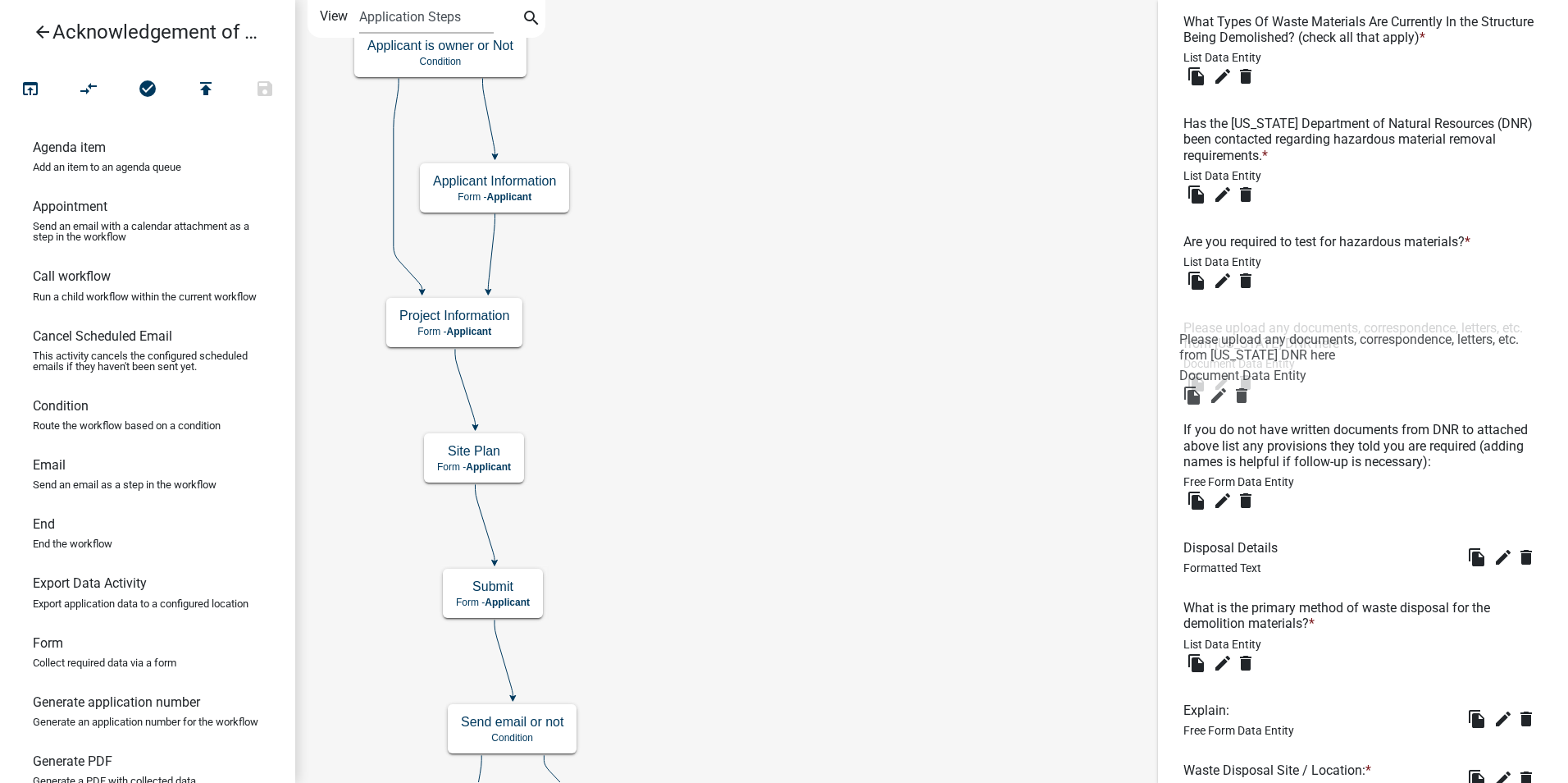
drag, startPoint x: 1200, startPoint y: 471, endPoint x: 1196, endPoint y: 337, distance: 134.1
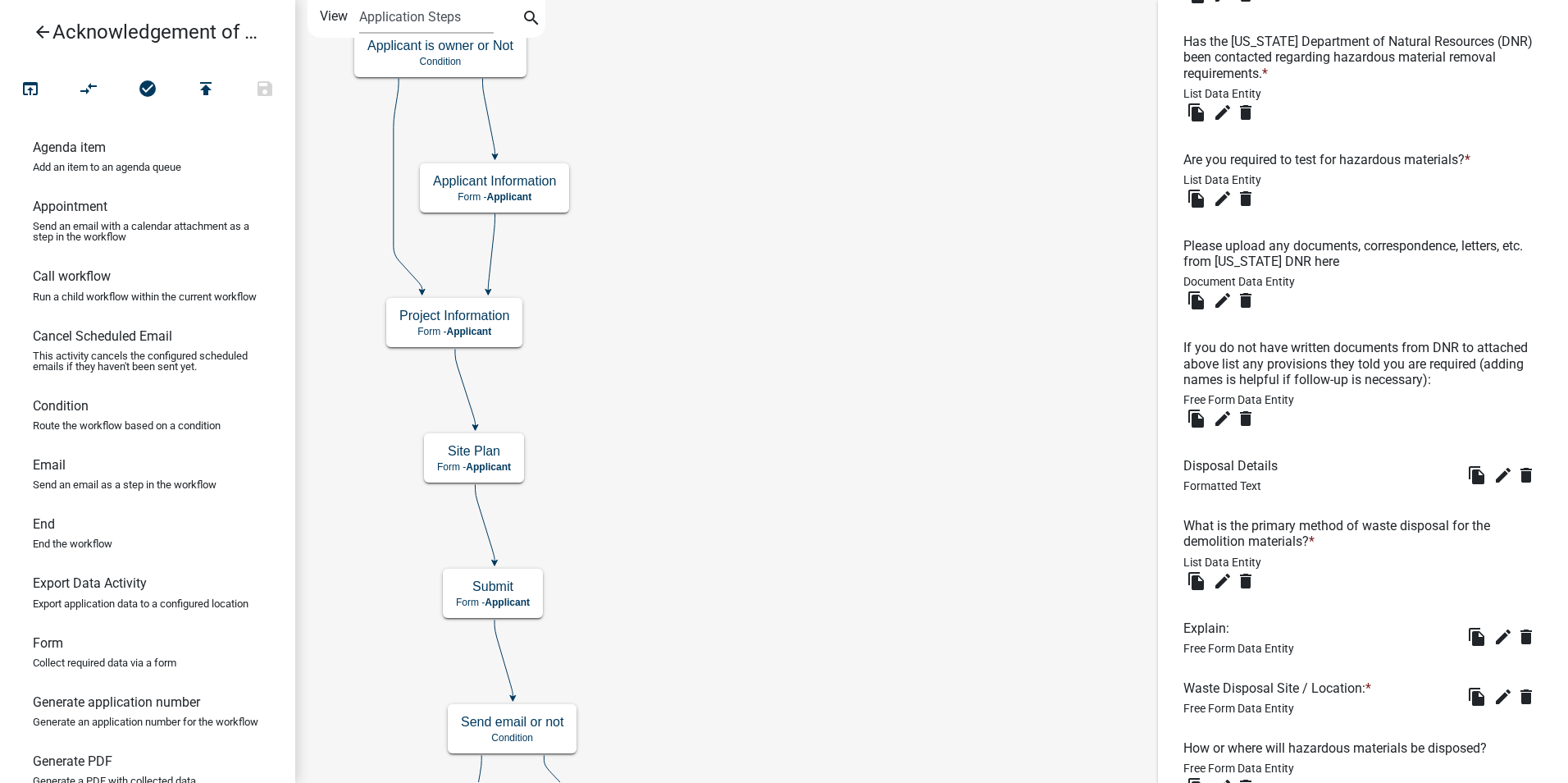
scroll to position [2164, 0]
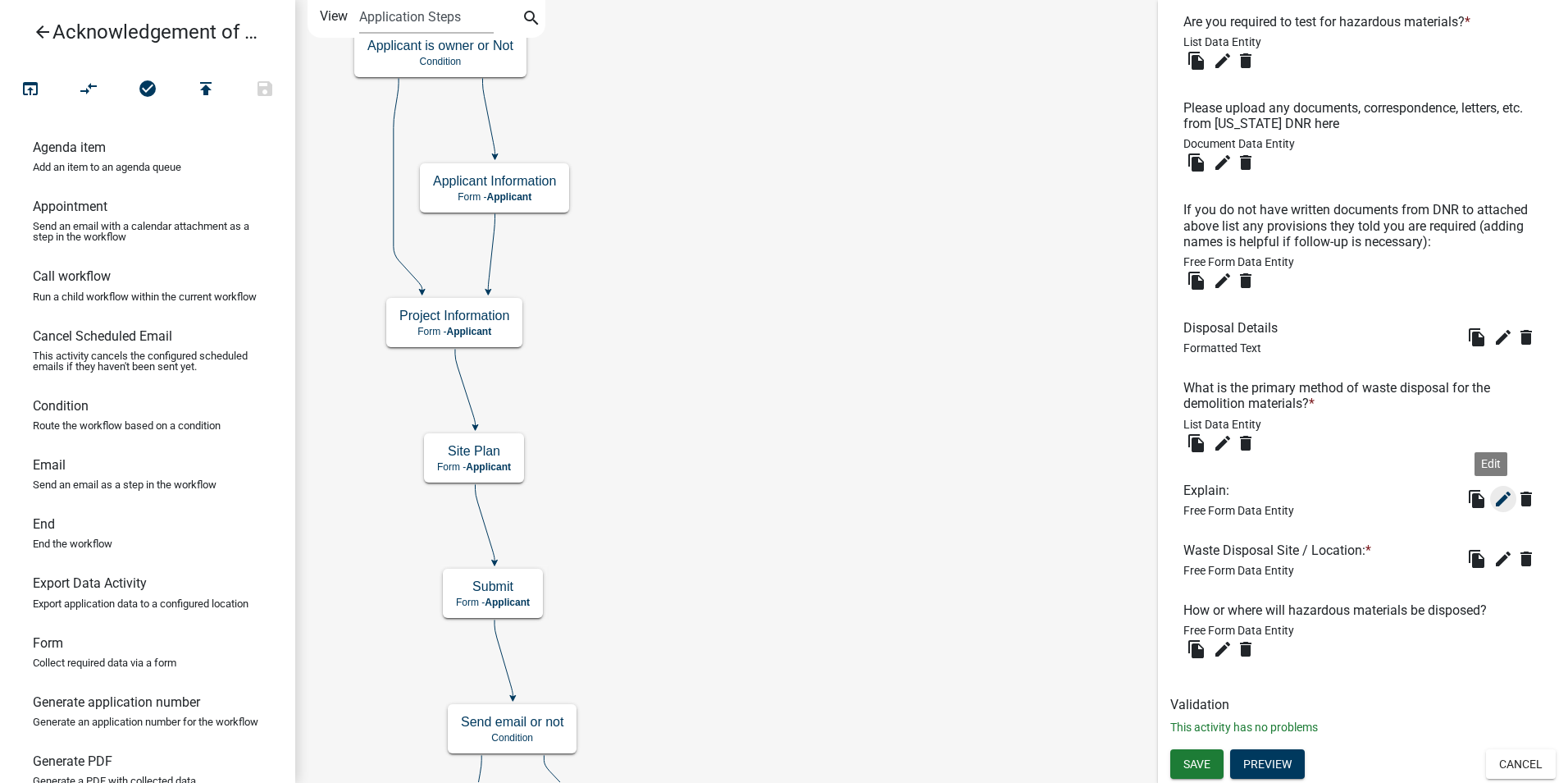
click at [1493, 503] on icon "edit" at bounding box center [1503, 498] width 19 height 19
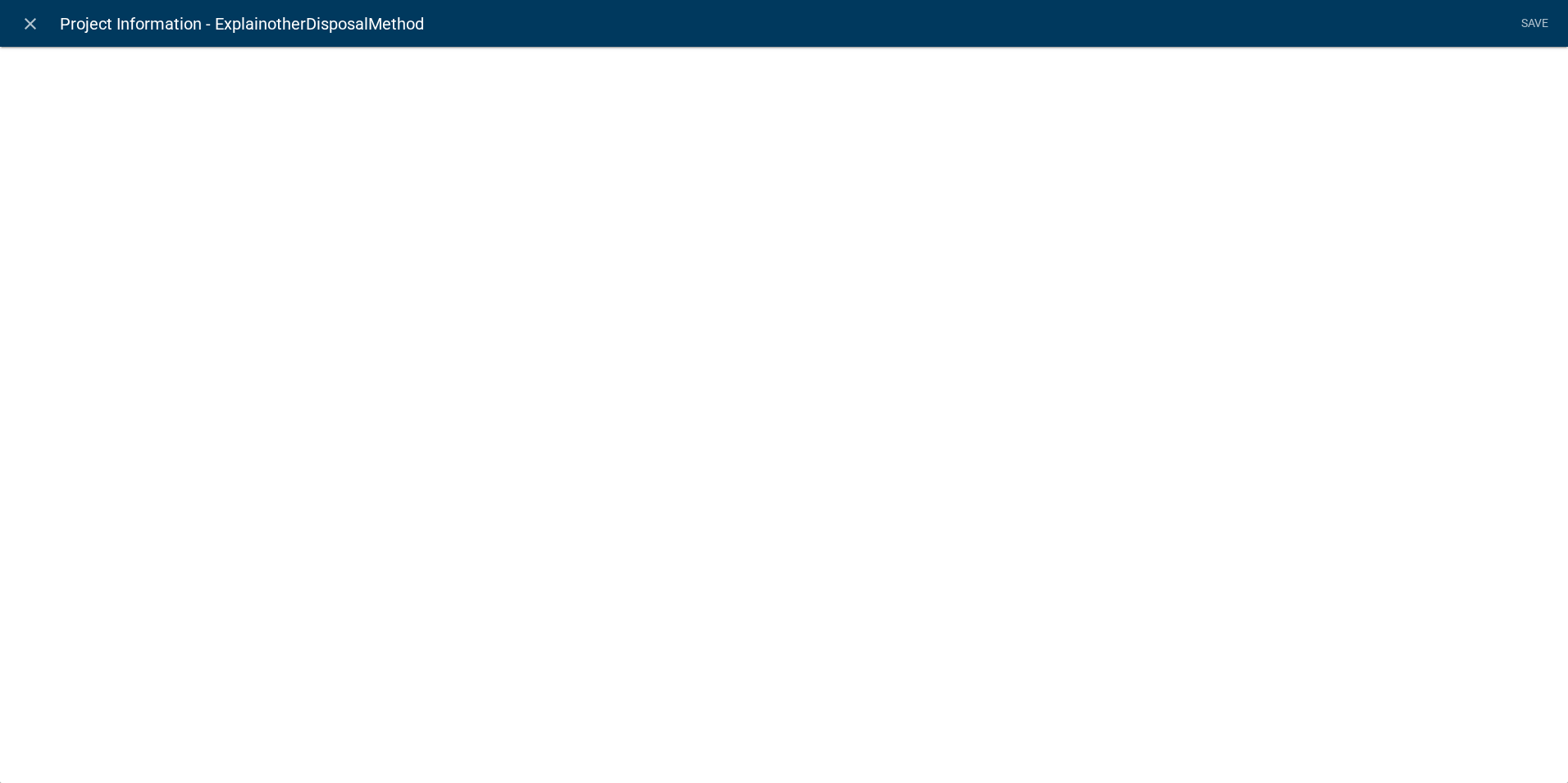
select select
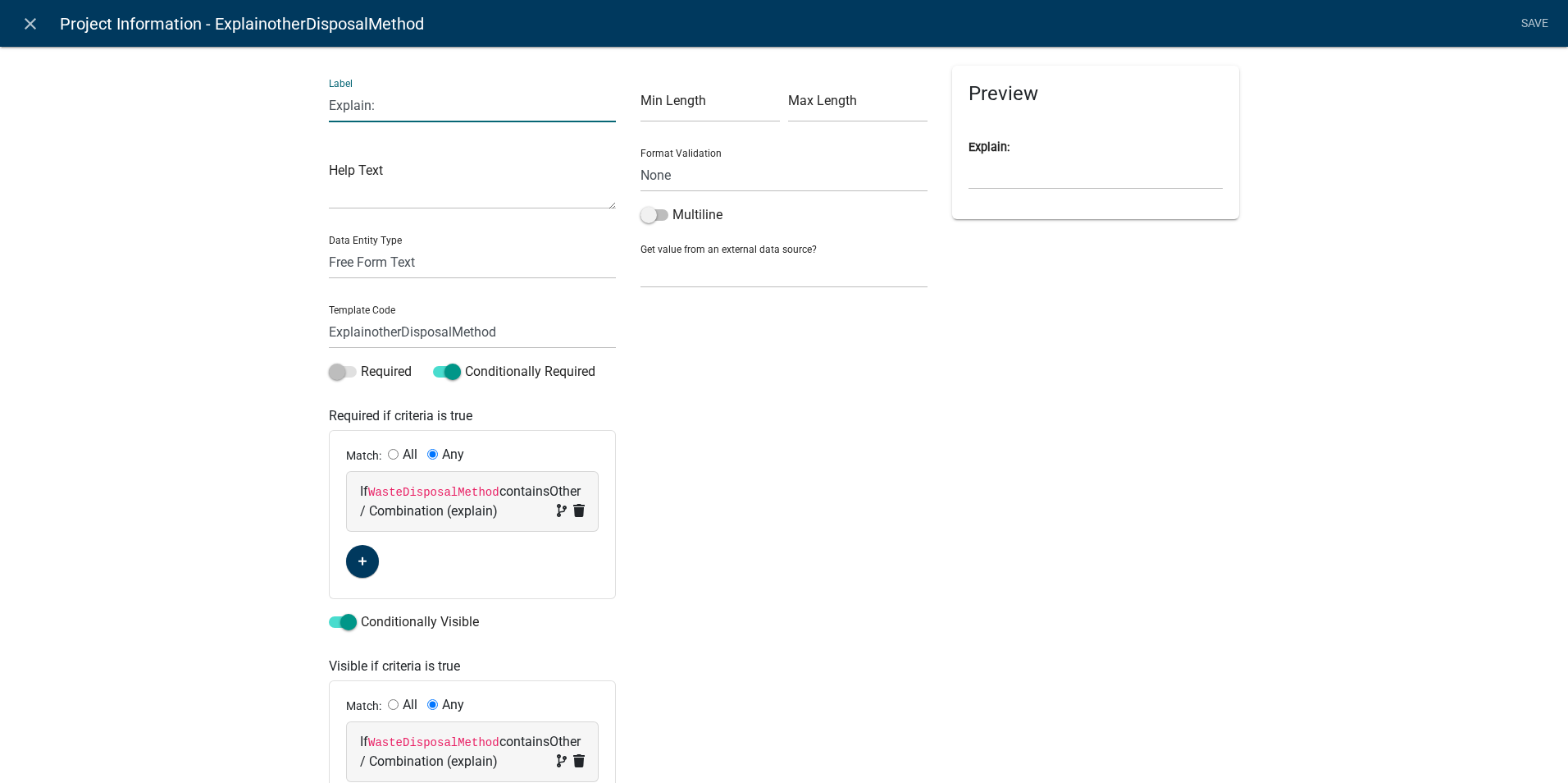
click at [365, 102] on input "Explain:" at bounding box center [472, 106] width 287 height 34
type input "Explain methods of disposal to be used:"
click at [863, 383] on div "Min Length Max Length Format Validation None Email PhoneNumber Multiline Get va…" at bounding box center [784, 457] width 312 height 784
click at [1533, 20] on link "Save" at bounding box center [1534, 24] width 41 height 31
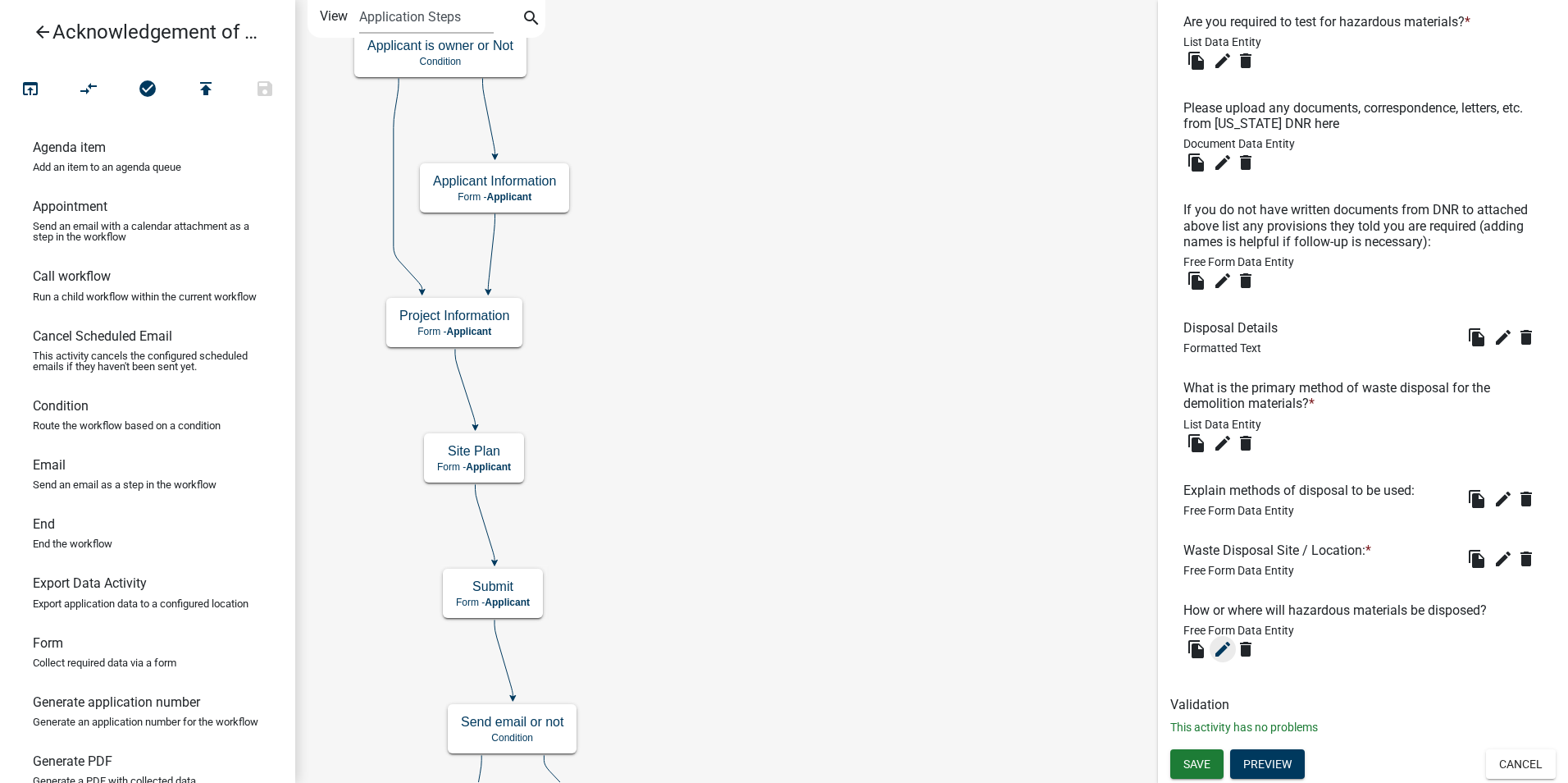
click at [1219, 648] on icon "edit" at bounding box center [1222, 648] width 19 height 19
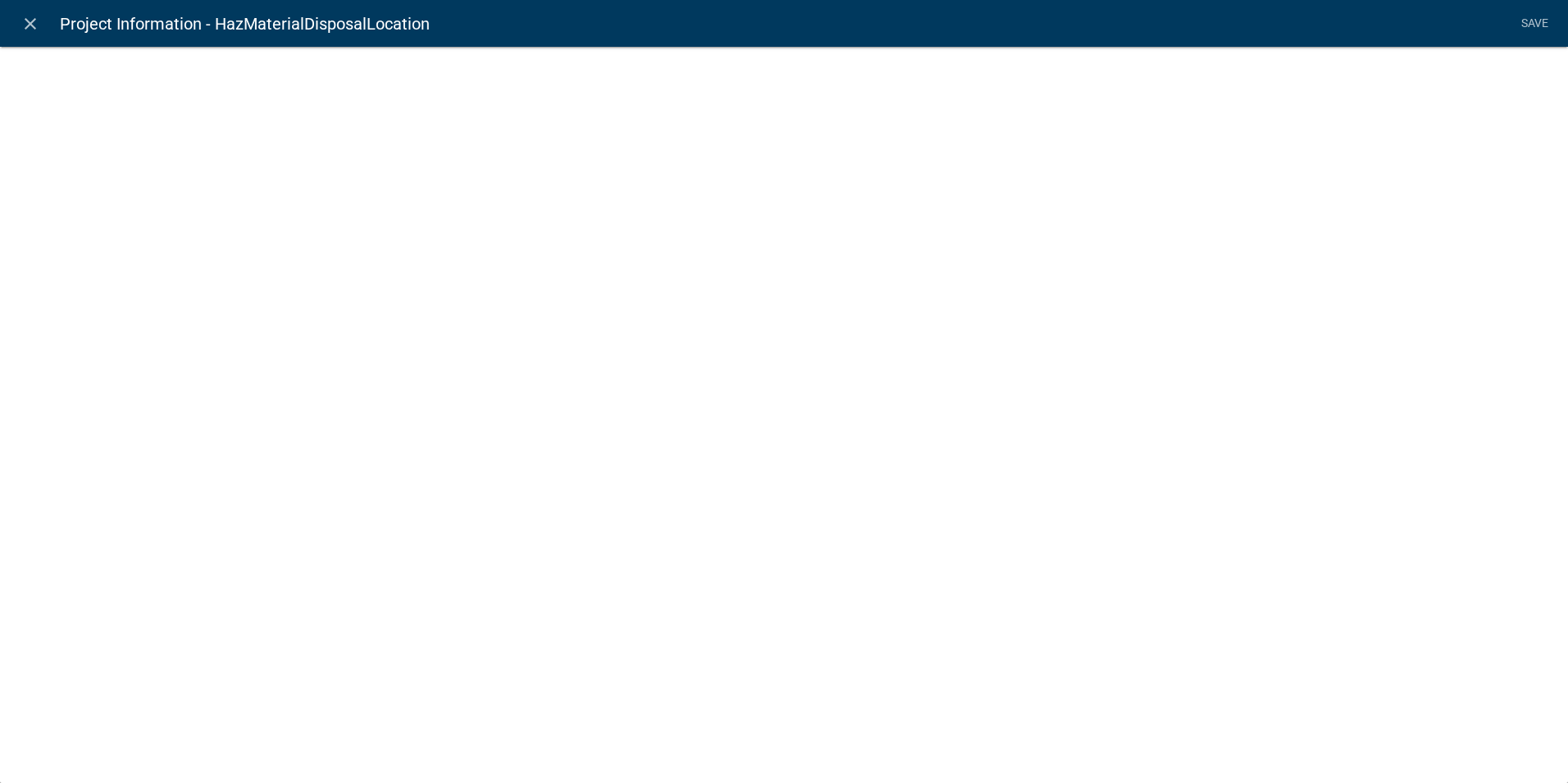
select select
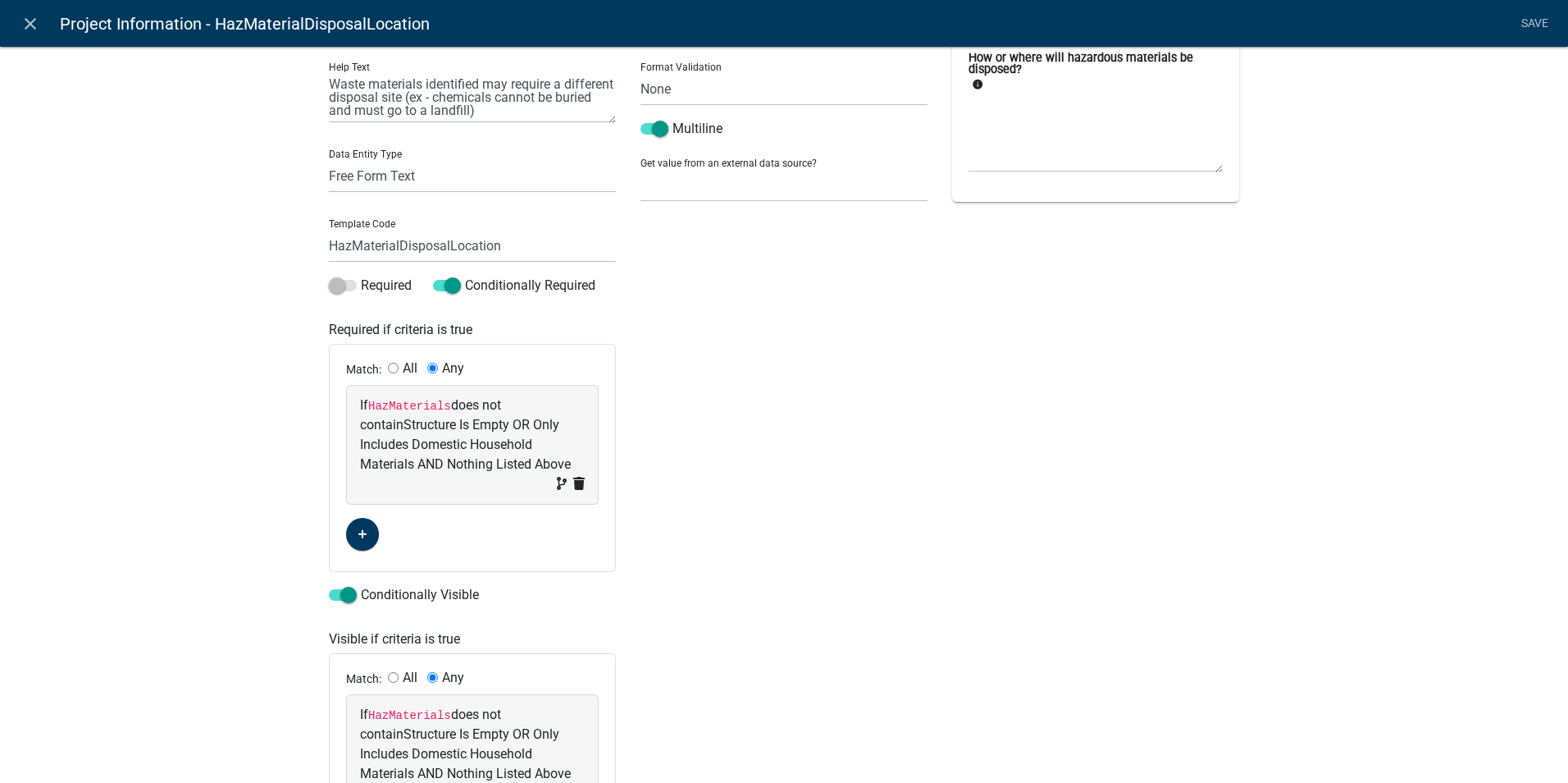
scroll to position [0, 0]
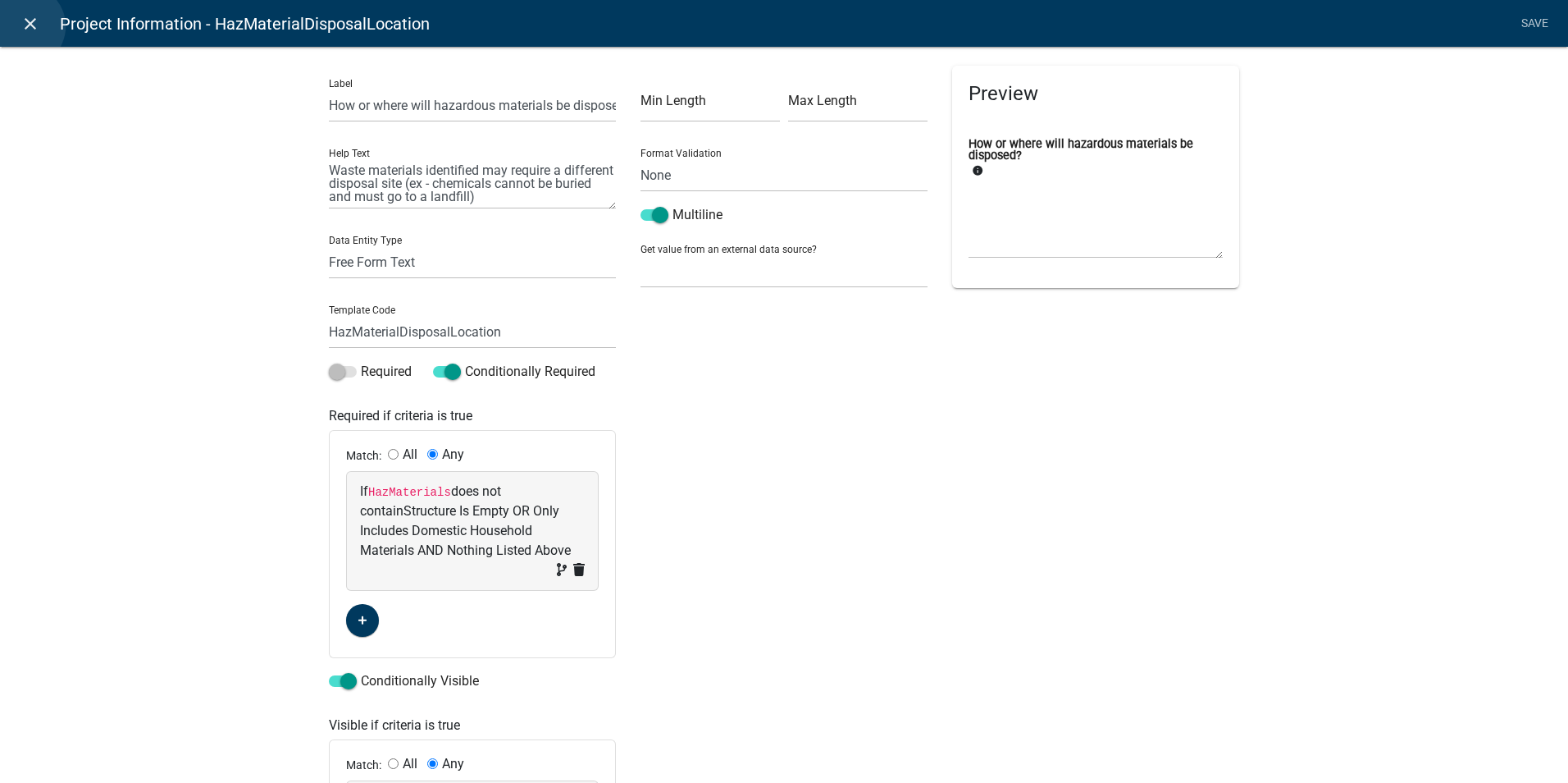
click at [24, 27] on icon "close" at bounding box center [30, 23] width 19 height 19
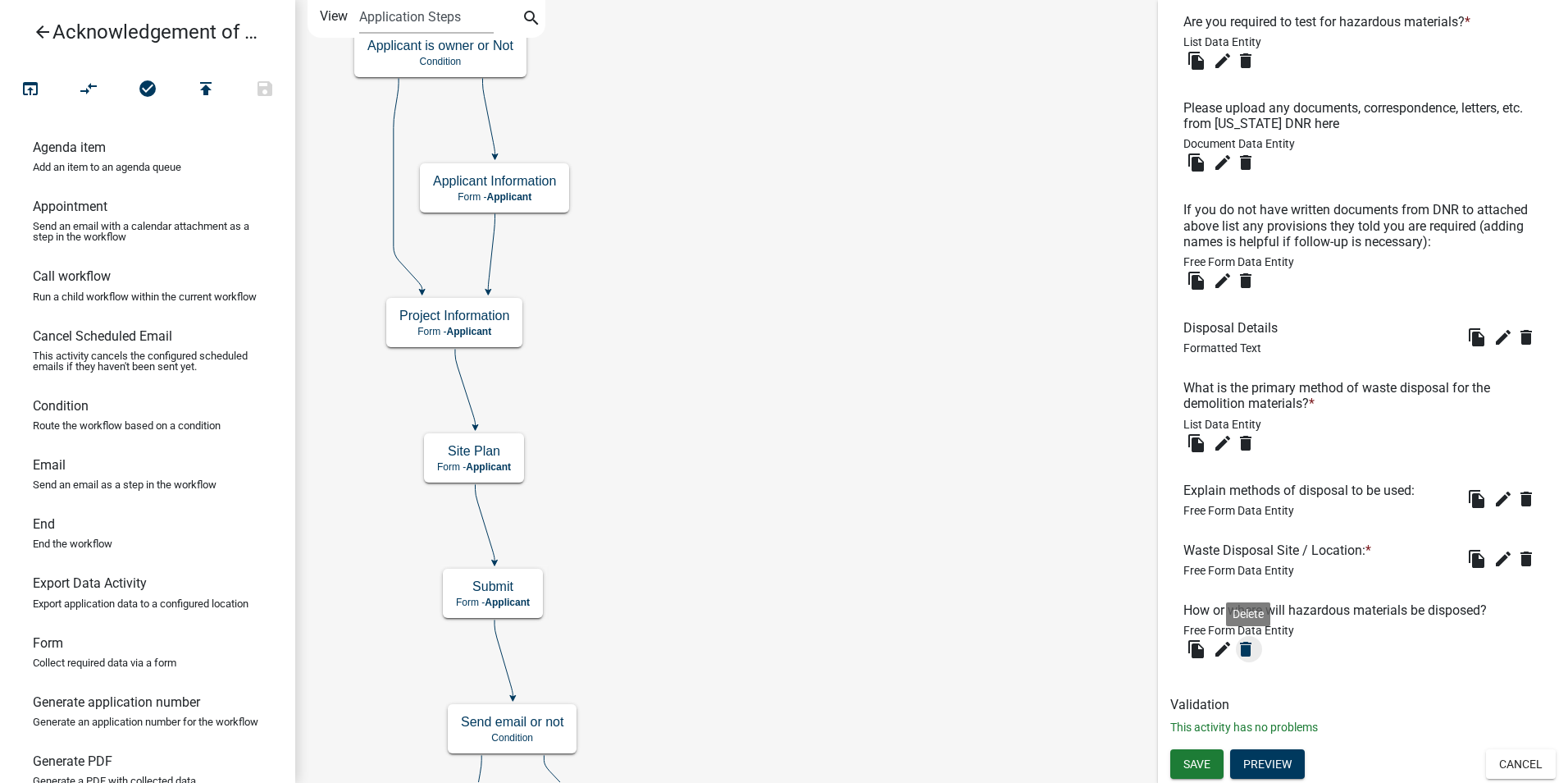
click at [1244, 658] on icon "delete" at bounding box center [1245, 648] width 19 height 19
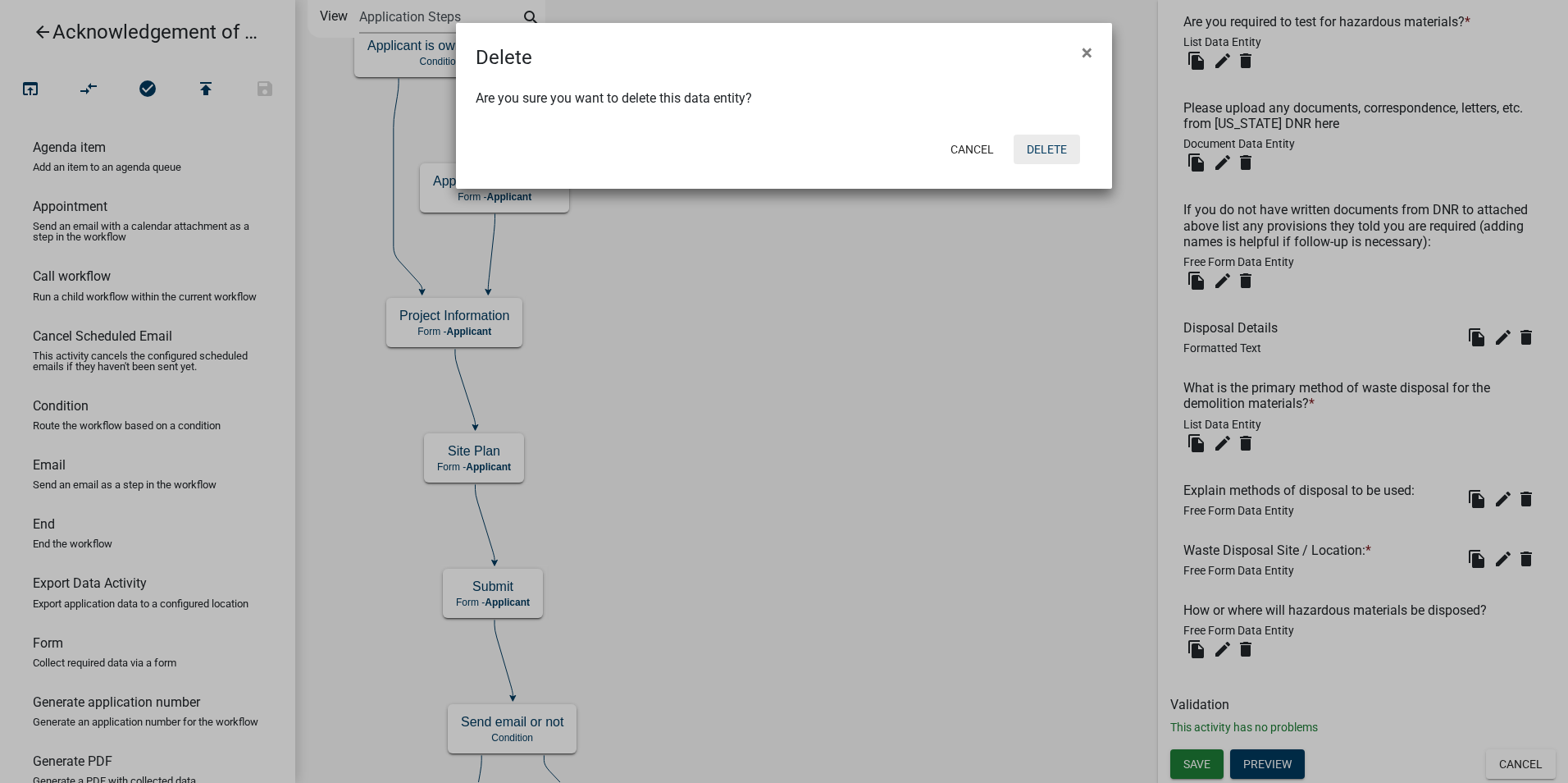
click at [1046, 153] on button "Delete" at bounding box center [1047, 149] width 66 height 30
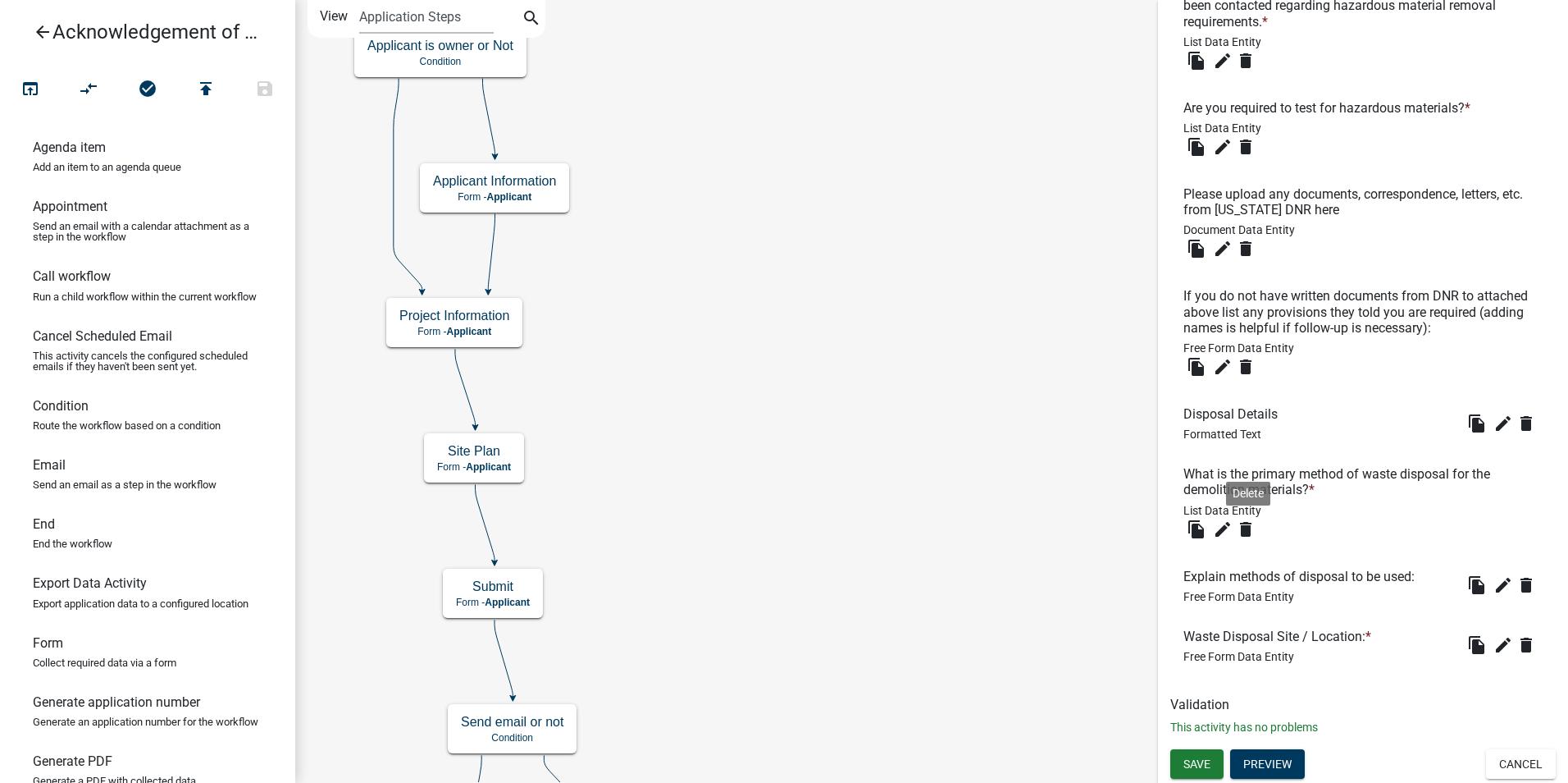
scroll to position [2079, 0]
click at [1200, 763] on span "Save" at bounding box center [1197, 764] width 27 height 13
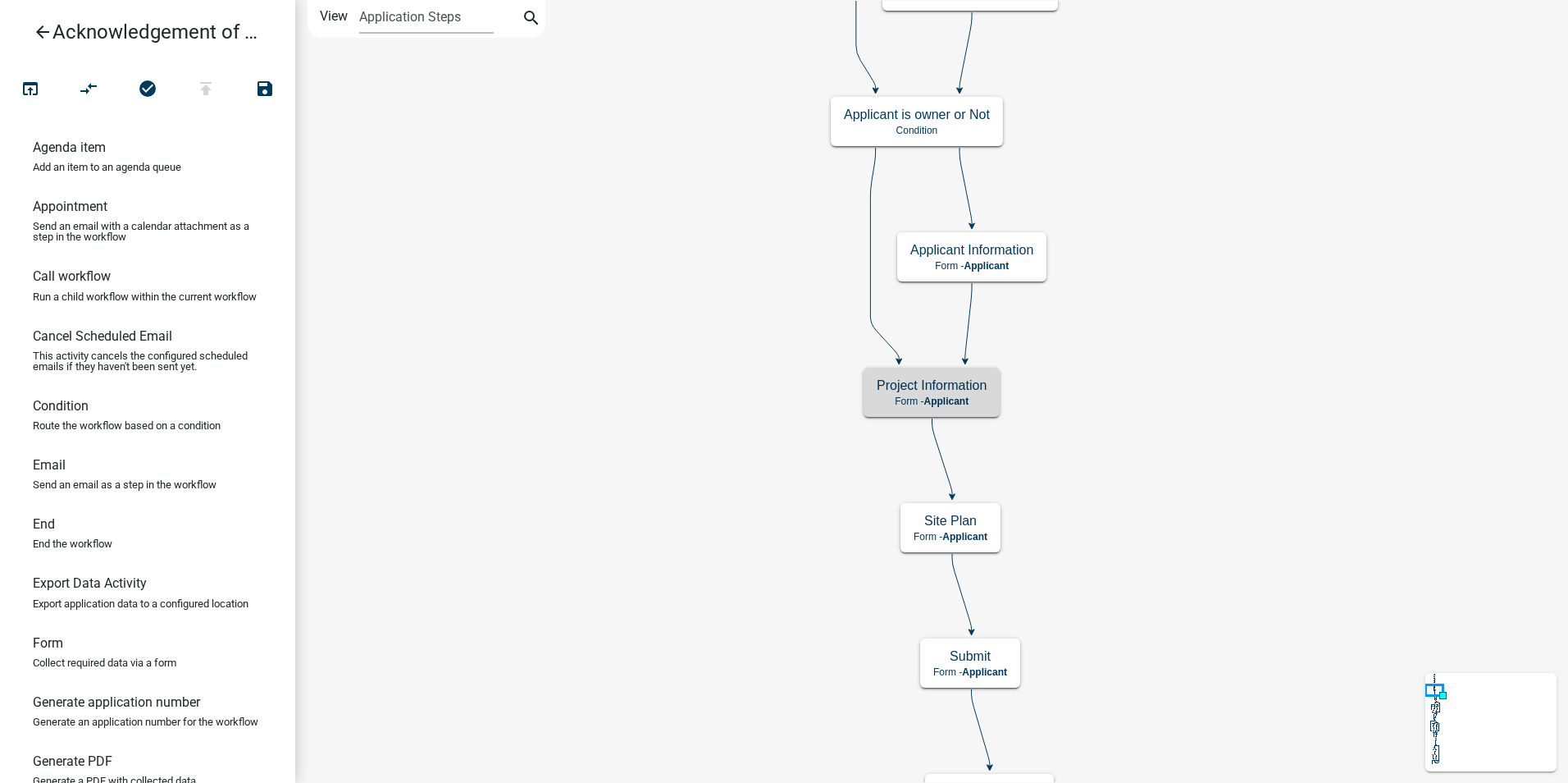
scroll to position [0, 0]
click at [942, 389] on h5 "Project Information" at bounding box center [932, 385] width 110 height 15
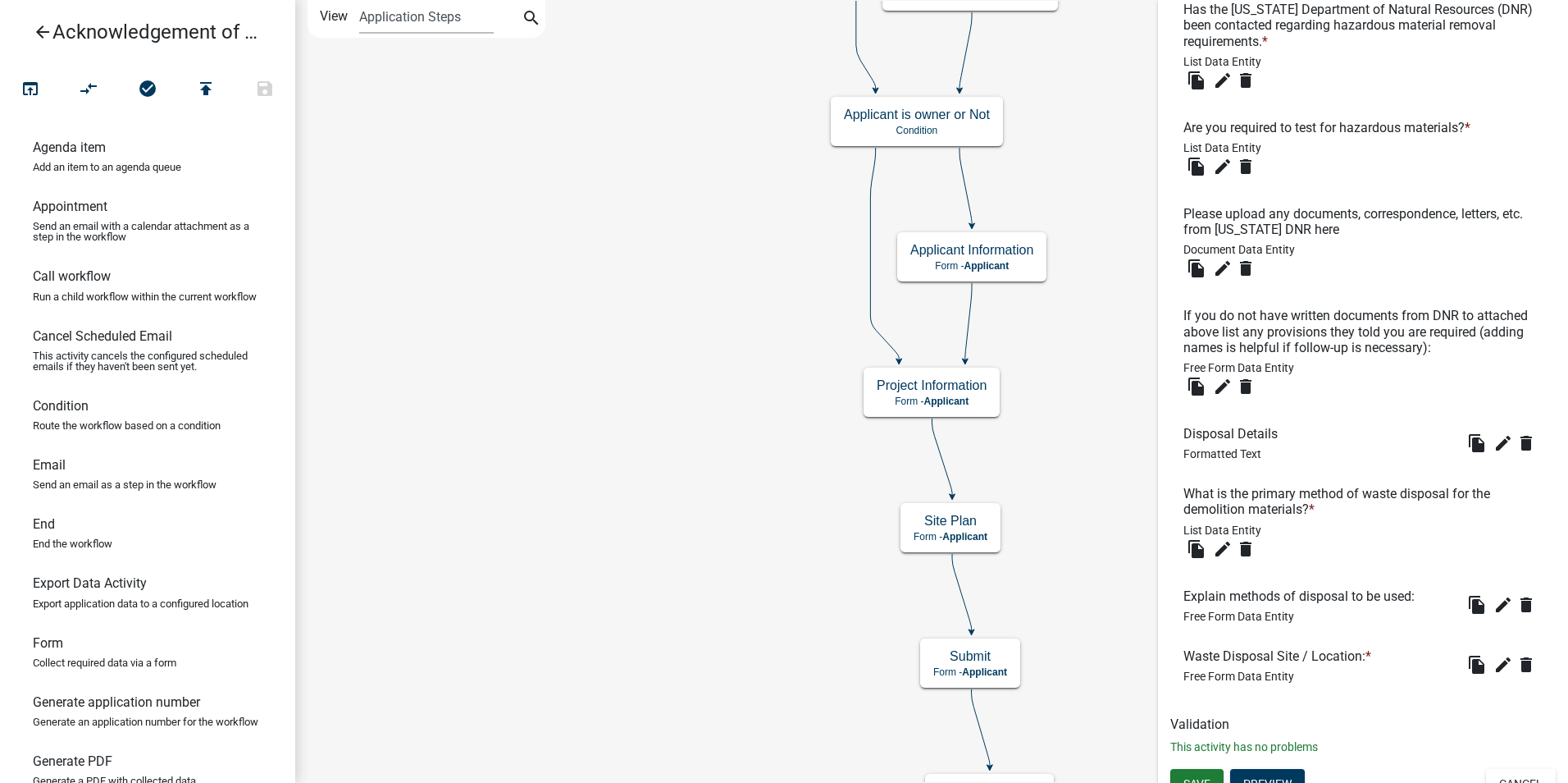
scroll to position [2079, 0]
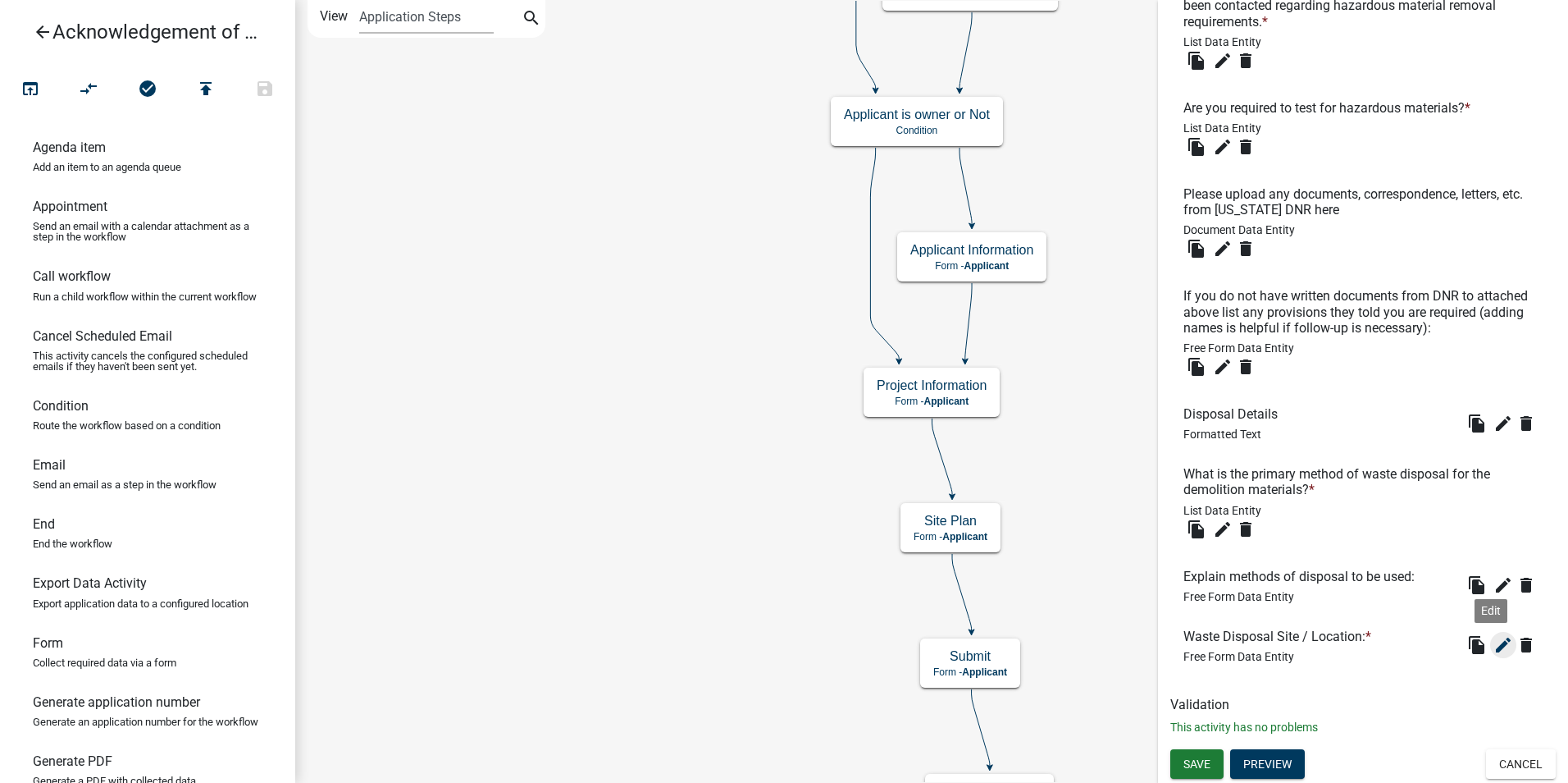
click at [1493, 639] on icon "edit" at bounding box center [1503, 644] width 19 height 19
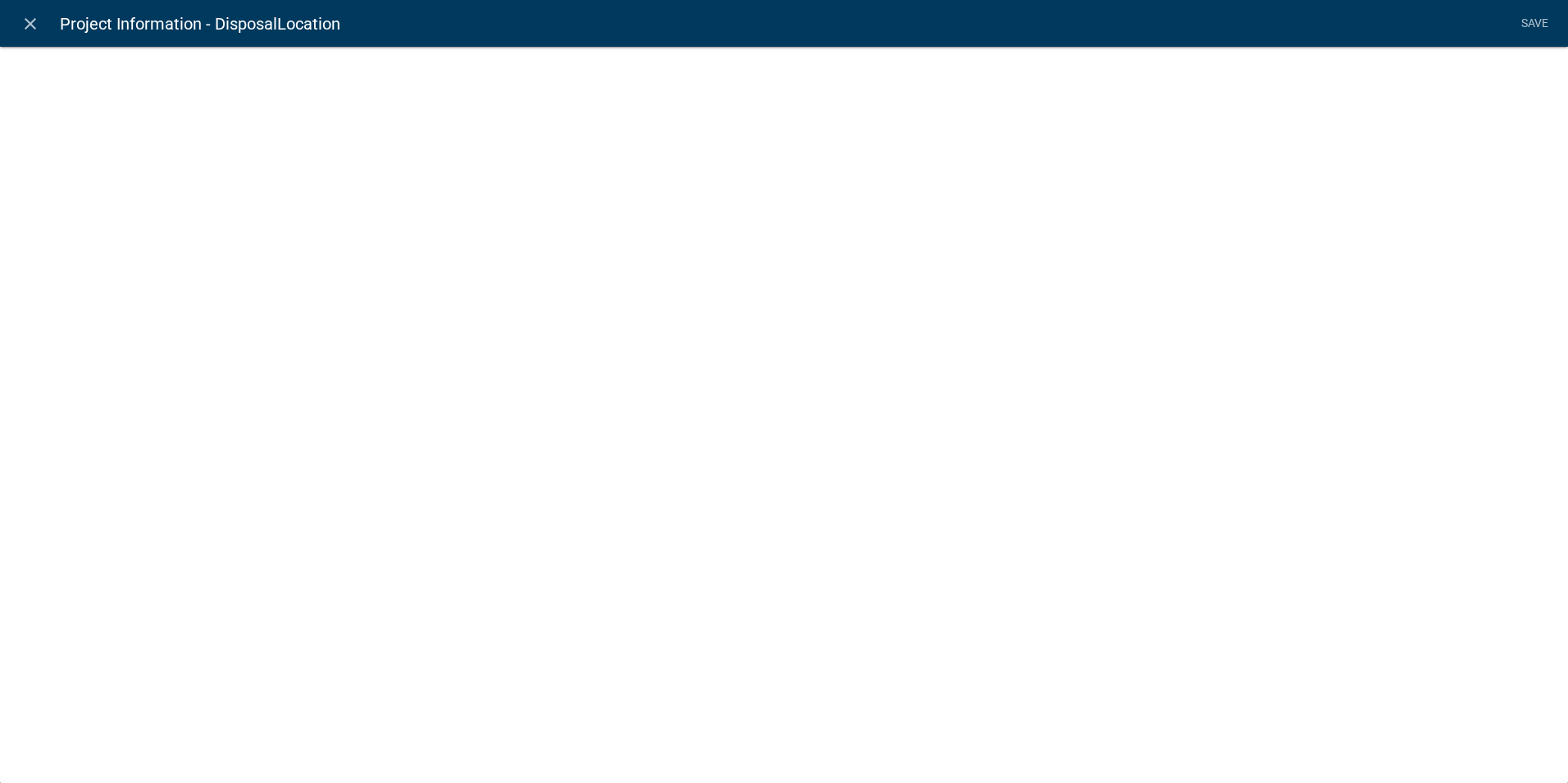
select select
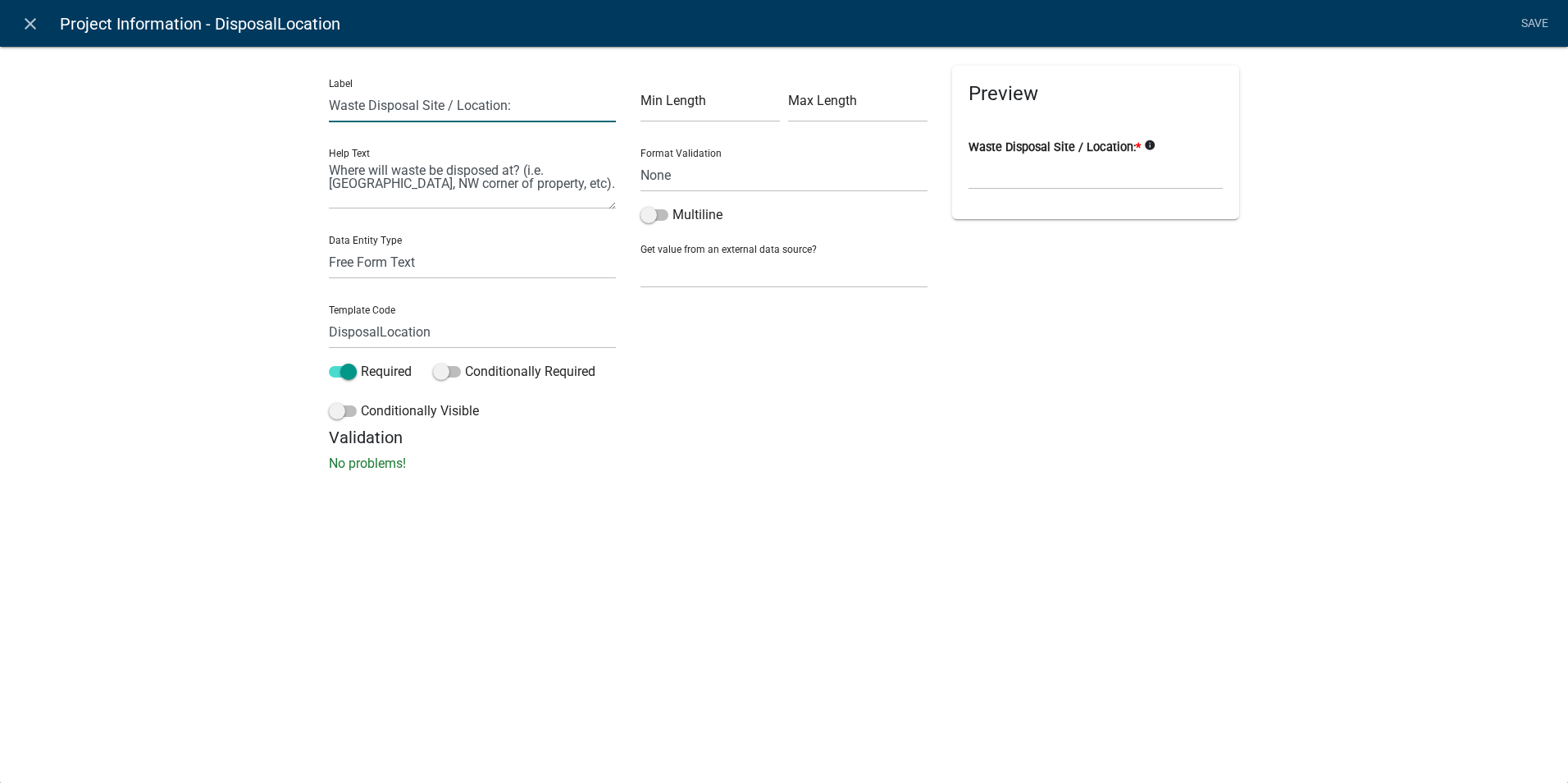
click at [331, 107] on input "Waste Disposal Site / Location:" at bounding box center [472, 106] width 287 height 34
type input "Primary Waste Disposal Site / Location:"
click at [788, 488] on div "Label Primary Waste Disposal Site / Location: Help Text Where will waste be dis…" at bounding box center [784, 264] width 1568 height 488
click at [1529, 23] on link "Save" at bounding box center [1534, 24] width 41 height 31
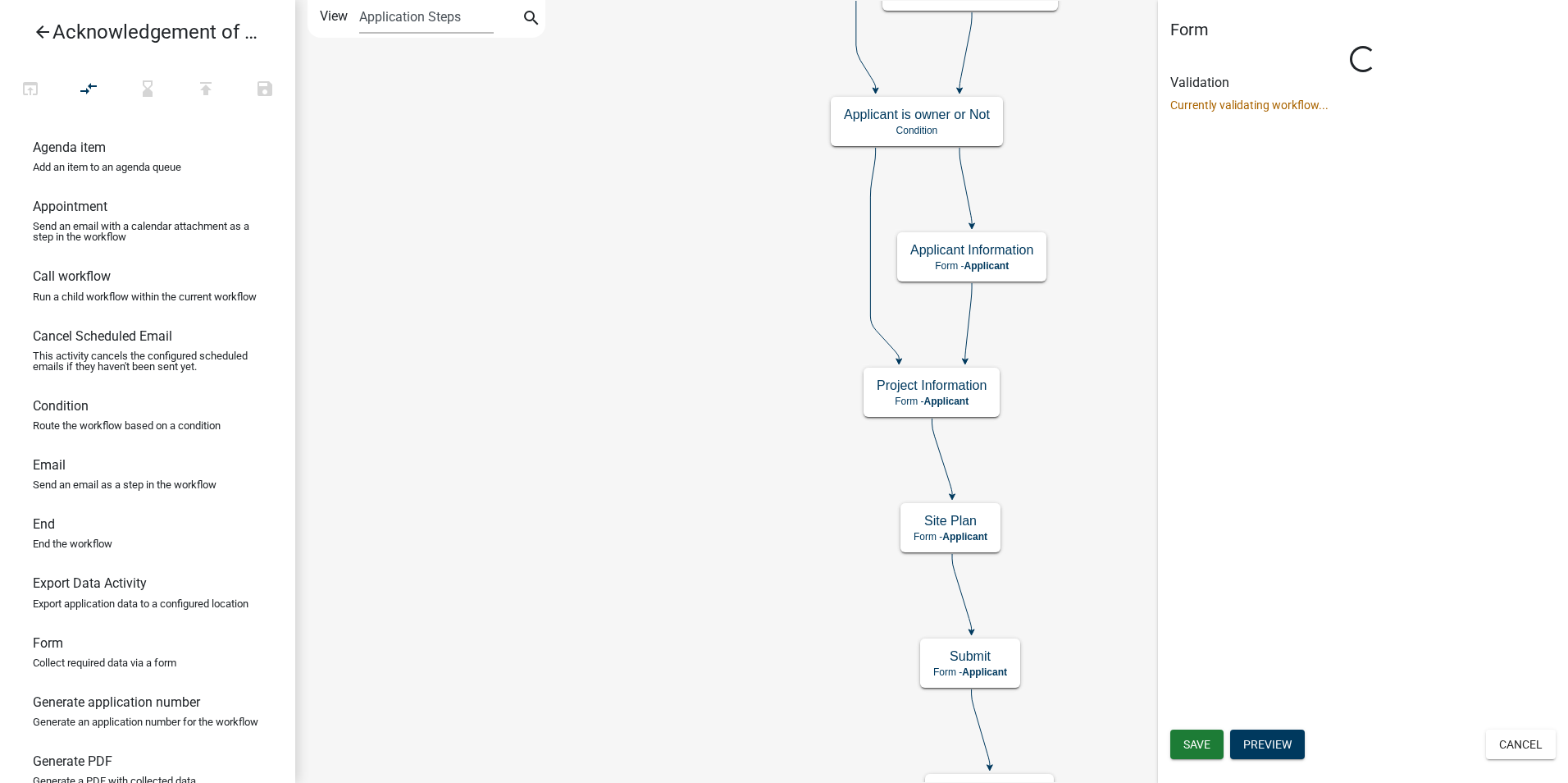
scroll to position [0, 0]
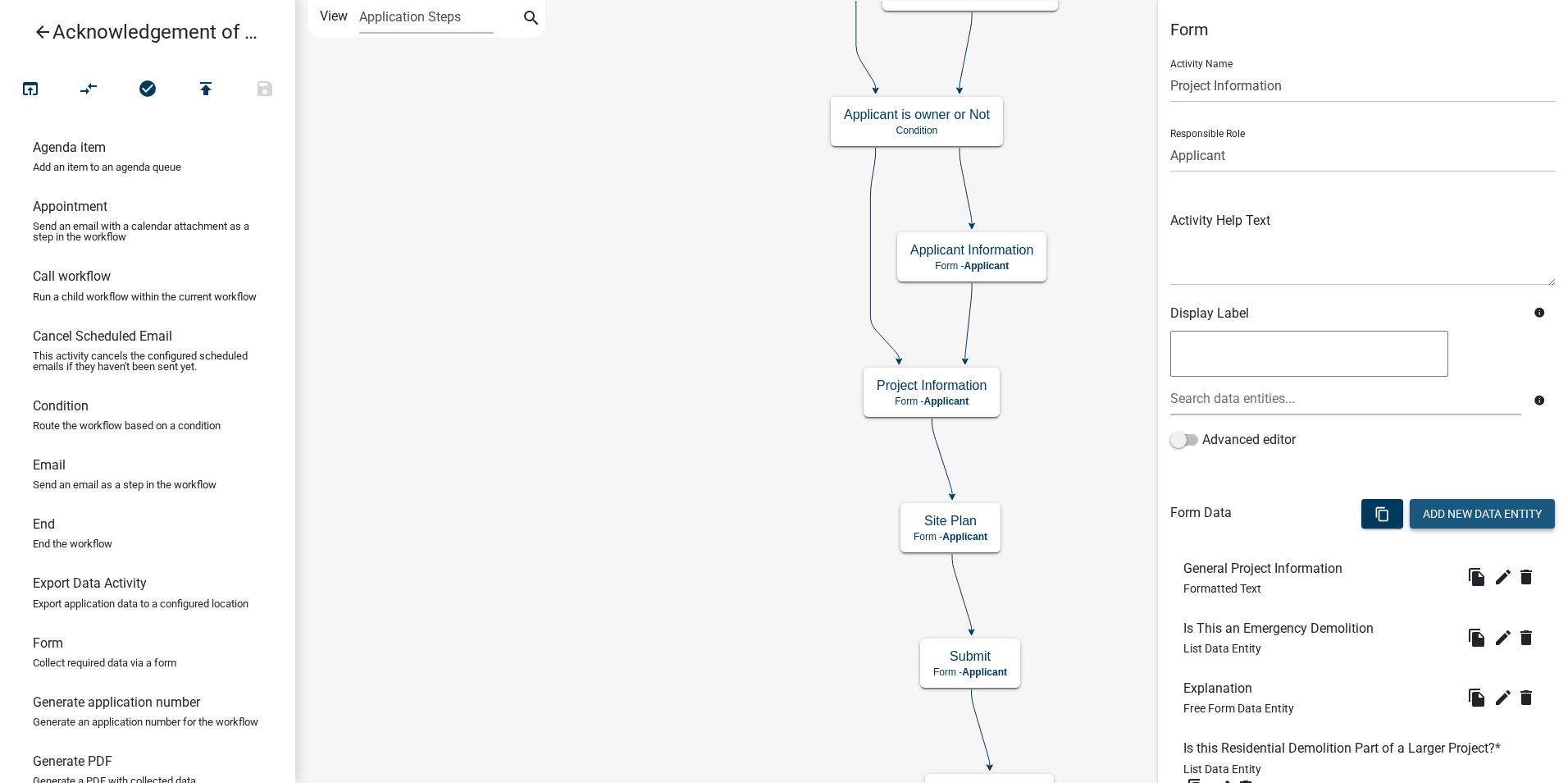
click at [1465, 515] on button "Add New Data Entity" at bounding box center [1482, 514] width 145 height 30
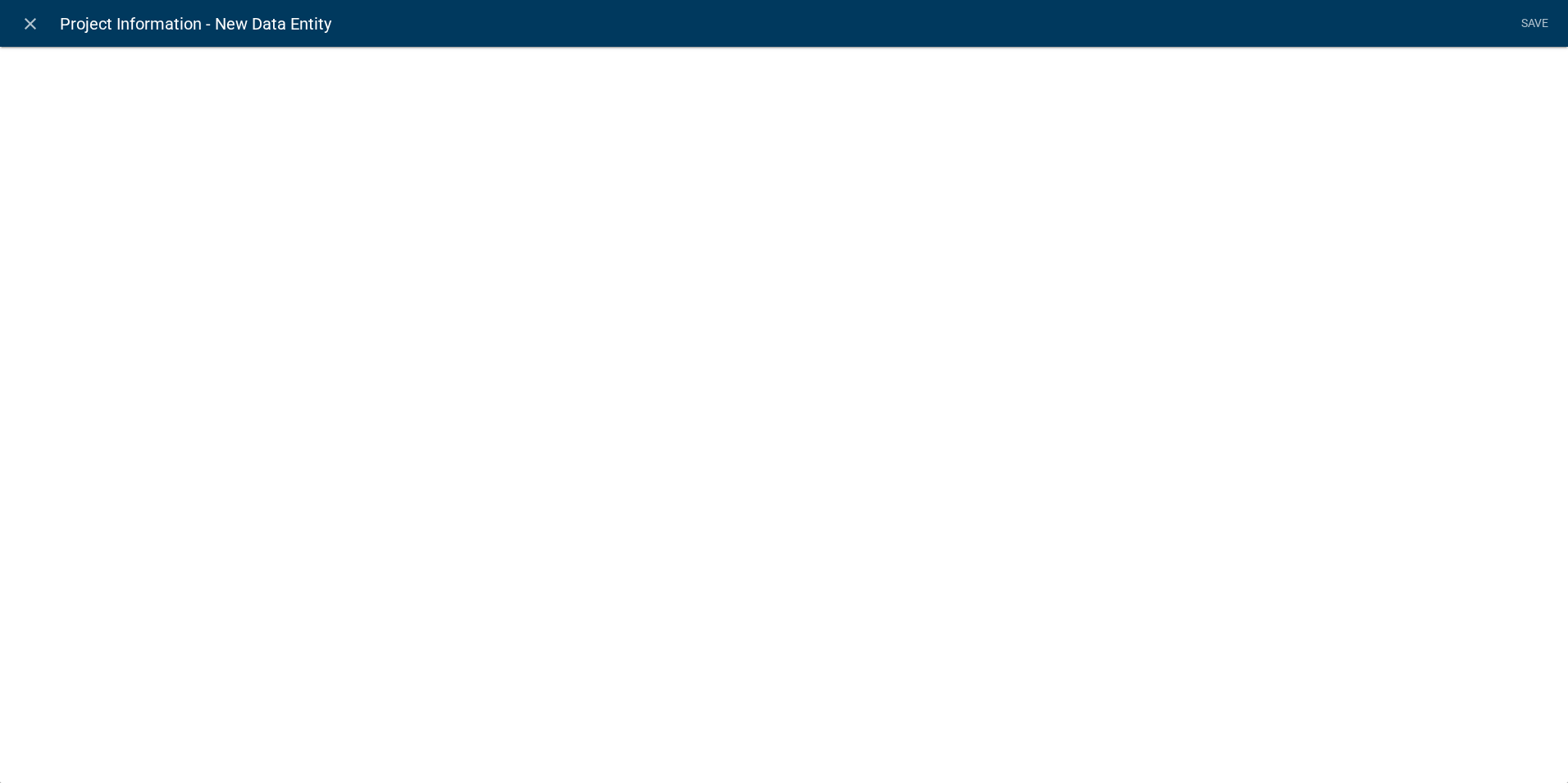
select select
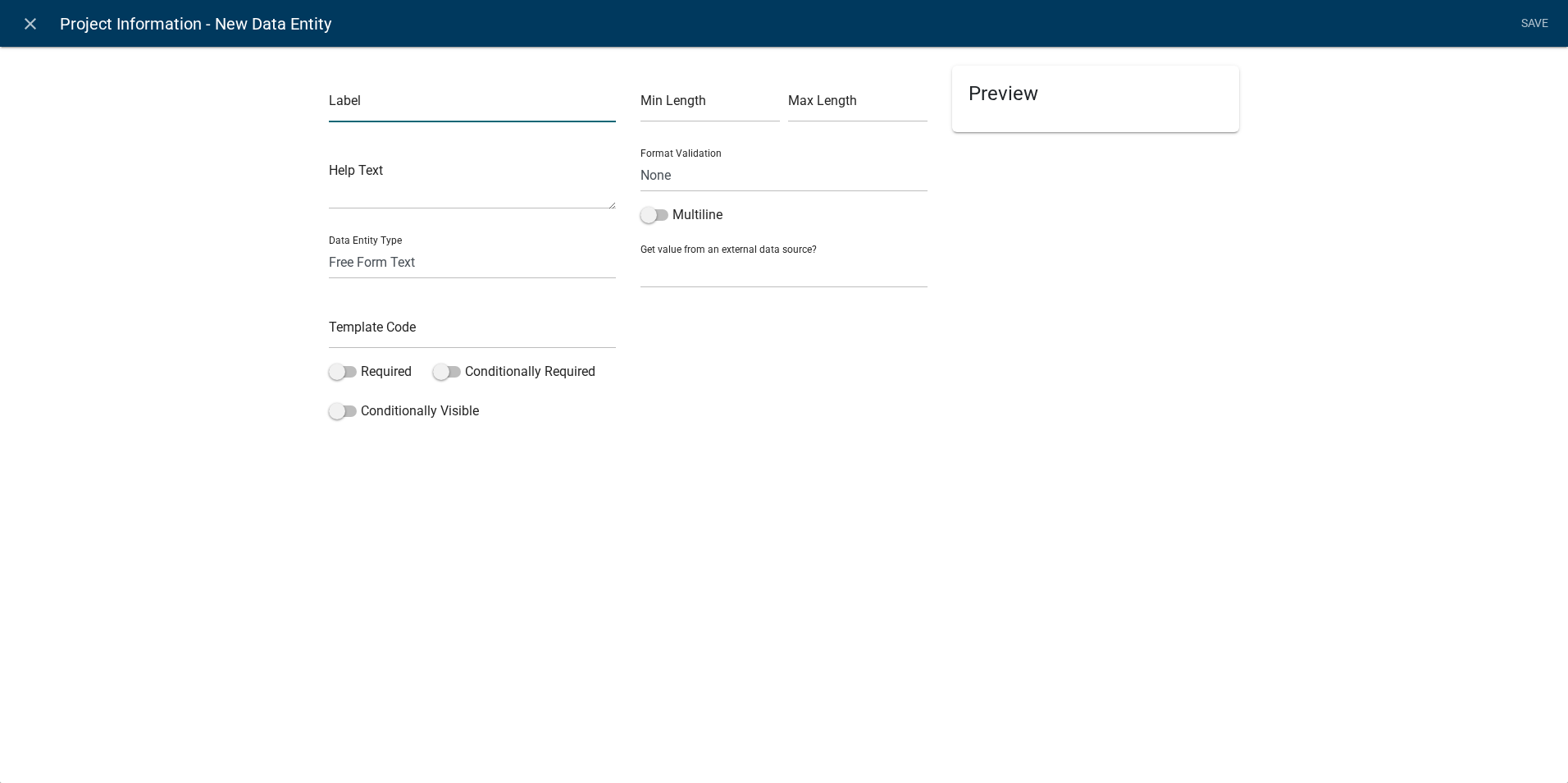
click at [351, 113] on input "text" at bounding box center [472, 106] width 287 height 34
click at [557, 106] on input "Other Comments on disposal methods" at bounding box center [472, 106] width 287 height 34
click at [331, 106] on input "Other Comments on disposal methods or project:" at bounding box center [472, 106] width 287 height 34
type input "List any other comments on disposal methods or project:"
click at [796, 422] on div "Min Length Max Length Format Validation None Email PhoneNumber Multiline Get va…" at bounding box center [784, 246] width 312 height 362
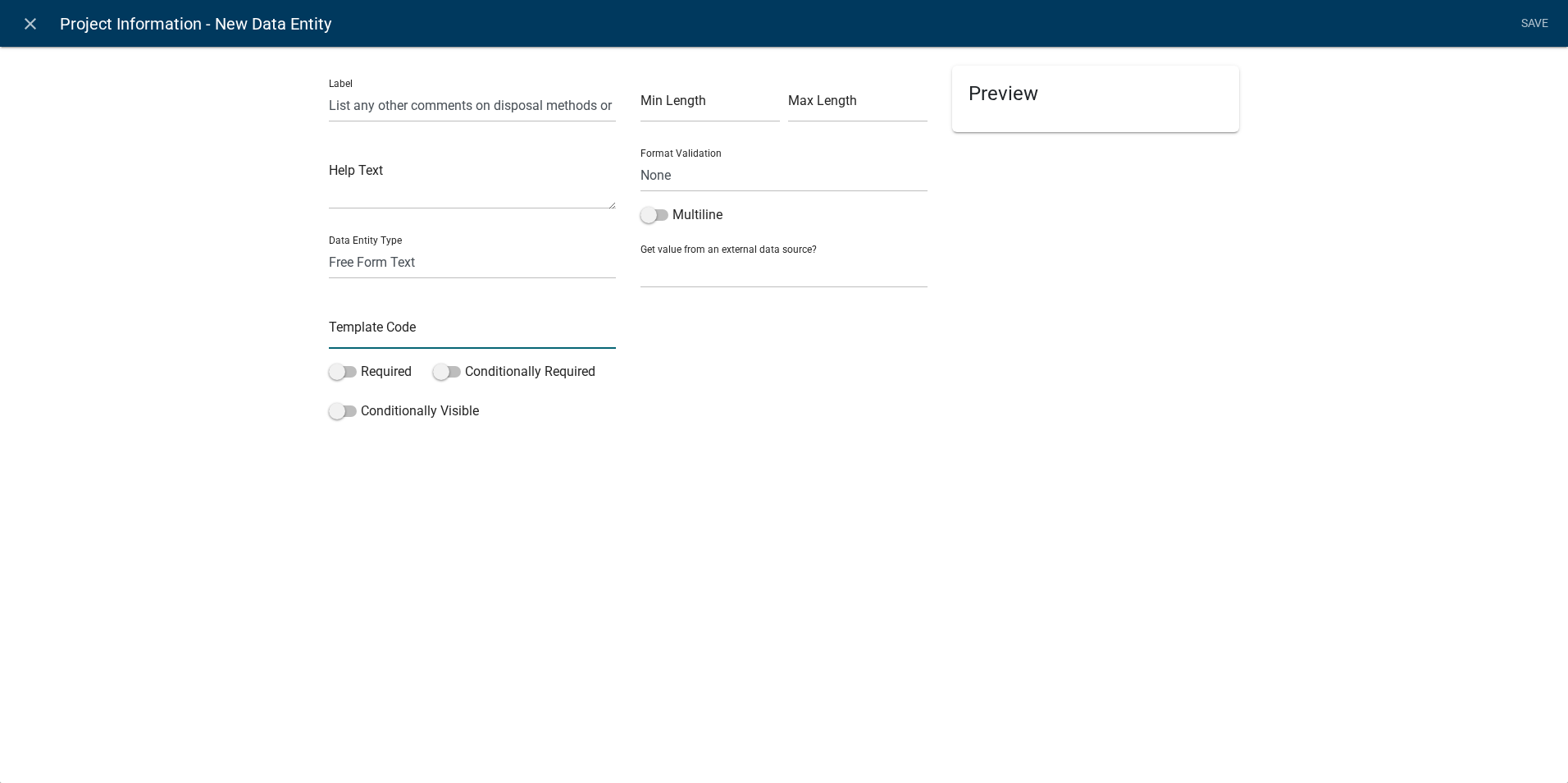
click at [412, 328] on input "text" at bounding box center [472, 332] width 287 height 34
click at [280, 326] on div "Label List any other comments on disposal methods or project: Help Text Data En…" at bounding box center [784, 241] width 1568 height 442
click at [344, 334] on input "text" at bounding box center [472, 332] width 287 height 34
type input "OtherProjectComments"
click at [388, 519] on div "close Project Information - New Data Entity Save Label List any other comments …" at bounding box center [784, 392] width 1568 height 783
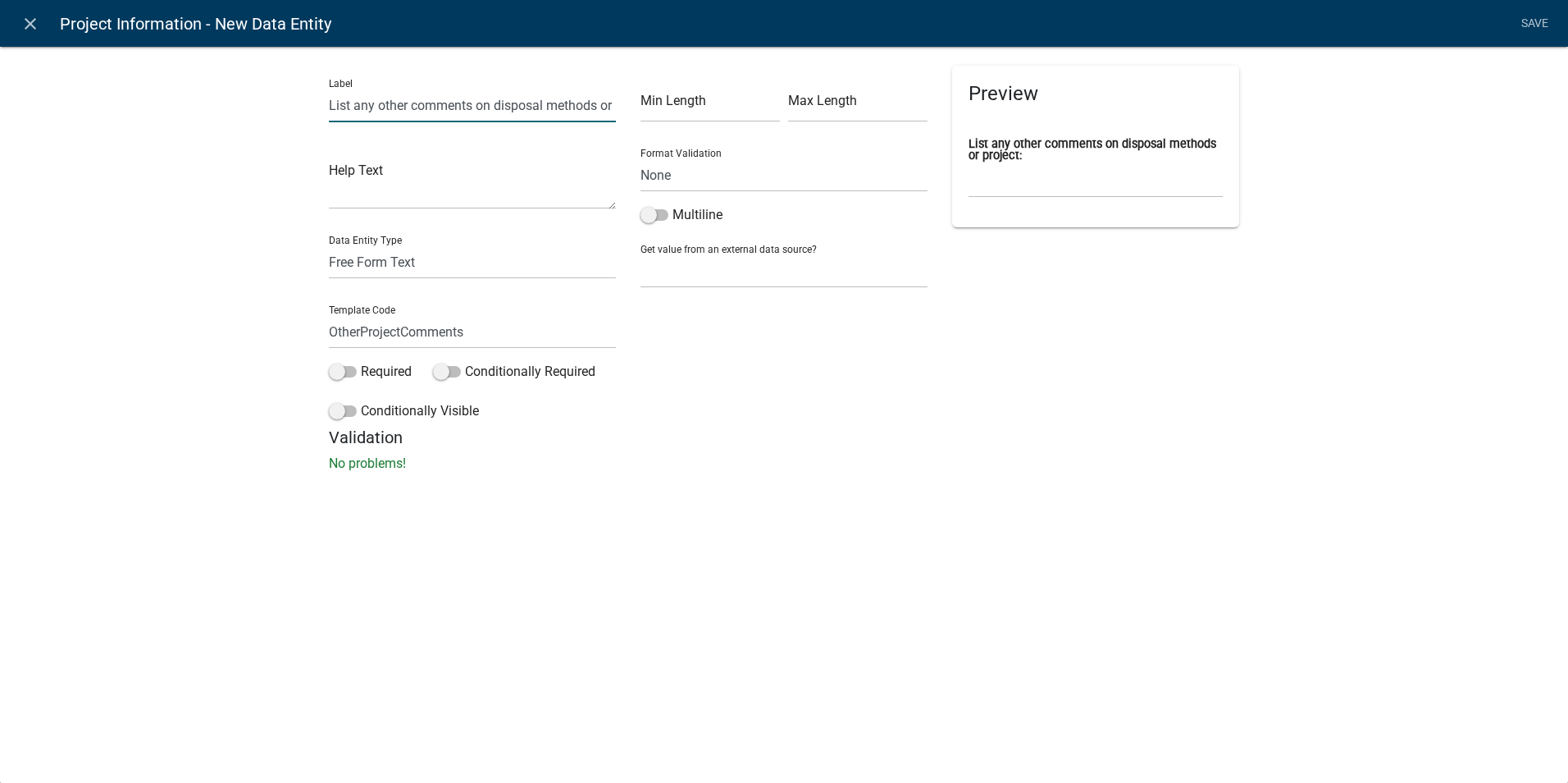
click at [559, 109] on input "List any other comments on disposal methods or project:" at bounding box center [472, 106] width 287 height 34
type input "List any other comments on disposal methods or project you feel may be helpful …"
click at [746, 569] on div "close Project Information - New Data Entity Save Label List any other comments …" at bounding box center [784, 392] width 1568 height 783
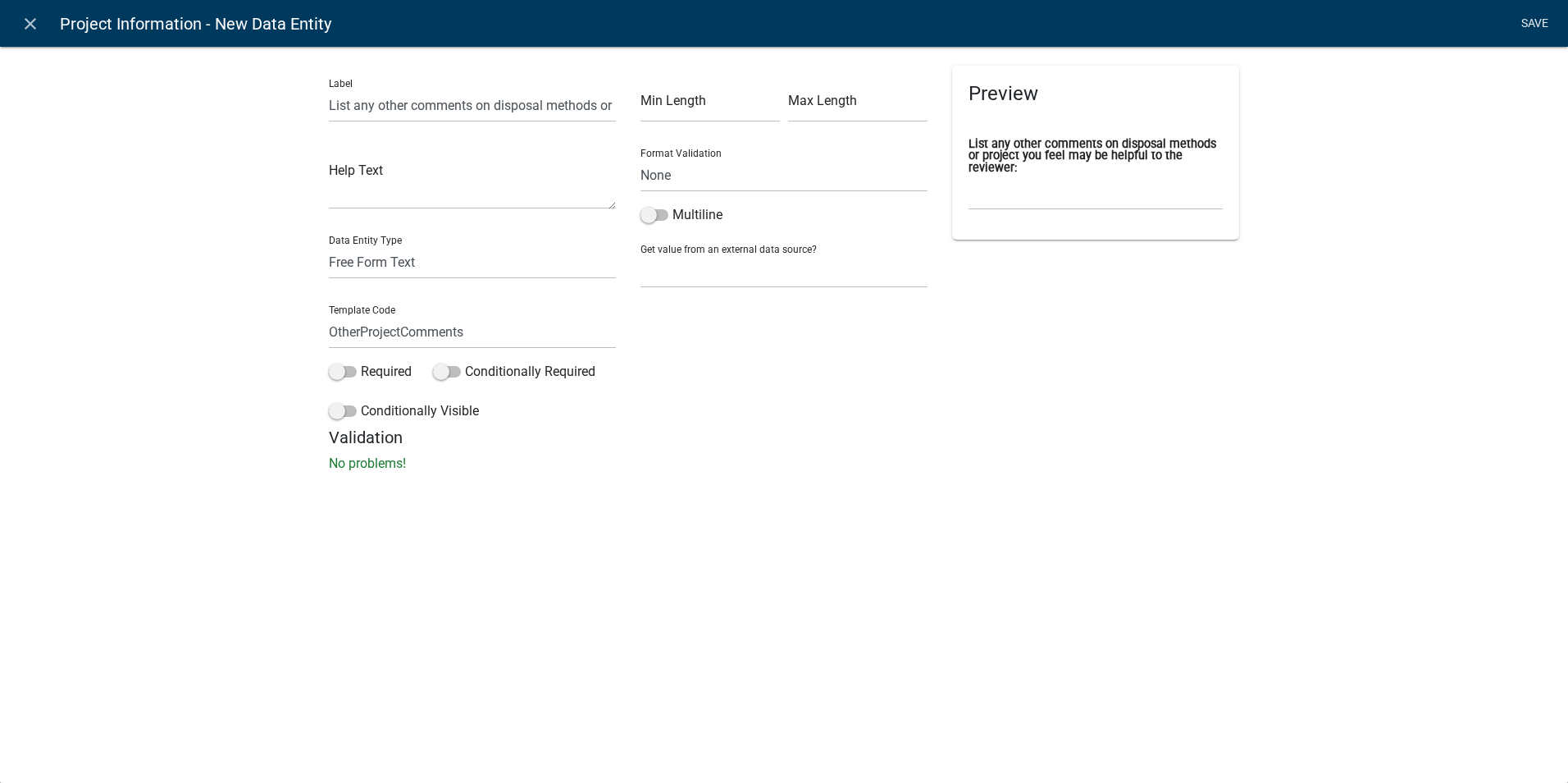
click at [1521, 22] on link "Save" at bounding box center [1534, 24] width 41 height 31
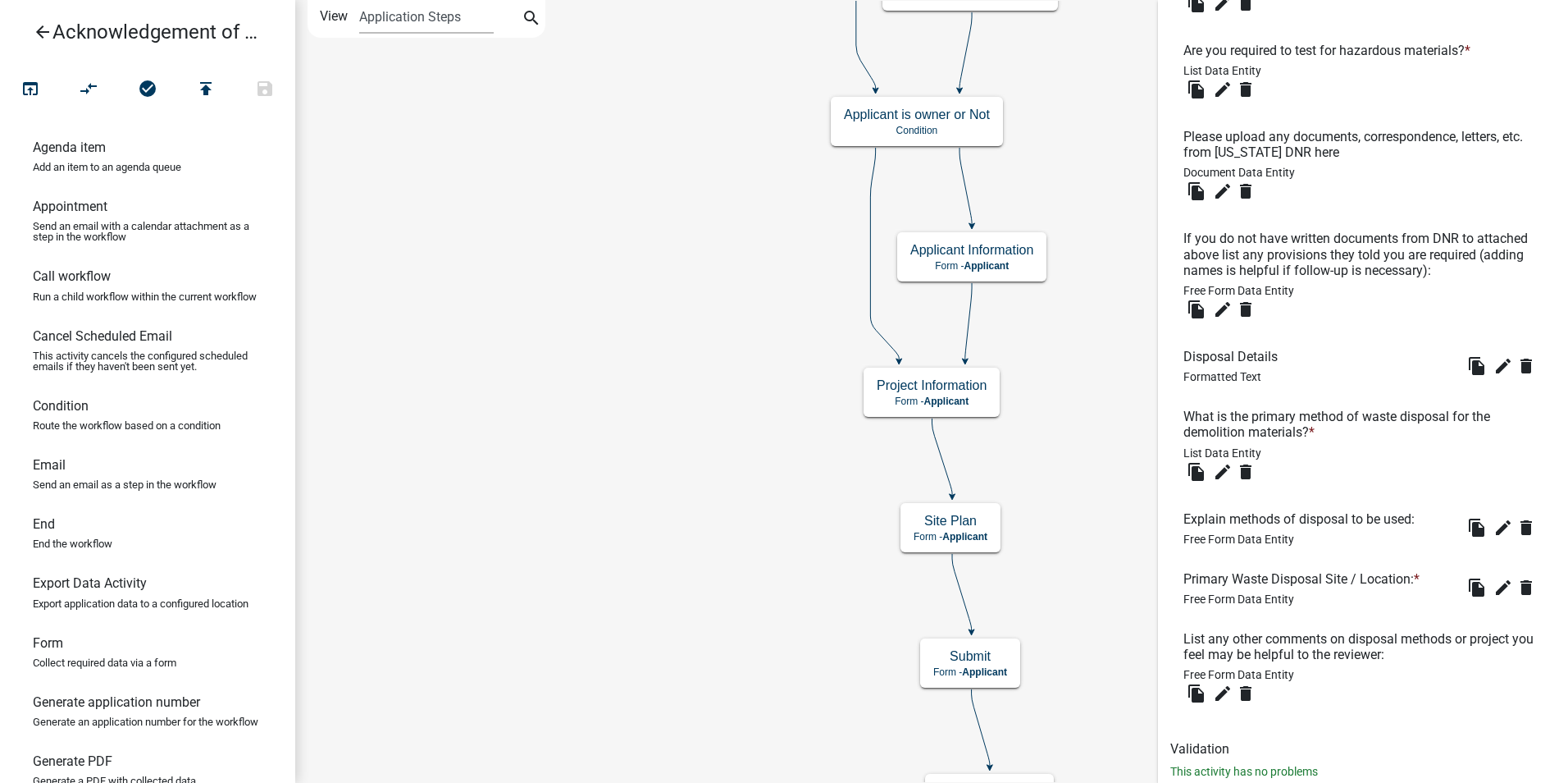
scroll to position [2180, 0]
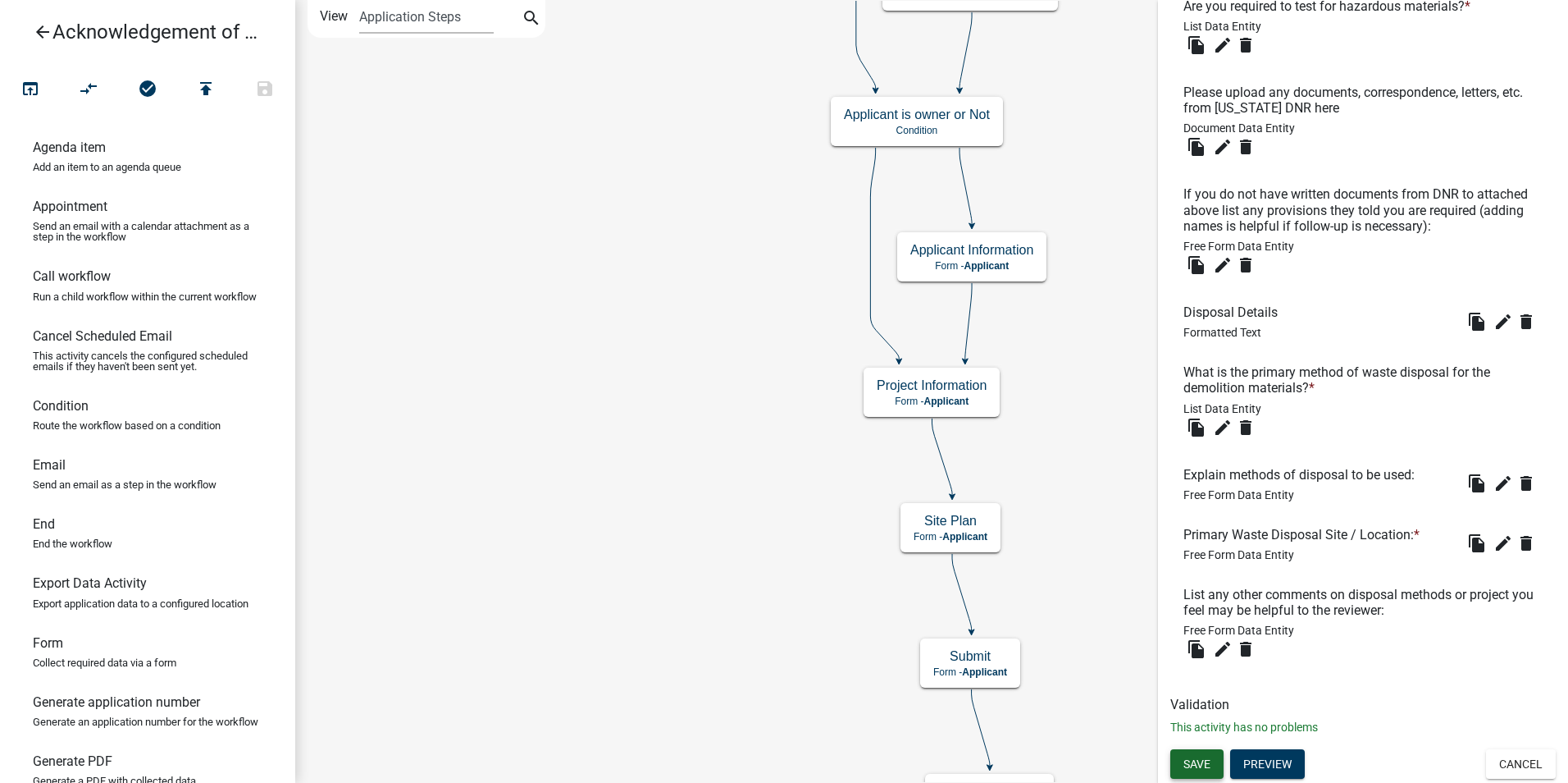
click at [1190, 759] on span "Save" at bounding box center [1197, 764] width 27 height 13
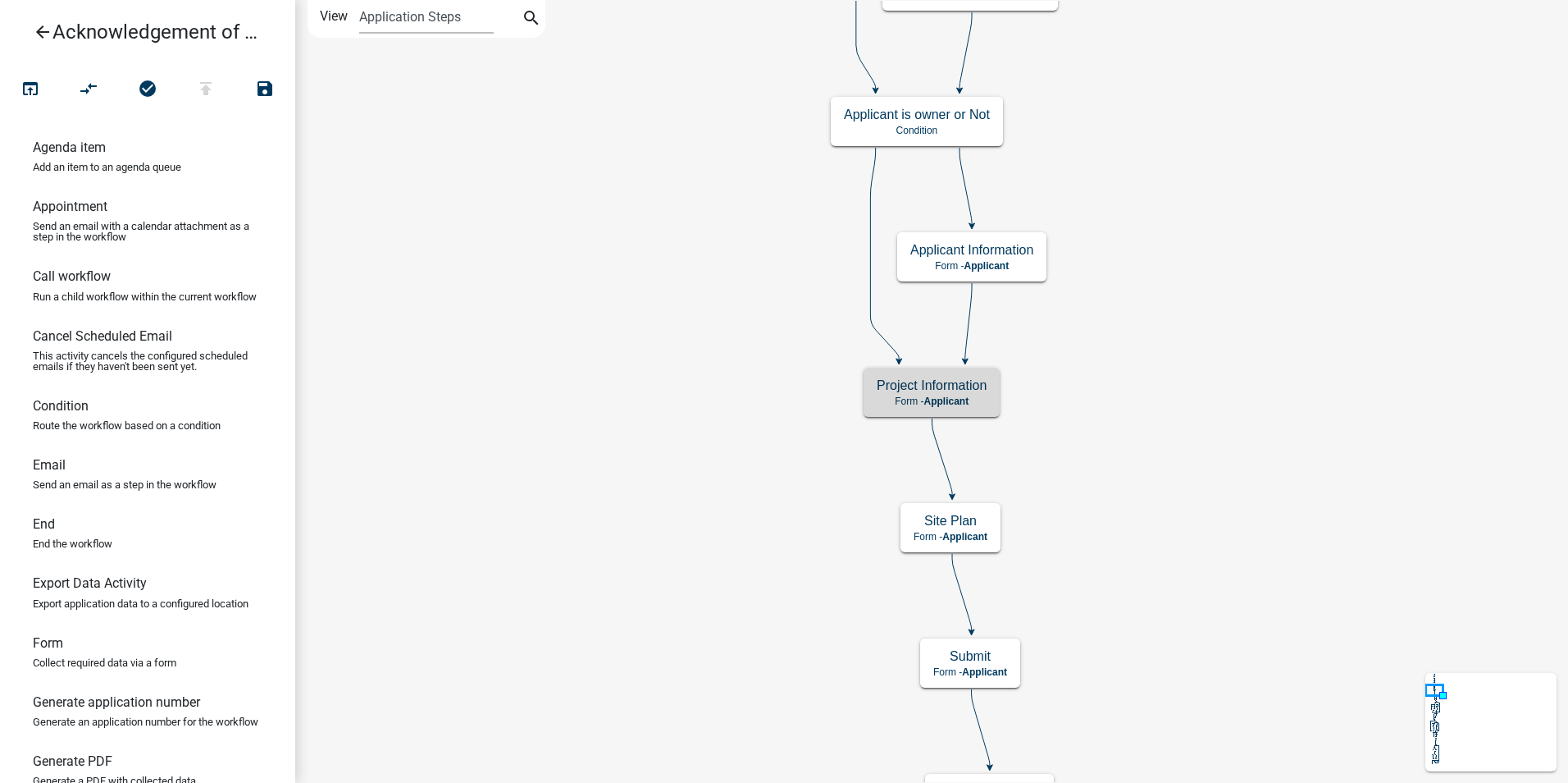
scroll to position [0, 0]
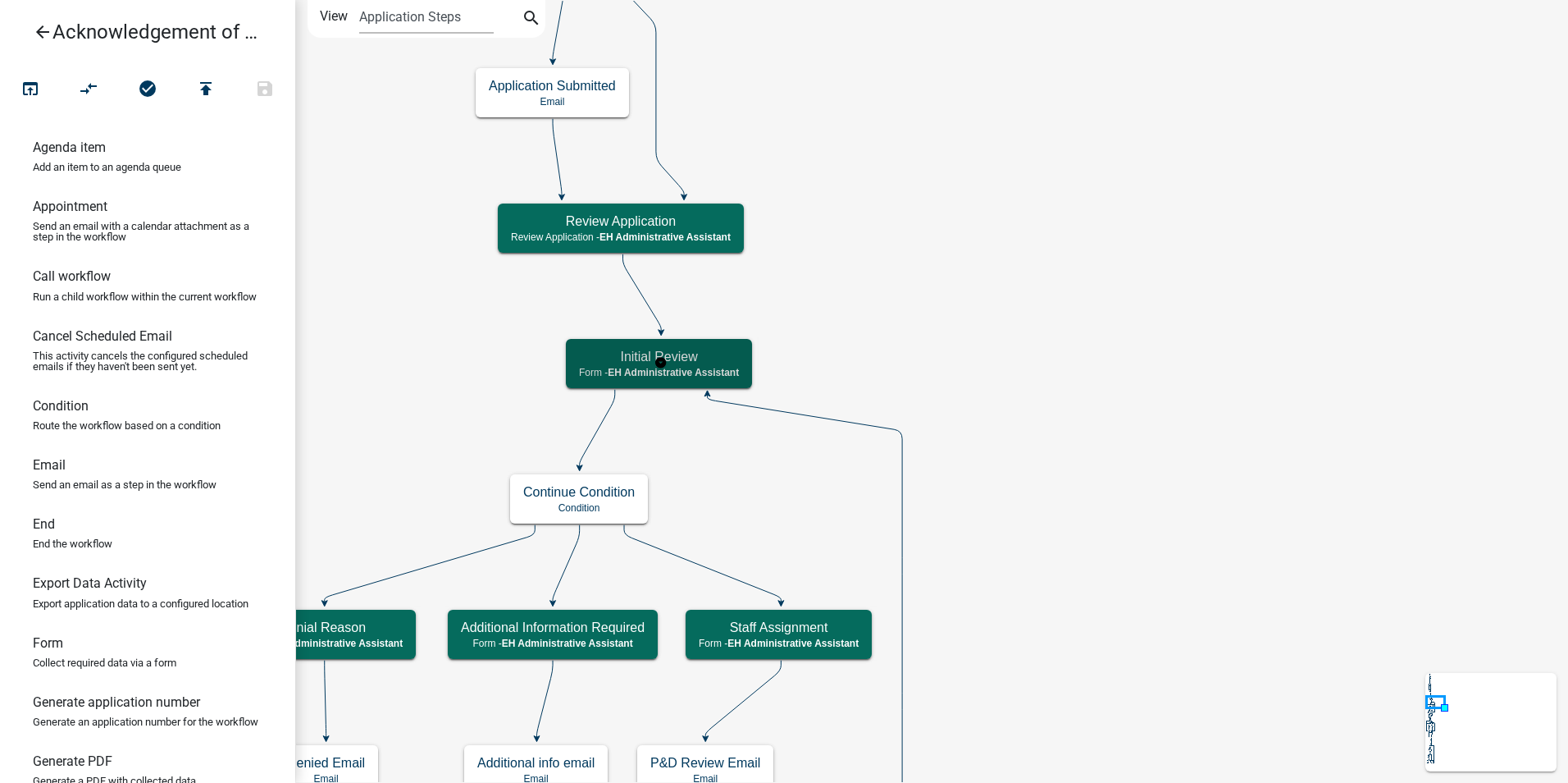
click at [706, 371] on span "EH Administrative Assistant" at bounding box center [673, 373] width 131 height 12
select select "DA3E3E5F-670D-4329-B60C-5CC8A4B2B679"
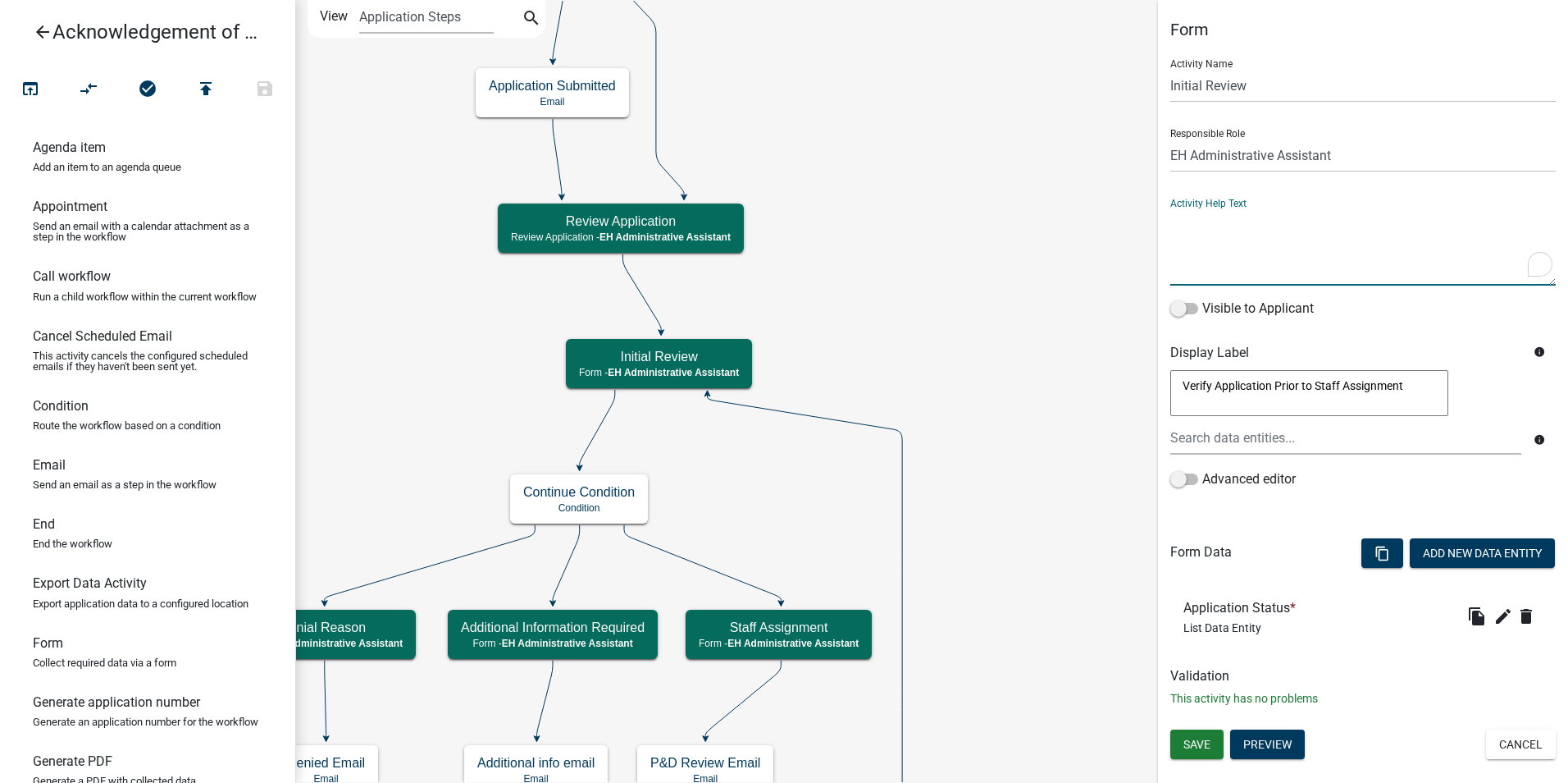
click at [1188, 272] on textarea "To enrich screen reader interactions, please activate Accessibility in Grammarl…" at bounding box center [1363, 247] width 385 height 77
type textarea "L"
click at [1232, 223] on textarea "To enrich screen reader interactions, please activate Accessibility in Grammarl…" at bounding box center [1363, 247] width 385 height 77
drag, startPoint x: 1338, startPoint y: 220, endPoint x: 1276, endPoint y: 220, distance: 62.0
click at [1276, 220] on textarea "To enrich screen reader interactions, please activate Accessibility in Grammarl…" at bounding box center [1363, 247] width 385 height 77
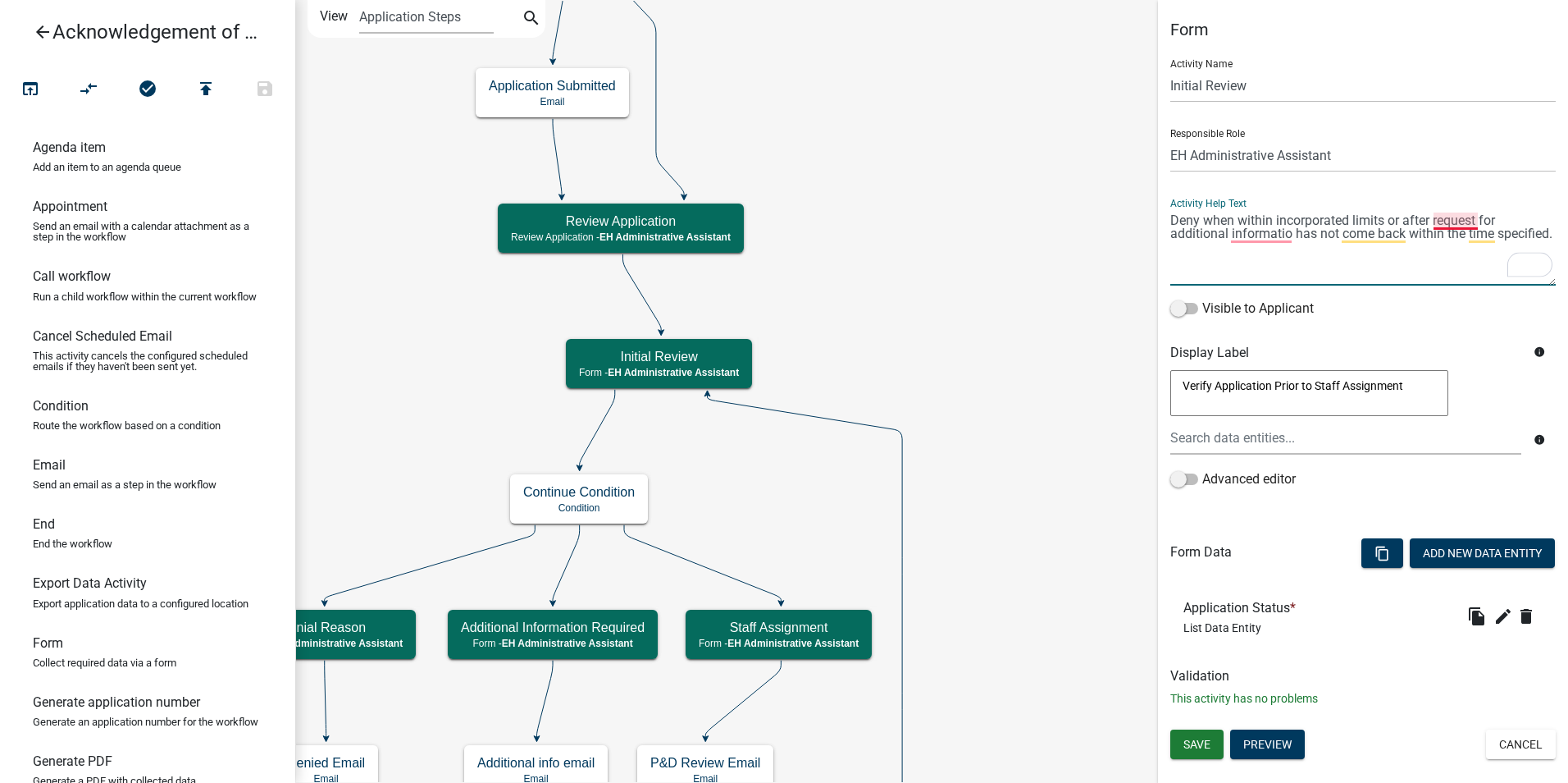
click at [1448, 219] on textarea "To enrich screen reader interactions, please activate Accessibility in Grammarl…" at bounding box center [1363, 247] width 385 height 77
click at [1272, 233] on textarea "To enrich screen reader interactions, please activate Accessibility in Grammarl…" at bounding box center [1363, 247] width 385 height 77
click at [1393, 231] on textarea "To enrich screen reader interactions, please activate Accessibility in Grammarl…" at bounding box center [1363, 247] width 385 height 77
click at [1238, 223] on textarea "To enrich screen reader interactions, please activate Accessibility in Grammarl…" at bounding box center [1363, 247] width 385 height 77
click at [1272, 241] on textarea "To enrich screen reader interactions, please activate Accessibility in Grammarl…" at bounding box center [1363, 247] width 385 height 77
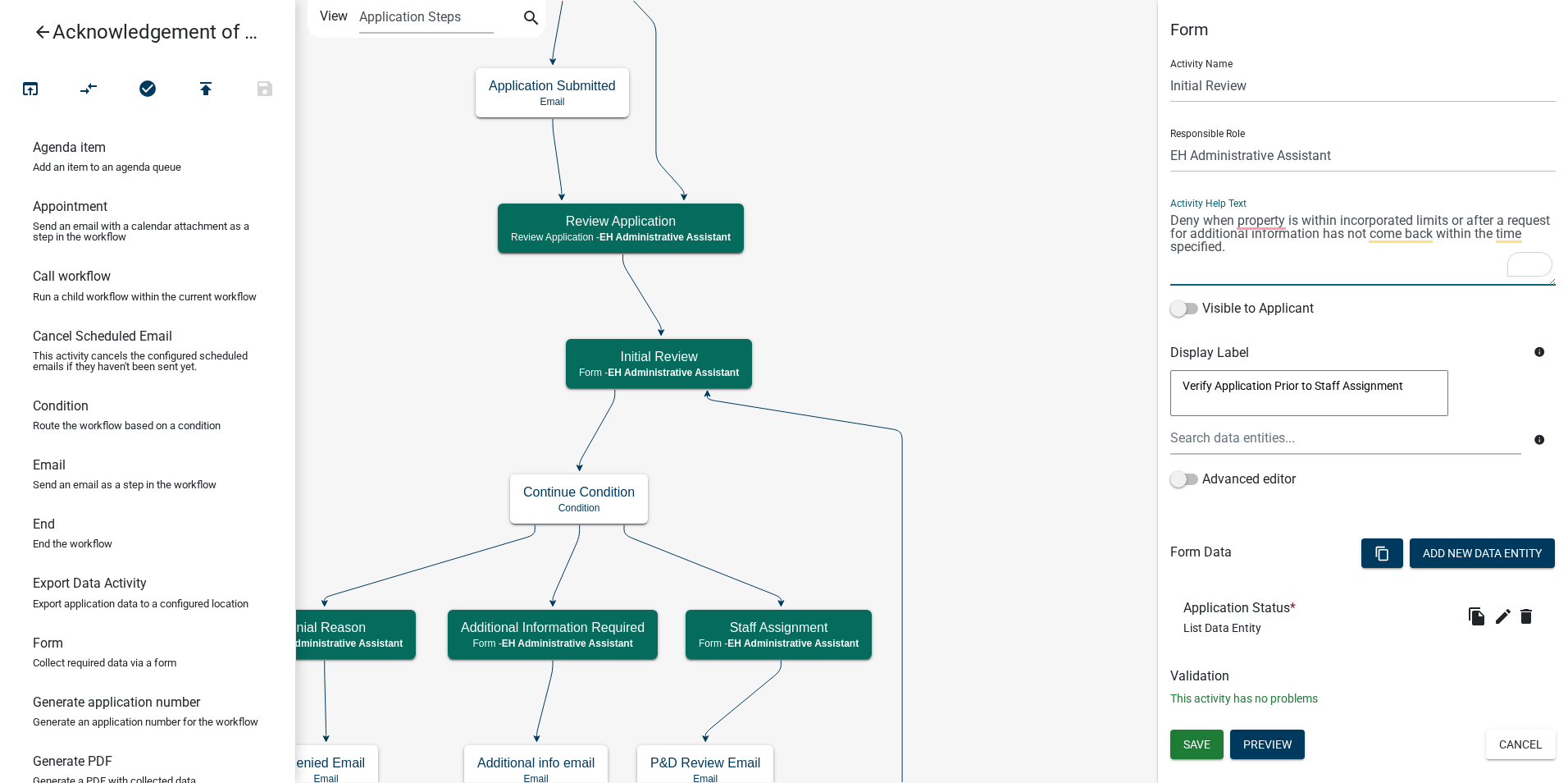
click at [1462, 216] on textarea "To enrich screen reader interactions, please activate Accessibility in Grammarl…" at bounding box center [1363, 247] width 385 height 77
click at [1501, 219] on textarea "To enrich screen reader interactions, please activate Accessibility in Grammarl…" at bounding box center [1363, 247] width 385 height 77
click at [1181, 238] on textarea "To enrich screen reader interactions, please activate Accessibility in Grammarl…" at bounding box center [1363, 247] width 385 height 77
click at [1296, 242] on textarea "To enrich screen reader interactions, please activate Accessibility in Grammarl…" at bounding box center [1363, 247] width 385 height 77
drag, startPoint x: 1284, startPoint y: 250, endPoint x: 1282, endPoint y: 242, distance: 8.2
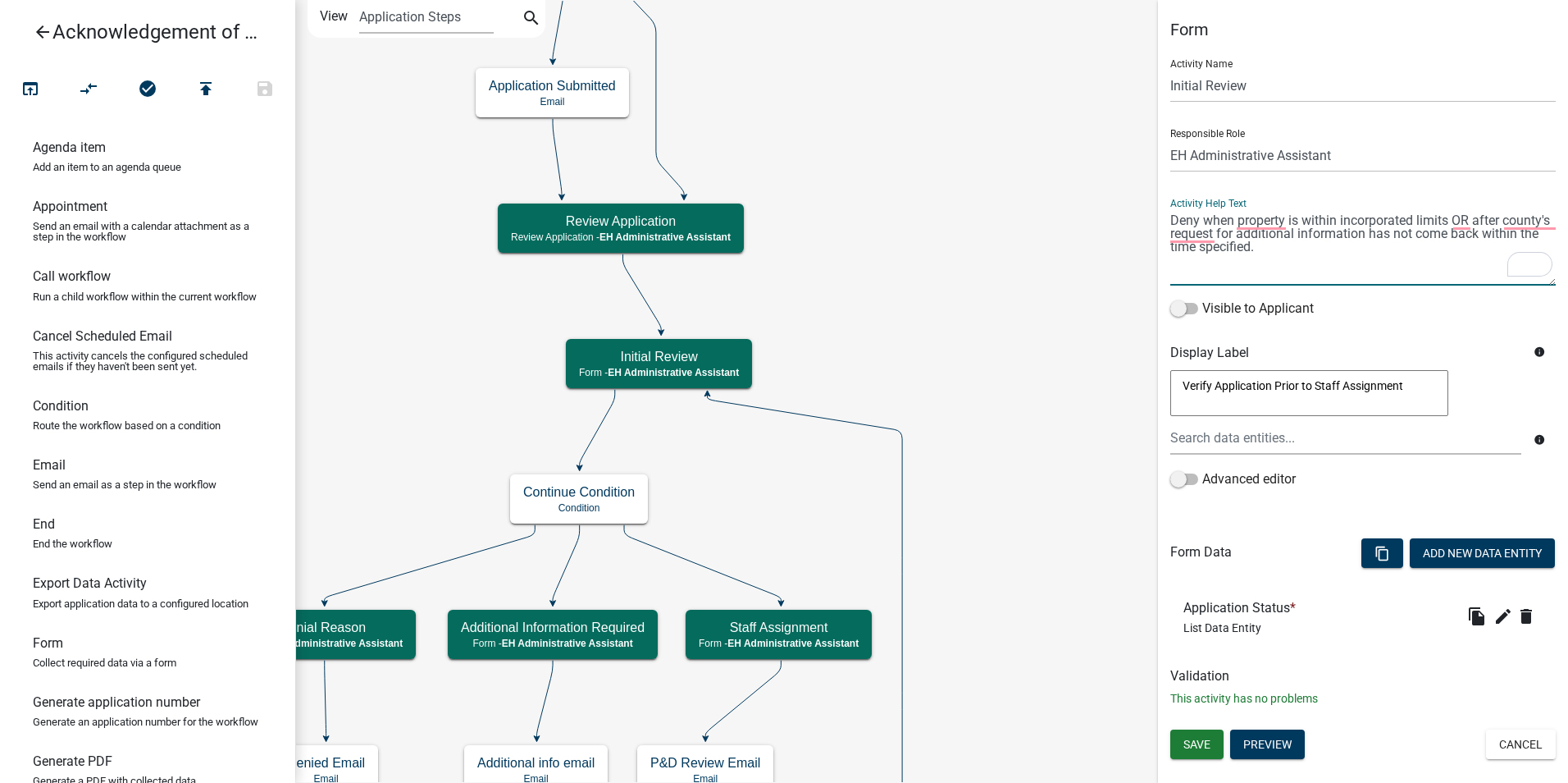
click at [1284, 247] on textarea "To enrich screen reader interactions, please activate Accessibility in Grammarl…" at bounding box center [1363, 247] width 385 height 77
click at [1275, 221] on textarea "To enrich screen reader interactions, please activate Accessibility in Grammarl…" at bounding box center [1363, 247] width 385 height 77
click at [1488, 218] on textarea "To enrich screen reader interactions, please activate Accessibility in Grammarl…" at bounding box center [1363, 247] width 385 height 77
click at [1479, 220] on textarea "To enrich screen reader interactions, please activate Accessibility in Grammarl…" at bounding box center [1363, 247] width 385 height 77
click at [1248, 237] on textarea "To enrich screen reader interactions, please activate Accessibility in Grammarl…" at bounding box center [1363, 247] width 385 height 77
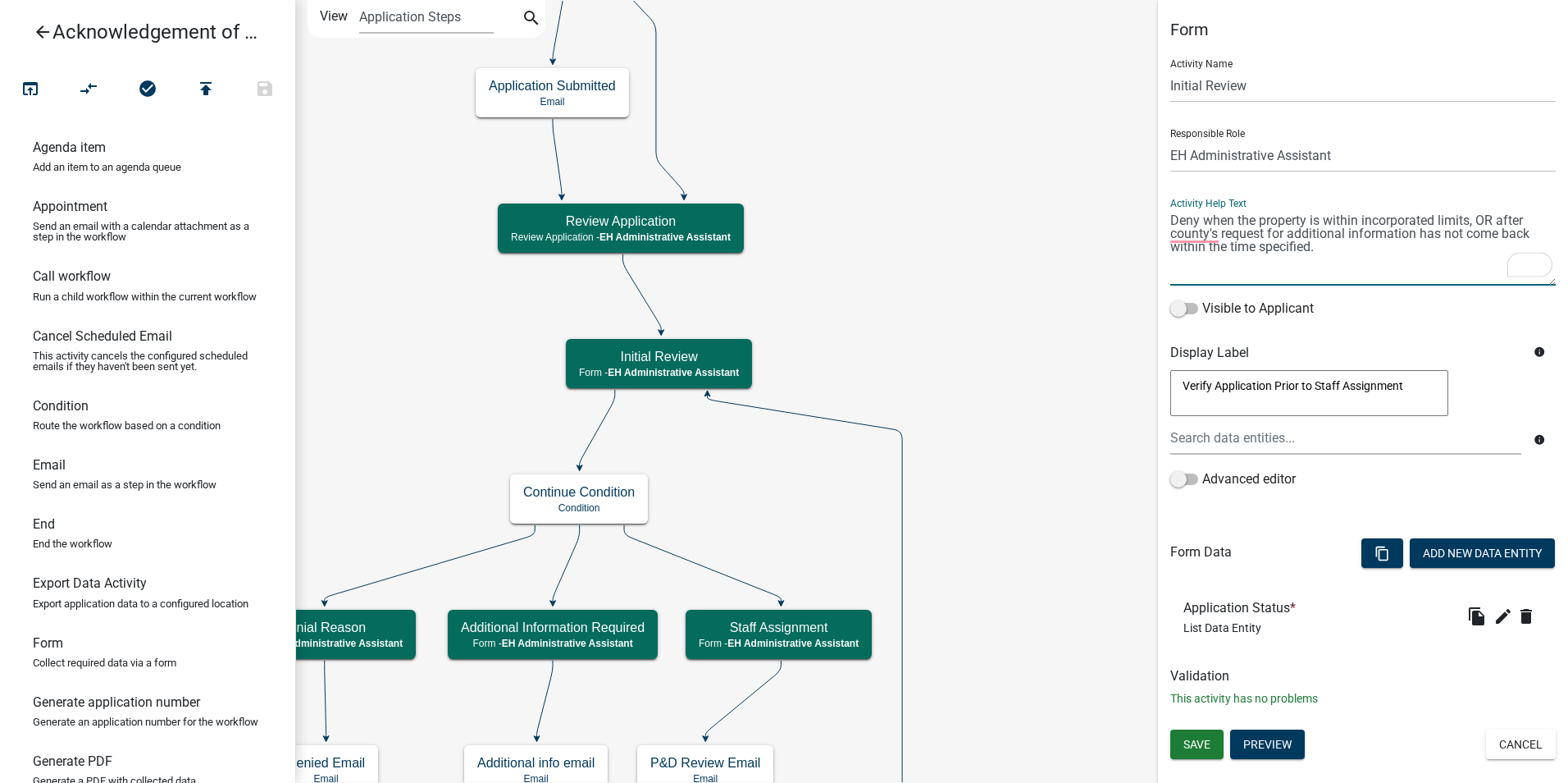
click at [1369, 242] on textarea "To enrich screen reader interactions, please activate Accessibility in Grammarl…" at bounding box center [1363, 247] width 385 height 77
click at [1200, 236] on textarea "To enrich screen reader interactions, please activate Accessibility in Grammarl…" at bounding box center [1363, 247] width 385 height 77
type textarea "Deny when the property is within incorporated limits, OR after the county's req…"
click at [1204, 746] on span "Save" at bounding box center [1197, 744] width 27 height 13
